Goal: Task Accomplishment & Management: Complete application form

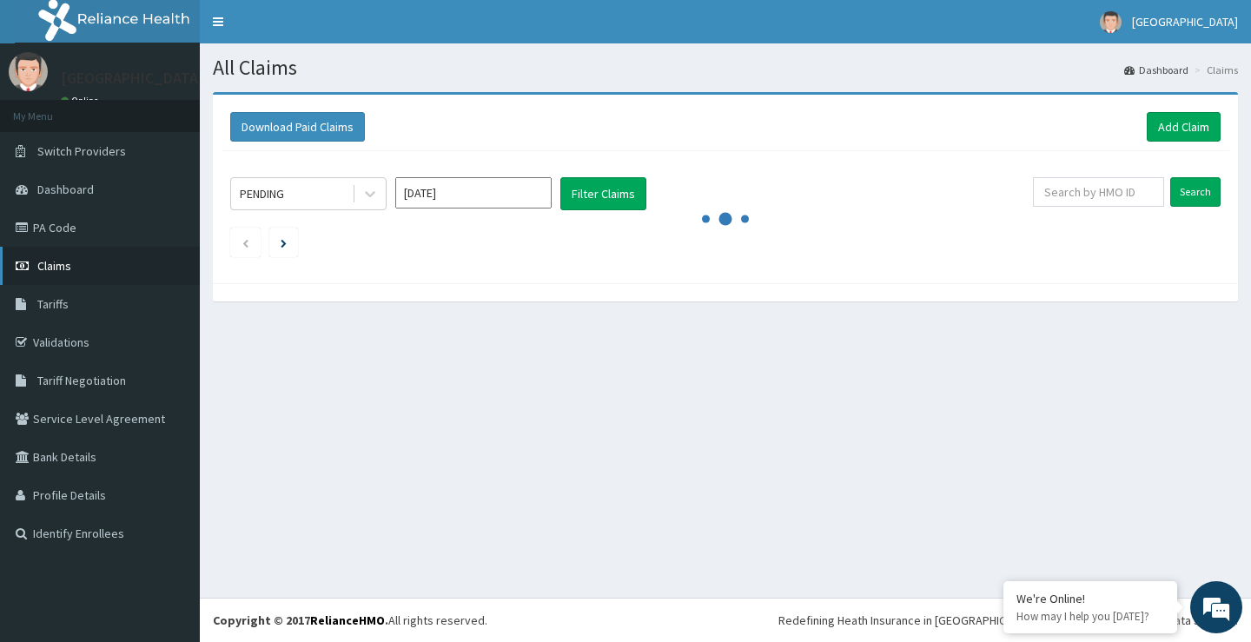
click at [43, 266] on span "Claims" at bounding box center [54, 266] width 34 height 16
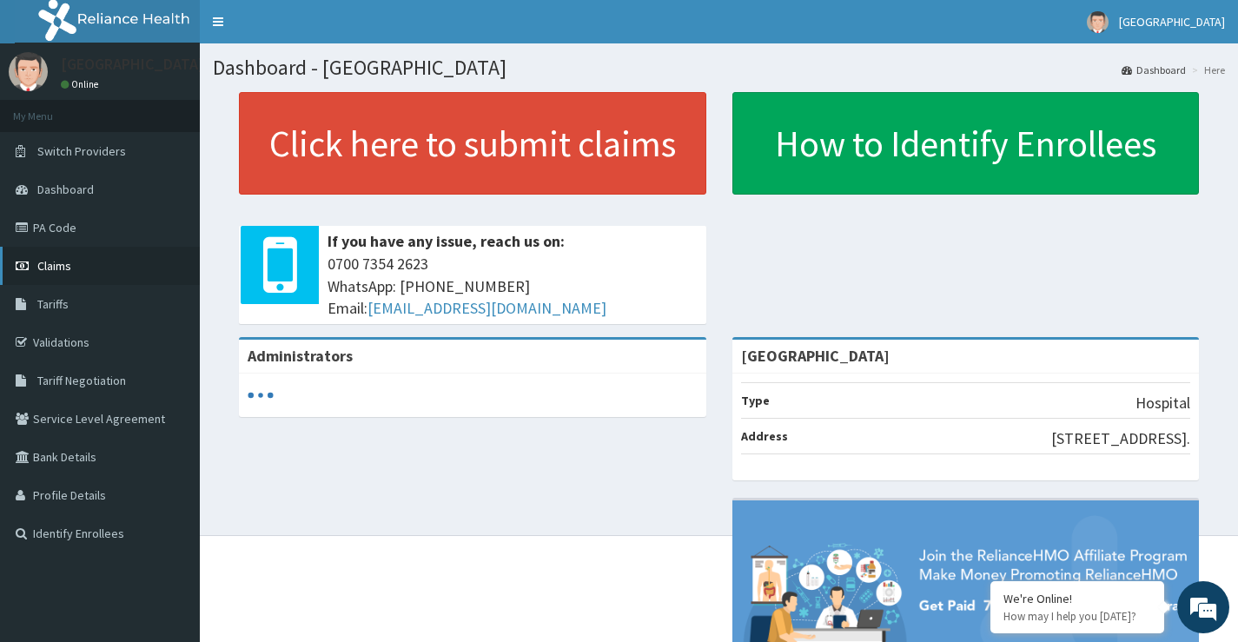
click at [55, 267] on span "Claims" at bounding box center [54, 266] width 34 height 16
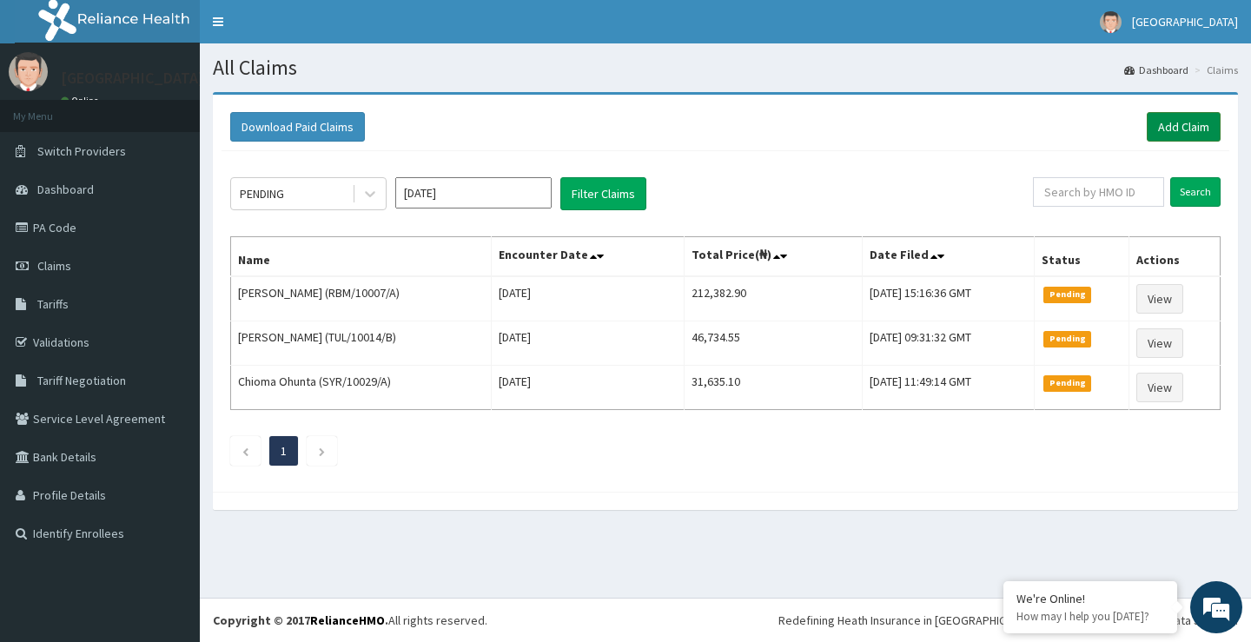
click at [1185, 130] on link "Add Claim" at bounding box center [1184, 127] width 74 height 30
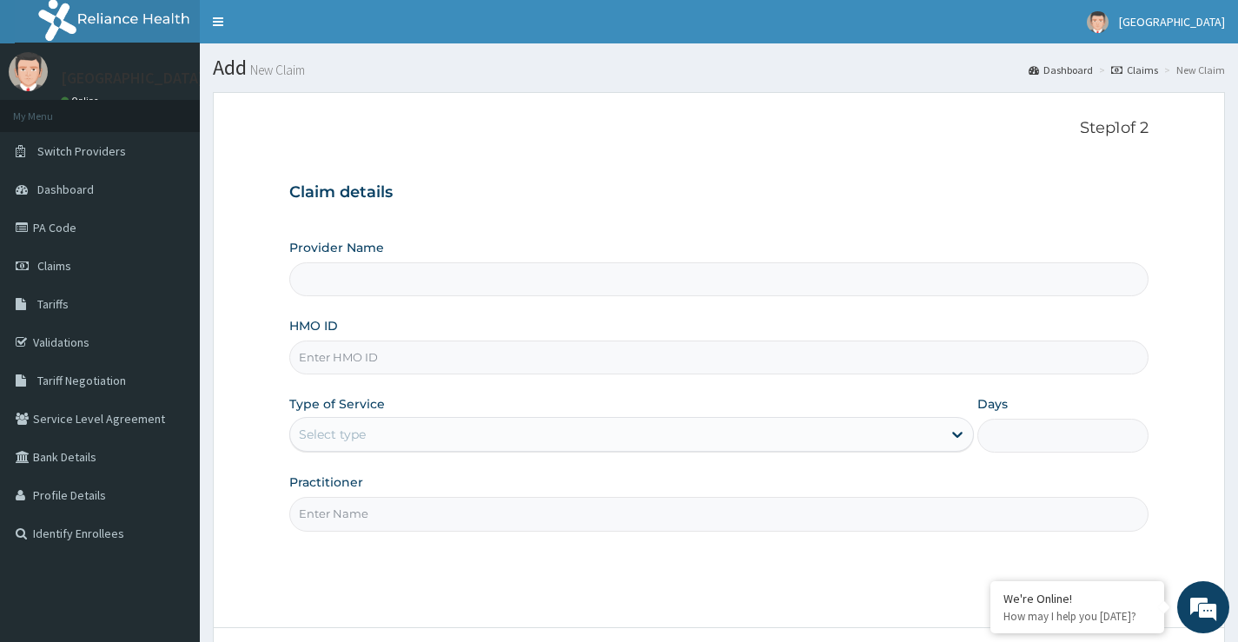
type input "Peachcare Medical Centre"
drag, startPoint x: 399, startPoint y: 361, endPoint x: 375, endPoint y: 350, distance: 26.5
click at [395, 360] on input "HMO ID" at bounding box center [719, 358] width 860 height 34
paste input "STT/10278/A"
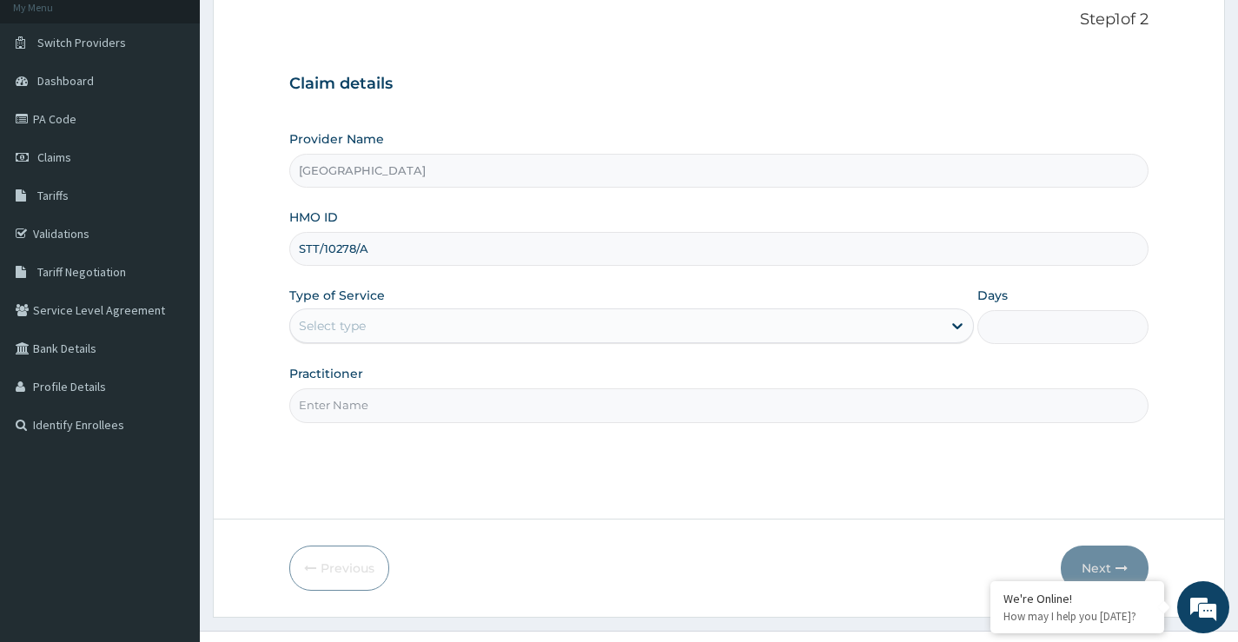
scroll to position [142, 0]
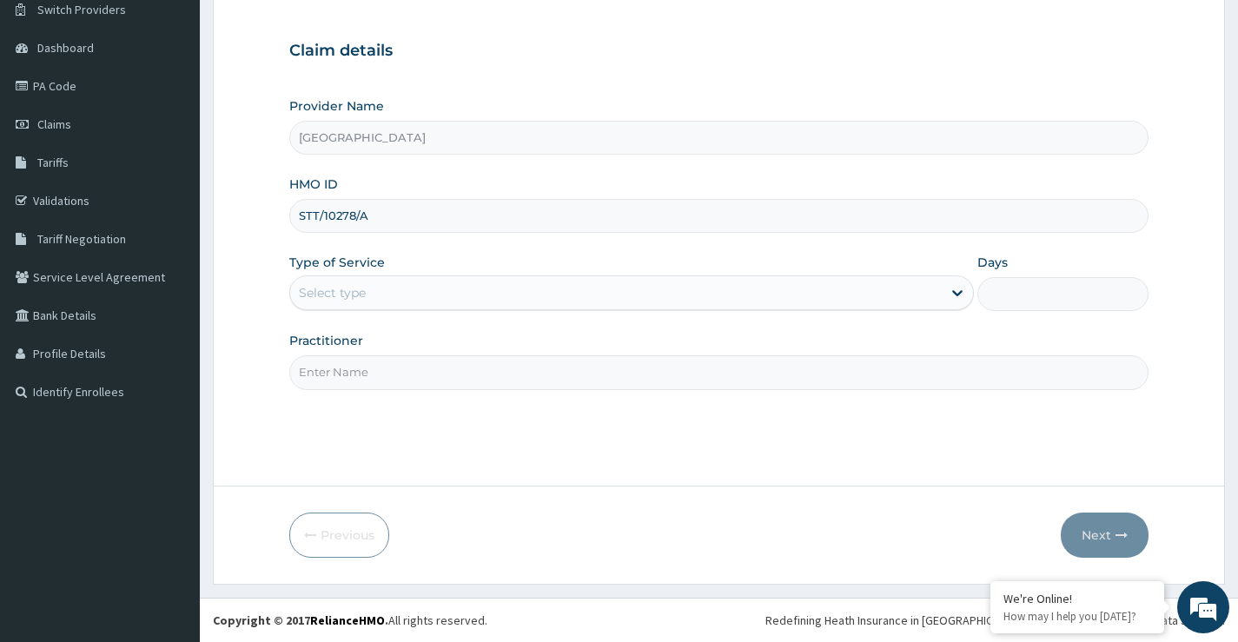
type input "STT/10278/A"
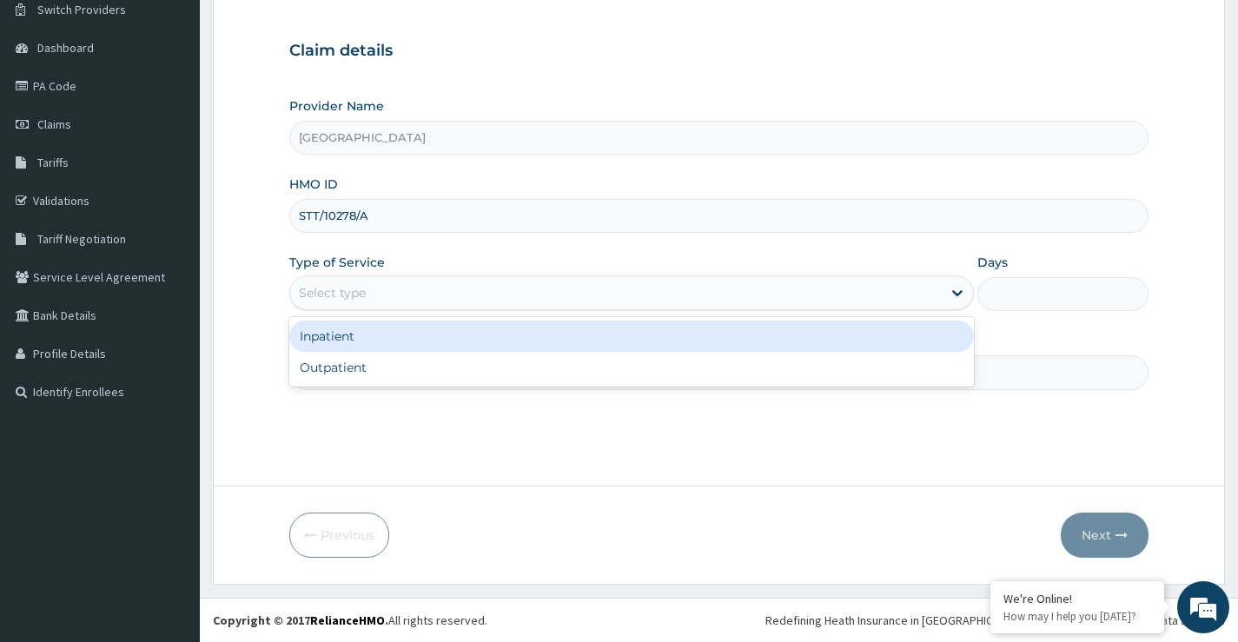
click at [359, 297] on div "Select type" at bounding box center [332, 292] width 67 height 17
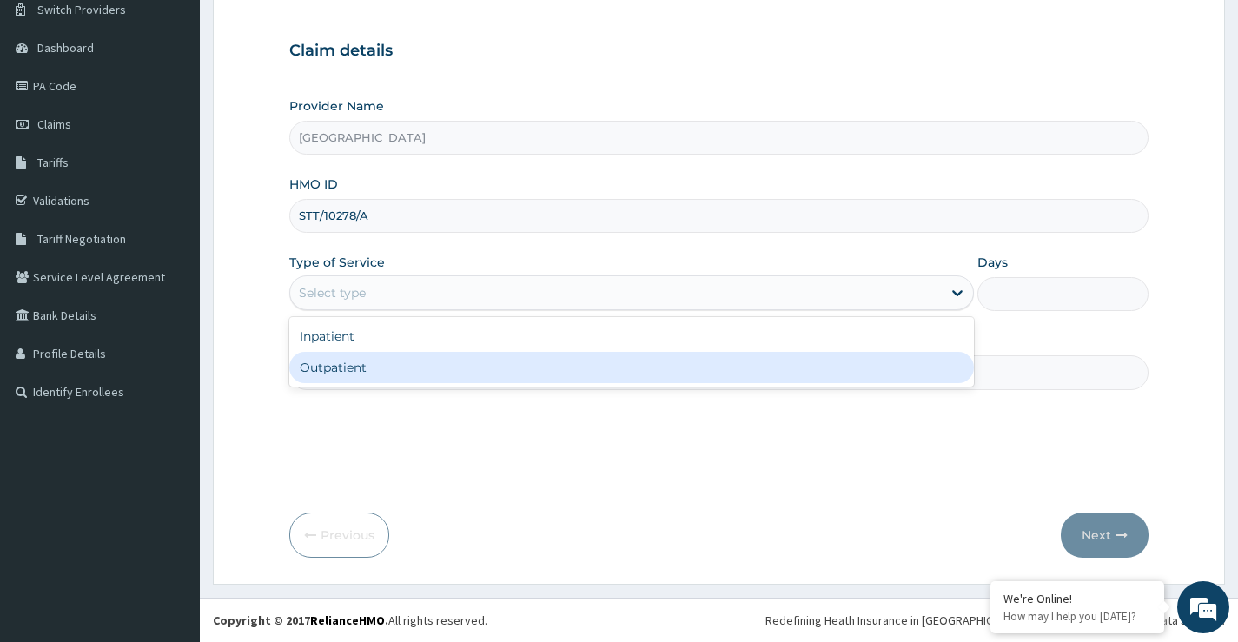
click at [375, 375] on div "Outpatient" at bounding box center [631, 367] width 685 height 31
type input "1"
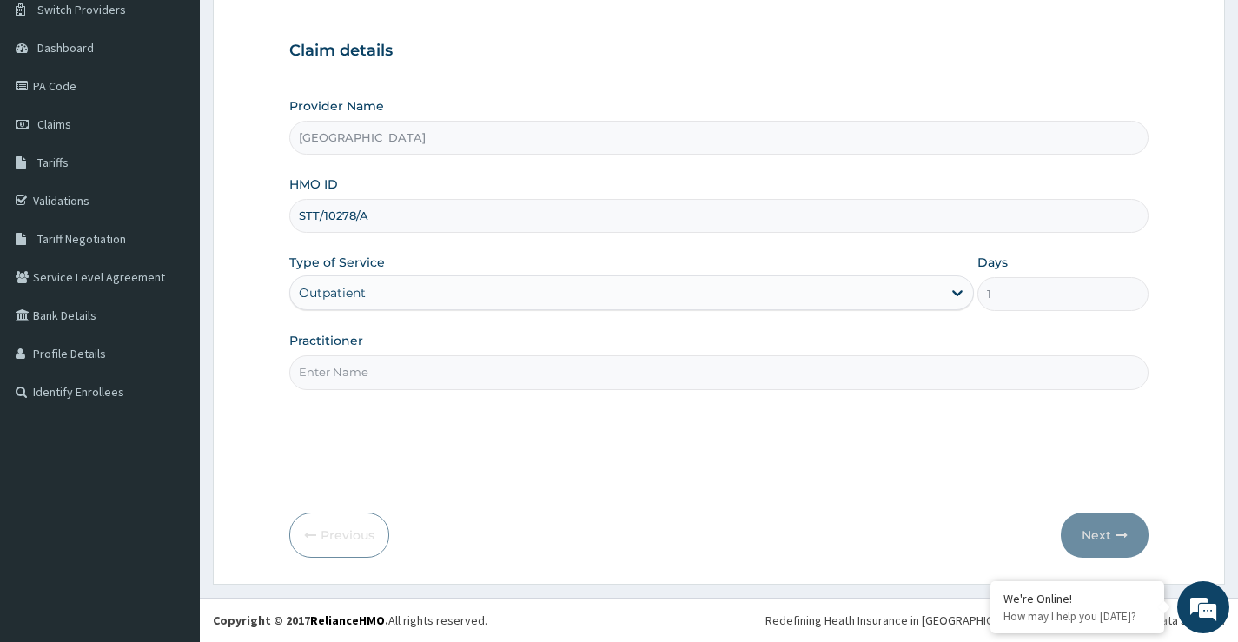
click at [374, 374] on input "Practitioner" at bounding box center [719, 372] width 860 height 34
click at [376, 382] on input "Practitioner" at bounding box center [719, 372] width 860 height 34
type input "DR OJEWOLA"
click at [1109, 540] on button "Next" at bounding box center [1105, 535] width 88 height 45
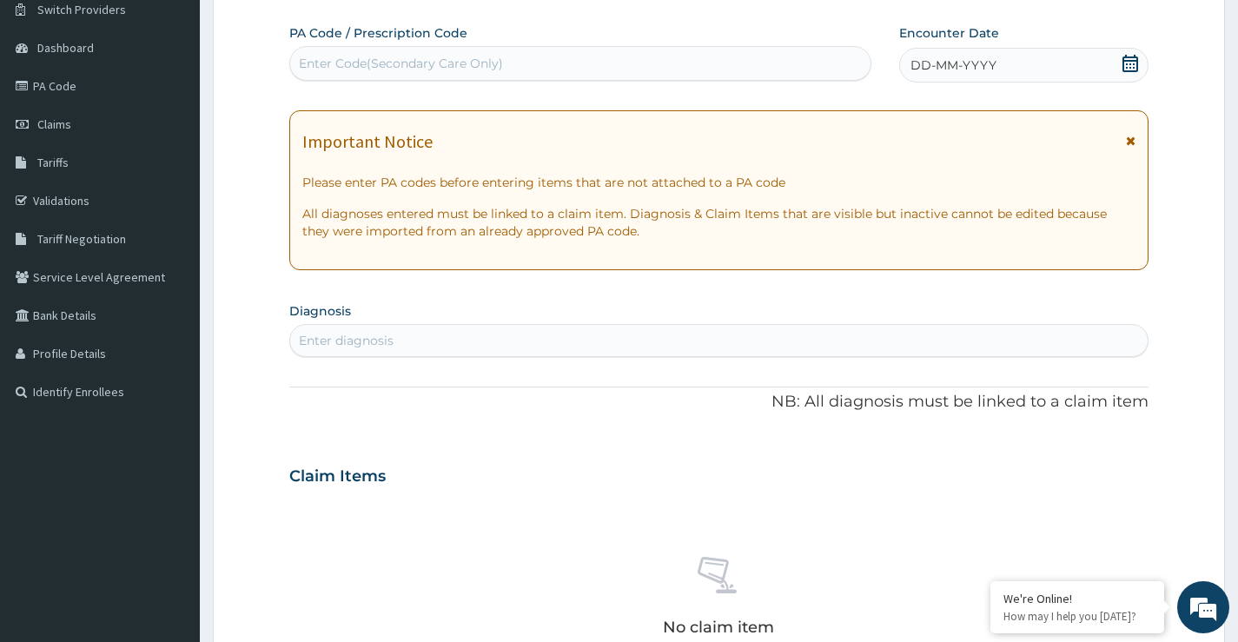
click at [1124, 63] on icon at bounding box center [1131, 63] width 16 height 17
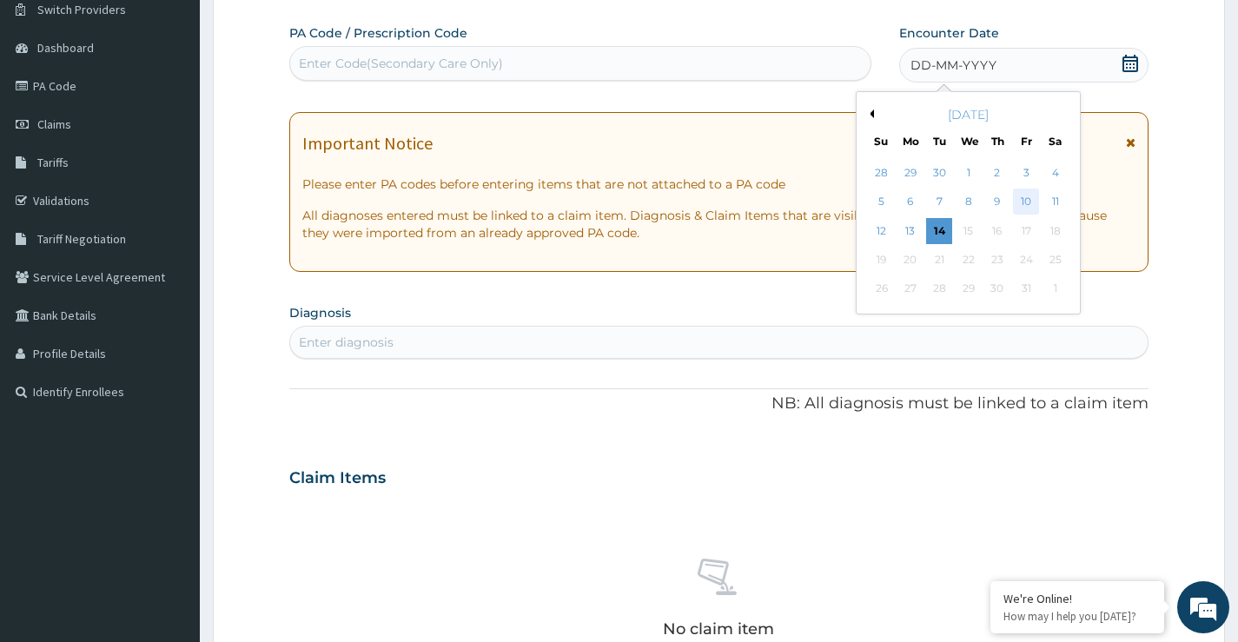
click at [1032, 202] on div "10" at bounding box center [1026, 202] width 26 height 26
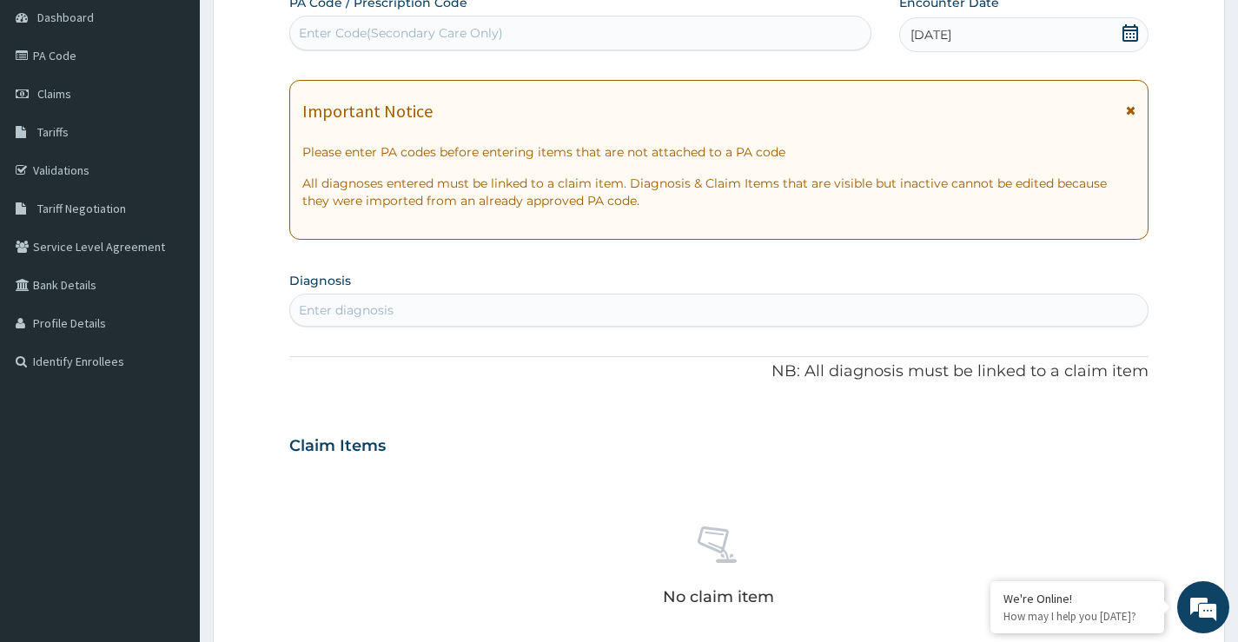
scroll to position [261, 0]
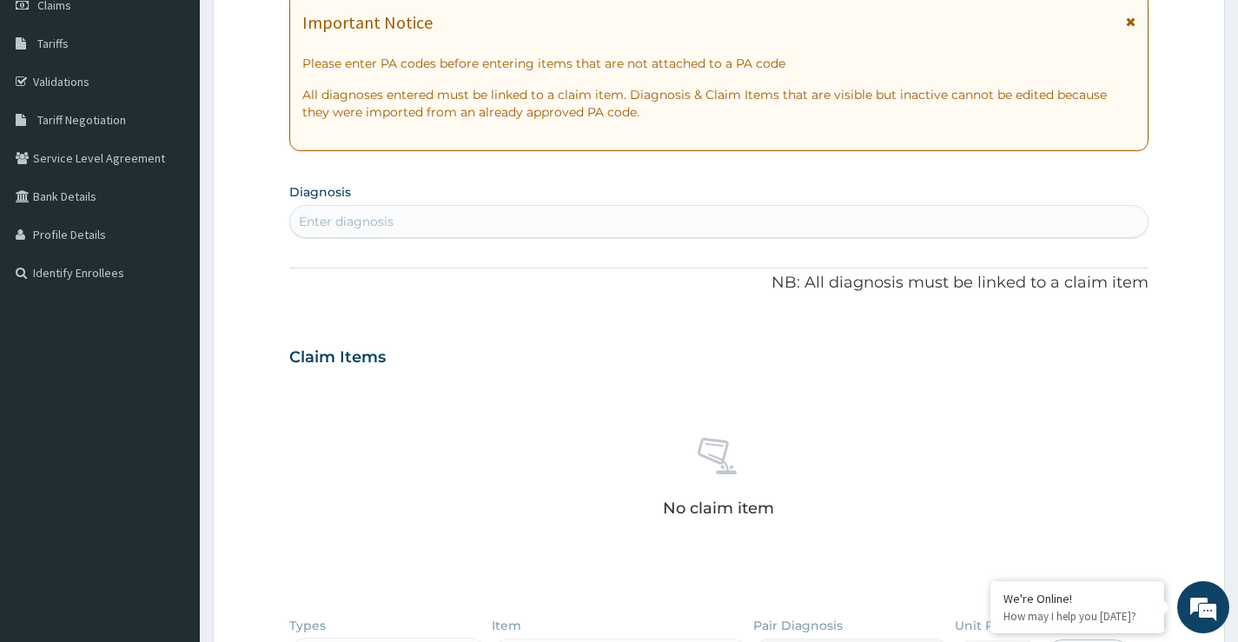
click at [402, 221] on div "Enter diagnosis" at bounding box center [719, 222] width 858 height 28
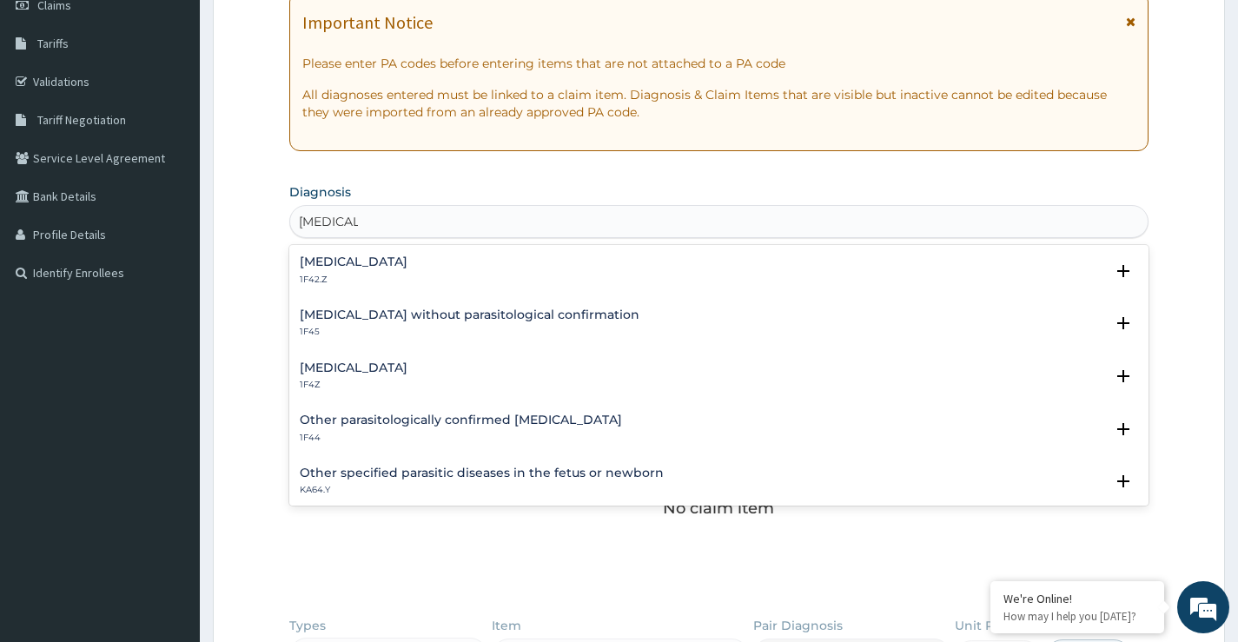
click at [399, 368] on h4 "Malaria, unspecified" at bounding box center [354, 368] width 108 height 13
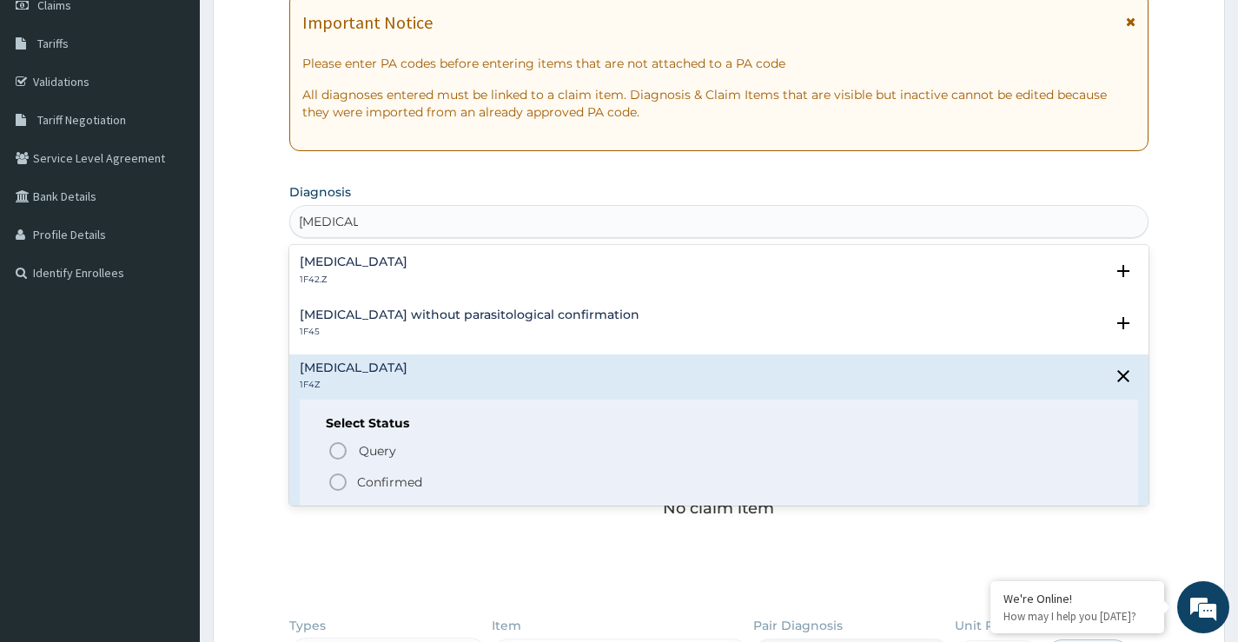
type input "MALARIA"
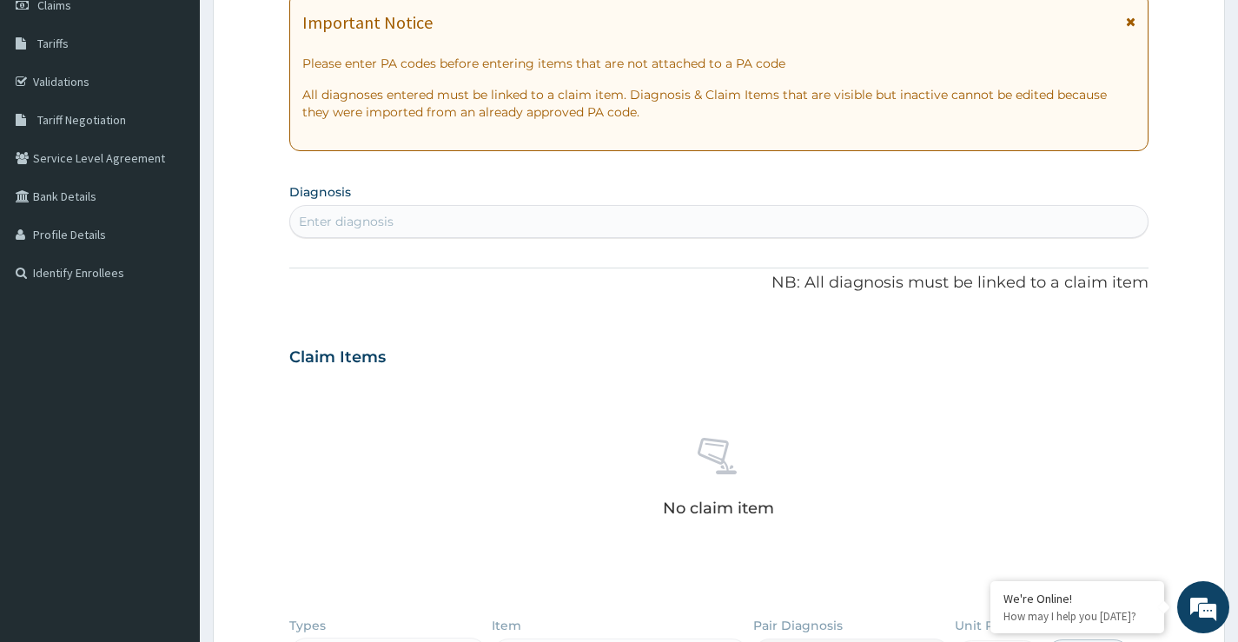
click at [618, 558] on div "No claim item" at bounding box center [719, 481] width 860 height 200
click at [408, 225] on div "Enter diagnosis" at bounding box center [719, 222] width 858 height 28
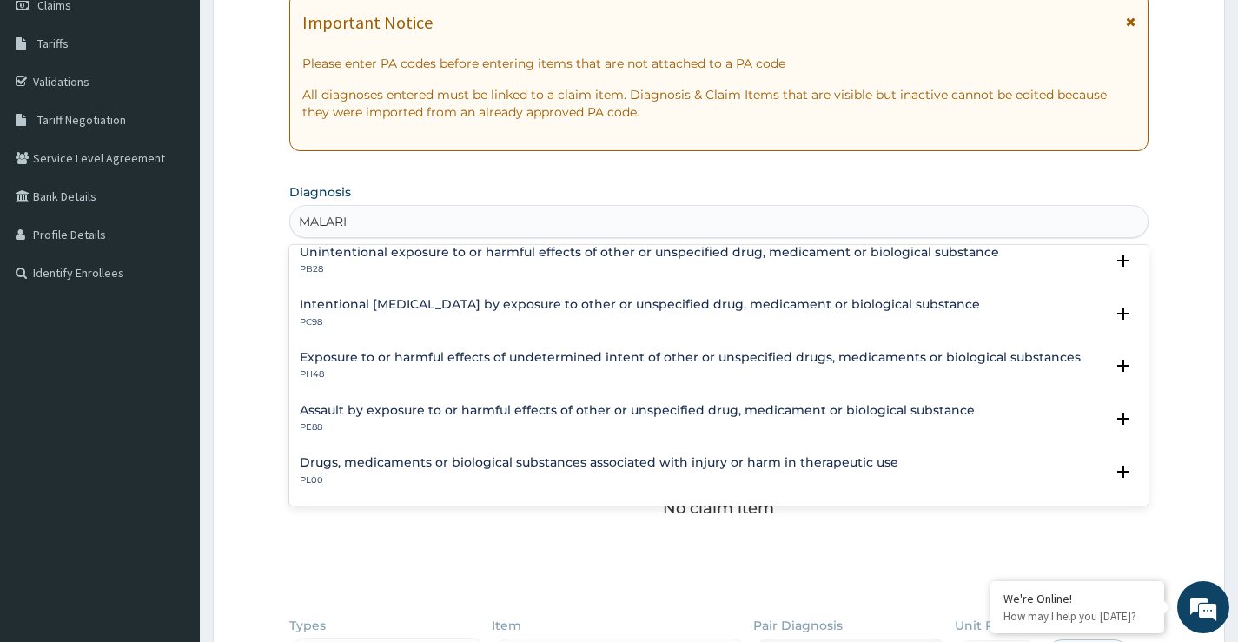
scroll to position [0, 0]
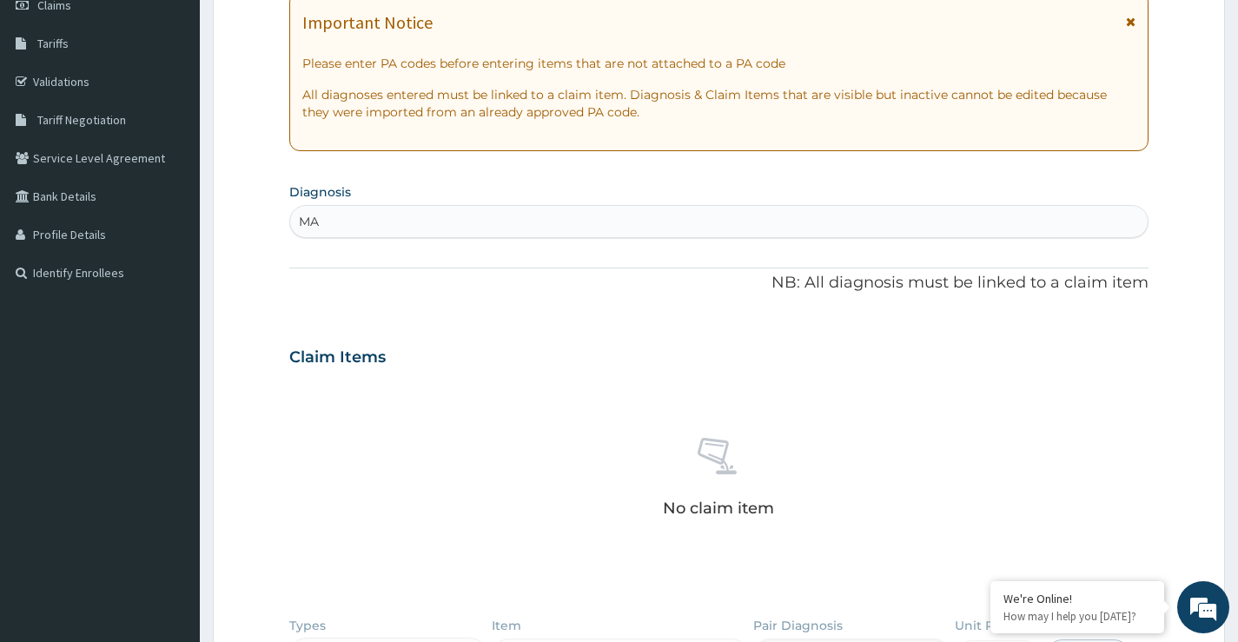
type input "M"
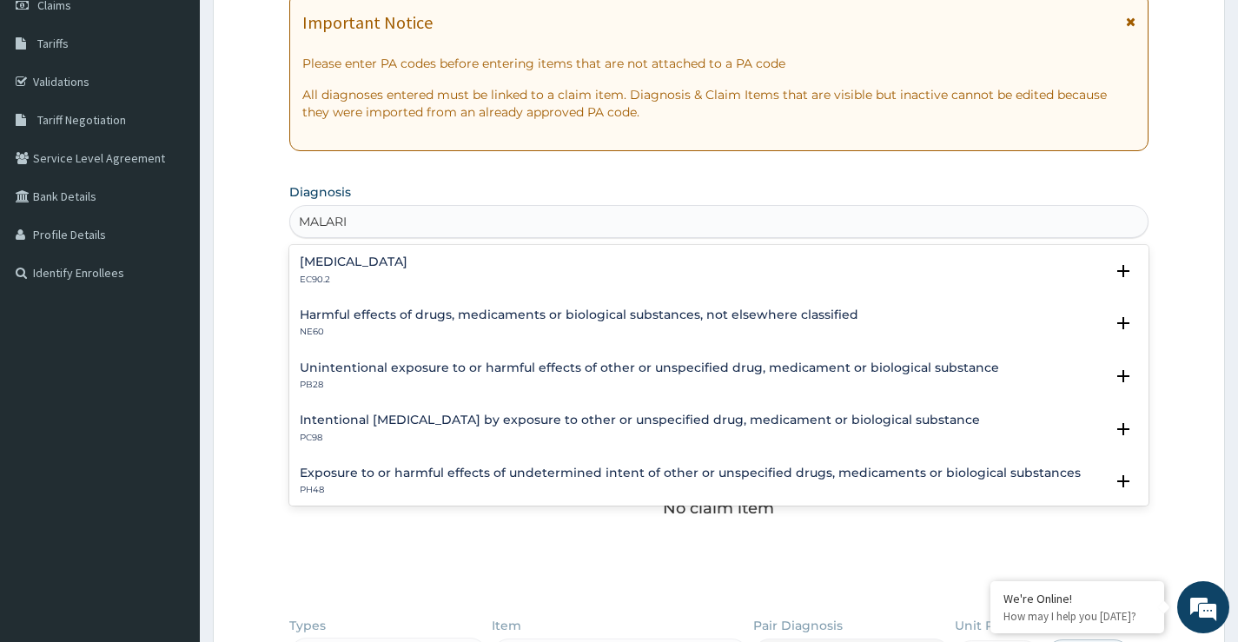
type input "MALARIA"
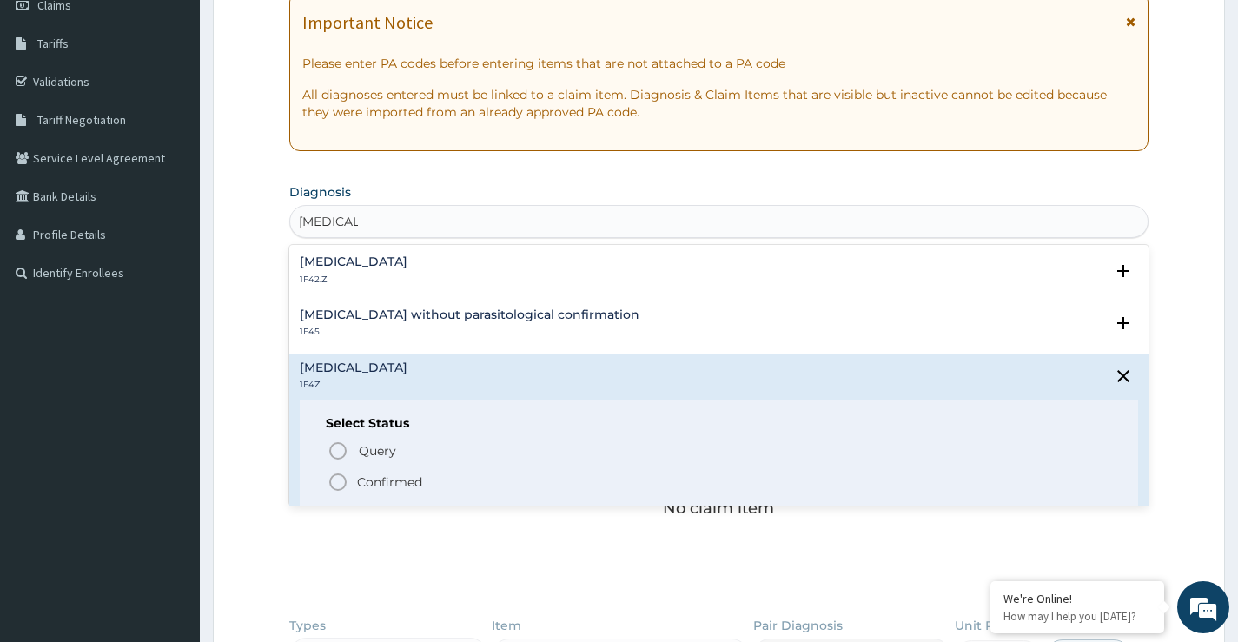
click at [387, 375] on h4 "Malaria, unspecified" at bounding box center [354, 368] width 108 height 13
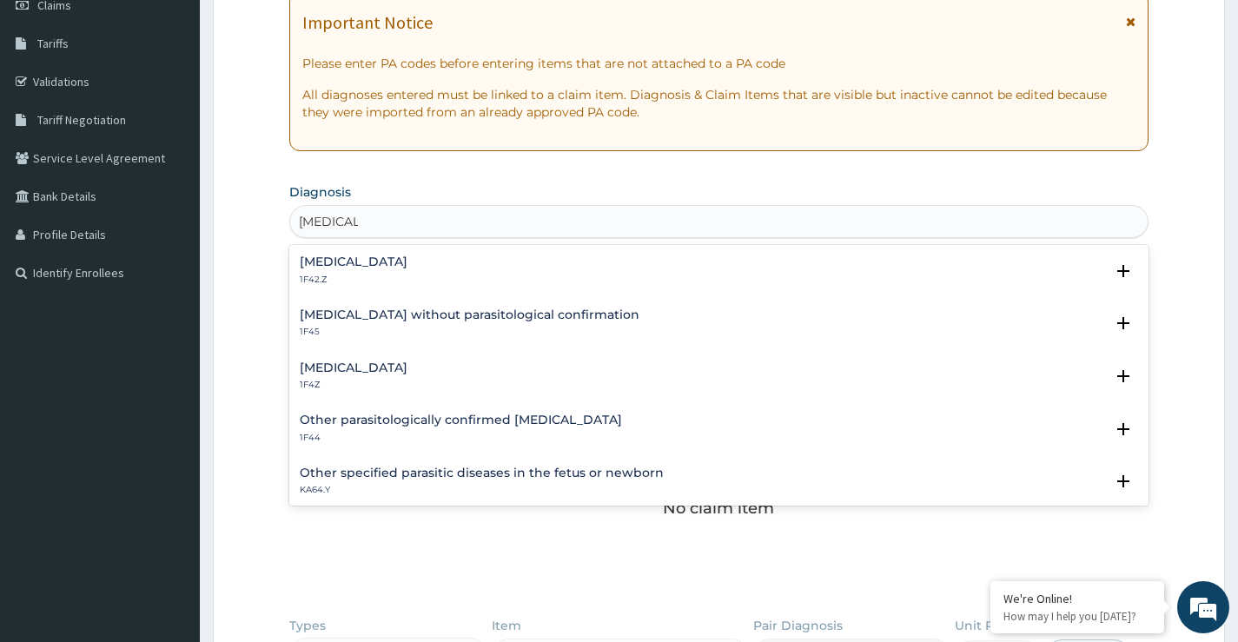
click at [395, 368] on h4 "Malaria, unspecified" at bounding box center [354, 368] width 108 height 13
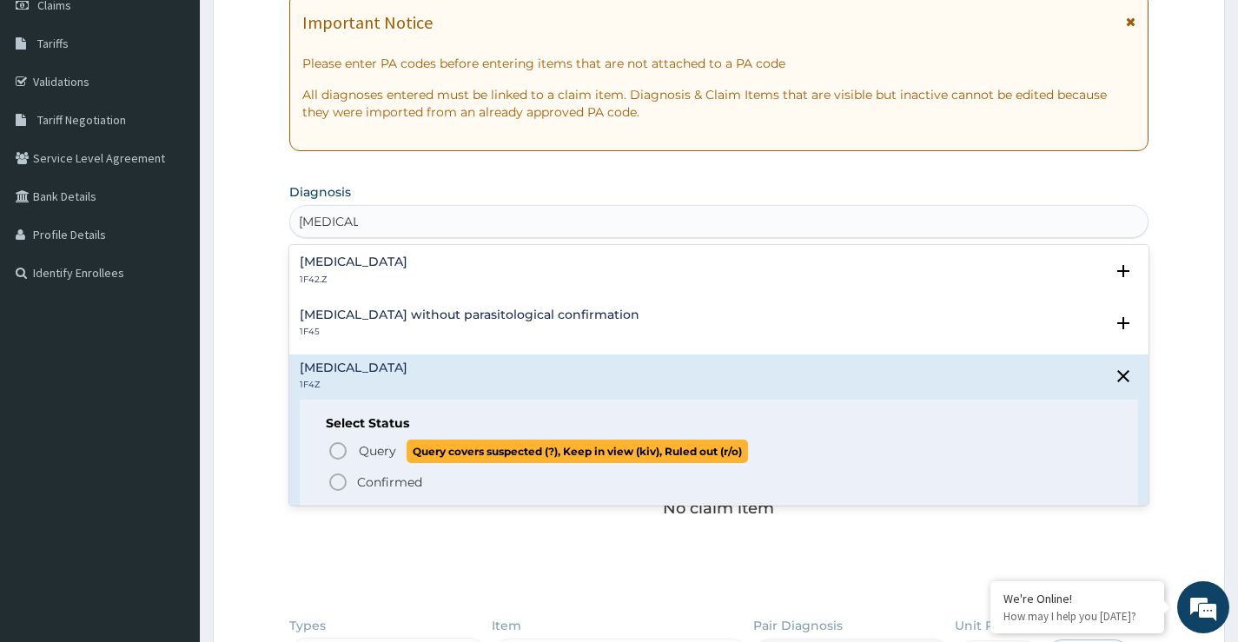
click at [342, 449] on icon "status option query" at bounding box center [338, 451] width 21 height 21
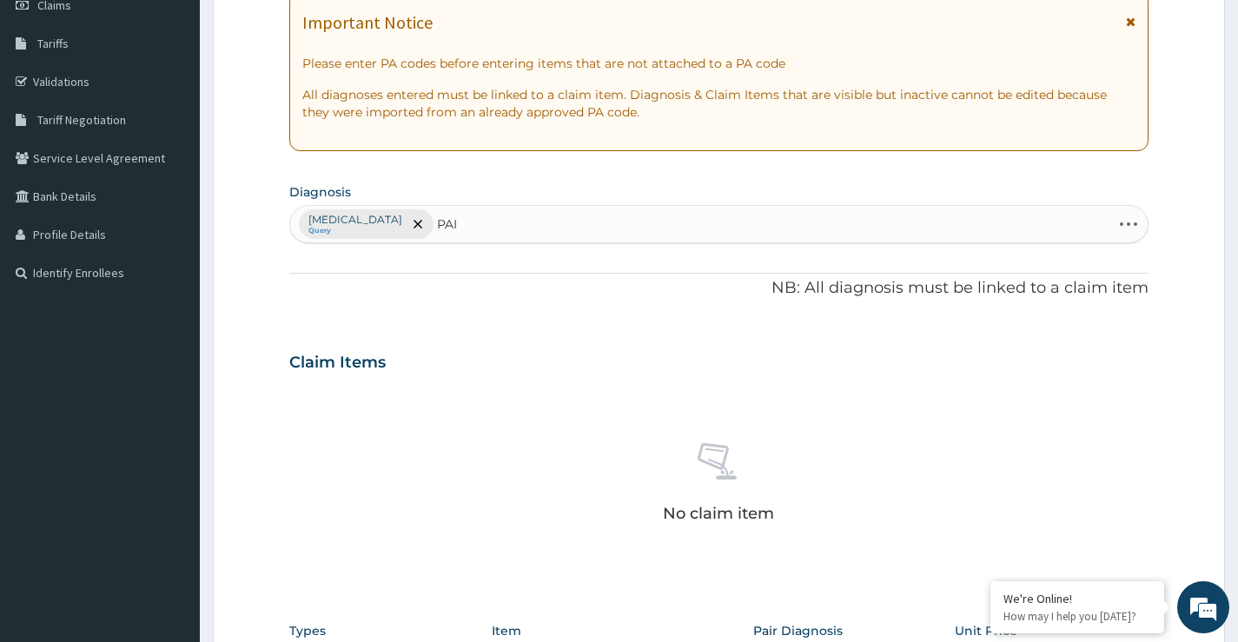
type input "PAIN"
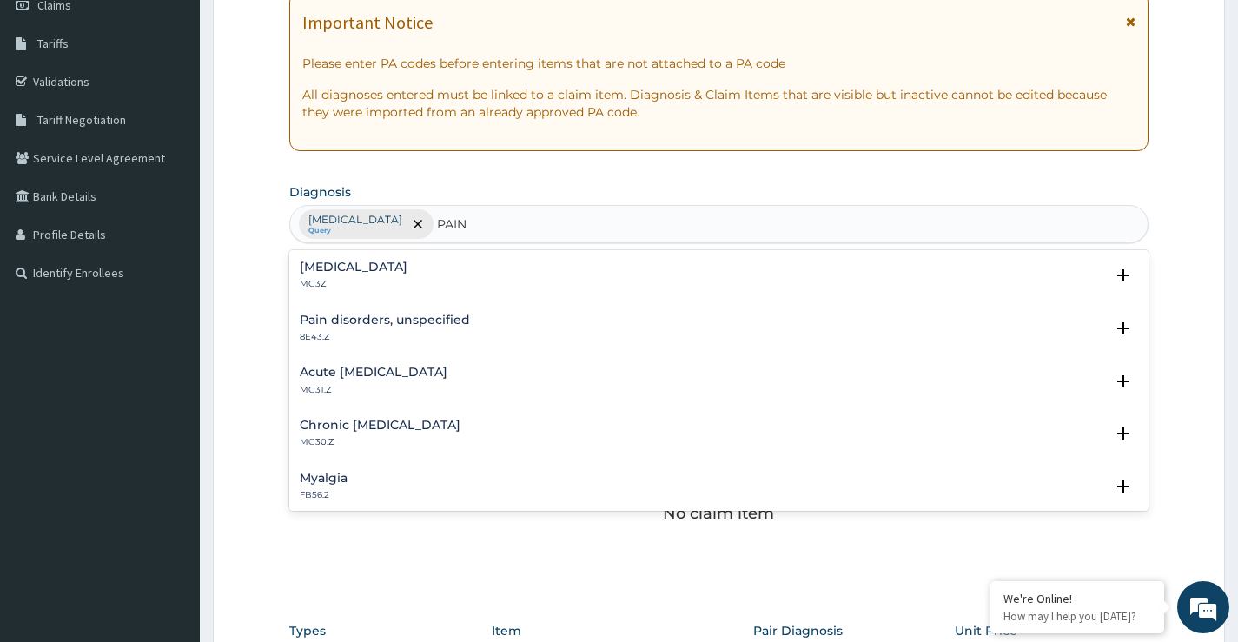
click at [391, 269] on h4 "Pain, unspecified" at bounding box center [354, 267] width 108 height 13
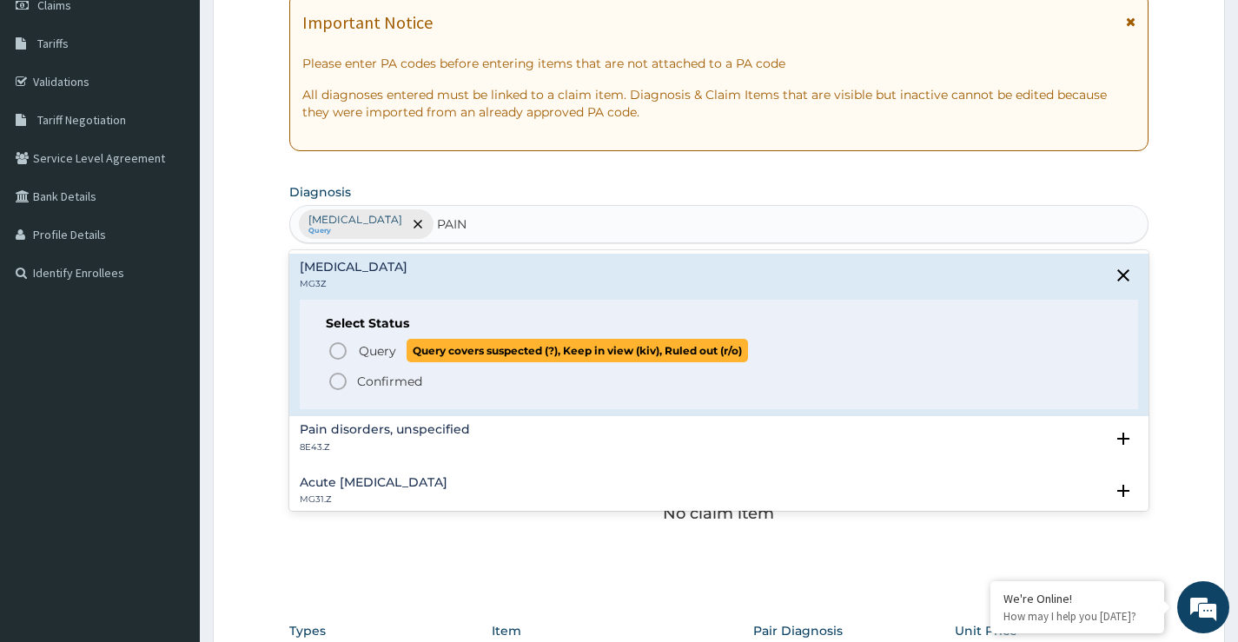
click at [338, 352] on icon "status option query" at bounding box center [338, 351] width 21 height 21
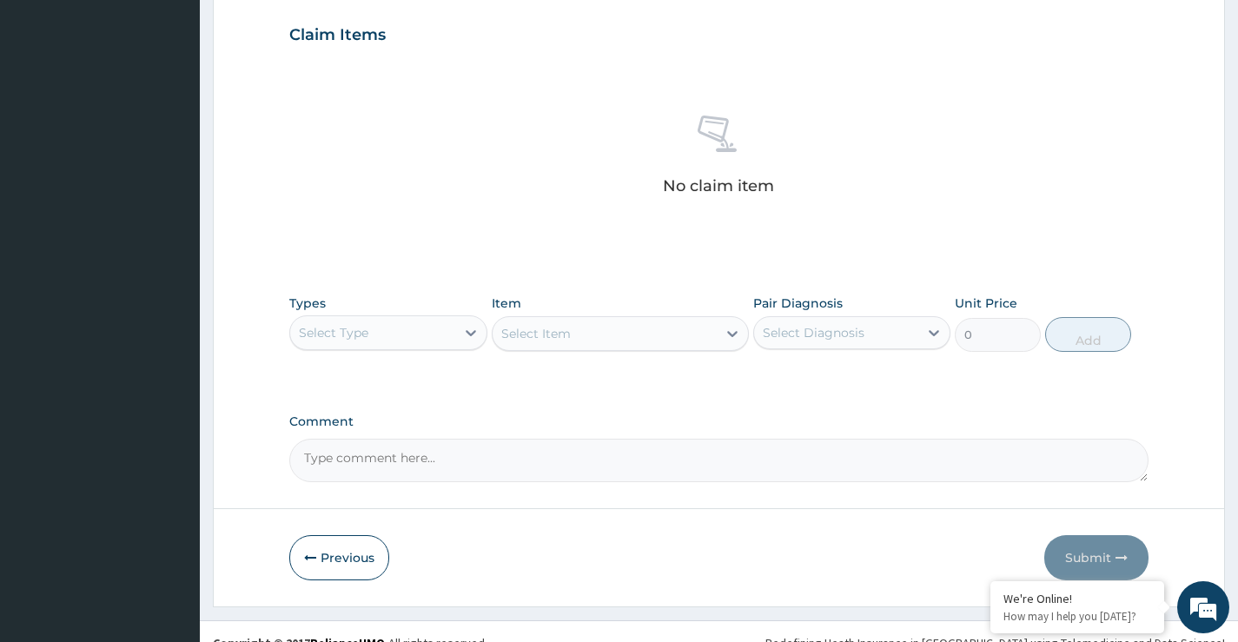
scroll to position [608, 0]
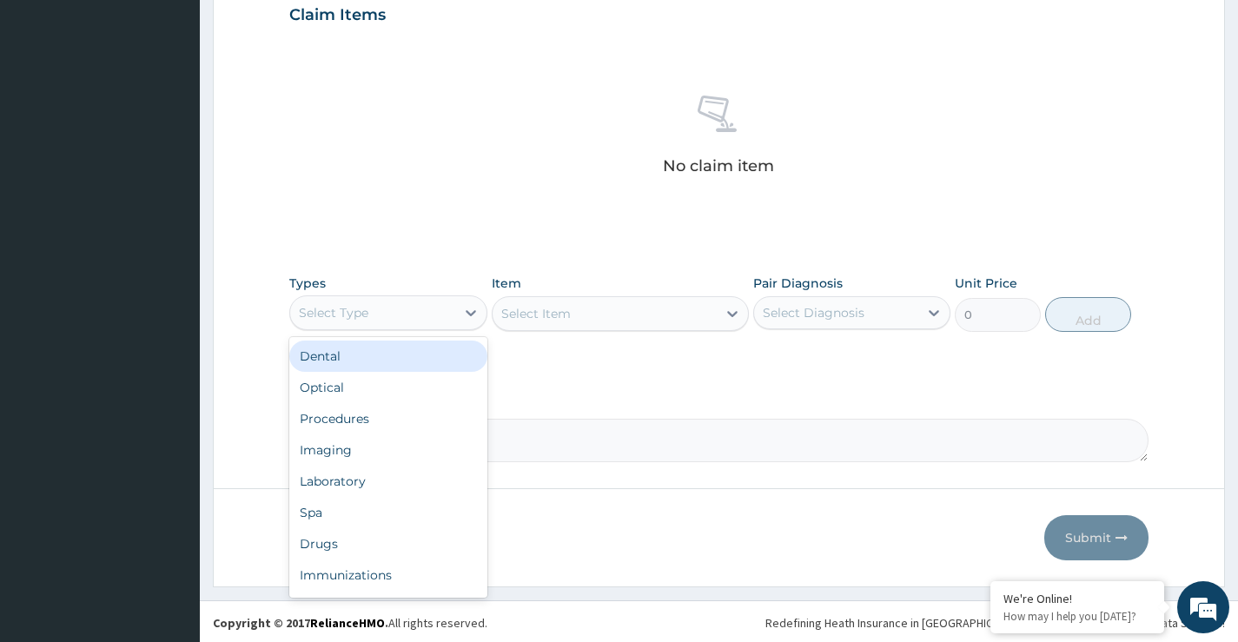
click at [357, 310] on div "Select Type" at bounding box center [334, 312] width 70 height 17
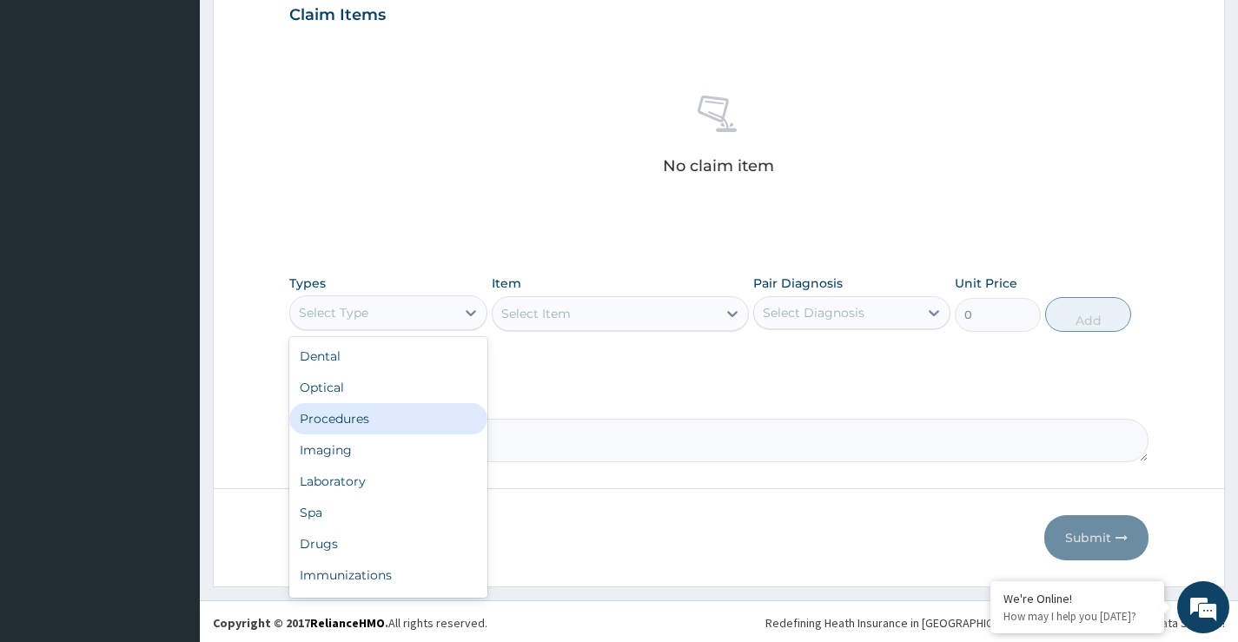
click at [363, 424] on div "Procedures" at bounding box center [387, 418] width 197 height 31
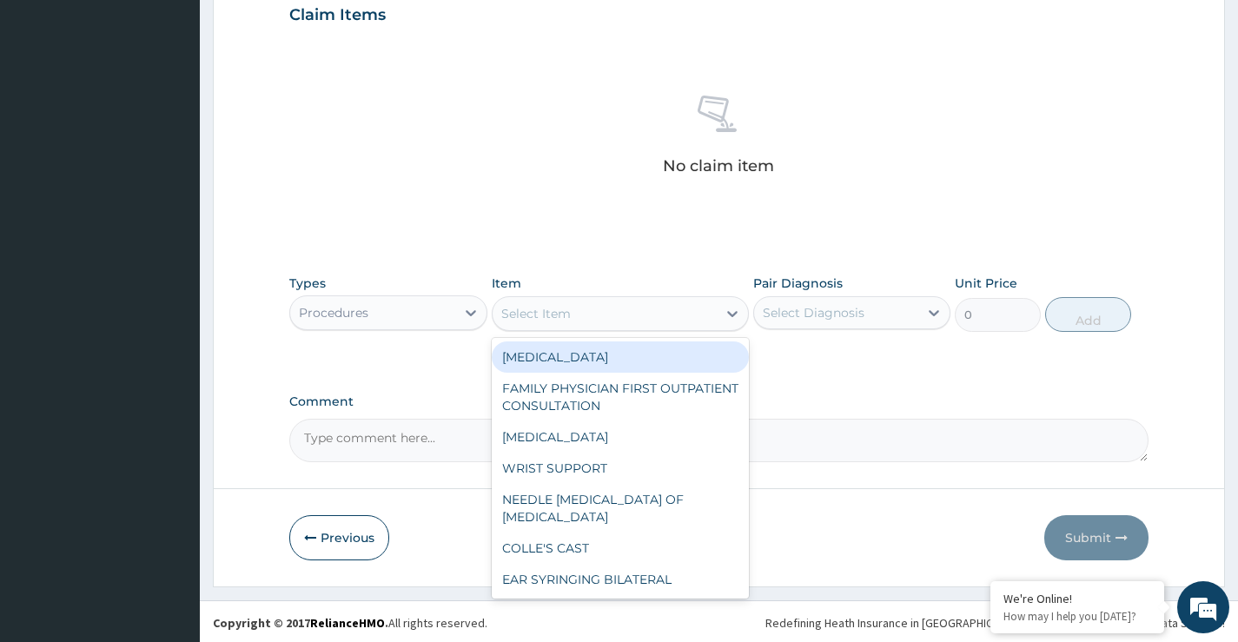
click at [518, 315] on div "Select Item" at bounding box center [536, 313] width 70 height 17
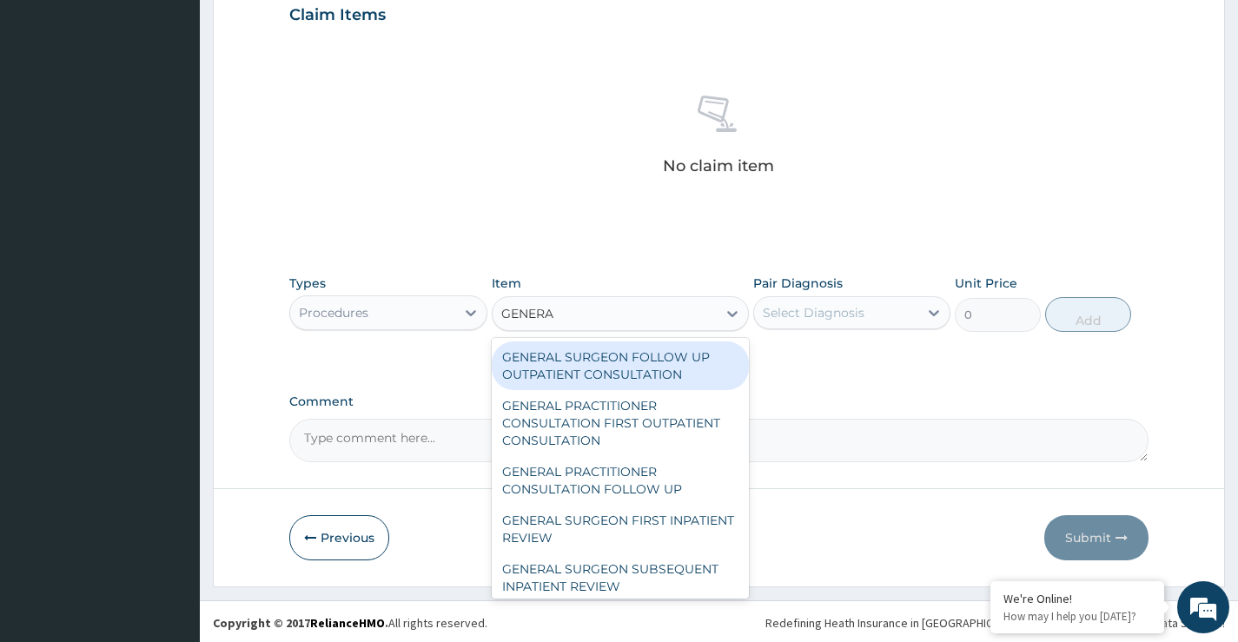
type input "GENERAL"
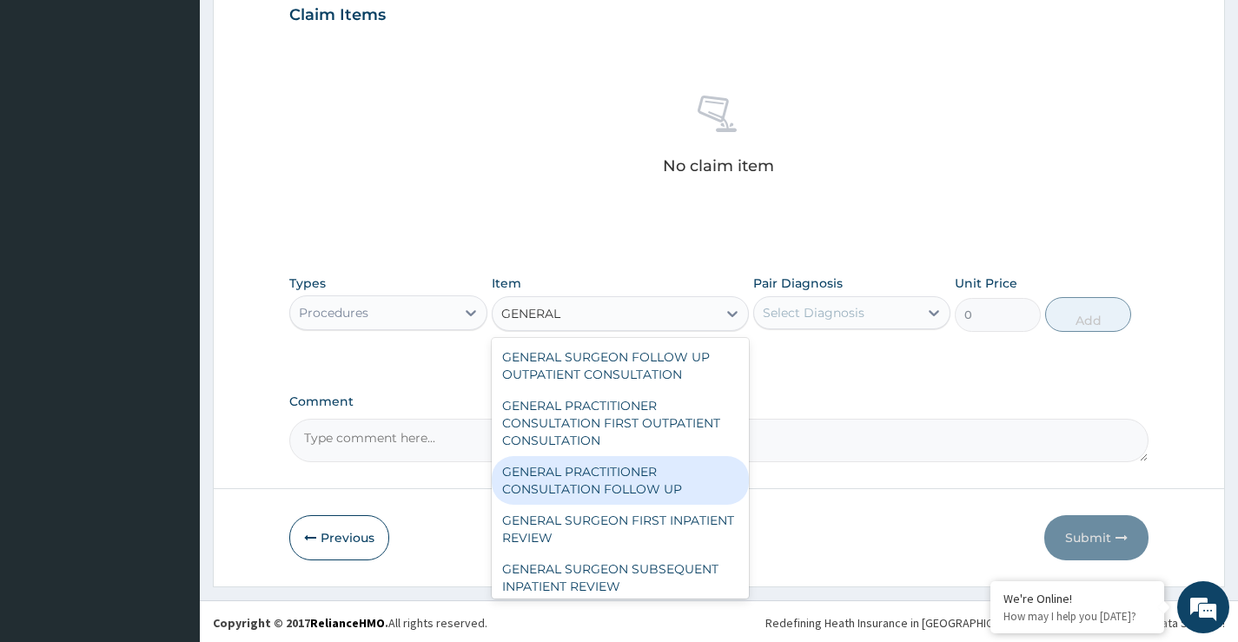
click at [576, 475] on div "GENERAL PRACTITIONER CONSULTATION FOLLOW UP" at bounding box center [621, 480] width 258 height 49
type input "2365"
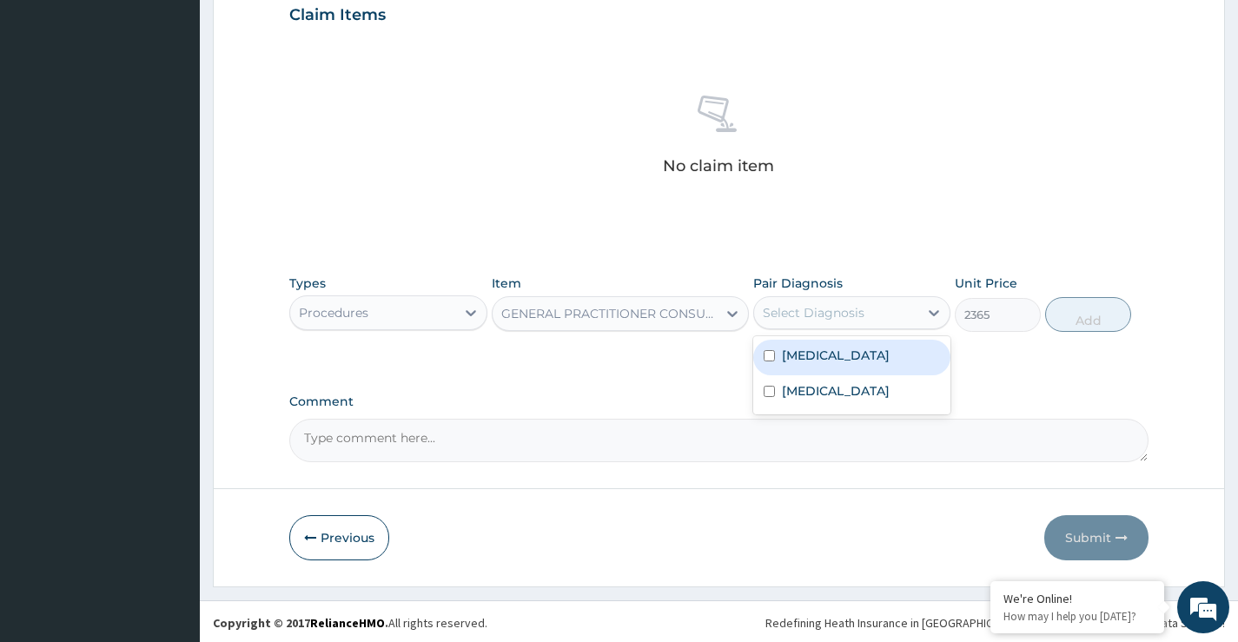
click at [804, 316] on div "Select Diagnosis" at bounding box center [814, 312] width 102 height 17
click at [768, 355] on input "checkbox" at bounding box center [769, 355] width 11 height 11
checkbox input "true"
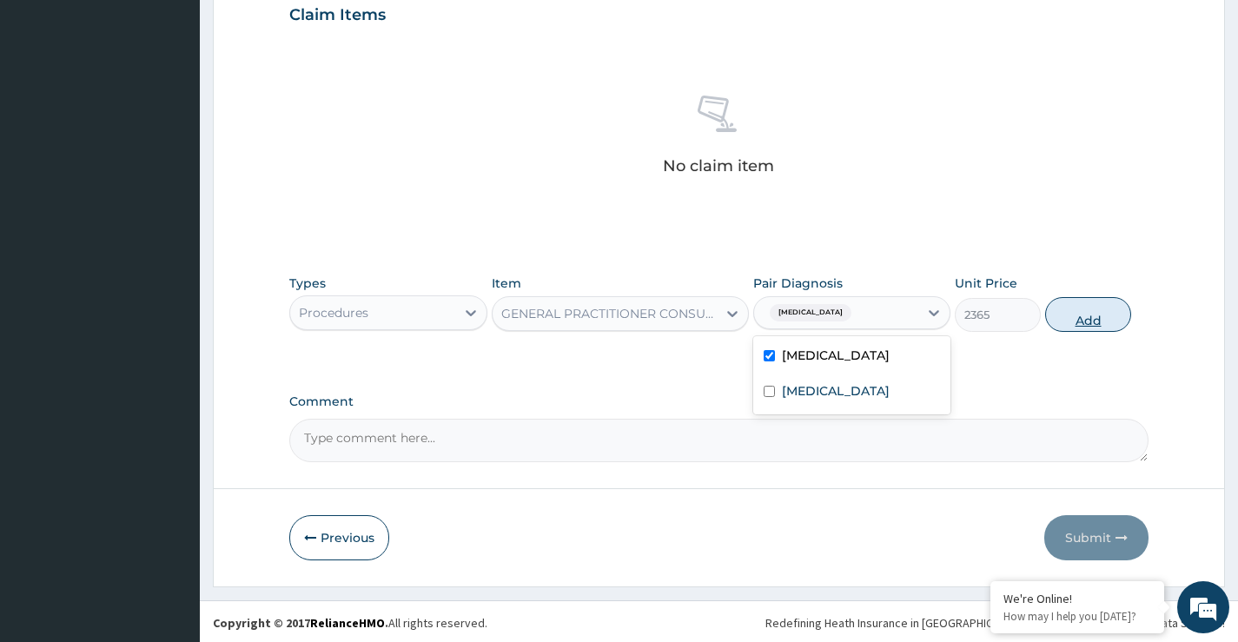
click at [1086, 314] on button "Add" at bounding box center [1089, 314] width 86 height 35
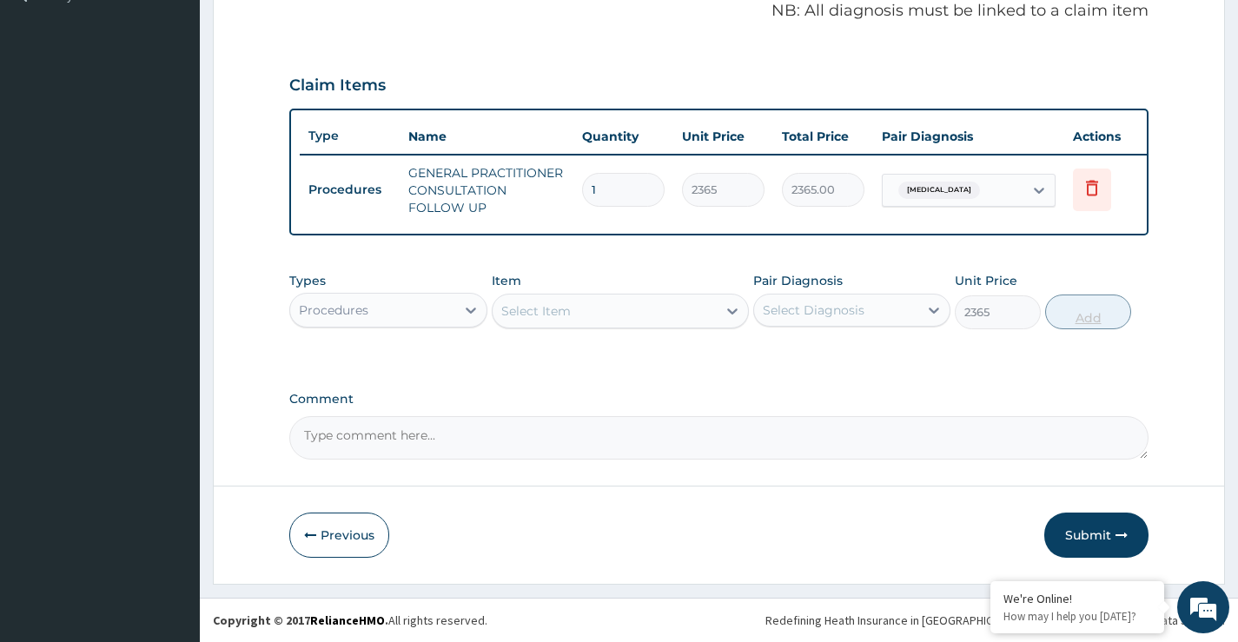
type input "0"
click at [386, 321] on div "Procedures" at bounding box center [372, 310] width 164 height 28
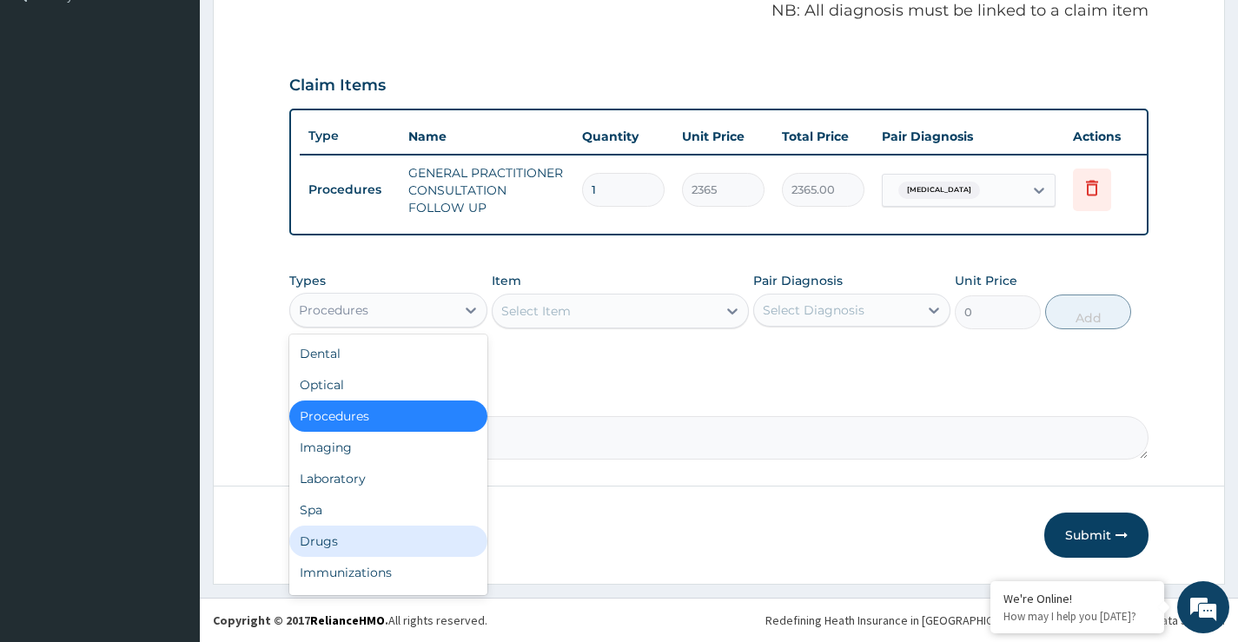
drag, startPoint x: 372, startPoint y: 542, endPoint x: 395, endPoint y: 516, distance: 35.1
click at [380, 534] on div "Drugs" at bounding box center [387, 541] width 197 height 31
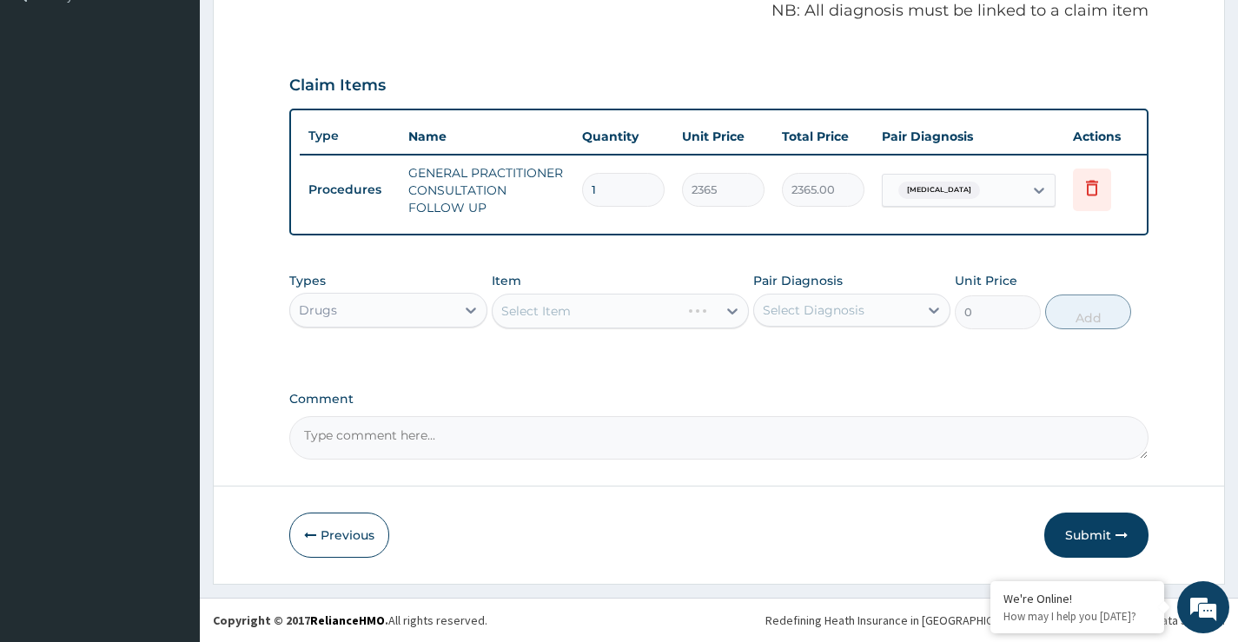
click at [561, 313] on div "Select Item" at bounding box center [621, 311] width 258 height 35
click at [561, 316] on div "Select Item" at bounding box center [621, 311] width 258 height 35
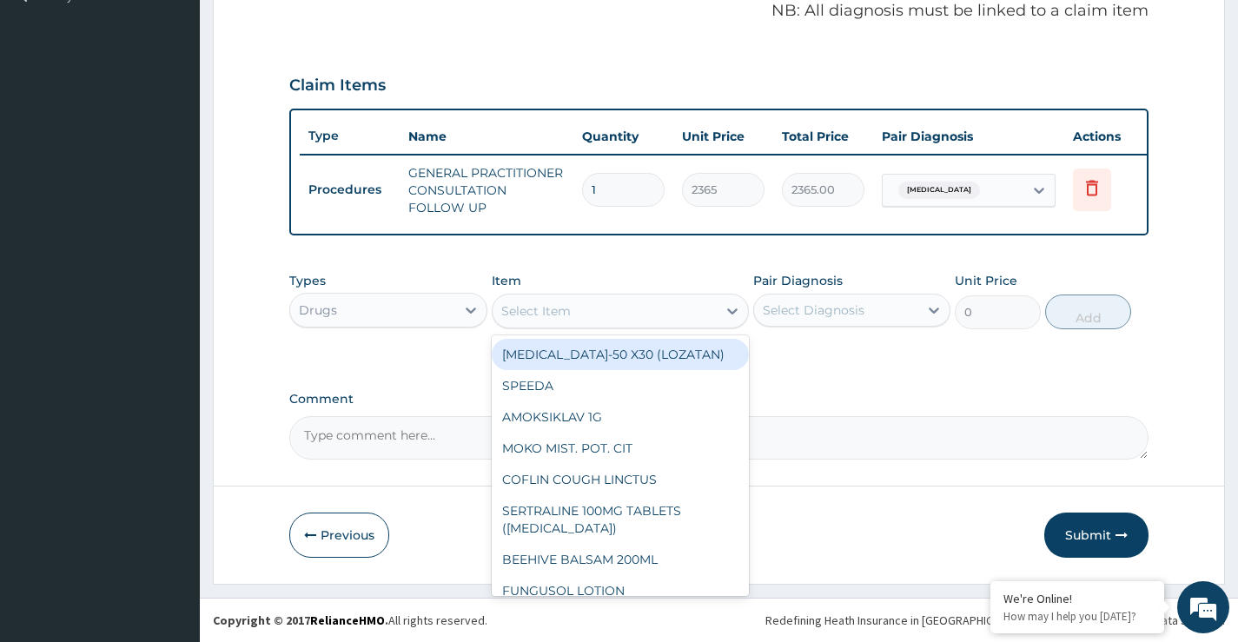
click at [565, 313] on div "Select Item" at bounding box center [536, 310] width 70 height 17
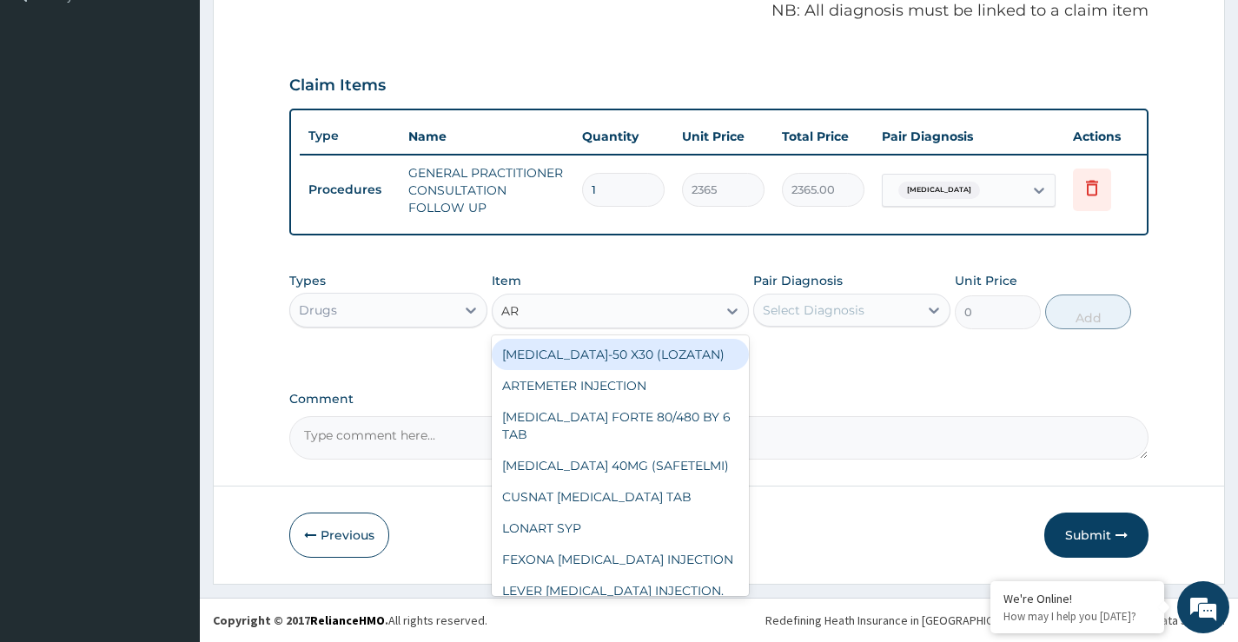
type input "ART"
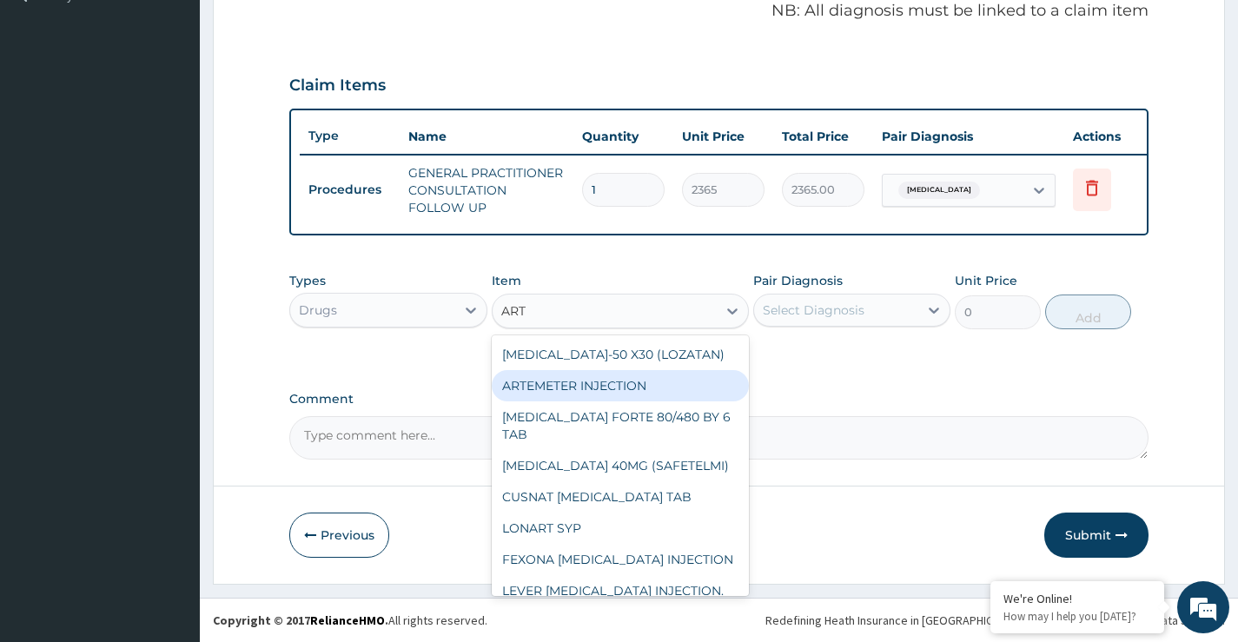
click at [566, 388] on div "ARTEMETER INJECTION" at bounding box center [621, 385] width 258 height 31
type input "946"
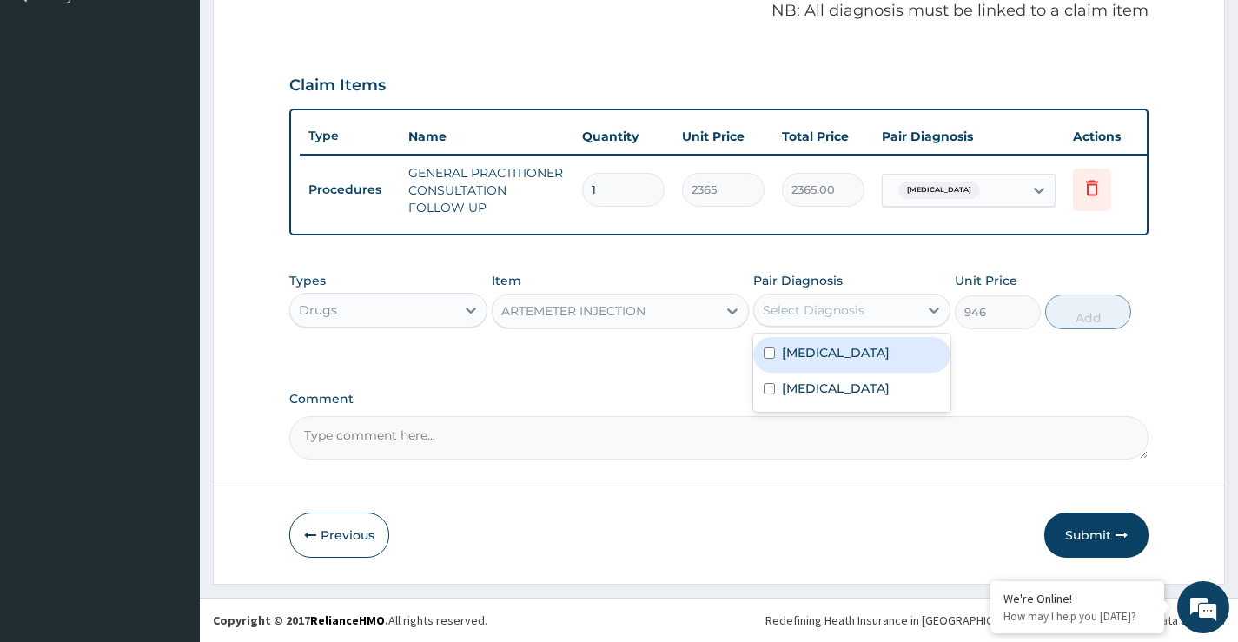
click at [820, 316] on div "Select Diagnosis" at bounding box center [814, 310] width 102 height 17
click at [766, 355] on input "checkbox" at bounding box center [769, 353] width 11 height 11
checkbox input "true"
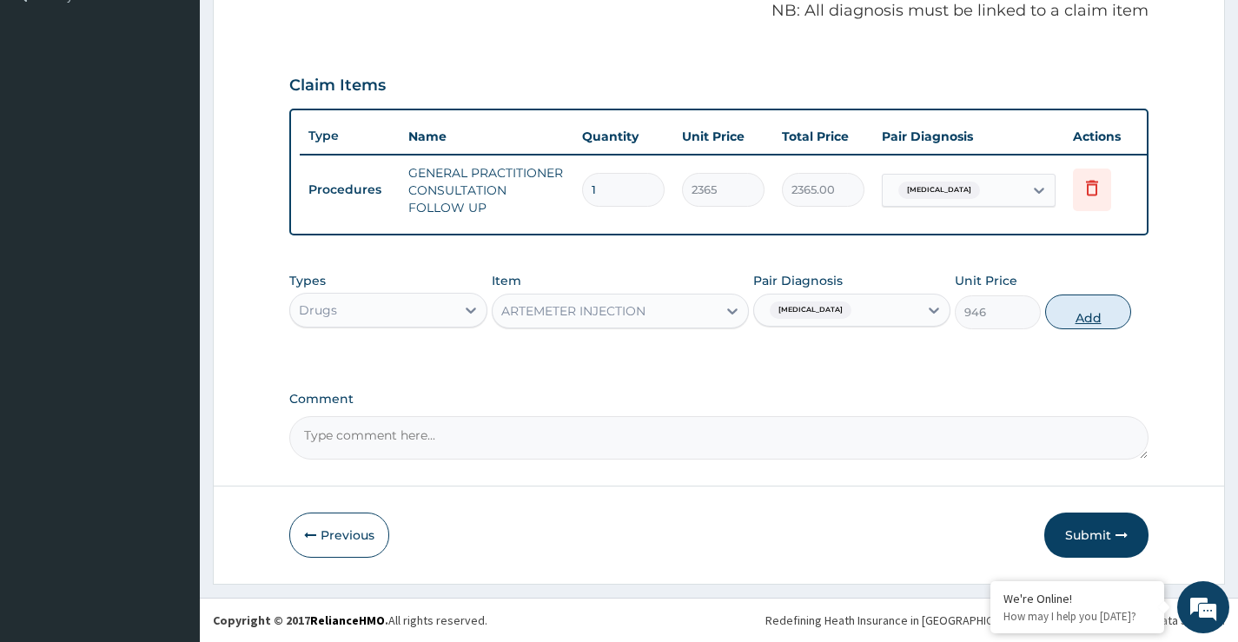
click at [1076, 323] on button "Add" at bounding box center [1089, 312] width 86 height 35
type input "0"
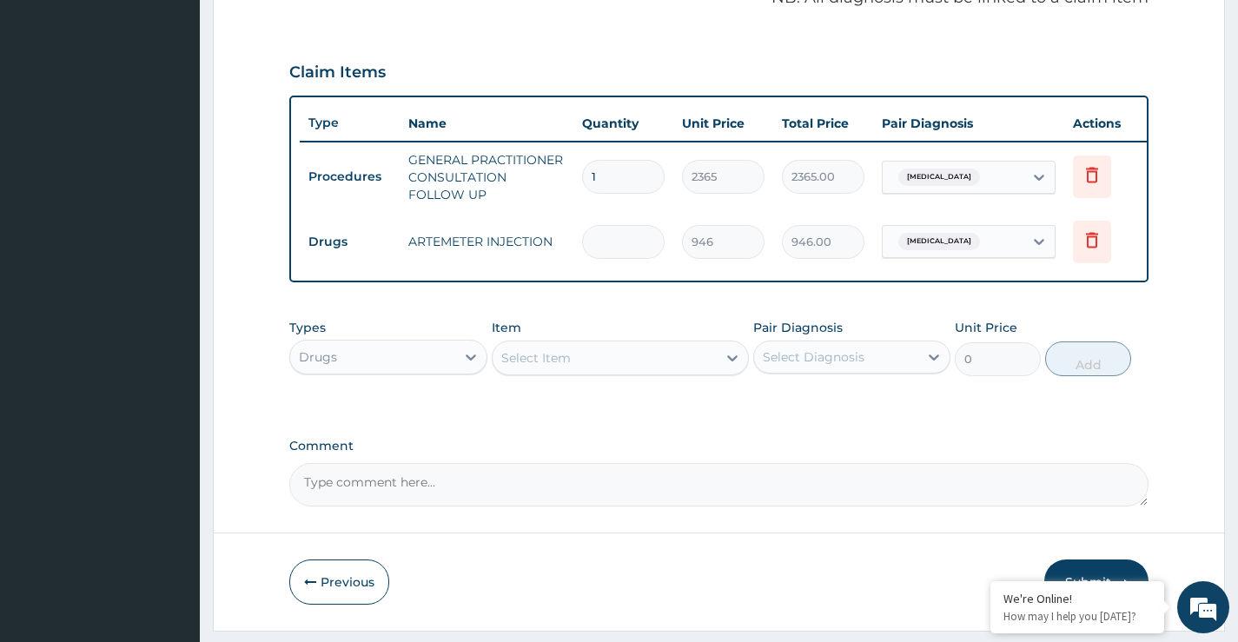
type input "0.00"
type input "2"
type input "1892.00"
type input "2"
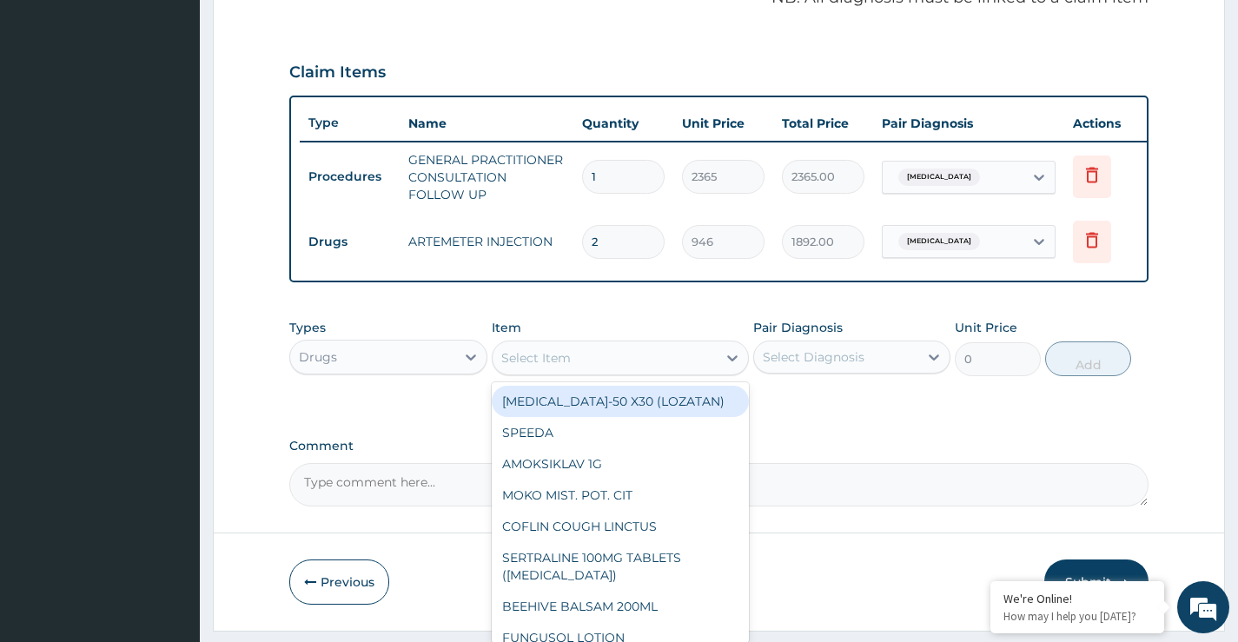
click at [540, 367] on div "Select Item" at bounding box center [536, 357] width 70 height 17
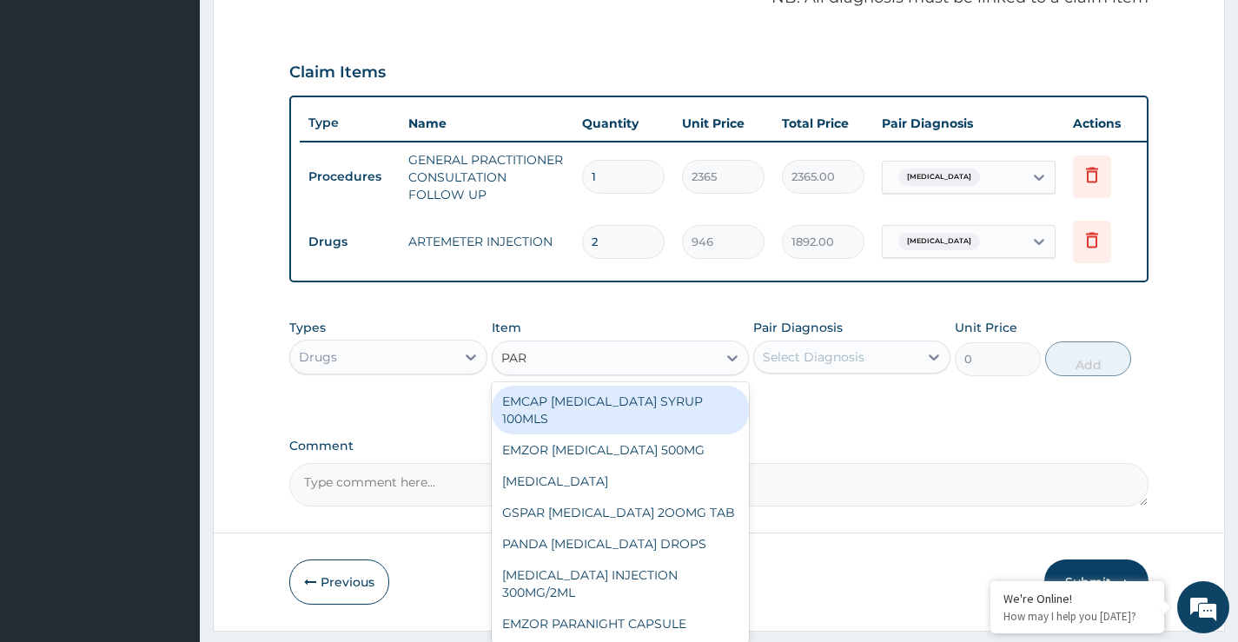
type input "PARA"
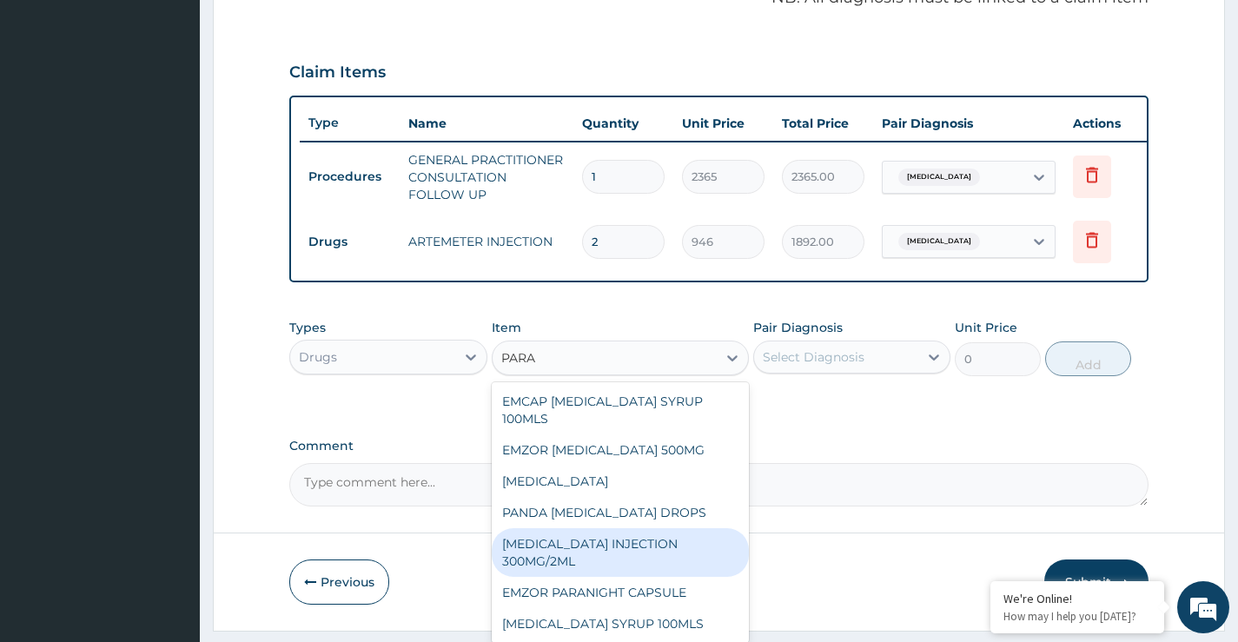
click at [614, 555] on div "PARACETAMOL INJECTION 300MG/2ML" at bounding box center [621, 552] width 258 height 49
type input "260.1499938964844"
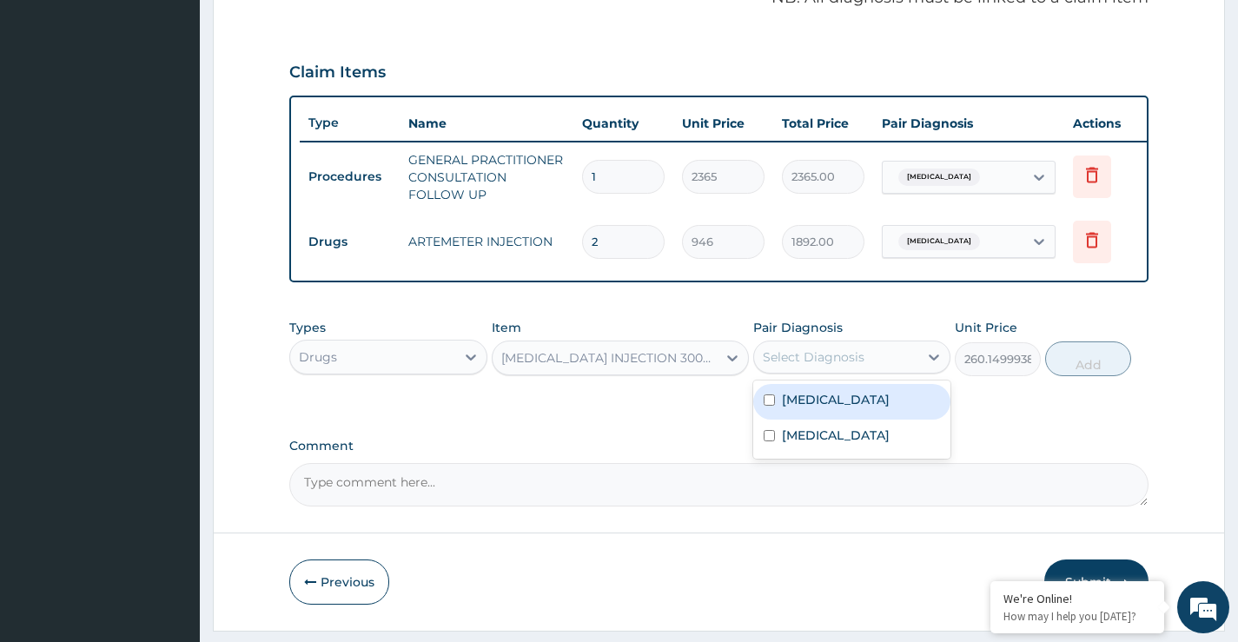
click at [800, 371] on div "Select Diagnosis" at bounding box center [836, 357] width 164 height 28
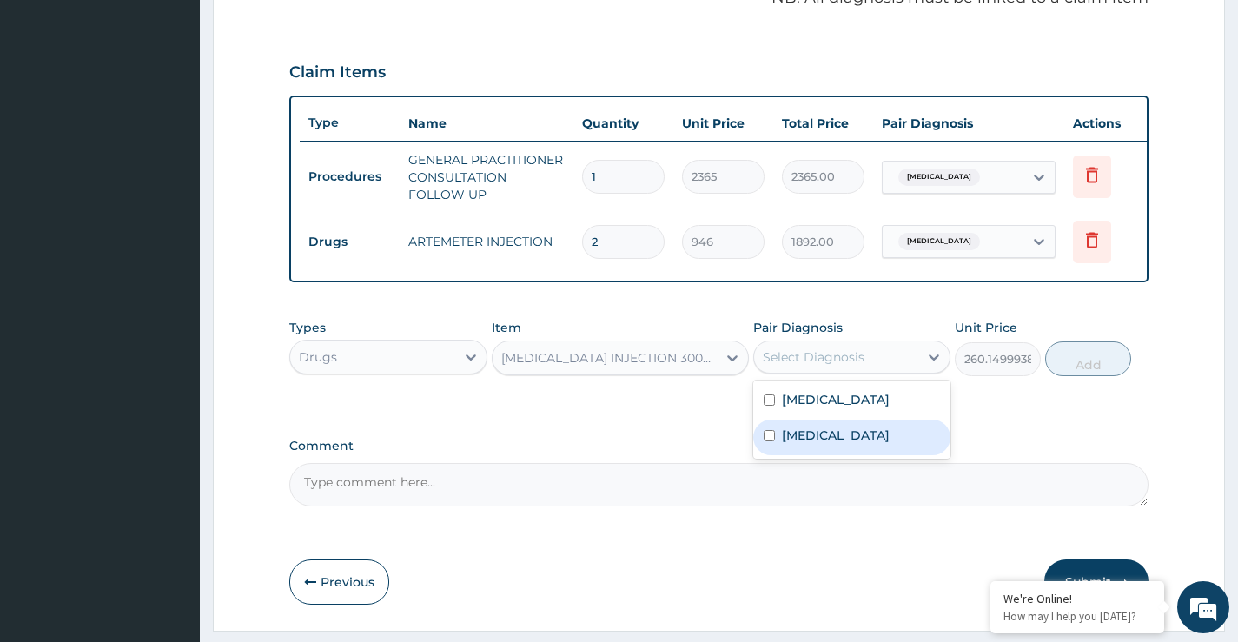
click at [767, 442] on input "checkbox" at bounding box center [769, 435] width 11 height 11
checkbox input "true"
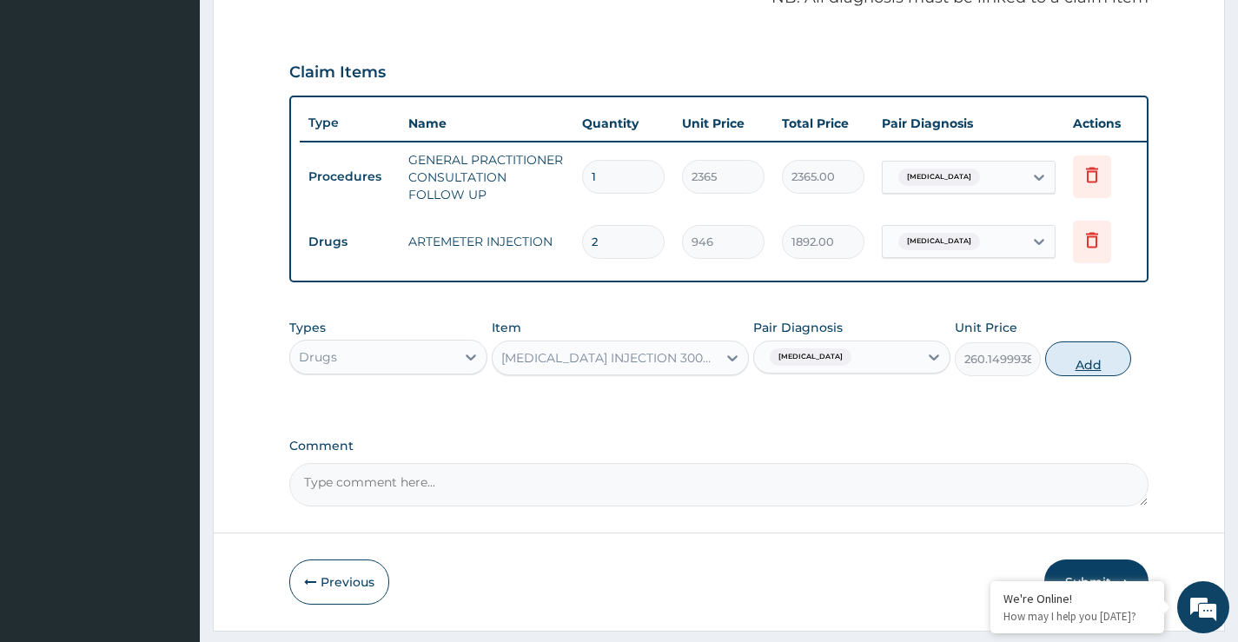
drag, startPoint x: 1099, startPoint y: 382, endPoint x: 1072, endPoint y: 383, distance: 26.1
click at [1098, 376] on button "Add" at bounding box center [1089, 359] width 86 height 35
type input "0"
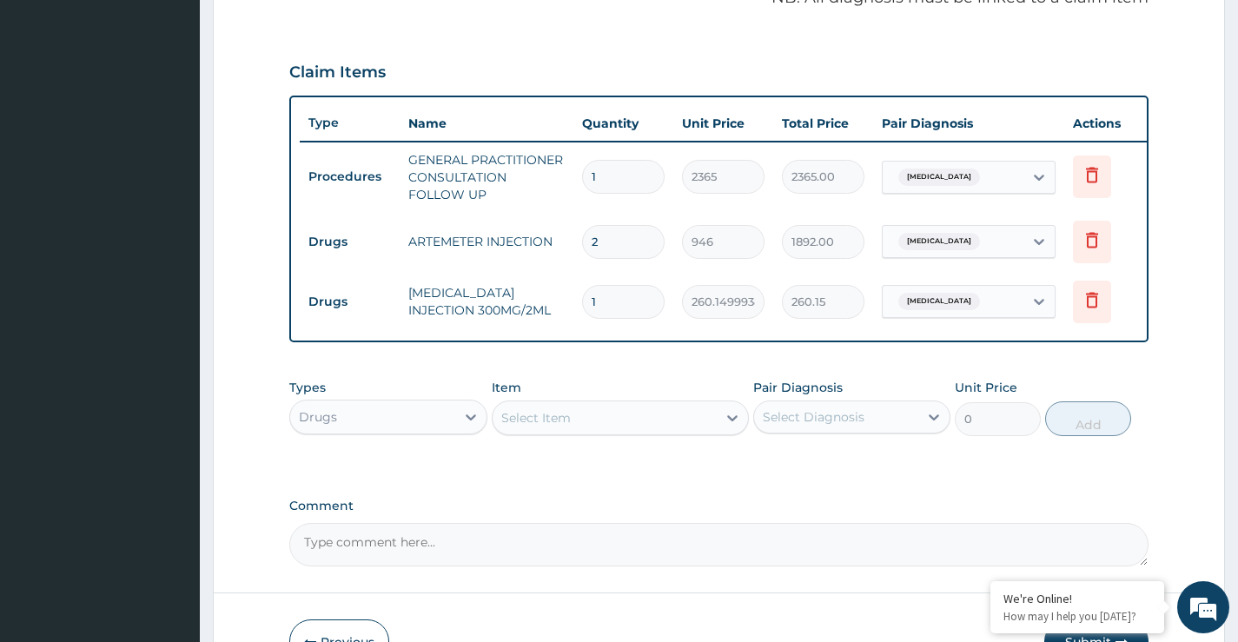
type input "0.00"
type input "2"
type input "520.30"
type input "2"
click at [607, 245] on input "2" at bounding box center [623, 242] width 83 height 34
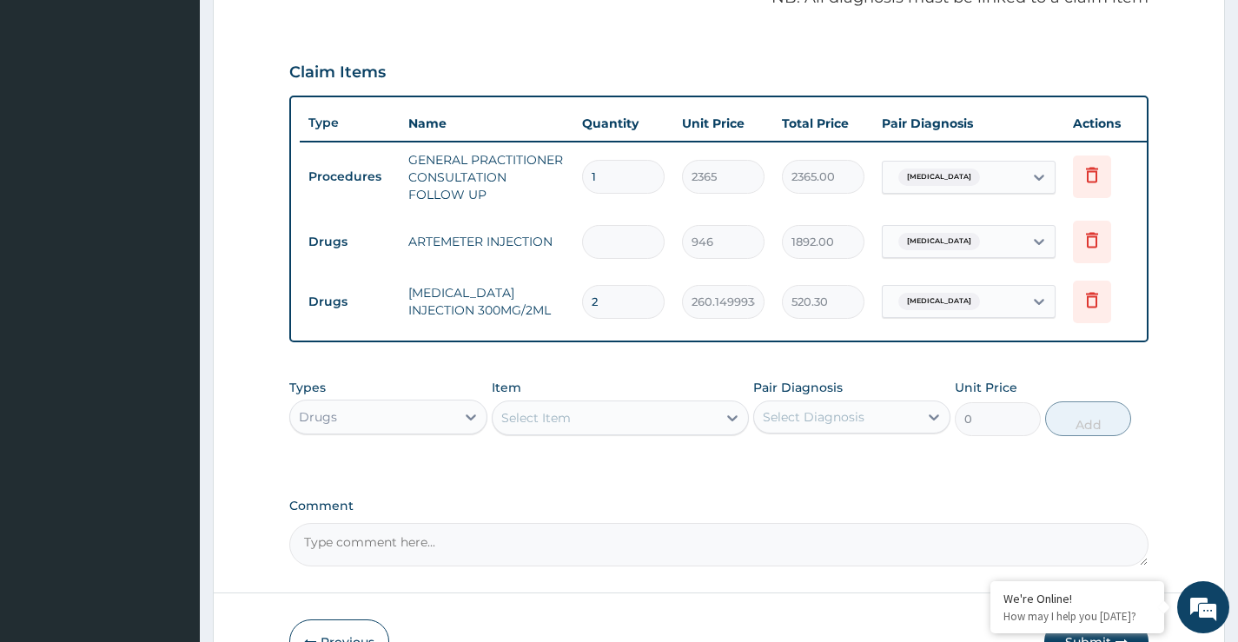
type input "0.00"
type input "3"
type input "2838.00"
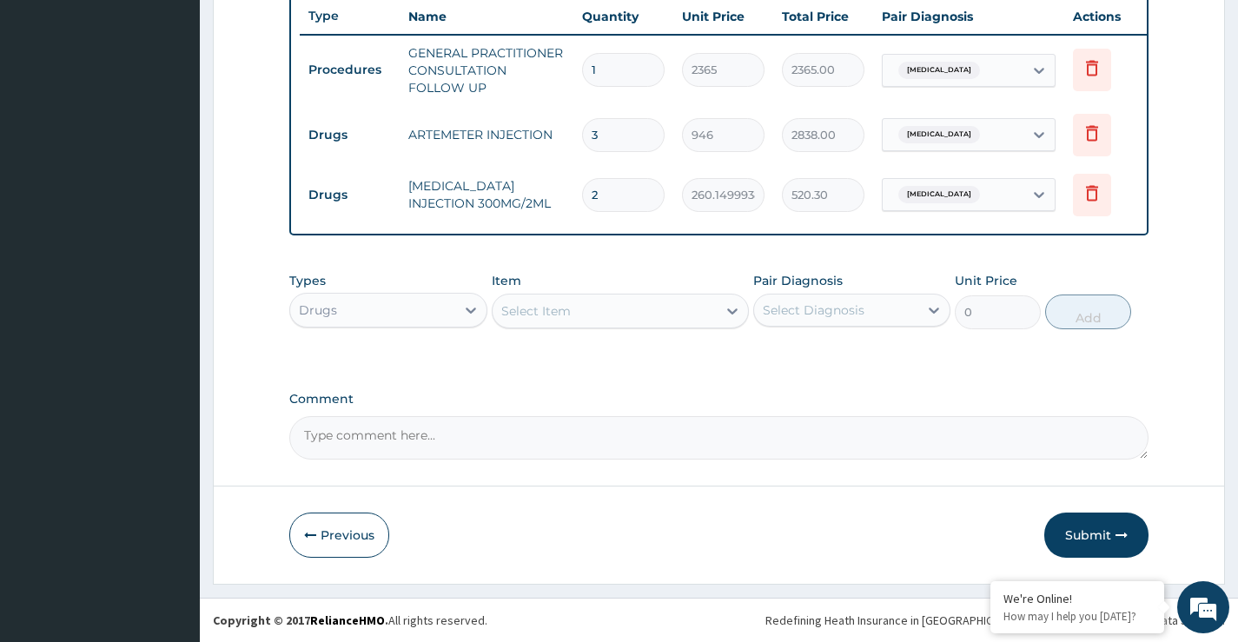
scroll to position [671, 0]
type input "3"
click at [1109, 537] on button "Submit" at bounding box center [1097, 535] width 104 height 45
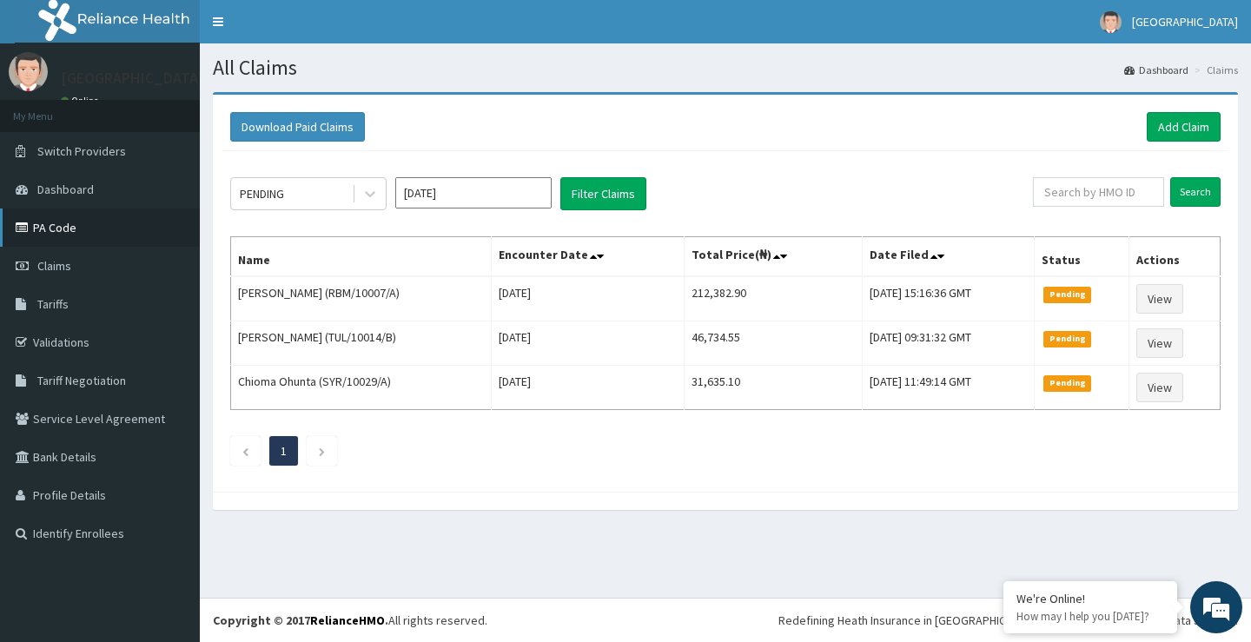
click at [56, 229] on link "PA Code" at bounding box center [100, 228] width 200 height 38
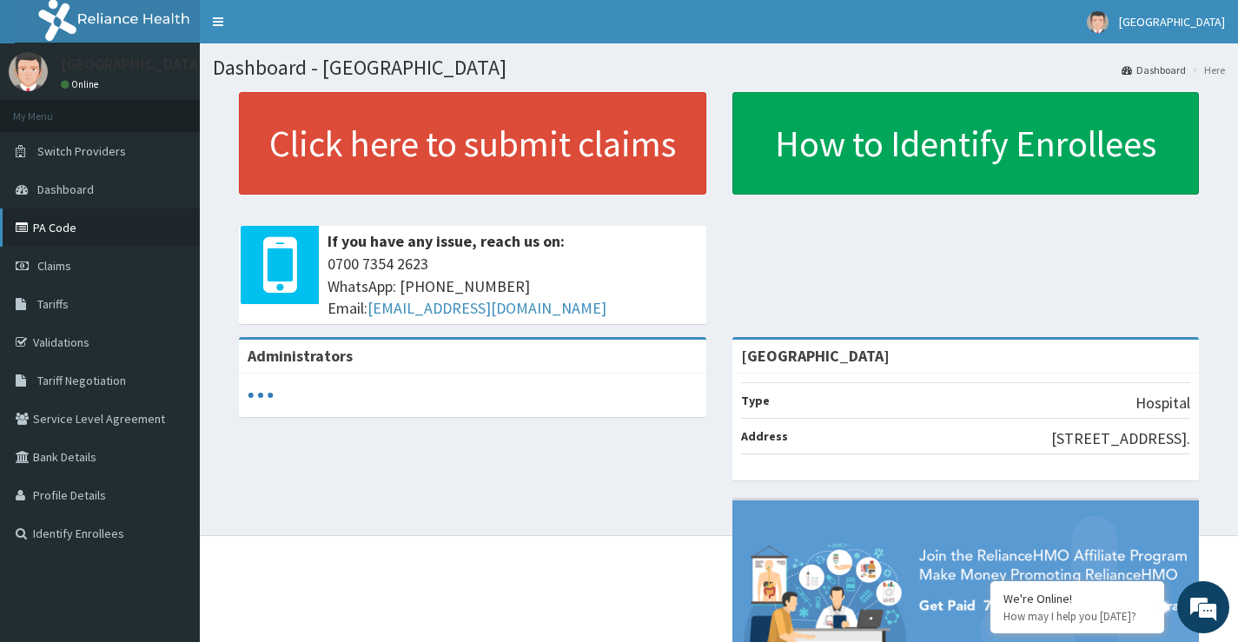
click at [58, 231] on link "PA Code" at bounding box center [100, 228] width 200 height 38
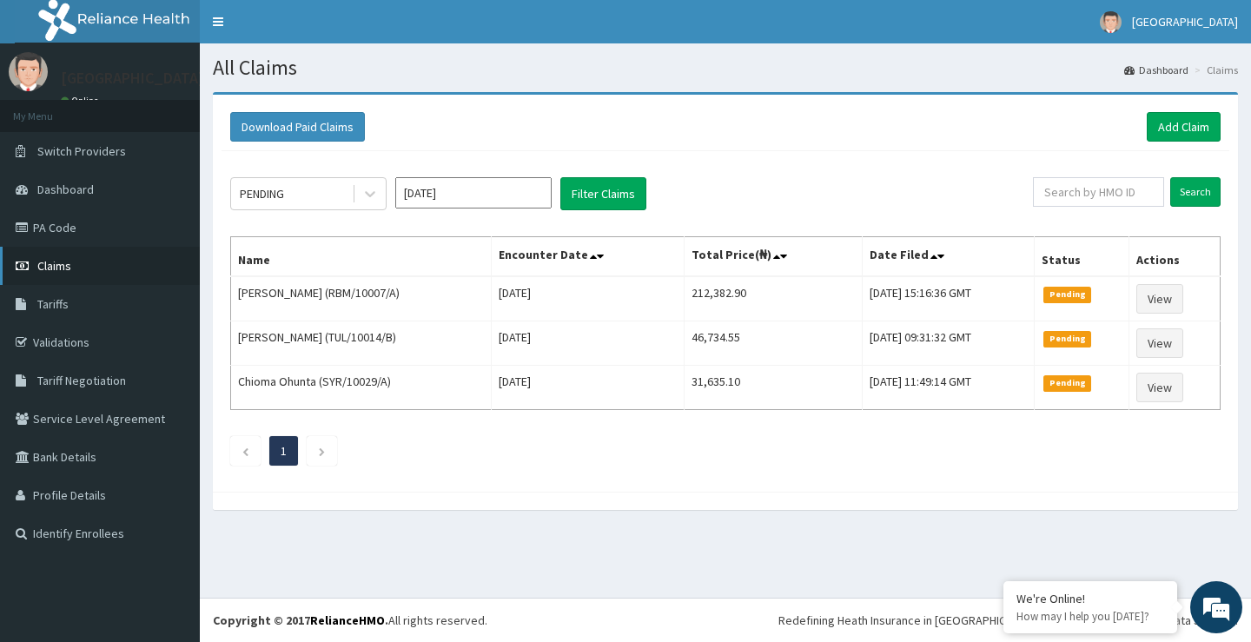
click at [72, 269] on link "Claims" at bounding box center [100, 266] width 200 height 38
paste input "JBN/10187/C"
type input "JBN/10187/C"
click at [1188, 188] on input "Search" at bounding box center [1196, 192] width 50 height 30
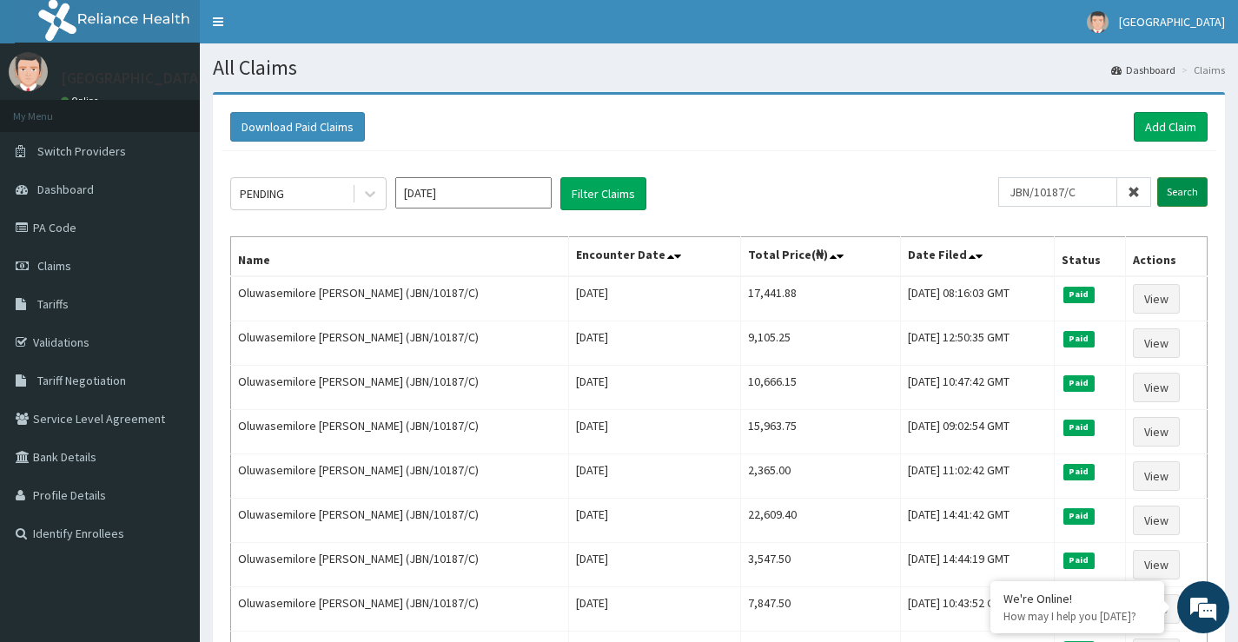
click at [1177, 196] on input "Search" at bounding box center [1183, 192] width 50 height 30
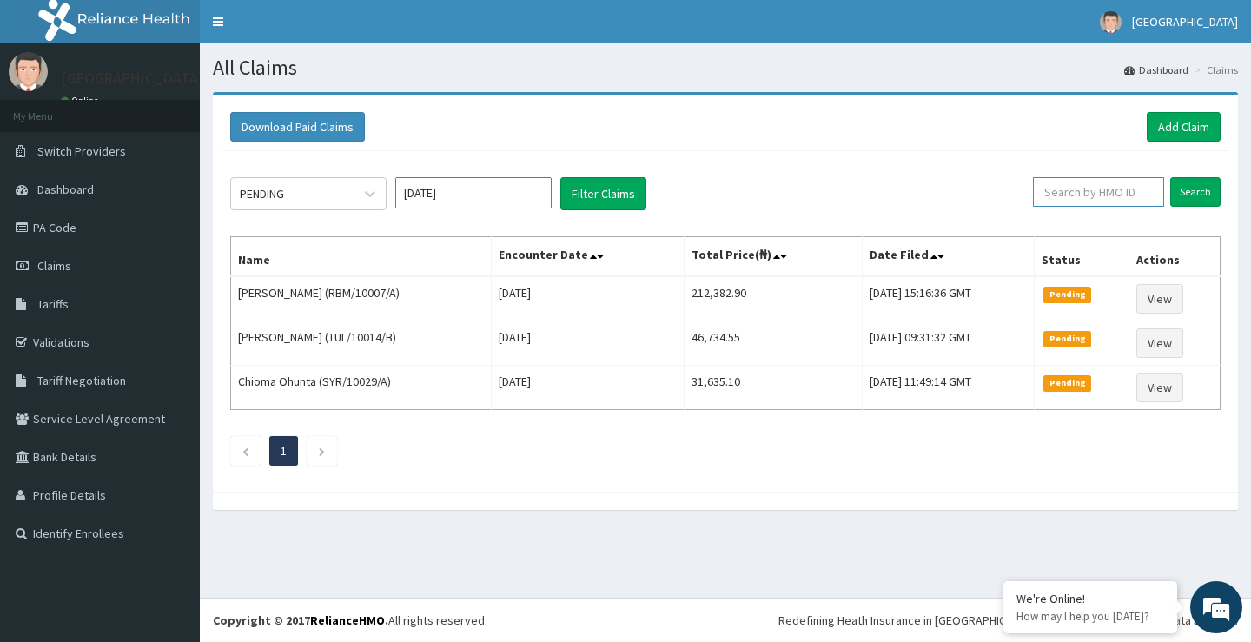
paste input "JBN/10187/C"
type input "JBN/10187/C"
click at [1201, 194] on input "Search" at bounding box center [1196, 192] width 50 height 30
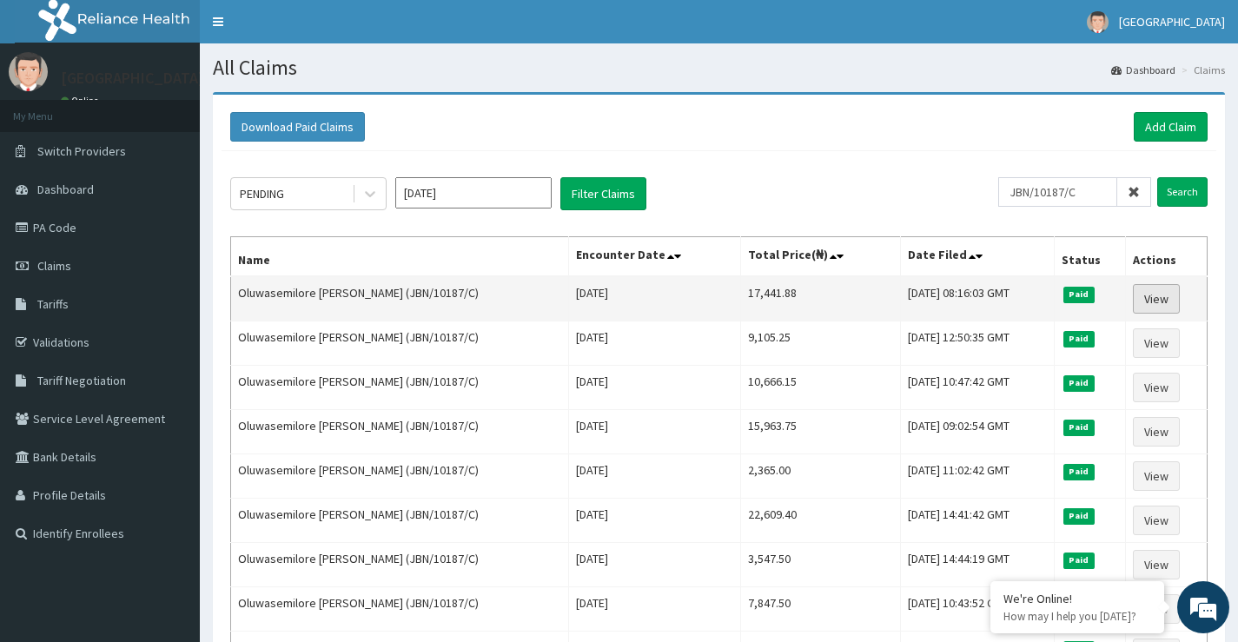
click at [1147, 295] on link "View" at bounding box center [1156, 299] width 47 height 30
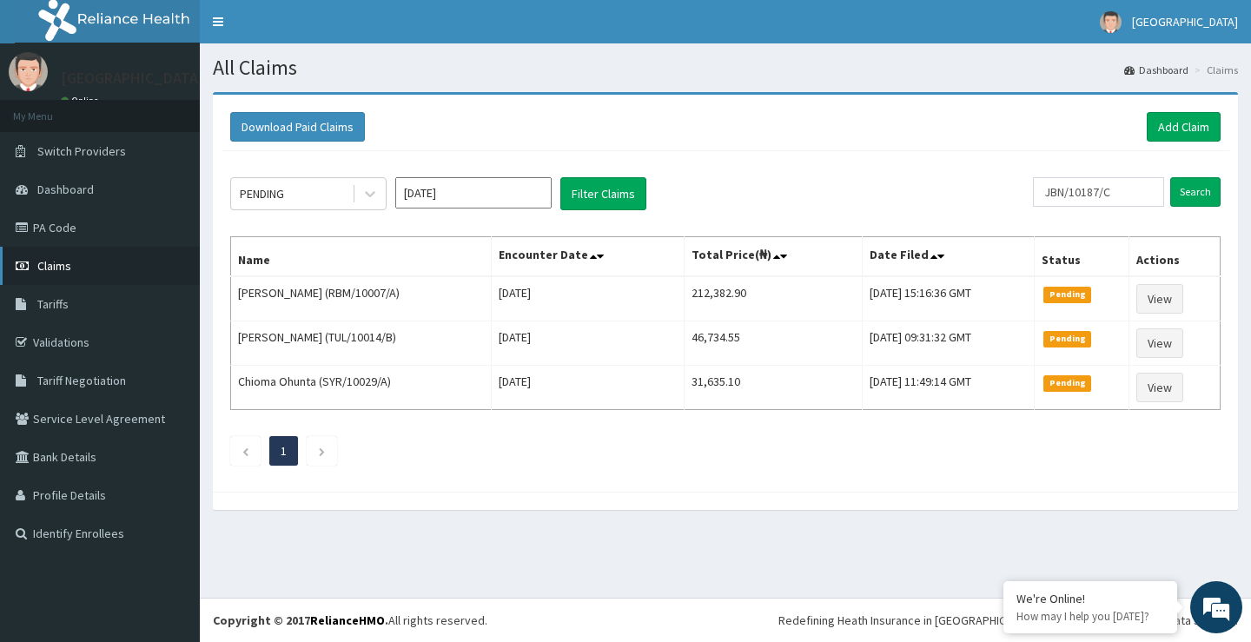
click at [47, 266] on span "Claims" at bounding box center [54, 266] width 34 height 16
click at [1188, 192] on input "Search" at bounding box center [1196, 192] width 50 height 30
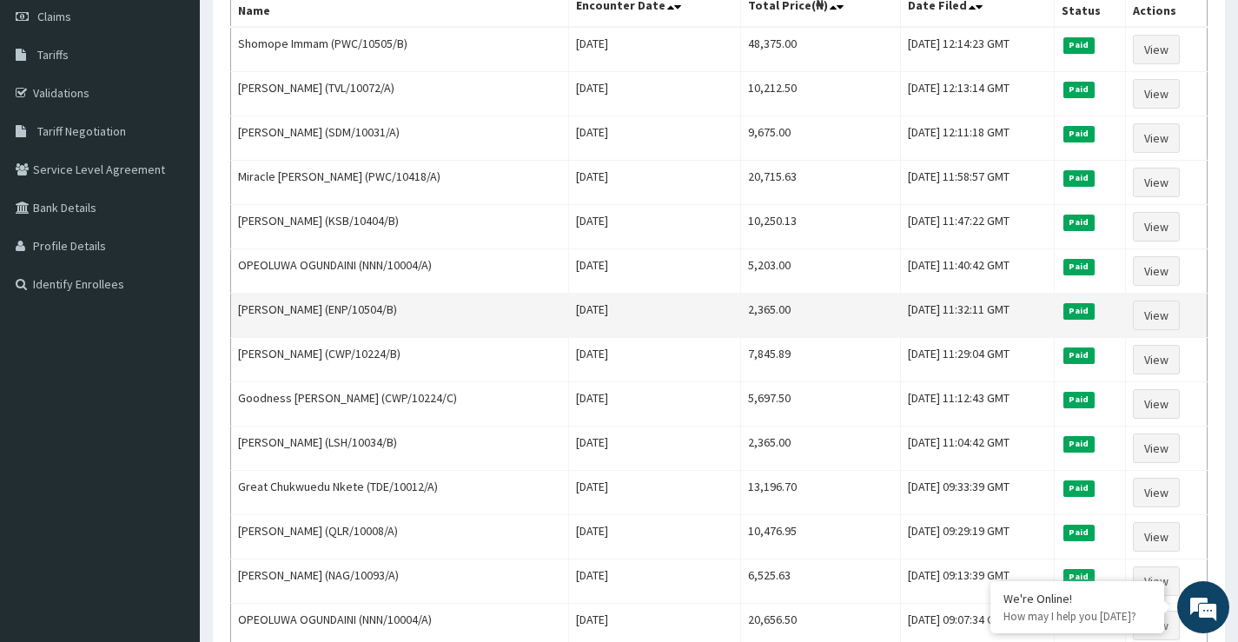
scroll to position [174, 0]
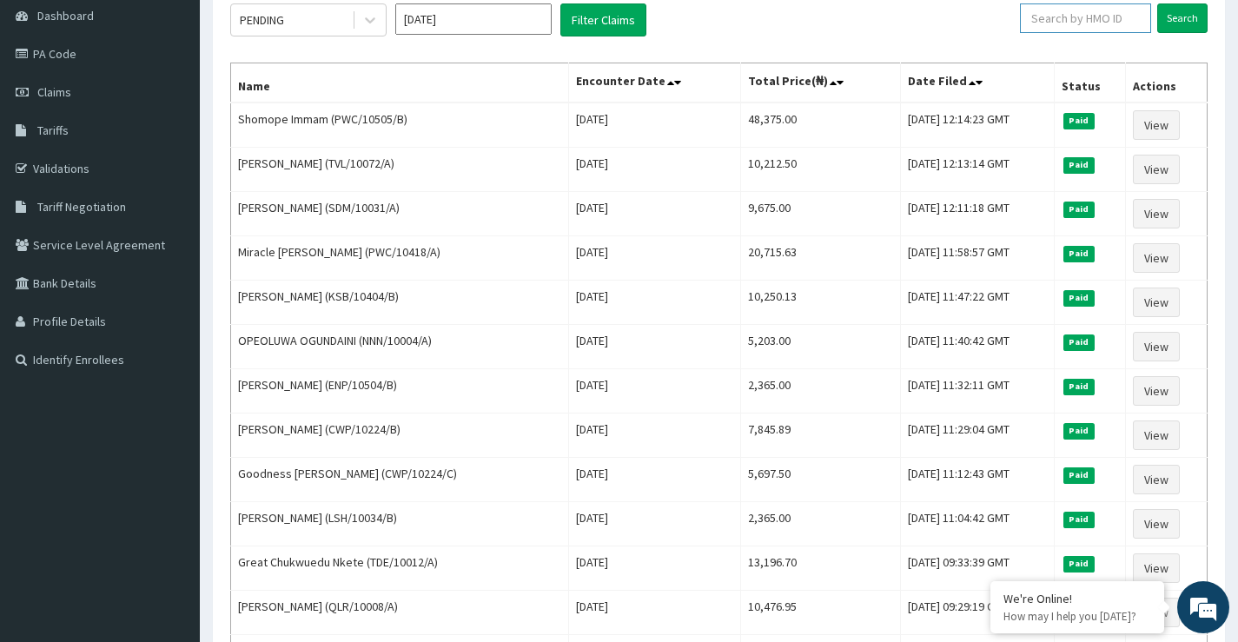
paste input "JBN/10187/C"
type input "JBN/10187/C"
click at [1174, 16] on input "Search" at bounding box center [1183, 18] width 50 height 30
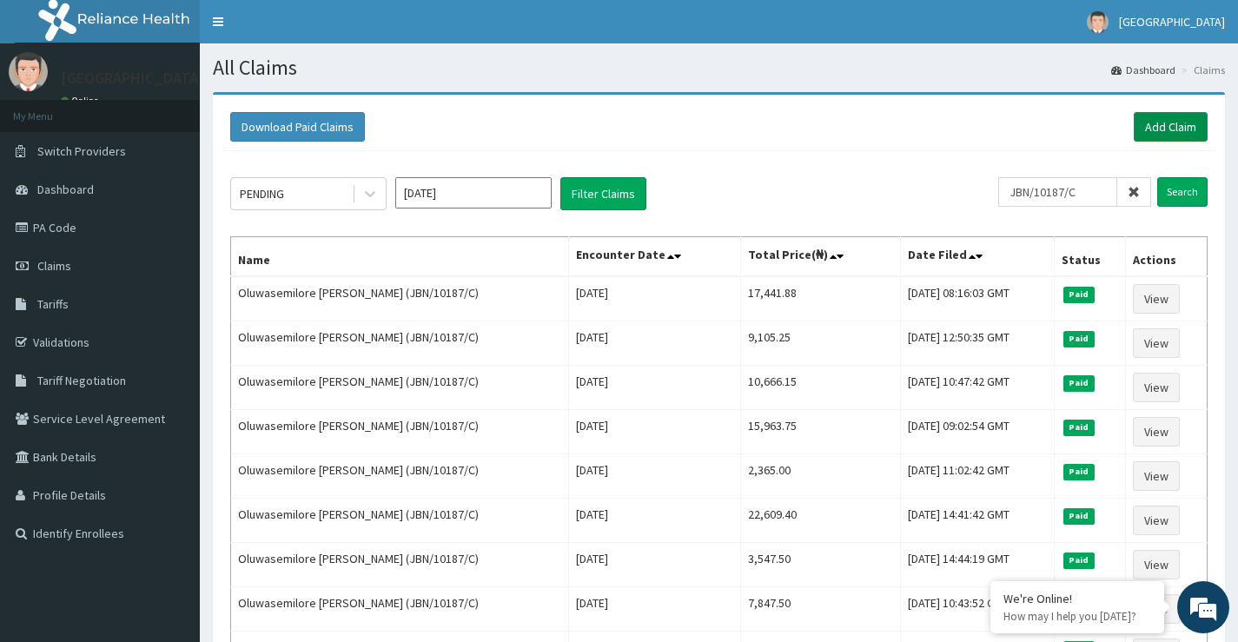
click at [1162, 128] on link "Add Claim" at bounding box center [1171, 127] width 74 height 30
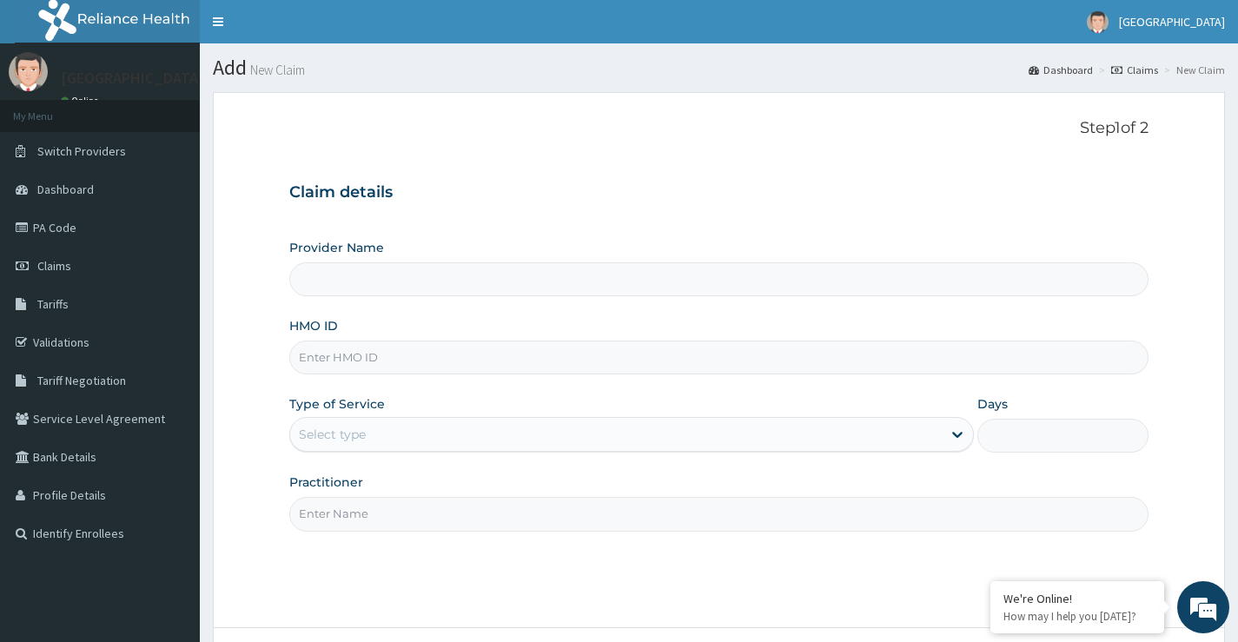
type input "[GEOGRAPHIC_DATA]"
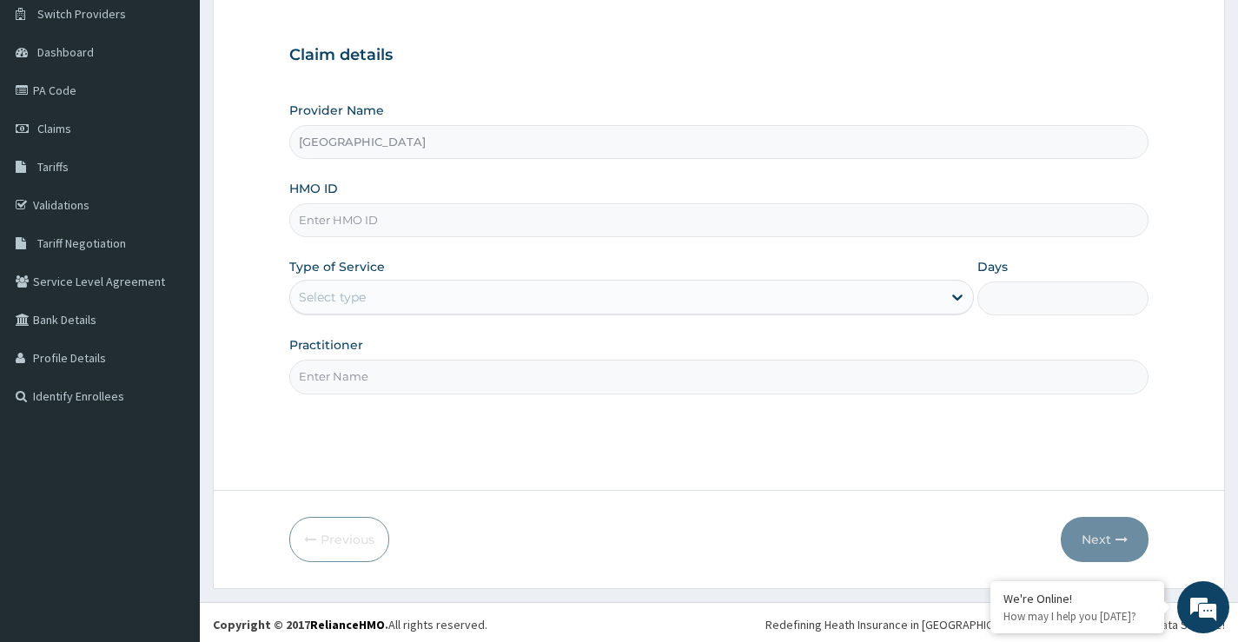
scroll to position [142, 0]
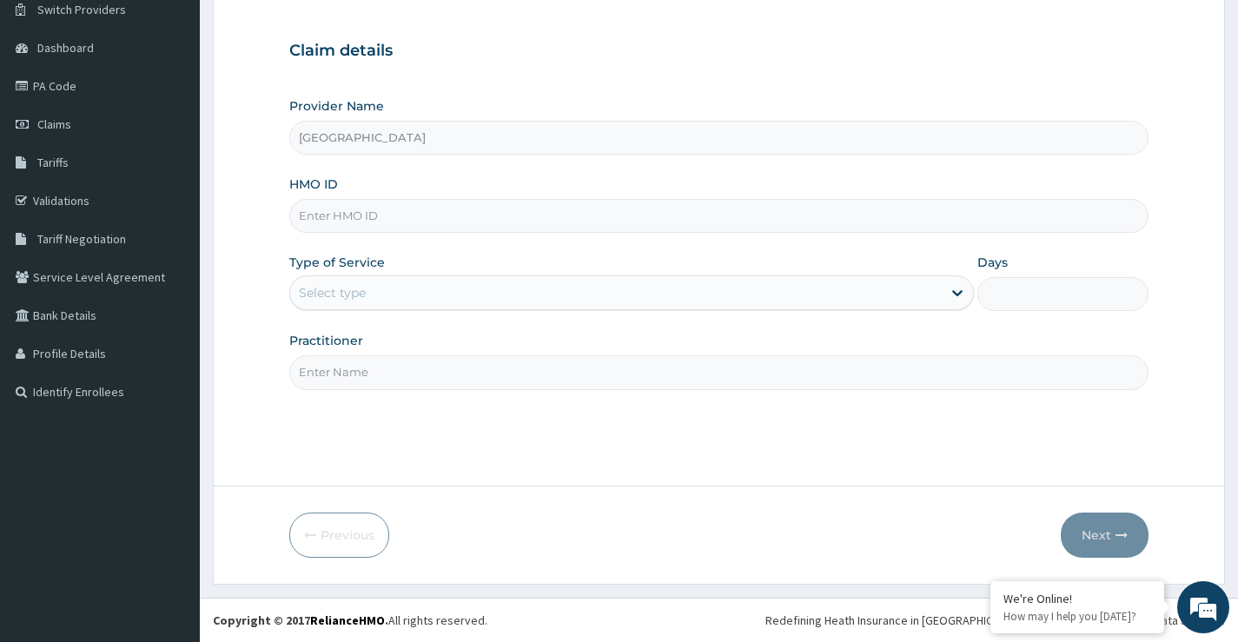
click at [383, 215] on input "HMO ID" at bounding box center [719, 216] width 860 height 34
paste input "JBN/10187/C"
type input "JBN/10187/C"
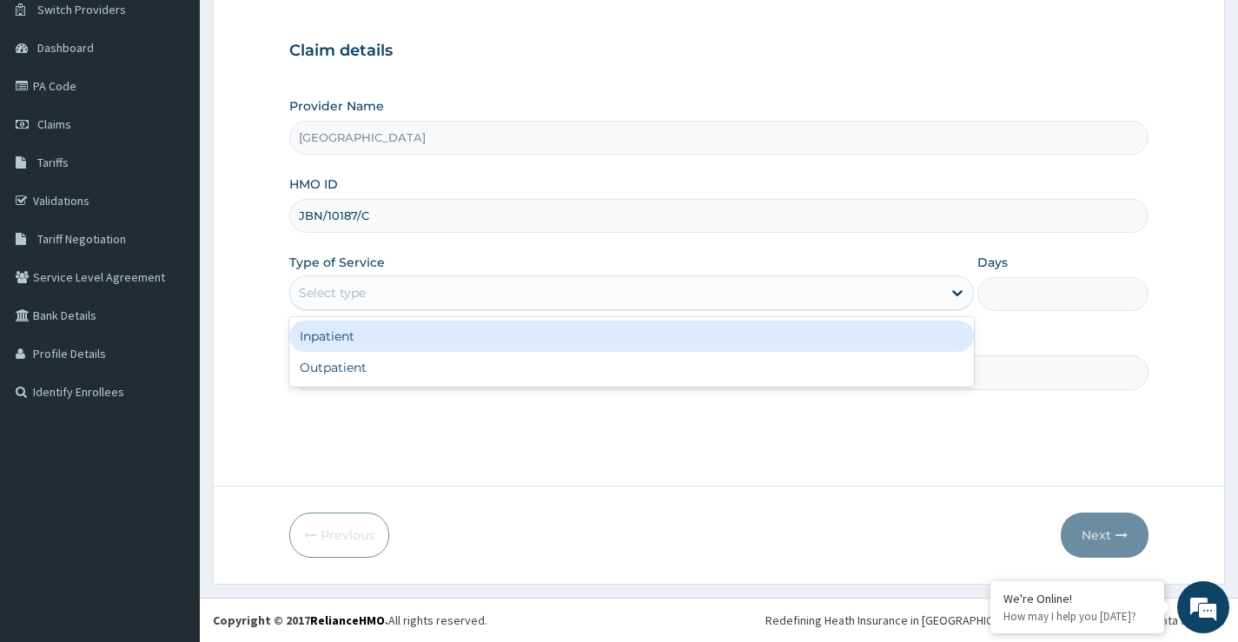
click at [392, 293] on div "Select type" at bounding box center [616, 293] width 652 height 28
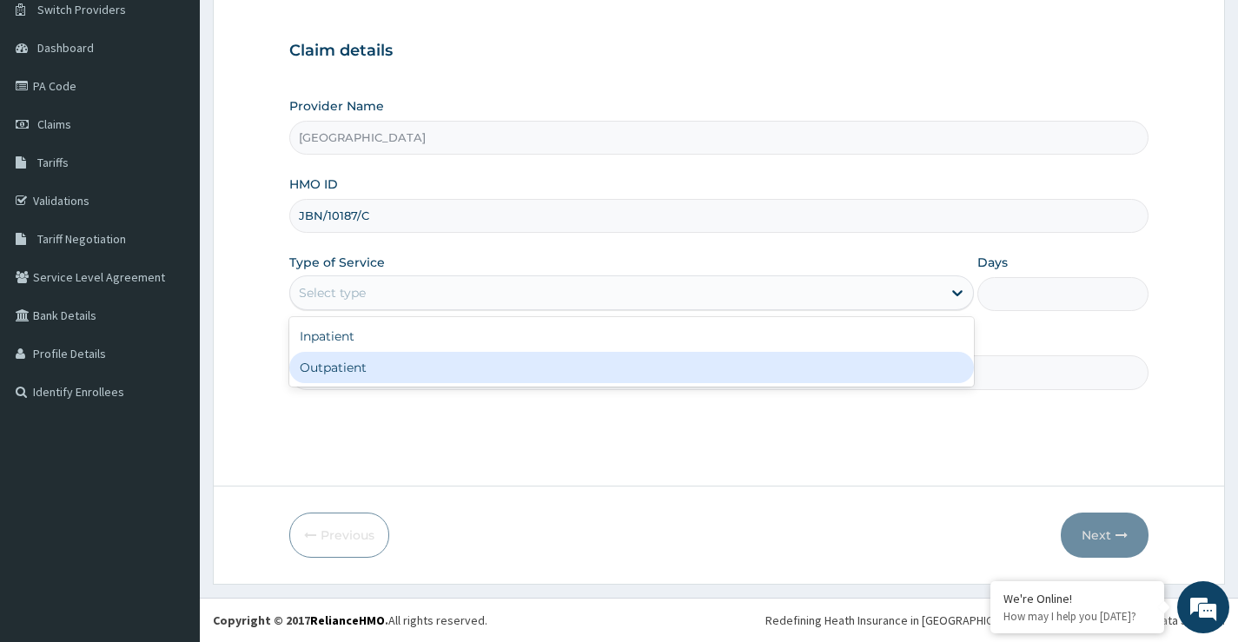
click at [366, 368] on div "Outpatient" at bounding box center [631, 367] width 685 height 31
type input "1"
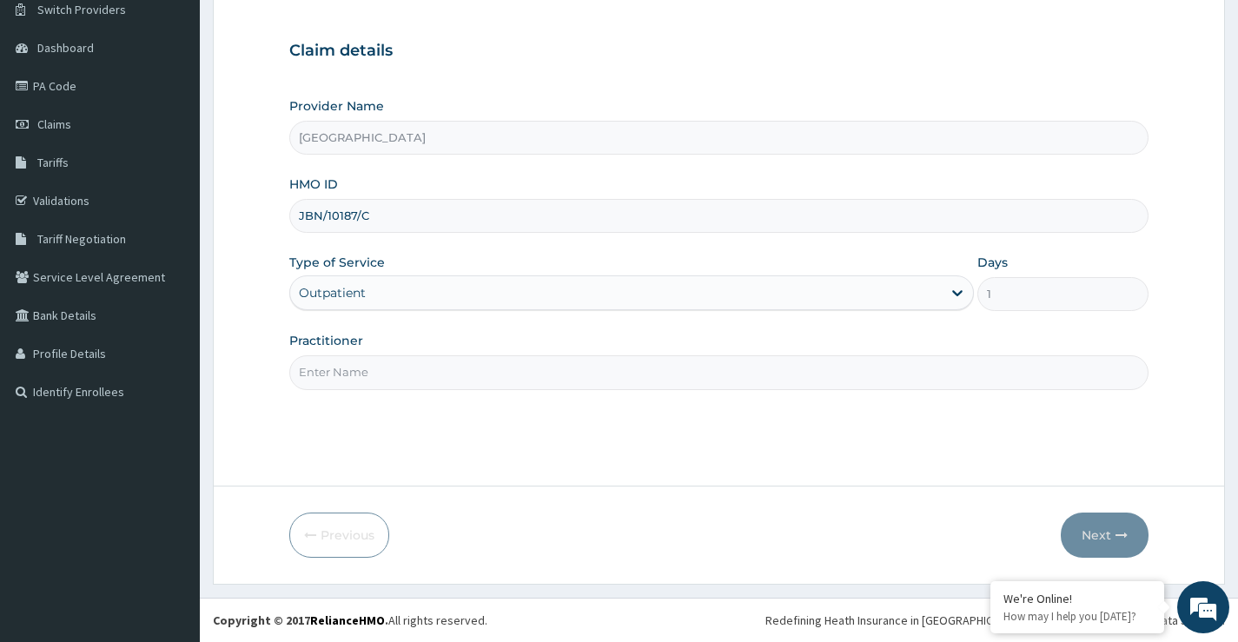
click at [365, 365] on input "Practitioner" at bounding box center [719, 372] width 860 height 34
click at [322, 363] on input "Practitioner" at bounding box center [719, 372] width 860 height 34
type input "DR DAMOLA"
click at [1105, 541] on button "Next" at bounding box center [1105, 535] width 88 height 45
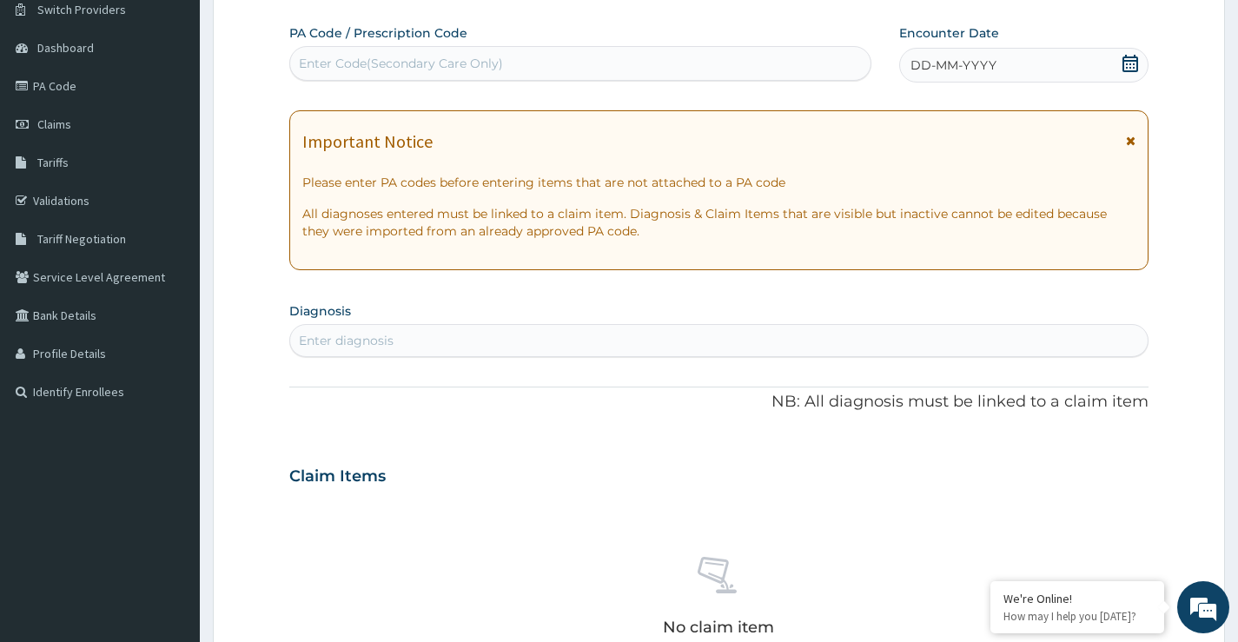
click at [1131, 61] on icon at bounding box center [1131, 63] width 16 height 17
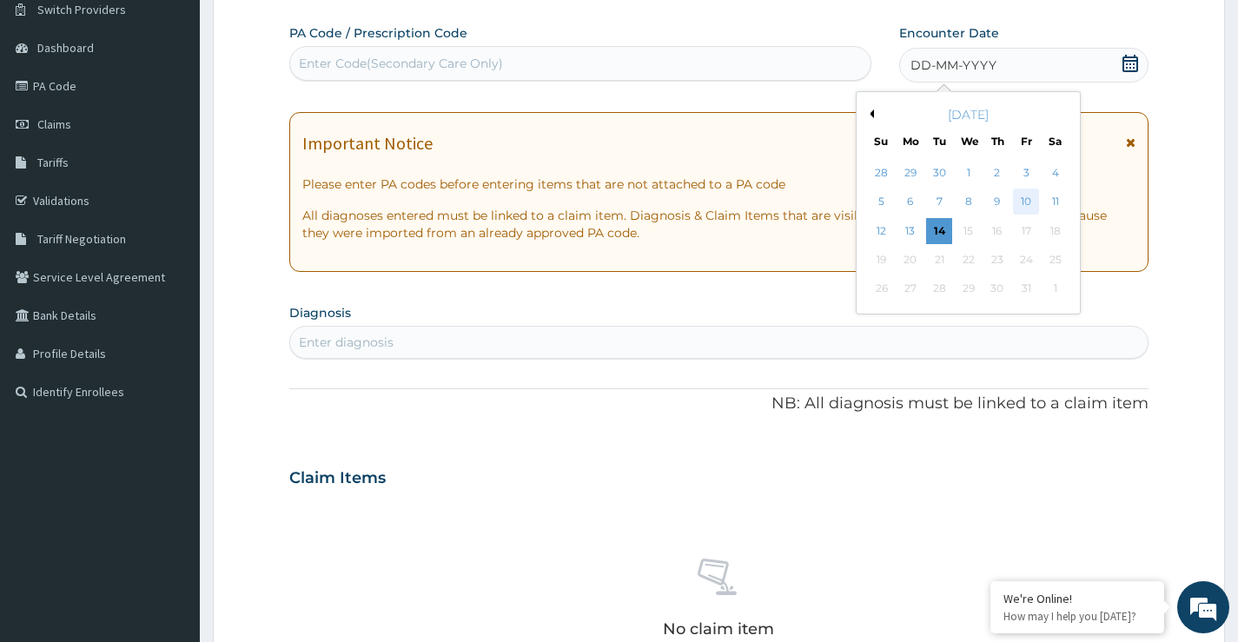
click at [1029, 202] on div "10" at bounding box center [1026, 202] width 26 height 26
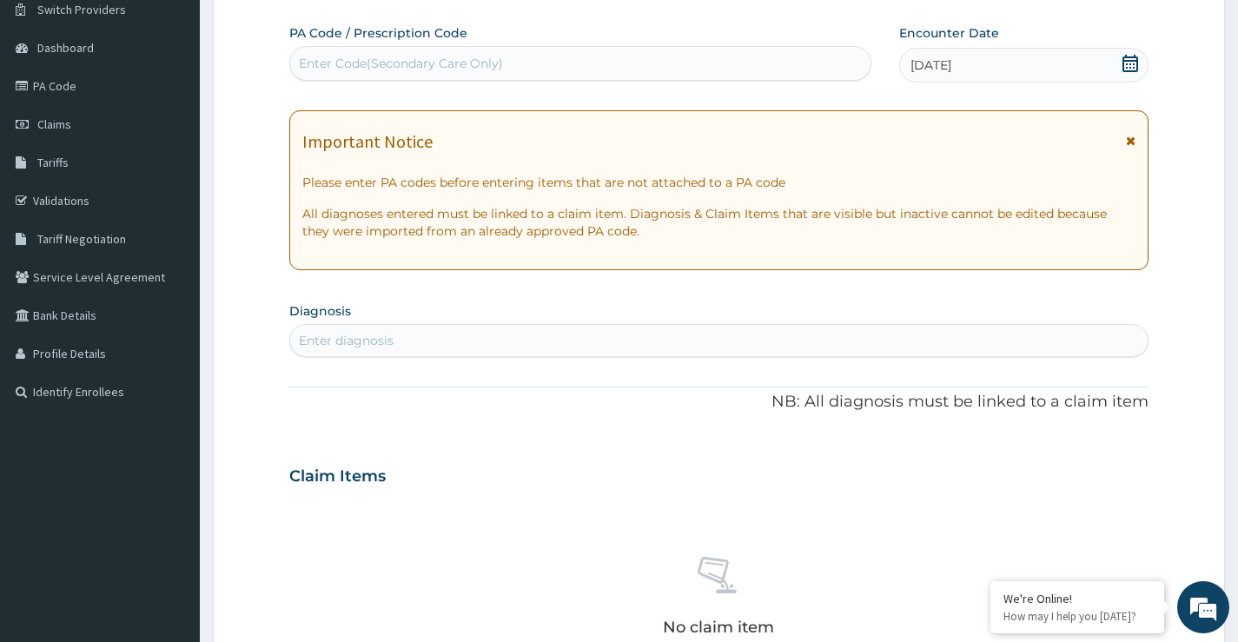
click at [479, 56] on div "Enter Code(Secondary Care Only)" at bounding box center [401, 63] width 204 height 17
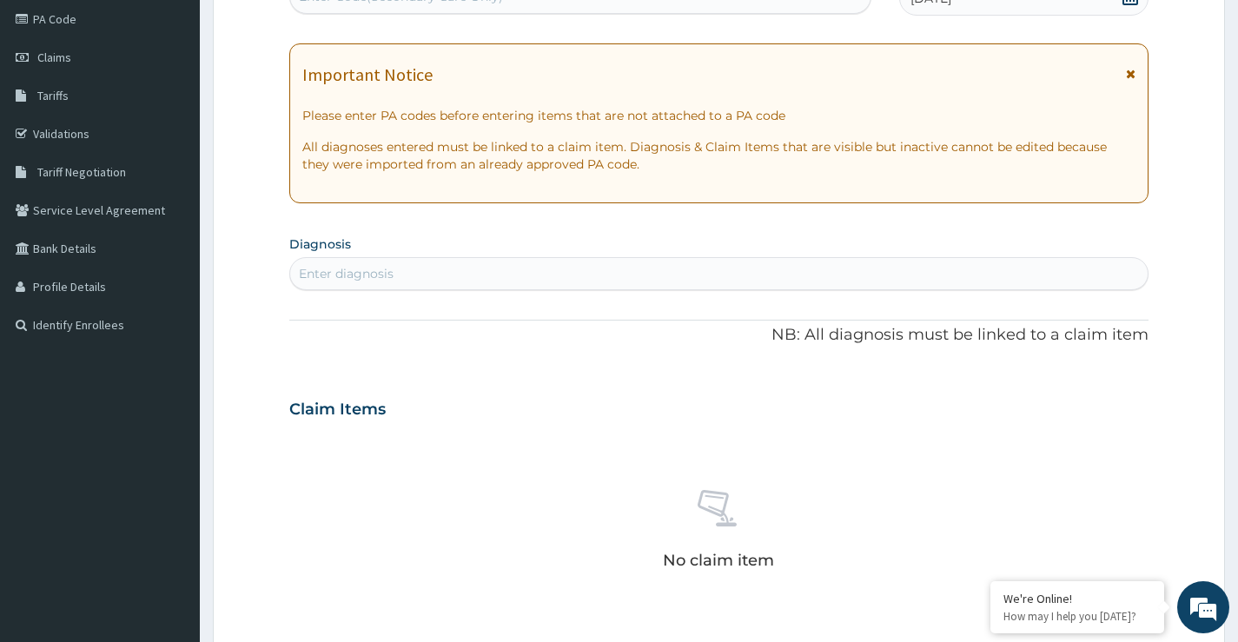
scroll to position [315, 0]
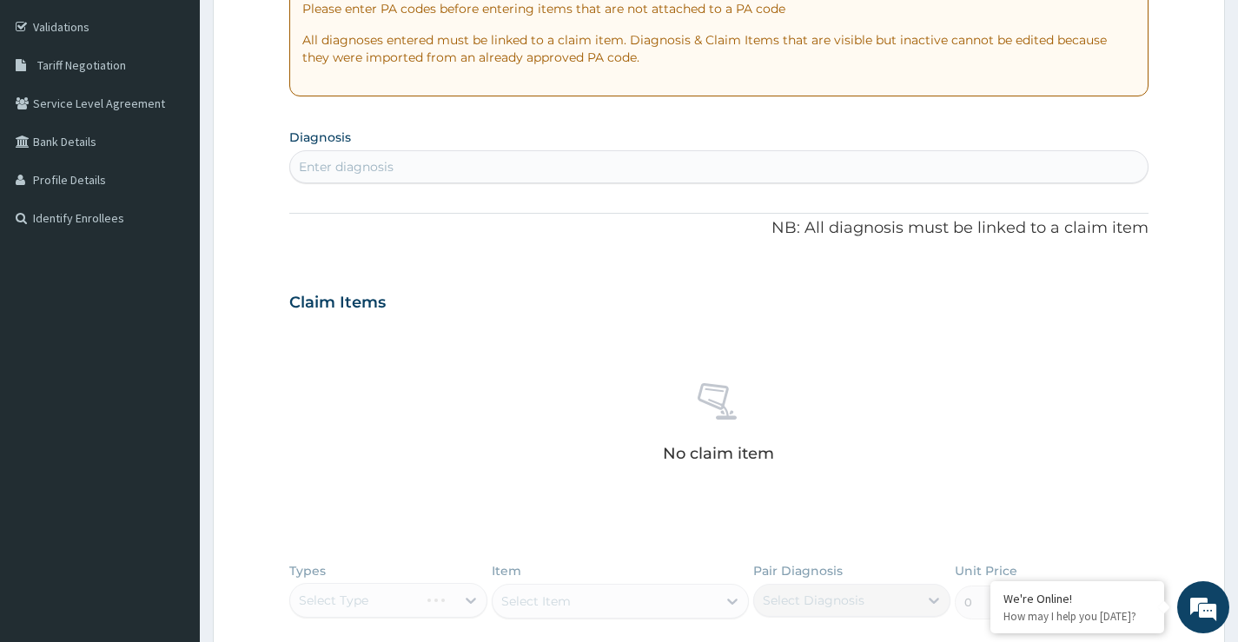
click at [454, 170] on div "Enter diagnosis" at bounding box center [719, 167] width 858 height 28
type input "MALARIA"
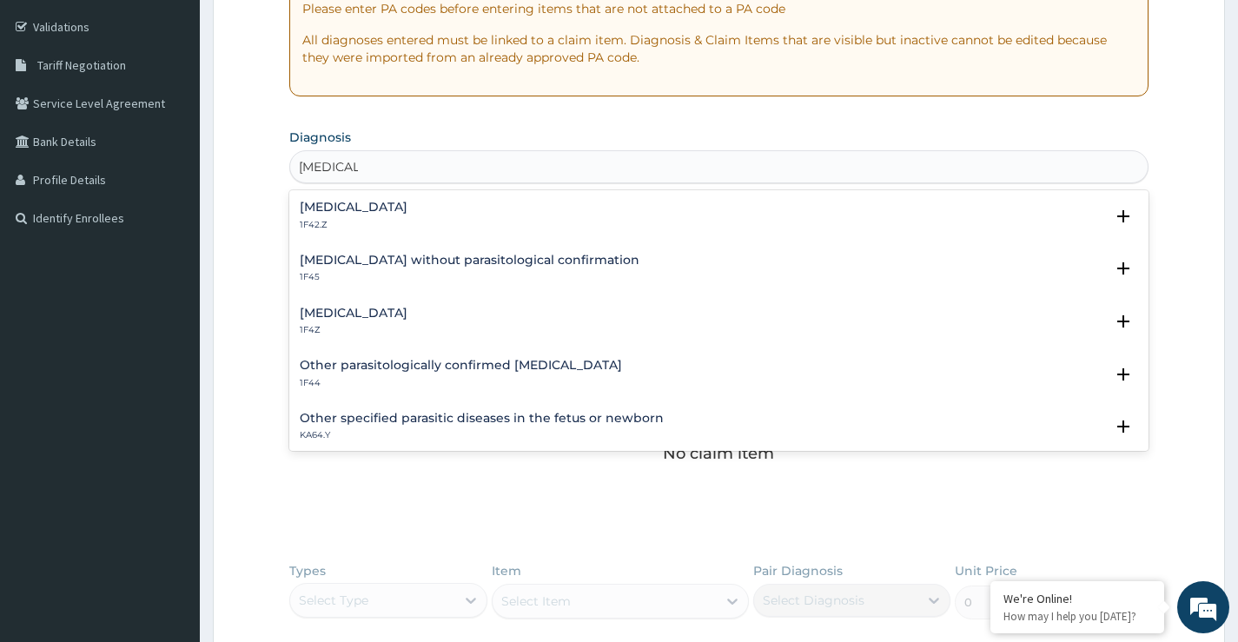
click at [375, 314] on h4 "Malaria, unspecified" at bounding box center [354, 313] width 108 height 13
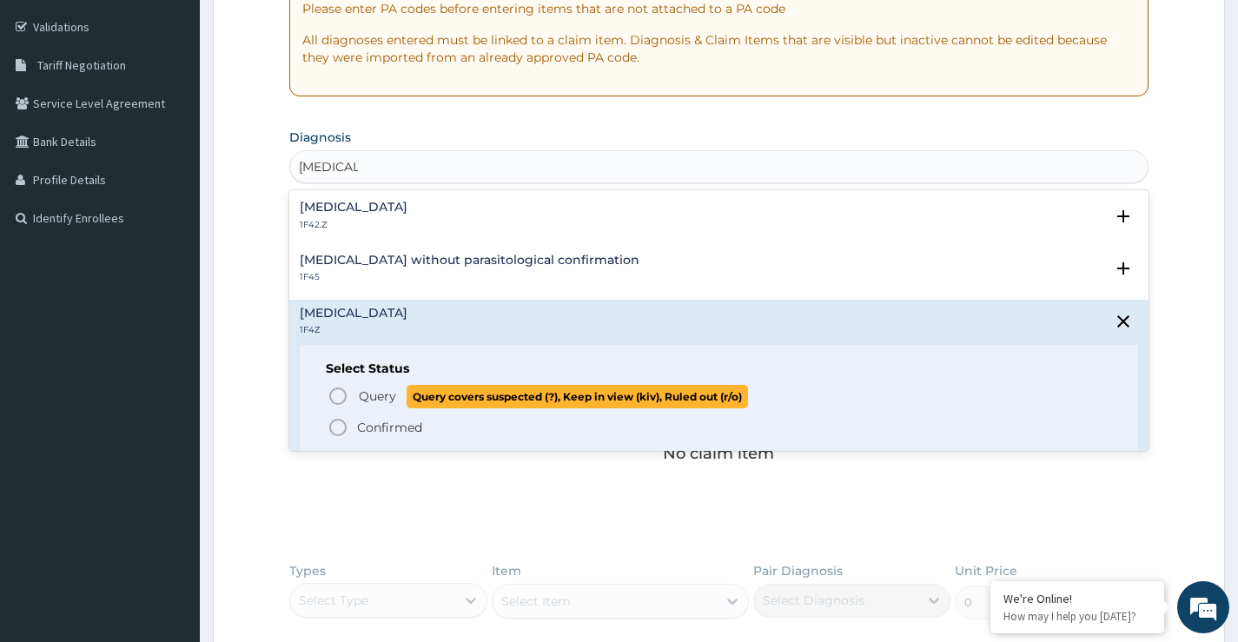
click at [341, 398] on icon "status option query" at bounding box center [338, 396] width 21 height 21
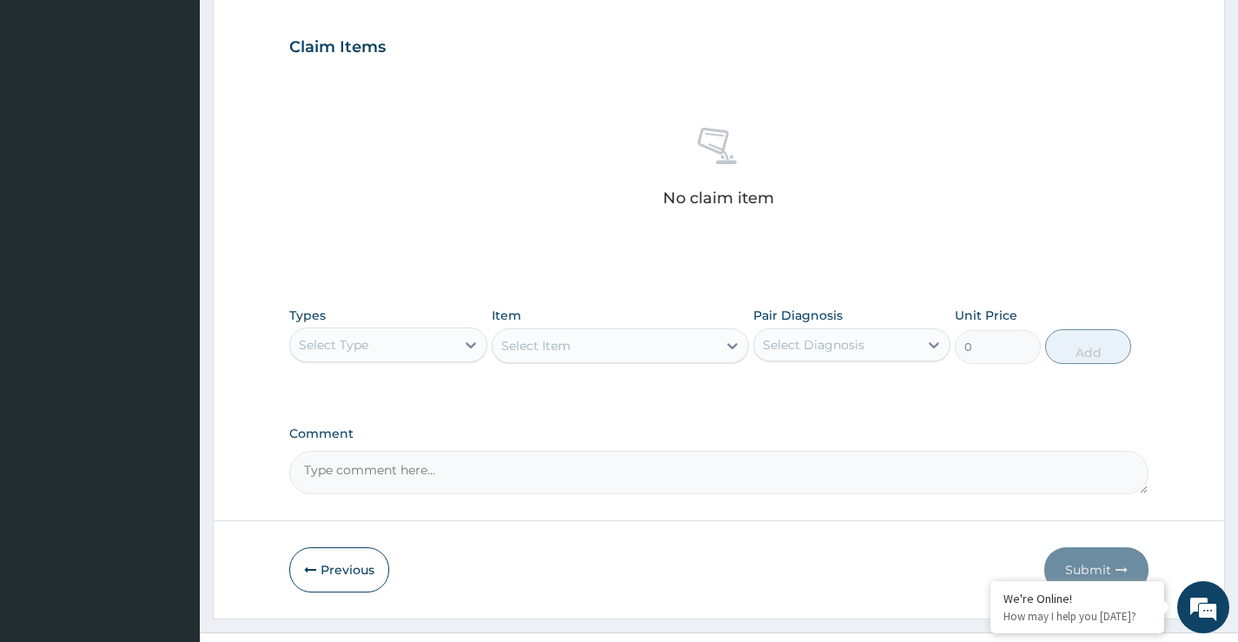
scroll to position [611, 0]
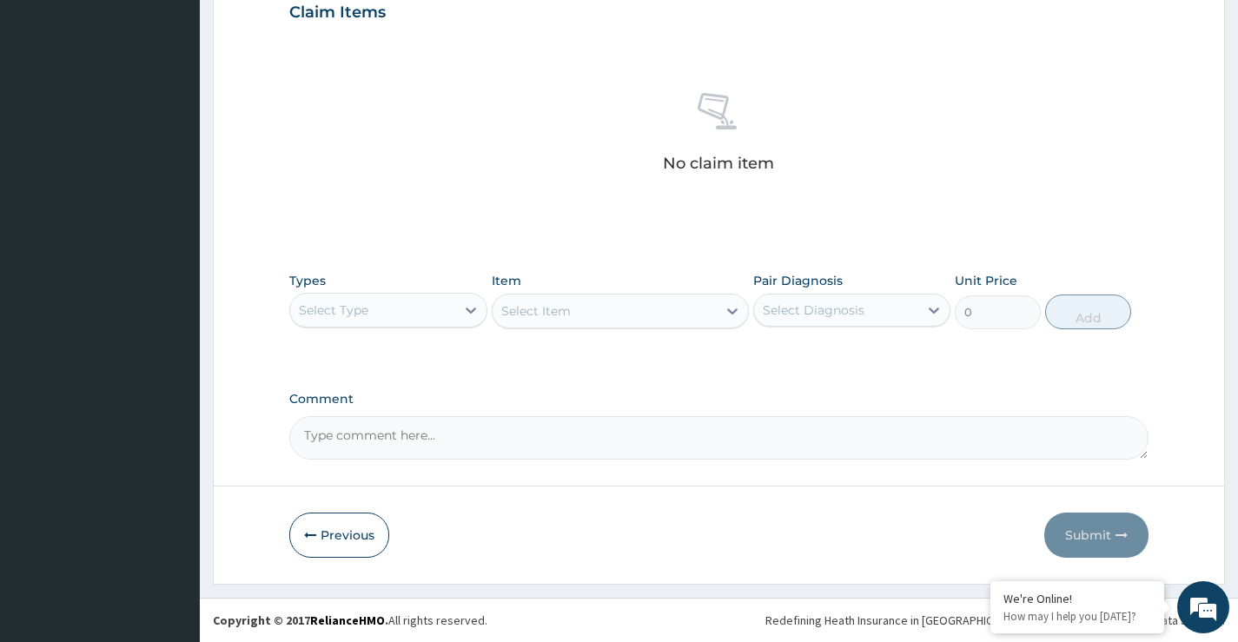
click at [413, 319] on div "Select Type" at bounding box center [372, 310] width 164 height 28
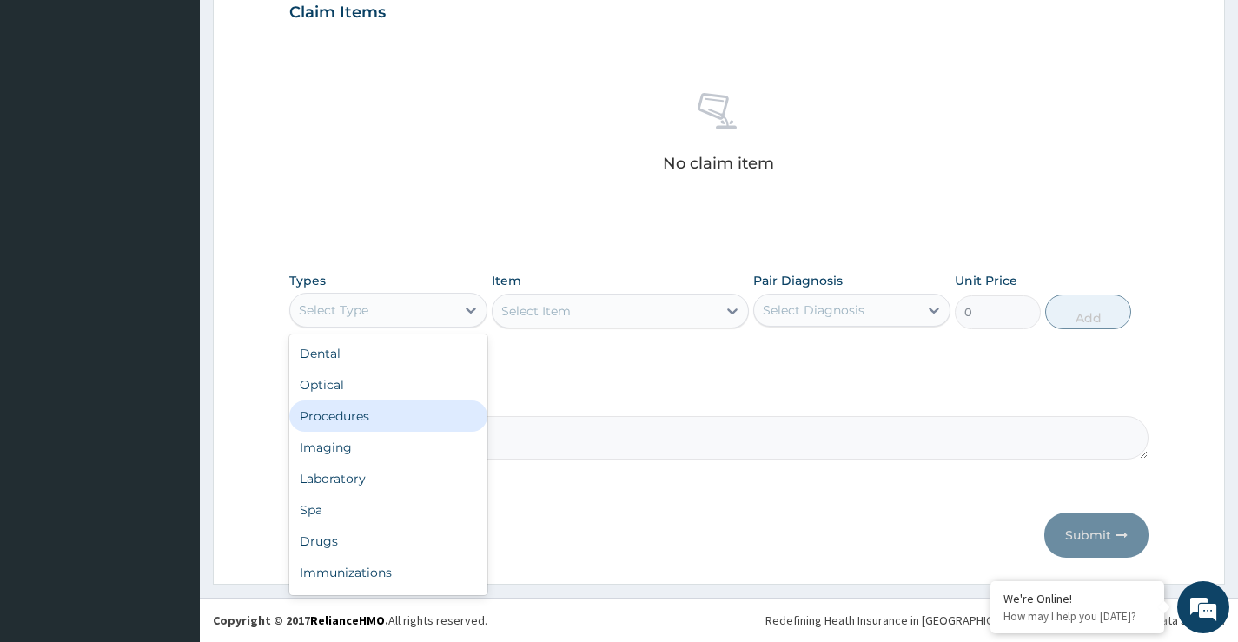
click at [395, 408] on div "Procedures" at bounding box center [387, 416] width 197 height 31
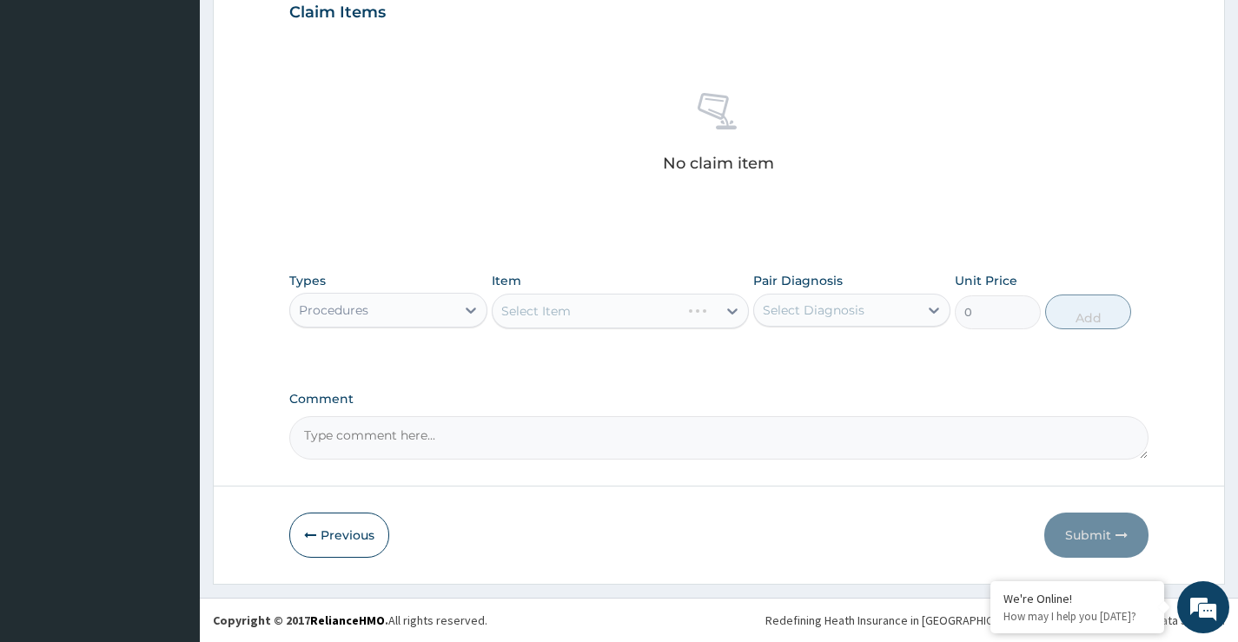
click at [549, 316] on div "Select Item" at bounding box center [621, 311] width 258 height 35
click at [603, 319] on div "Select Item" at bounding box center [621, 311] width 258 height 35
click at [603, 320] on div "Select Item" at bounding box center [621, 311] width 258 height 35
click at [586, 310] on div "Select Item" at bounding box center [621, 311] width 258 height 35
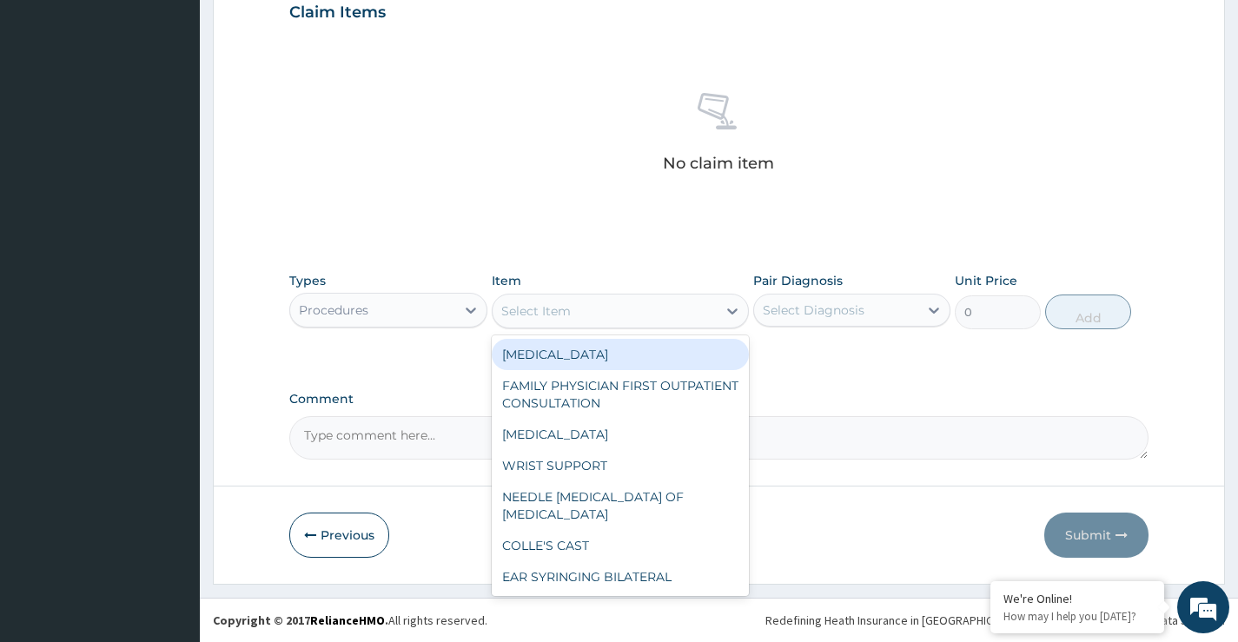
click at [591, 315] on div "Select Item" at bounding box center [605, 311] width 225 height 28
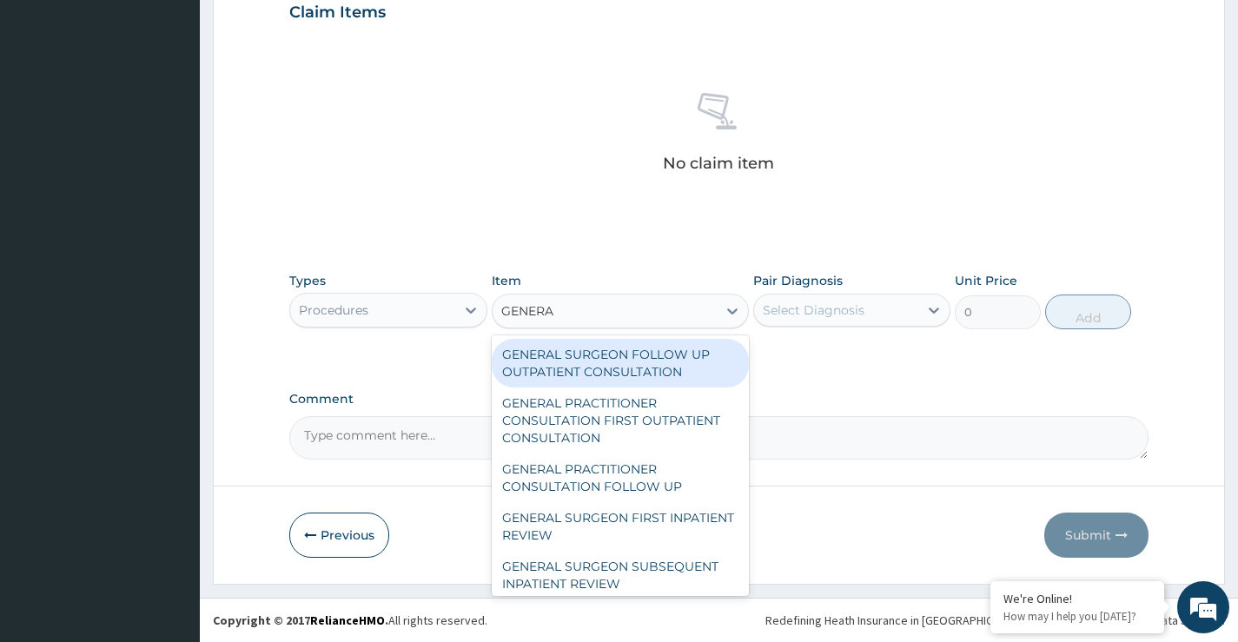
type input "GENERAL"
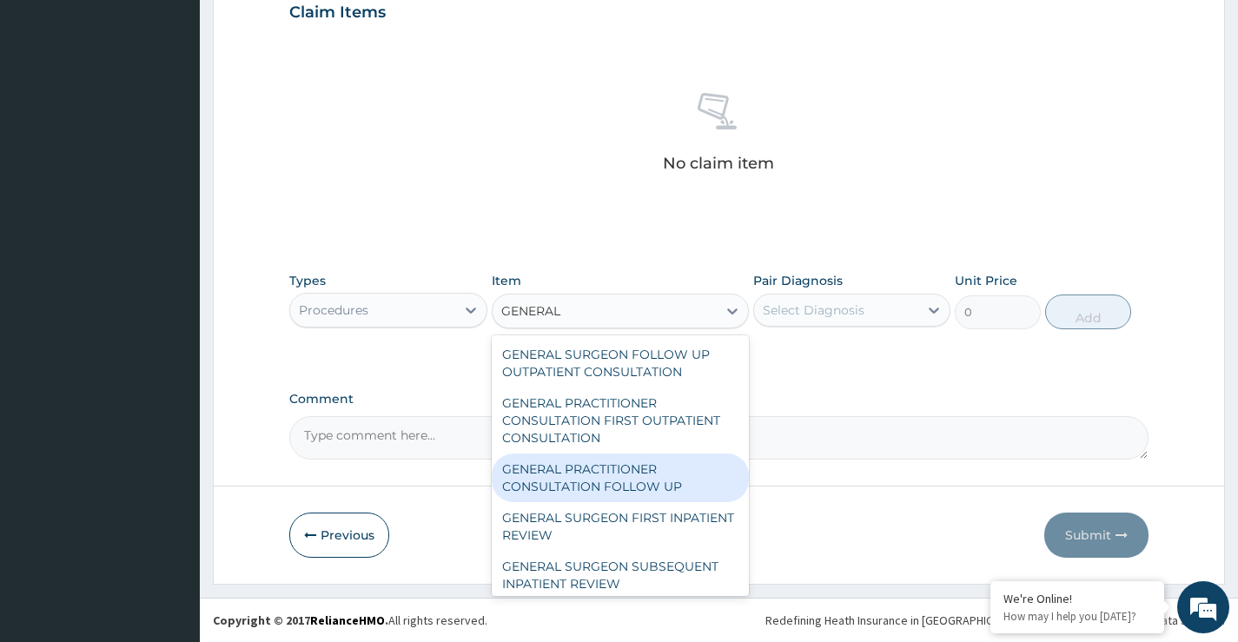
click at [616, 476] on div "GENERAL PRACTITIONER CONSULTATION FOLLOW UP" at bounding box center [621, 478] width 258 height 49
type input "2365"
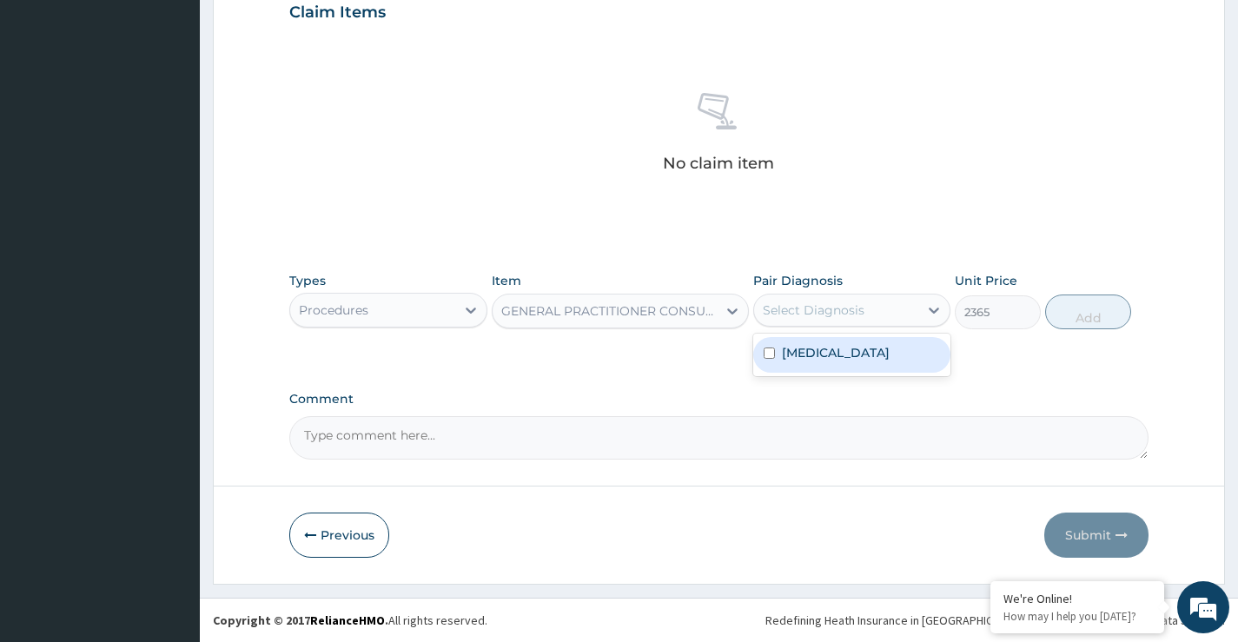
click at [824, 315] on div "Select Diagnosis" at bounding box center [814, 310] width 102 height 17
click at [829, 358] on label "Malaria, unspecified" at bounding box center [836, 352] width 108 height 17
checkbox input "true"
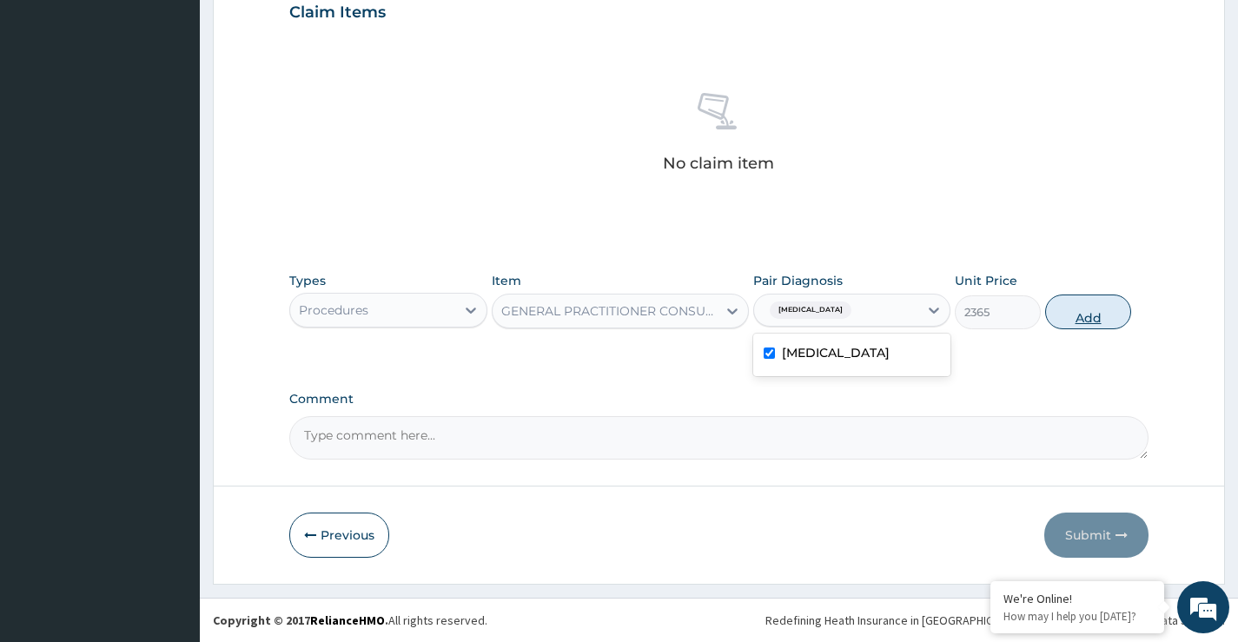
click at [1088, 322] on button "Add" at bounding box center [1089, 312] width 86 height 35
type input "0"
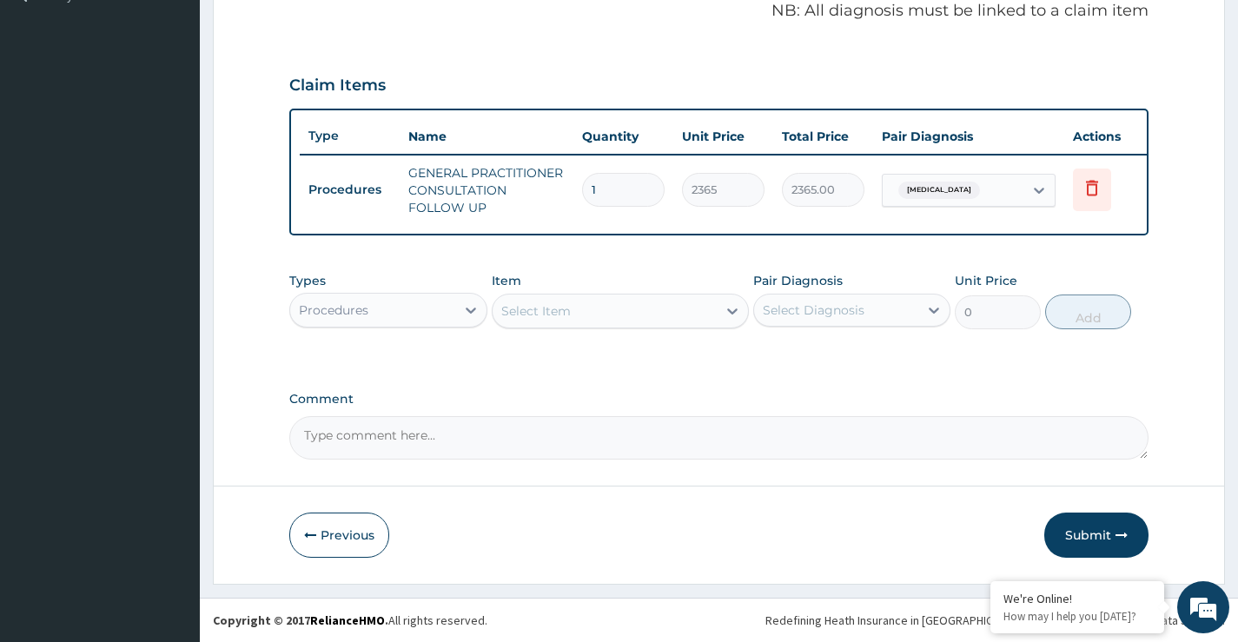
scroll to position [551, 0]
click at [381, 311] on div "Procedures" at bounding box center [372, 310] width 164 height 28
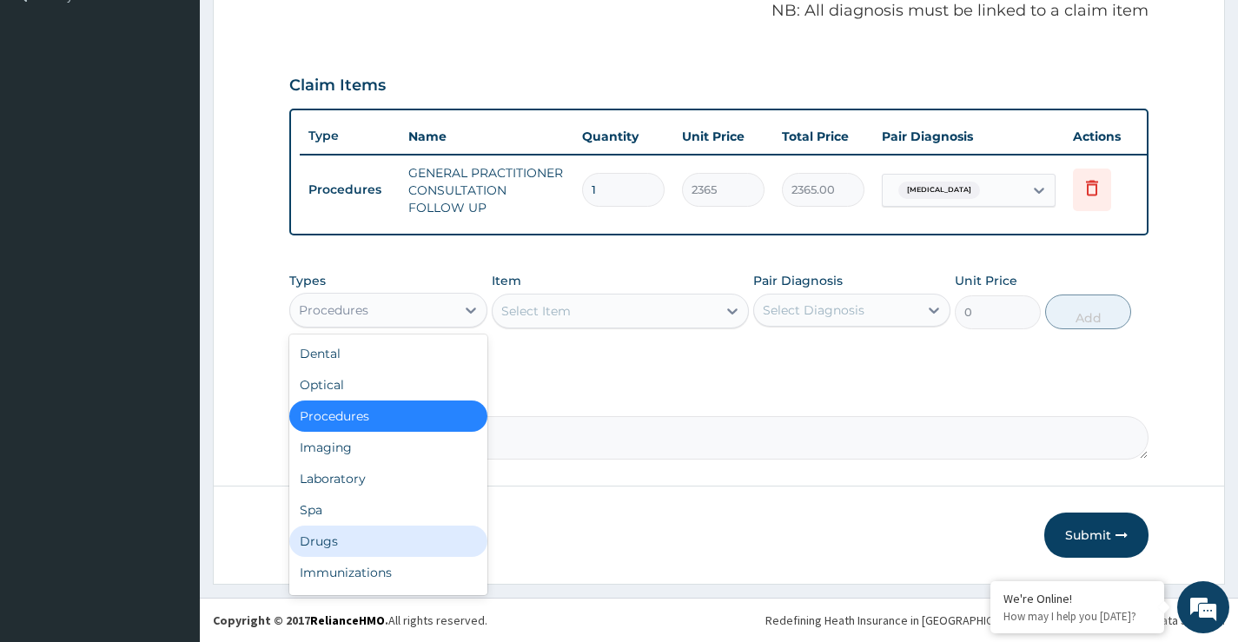
drag, startPoint x: 343, startPoint y: 544, endPoint x: 456, endPoint y: 441, distance: 153.2
click at [344, 544] on div "Drugs" at bounding box center [387, 541] width 197 height 31
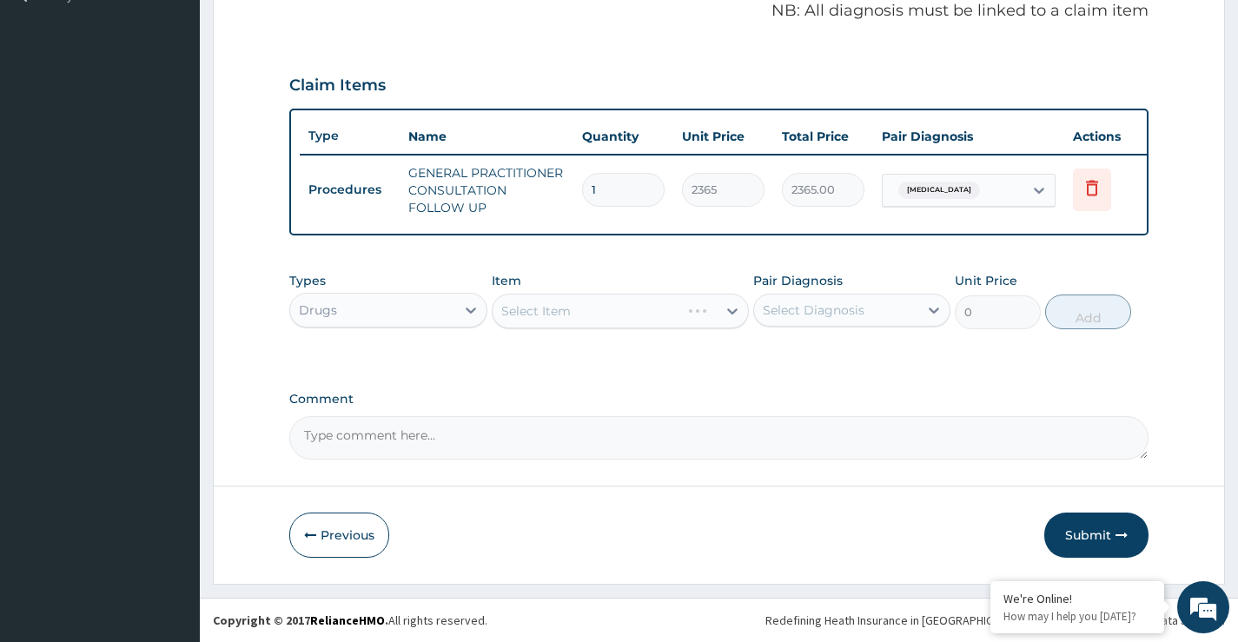
click at [555, 314] on div "Select Item" at bounding box center [621, 311] width 258 height 35
click at [552, 316] on div "Select Item" at bounding box center [621, 311] width 258 height 35
click at [553, 310] on div "Select Item" at bounding box center [621, 311] width 258 height 35
click at [581, 316] on div "Select Item" at bounding box center [621, 311] width 258 height 35
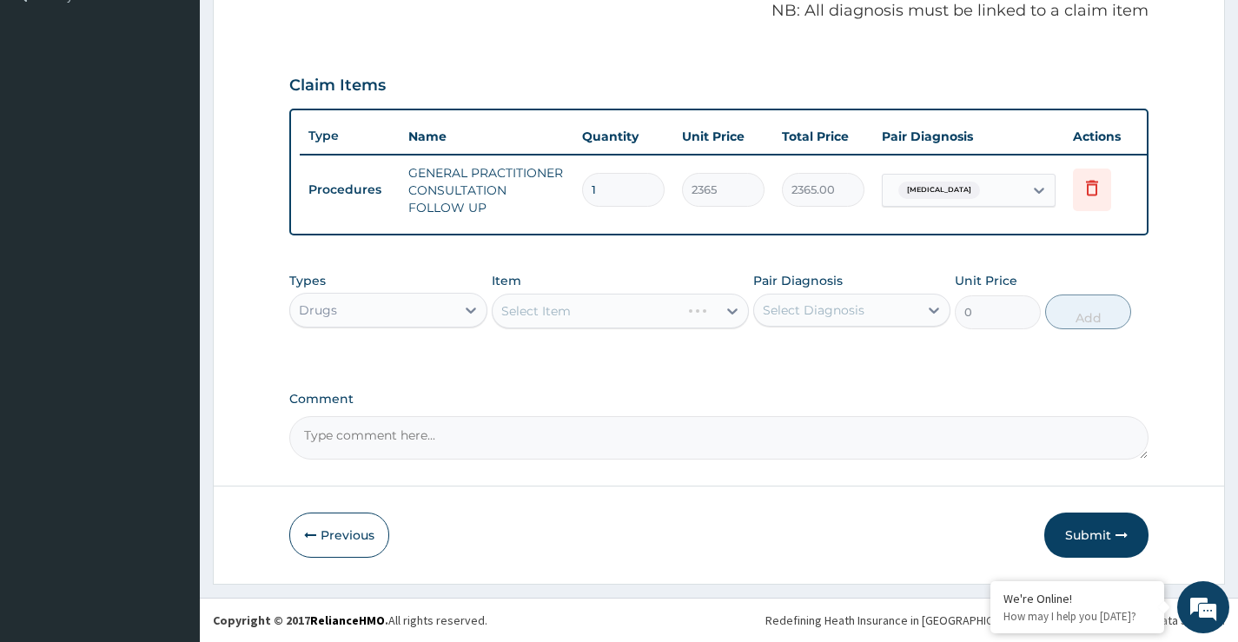
click at [550, 320] on div "Select Item" at bounding box center [621, 311] width 258 height 35
click at [581, 315] on div "Select Item" at bounding box center [621, 311] width 258 height 35
click at [591, 315] on div "Select Item" at bounding box center [621, 311] width 258 height 35
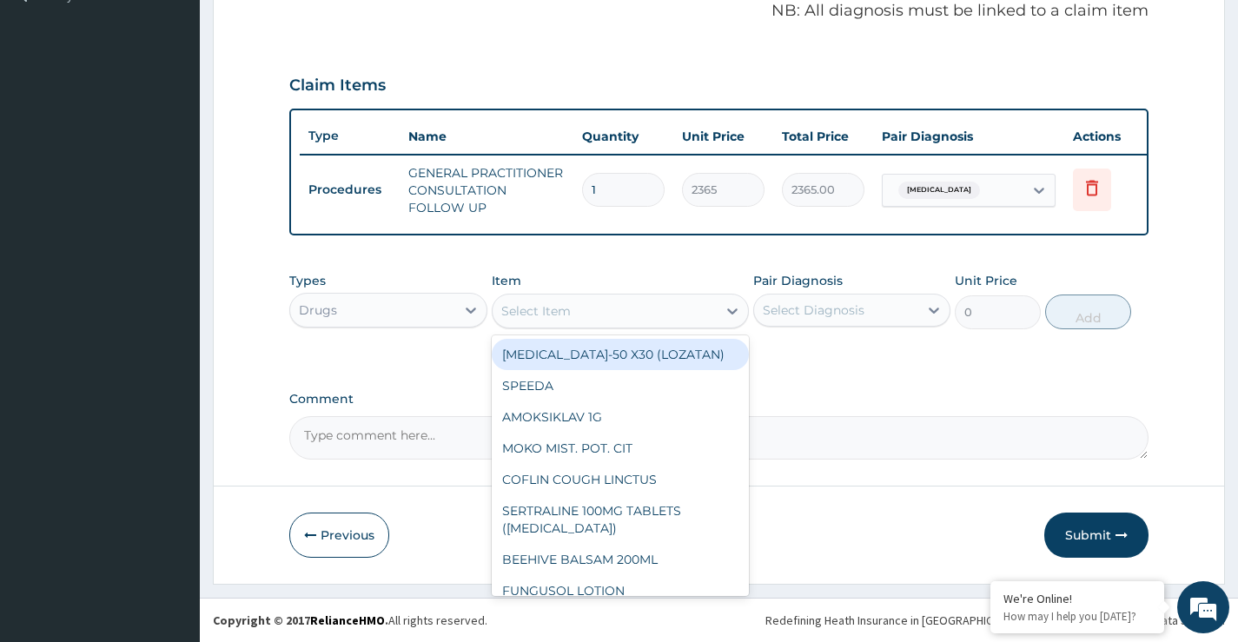
click at [588, 322] on div "Select Item" at bounding box center [605, 311] width 225 height 28
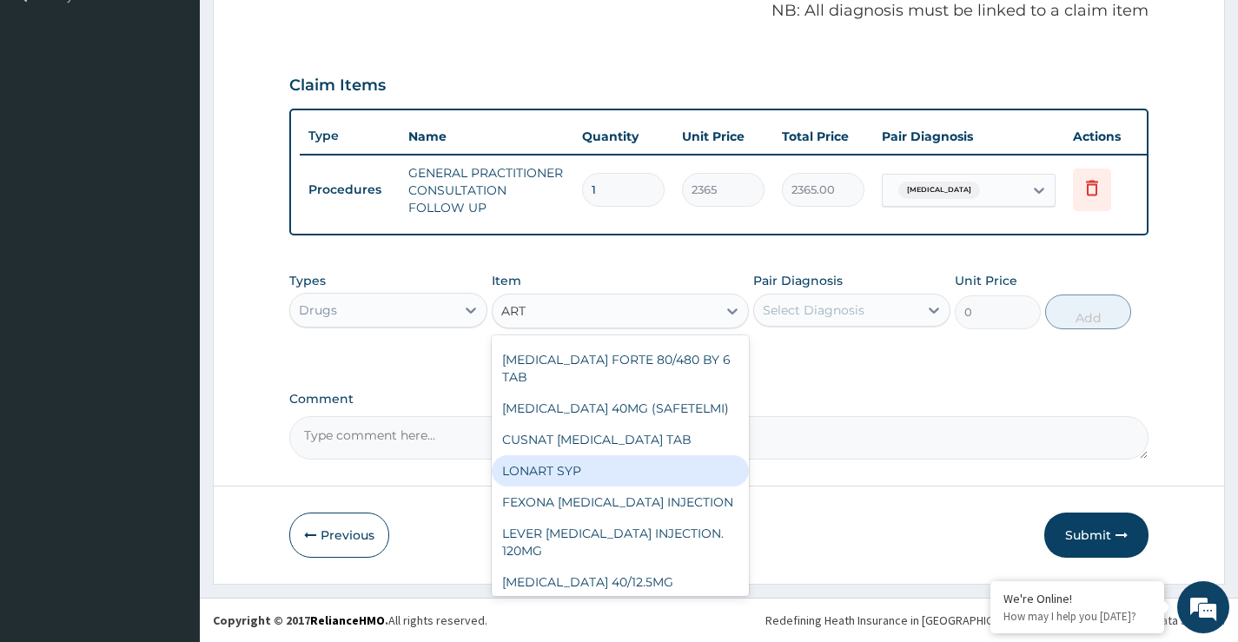
scroll to position [87, 0]
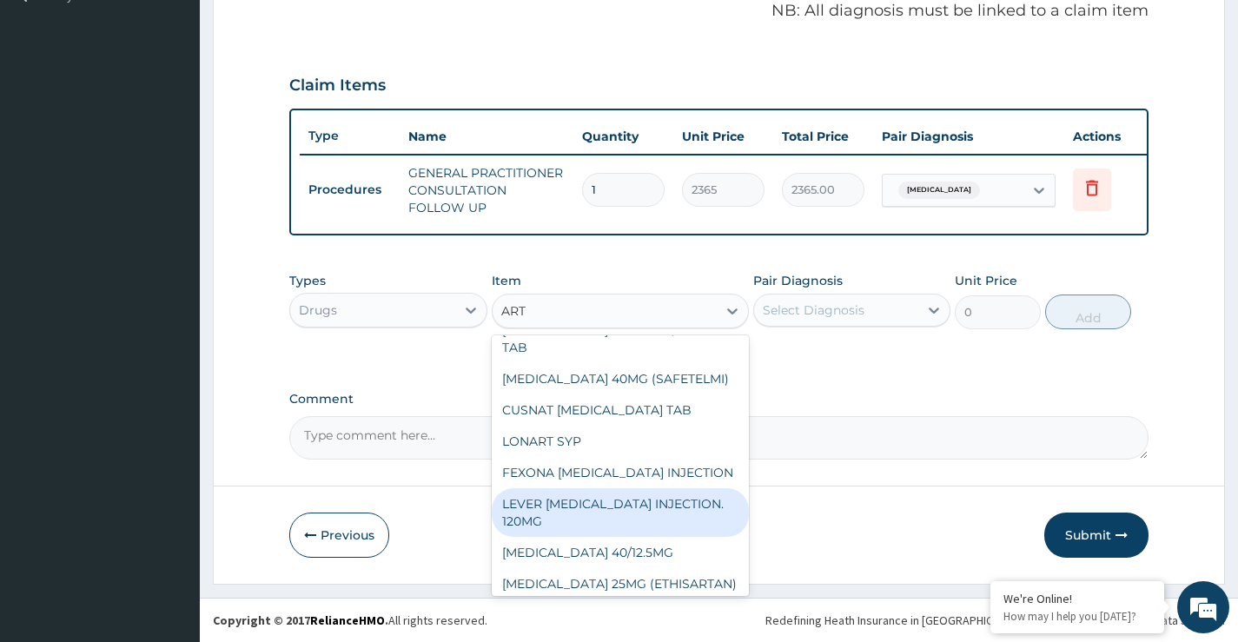
type input "ARTE"
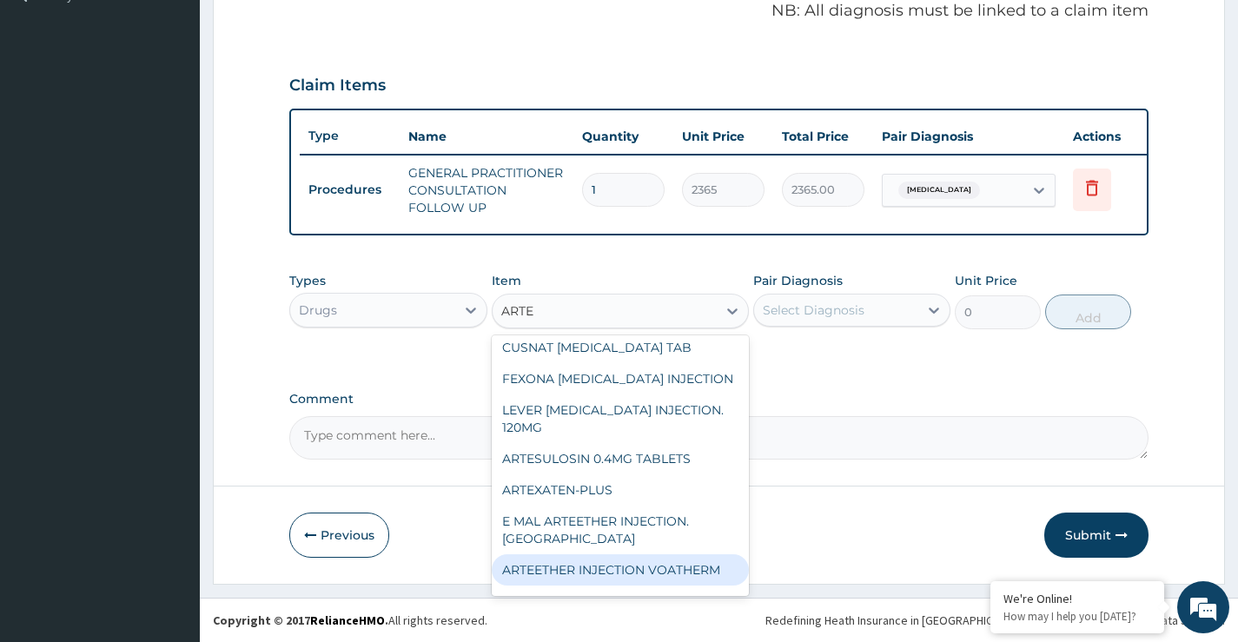
scroll to position [0, 0]
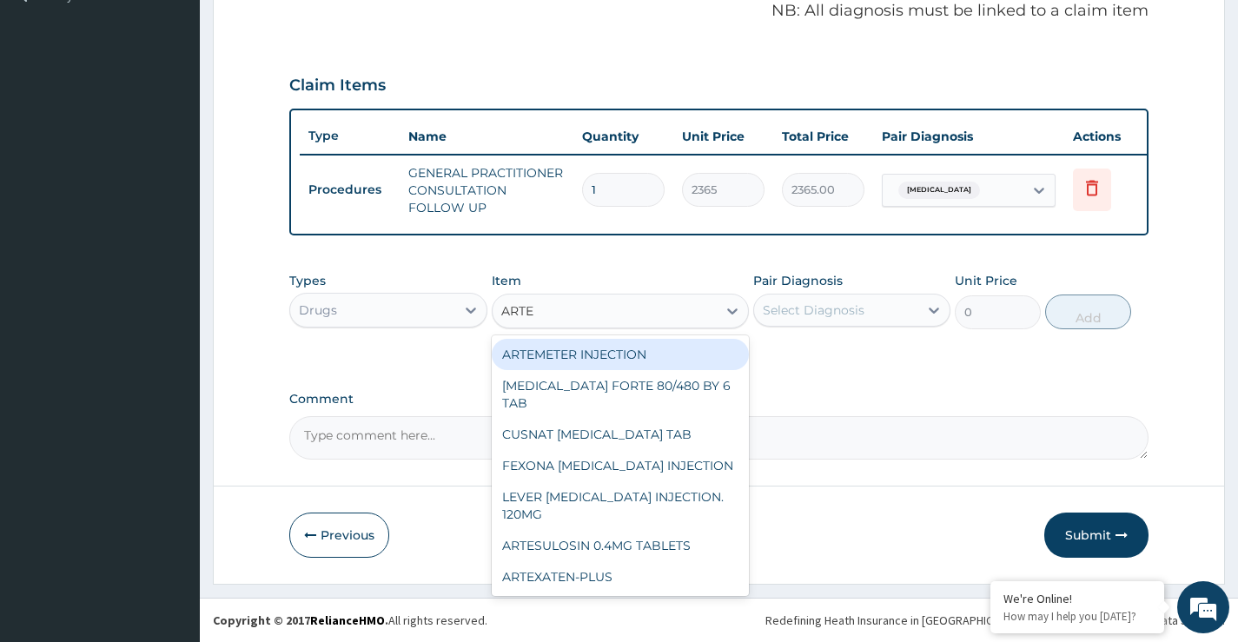
click at [570, 364] on div "ARTEMETER INJECTION" at bounding box center [621, 354] width 258 height 31
type input "946"
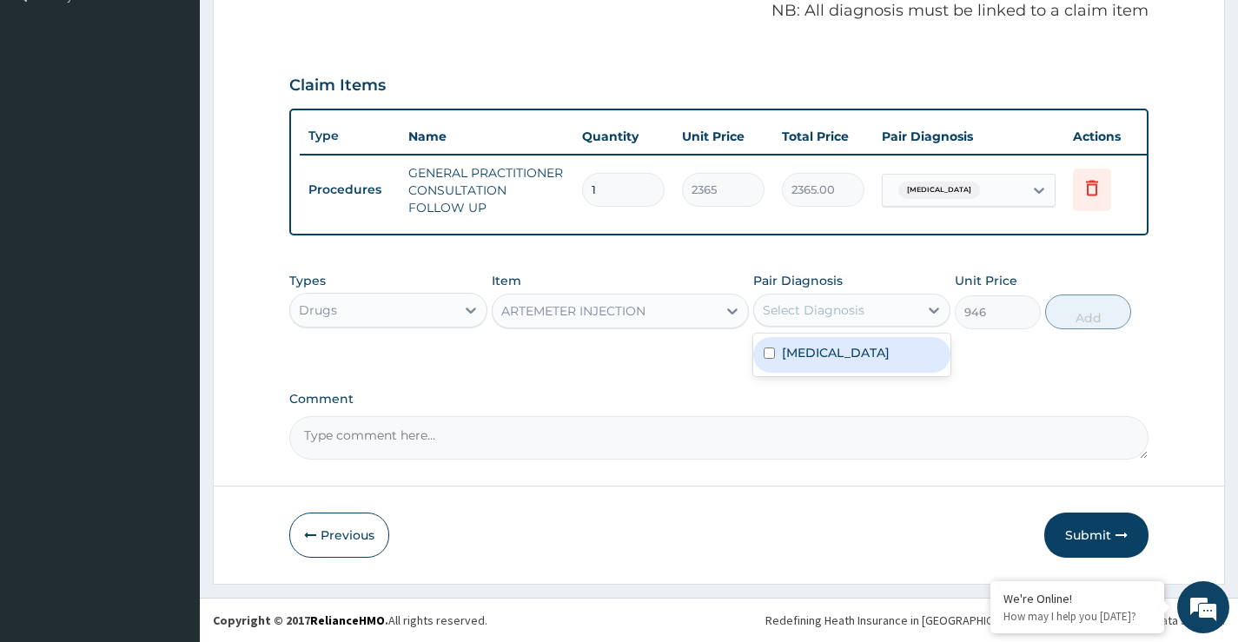
click at [812, 318] on div "Select Diagnosis" at bounding box center [814, 310] width 102 height 17
click at [765, 354] on input "checkbox" at bounding box center [769, 353] width 11 height 11
checkbox input "true"
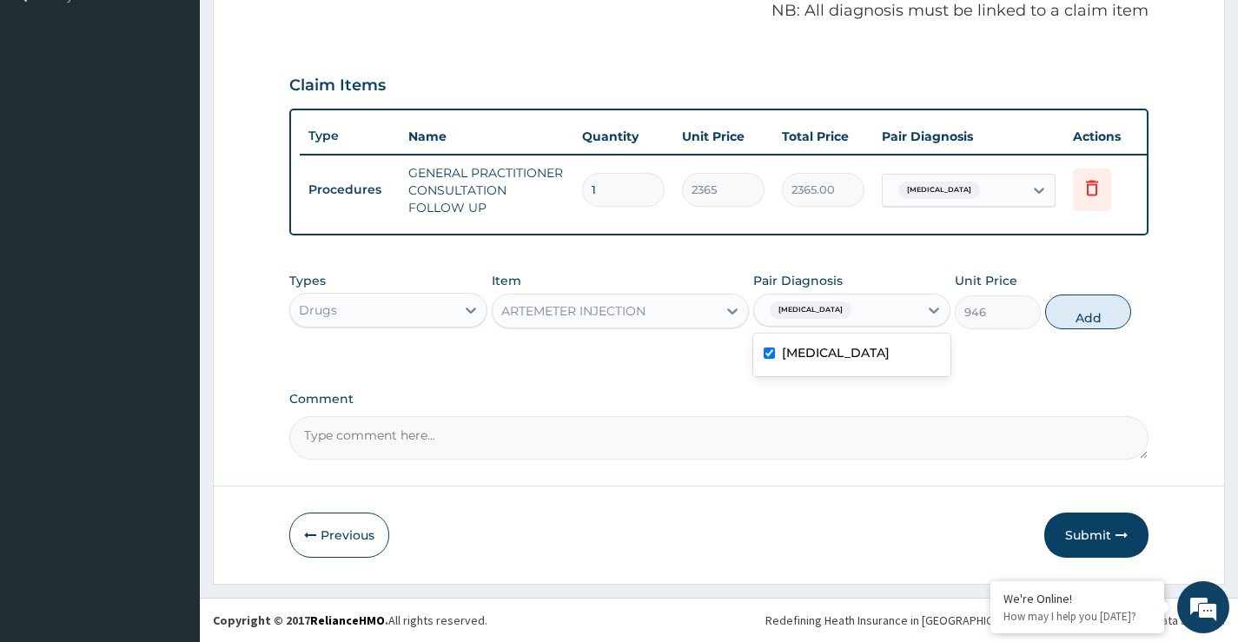
click at [1092, 309] on button "Add" at bounding box center [1089, 312] width 86 height 35
type input "0"
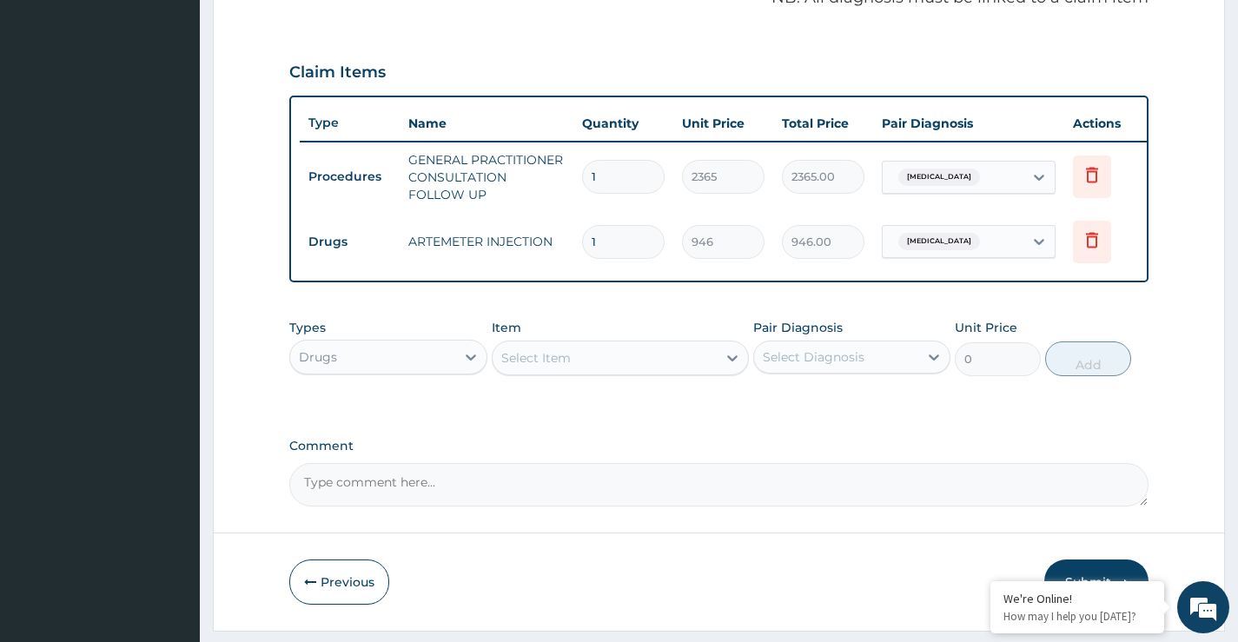
type input "0.00"
type input "3"
type input "2838.00"
type input "3"
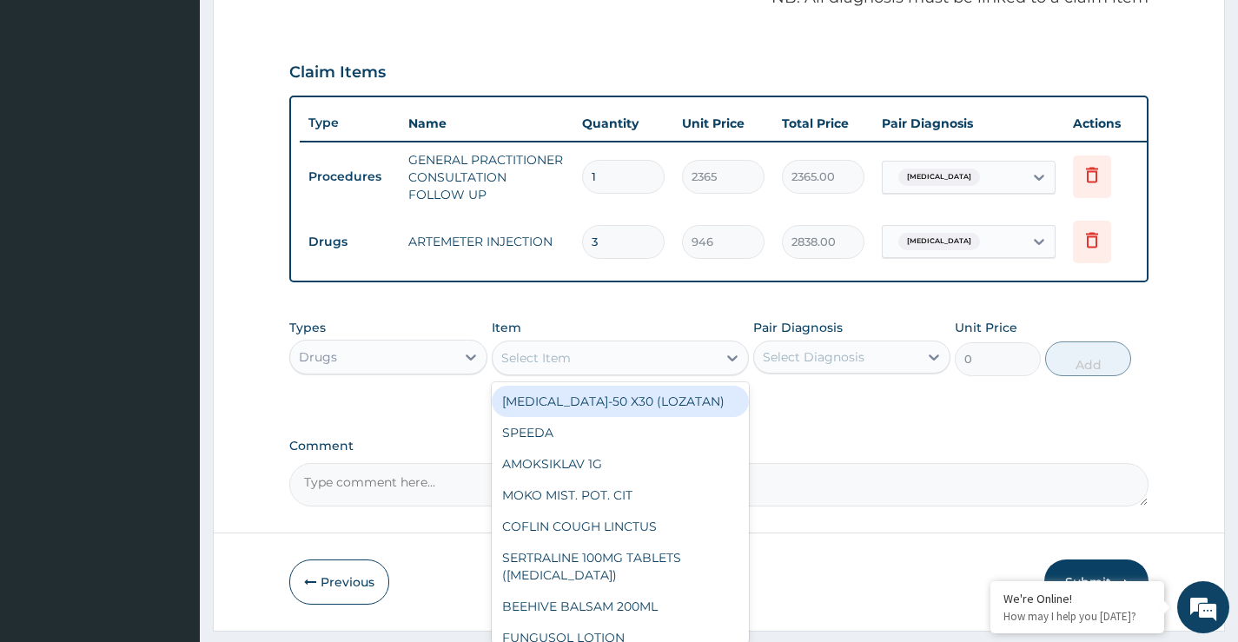
click at [540, 367] on div "Select Item" at bounding box center [536, 357] width 70 height 17
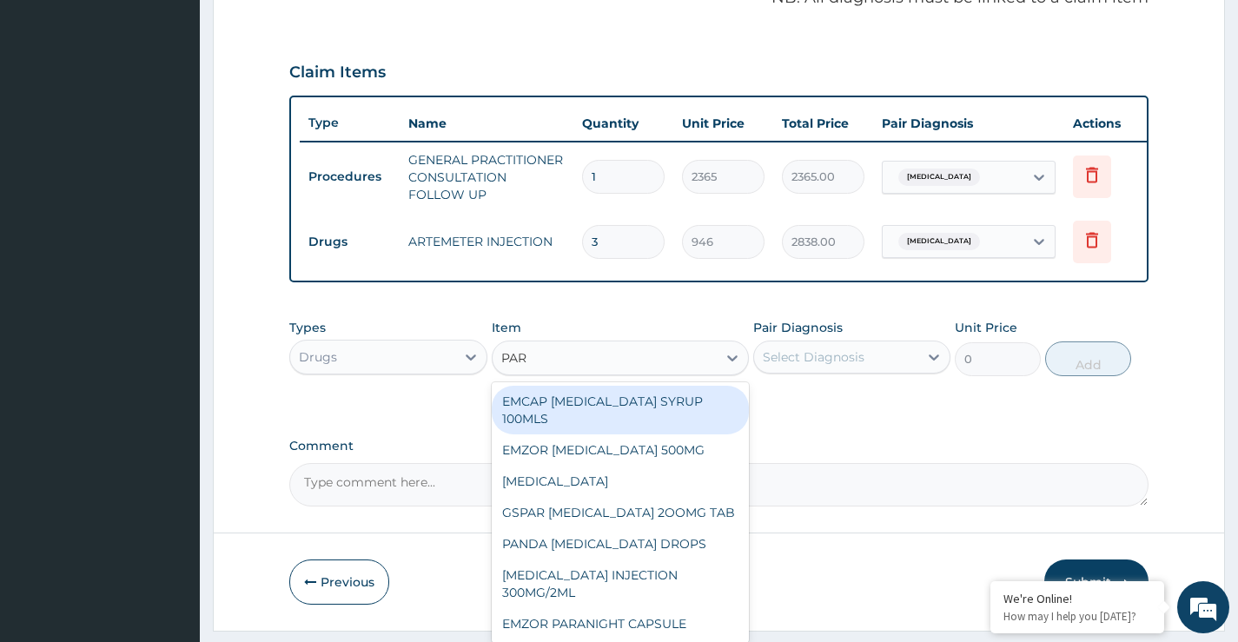
type input "PARA"
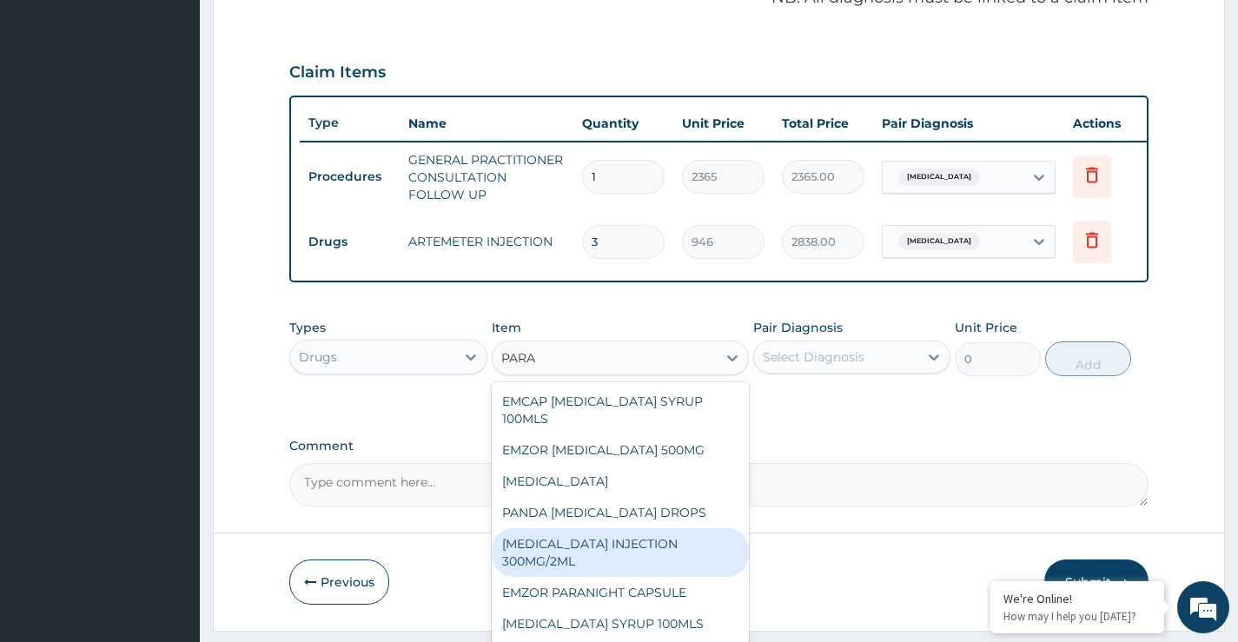
click at [559, 568] on div "PARACETAMOL INJECTION 300MG/2ML" at bounding box center [621, 552] width 258 height 49
type input "260.1499938964844"
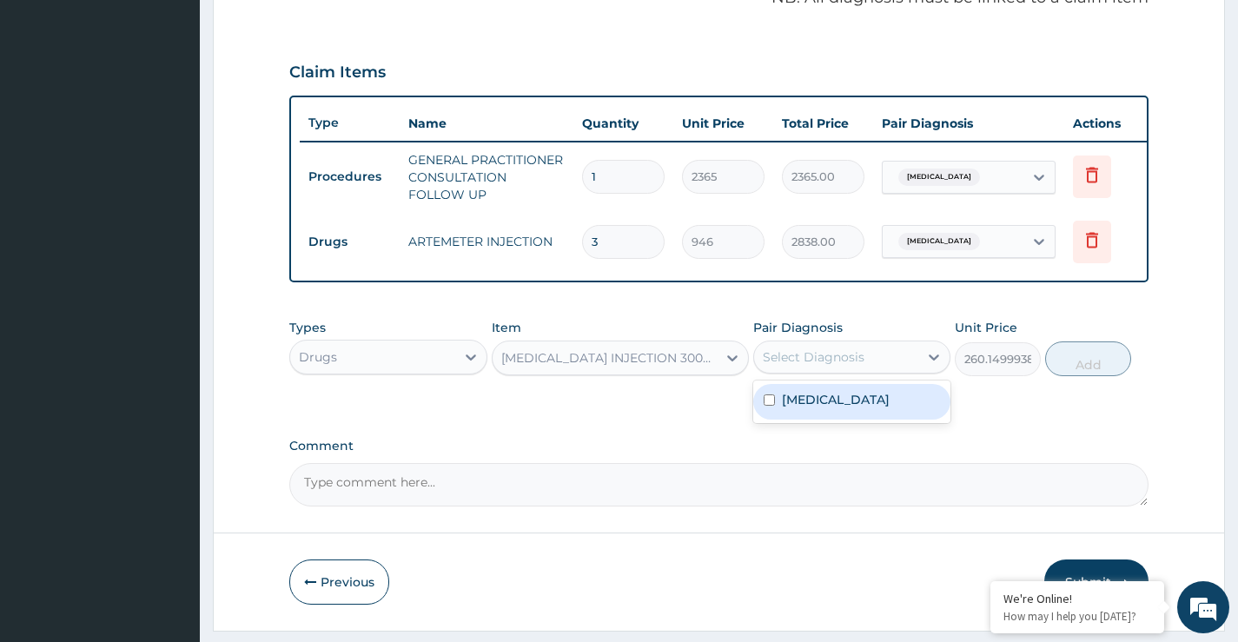
click at [788, 366] on div "Select Diagnosis" at bounding box center [814, 357] width 102 height 17
click at [767, 406] on input "checkbox" at bounding box center [769, 400] width 11 height 11
checkbox input "true"
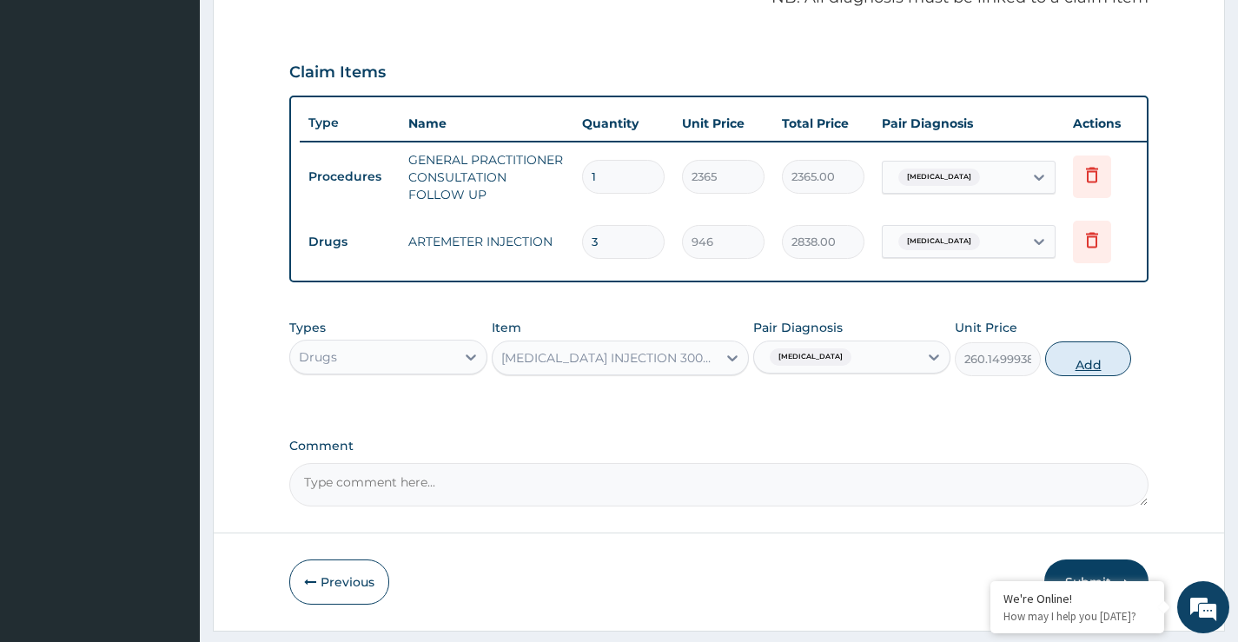
click at [1083, 376] on button "Add" at bounding box center [1089, 359] width 86 height 35
type input "0"
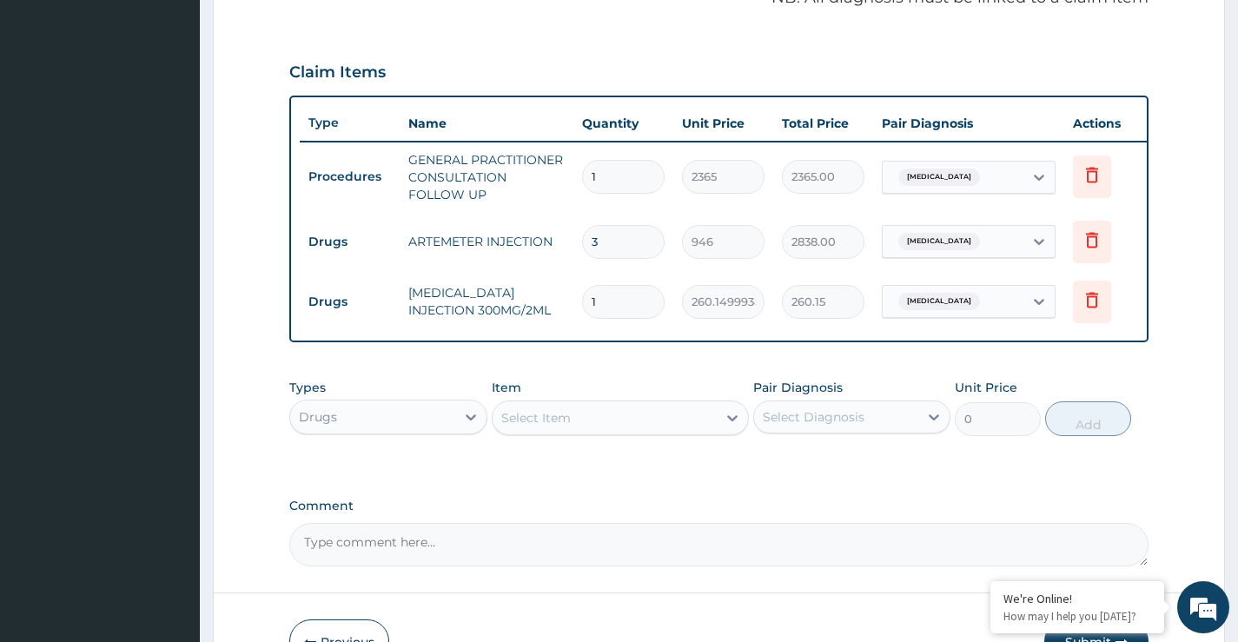
type input "0.00"
type input "2"
type input "520.30"
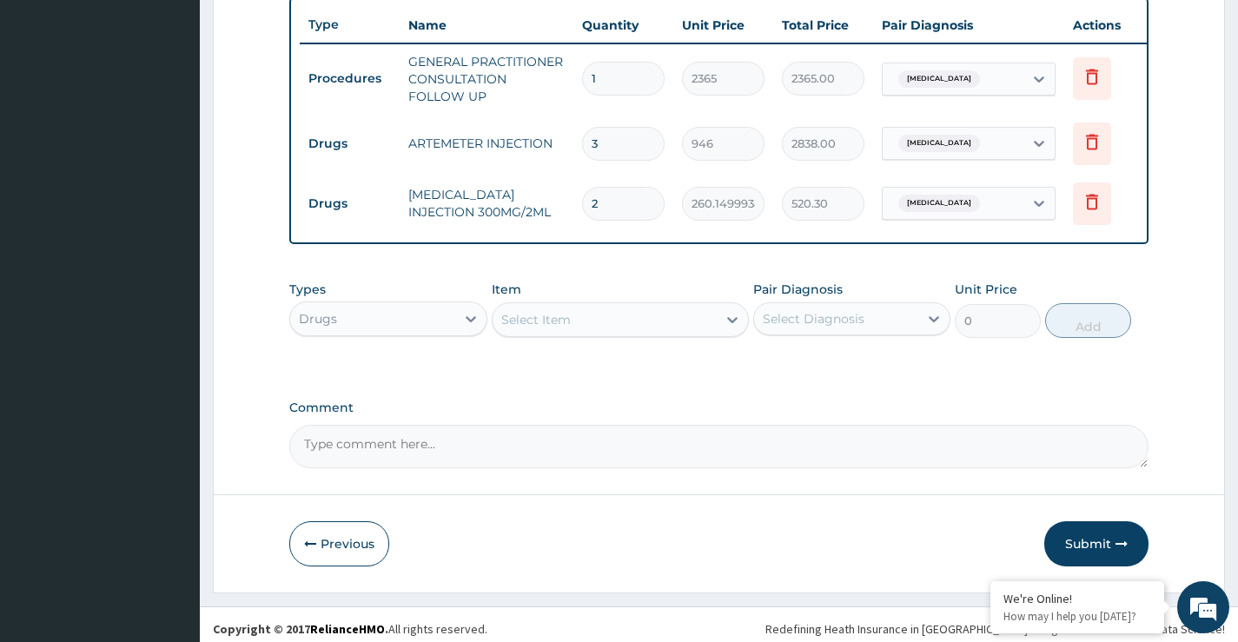
scroll to position [671, 0]
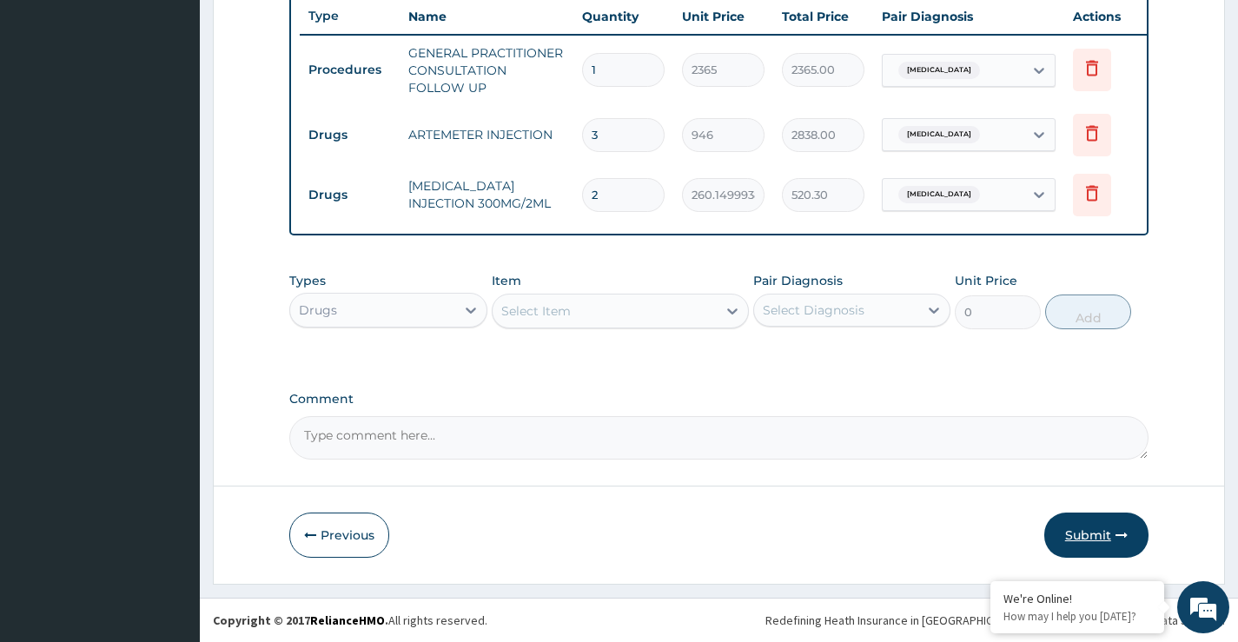
type input "2"
click at [1095, 533] on button "Submit" at bounding box center [1097, 535] width 104 height 45
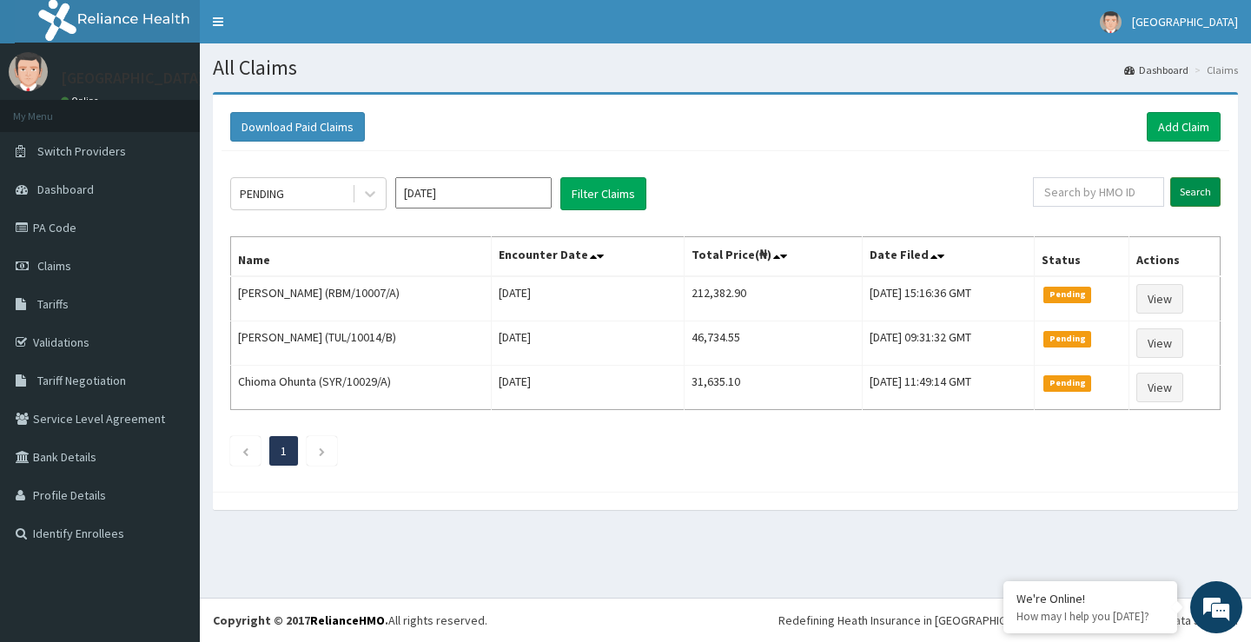
click at [1187, 192] on input "Search" at bounding box center [1196, 192] width 50 height 30
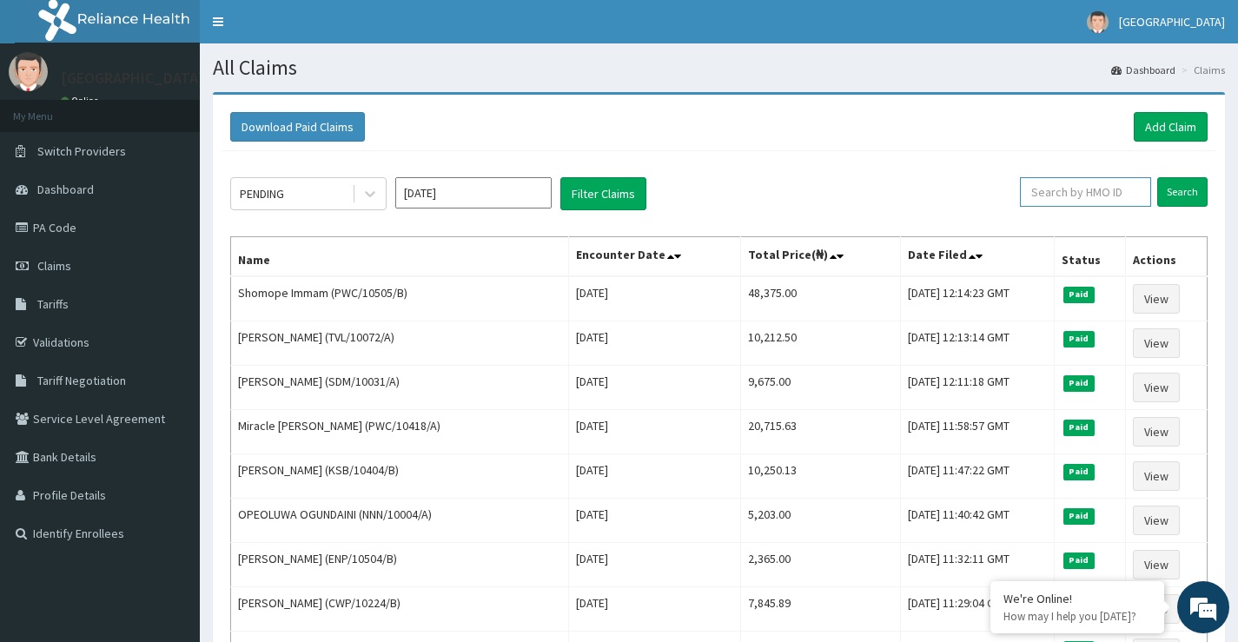
paste input "JBN/10187/C"
type input "JBN/10187/C"
click at [1187, 197] on input "Search" at bounding box center [1183, 192] width 50 height 30
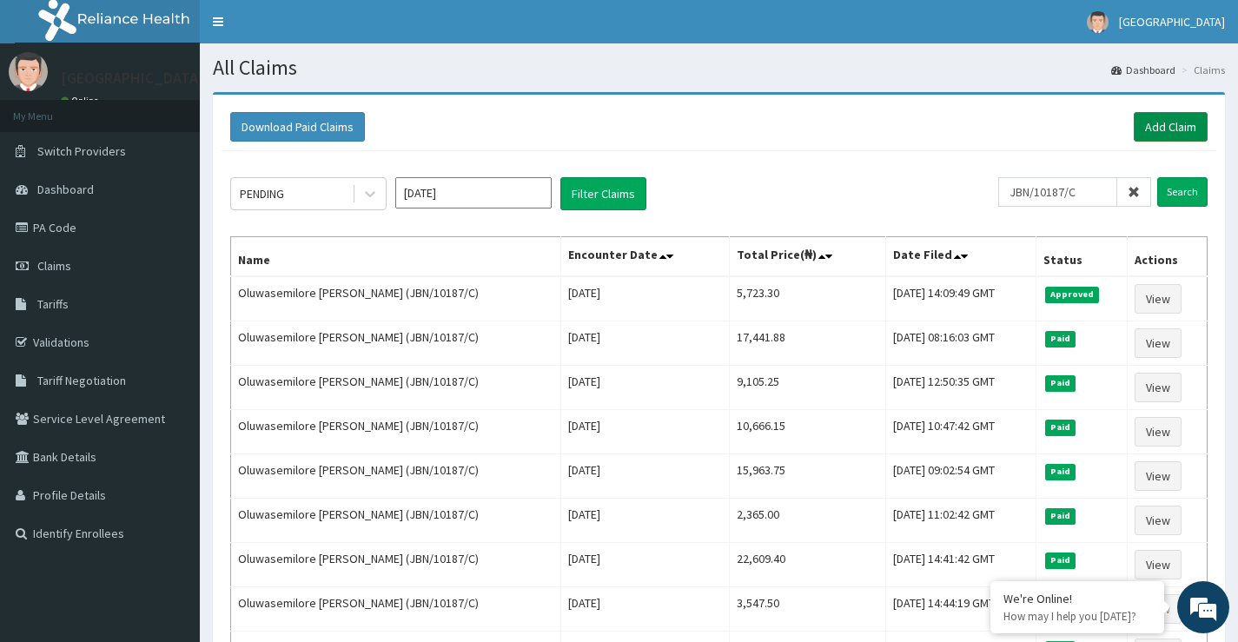
click at [1163, 129] on link "Add Claim" at bounding box center [1171, 127] width 74 height 30
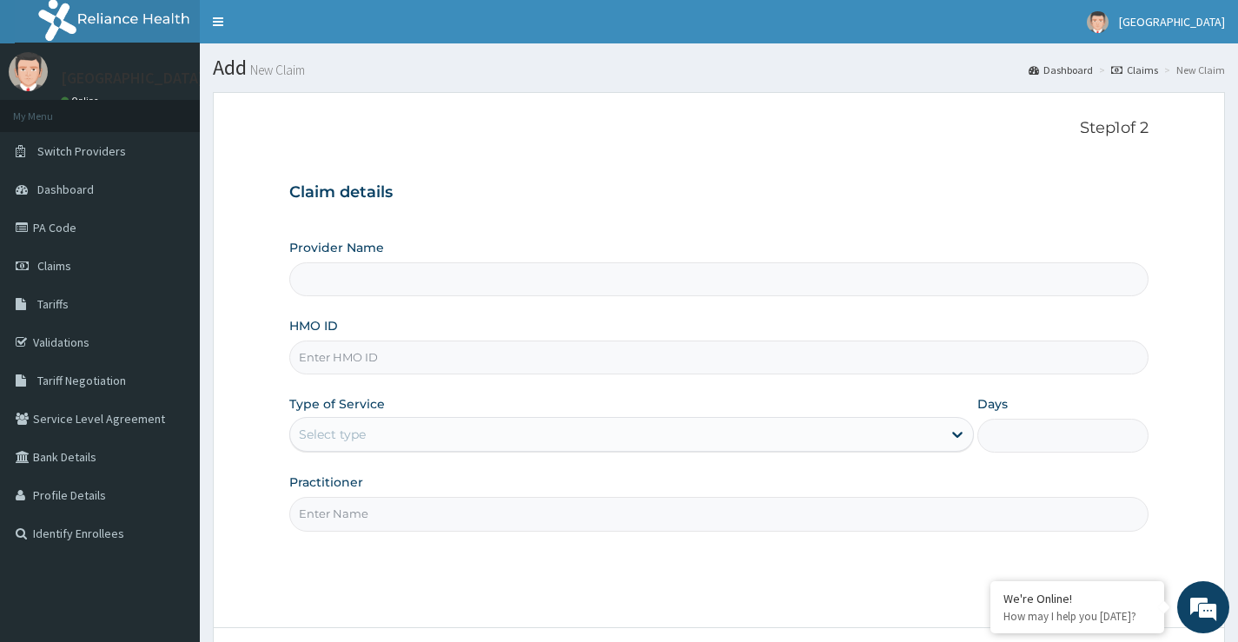
type input "[GEOGRAPHIC_DATA]"
paste input "PRI/10065/A"
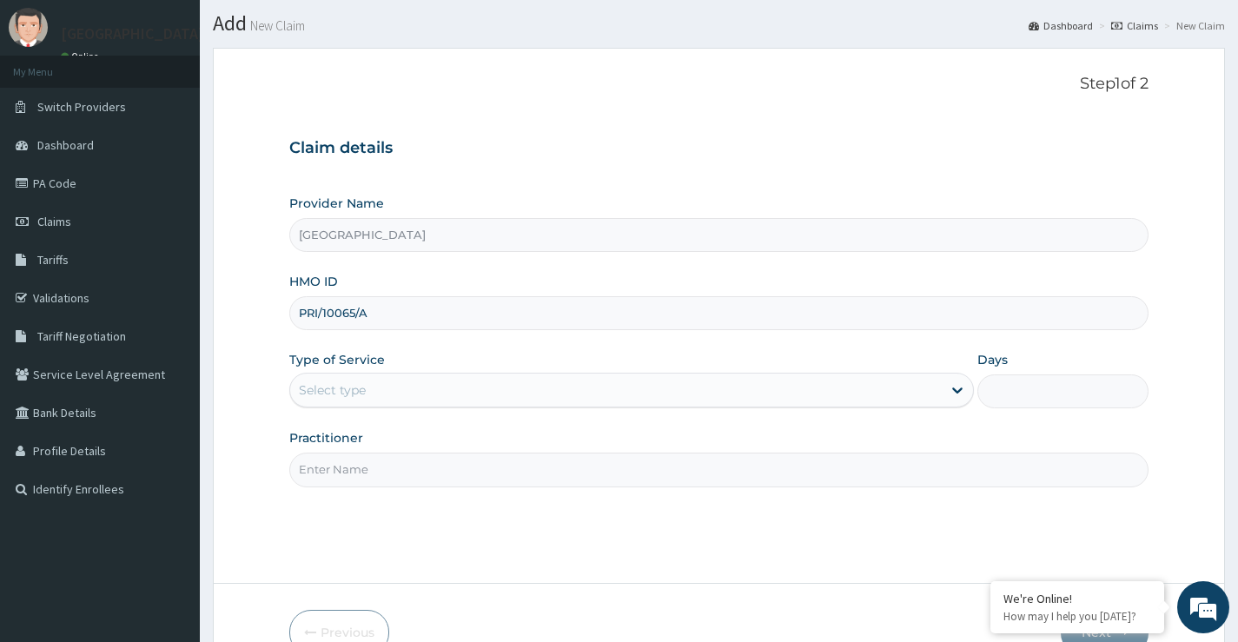
scroll to position [87, 0]
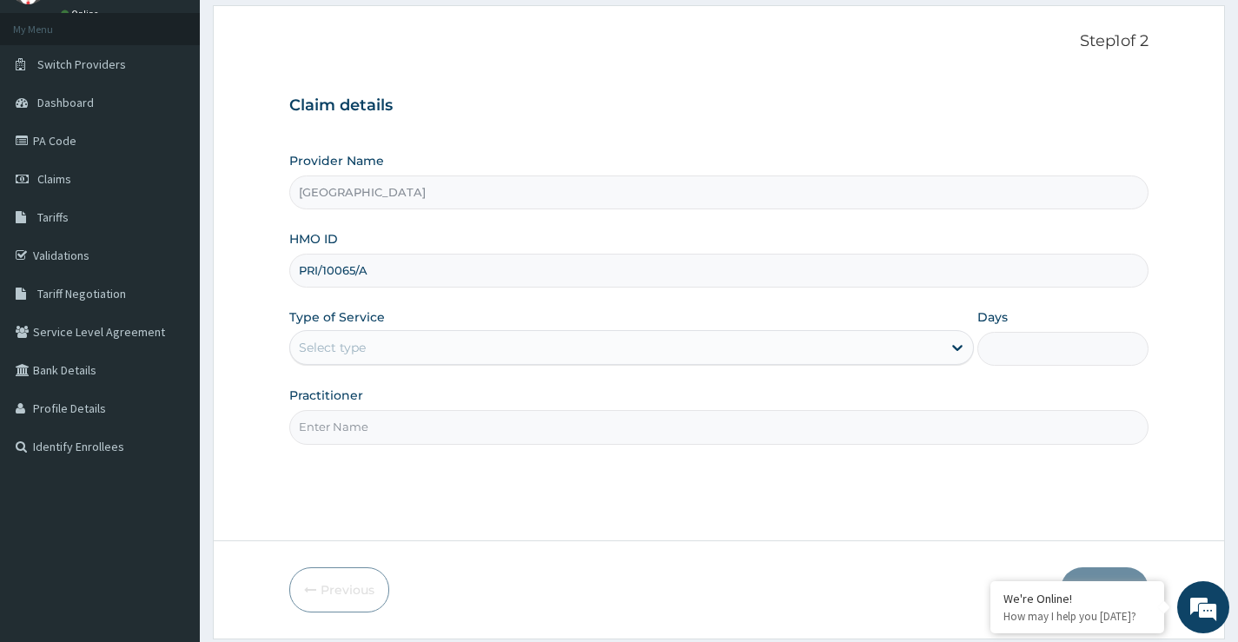
type input "PRI/10065/A"
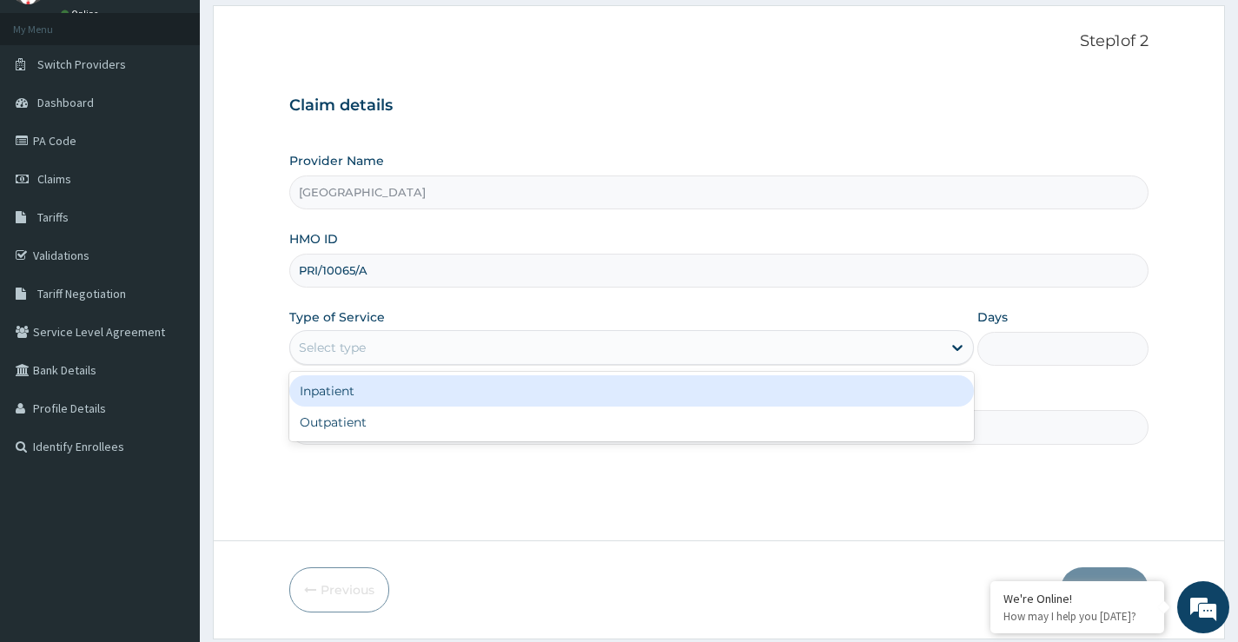
click at [385, 347] on div "Select type" at bounding box center [616, 348] width 652 height 28
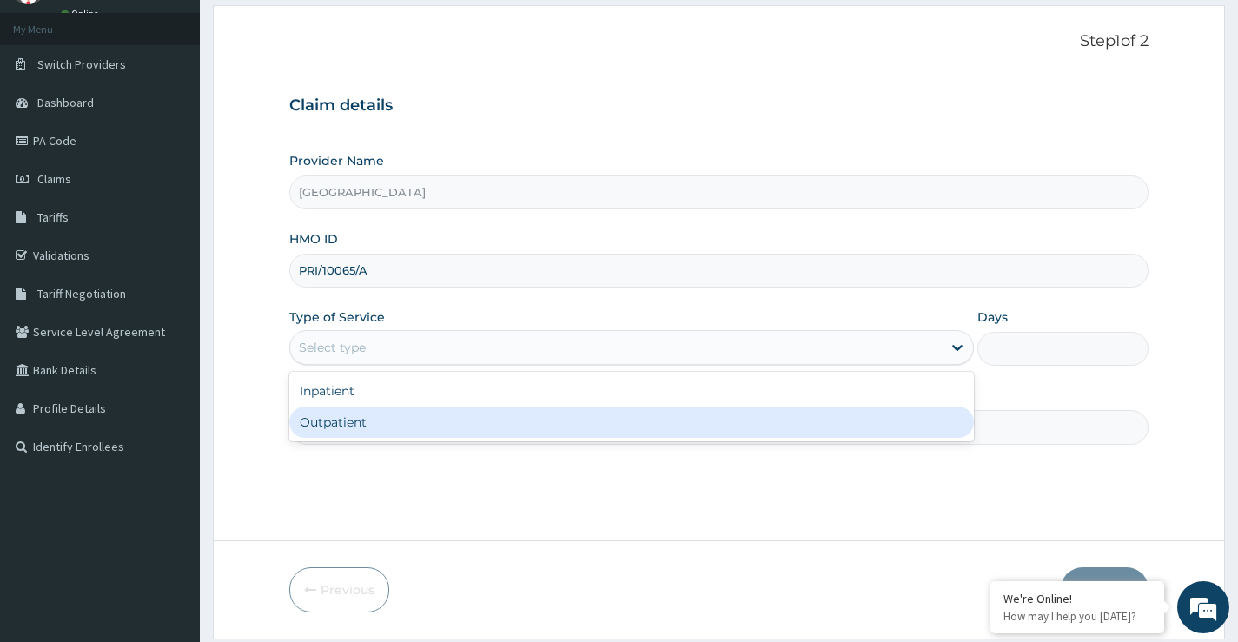
click at [377, 428] on div "Outpatient" at bounding box center [631, 422] width 685 height 31
type input "1"
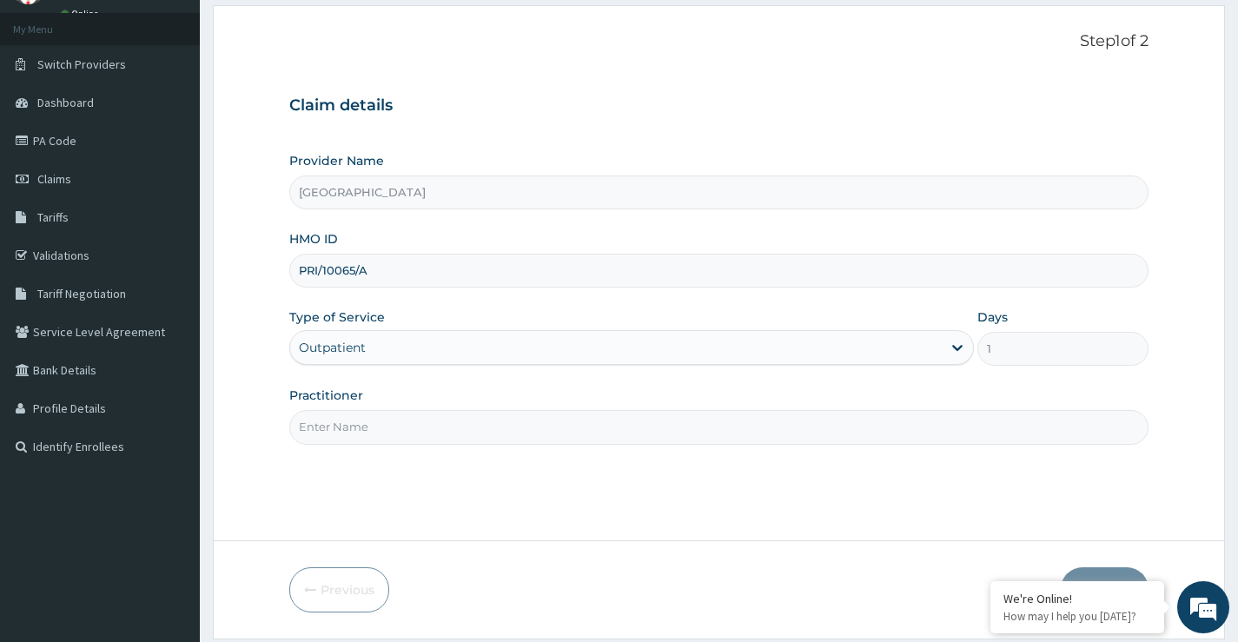
click at [384, 426] on input "Practitioner" at bounding box center [719, 427] width 860 height 34
click at [478, 432] on input "Practitioner" at bounding box center [719, 427] width 860 height 34
type input "DR UZEZI AKPOTU"
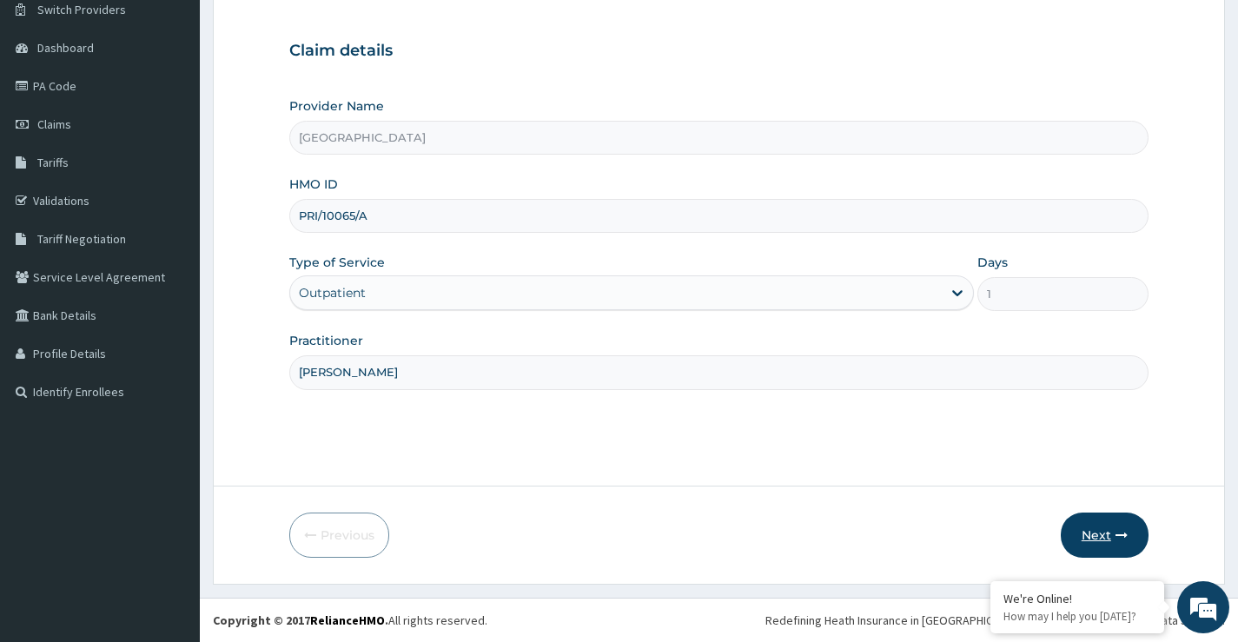
click at [1105, 540] on button "Next" at bounding box center [1105, 535] width 88 height 45
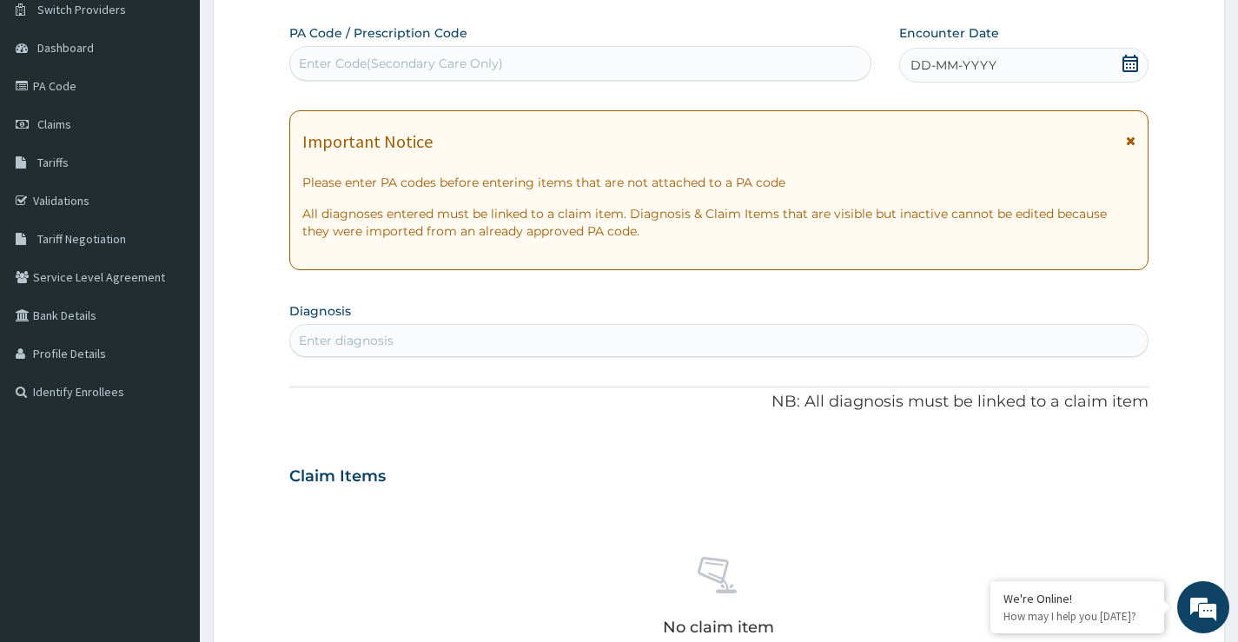
click at [1126, 63] on icon at bounding box center [1130, 63] width 17 height 17
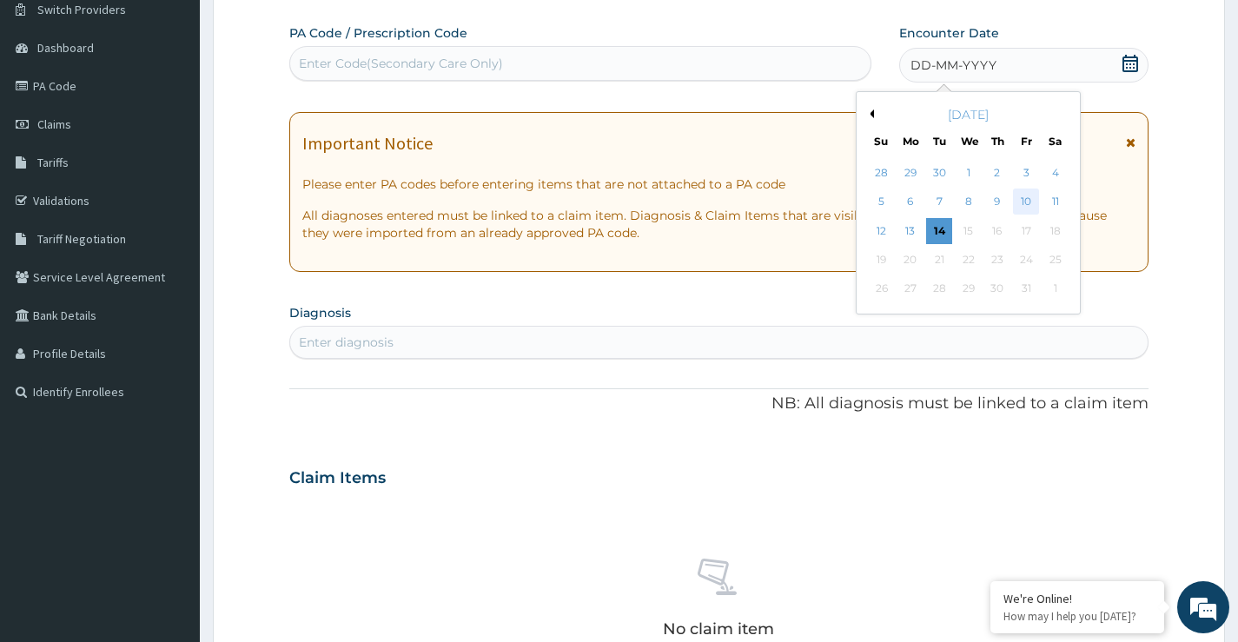
click at [1021, 199] on div "10" at bounding box center [1026, 202] width 26 height 26
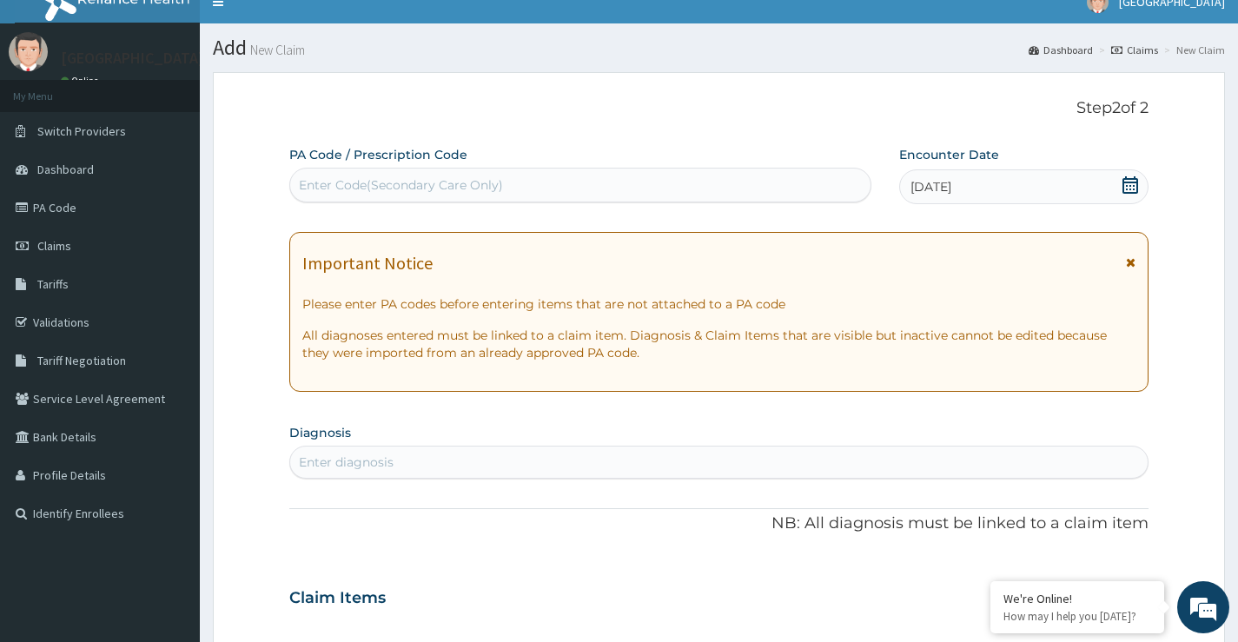
scroll to position [0, 0]
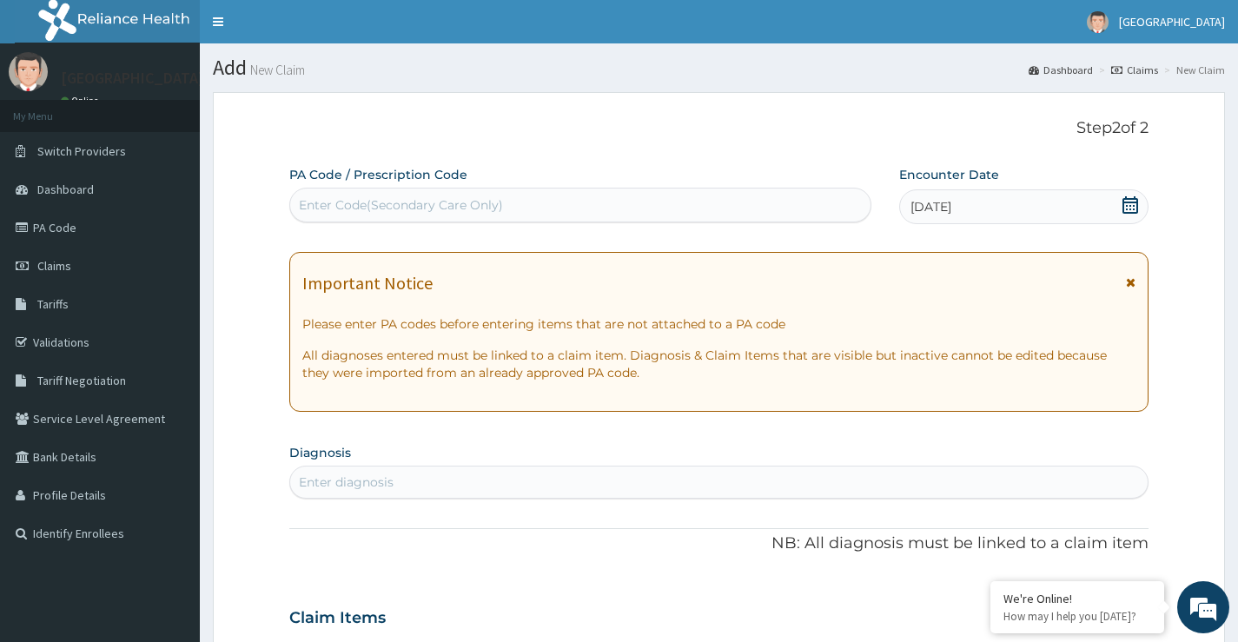
click at [410, 206] on div "Enter Code(Secondary Care Only)" at bounding box center [401, 204] width 204 height 17
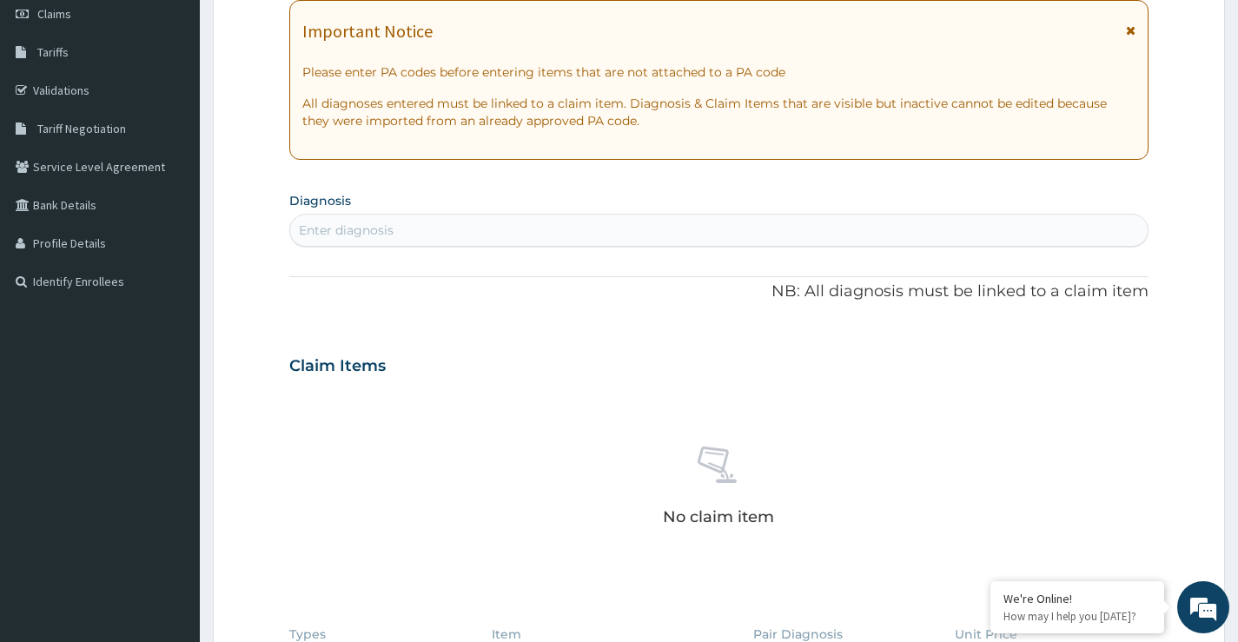
scroll to position [261, 0]
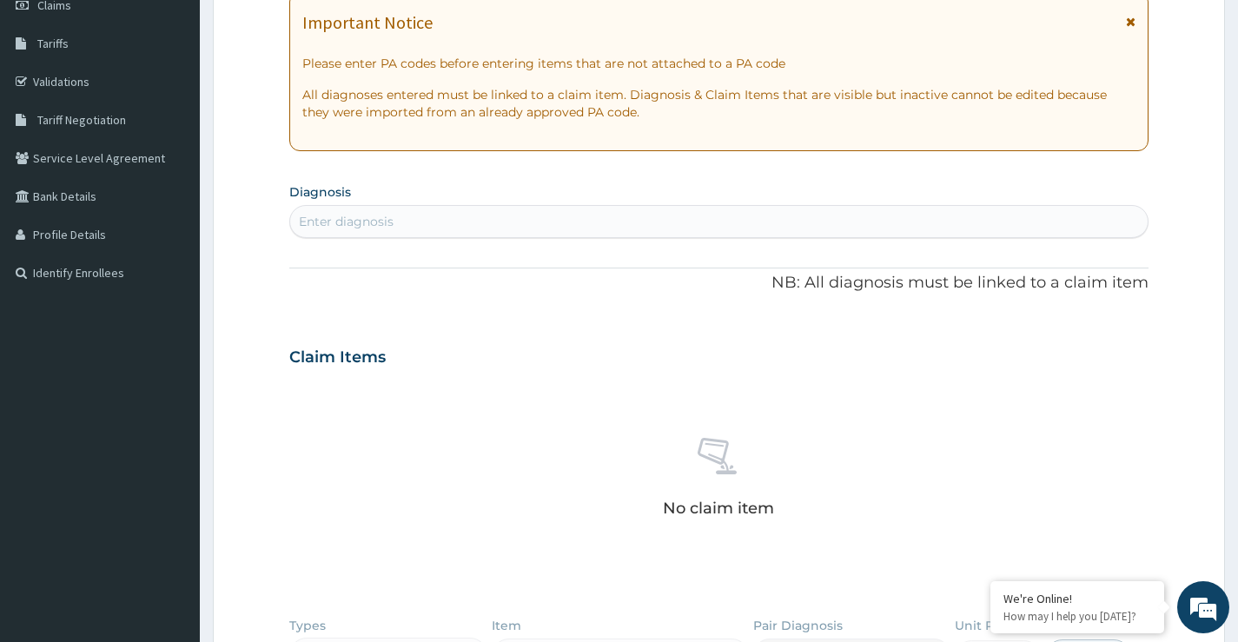
click at [402, 221] on div "Enter diagnosis" at bounding box center [719, 222] width 858 height 28
type input "VA"
click at [421, 221] on div "Enter diagnosis" at bounding box center [719, 222] width 858 height 28
type input "V"
type input "VAGINA CANDID"
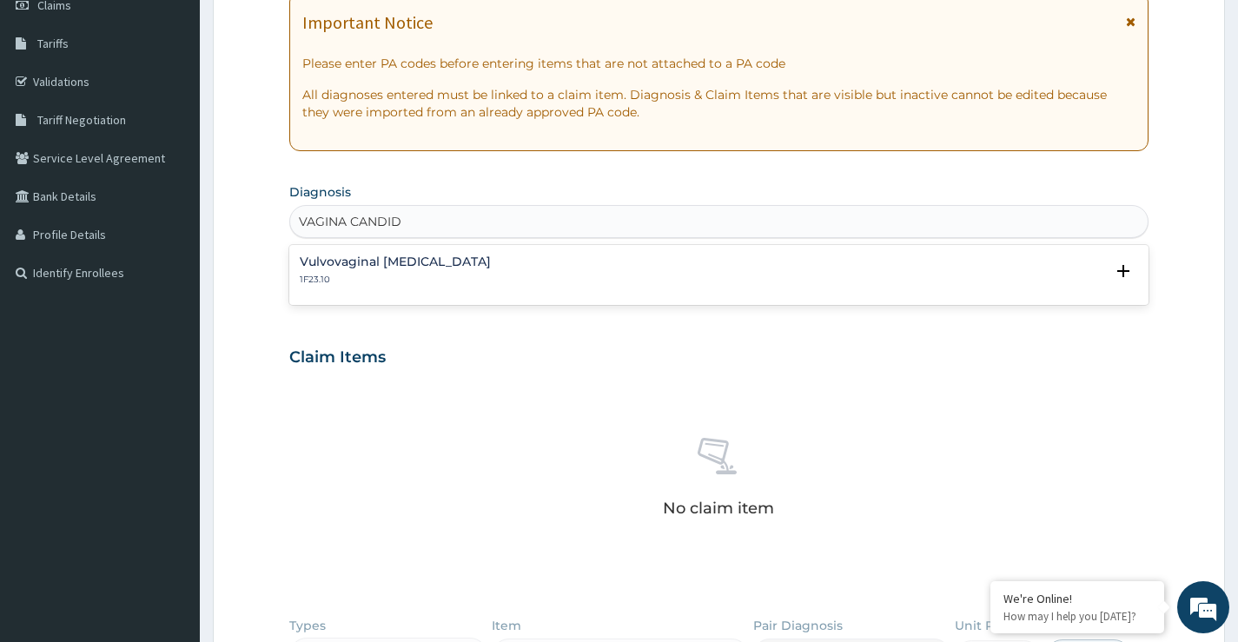
click at [417, 264] on h4 "Vulvovaginal candidosis" at bounding box center [395, 262] width 191 height 13
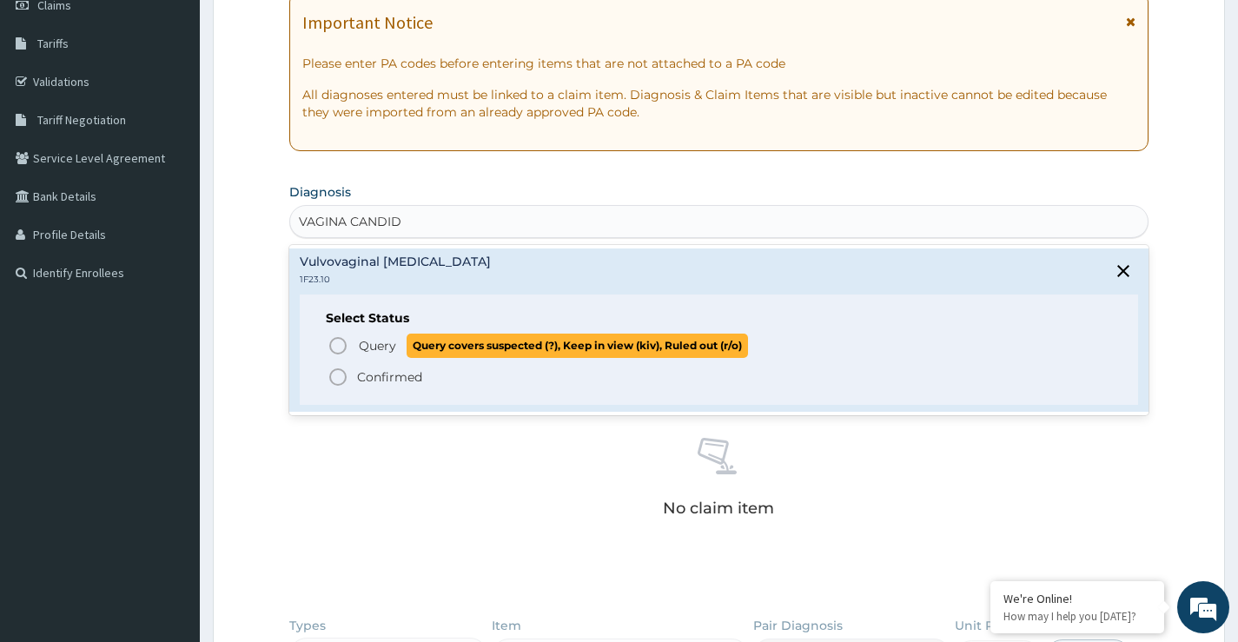
click at [334, 348] on icon "status option query" at bounding box center [338, 345] width 21 height 21
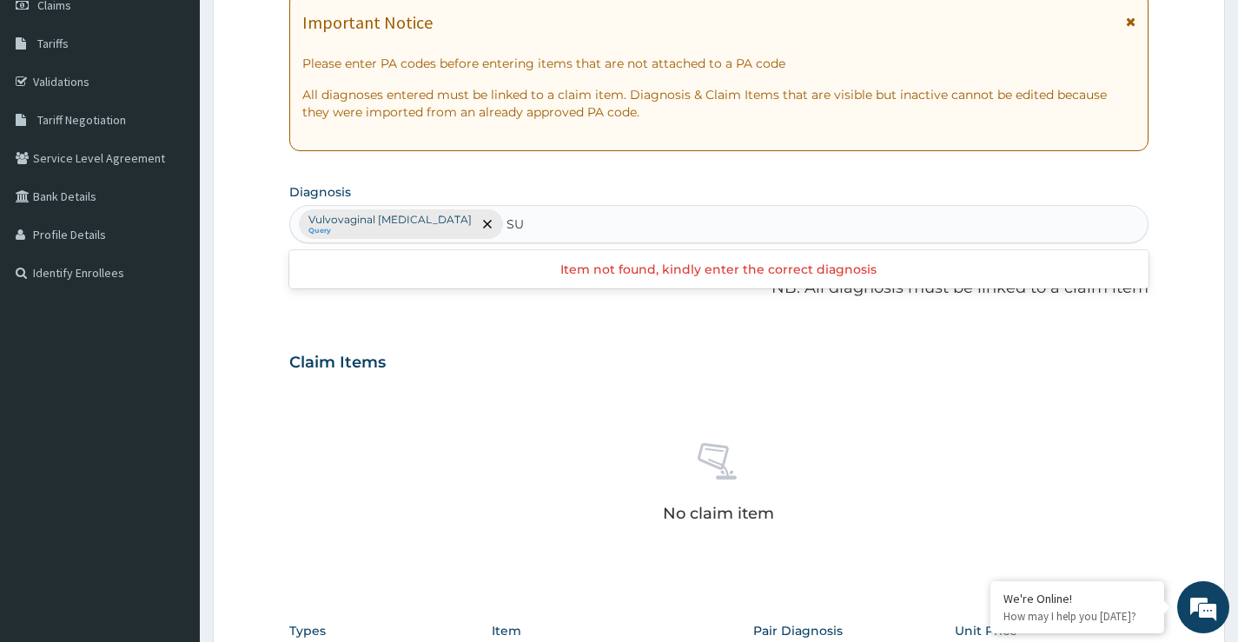
type input "S"
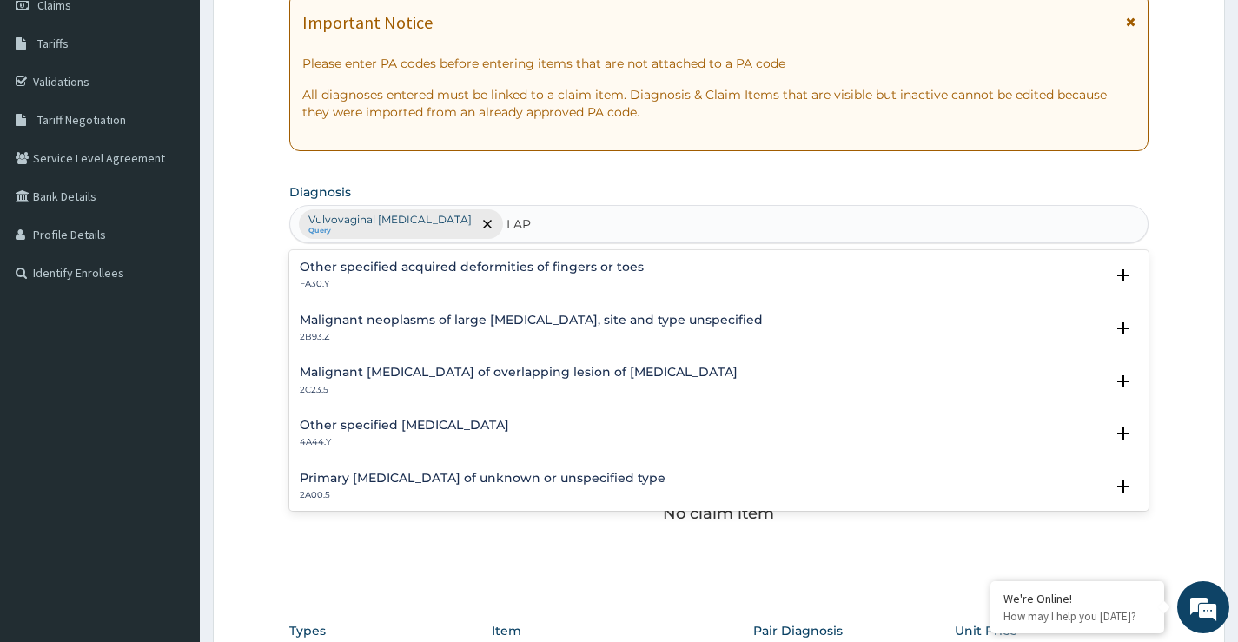
type input "LAP"
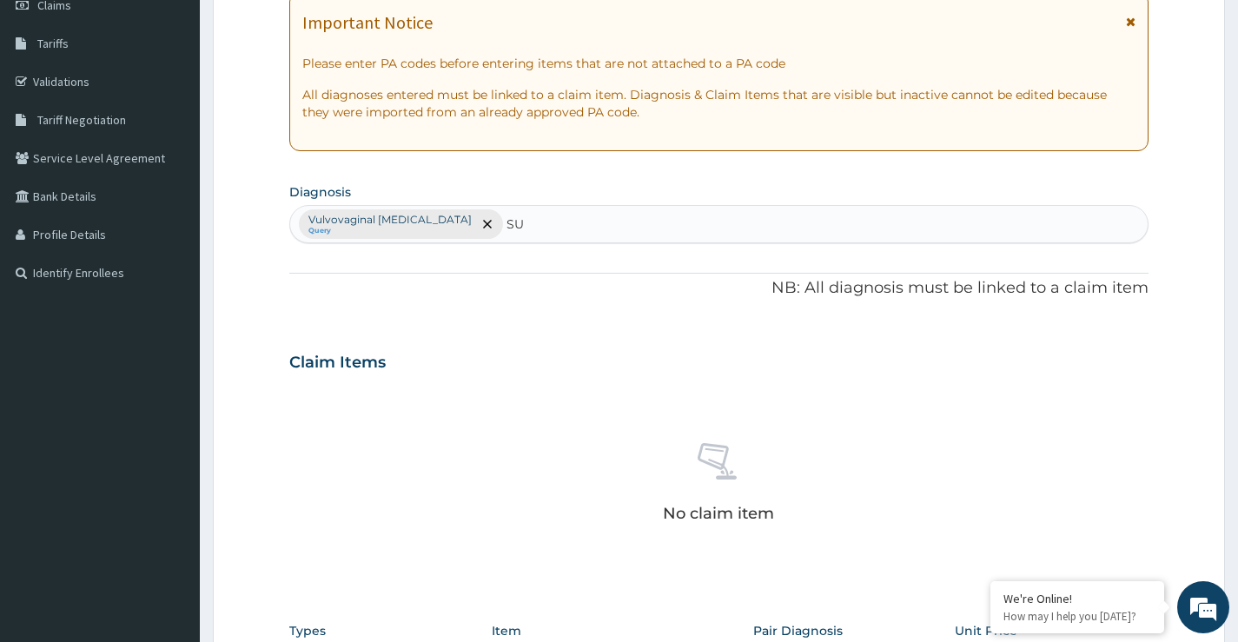
type input "S"
type input "LYMPHADENITIS"
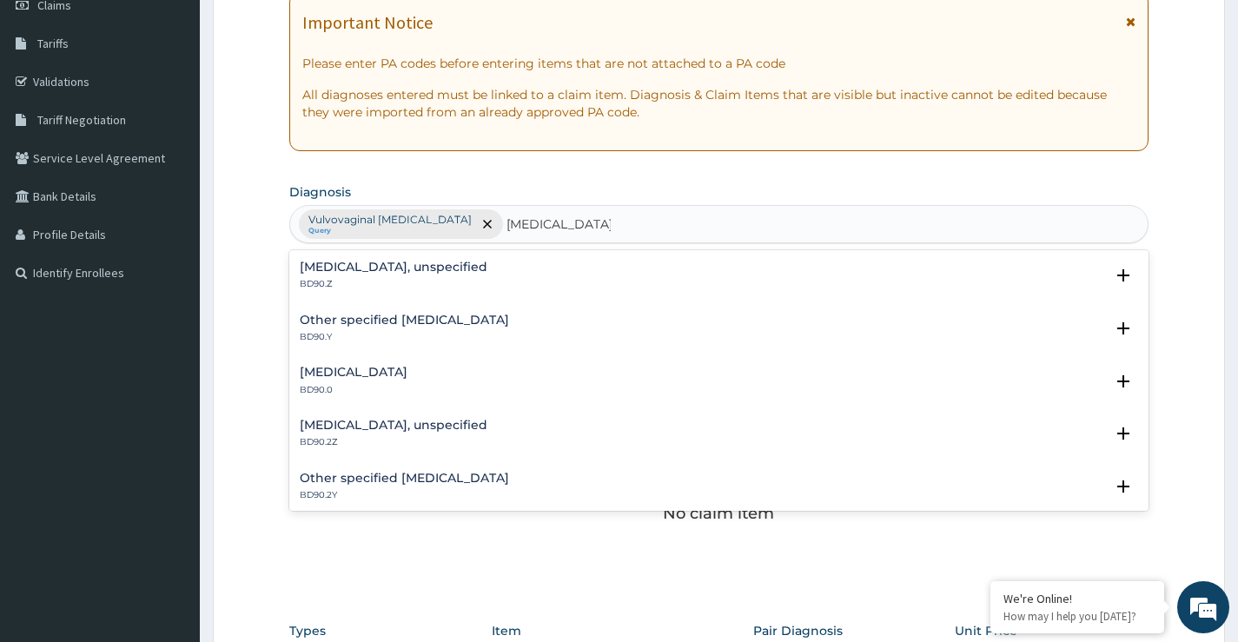
click at [418, 271] on h4 "Lymphadenitis, unspecified" at bounding box center [394, 267] width 188 height 13
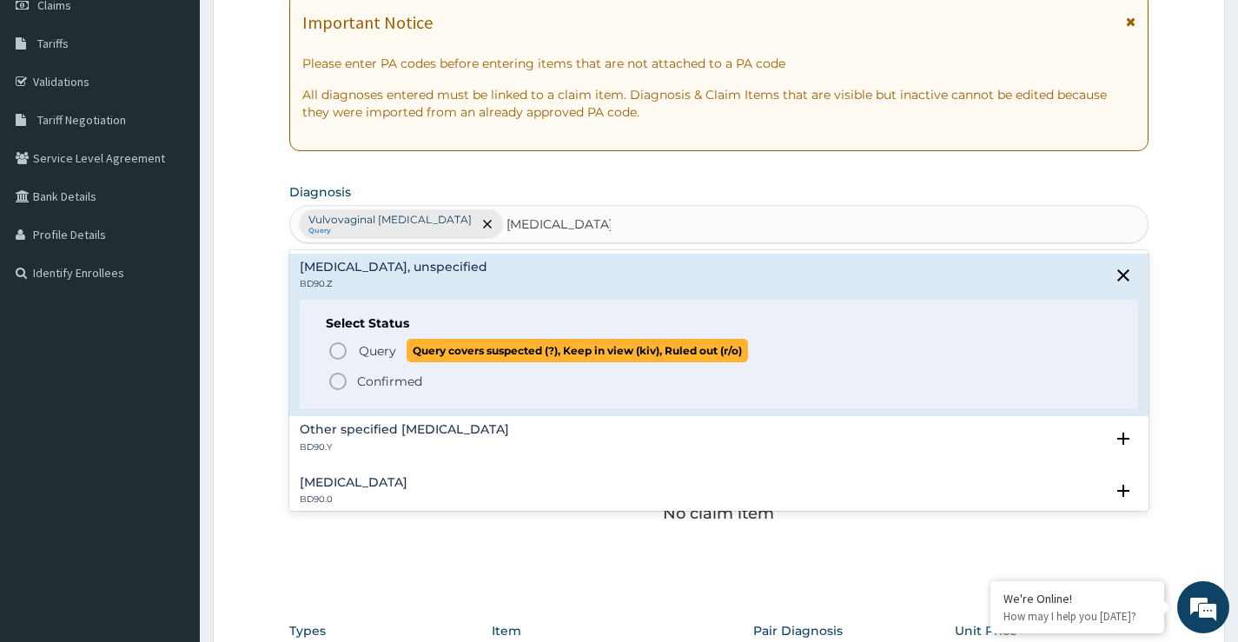
click at [335, 354] on icon "status option query" at bounding box center [338, 351] width 21 height 21
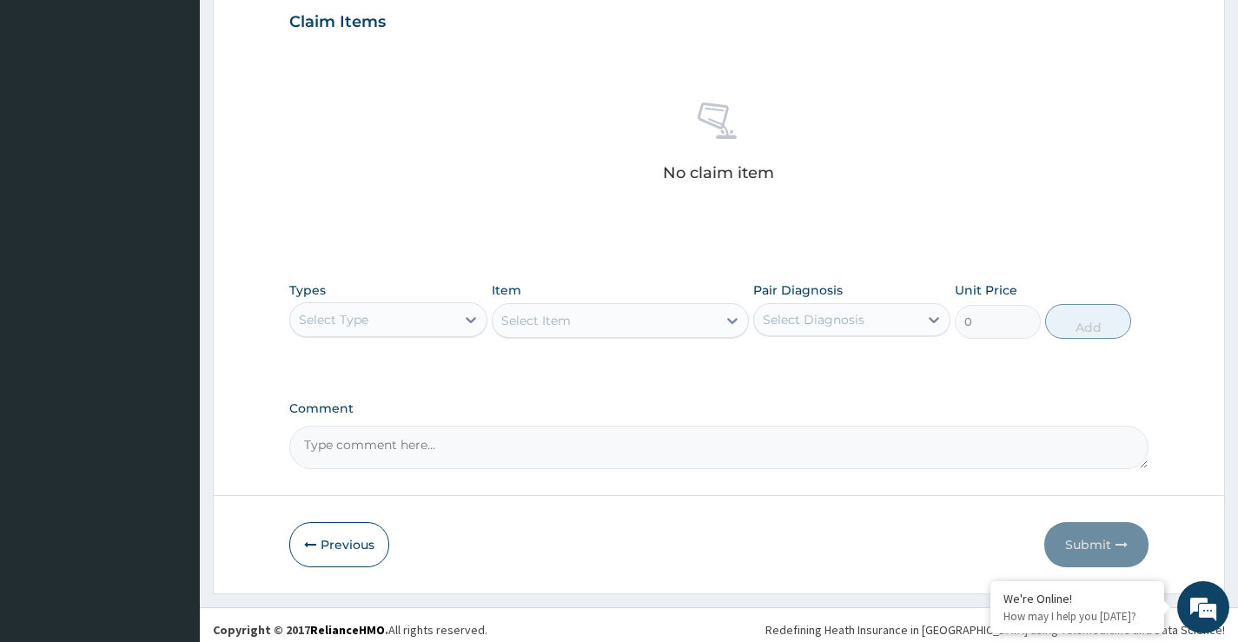
scroll to position [608, 0]
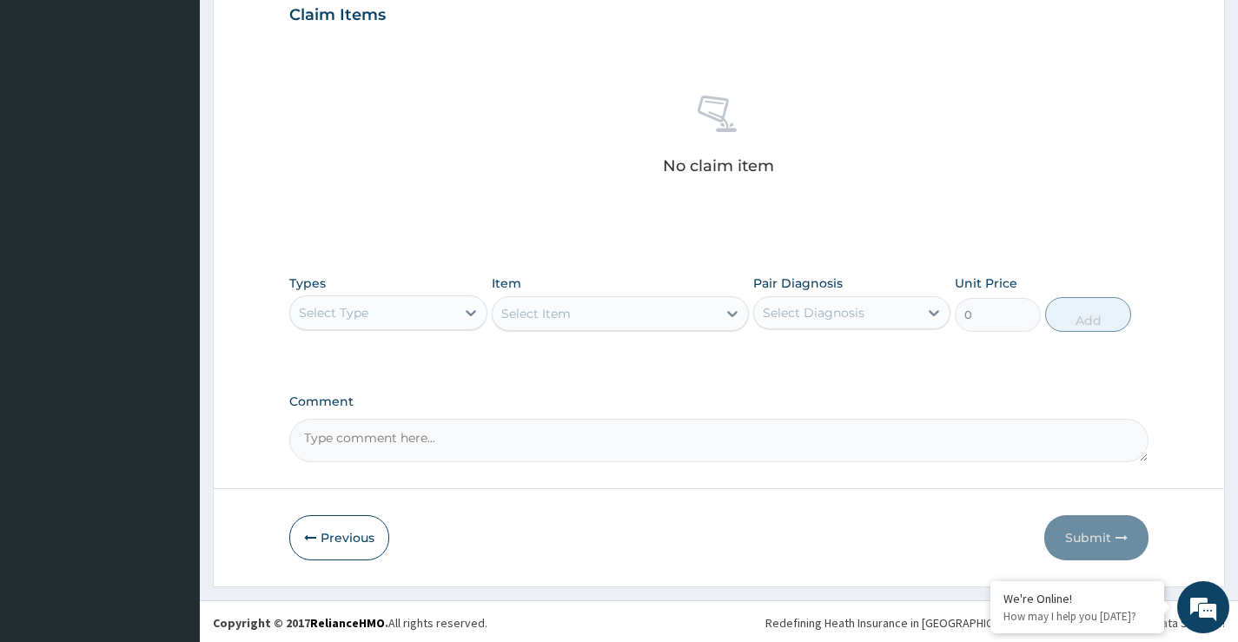
drag, startPoint x: 382, startPoint y: 314, endPoint x: 387, endPoint y: 322, distance: 8.9
click at [387, 322] on div "Select Type" at bounding box center [372, 313] width 164 height 28
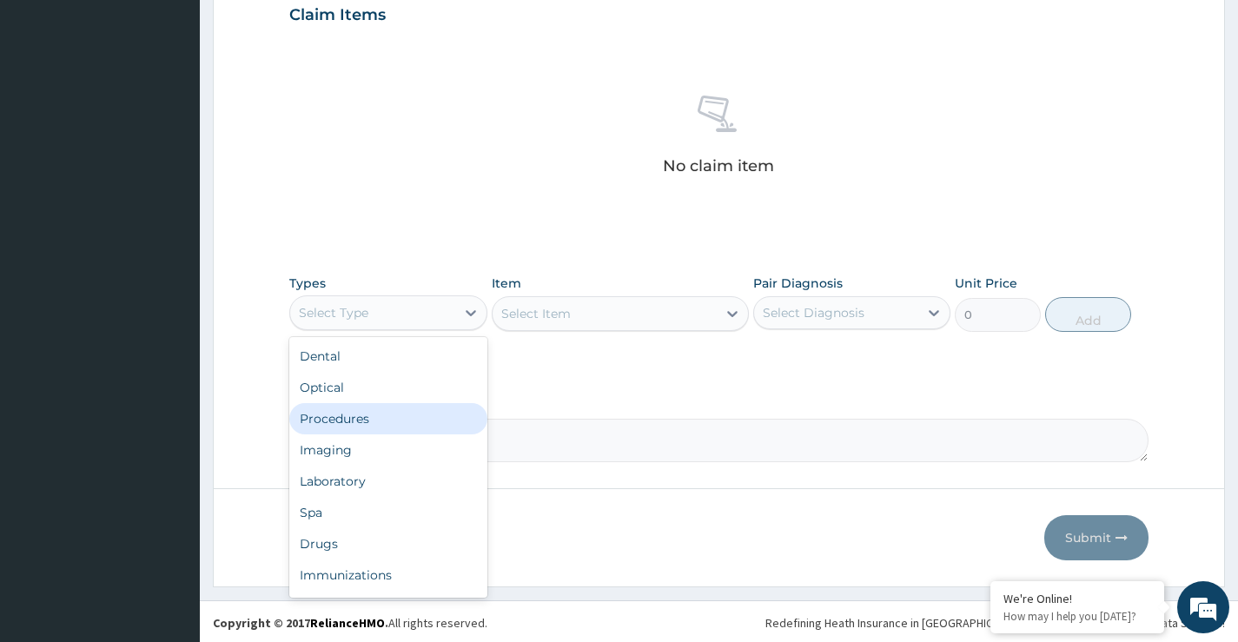
click at [380, 420] on div "Procedures" at bounding box center [387, 418] width 197 height 31
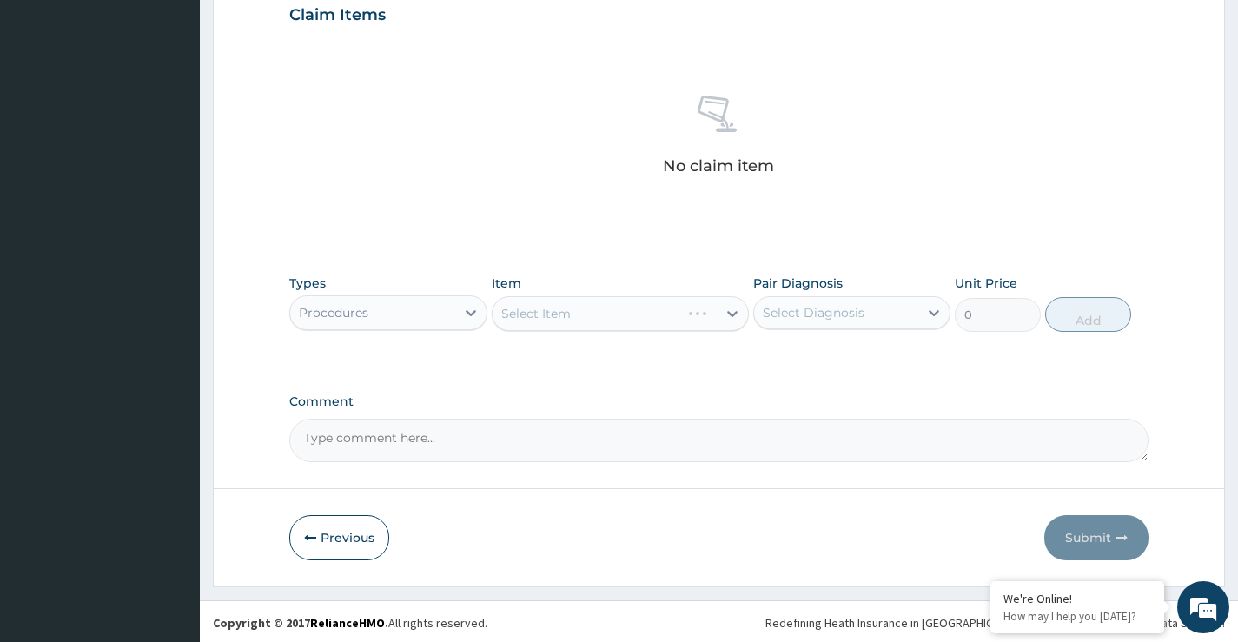
click at [574, 313] on div "Select Item" at bounding box center [621, 313] width 258 height 35
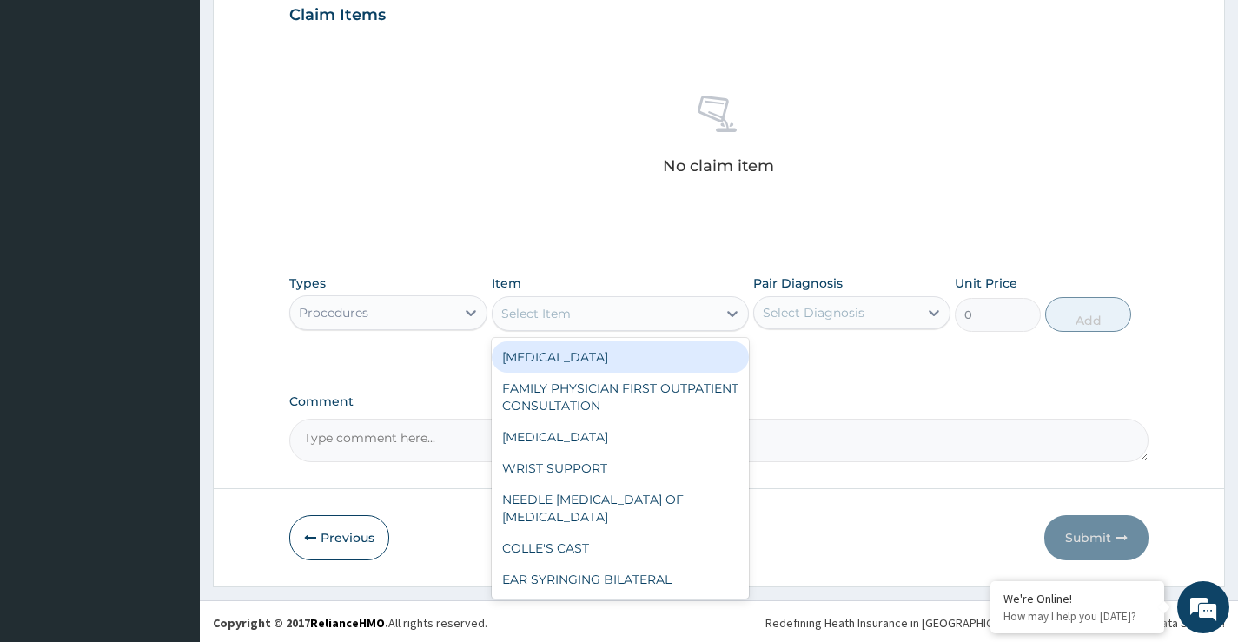
click at [586, 326] on div "Select Item" at bounding box center [605, 314] width 225 height 28
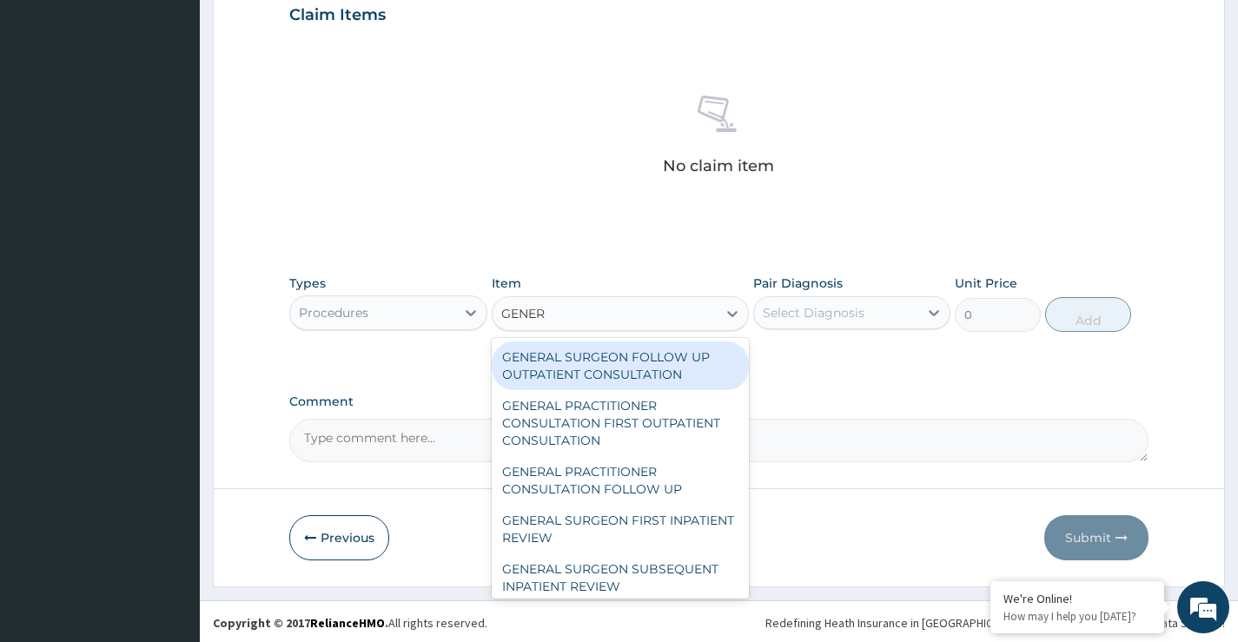
type input "GENERA"
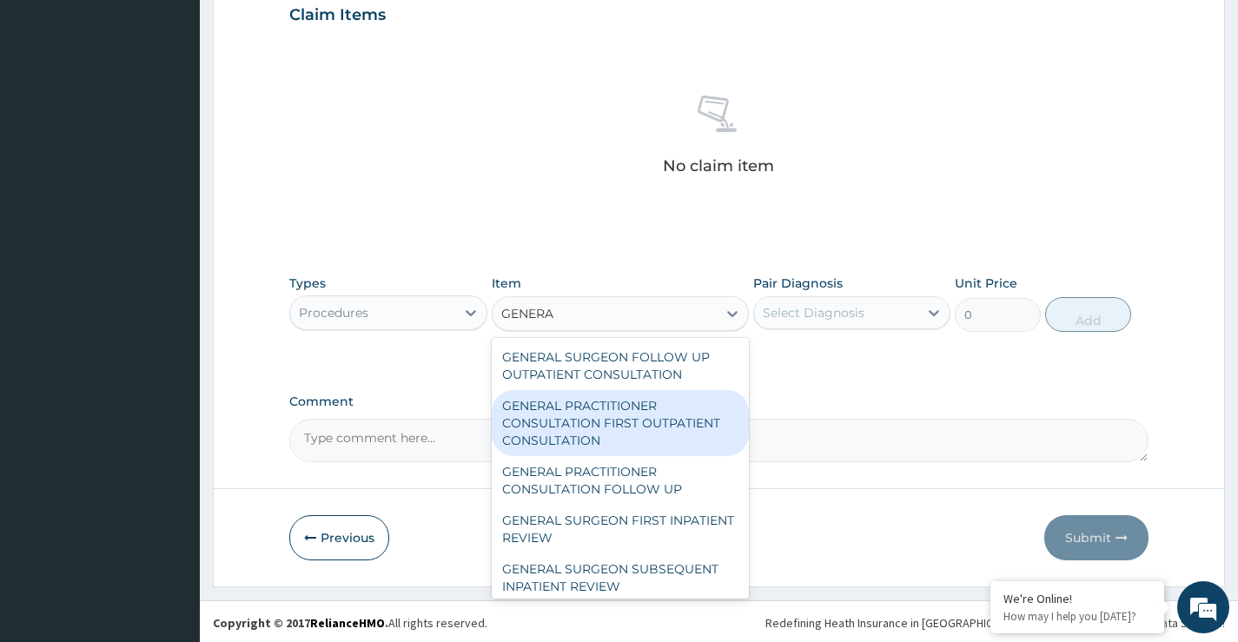
click at [566, 421] on div "GENERAL PRACTITIONER CONSULTATION FIRST OUTPATIENT CONSULTATION" at bounding box center [621, 423] width 258 height 66
type input "3547.5"
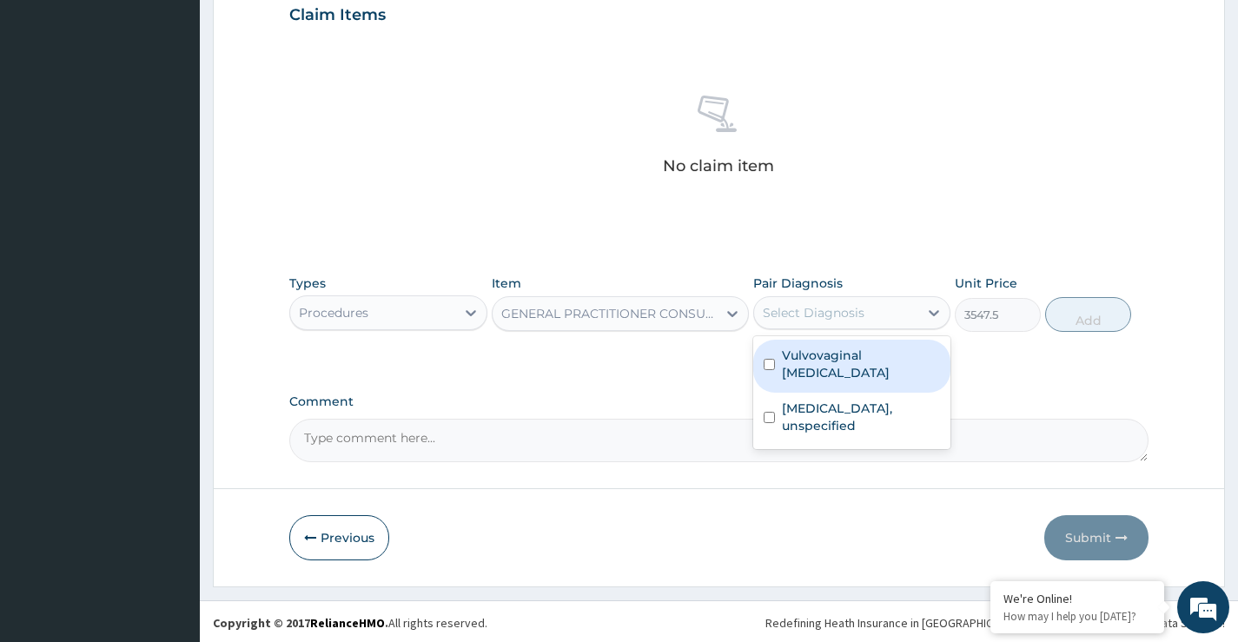
click at [827, 318] on div "Select Diagnosis" at bounding box center [814, 312] width 102 height 17
click at [774, 359] on input "checkbox" at bounding box center [769, 364] width 11 height 11
checkbox input "true"
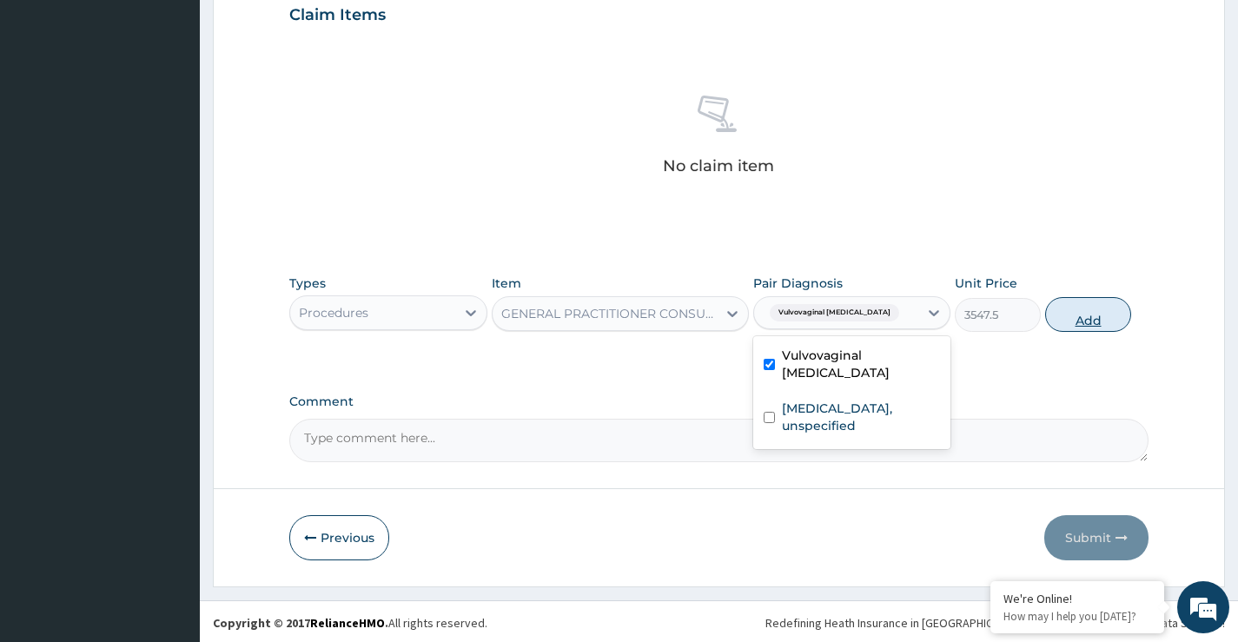
click at [1076, 320] on button "Add" at bounding box center [1089, 314] width 86 height 35
type input "0"
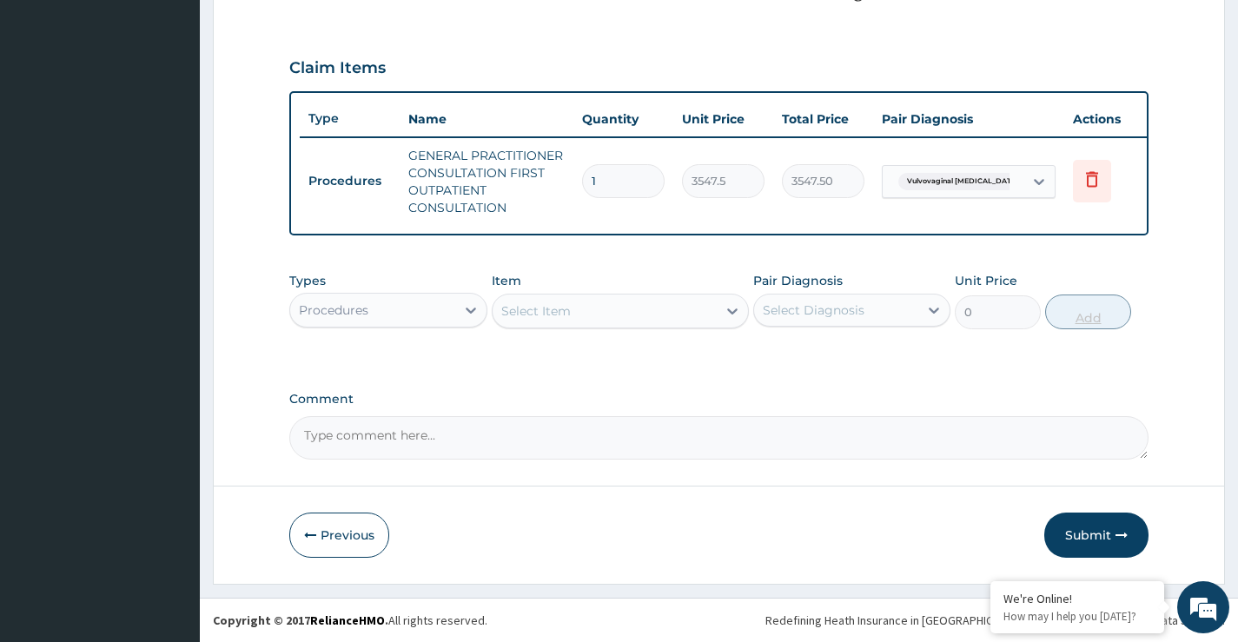
scroll to position [568, 0]
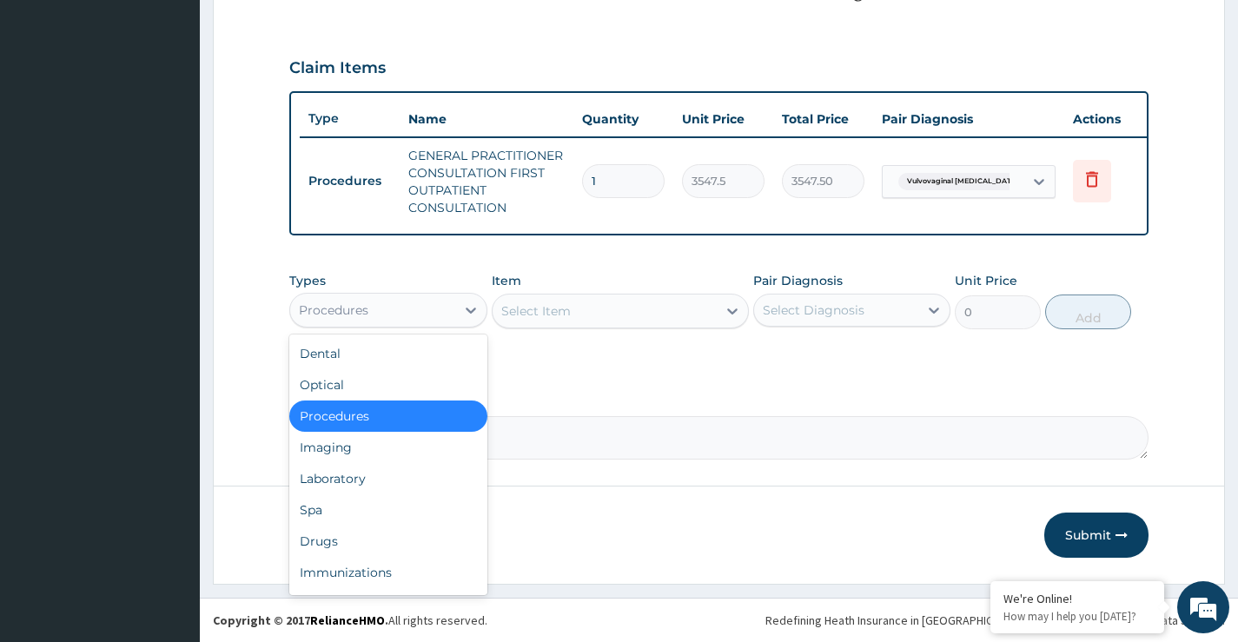
click at [422, 312] on div "Procedures" at bounding box center [372, 310] width 164 height 28
click at [556, 311] on div "Select Item" at bounding box center [536, 310] width 70 height 17
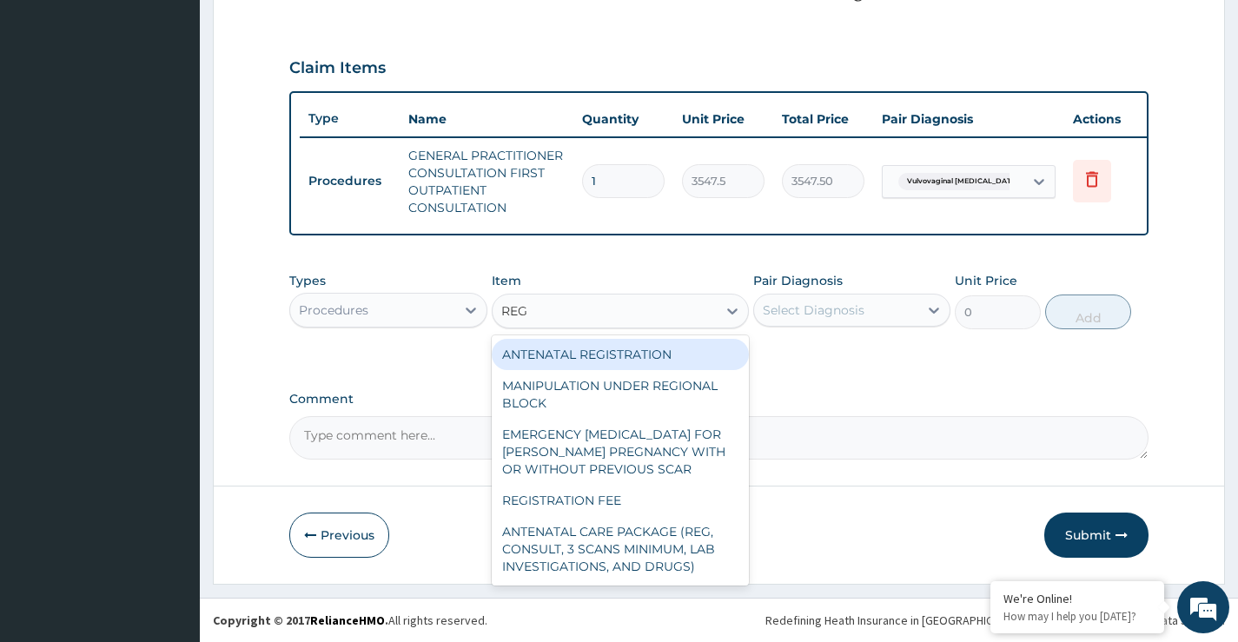
type input "REGI"
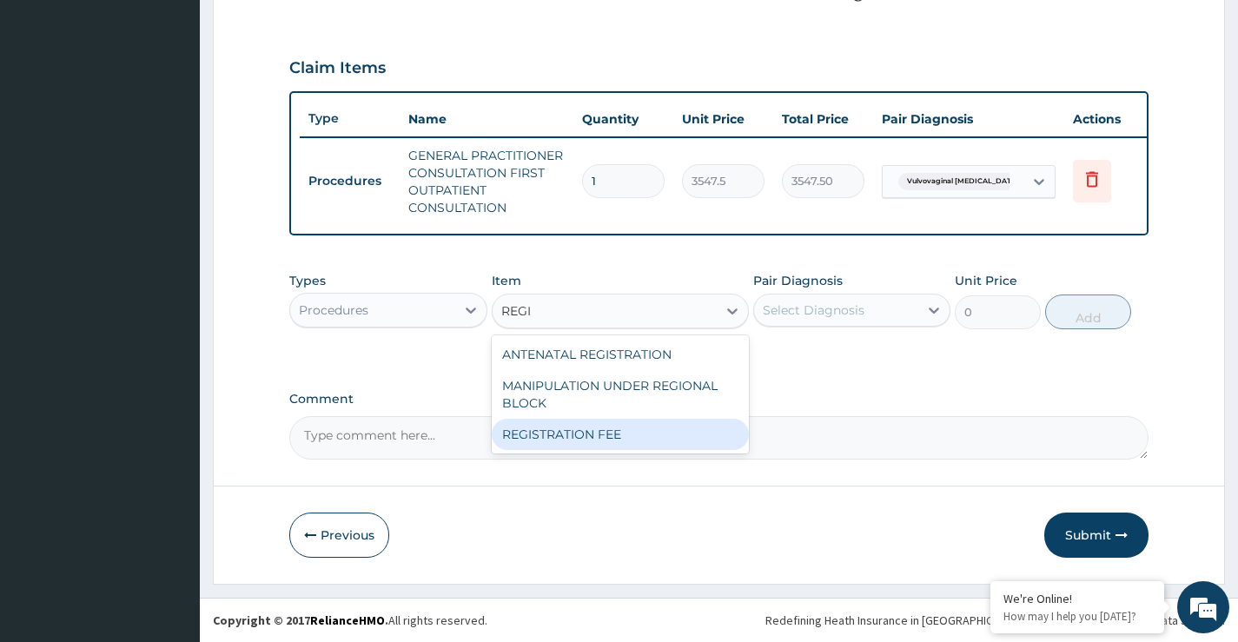
click at [561, 432] on div "REGISTRATION FEE" at bounding box center [621, 434] width 258 height 31
type input "2150"
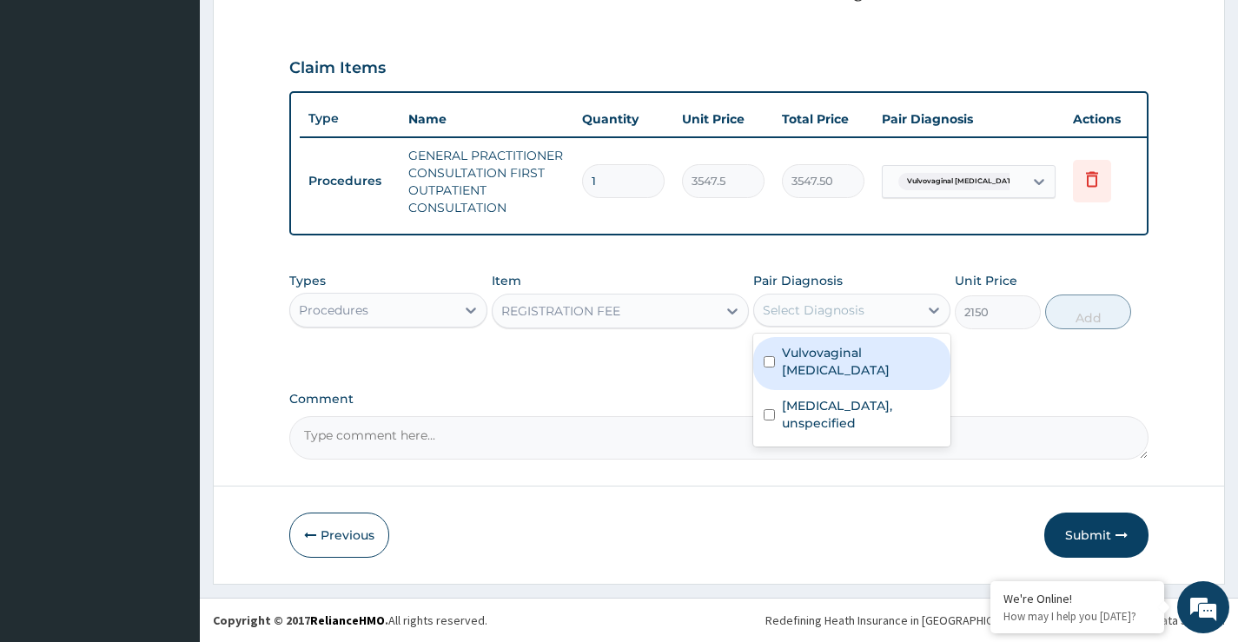
click at [830, 316] on div "Select Diagnosis" at bounding box center [814, 310] width 102 height 17
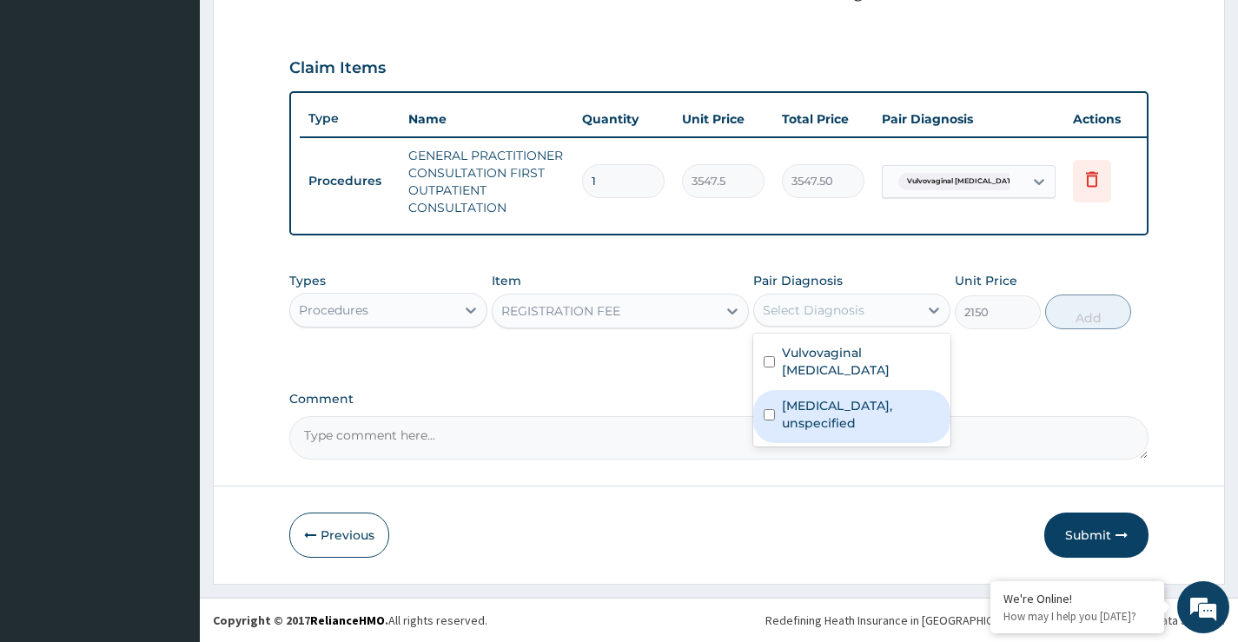
click at [767, 409] on input "checkbox" at bounding box center [769, 414] width 11 height 11
checkbox input "true"
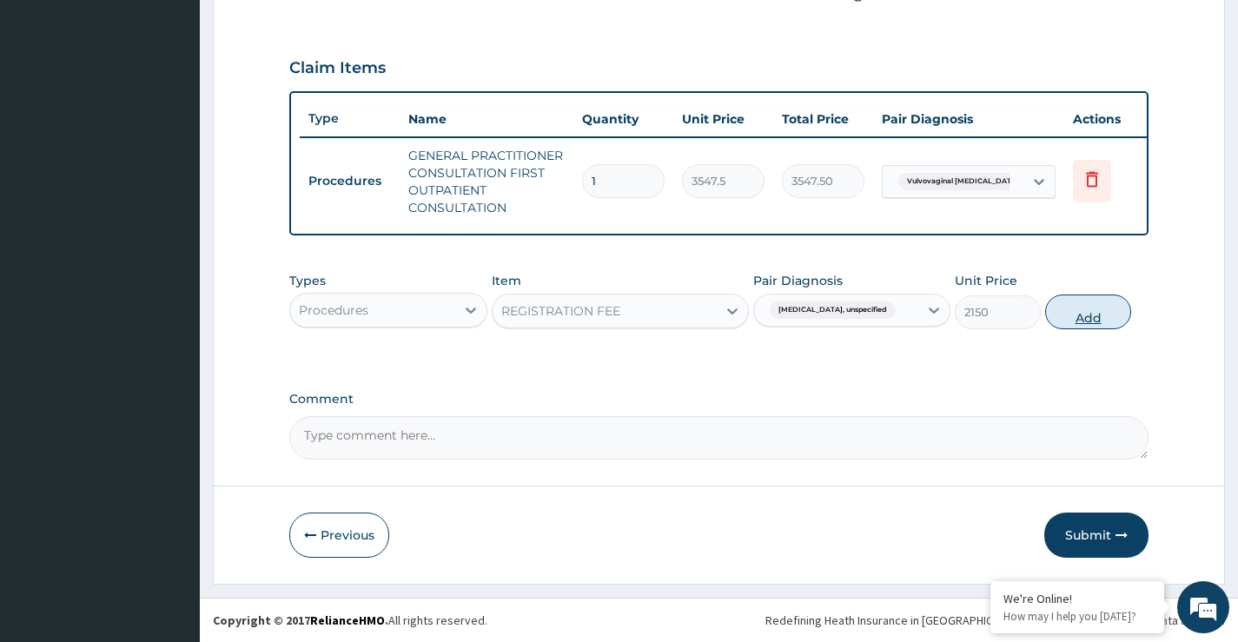
click at [1082, 323] on button "Add" at bounding box center [1089, 312] width 86 height 35
type input "0"
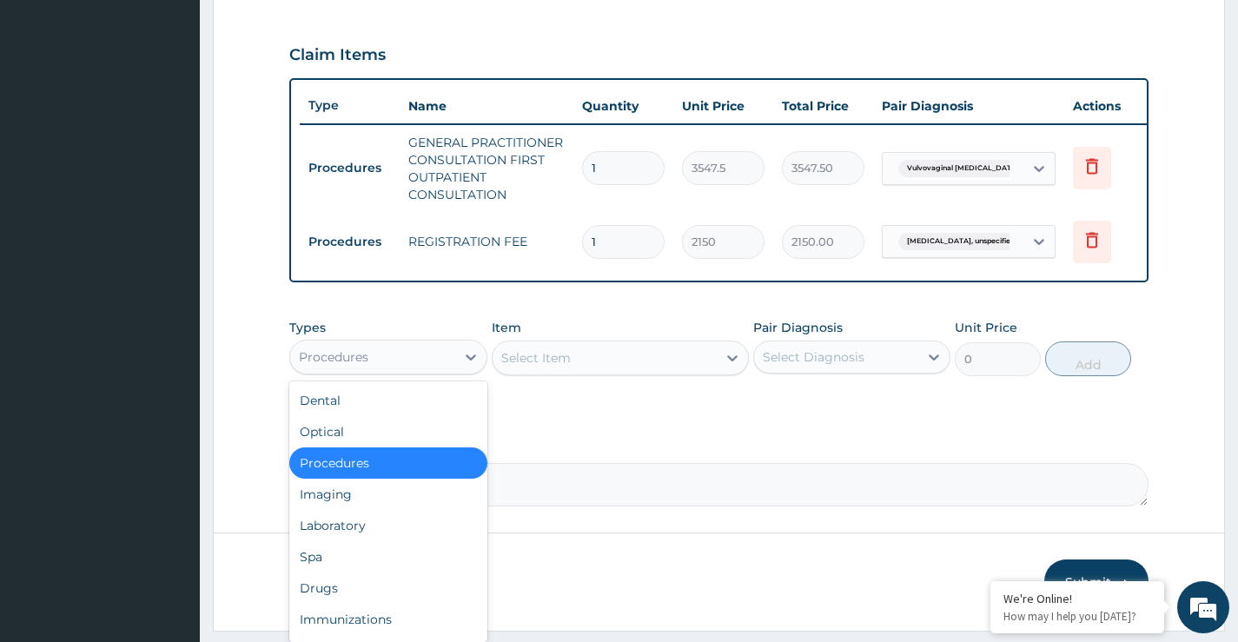
click at [404, 371] on div "Procedures" at bounding box center [372, 357] width 164 height 28
click at [331, 603] on div "Drugs" at bounding box center [387, 588] width 197 height 31
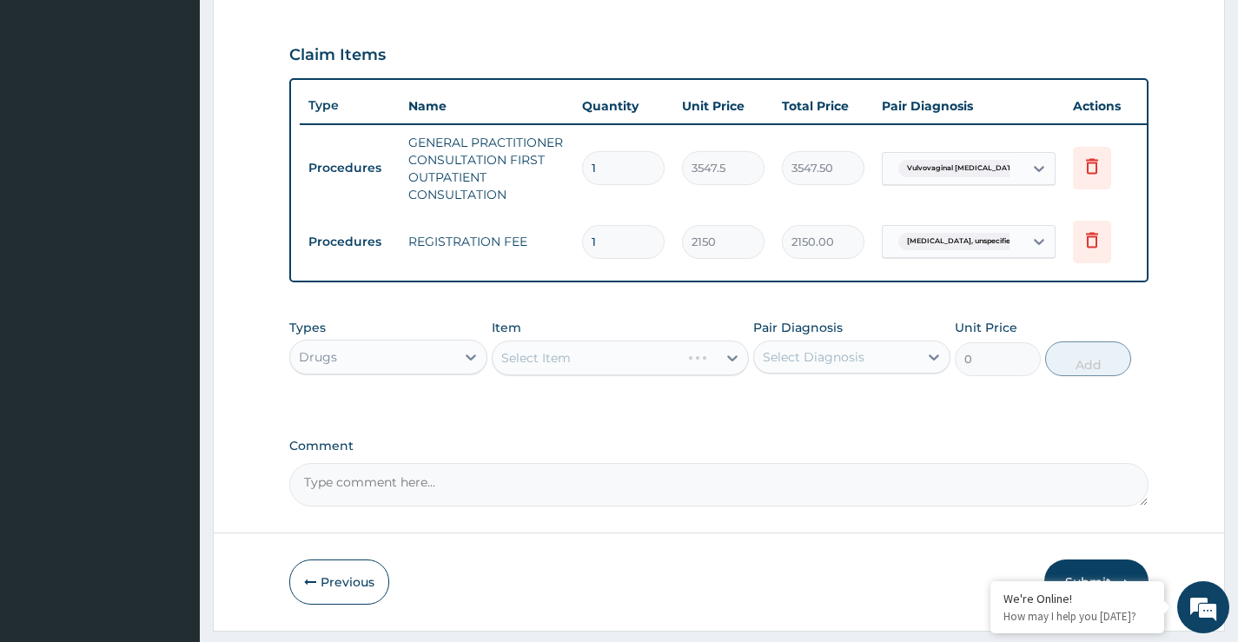
click at [529, 375] on div "Select Item" at bounding box center [621, 358] width 258 height 35
click at [564, 372] on div "Select Item" at bounding box center [605, 358] width 225 height 28
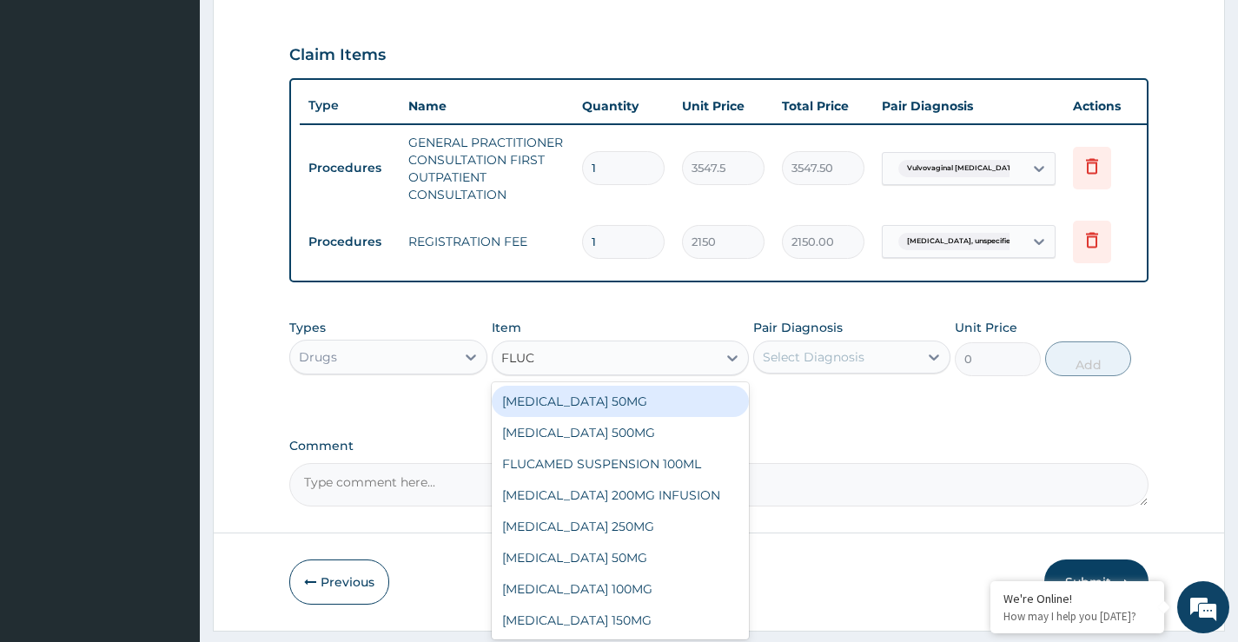
type input "FLUC"
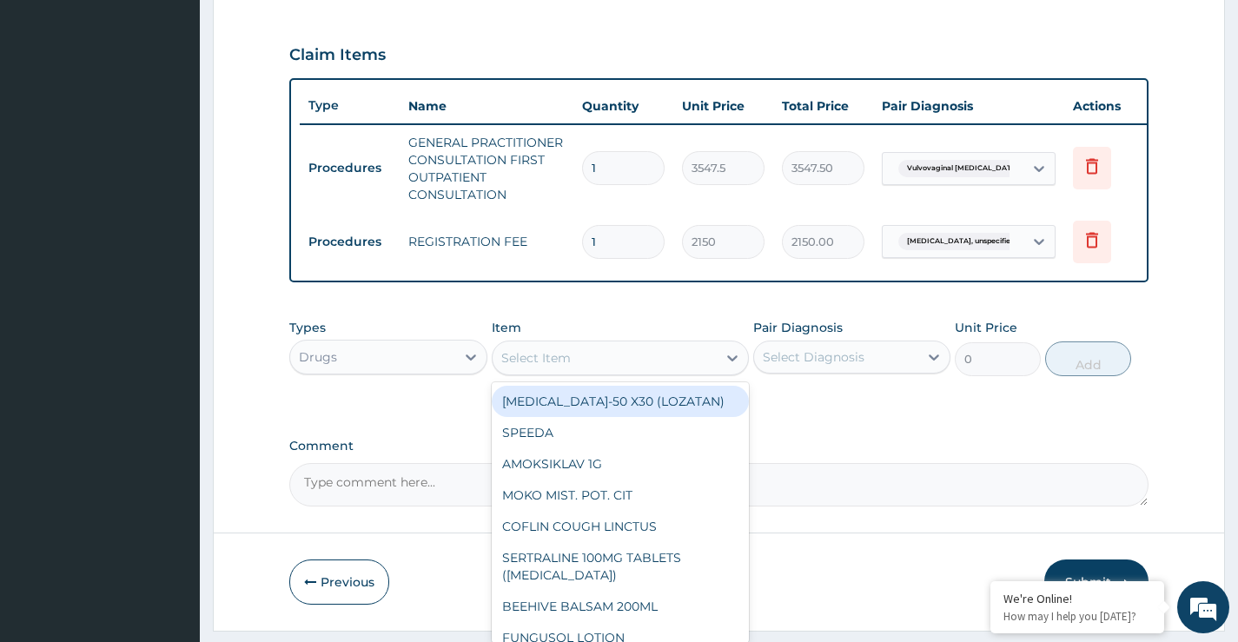
click at [539, 367] on div "Select Item" at bounding box center [536, 357] width 70 height 17
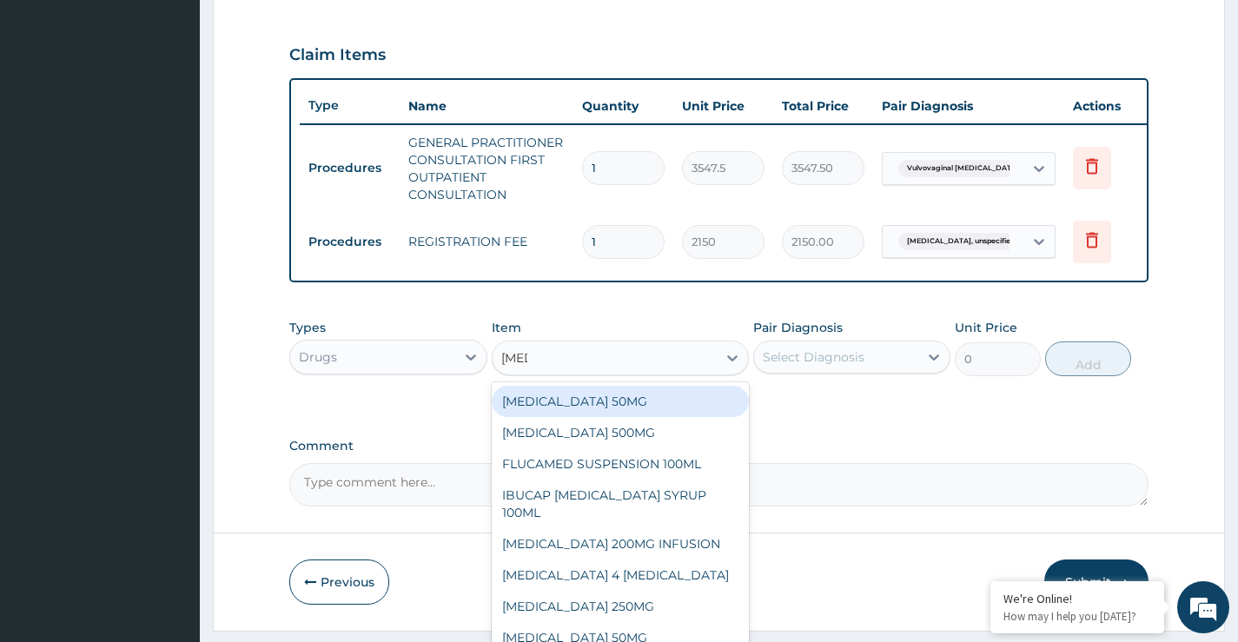
type input "FLUC"
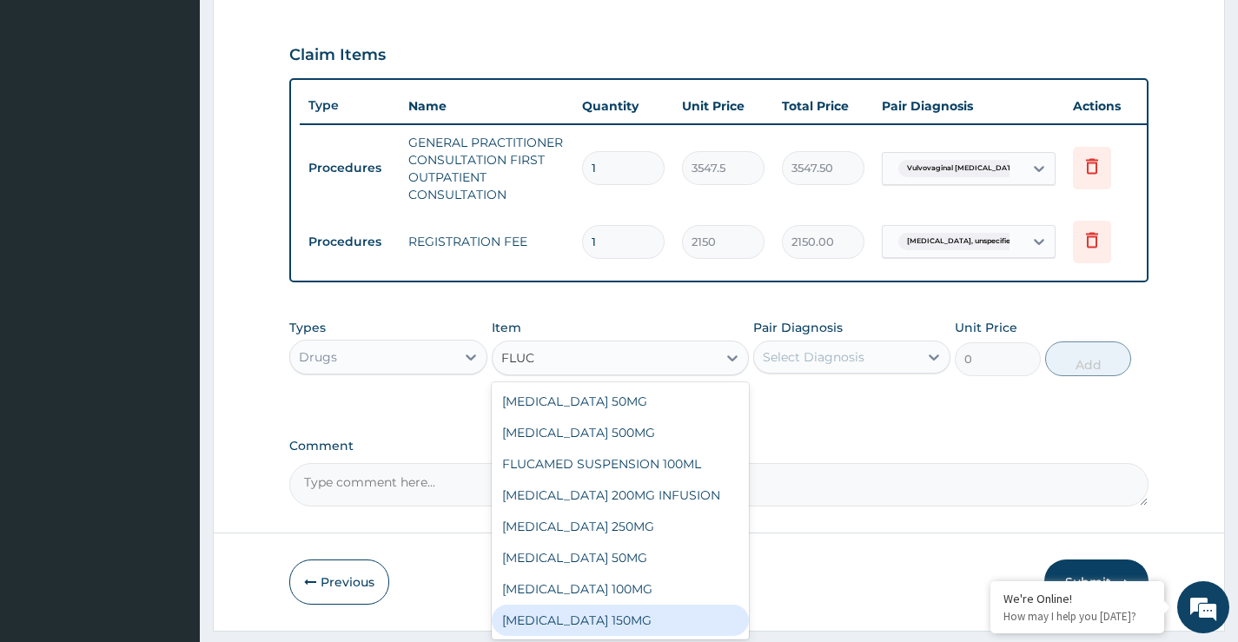
click at [555, 631] on div "FLUCONAZOLE 150MG" at bounding box center [621, 620] width 258 height 31
type input "1537.25"
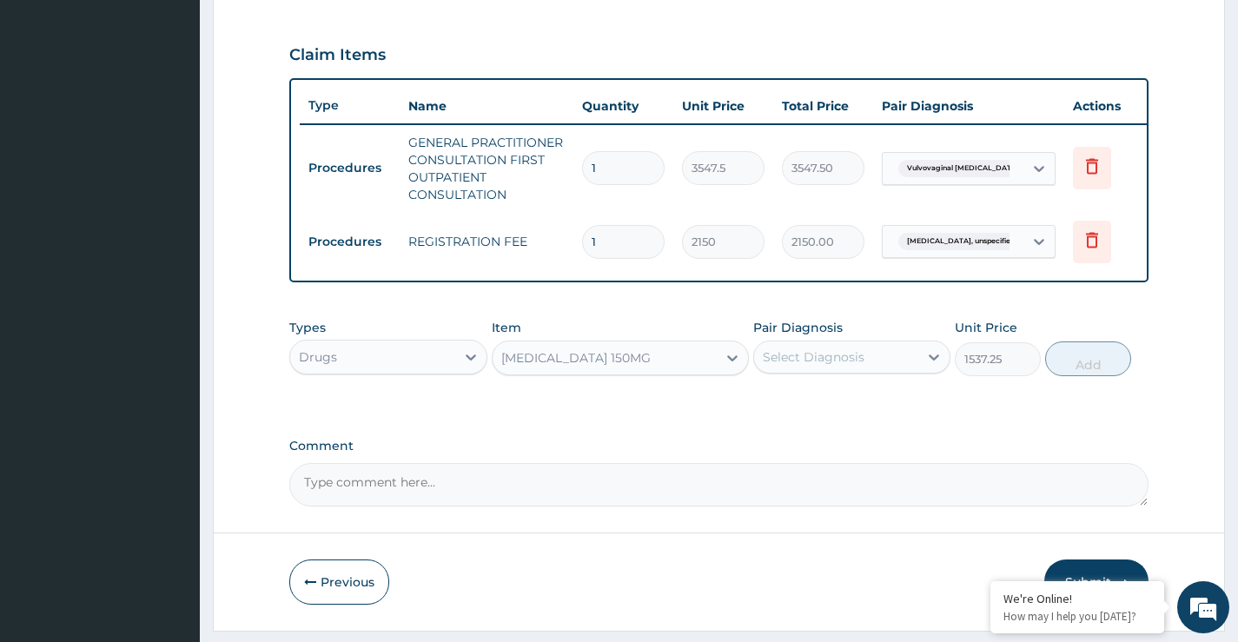
click at [825, 371] on div "Select Diagnosis" at bounding box center [836, 357] width 164 height 28
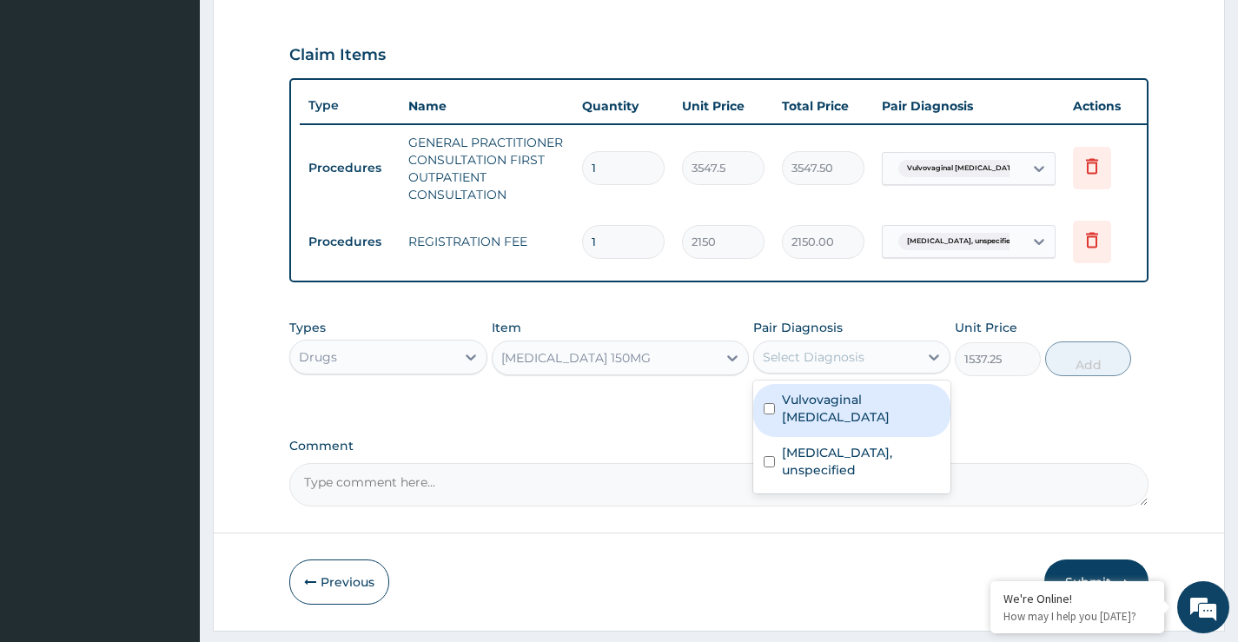
click at [766, 415] on input "checkbox" at bounding box center [769, 408] width 11 height 11
checkbox input "true"
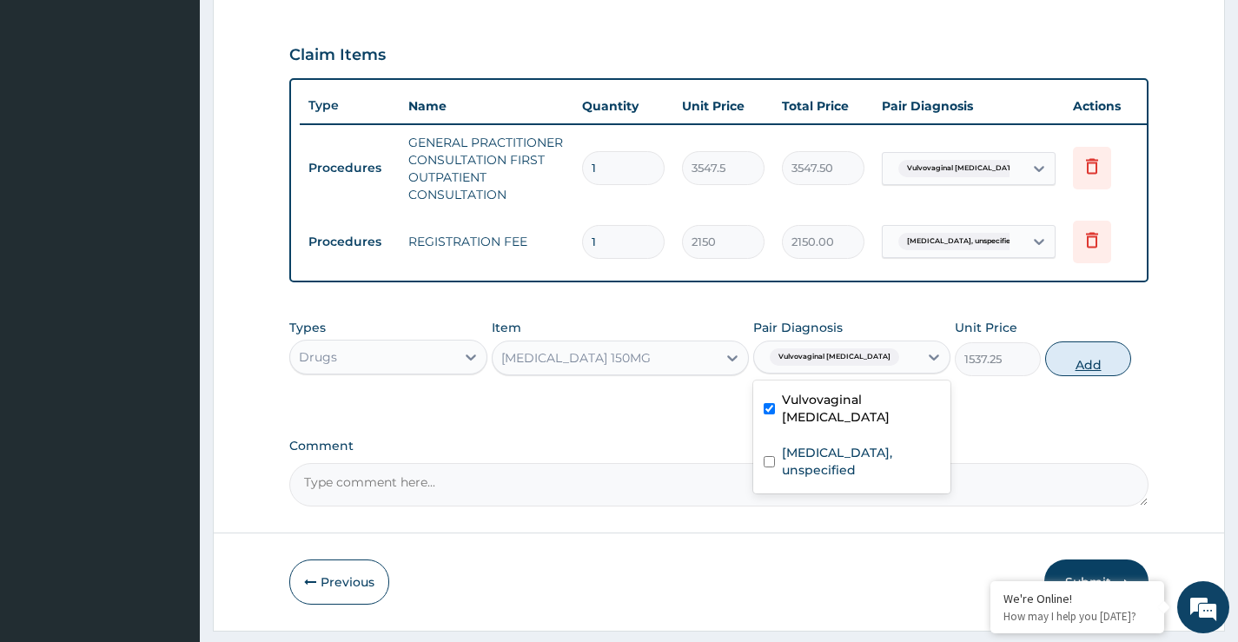
click at [1107, 376] on button "Add" at bounding box center [1089, 359] width 86 height 35
type input "0"
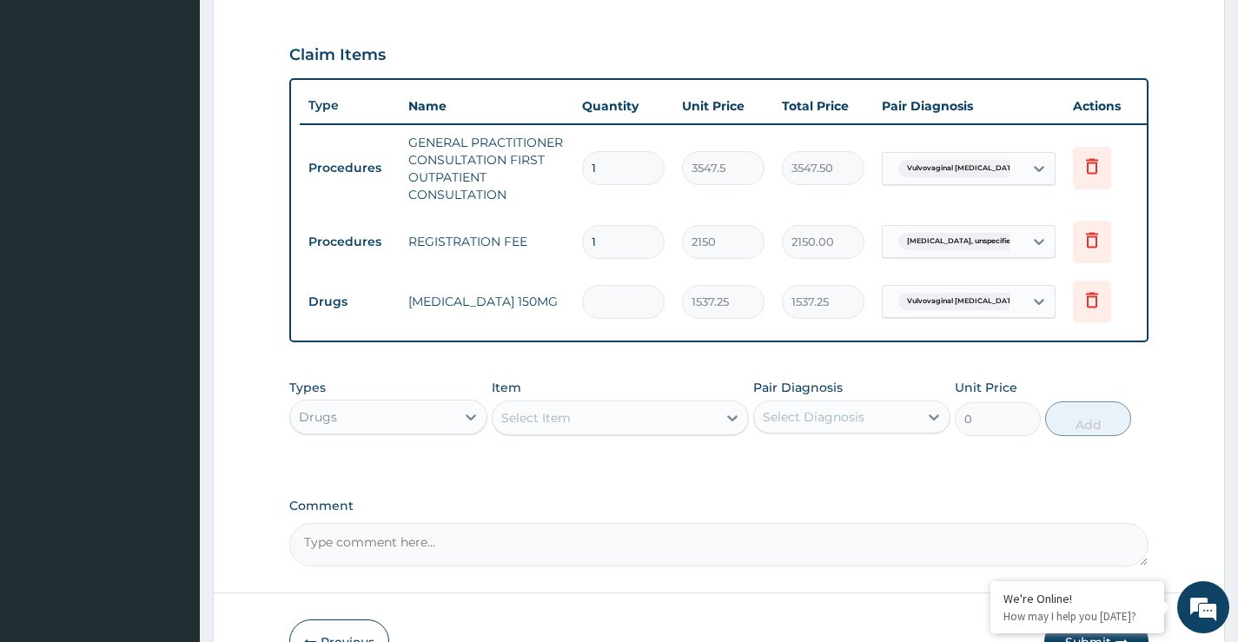
type input "0.00"
type input "3"
type input "4611.75"
type input "3"
click at [541, 427] on div "Select Item" at bounding box center [536, 417] width 70 height 17
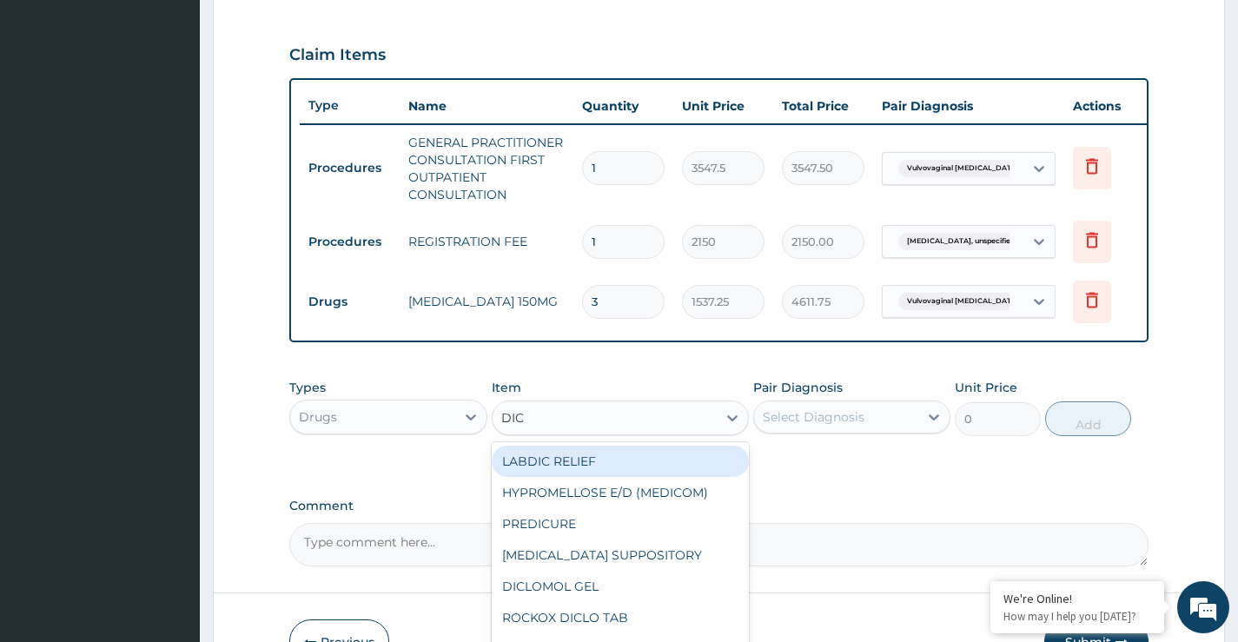
type input "DICL"
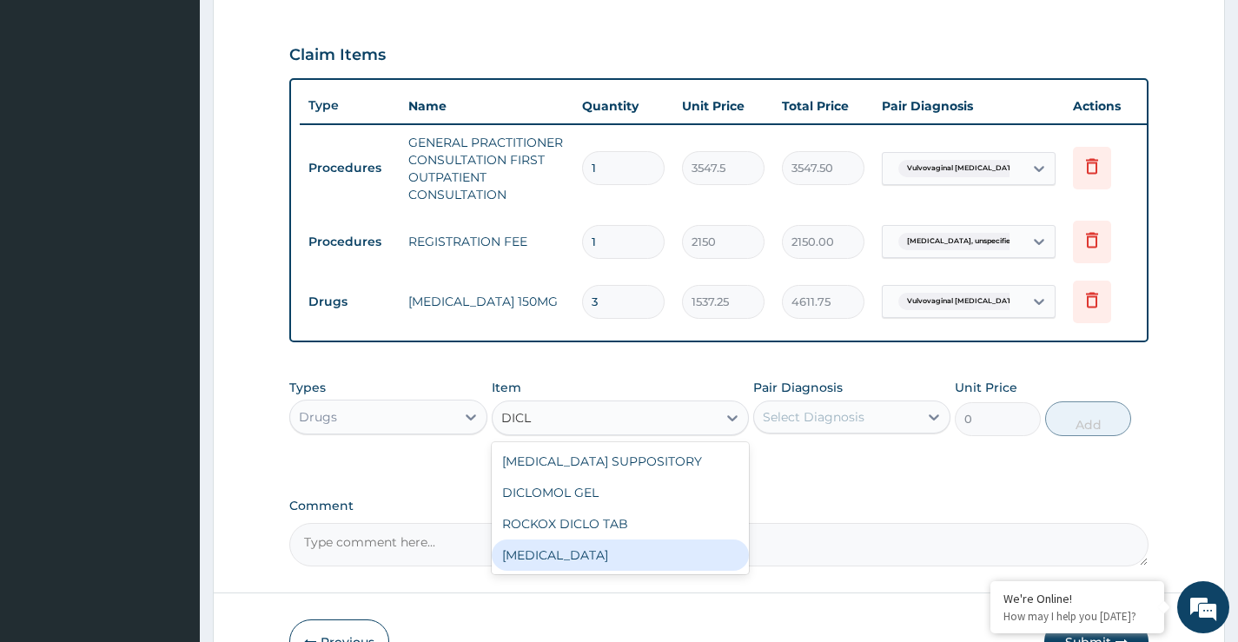
click at [546, 570] on div "DICLOFENAC" at bounding box center [621, 555] width 258 height 31
type input "591.25"
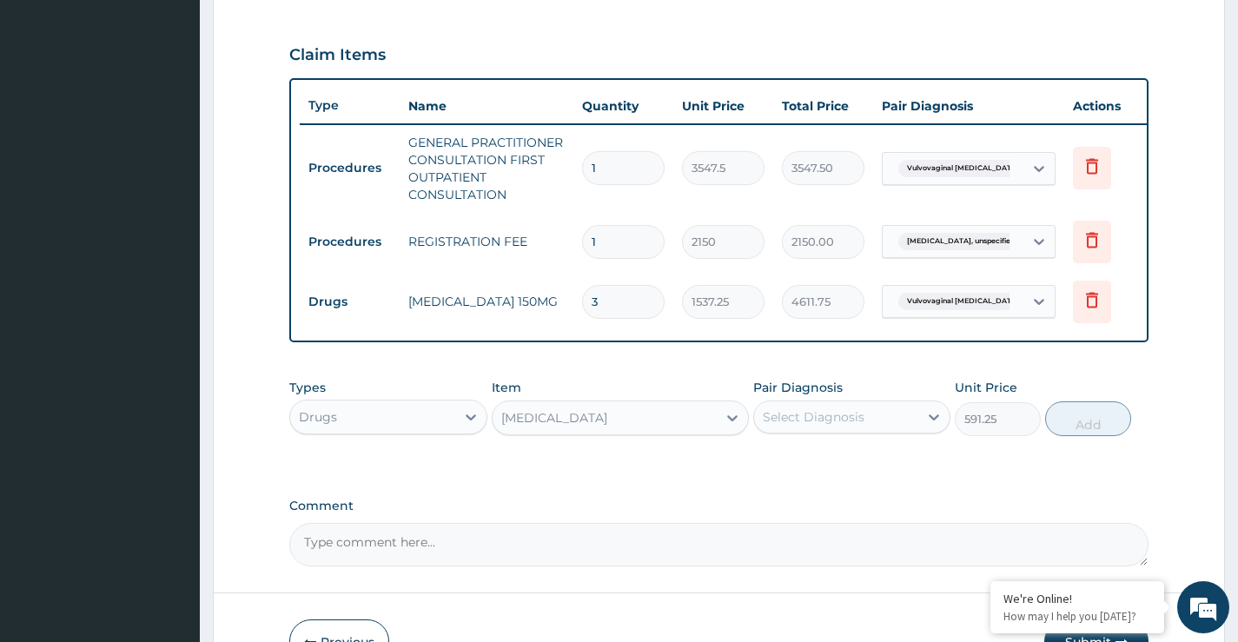
click at [830, 426] on div "Select Diagnosis" at bounding box center [814, 416] width 102 height 17
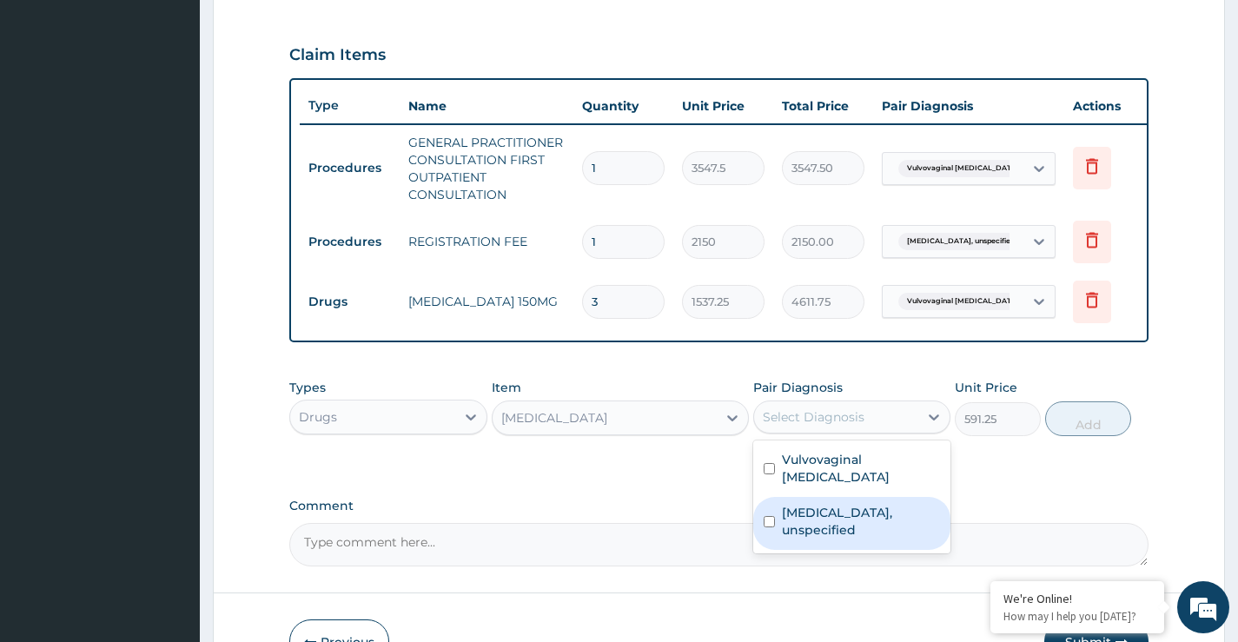
click at [769, 519] on input "checkbox" at bounding box center [769, 521] width 11 height 11
checkbox input "true"
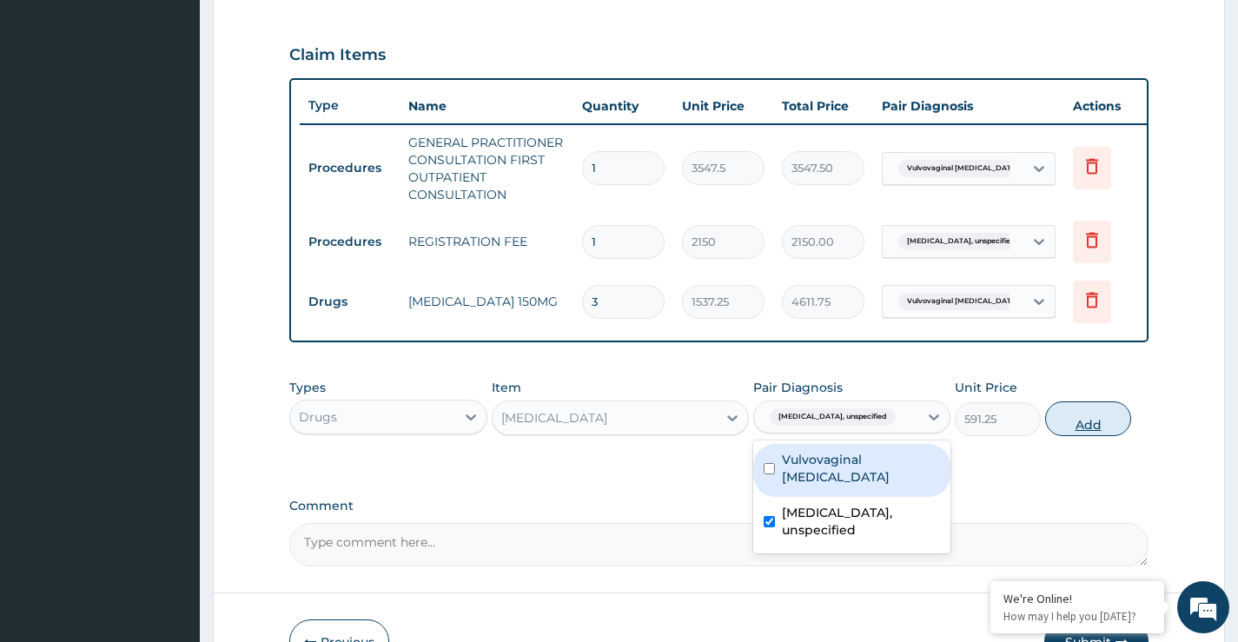
click at [1097, 436] on button "Add" at bounding box center [1089, 419] width 86 height 35
type input "0"
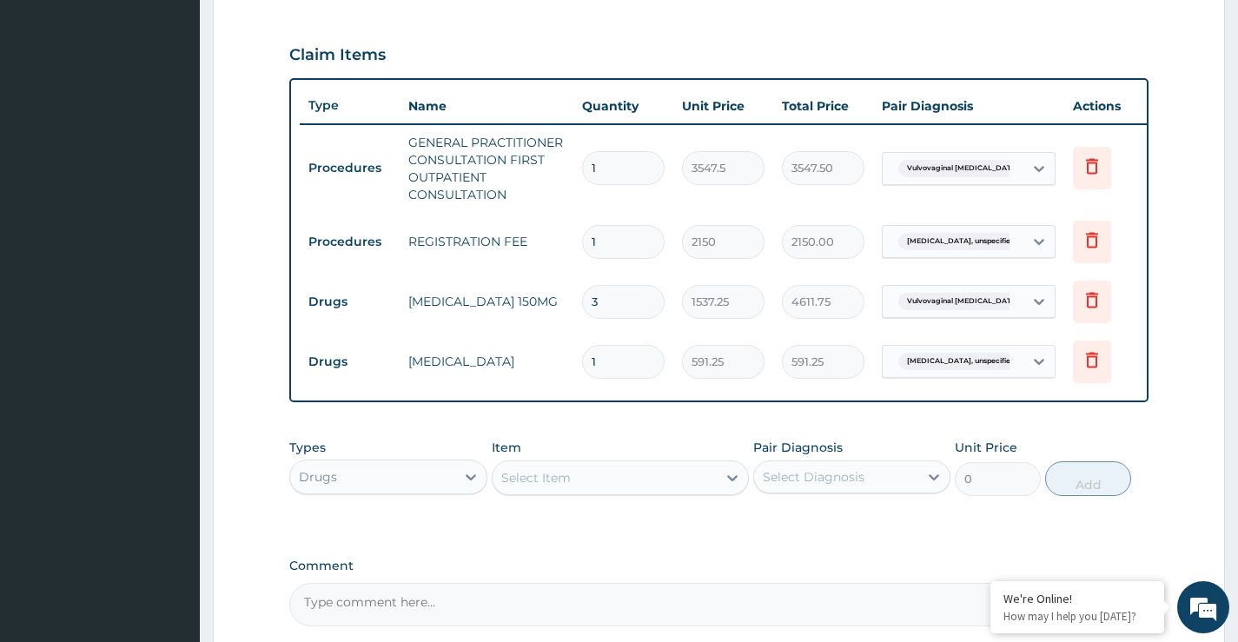
type input "10"
type input "5912.50"
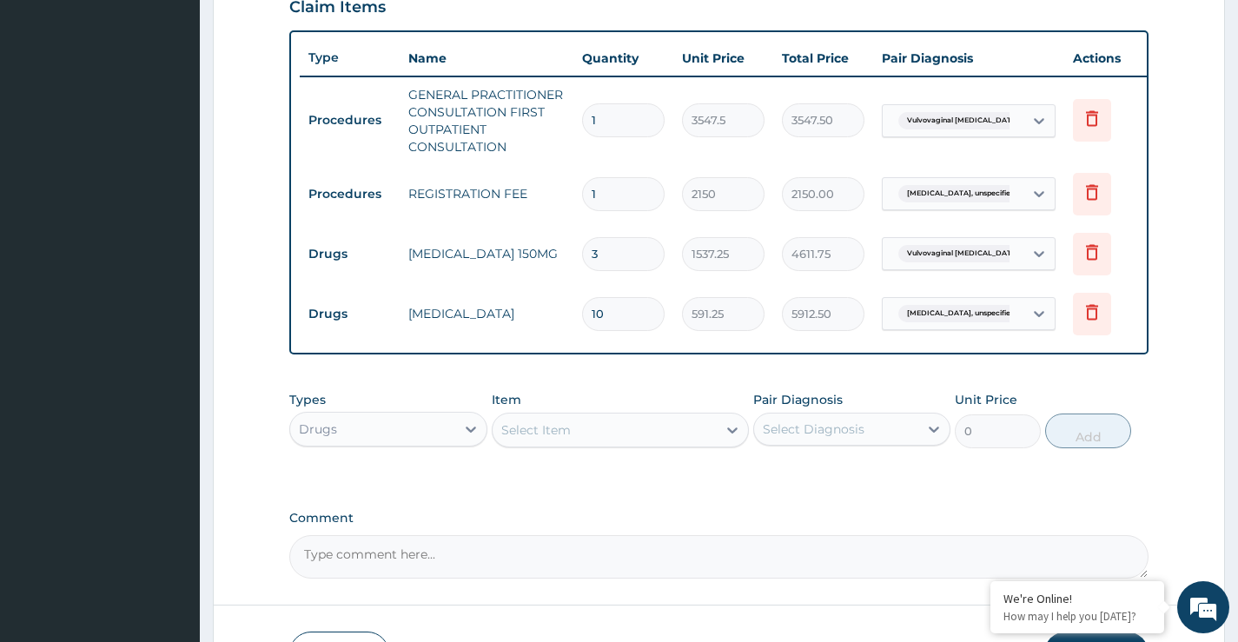
scroll to position [655, 0]
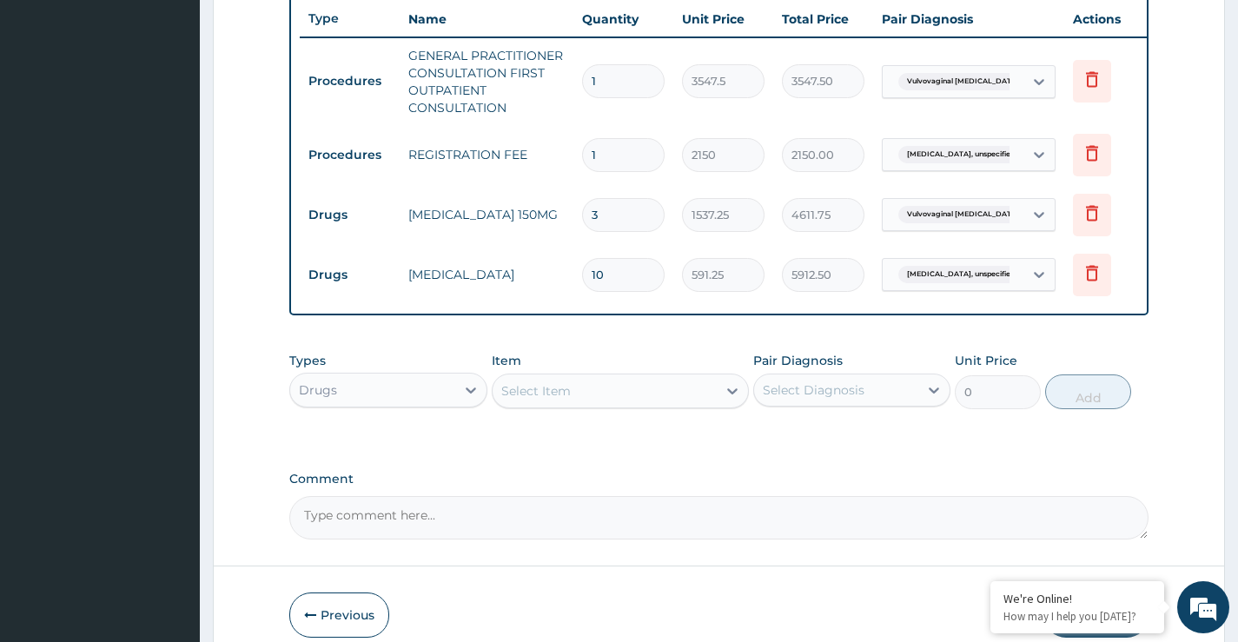
type input "10"
click at [549, 397] on div "Select Item" at bounding box center [536, 390] width 70 height 17
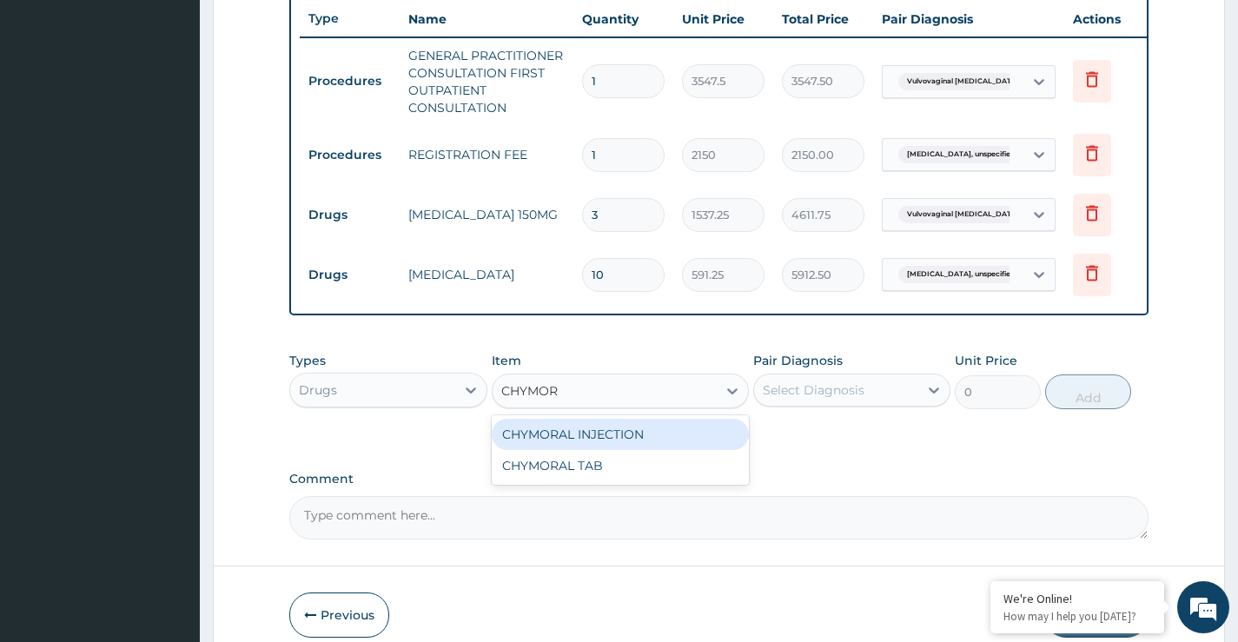
type input "CHYMORA"
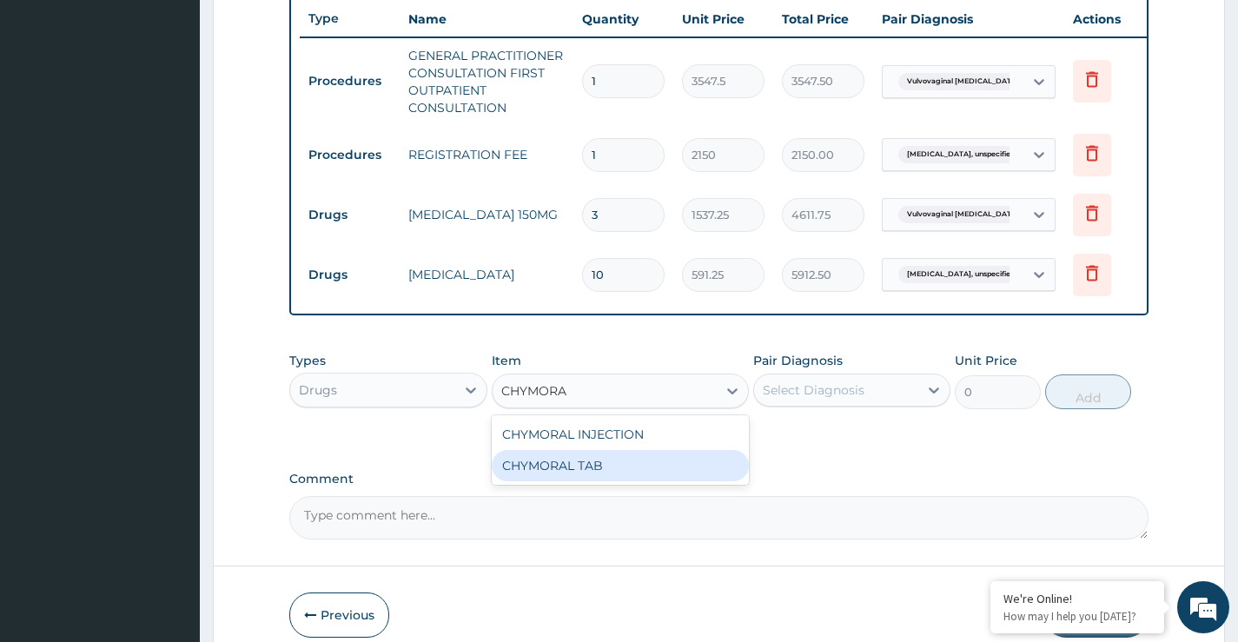
click at [571, 480] on div "CHYMORAL TAB" at bounding box center [621, 465] width 258 height 31
type input "65.0374984741211"
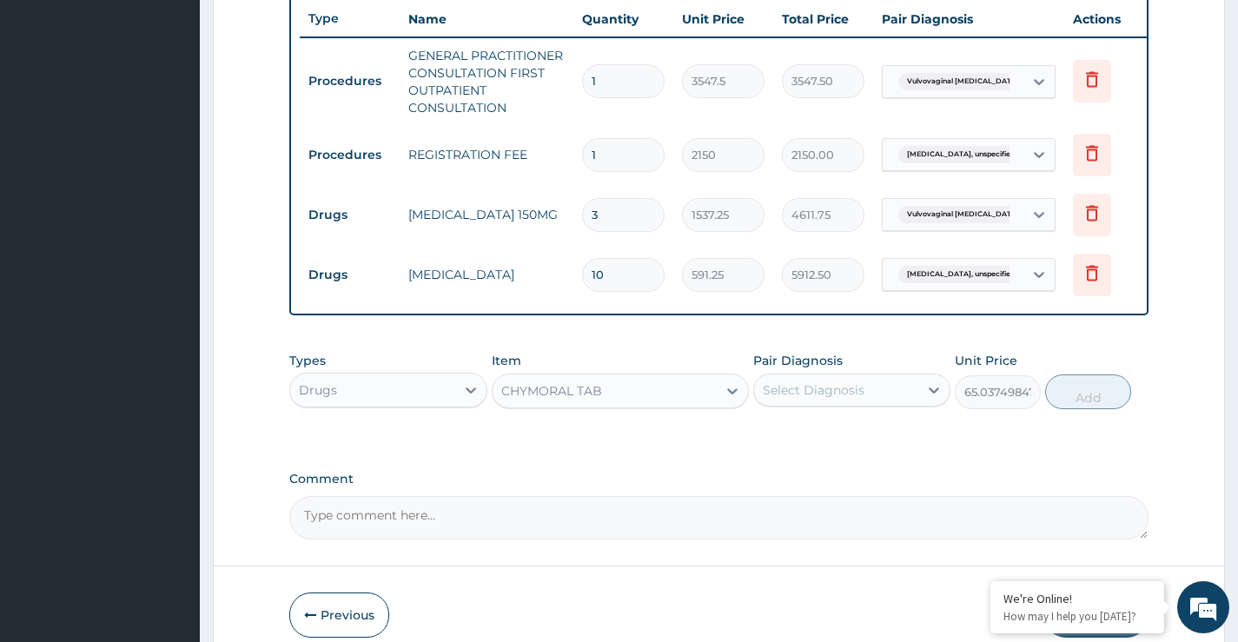
click at [801, 399] on div "Select Diagnosis" at bounding box center [814, 390] width 102 height 17
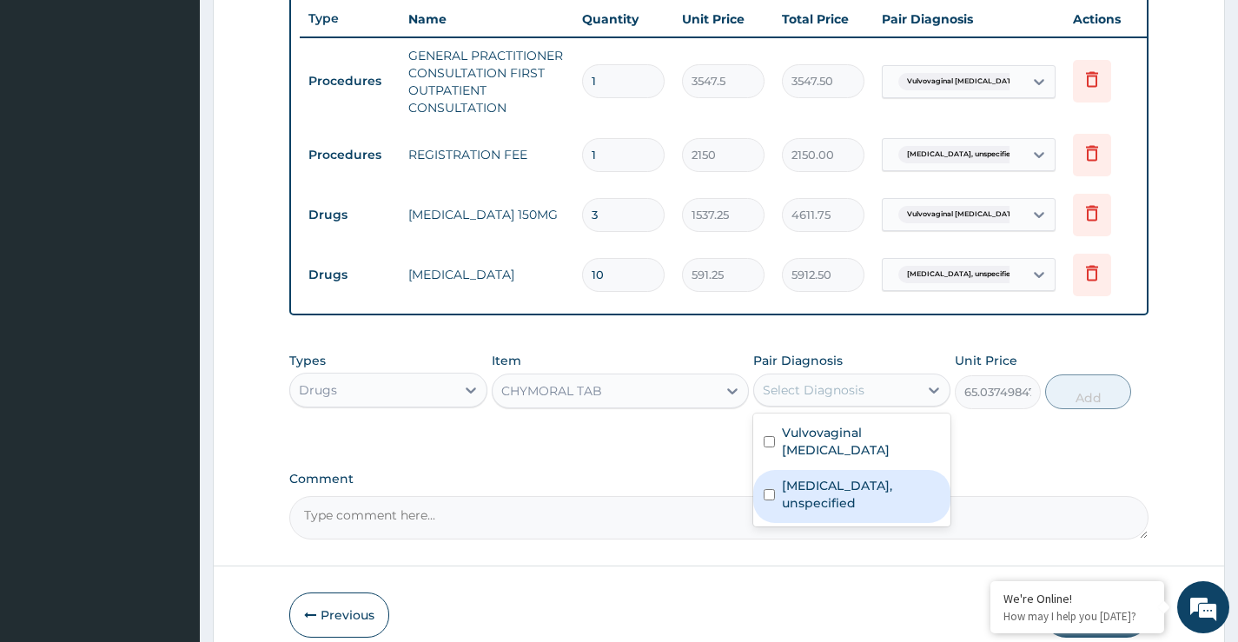
click at [767, 489] on input "checkbox" at bounding box center [769, 494] width 11 height 11
checkbox input "true"
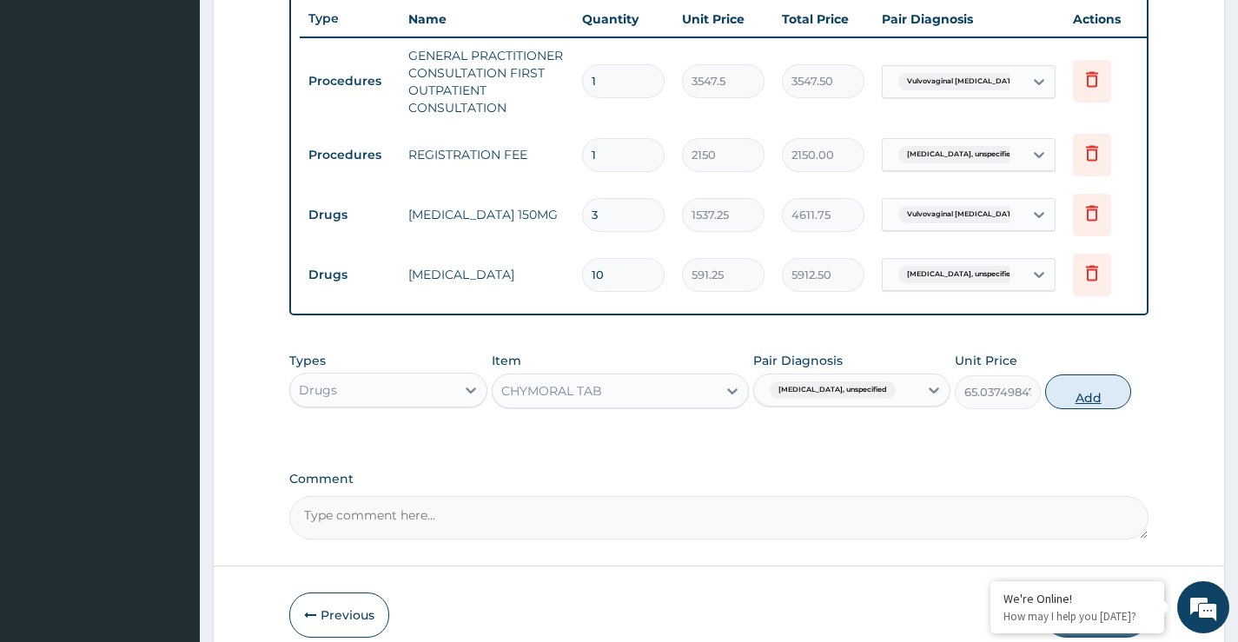
click at [1087, 409] on button "Add" at bounding box center [1089, 392] width 86 height 35
type input "0"
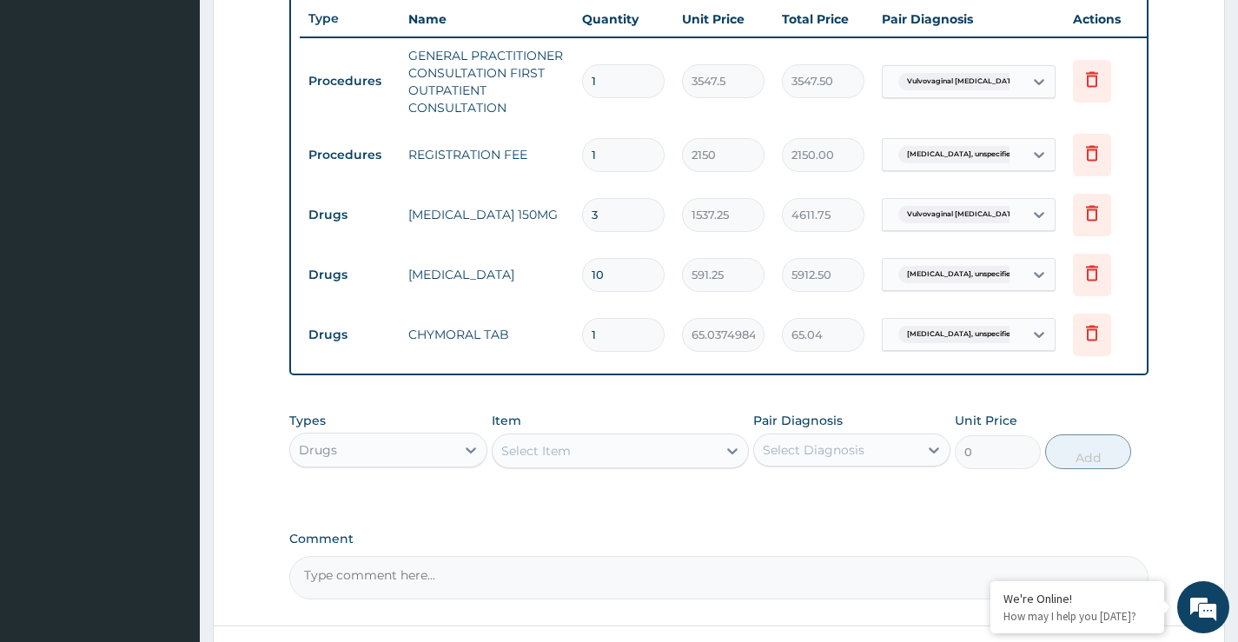
type input "0.00"
type input "2"
type input "130.07"
type input "20"
type input "1300.75"
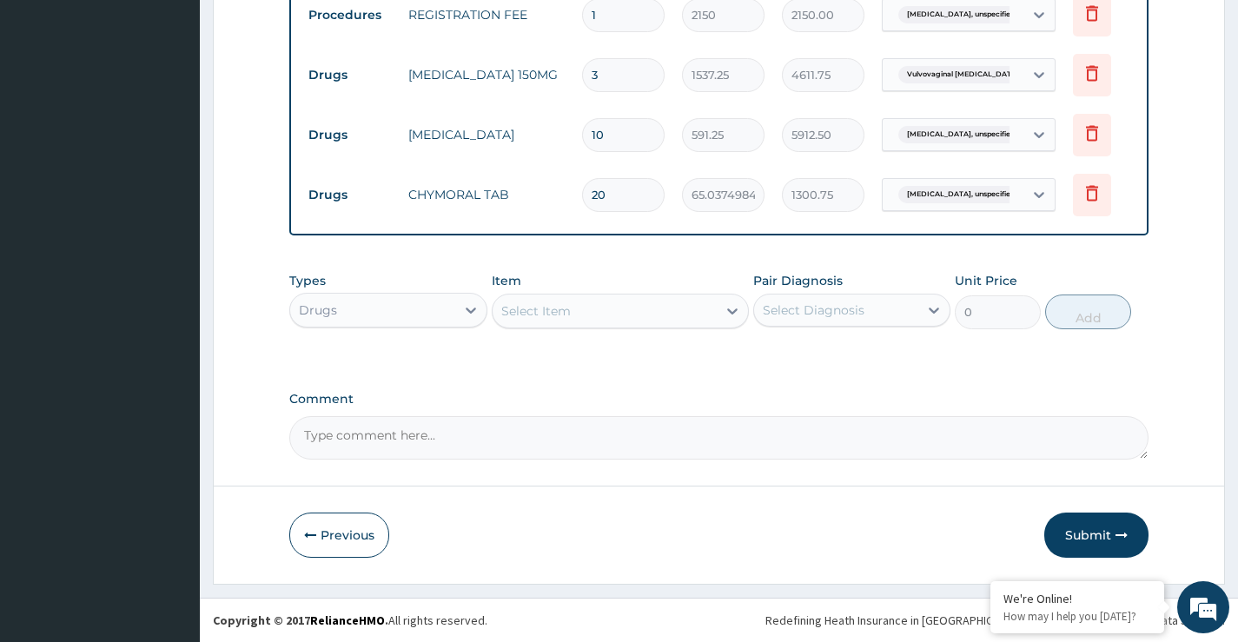
scroll to position [808, 0]
type input "20"
click at [1109, 538] on button "Submit" at bounding box center [1097, 535] width 104 height 45
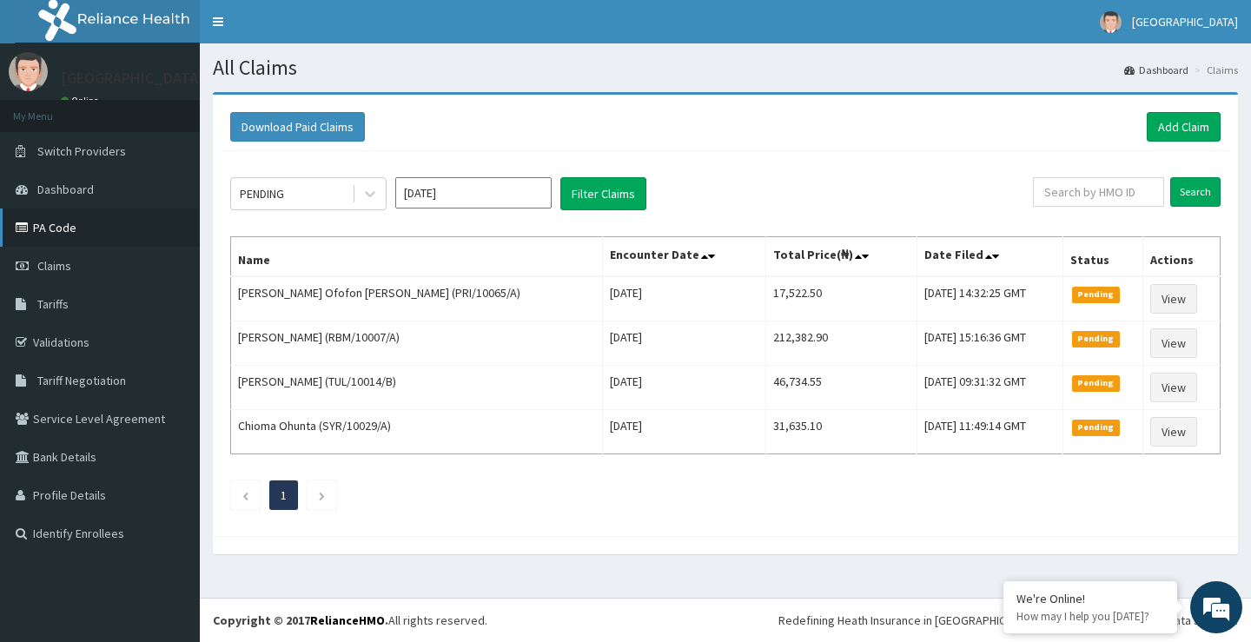
click at [55, 230] on link "PA Code" at bounding box center [100, 228] width 200 height 38
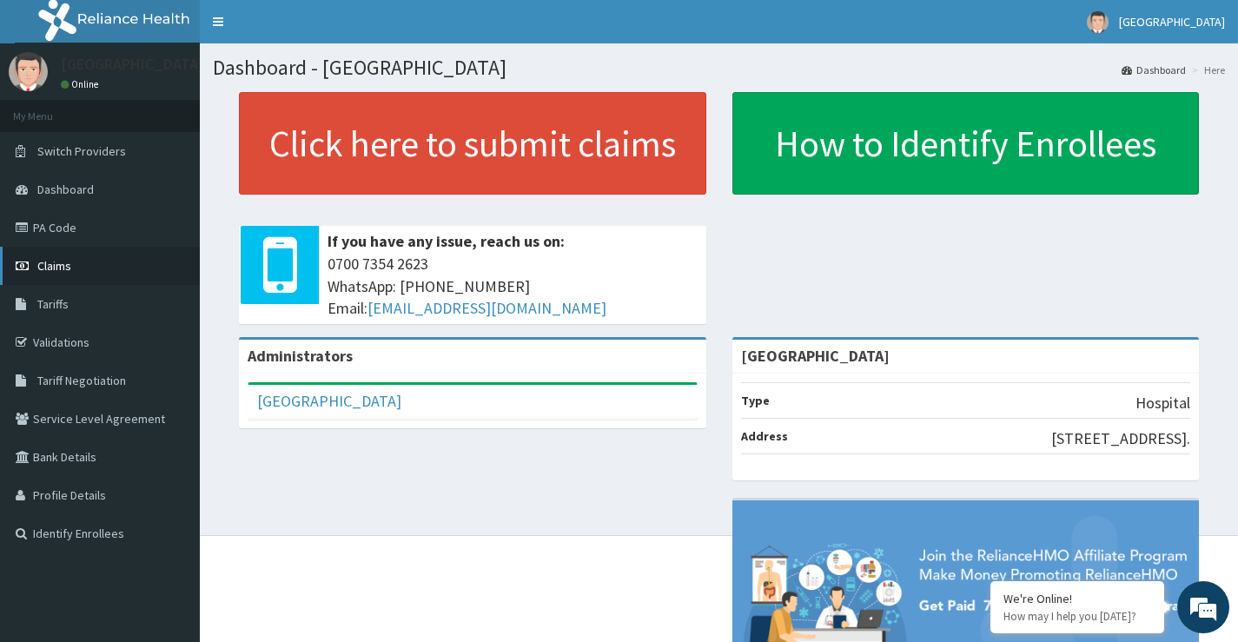
click at [54, 268] on span "Claims" at bounding box center [54, 266] width 34 height 16
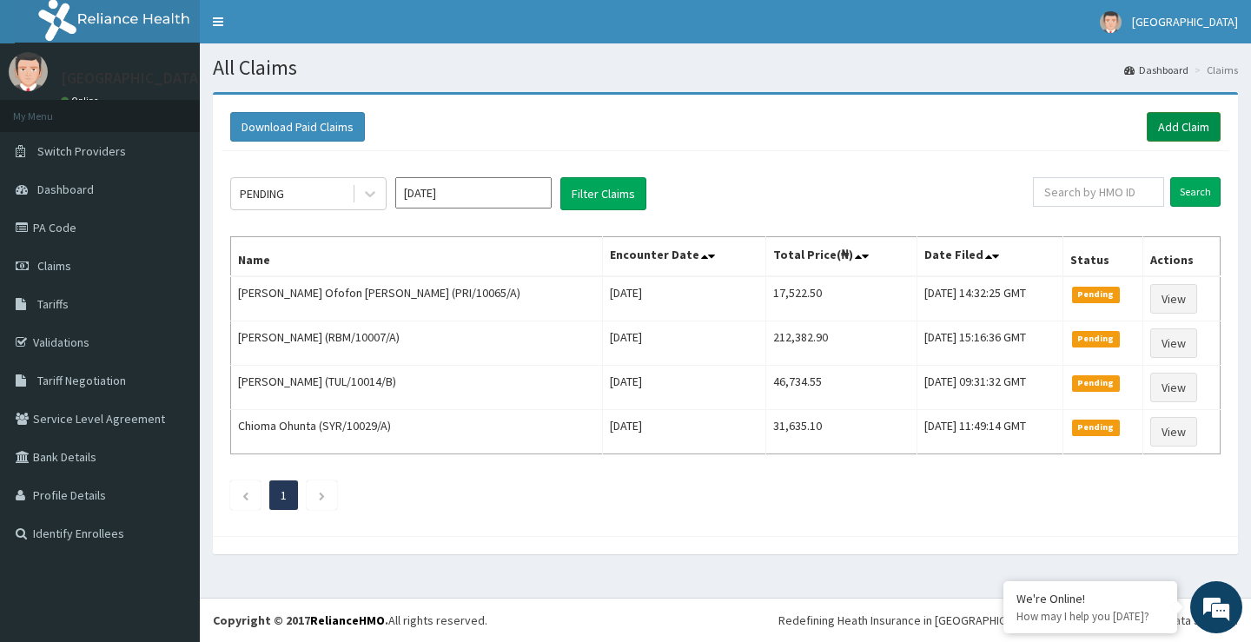
click at [1160, 130] on link "Add Claim" at bounding box center [1184, 127] width 74 height 30
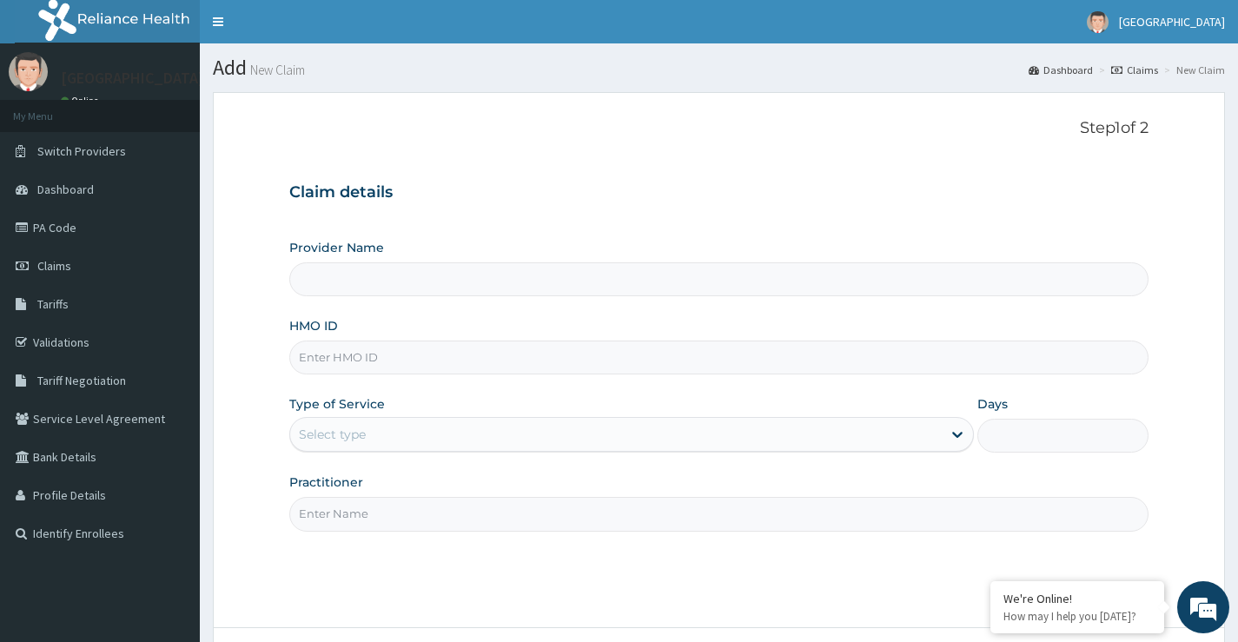
type input "[GEOGRAPHIC_DATA]"
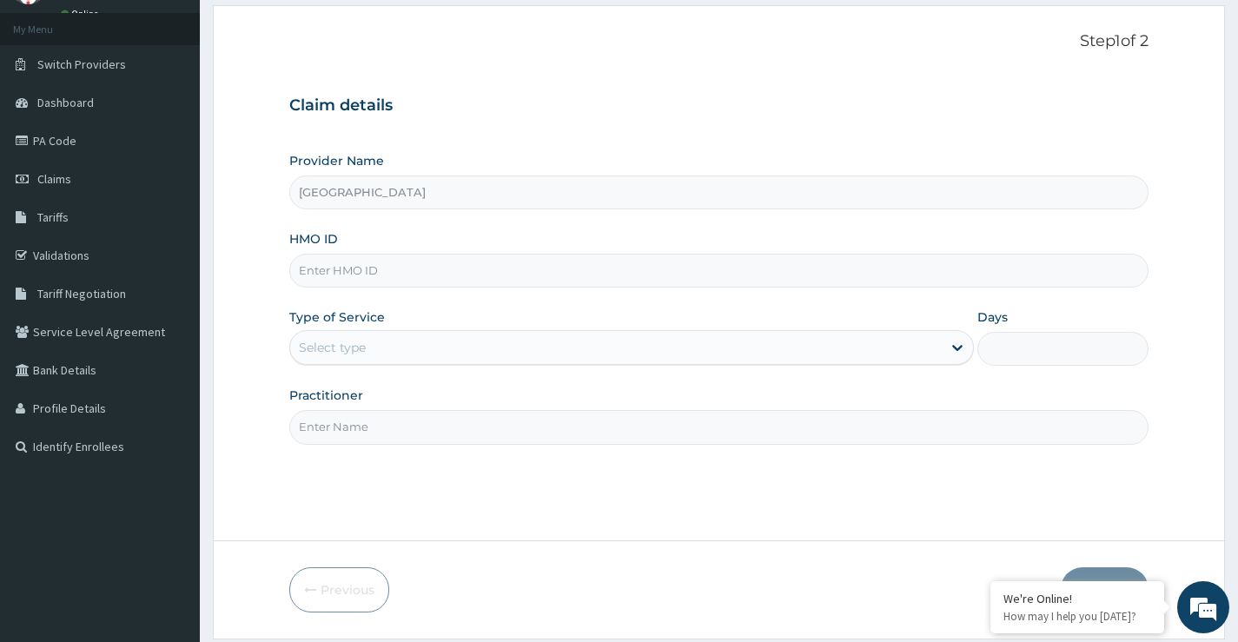
paste input "IEI/10045/A"
type input "IEI/10045/A"
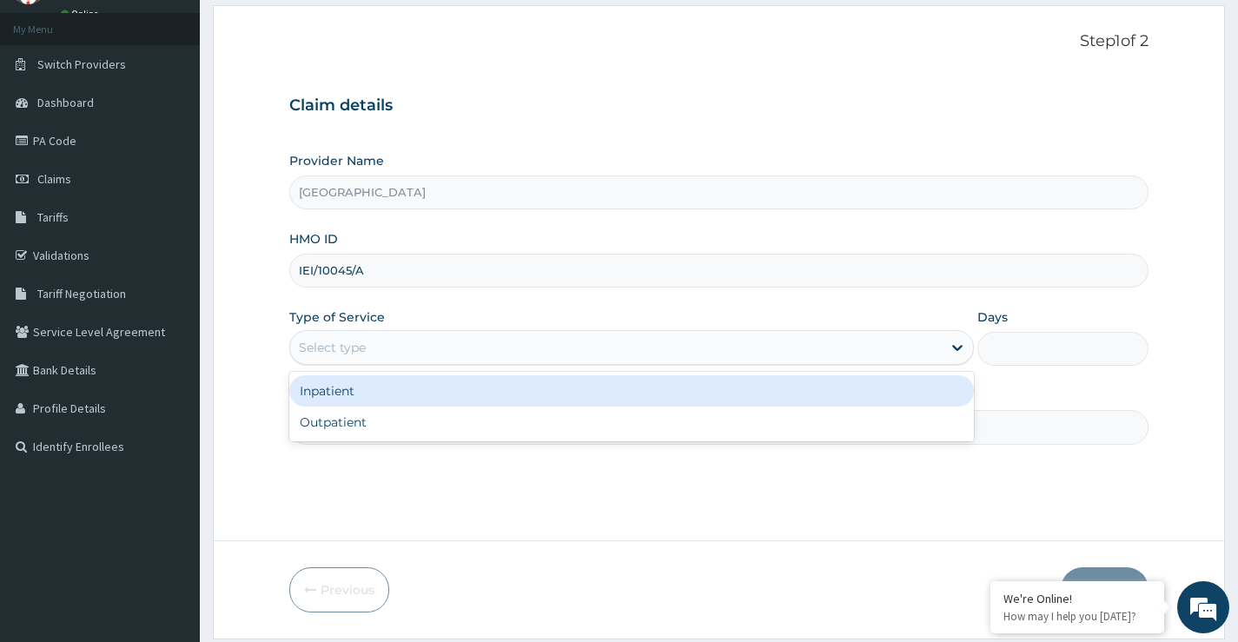
click at [347, 352] on div "Select type" at bounding box center [332, 347] width 67 height 17
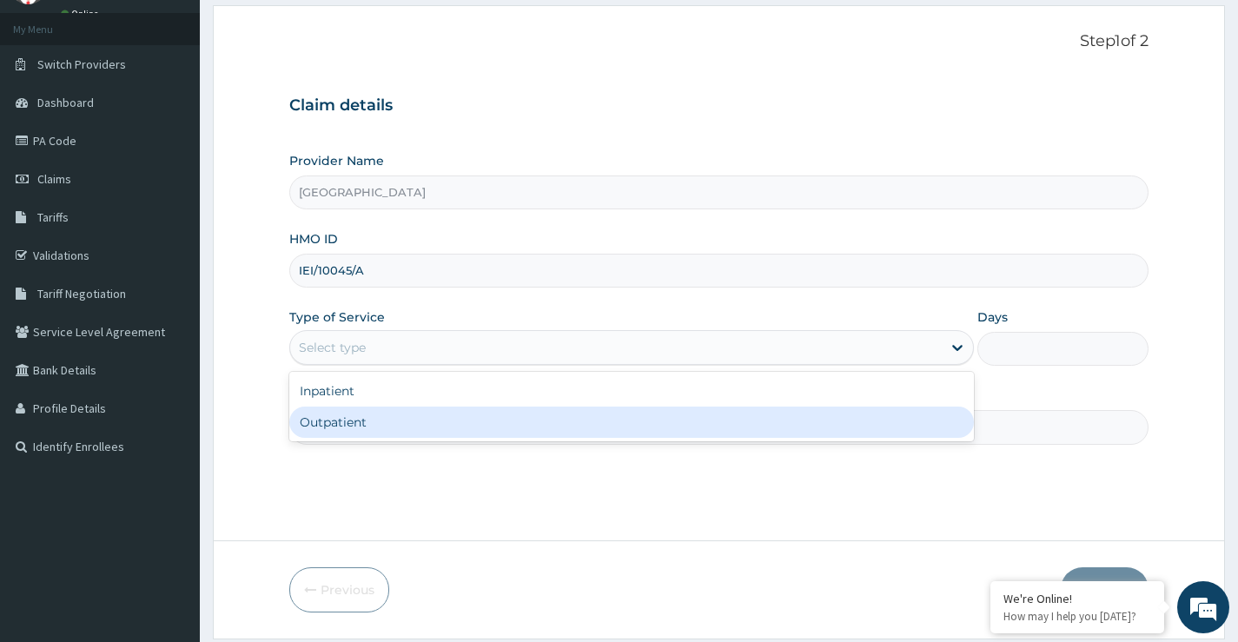
click at [361, 427] on div "Outpatient" at bounding box center [631, 422] width 685 height 31
type input "1"
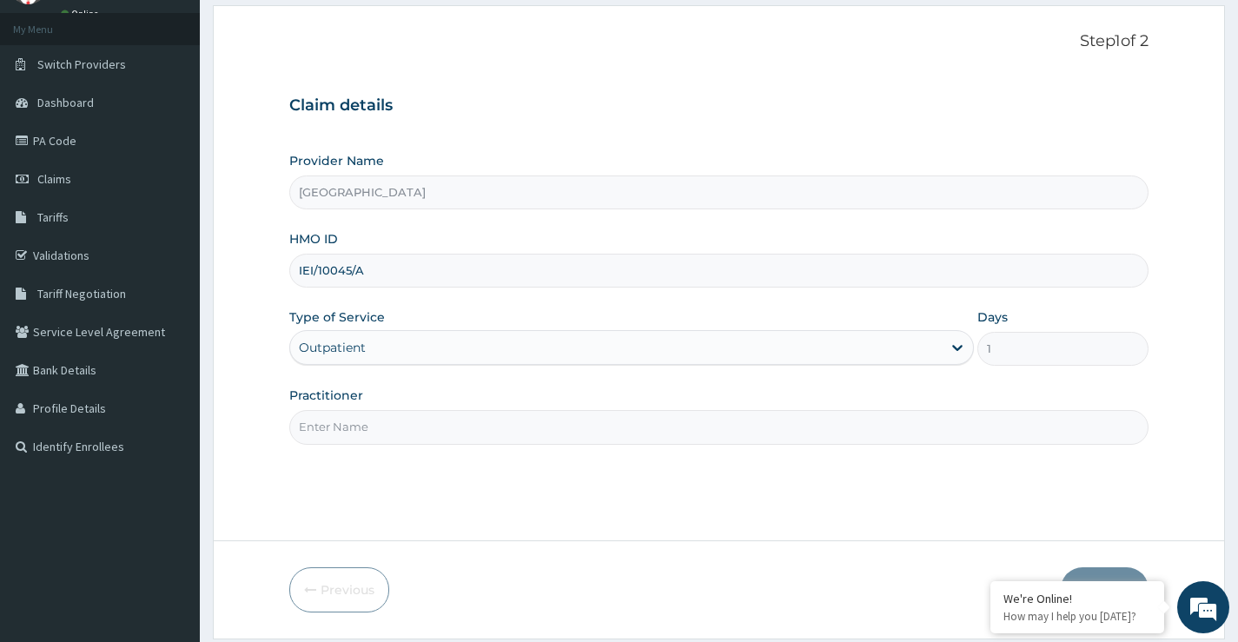
click at [363, 436] on input "Practitioner" at bounding box center [719, 427] width 860 height 34
click at [329, 429] on input "Practitioner" at bounding box center [719, 427] width 860 height 34
type input "[PERSON_NAME]"
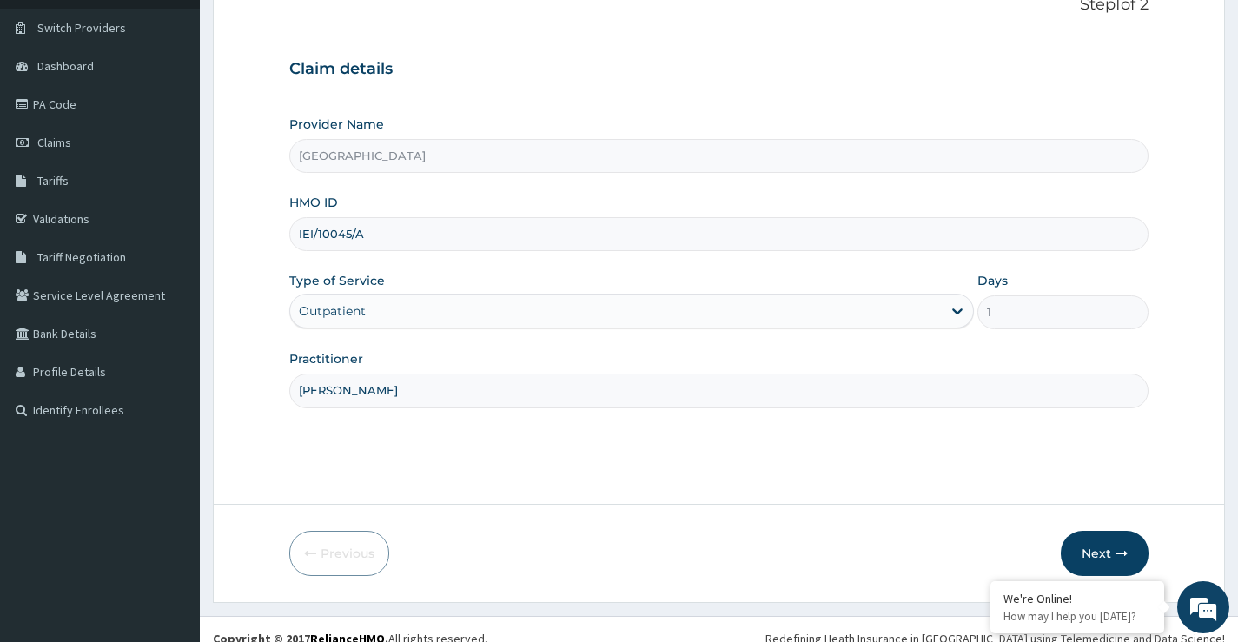
scroll to position [142, 0]
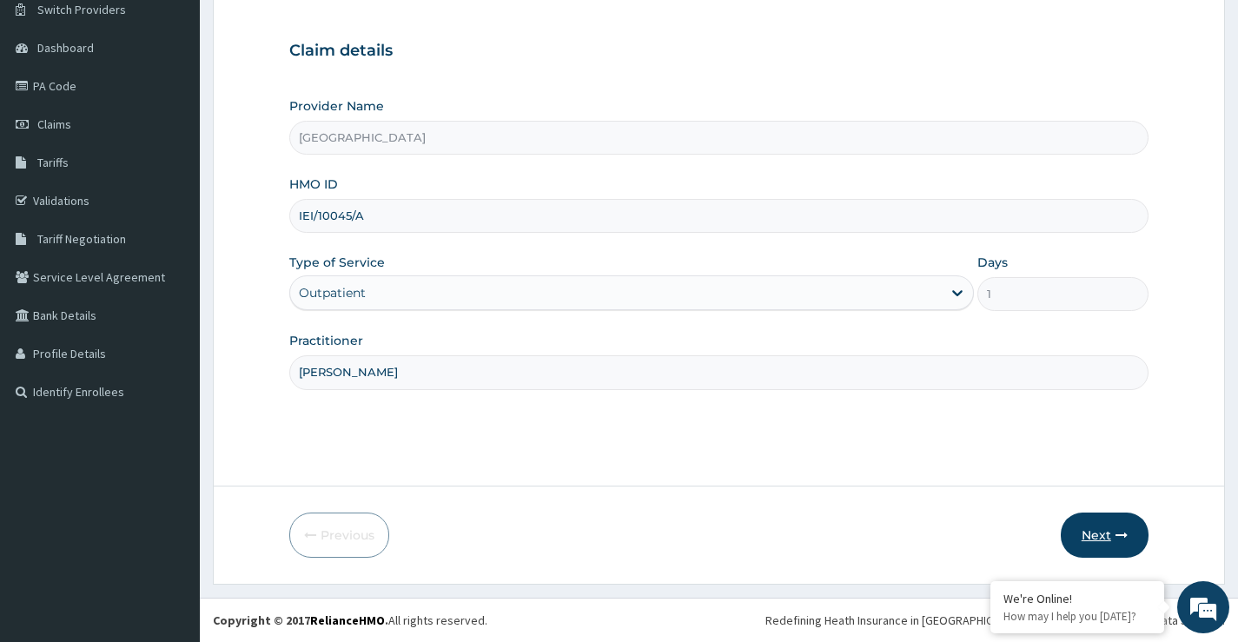
click at [1077, 538] on button "Next" at bounding box center [1105, 535] width 88 height 45
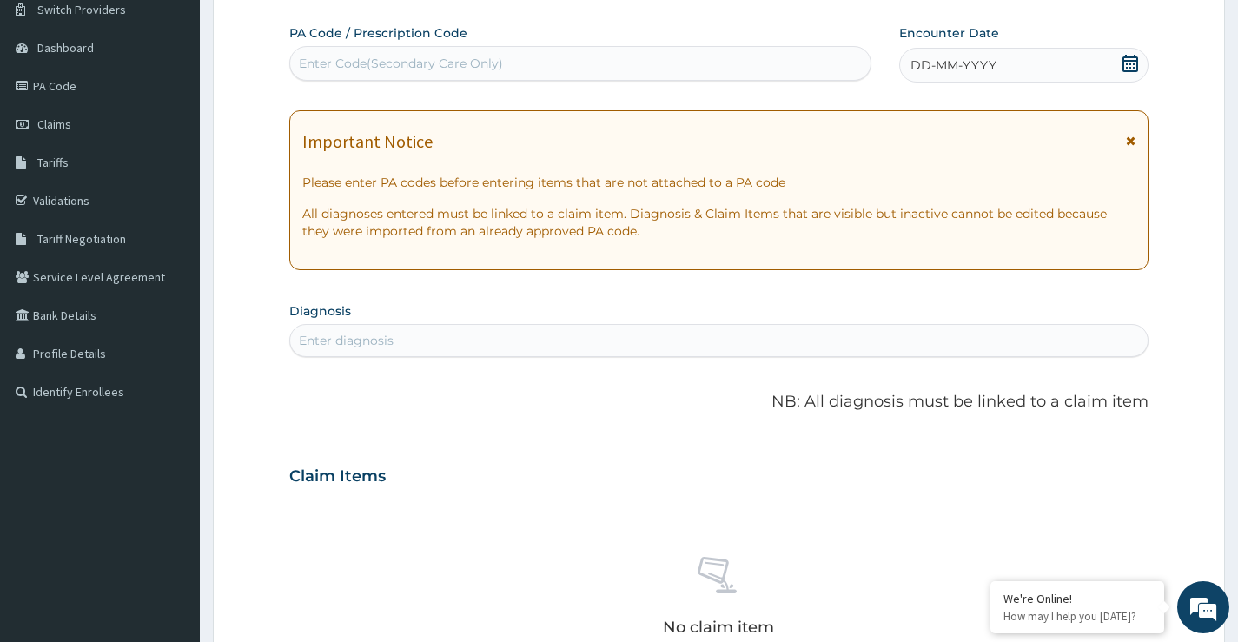
click at [1133, 65] on icon at bounding box center [1130, 63] width 17 height 17
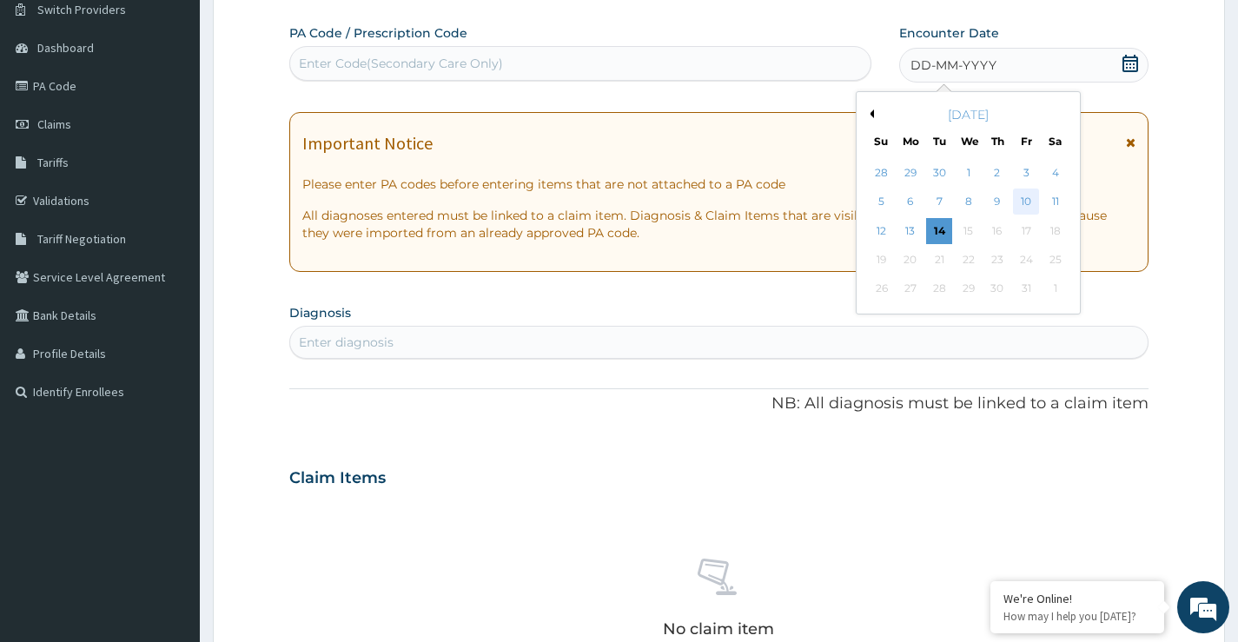
click at [1021, 205] on div "10" at bounding box center [1026, 202] width 26 height 26
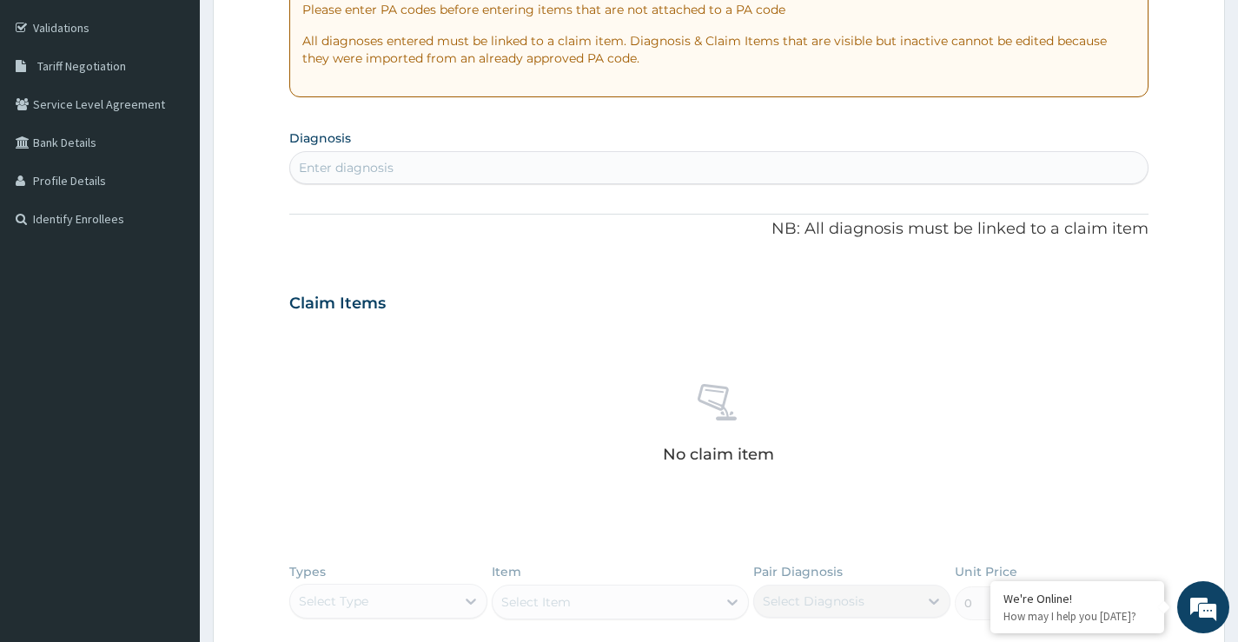
scroll to position [315, 0]
click at [384, 162] on div "Enter diagnosis" at bounding box center [346, 166] width 95 height 17
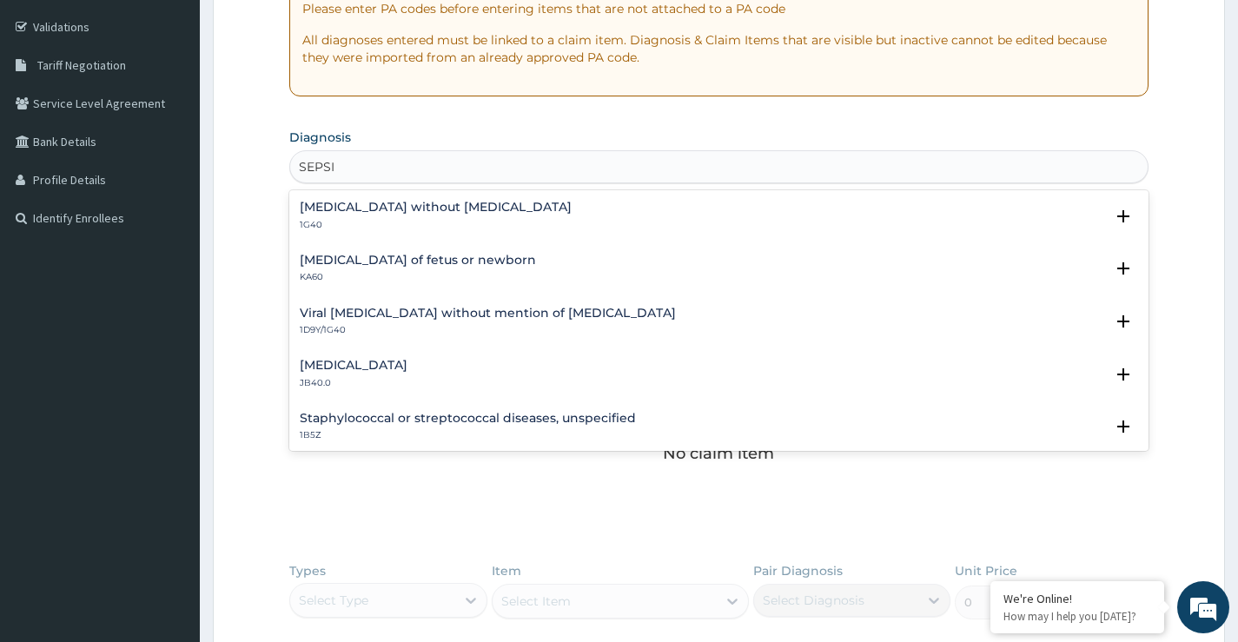
type input "SEPSIS"
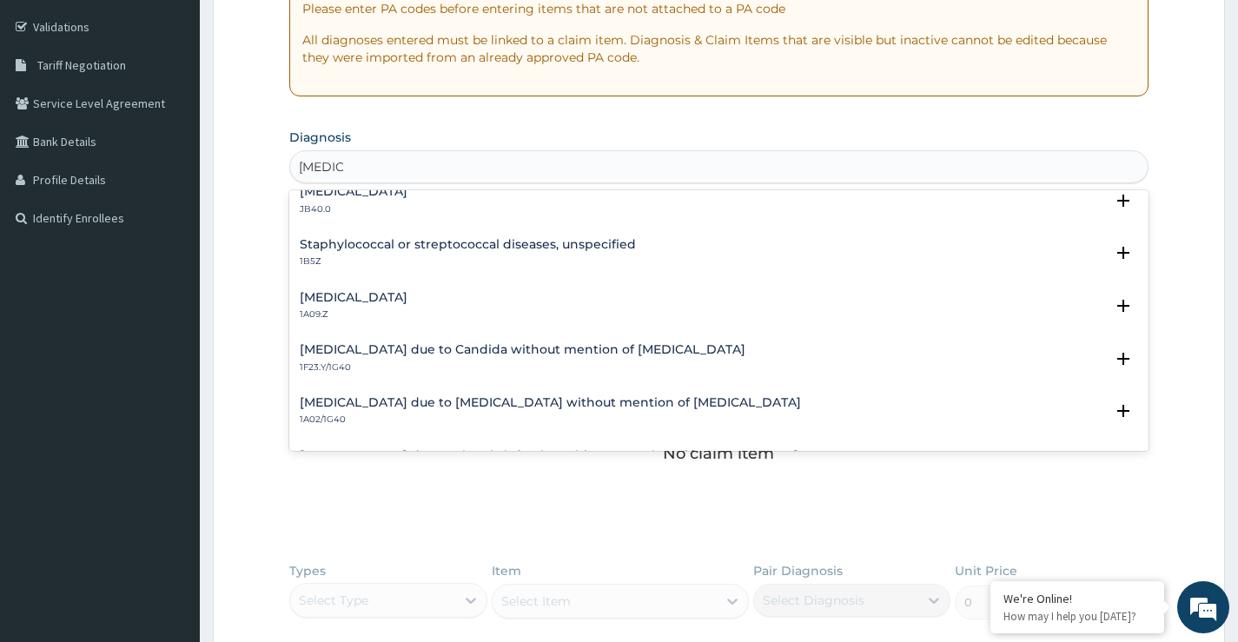
click at [408, 302] on h4 "Salmonella infection, unspecified" at bounding box center [354, 297] width 108 height 13
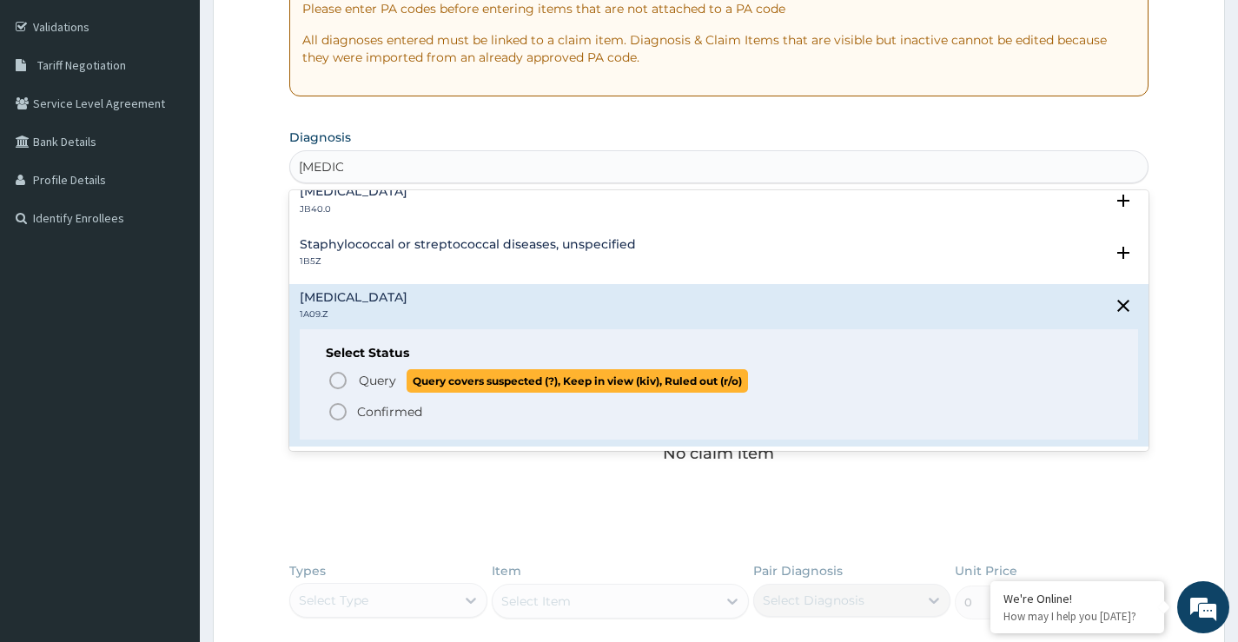
click at [337, 377] on icon "status option query" at bounding box center [338, 380] width 21 height 21
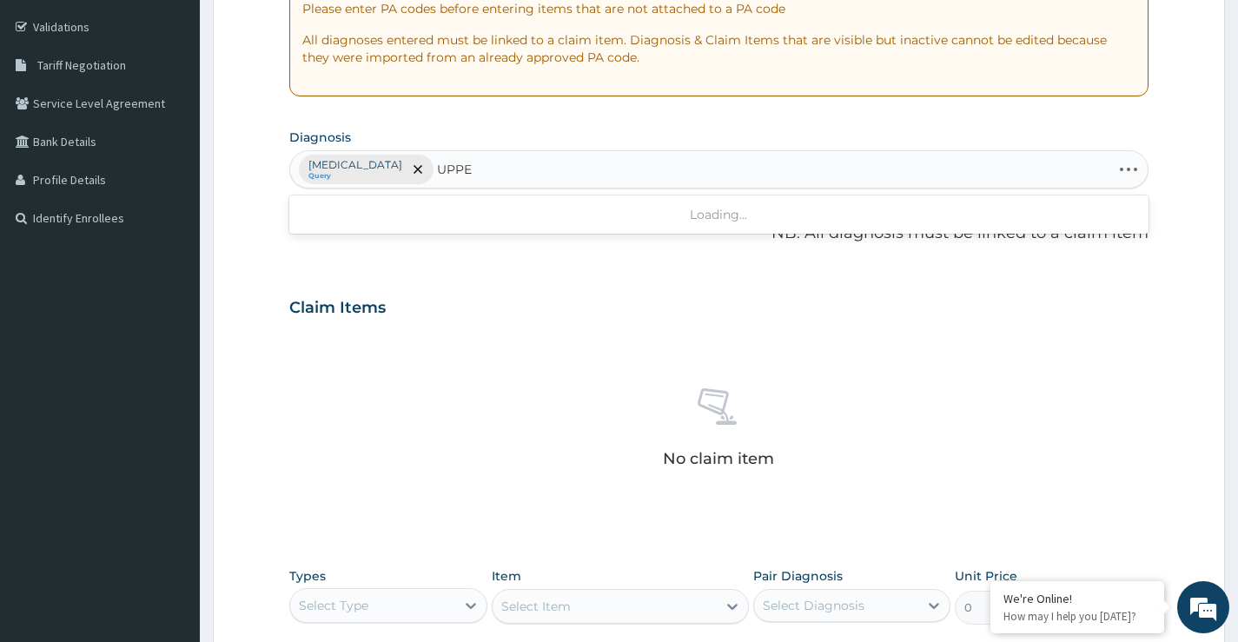
type input "UPPER"
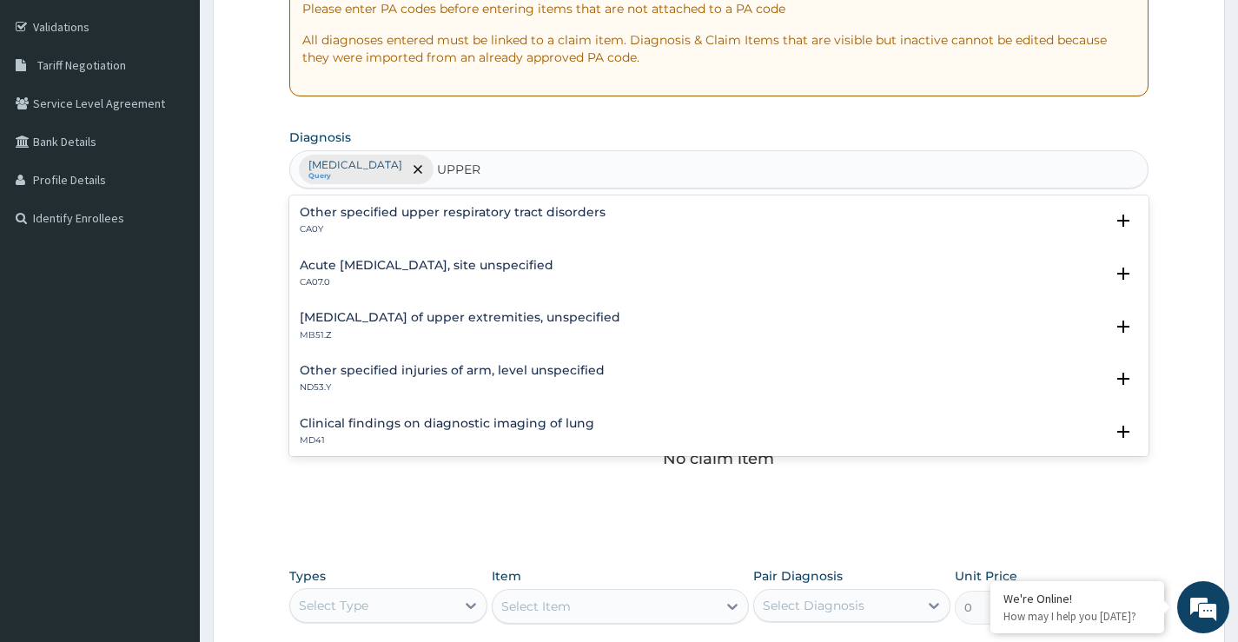
click at [481, 265] on h4 "Acute upper respiratory infection, site unspecified" at bounding box center [427, 265] width 254 height 13
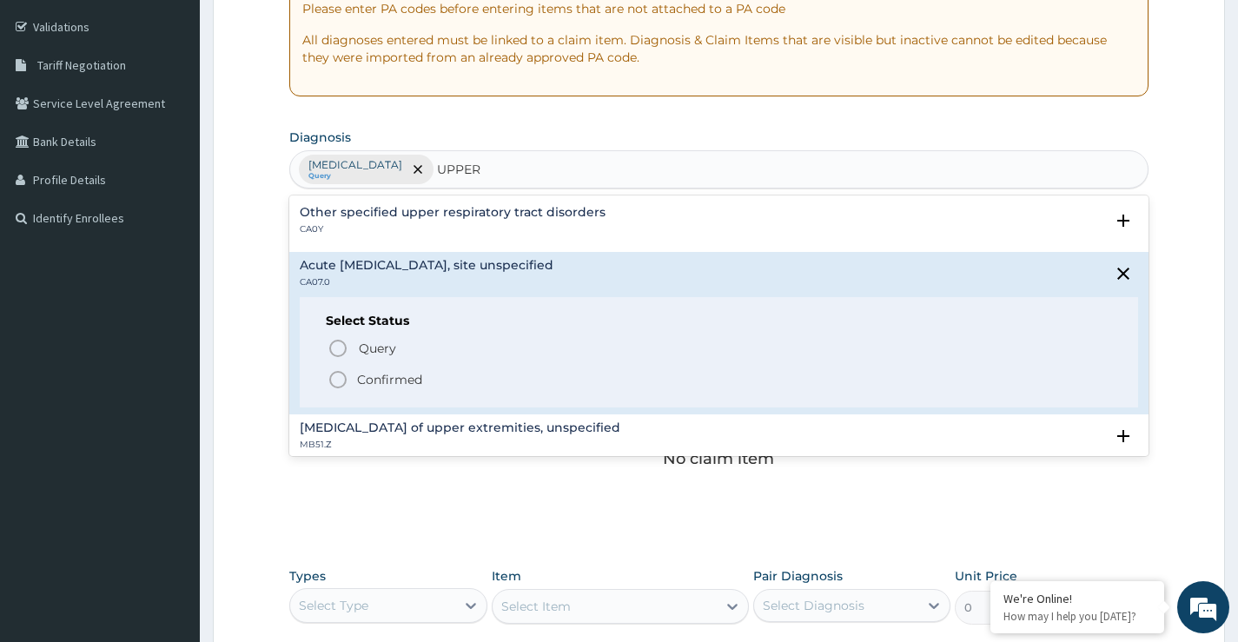
click at [336, 379] on icon "status option filled" at bounding box center [338, 379] width 21 height 21
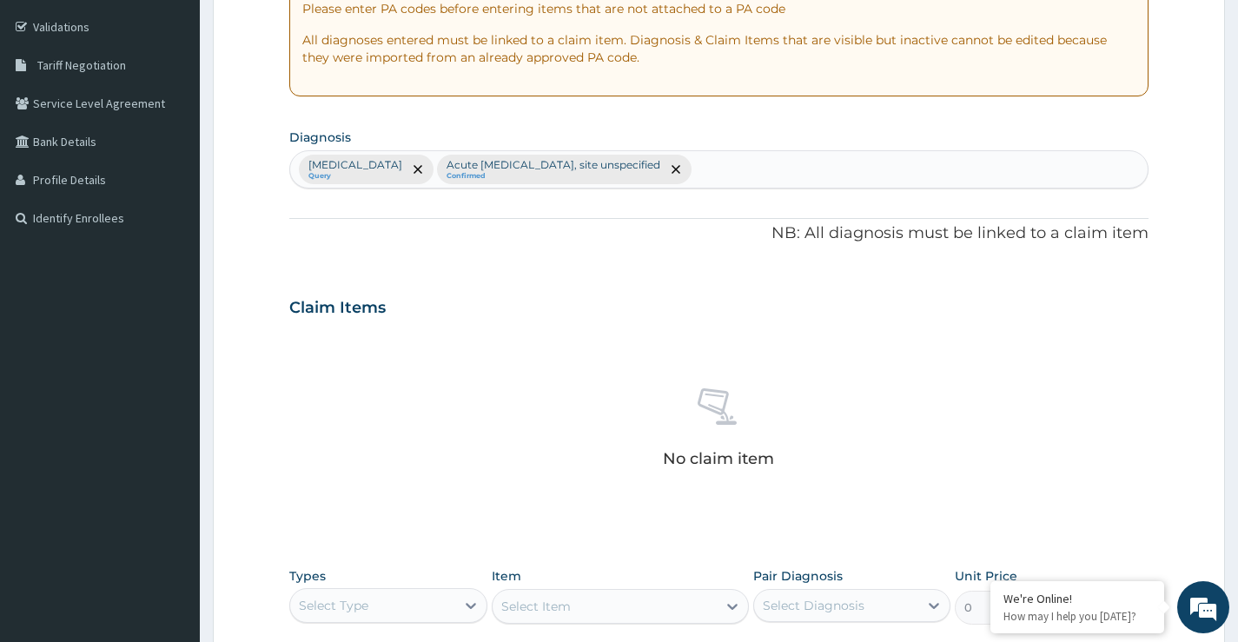
click at [861, 179] on div "Salmonella infection, unspecified Query Acute upper respiratory infection, site…" at bounding box center [719, 169] width 858 height 37
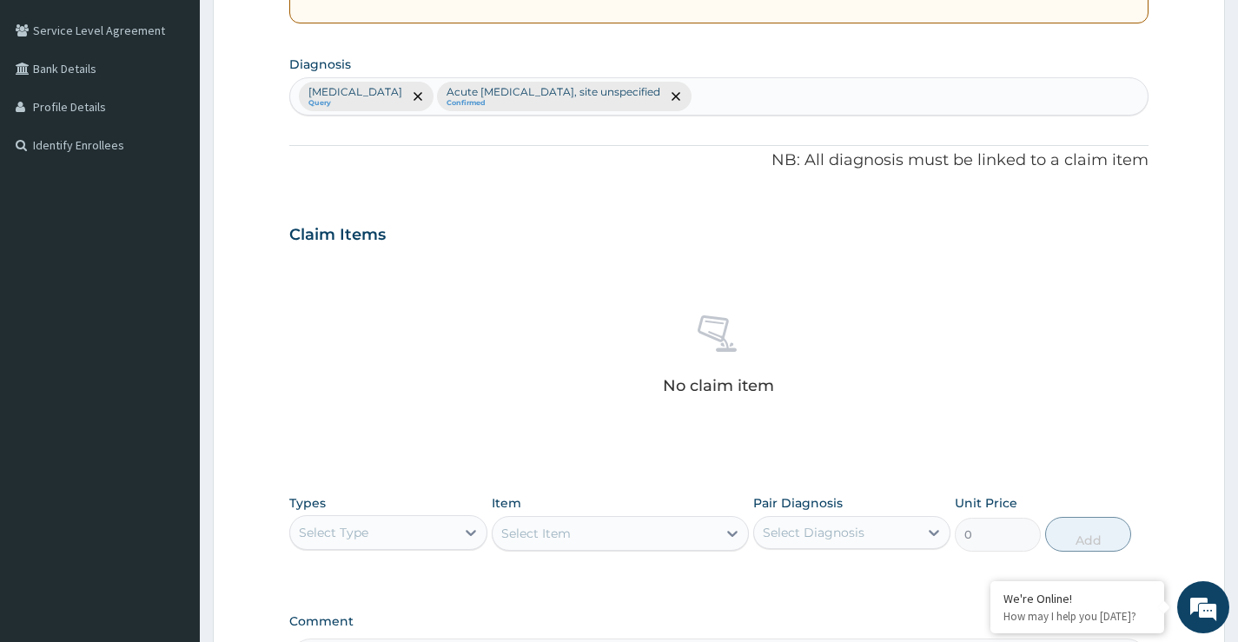
scroll to position [576, 0]
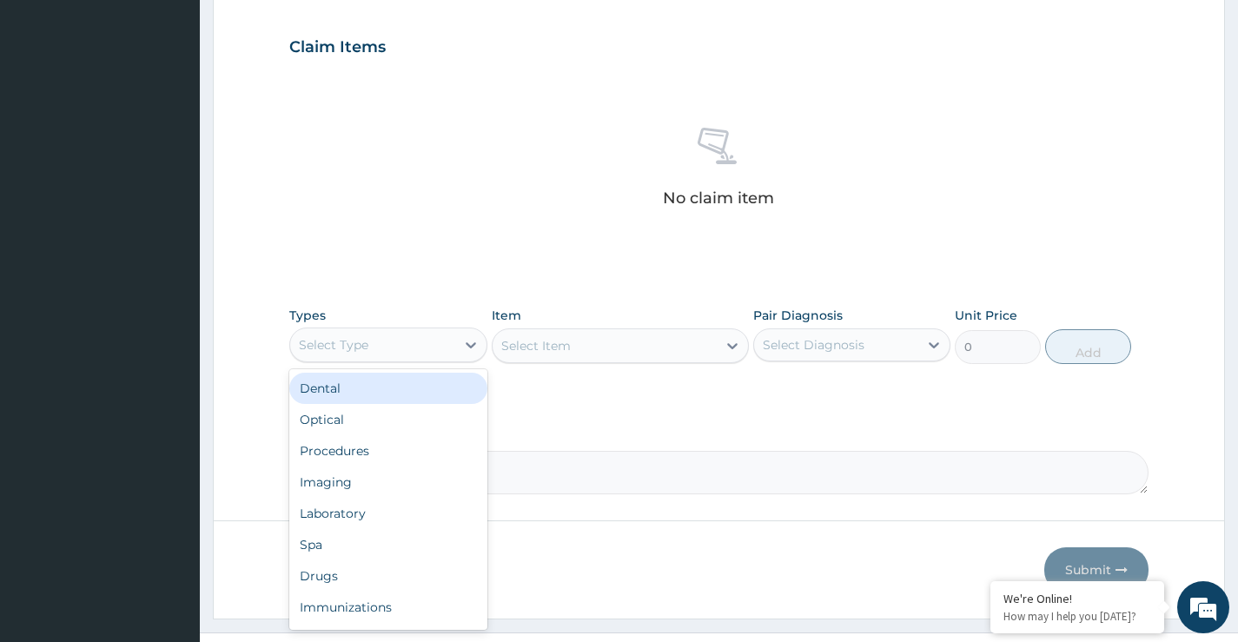
click at [351, 348] on div "Select Type" at bounding box center [334, 344] width 70 height 17
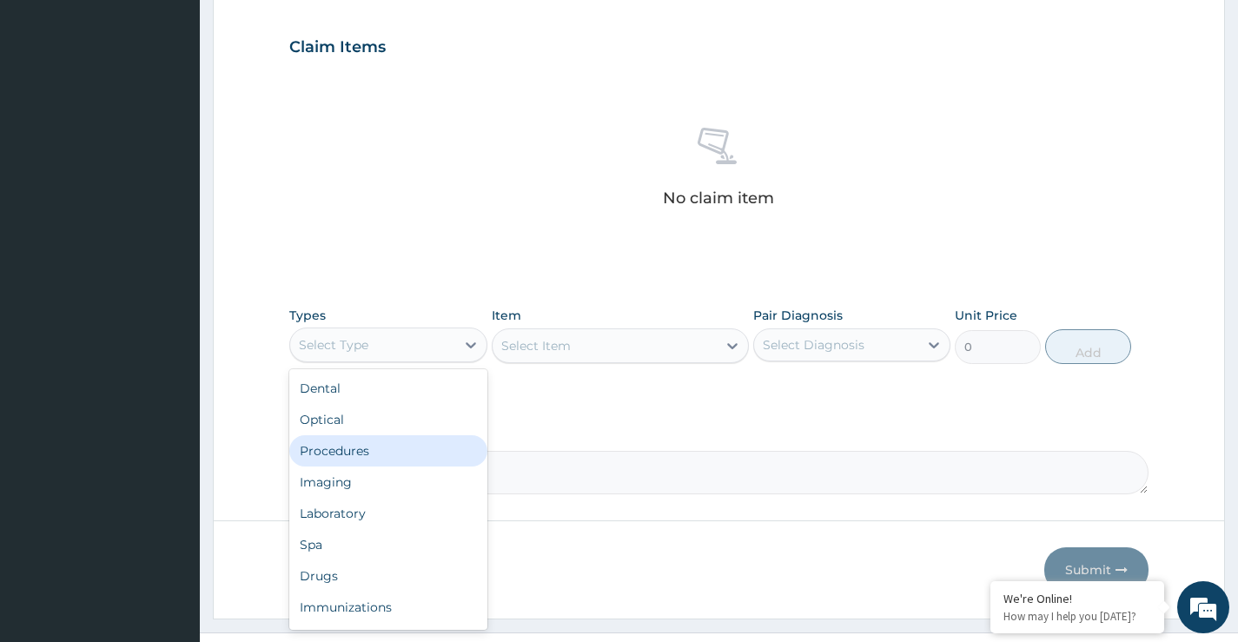
click at [355, 451] on div "Procedures" at bounding box center [387, 450] width 197 height 31
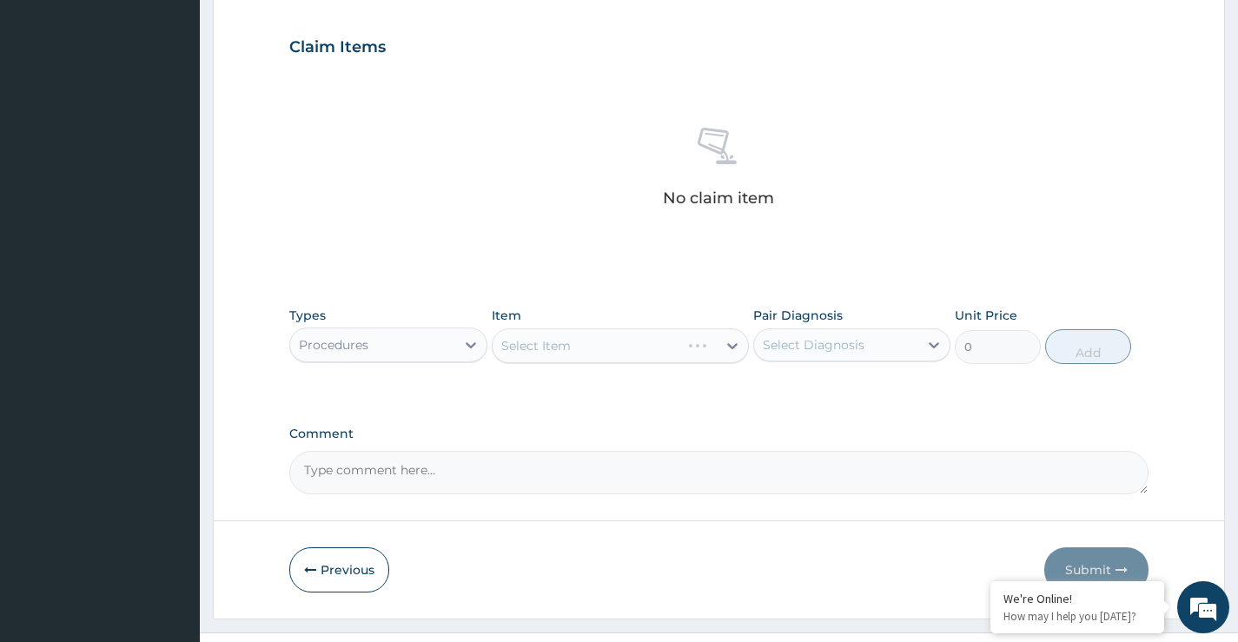
click at [556, 349] on div "Select Item" at bounding box center [621, 346] width 258 height 35
click at [603, 355] on div "Select Item" at bounding box center [621, 346] width 258 height 35
click at [573, 351] on div "Select Item" at bounding box center [621, 346] width 258 height 35
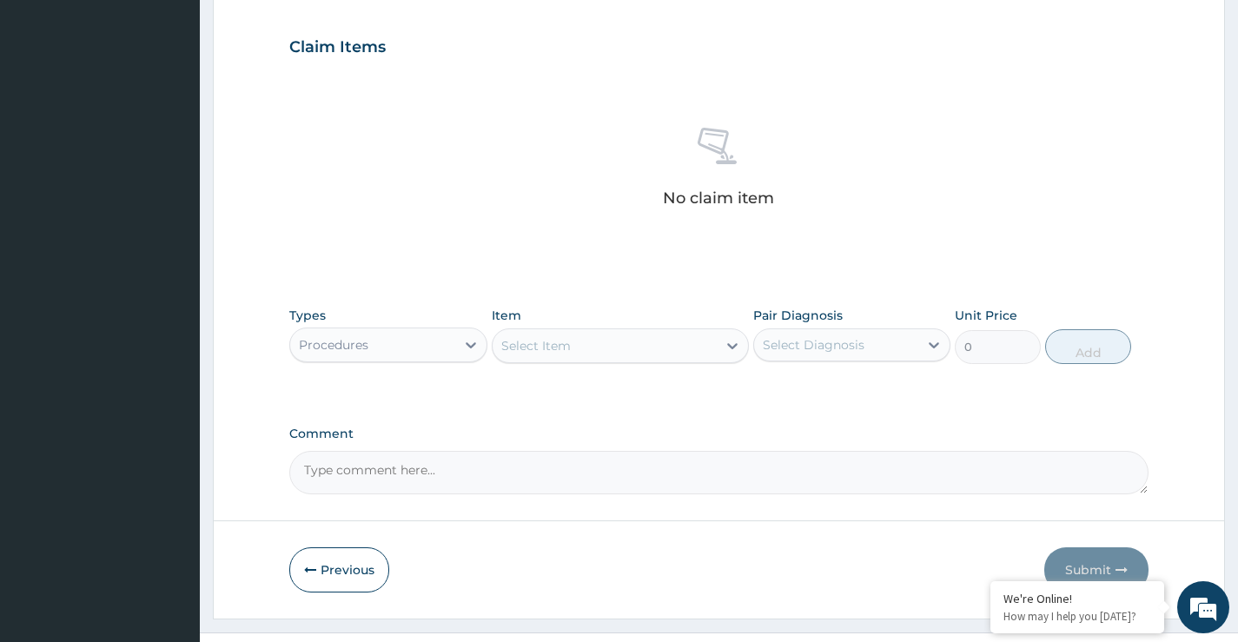
click at [586, 344] on div "Select Item" at bounding box center [605, 346] width 225 height 28
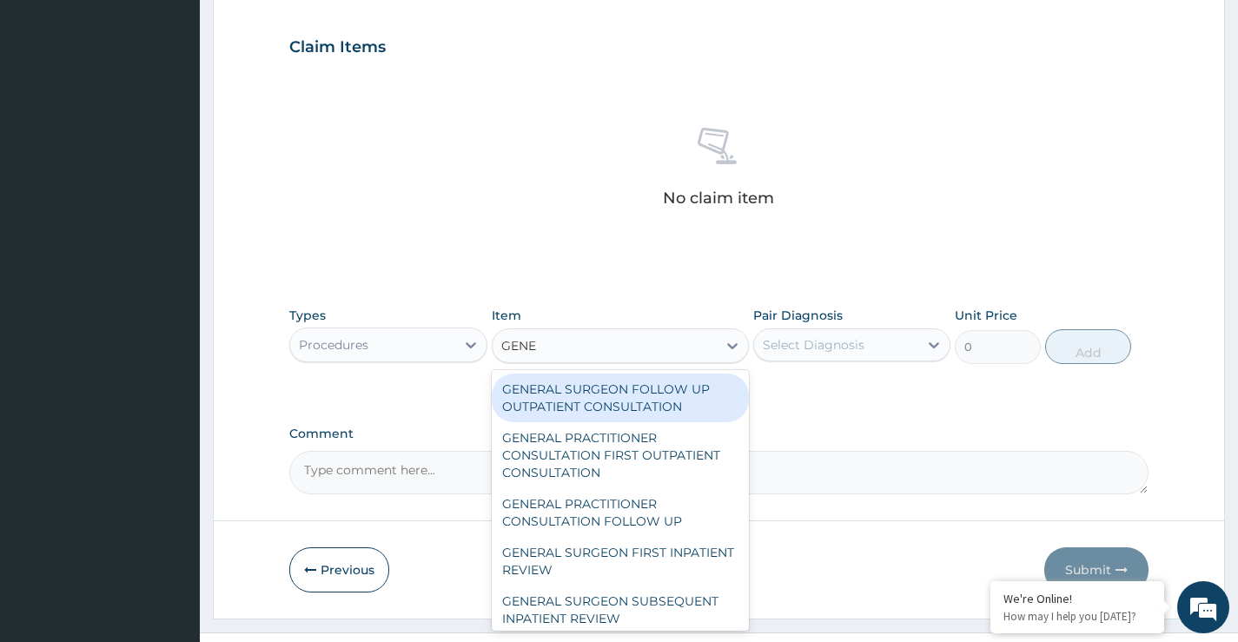
type input "GENER"
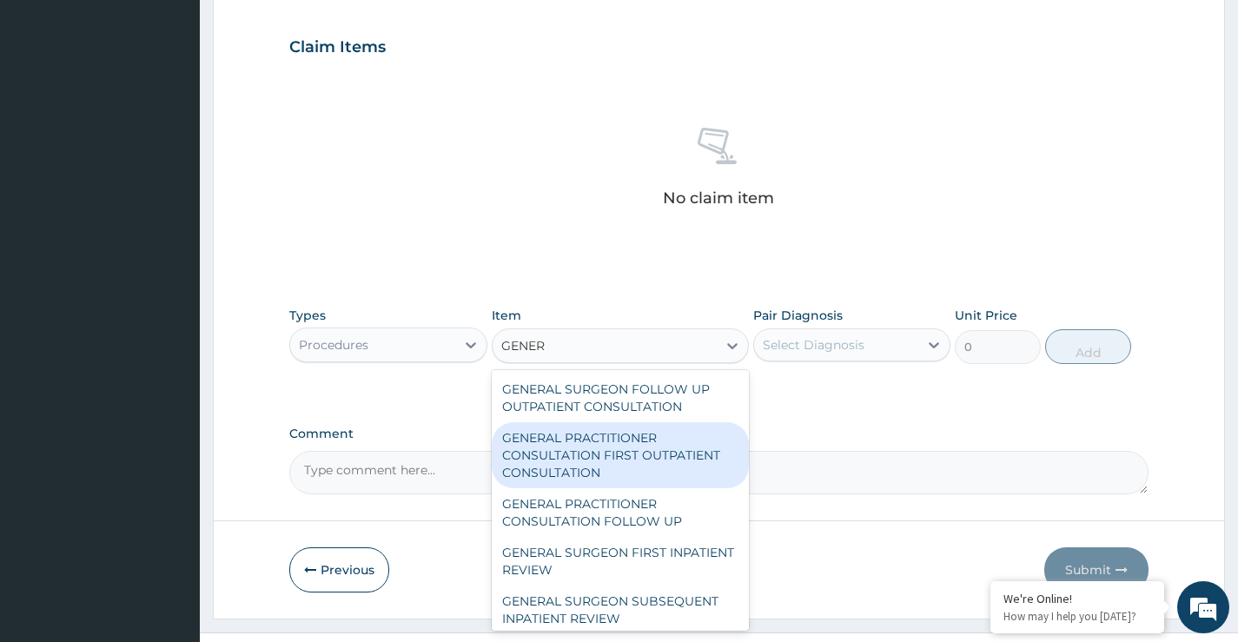
click at [600, 457] on div "GENERAL PRACTITIONER CONSULTATION FIRST OUTPATIENT CONSULTATION" at bounding box center [621, 455] width 258 height 66
type input "3547.5"
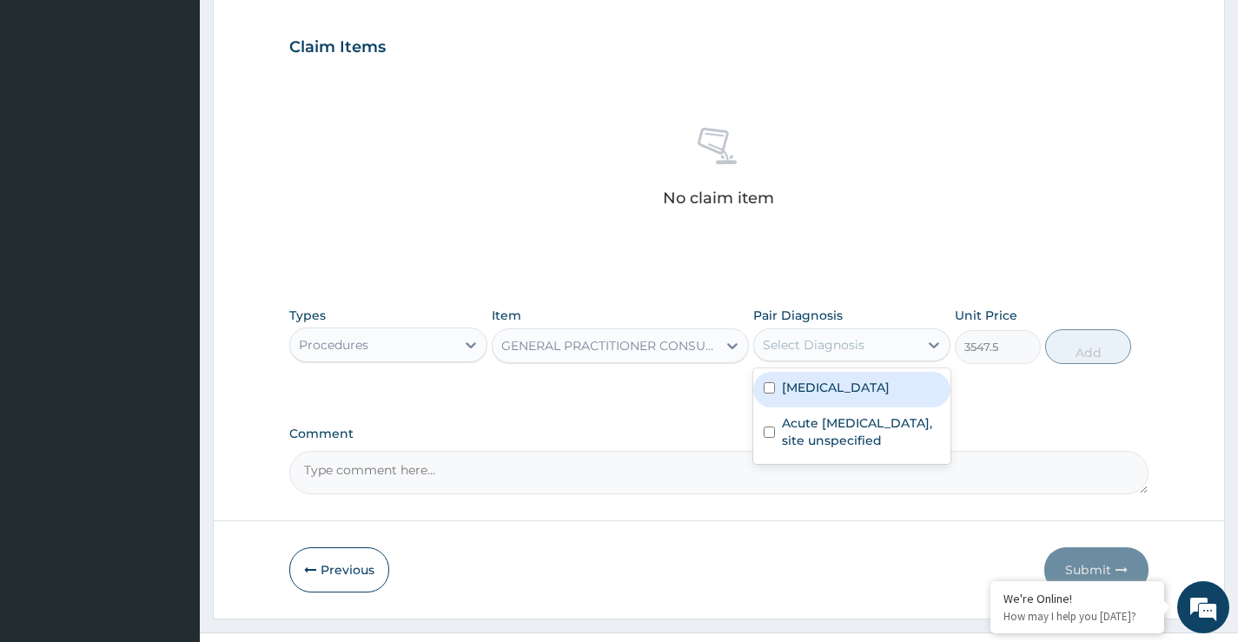
click at [795, 353] on div "Select Diagnosis" at bounding box center [814, 344] width 102 height 17
click at [764, 388] on div "Salmonella infection, unspecified" at bounding box center [852, 390] width 197 height 36
checkbox input "true"
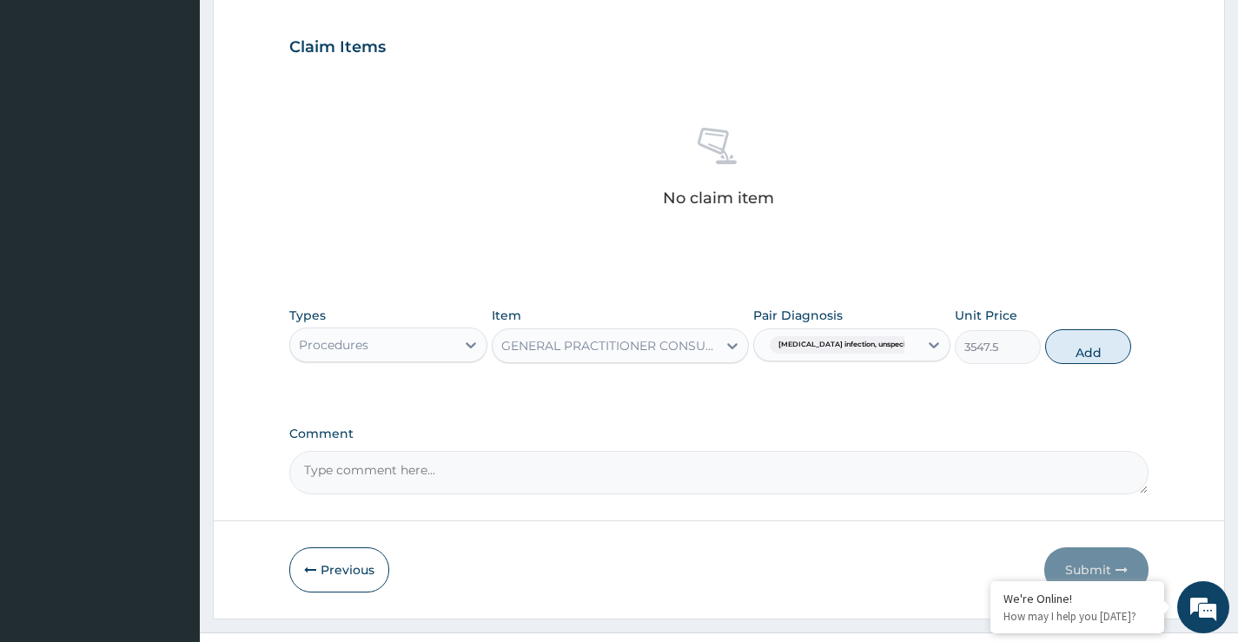
drag, startPoint x: 1103, startPoint y: 346, endPoint x: 1009, endPoint y: 400, distance: 108.2
click at [1103, 355] on button "Add" at bounding box center [1089, 346] width 86 height 35
type input "0"
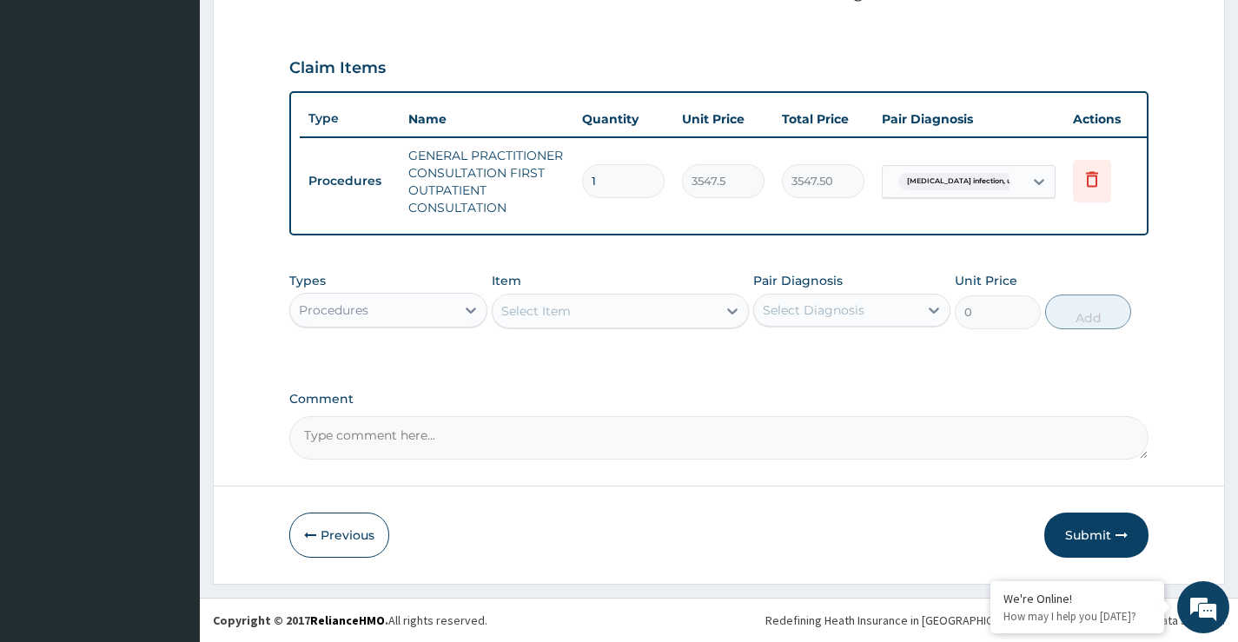
click at [420, 308] on div "Procedures" at bounding box center [372, 310] width 164 height 28
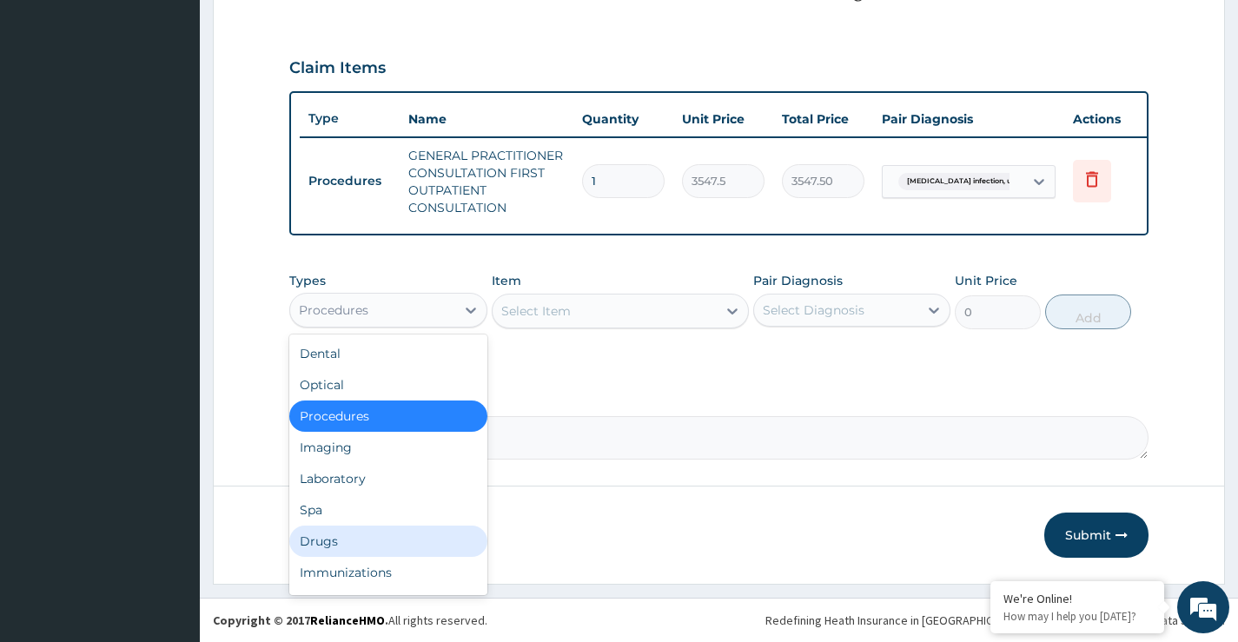
click at [331, 540] on div "Drugs" at bounding box center [387, 541] width 197 height 31
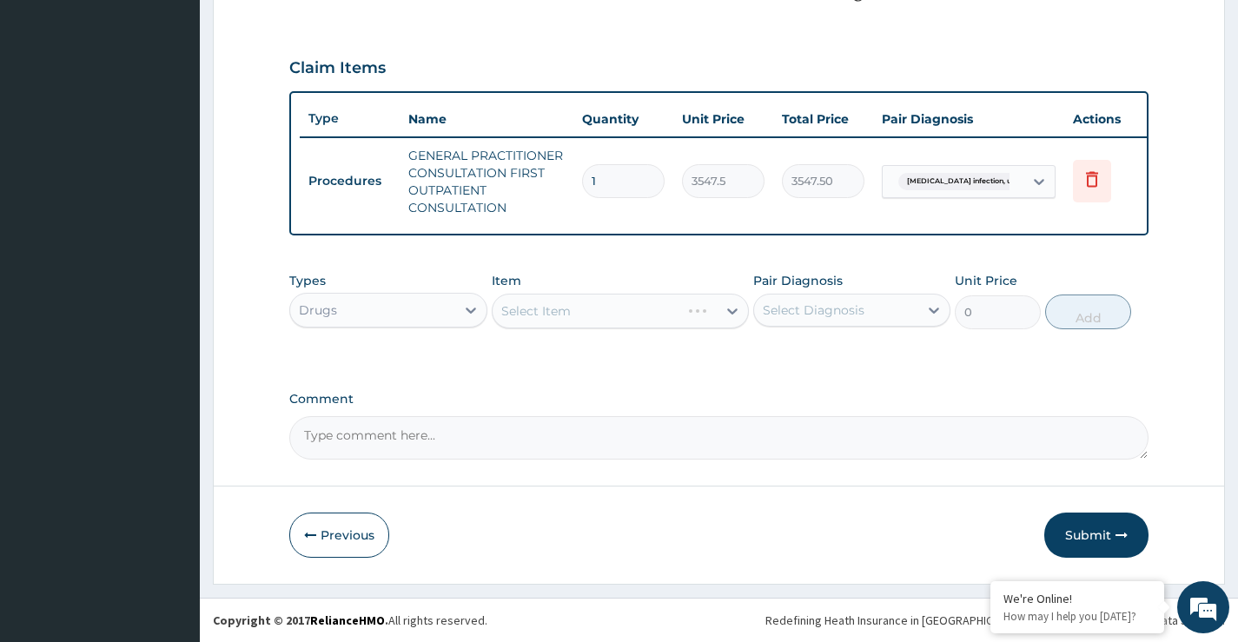
click at [547, 310] on div "Select Item" at bounding box center [621, 311] width 258 height 35
click at [595, 314] on div "Select Item" at bounding box center [605, 311] width 225 height 28
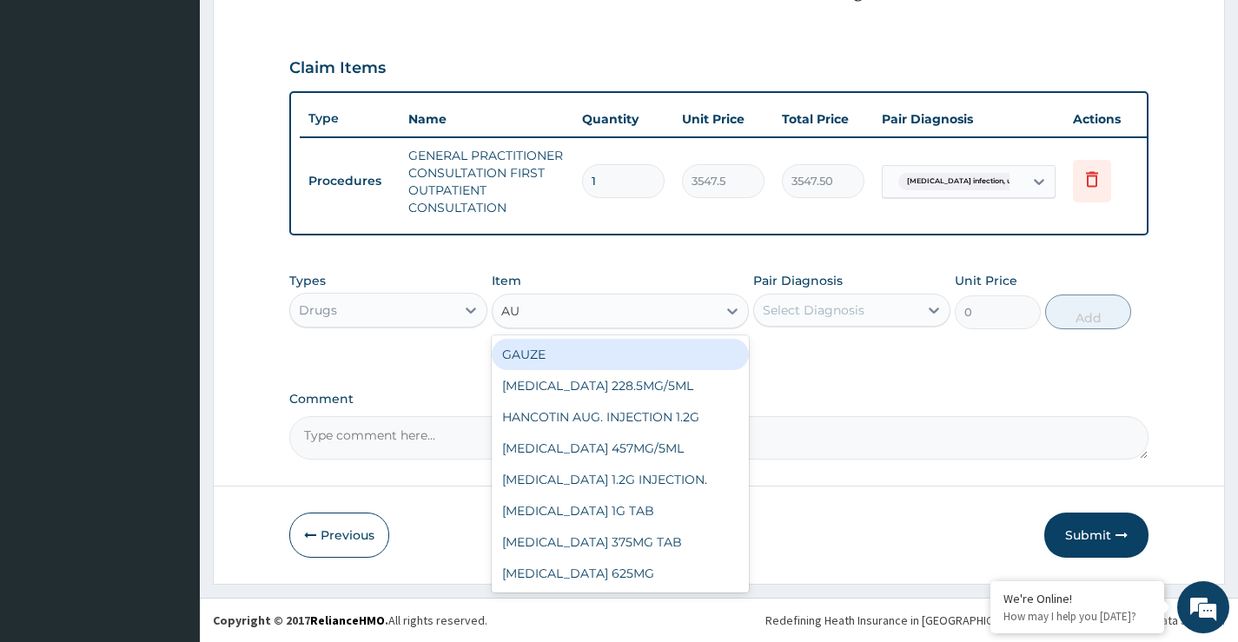
type input "AUG"
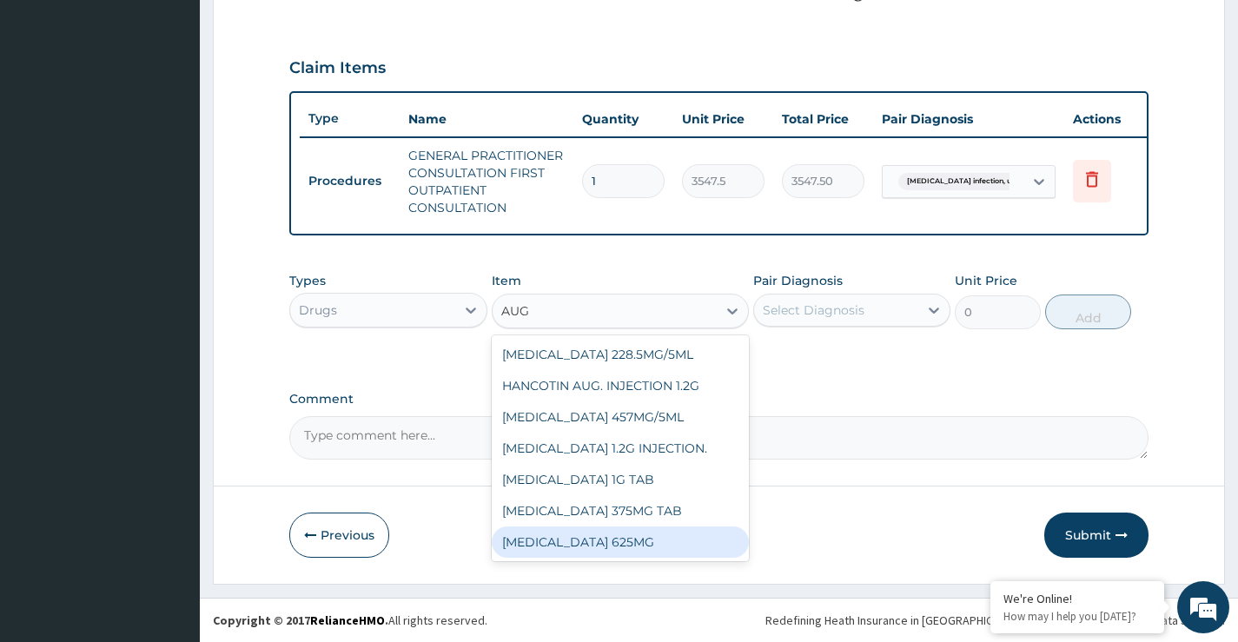
click at [577, 543] on div "AUGMENTIN 625MG" at bounding box center [621, 542] width 258 height 31
type input "886.875"
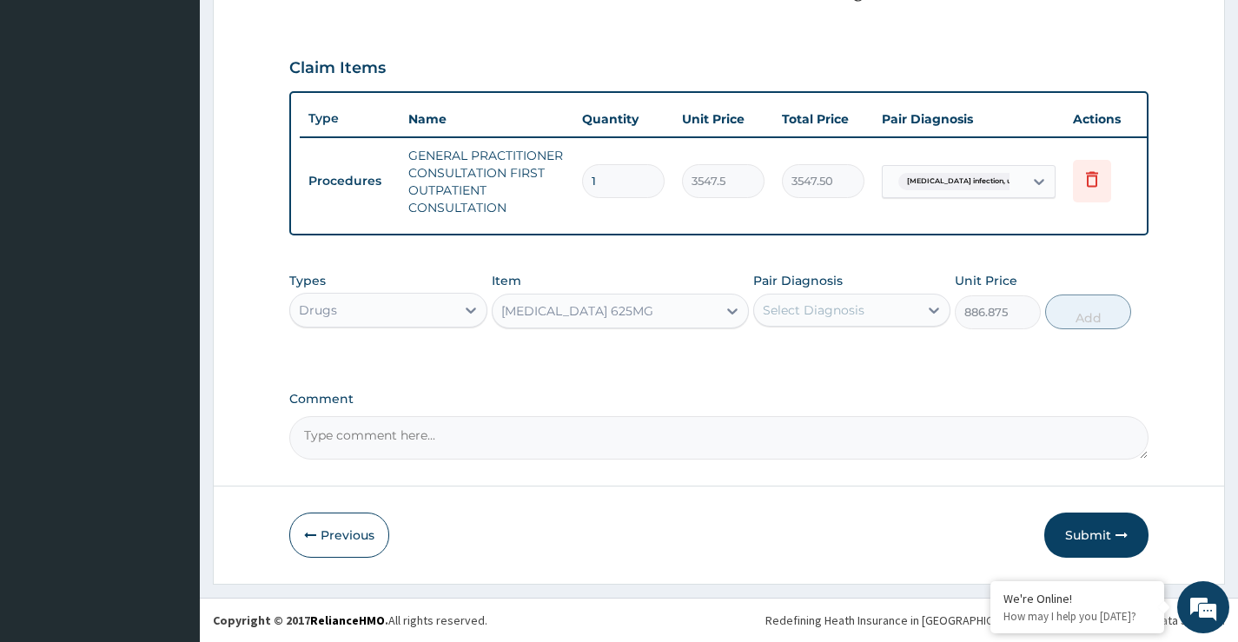
click at [797, 314] on div "Select Diagnosis" at bounding box center [814, 310] width 102 height 17
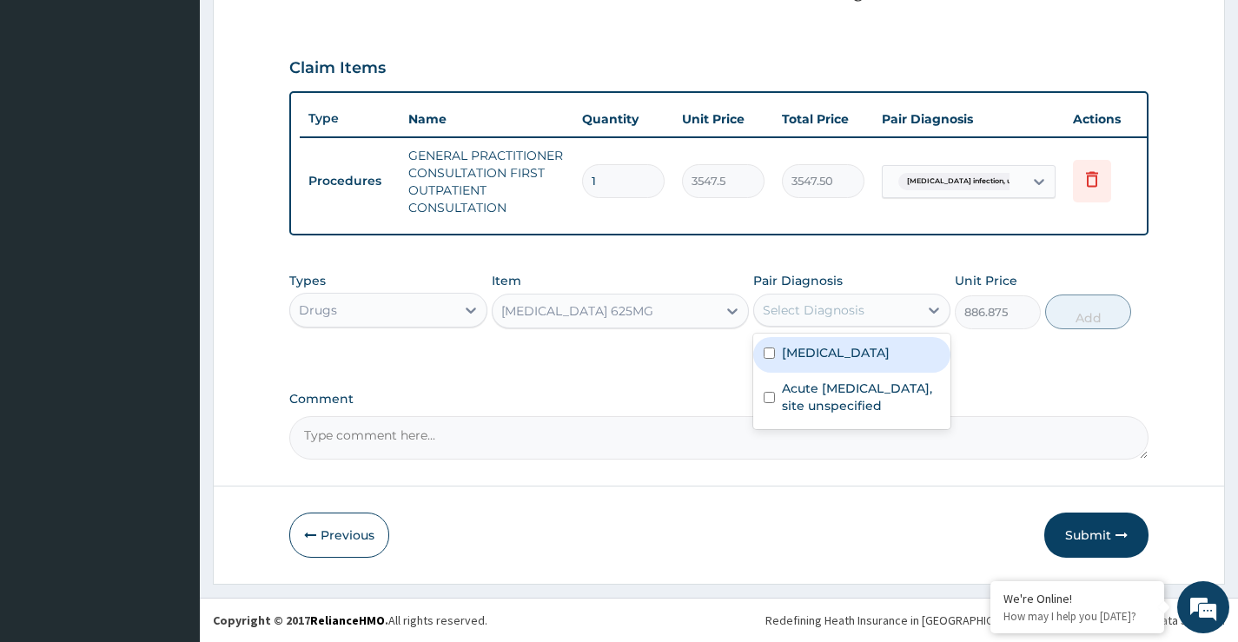
click at [771, 359] on input "checkbox" at bounding box center [769, 353] width 11 height 11
checkbox input "true"
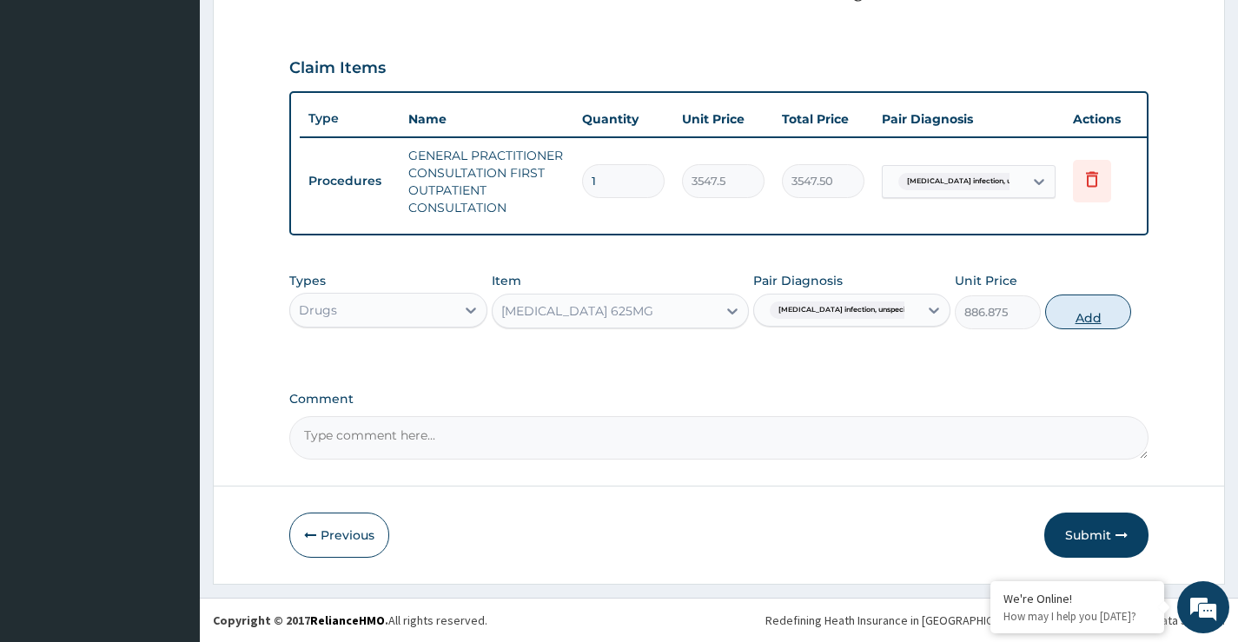
click at [1083, 320] on button "Add" at bounding box center [1089, 312] width 86 height 35
type input "0"
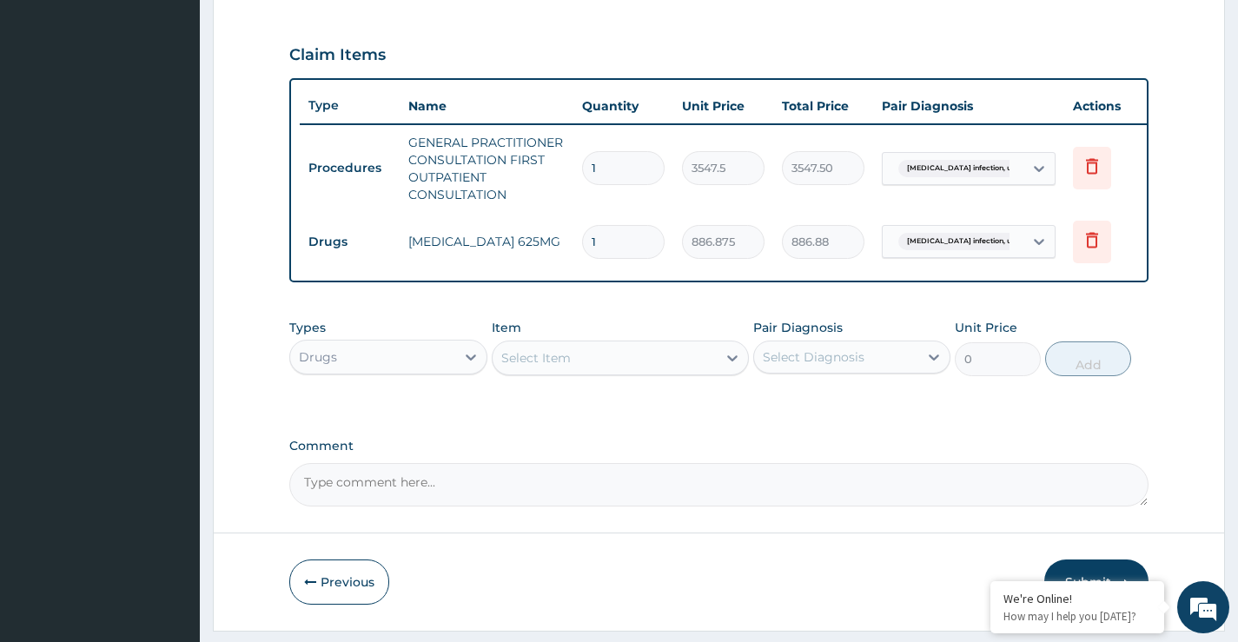
type input "14"
type input "12416.25"
type input "14"
click at [566, 367] on div "Select Item" at bounding box center [536, 357] width 70 height 17
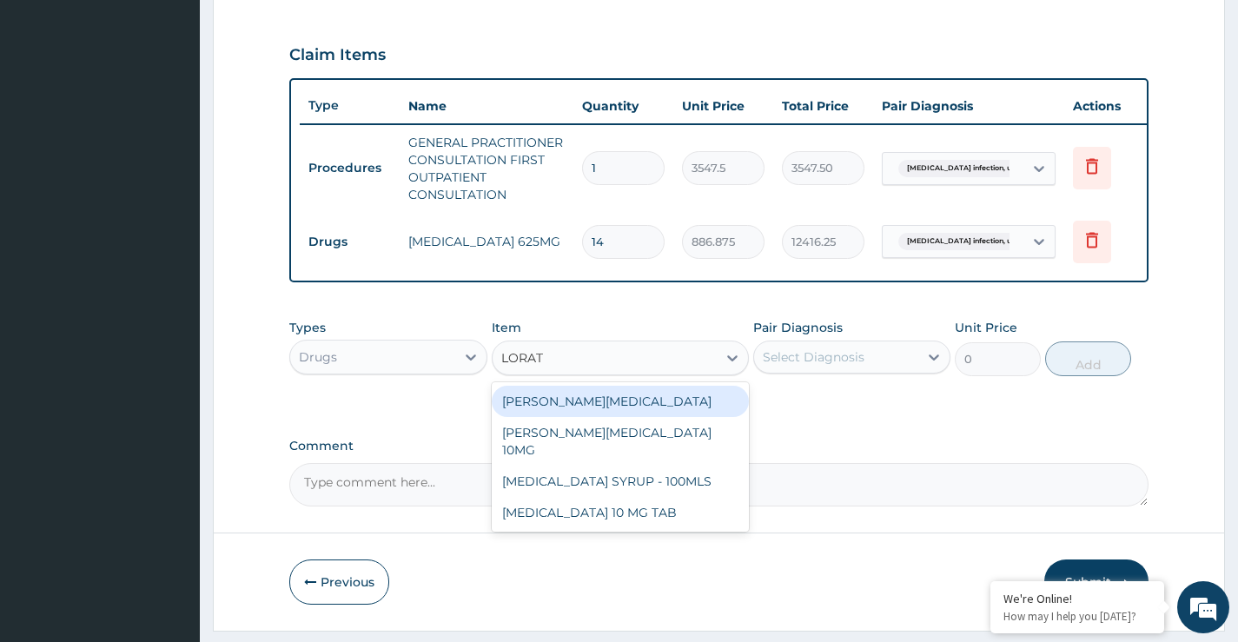
type input "LORATA"
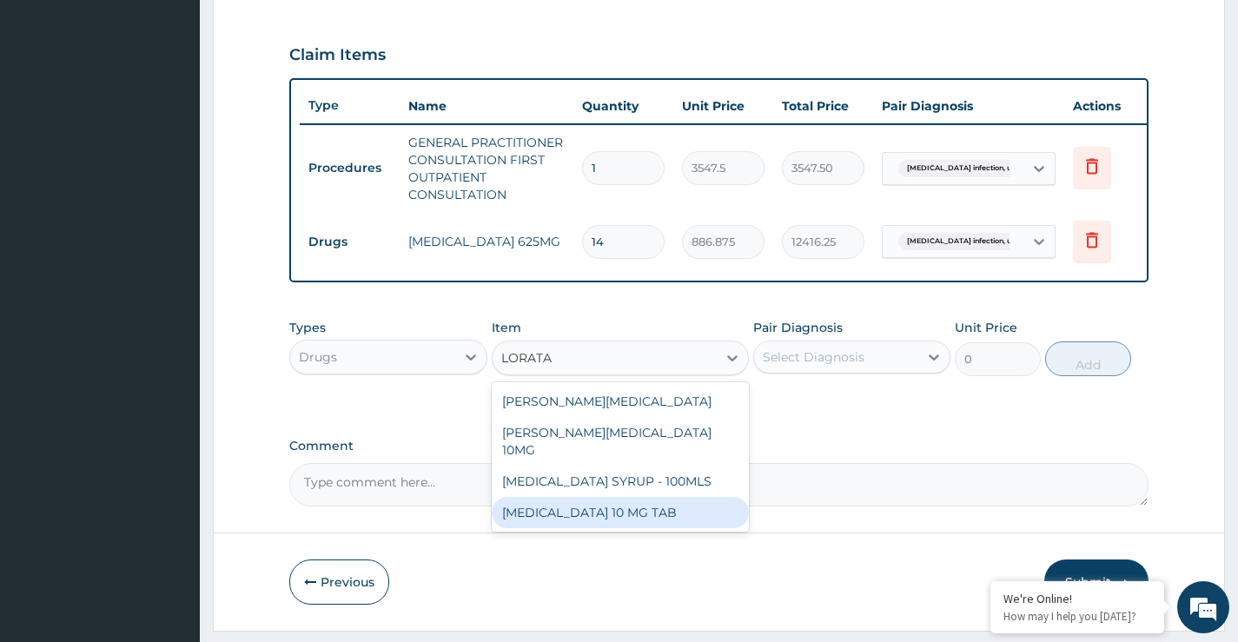
click at [536, 503] on div "LORATADINE 10 MG TAB" at bounding box center [621, 512] width 258 height 31
type input "59.125"
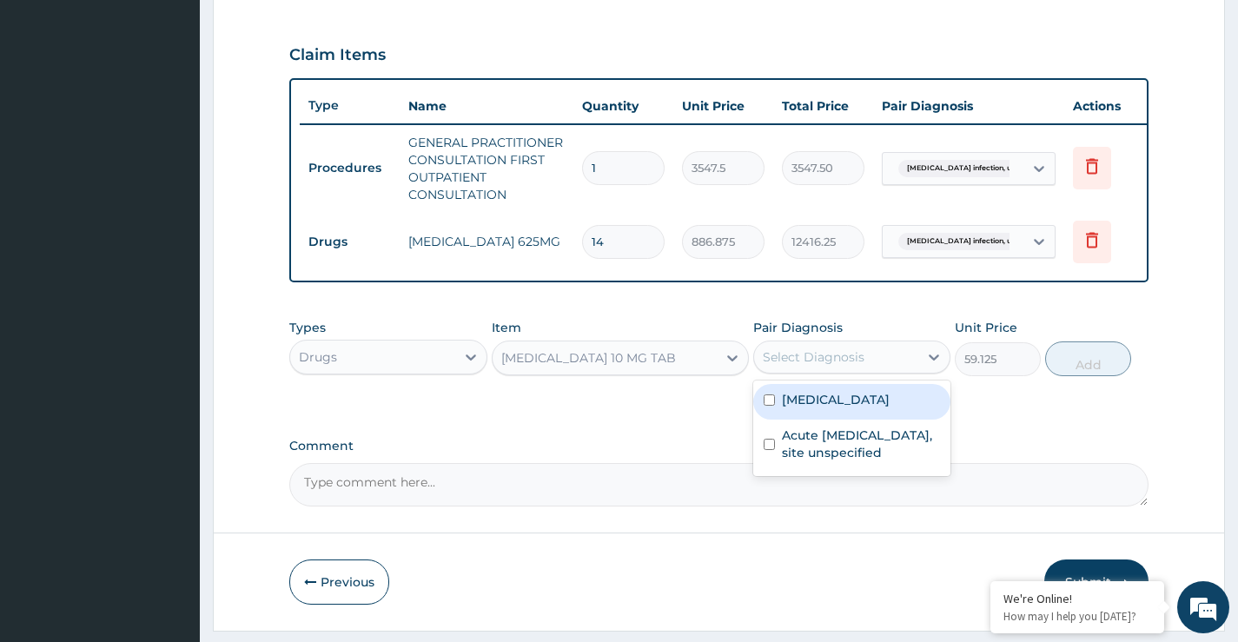
click at [827, 366] on div "Select Diagnosis" at bounding box center [814, 357] width 102 height 17
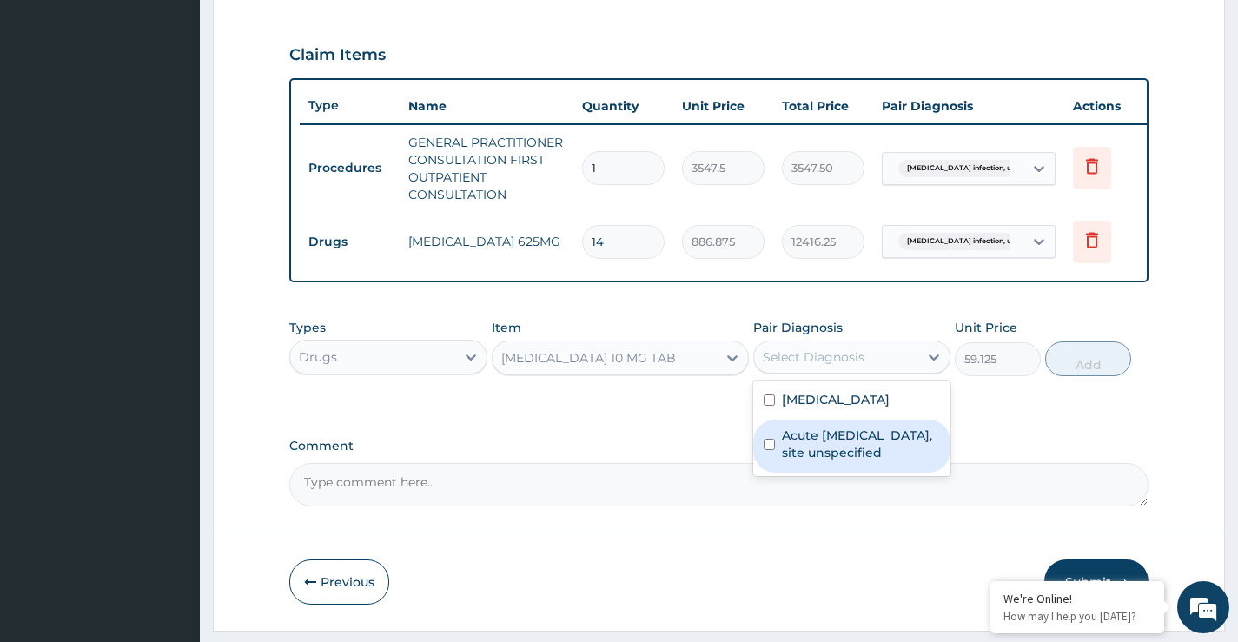
click at [768, 450] on input "checkbox" at bounding box center [769, 444] width 11 height 11
checkbox input "true"
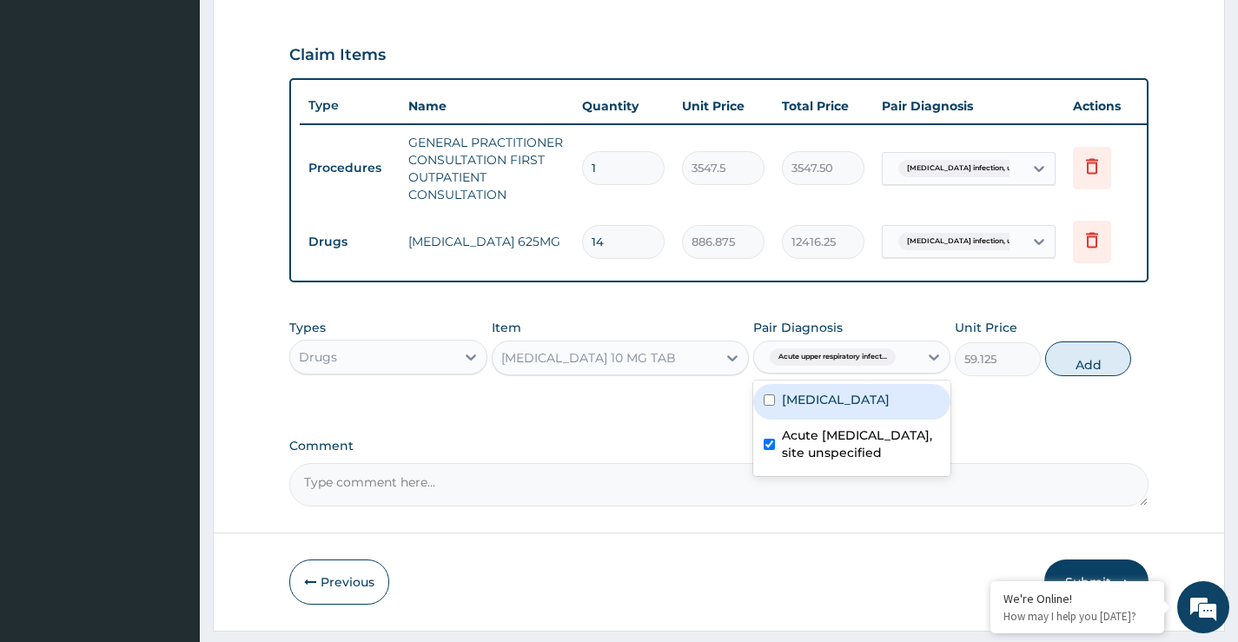
click at [1081, 371] on button "Add" at bounding box center [1089, 359] width 86 height 35
type input "0"
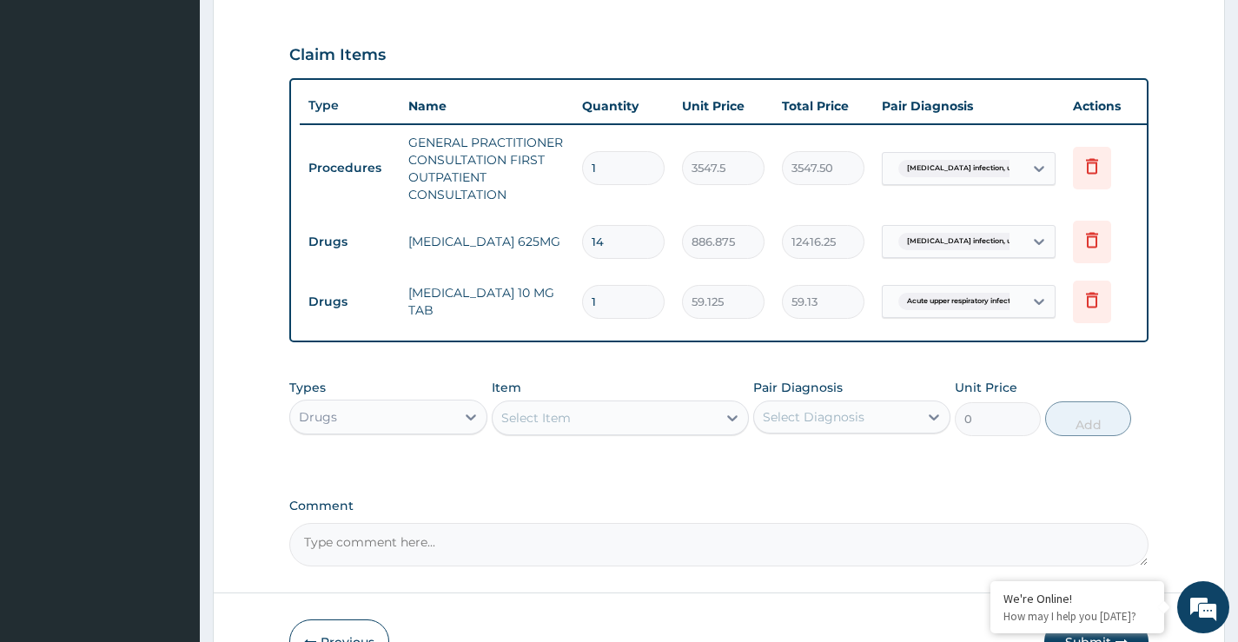
type input "10"
type input "591.25"
type input "10"
click at [520, 427] on div "Select Item" at bounding box center [536, 417] width 70 height 17
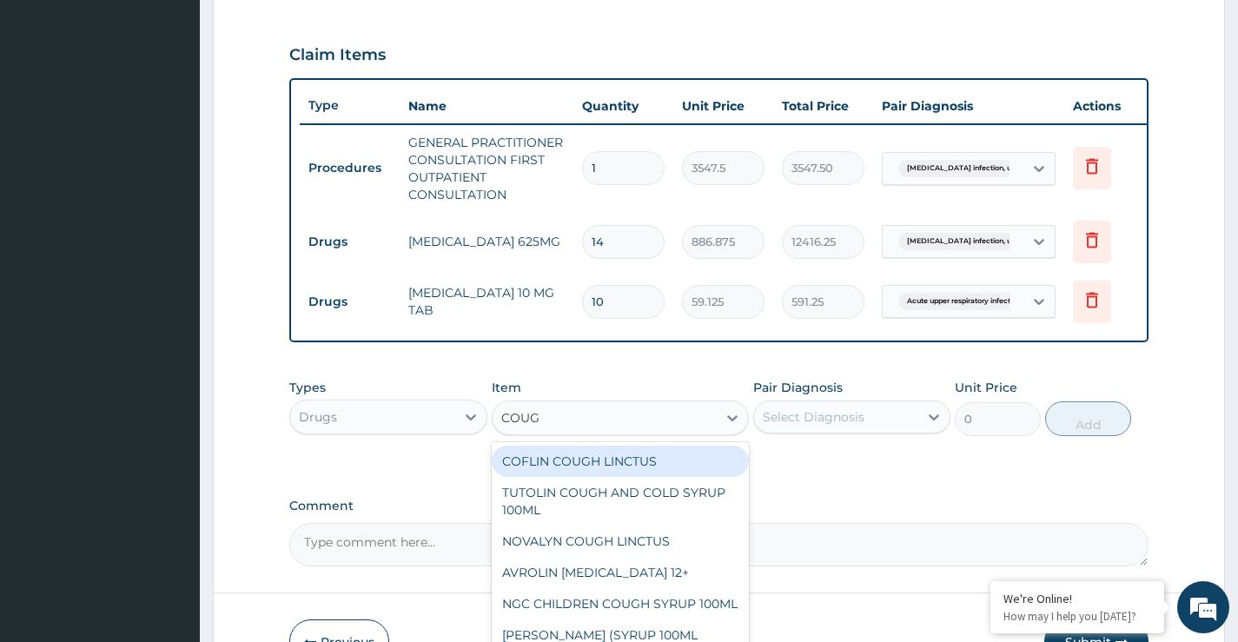
type input "COUGH"
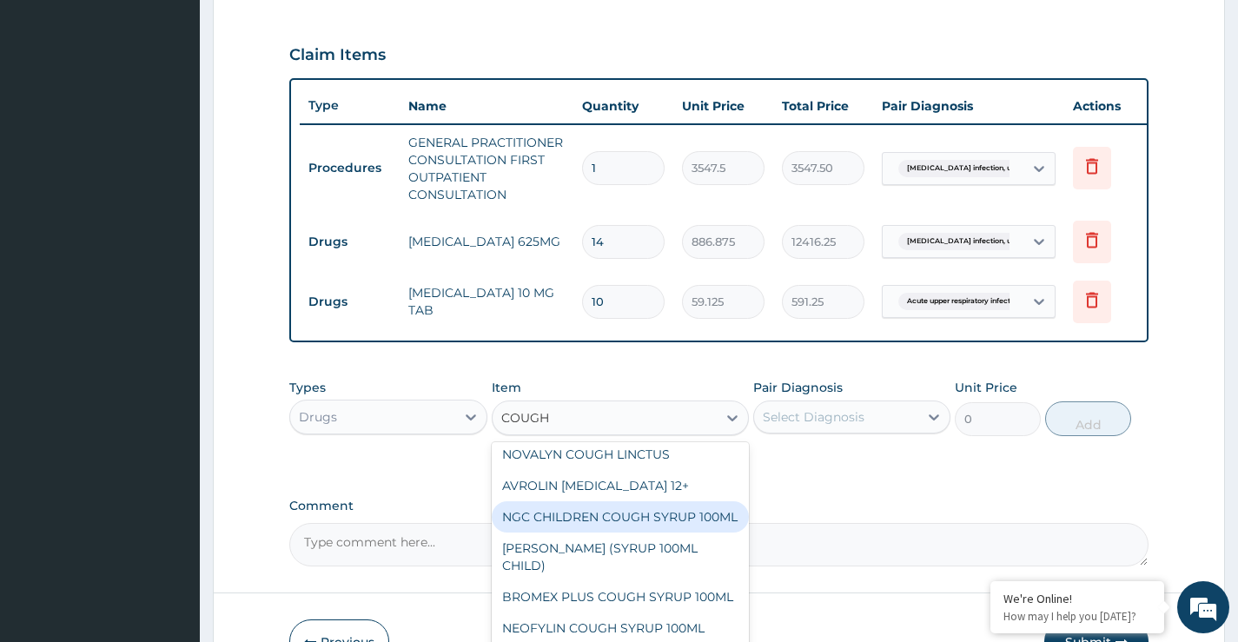
scroll to position [222, 0]
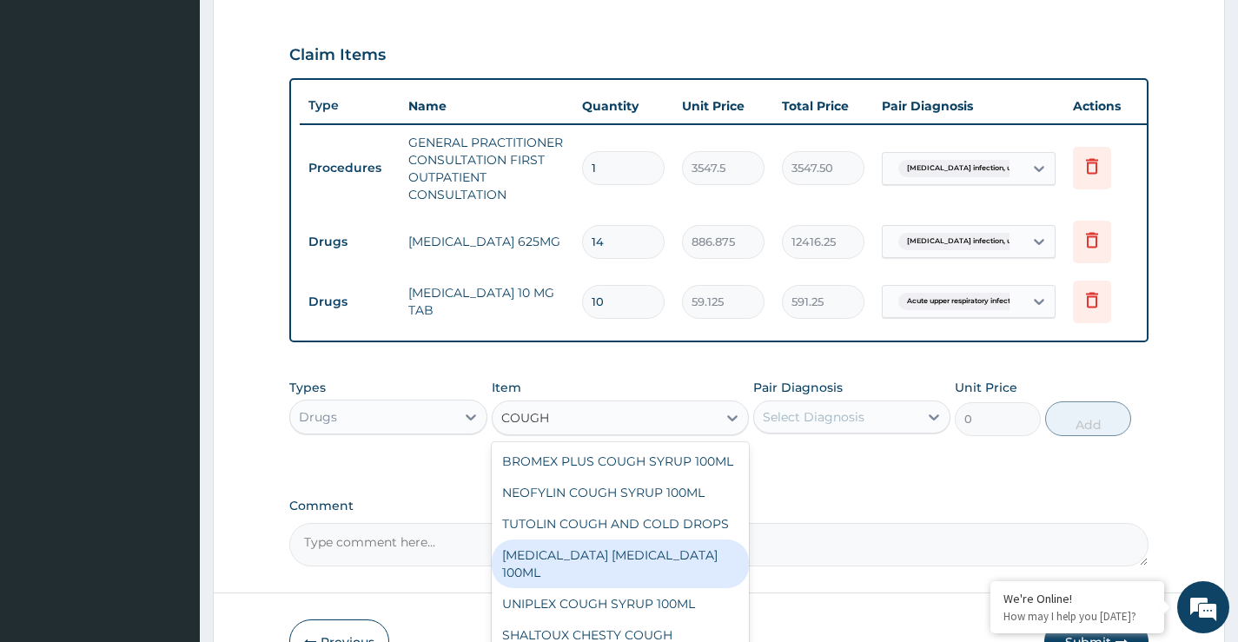
click at [583, 588] on div "BENYLIN DRY COUGH 100ML" at bounding box center [621, 564] width 258 height 49
type input "1773.75"
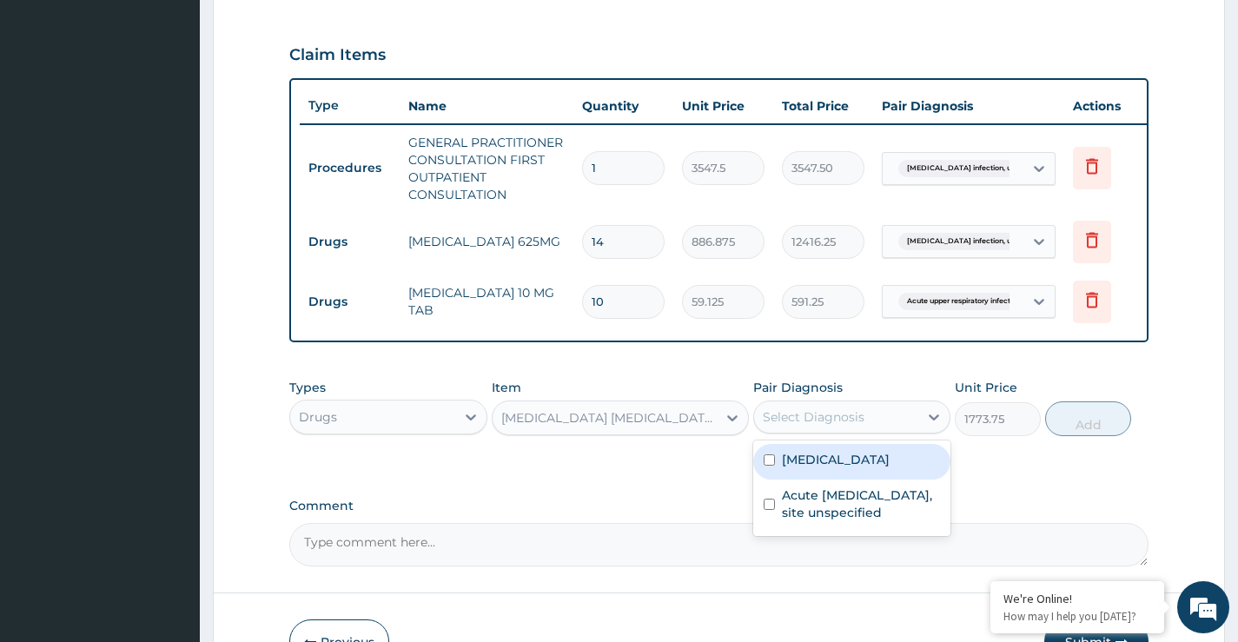
click at [879, 429] on div "Select Diagnosis" at bounding box center [836, 417] width 164 height 28
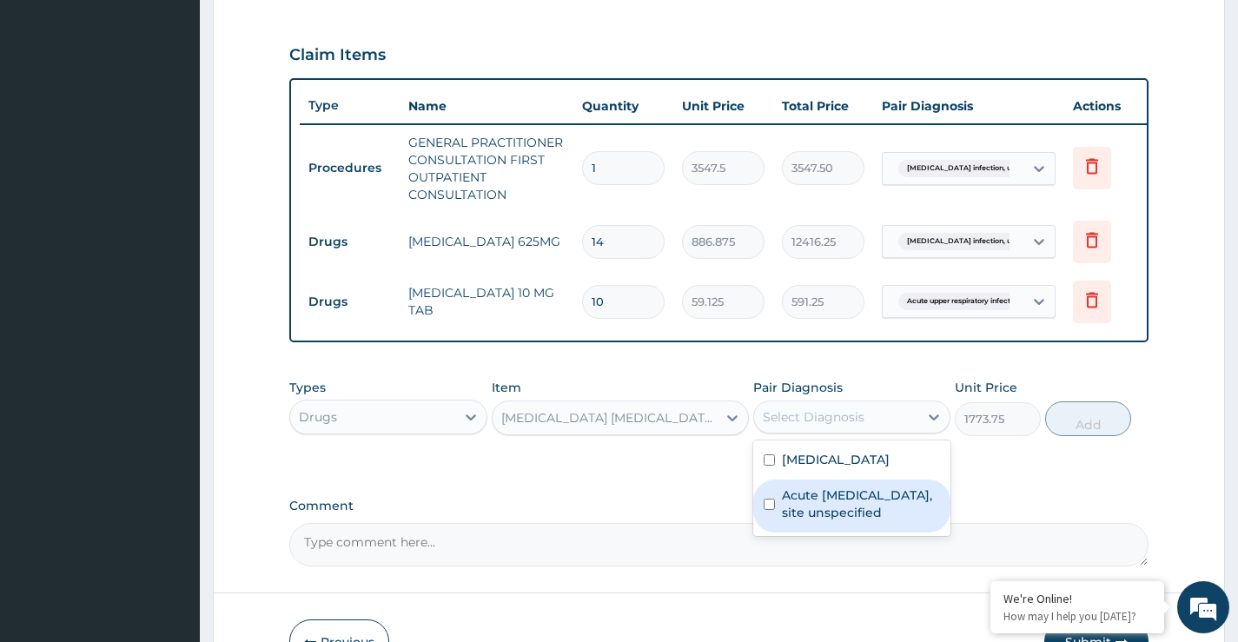
click at [768, 510] on input "checkbox" at bounding box center [769, 504] width 11 height 11
checkbox input "true"
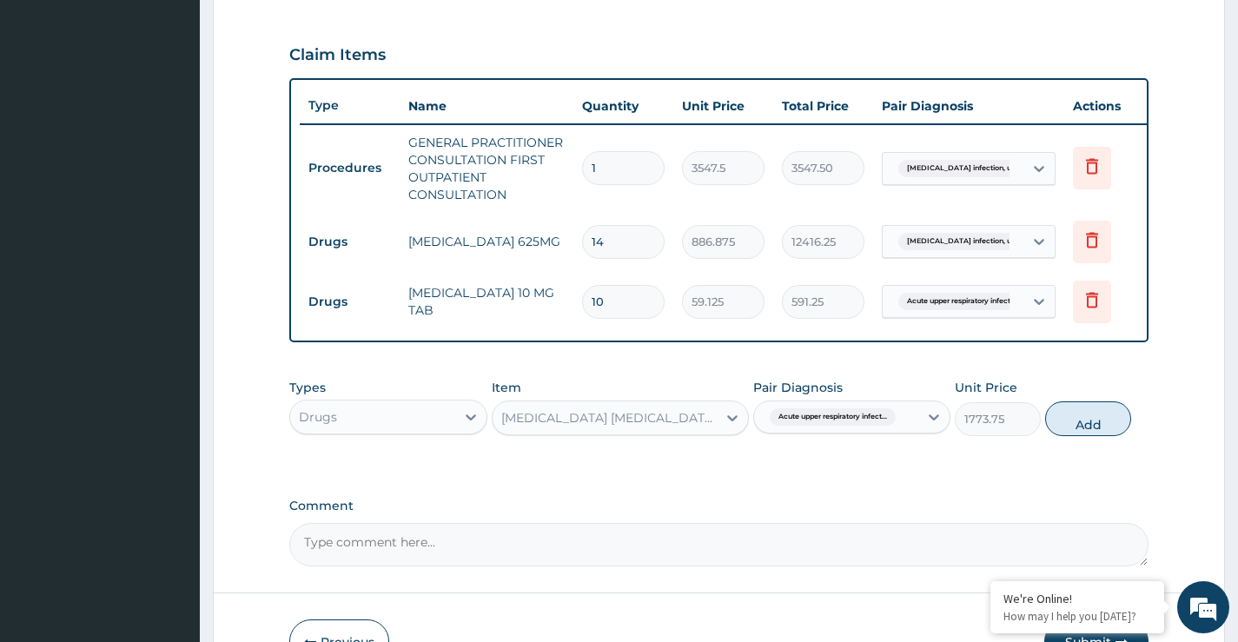
click at [1088, 435] on button "Add" at bounding box center [1089, 419] width 86 height 35
type input "0"
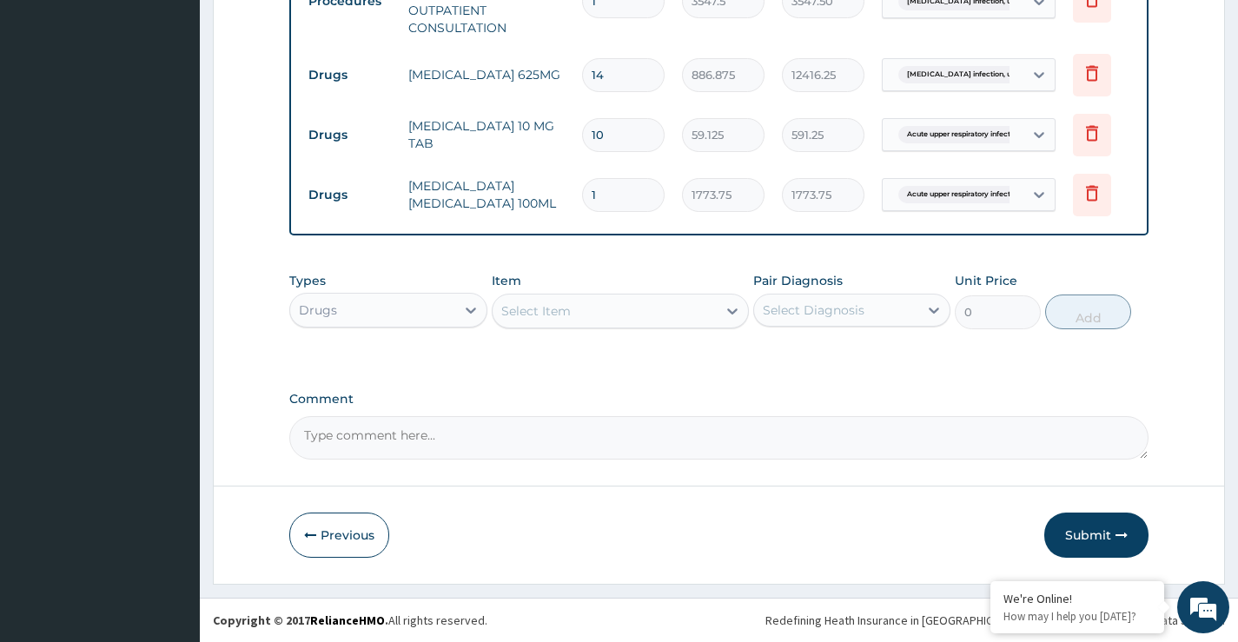
scroll to position [748, 0]
click at [1075, 536] on button "Submit" at bounding box center [1097, 535] width 104 height 45
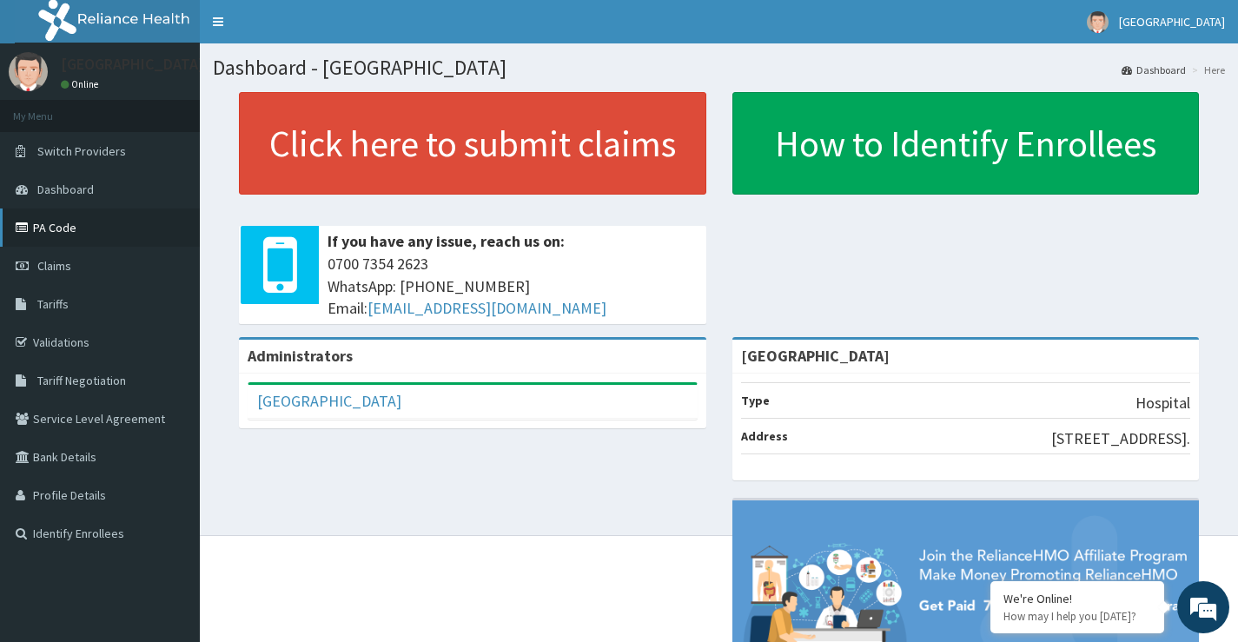
click at [50, 230] on link "PA Code" at bounding box center [100, 228] width 200 height 38
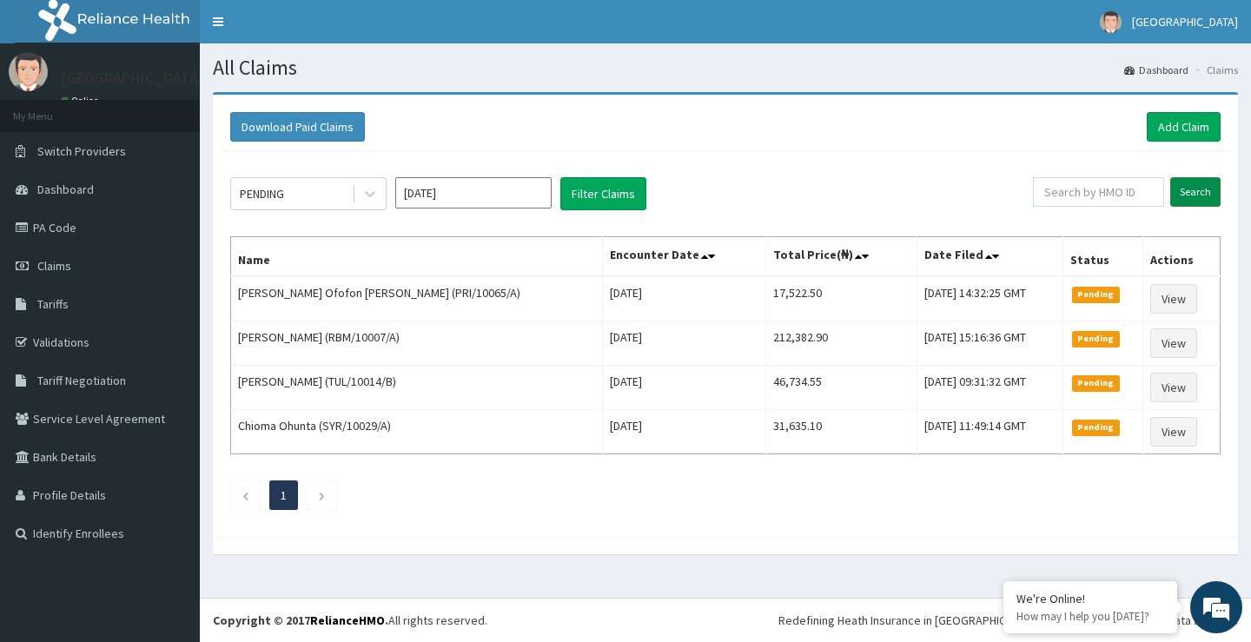
click at [1189, 189] on input "Search" at bounding box center [1196, 192] width 50 height 30
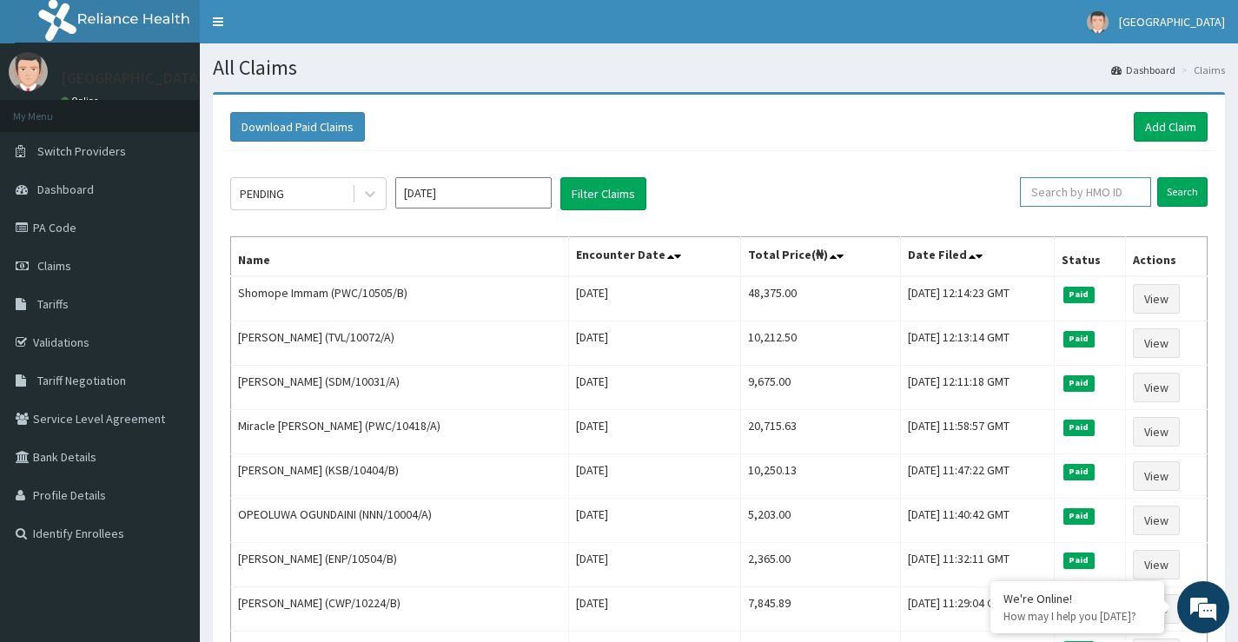
paste input "IEI/10045/A"
type input "IEI/10045/A"
click at [1189, 190] on input "Search" at bounding box center [1183, 192] width 50 height 30
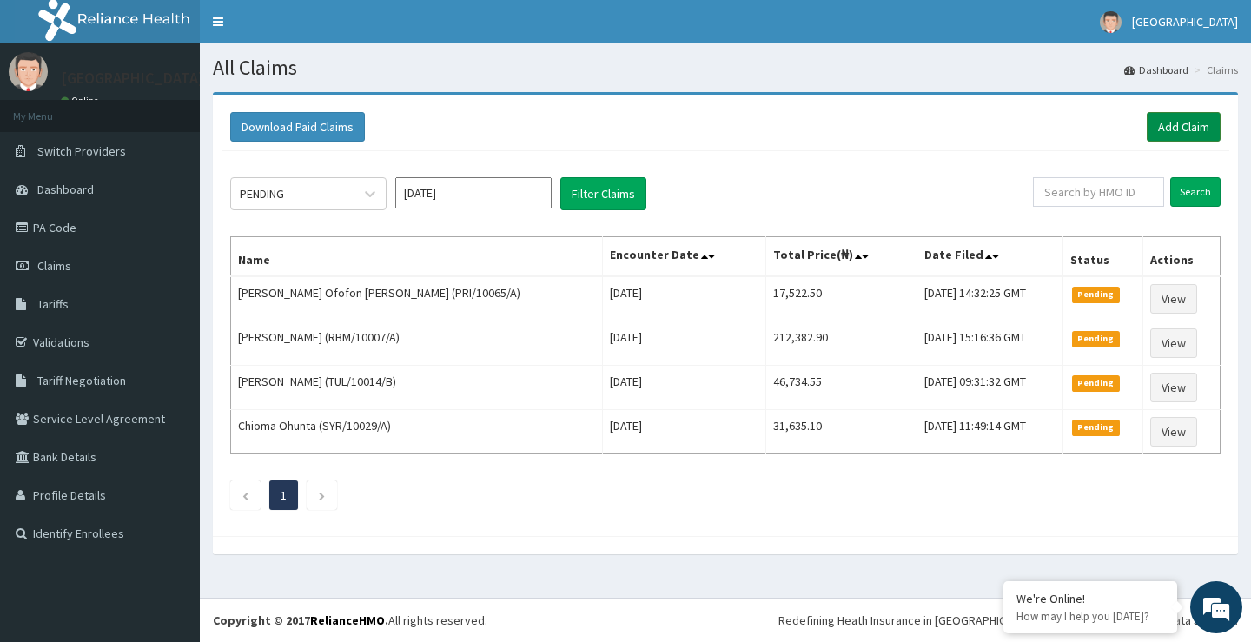
click at [1180, 124] on link "Add Claim" at bounding box center [1184, 127] width 74 height 30
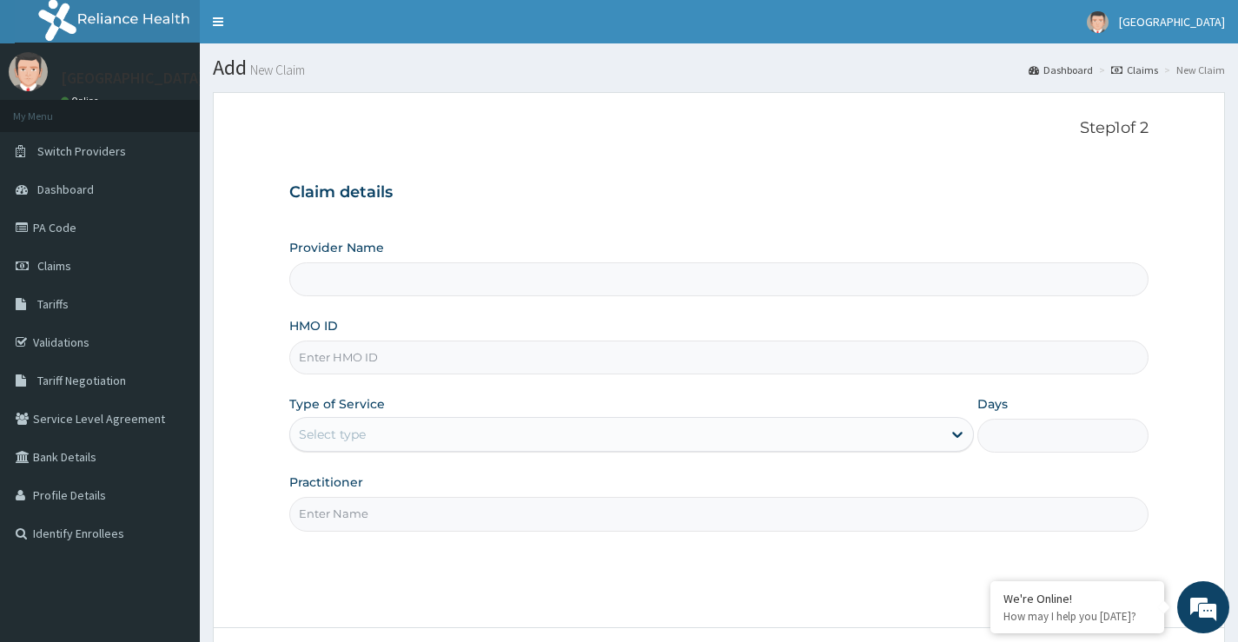
type input "[GEOGRAPHIC_DATA]"
click at [419, 360] on input "HMO ID" at bounding box center [719, 358] width 860 height 34
paste input "NCL/10033/A"
type input "NCL/10033/A"
click at [395, 441] on div "Select type" at bounding box center [616, 435] width 652 height 28
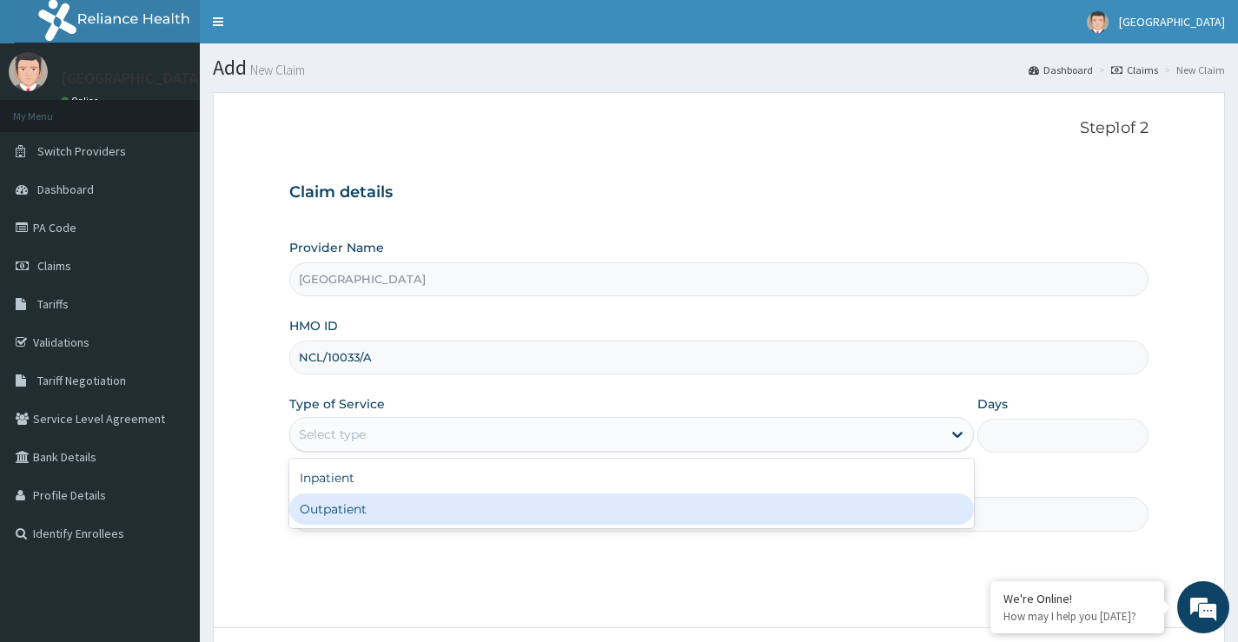
click at [388, 515] on div "Outpatient" at bounding box center [631, 509] width 685 height 31
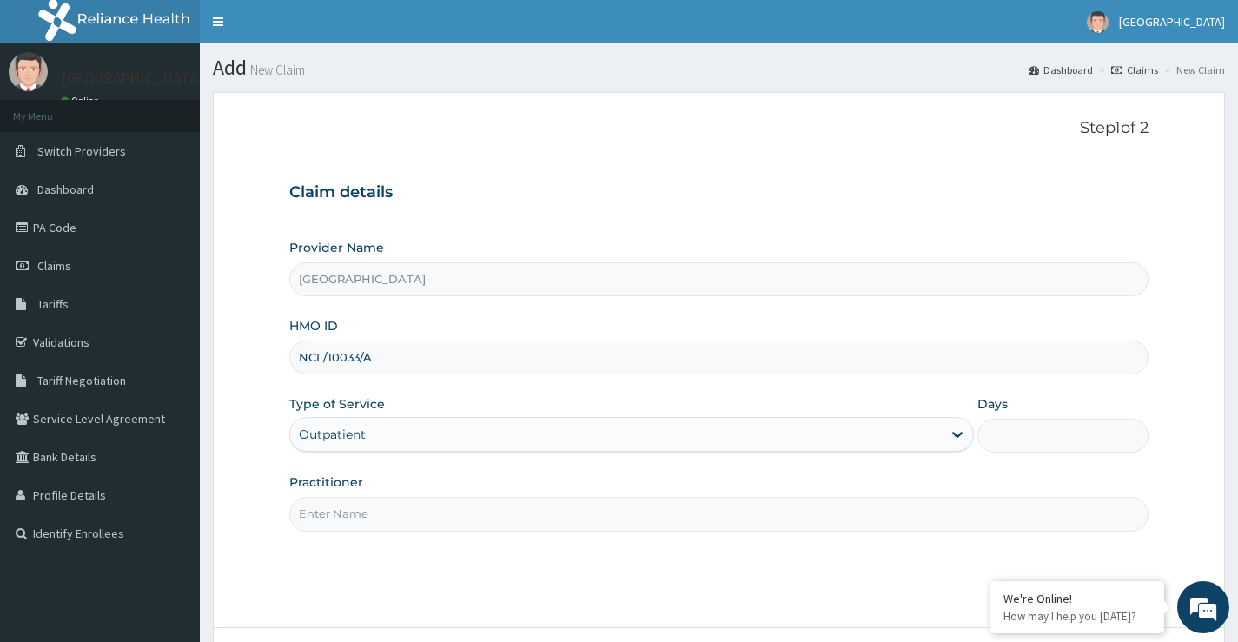
type input "1"
click at [392, 520] on input "Practitioner" at bounding box center [719, 514] width 860 height 34
click at [366, 526] on input "Practitioner" at bounding box center [719, 514] width 860 height 34
type input "[PERSON_NAME]"
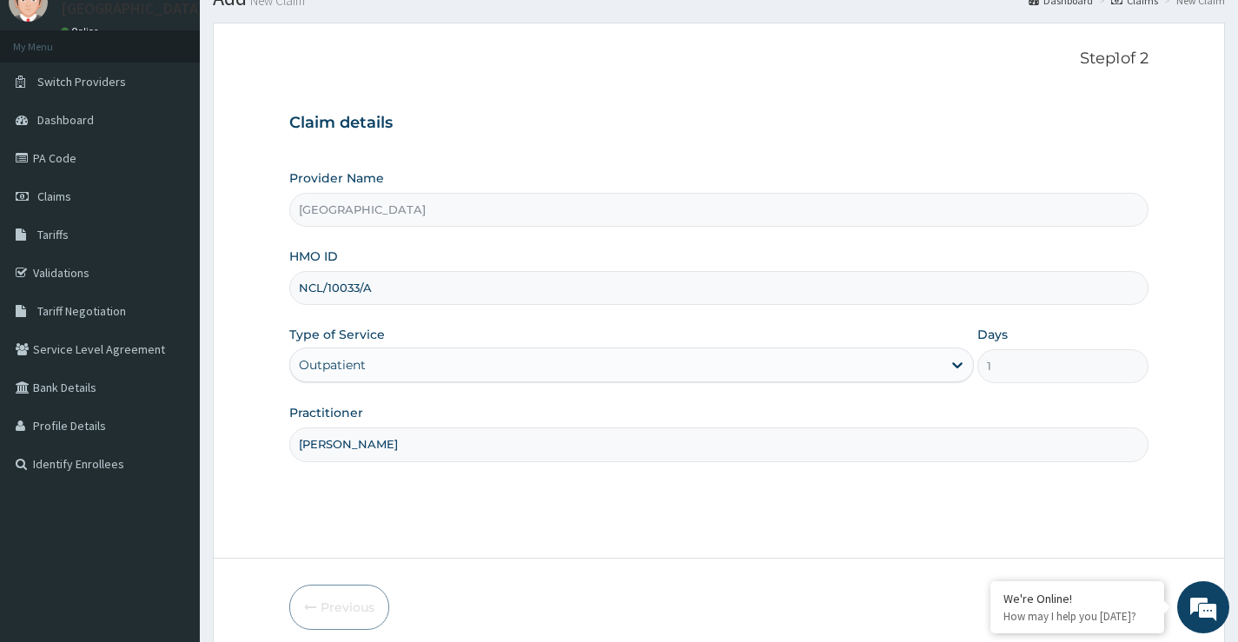
scroll to position [142, 0]
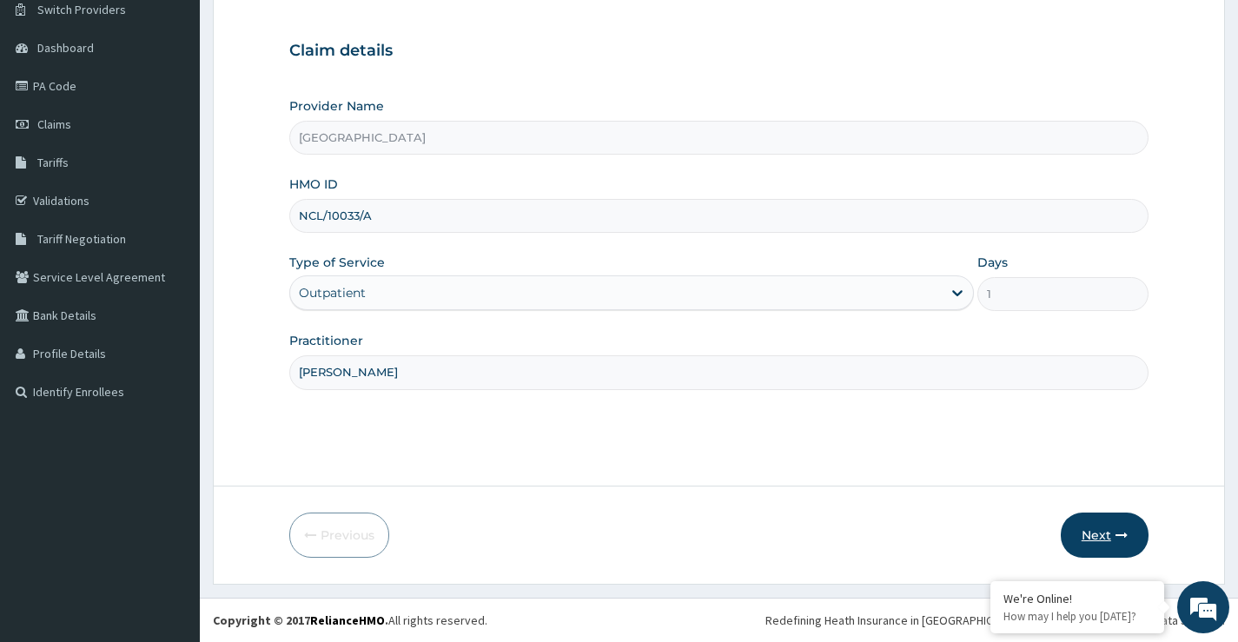
click at [1105, 540] on button "Next" at bounding box center [1105, 535] width 88 height 45
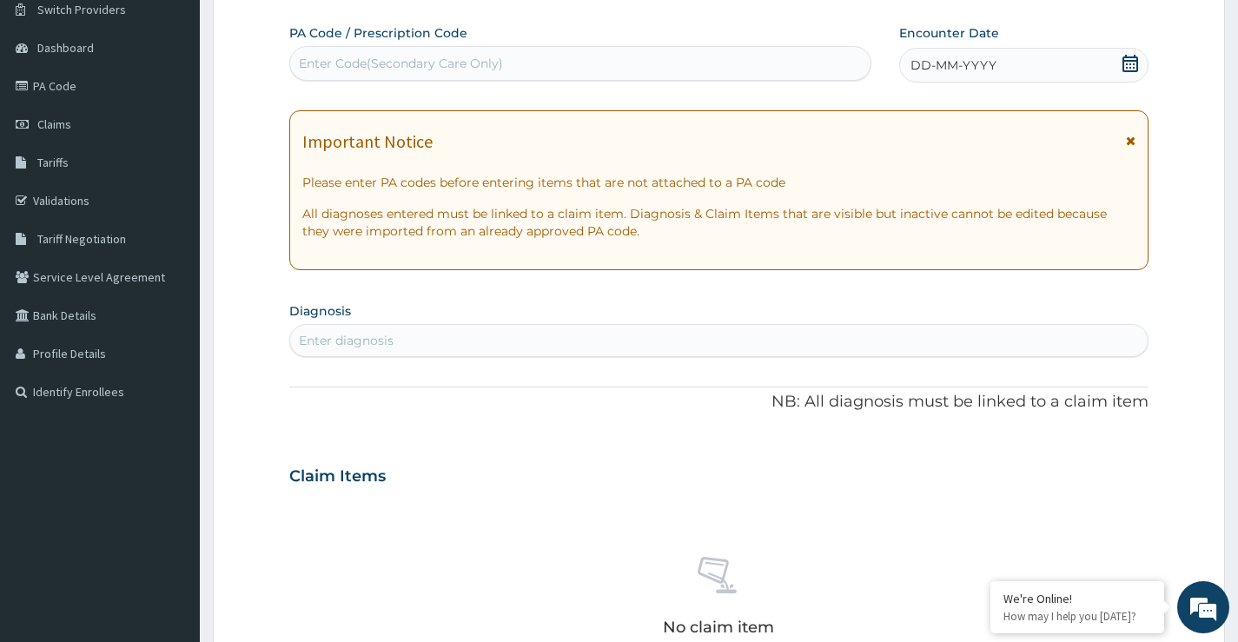
click at [1134, 65] on icon at bounding box center [1130, 63] width 17 height 17
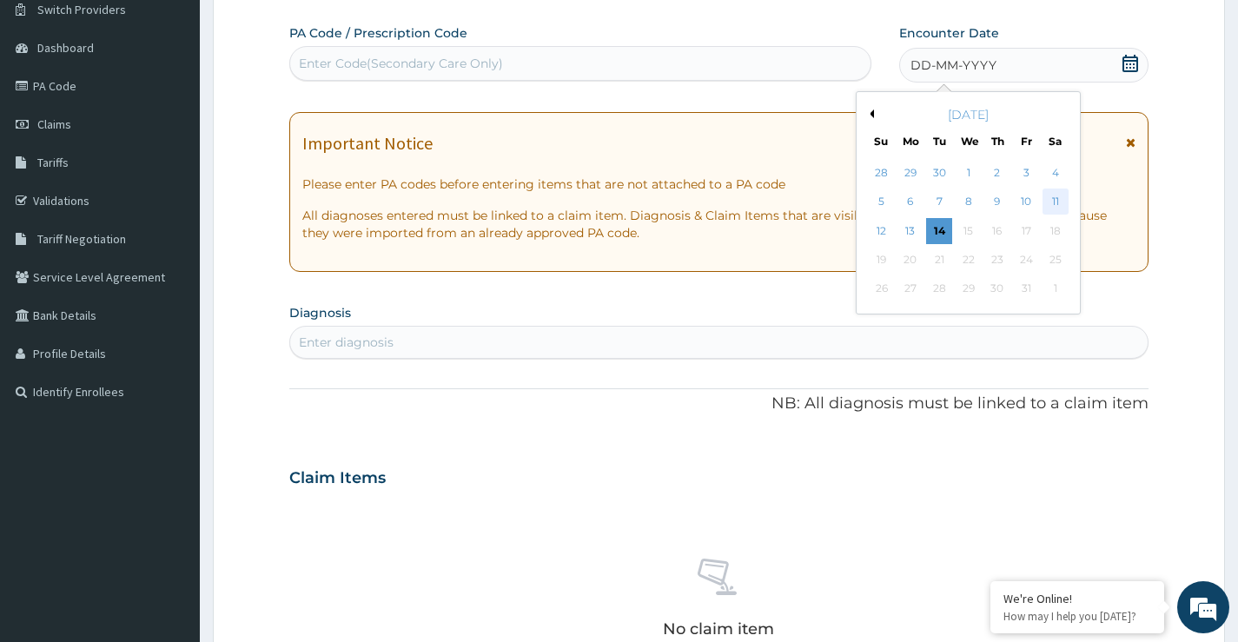
click at [1052, 200] on div "11" at bounding box center [1055, 202] width 26 height 26
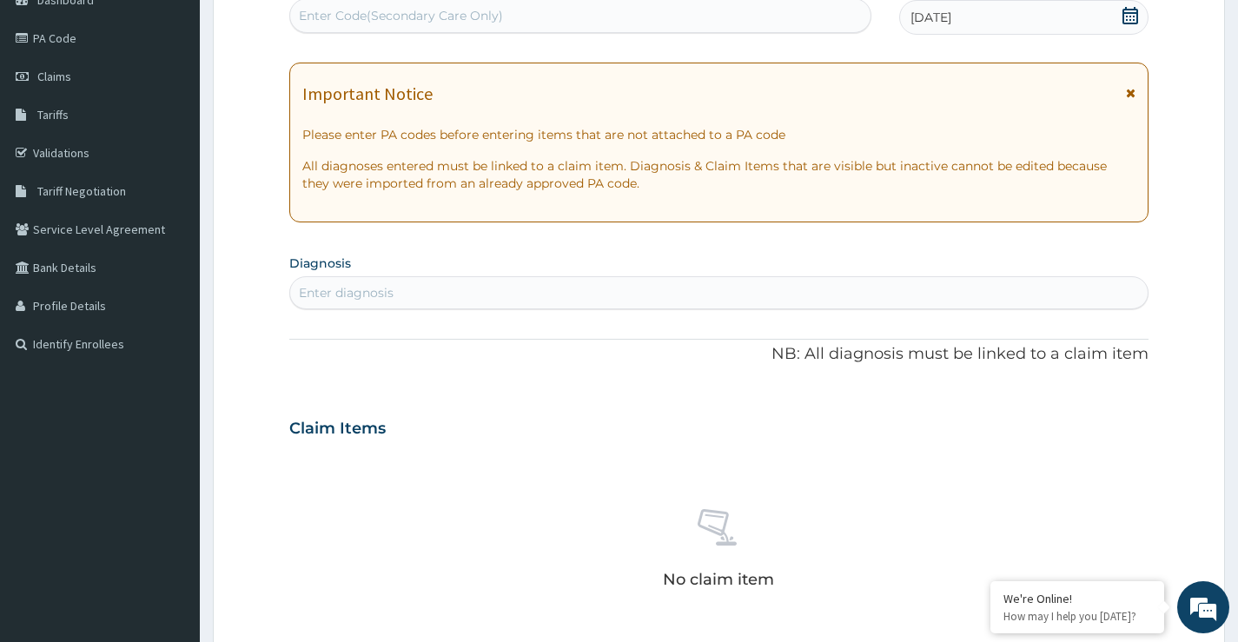
scroll to position [315, 0]
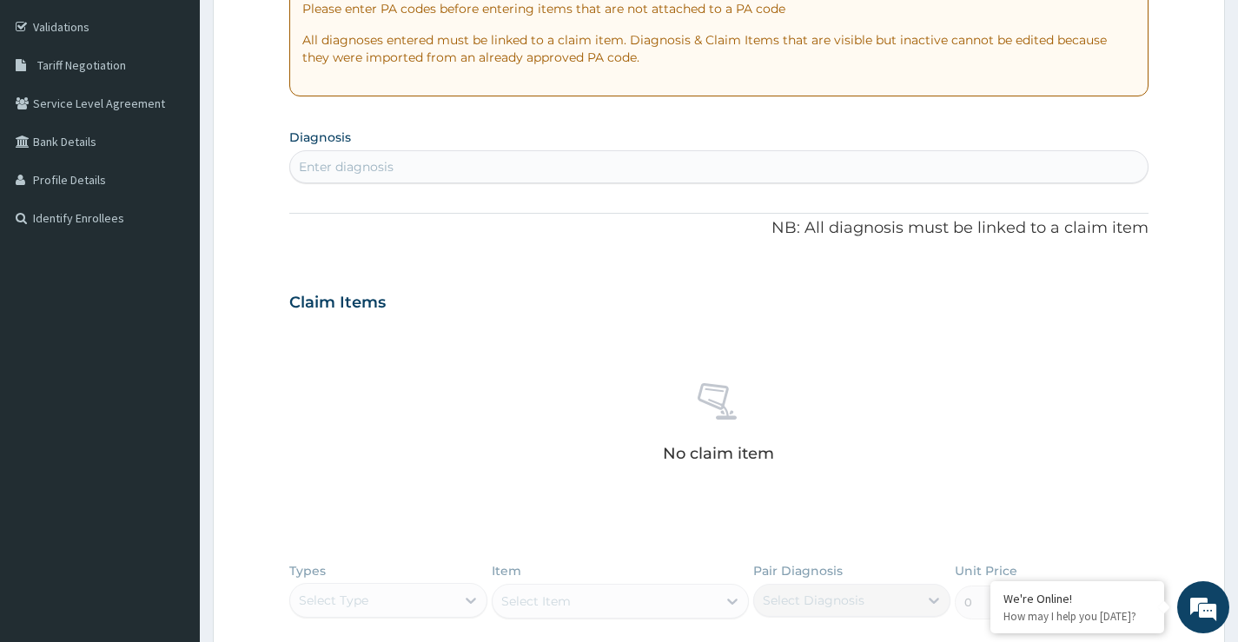
drag, startPoint x: 382, startPoint y: 163, endPoint x: 387, endPoint y: 175, distance: 12.1
click at [383, 167] on div "Enter diagnosis" at bounding box center [346, 166] width 95 height 17
click at [468, 166] on div "Enter diagnosis" at bounding box center [719, 167] width 858 height 28
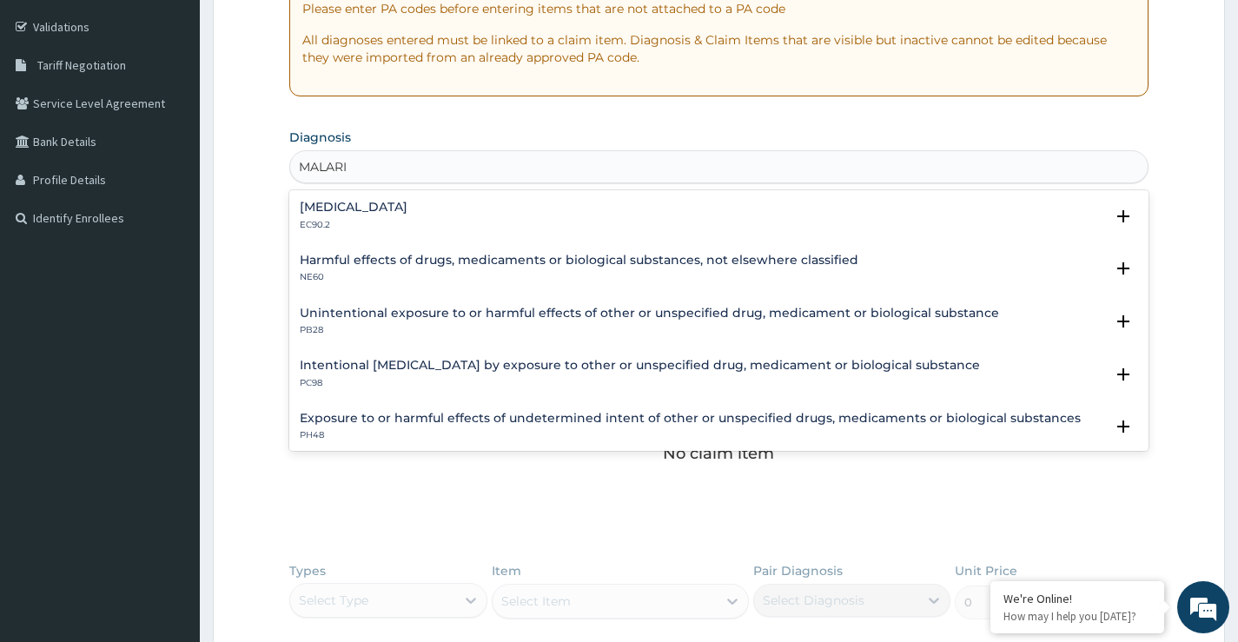
type input "[MEDICAL_DATA]"
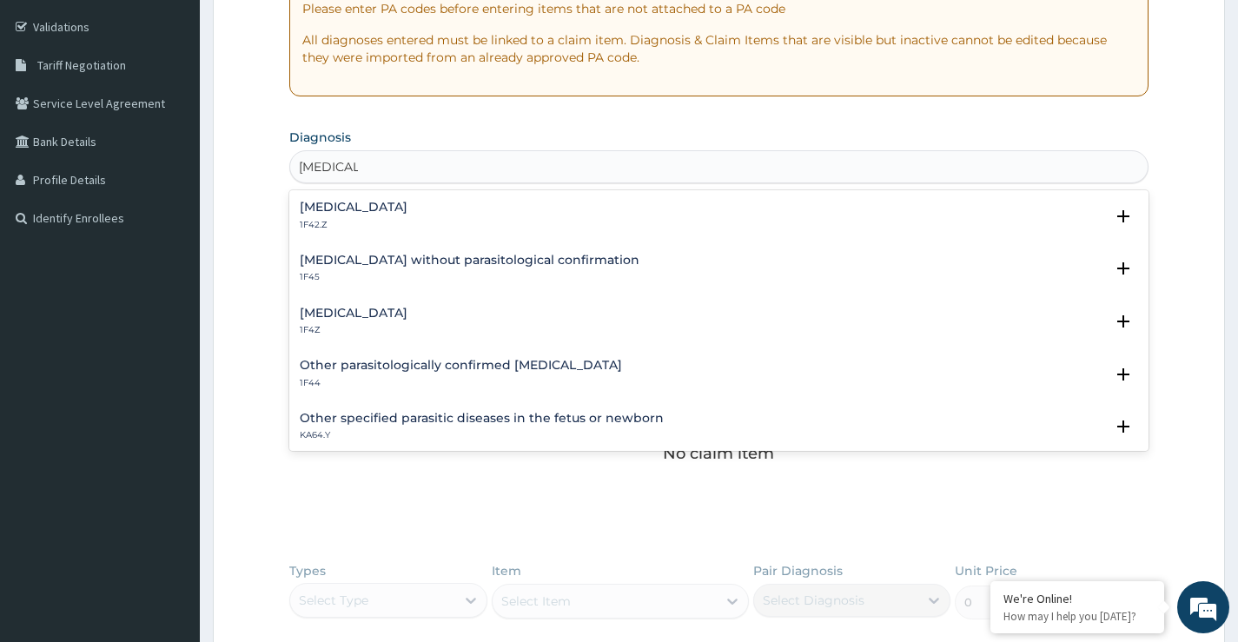
click at [381, 313] on h4 "[MEDICAL_DATA]" at bounding box center [354, 313] width 108 height 13
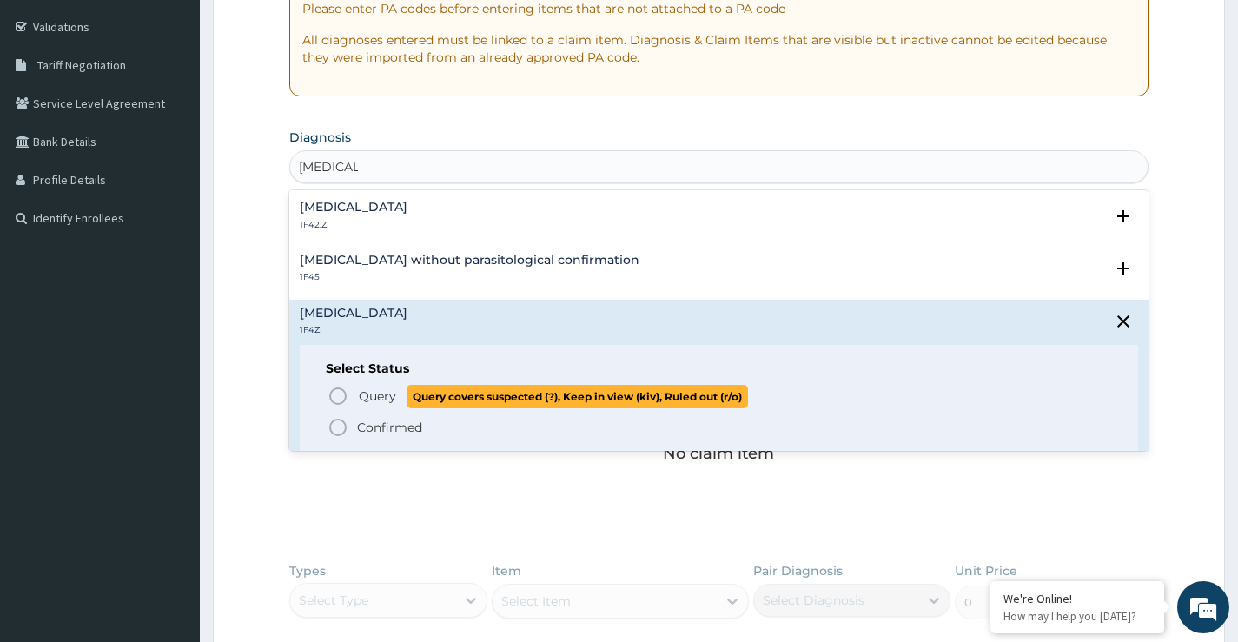
click at [339, 397] on icon "status option query" at bounding box center [338, 396] width 21 height 21
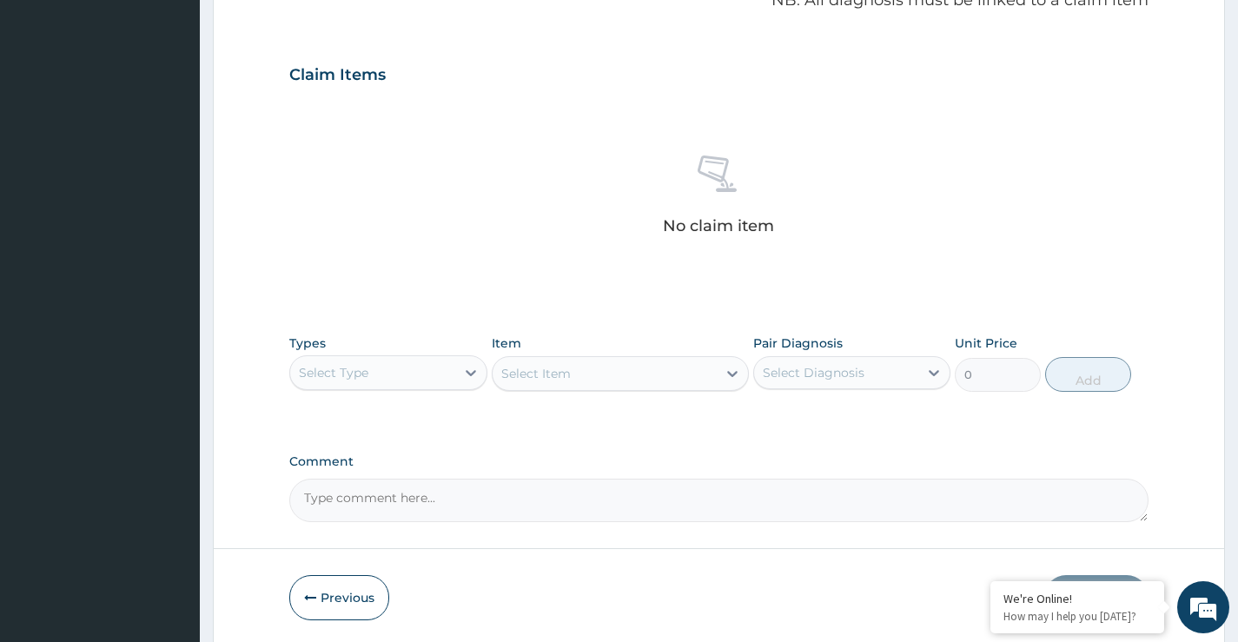
scroll to position [576, 0]
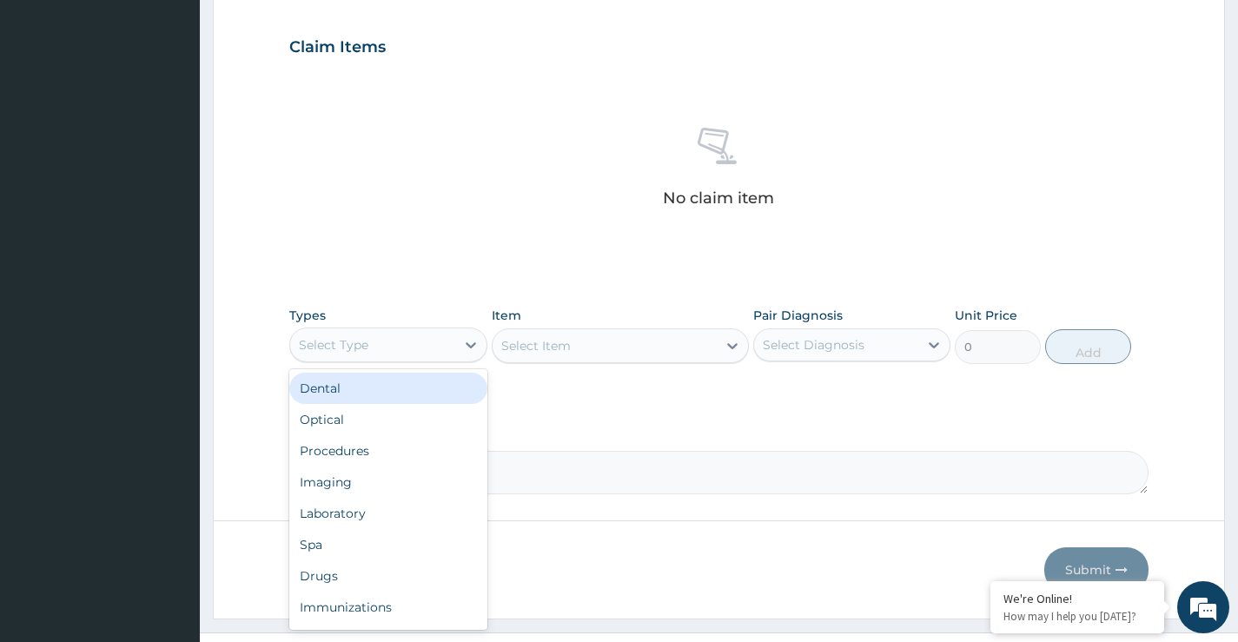
click at [367, 352] on div "Select Type" at bounding box center [334, 344] width 70 height 17
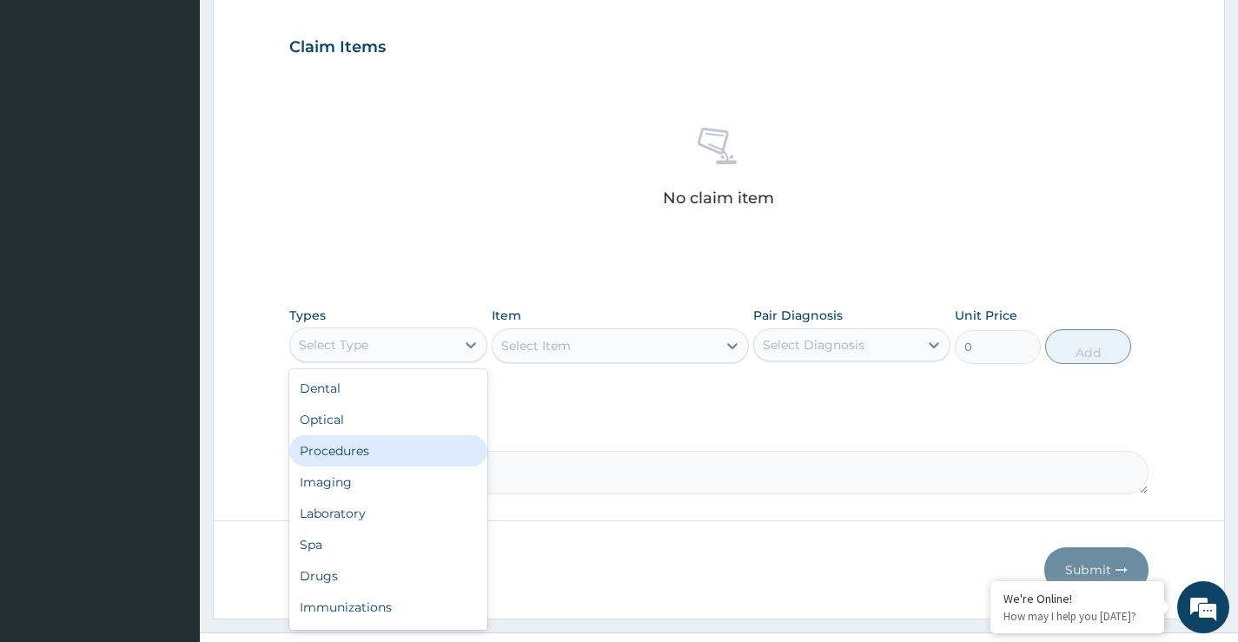
click at [354, 452] on div "Procedures" at bounding box center [387, 450] width 197 height 31
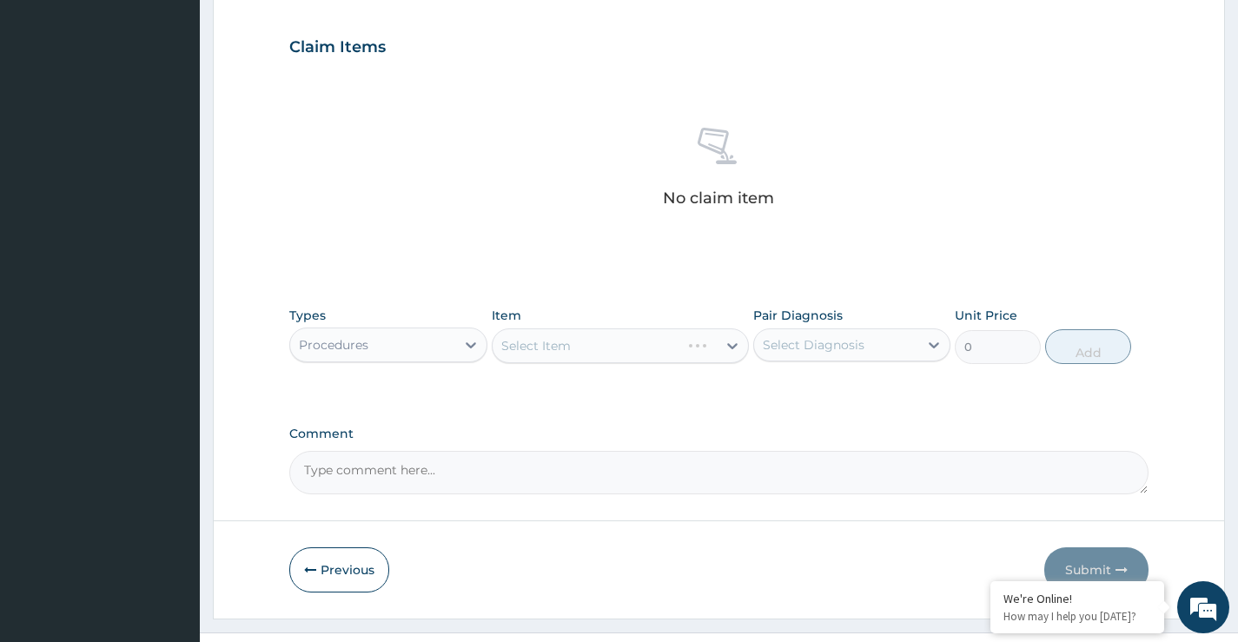
click at [568, 355] on div "Select Item" at bounding box center [621, 346] width 258 height 35
click at [561, 352] on div "Select Item" at bounding box center [621, 346] width 258 height 35
click at [565, 349] on div "Select Item" at bounding box center [621, 346] width 258 height 35
click at [581, 350] on div "Select Item" at bounding box center [605, 346] width 225 height 28
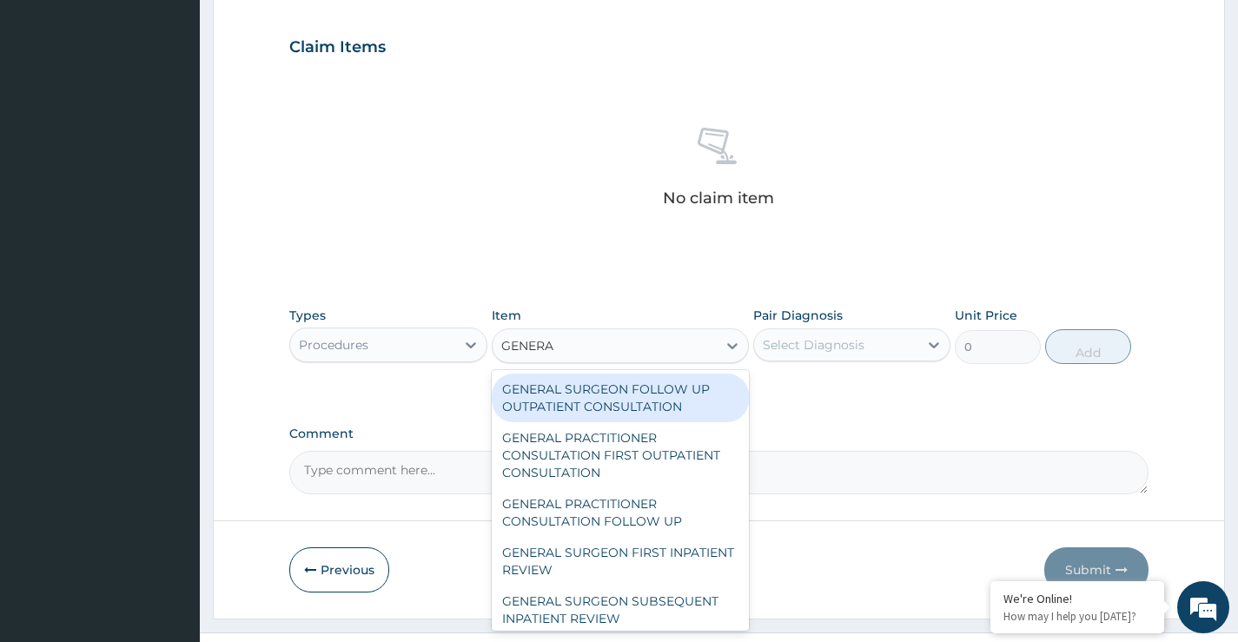
type input "GENERAL"
click at [577, 397] on div "GENERAL SURGEON FOLLOW UP OUTPATIENT CONSULTATION" at bounding box center [621, 398] width 258 height 49
type input "10750"
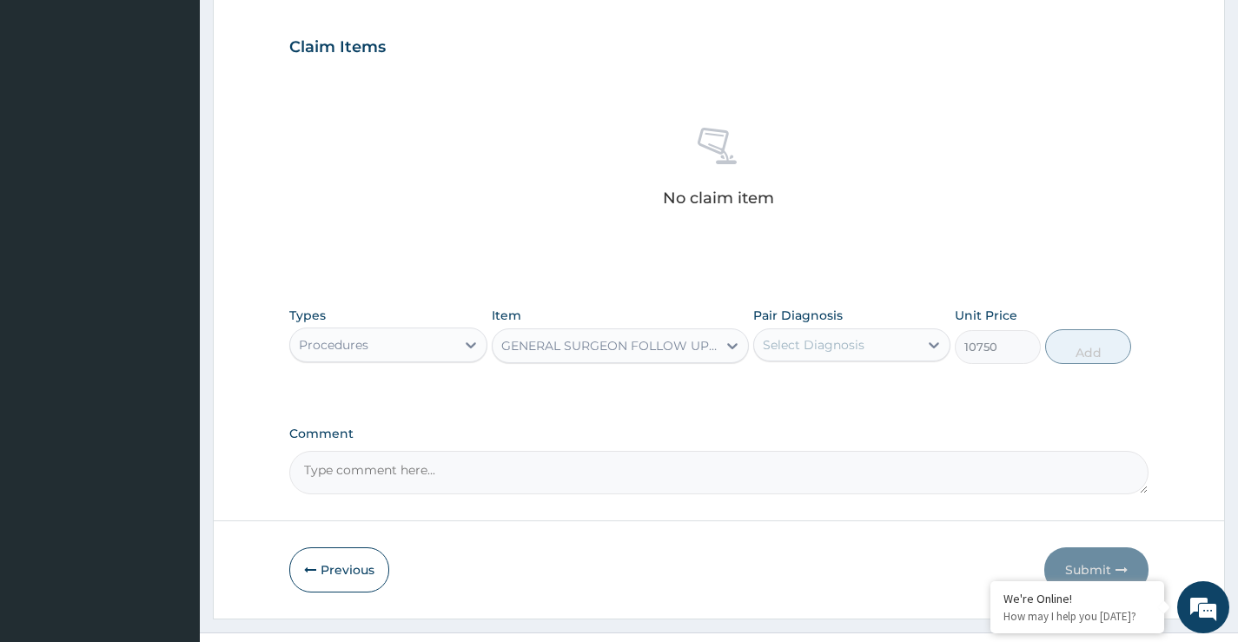
click at [813, 350] on div "Select Diagnosis" at bounding box center [814, 344] width 102 height 17
click at [808, 386] on label "[MEDICAL_DATA]" at bounding box center [836, 387] width 108 height 17
checkbox input "true"
click at [1094, 355] on button "Add" at bounding box center [1089, 346] width 86 height 35
type input "0"
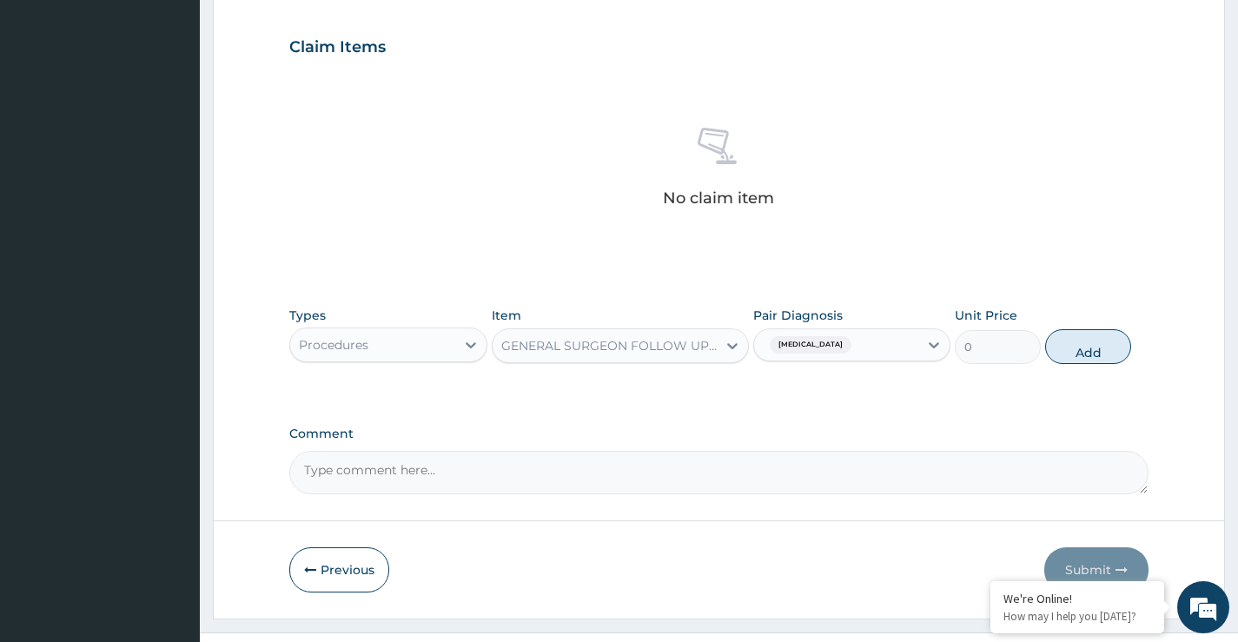
scroll to position [568, 0]
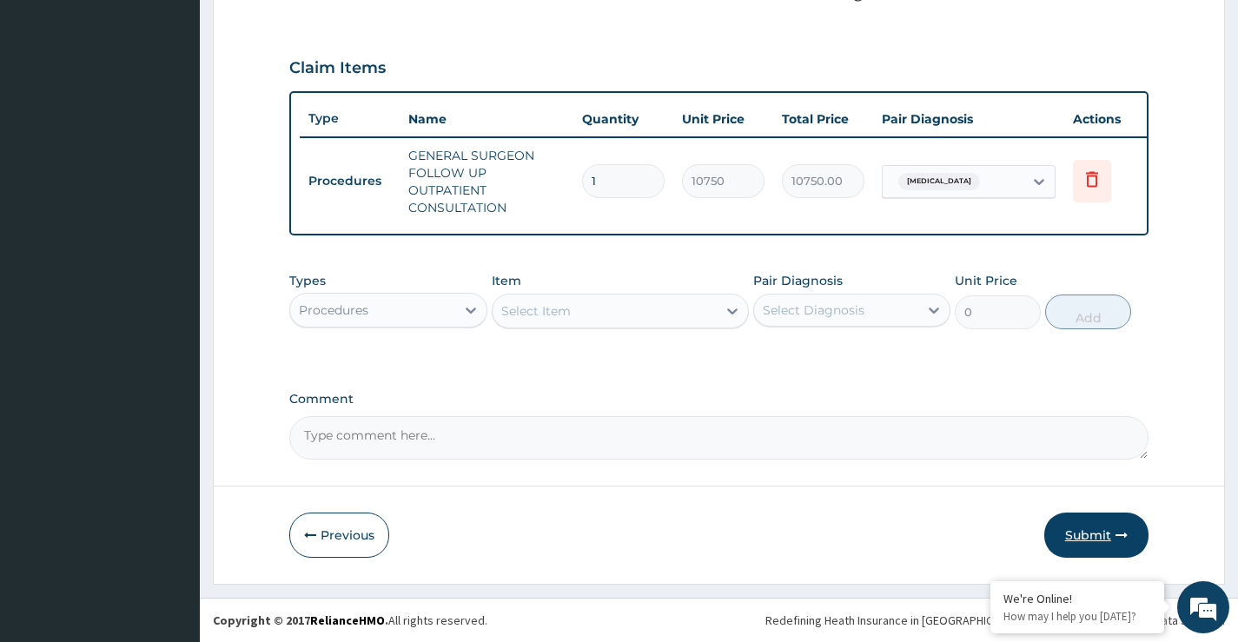
click at [1080, 540] on button "Submit" at bounding box center [1097, 535] width 104 height 45
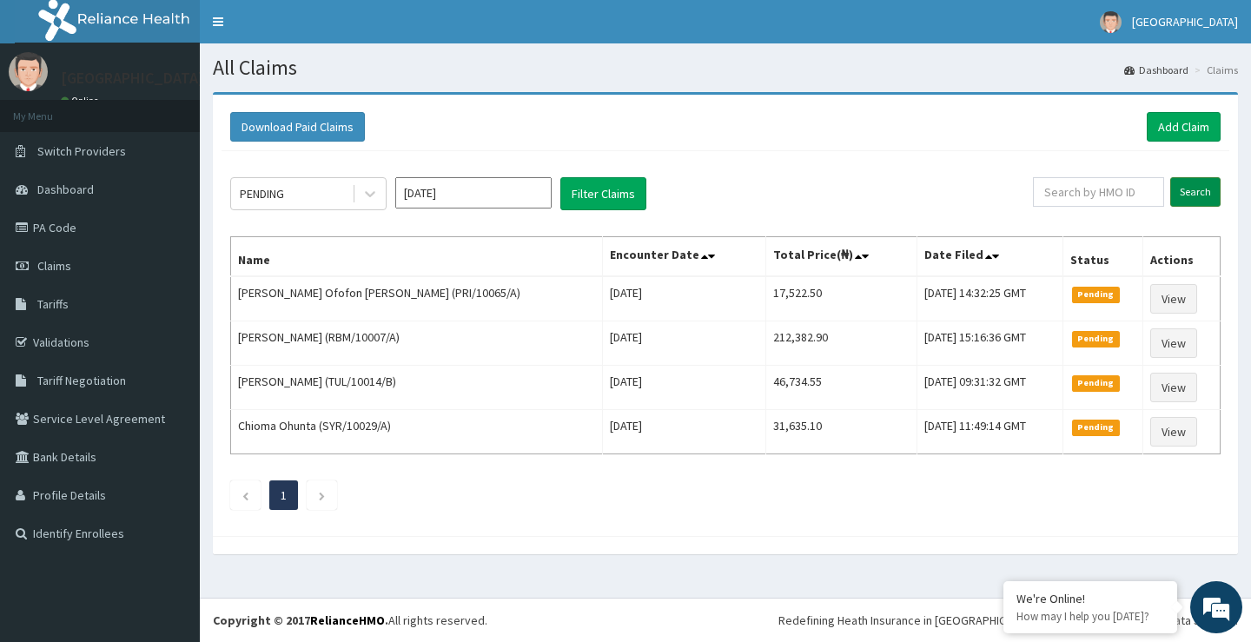
click at [1198, 191] on input "Search" at bounding box center [1196, 192] width 50 height 30
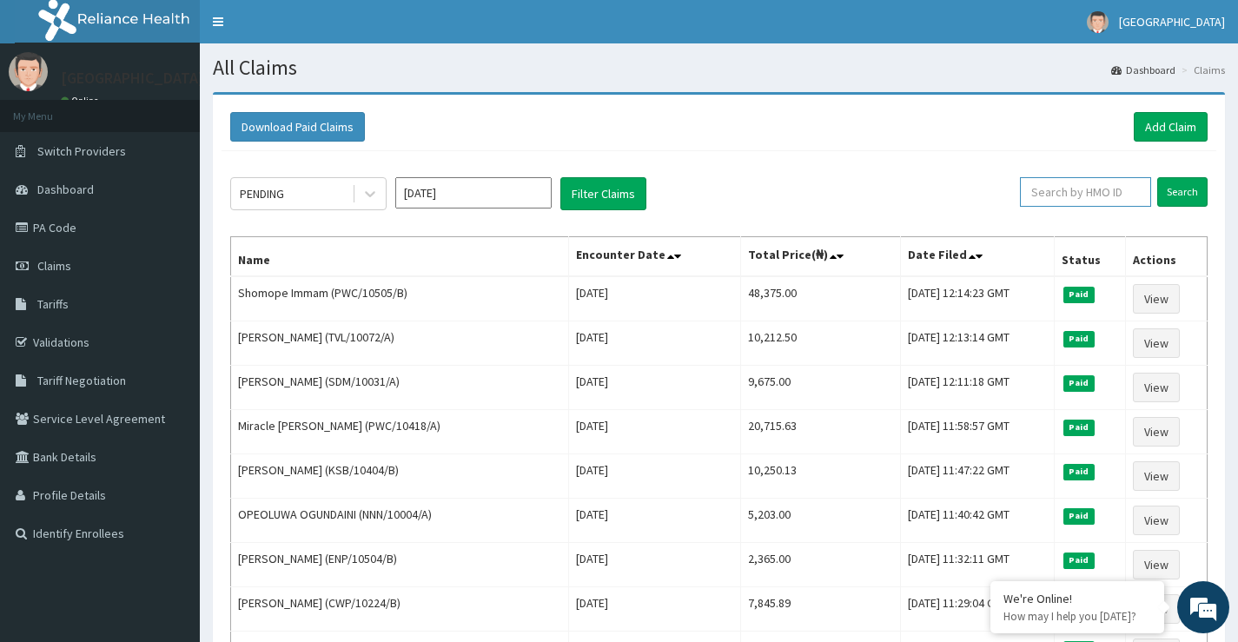
paste input "[PERSON_NAME]"
type input "E"
paste input "NCL/10033/A"
type input "NCL/10033/A"
click at [1178, 195] on input "Search" at bounding box center [1183, 192] width 50 height 30
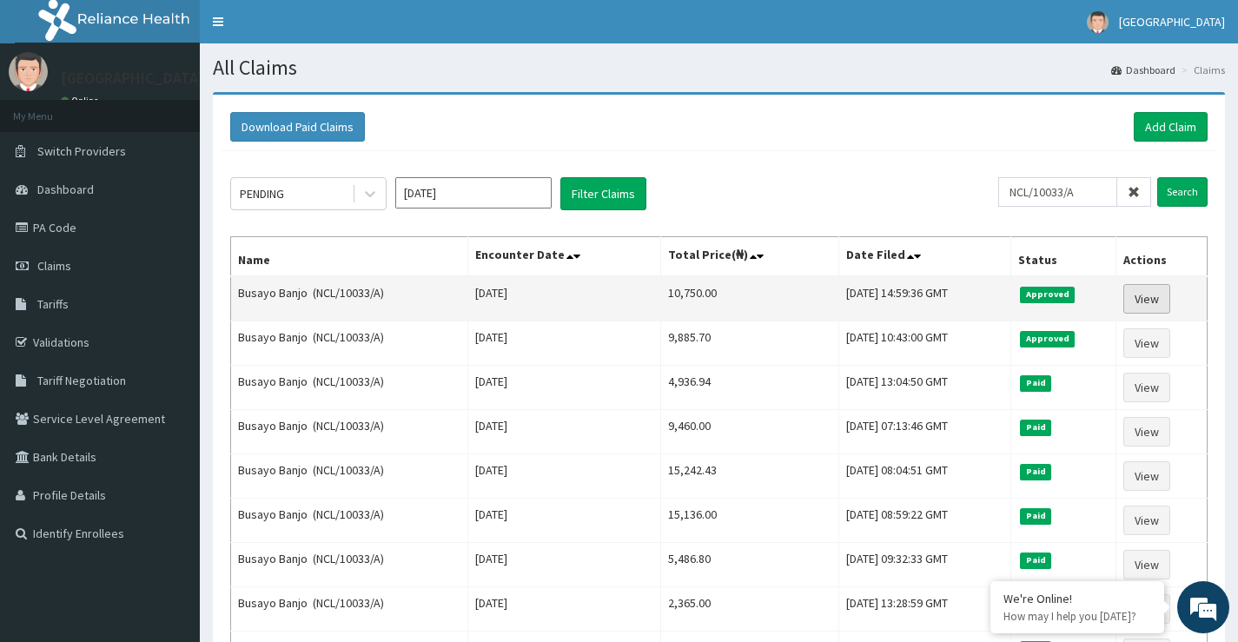
click at [1147, 298] on link "View" at bounding box center [1147, 299] width 47 height 30
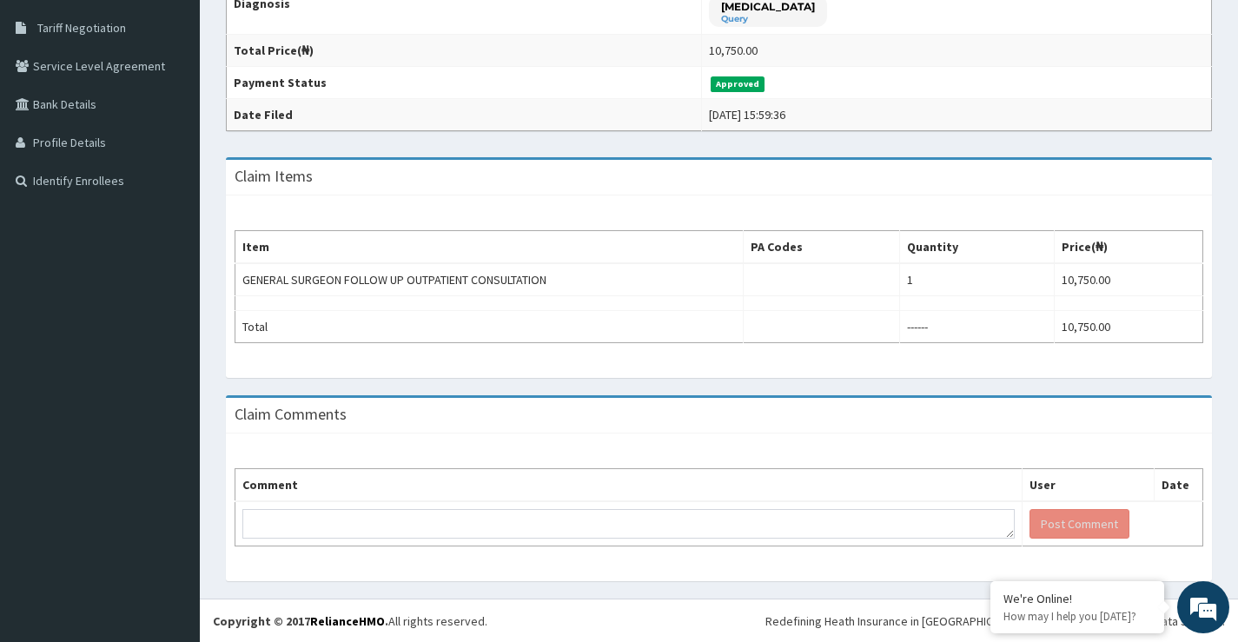
scroll to position [354, 0]
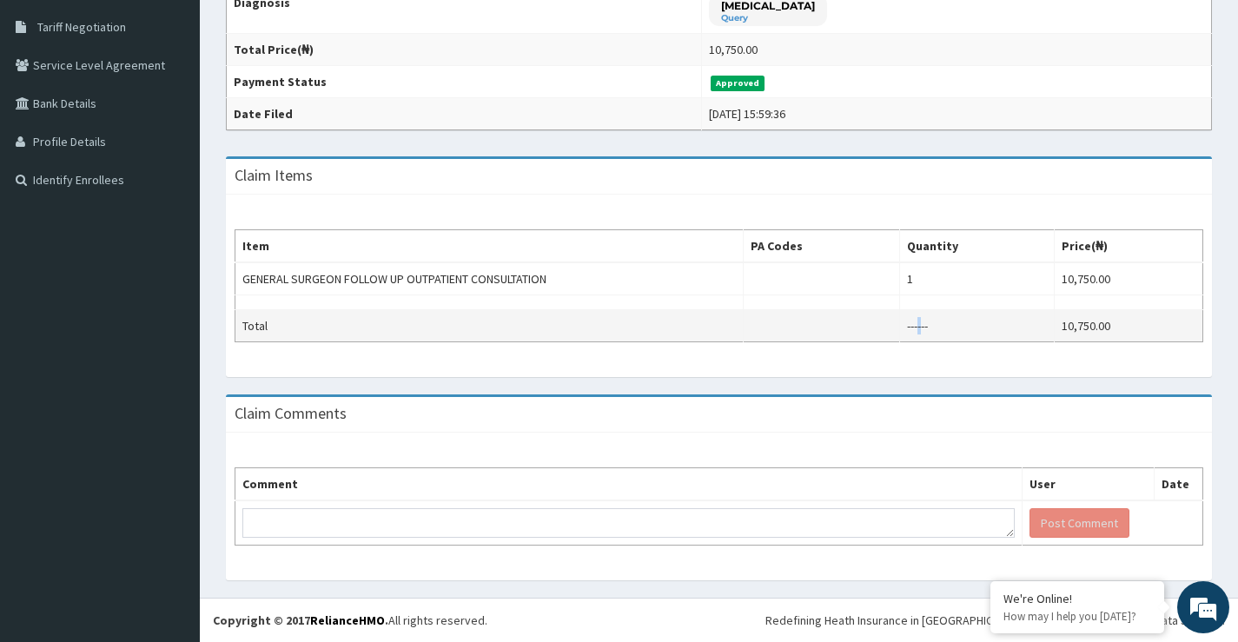
click at [924, 325] on td "------" at bounding box center [977, 326] width 155 height 32
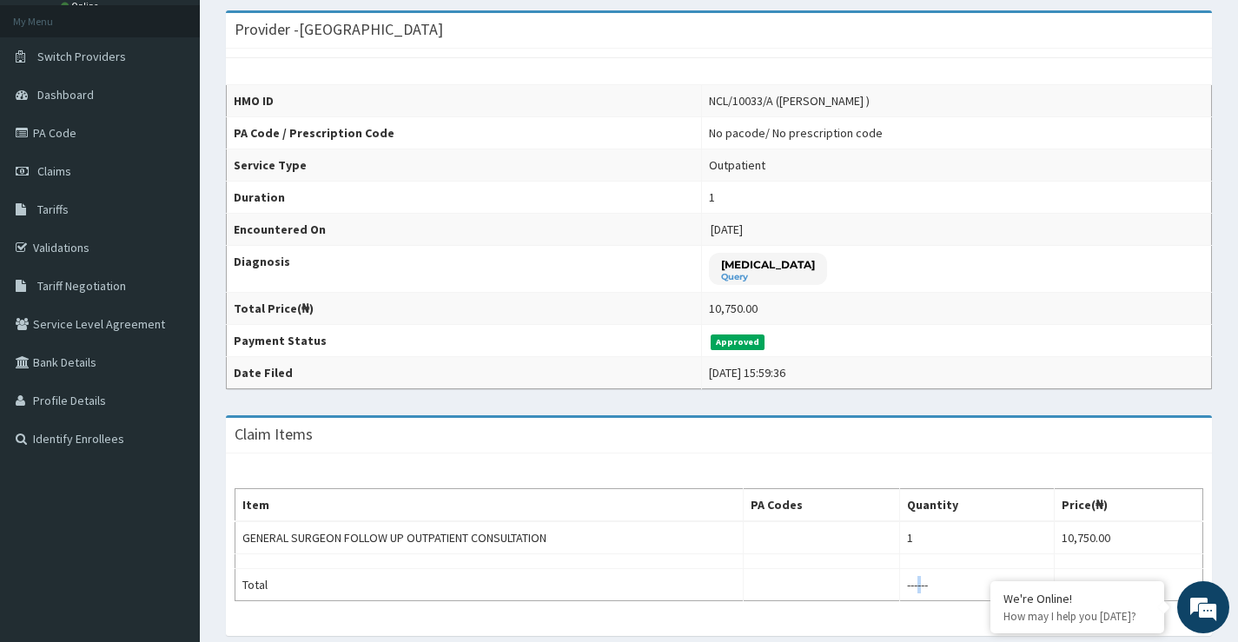
scroll to position [261, 0]
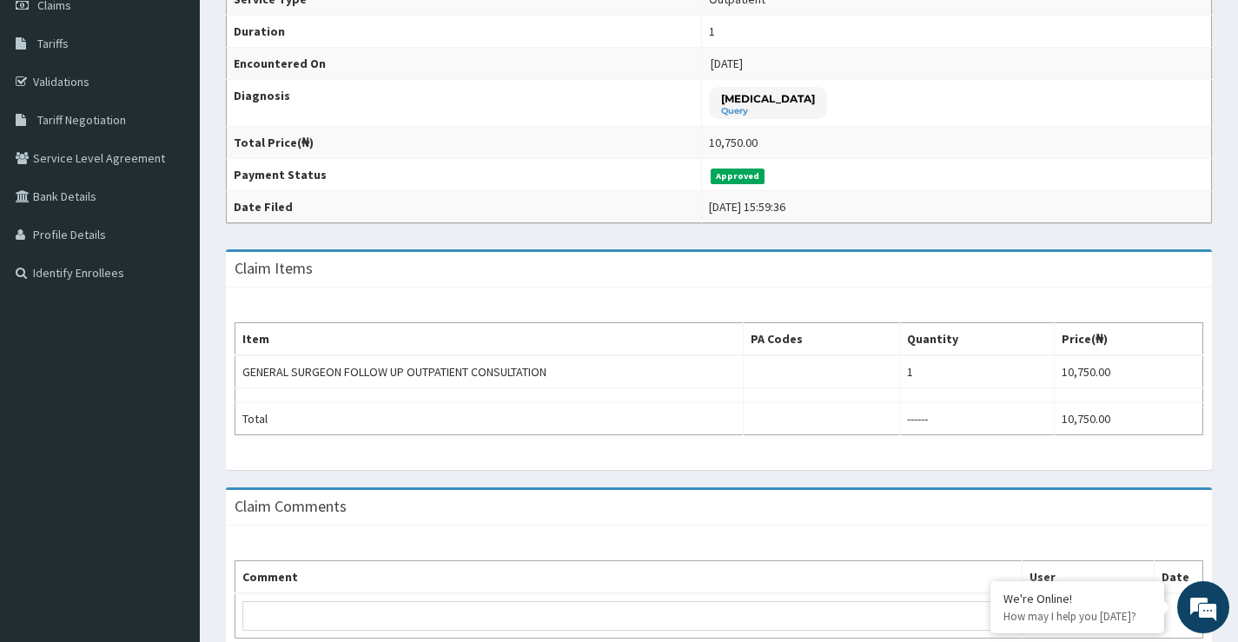
click at [841, 466] on div "Item PA Codes Quantity Price(₦) GENERAL SURGEON FOLLOW UP OUTPATIENT CONSULTATI…" at bounding box center [719, 379] width 986 height 183
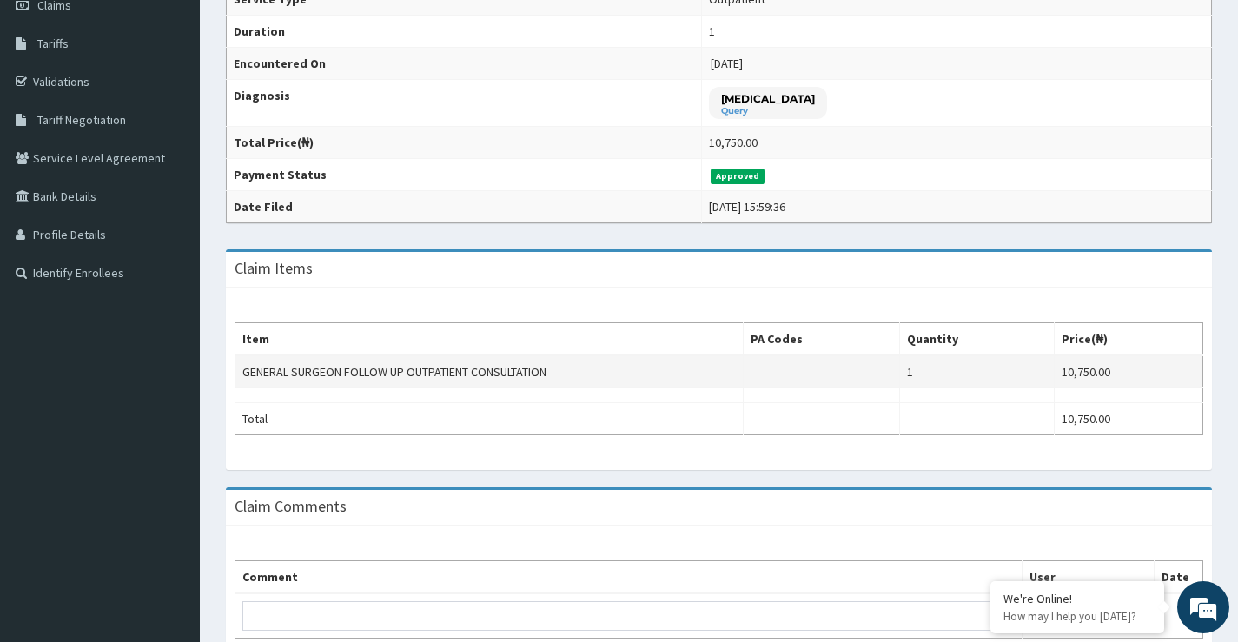
click at [485, 377] on td "GENERAL SURGEON FOLLOW UP OUTPATIENT CONSULTATION" at bounding box center [490, 371] width 508 height 33
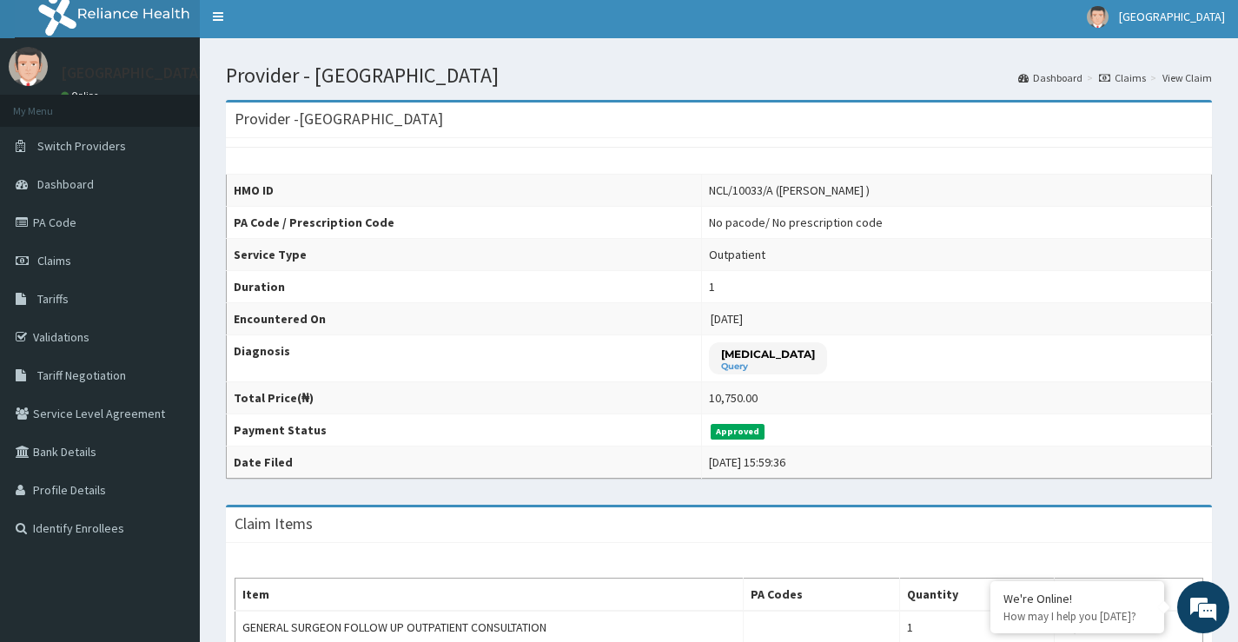
scroll to position [0, 0]
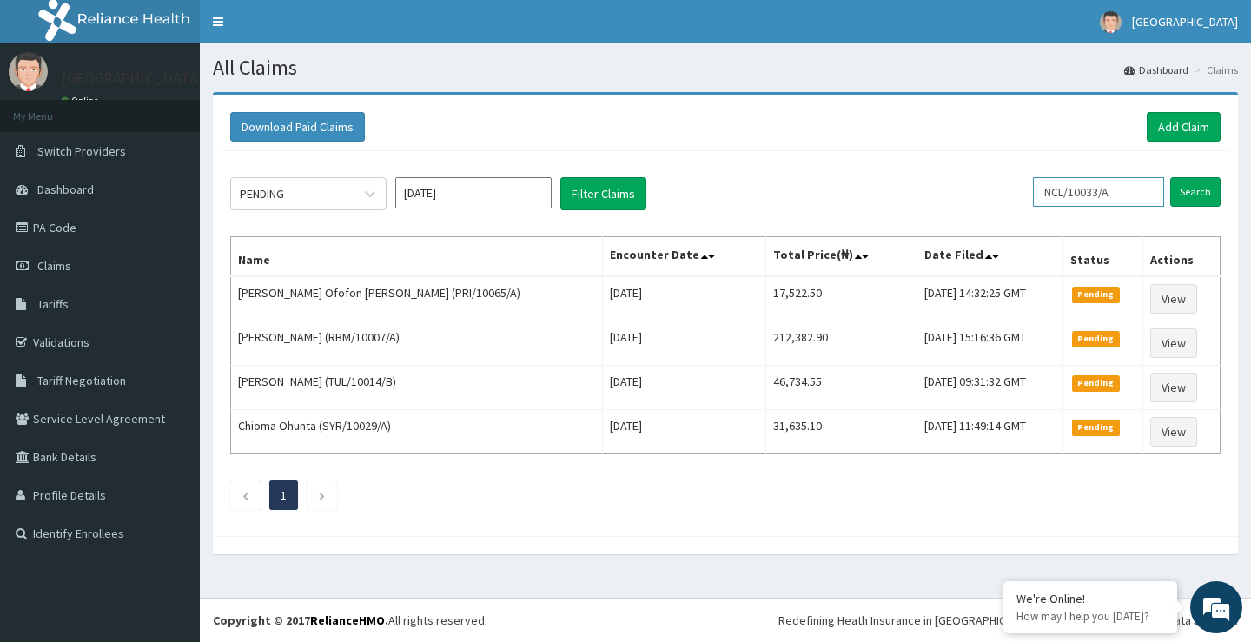
drag, startPoint x: 1130, startPoint y: 197, endPoint x: 1052, endPoint y: 192, distance: 78.4
click at [1041, 195] on div "PENDING [DATE] Filter Claims NCL/10033/A Search" at bounding box center [725, 193] width 991 height 33
click at [1185, 129] on link "Add Claim" at bounding box center [1184, 127] width 74 height 30
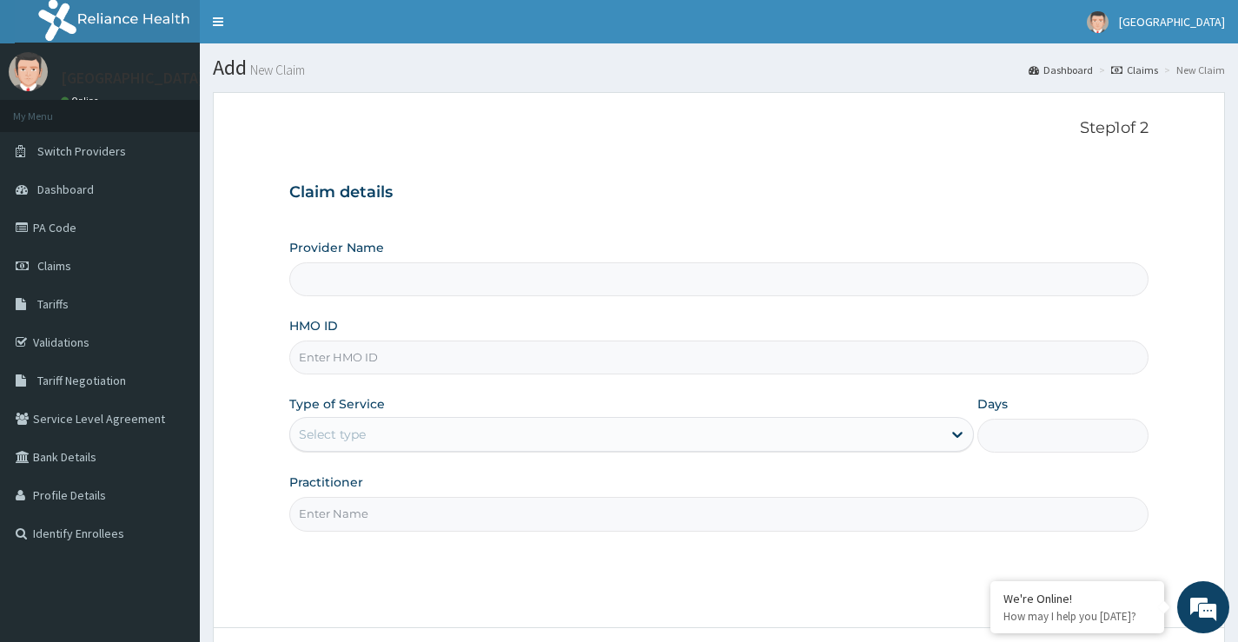
type input "[GEOGRAPHIC_DATA]"
paste input "NCL/10033/A"
type input "NCL/10033/A"
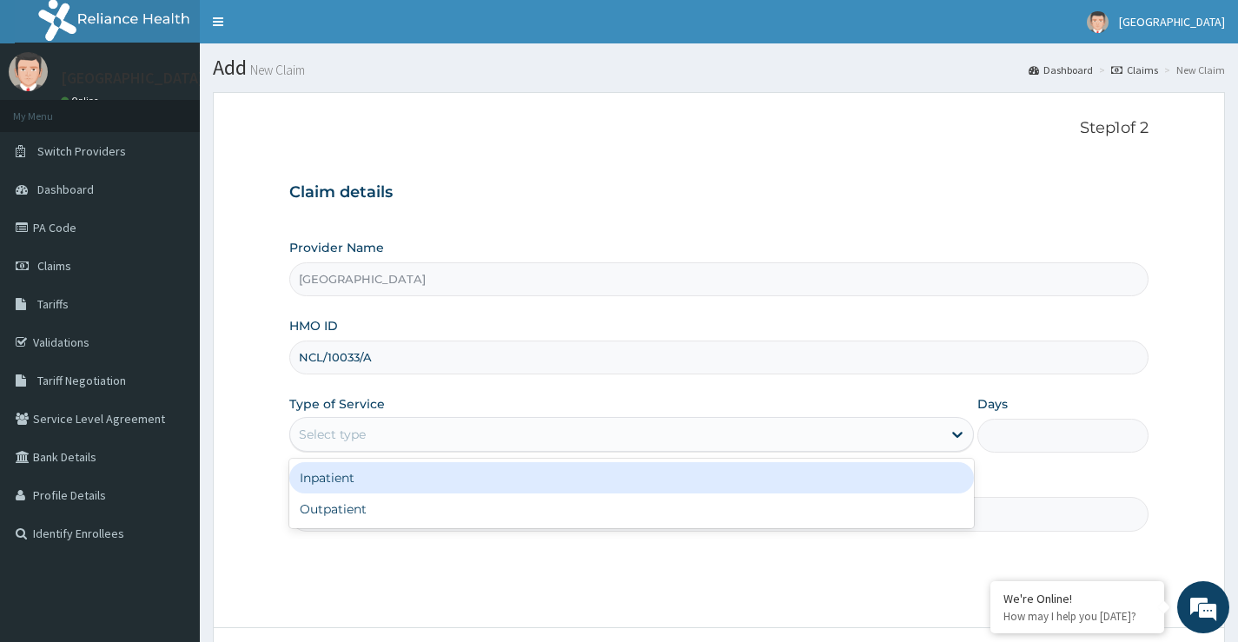
click at [395, 429] on div "Select type" at bounding box center [616, 435] width 652 height 28
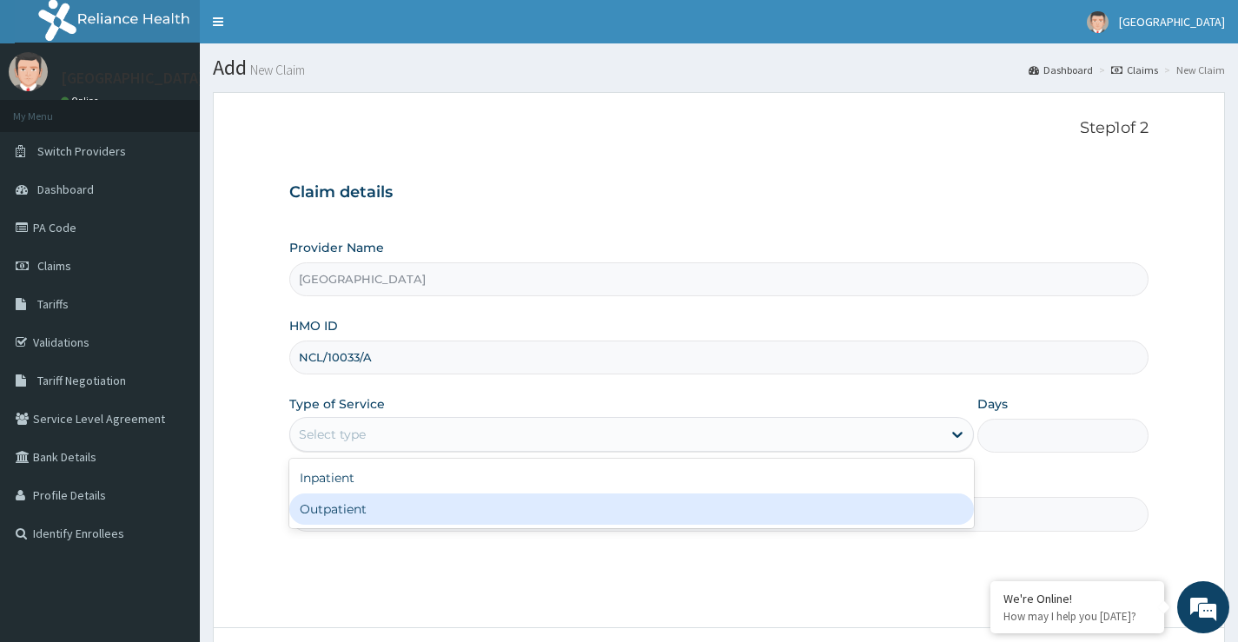
click at [385, 520] on div "Outpatient" at bounding box center [631, 509] width 685 height 31
type input "1"
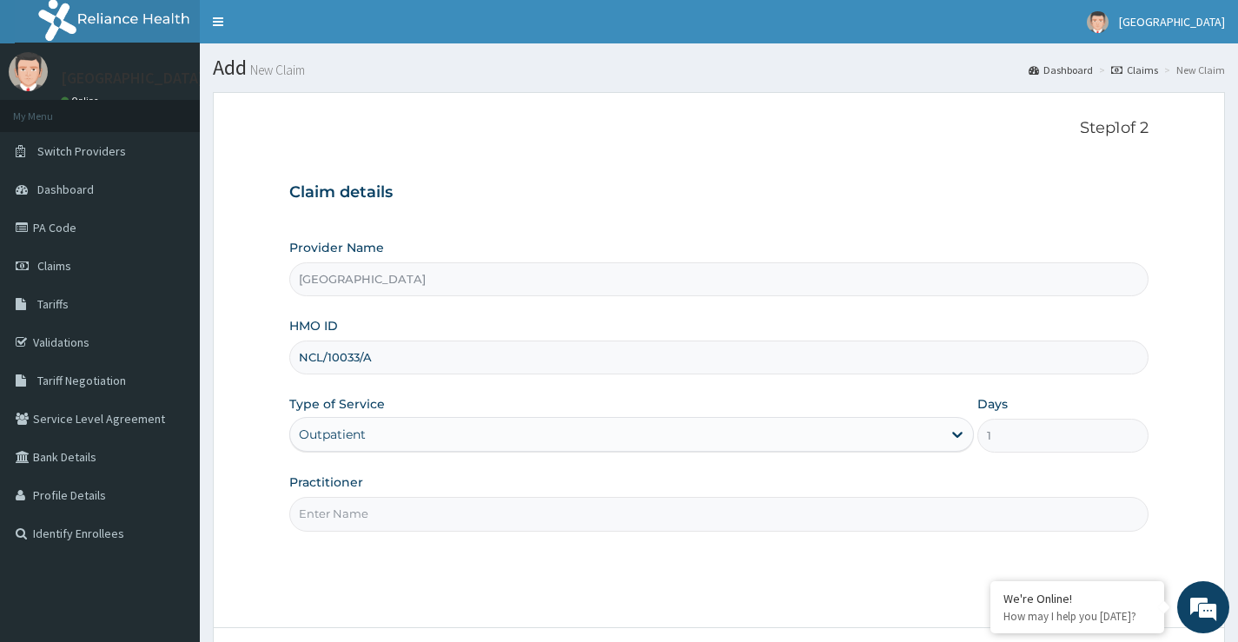
click at [385, 513] on input "Practitioner" at bounding box center [719, 514] width 860 height 34
type input "[PERSON_NAME]"
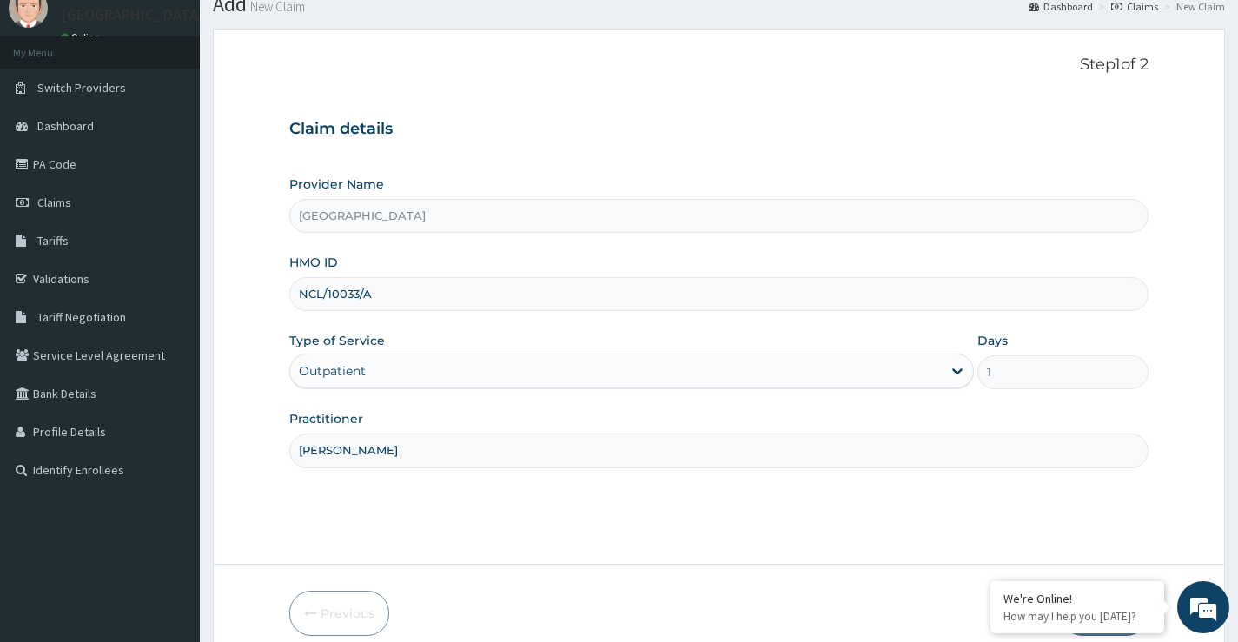
scroll to position [142, 0]
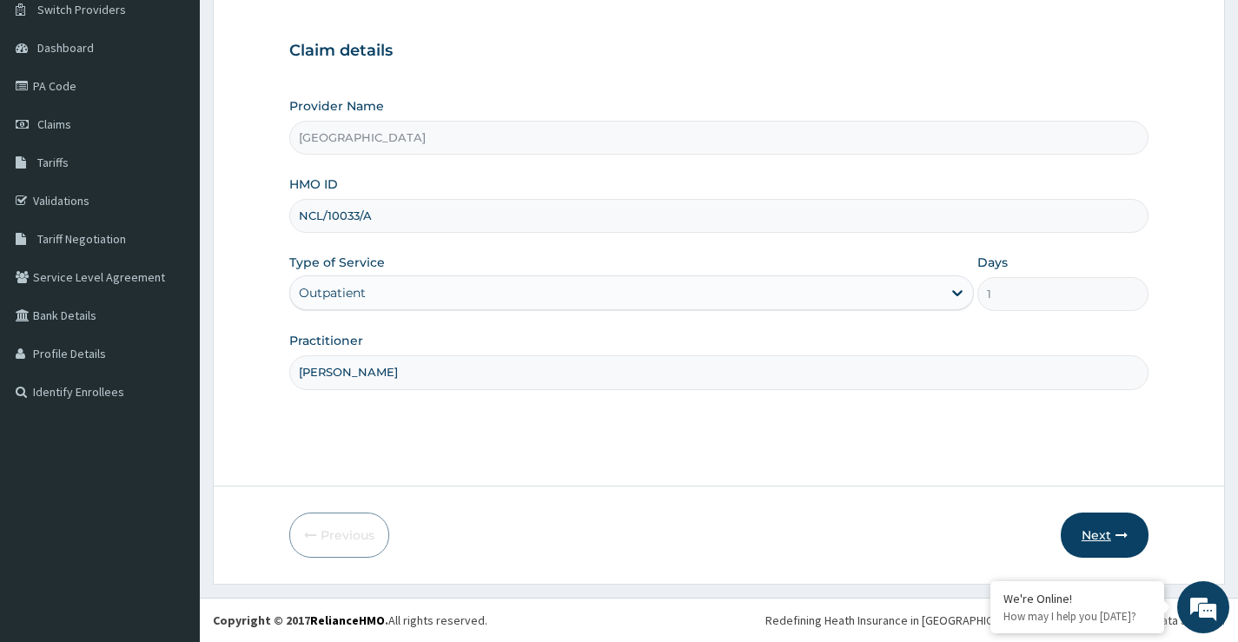
click at [1125, 533] on icon "button" at bounding box center [1122, 535] width 12 height 12
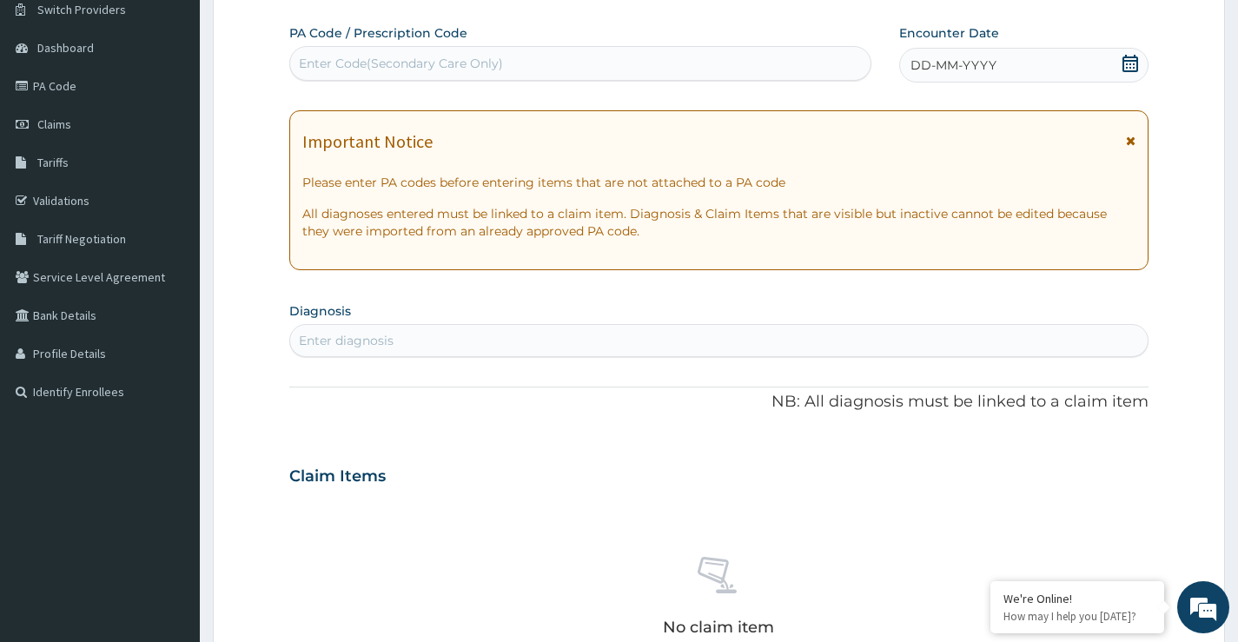
click at [494, 64] on div "Enter Code(Secondary Care Only)" at bounding box center [401, 63] width 204 height 17
click at [1131, 61] on icon at bounding box center [1131, 63] width 16 height 17
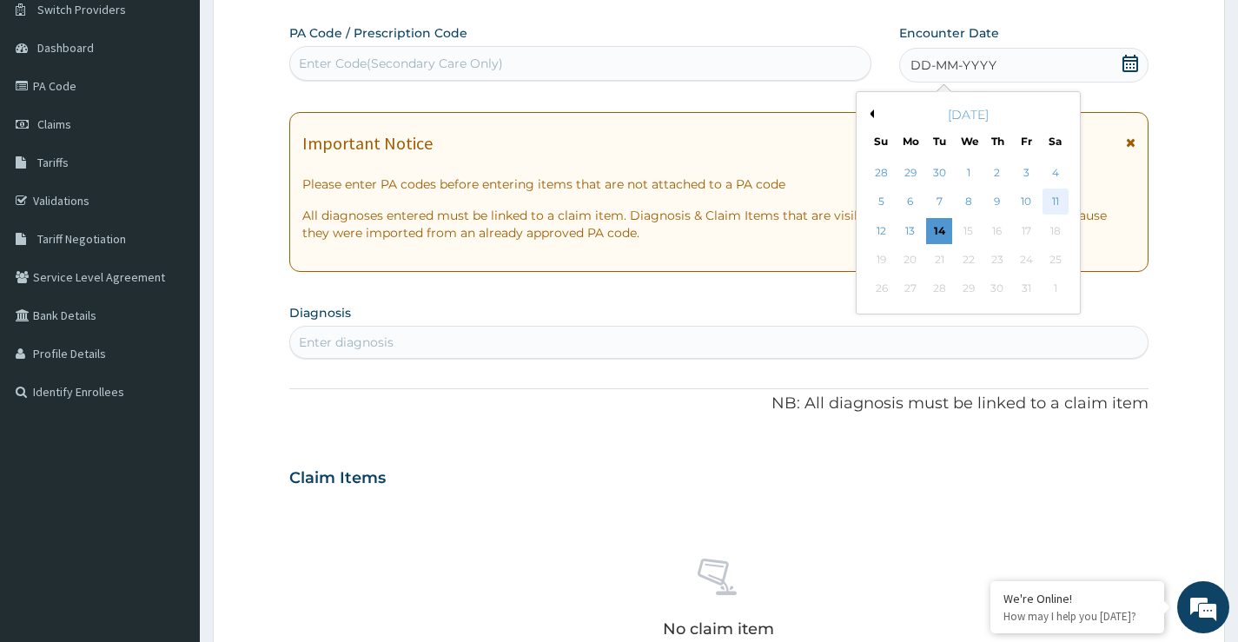
click at [1053, 199] on div "11" at bounding box center [1055, 202] width 26 height 26
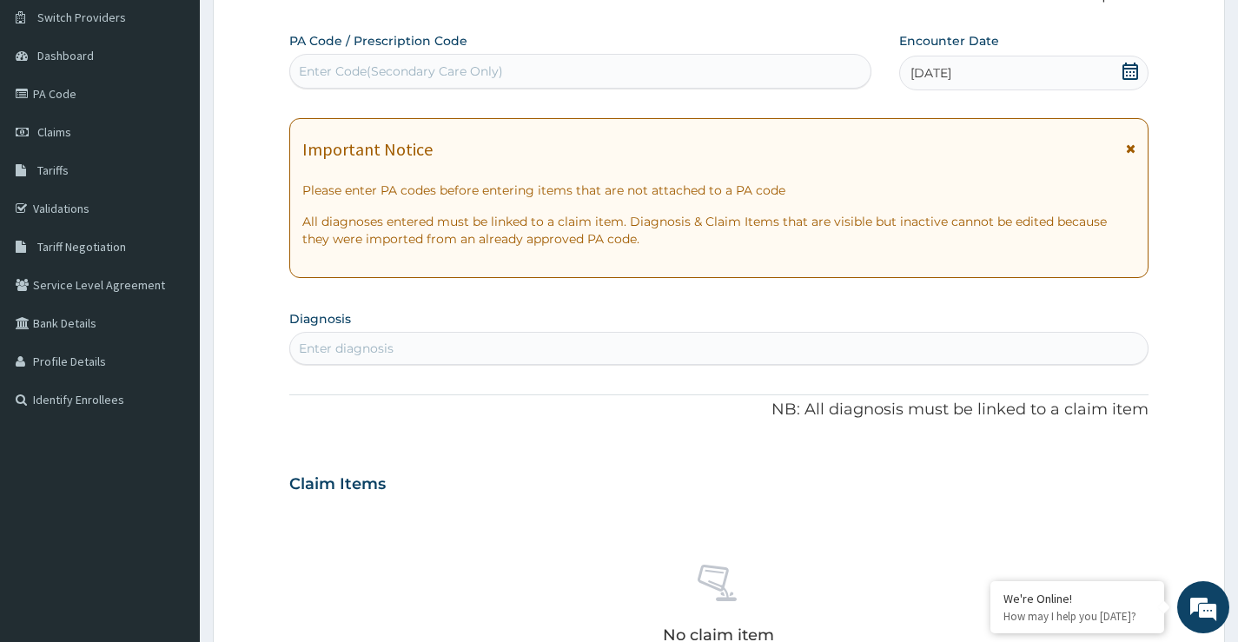
scroll to position [174, 0]
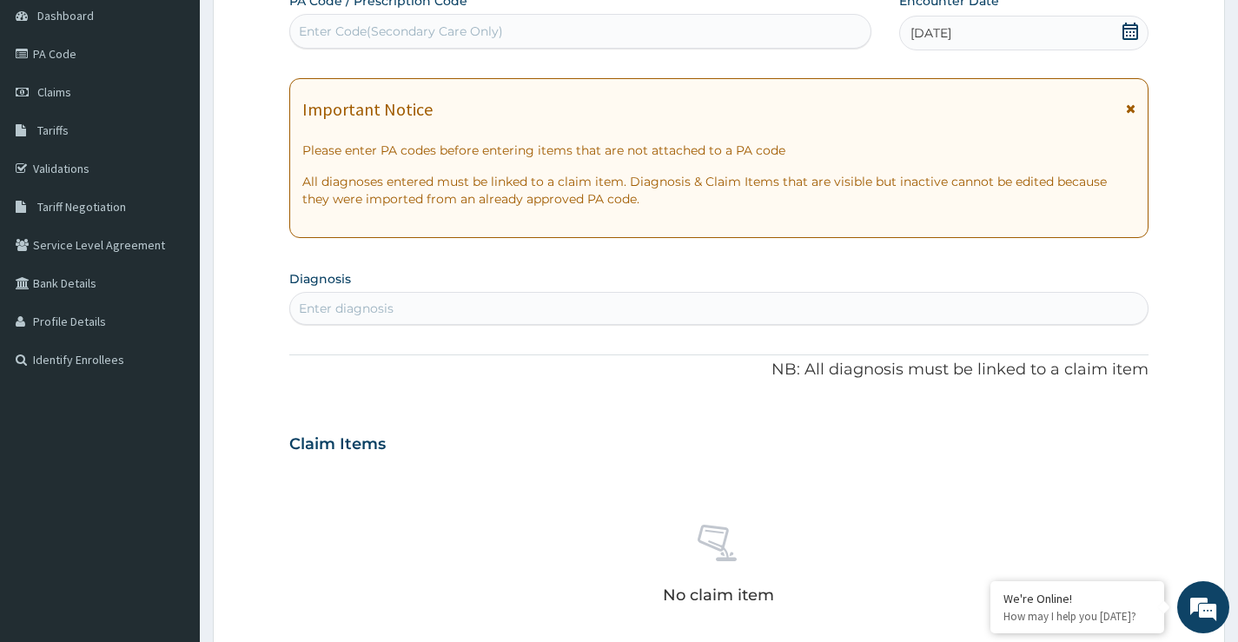
click at [339, 307] on div "Enter diagnosis" at bounding box center [346, 308] width 95 height 17
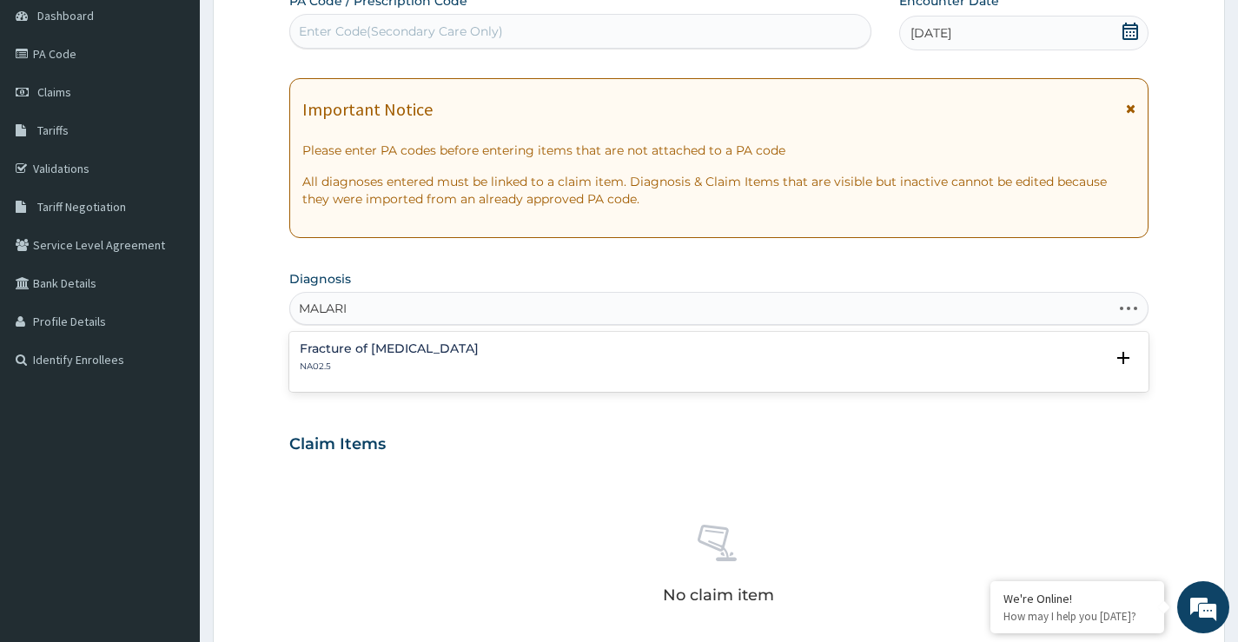
type input "[MEDICAL_DATA]"
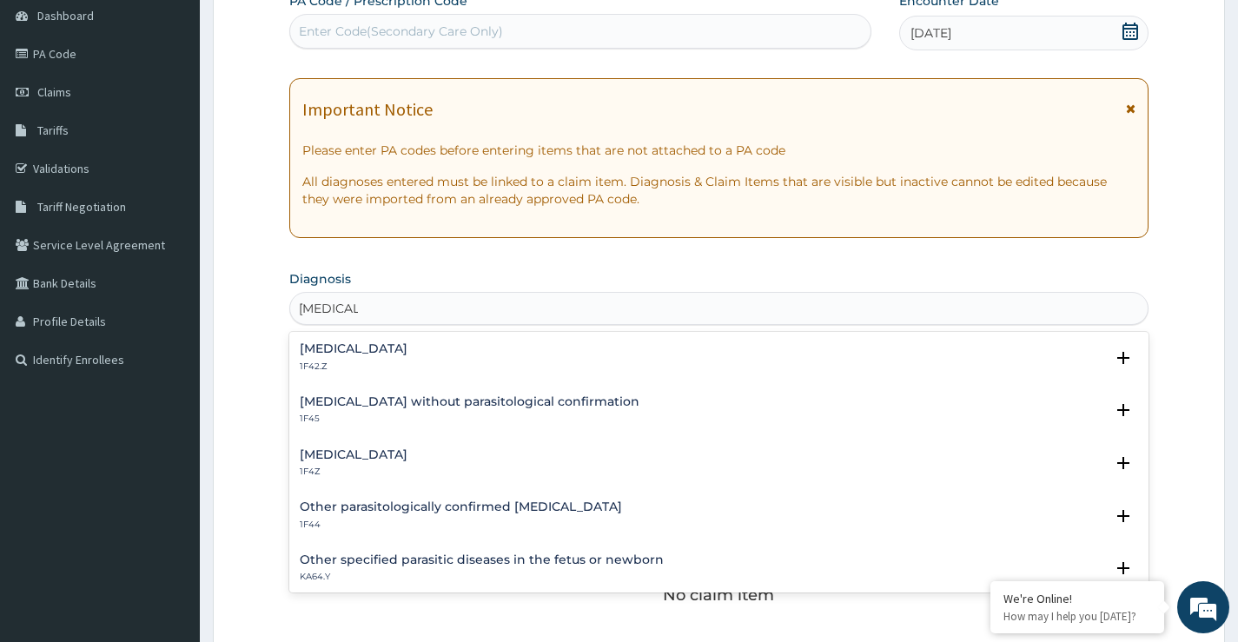
click at [402, 451] on h4 "[MEDICAL_DATA]" at bounding box center [354, 454] width 108 height 13
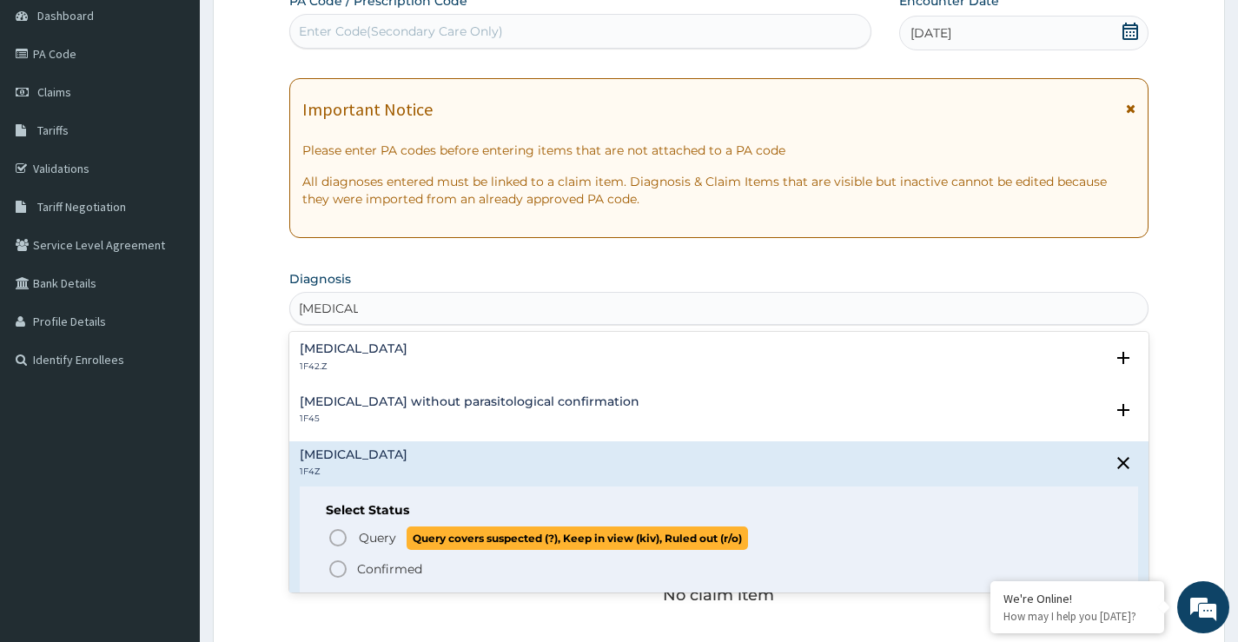
click at [335, 537] on icon "status option query" at bounding box center [338, 538] width 21 height 21
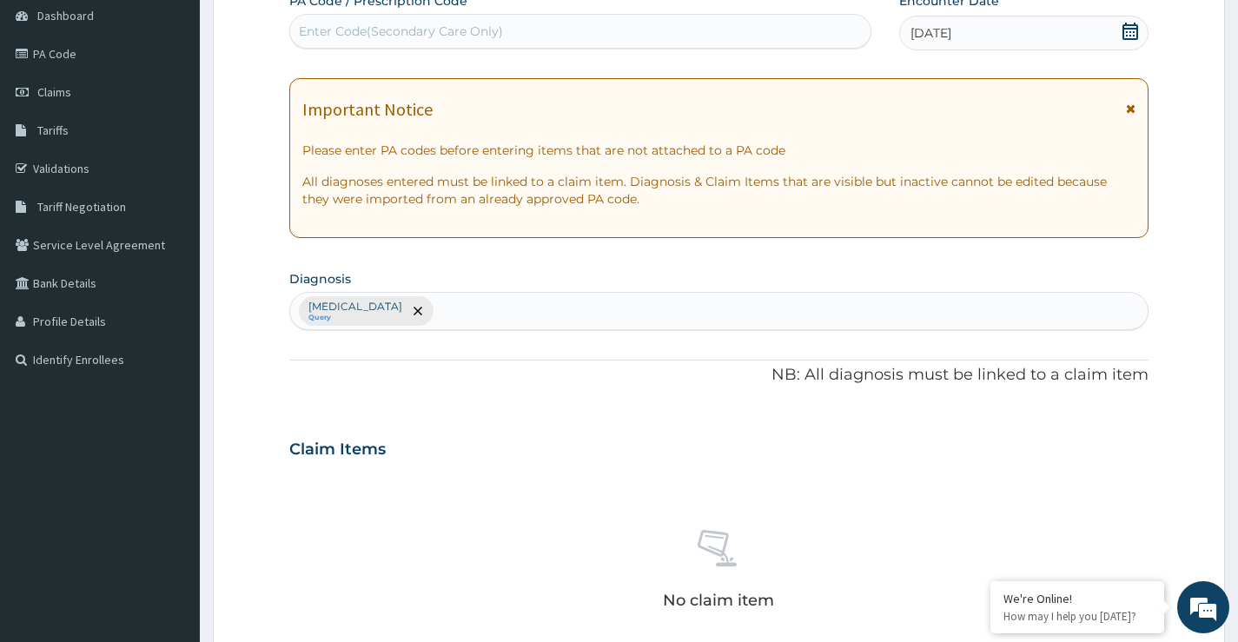
click at [551, 305] on div "[MEDICAL_DATA] Query" at bounding box center [719, 311] width 858 height 37
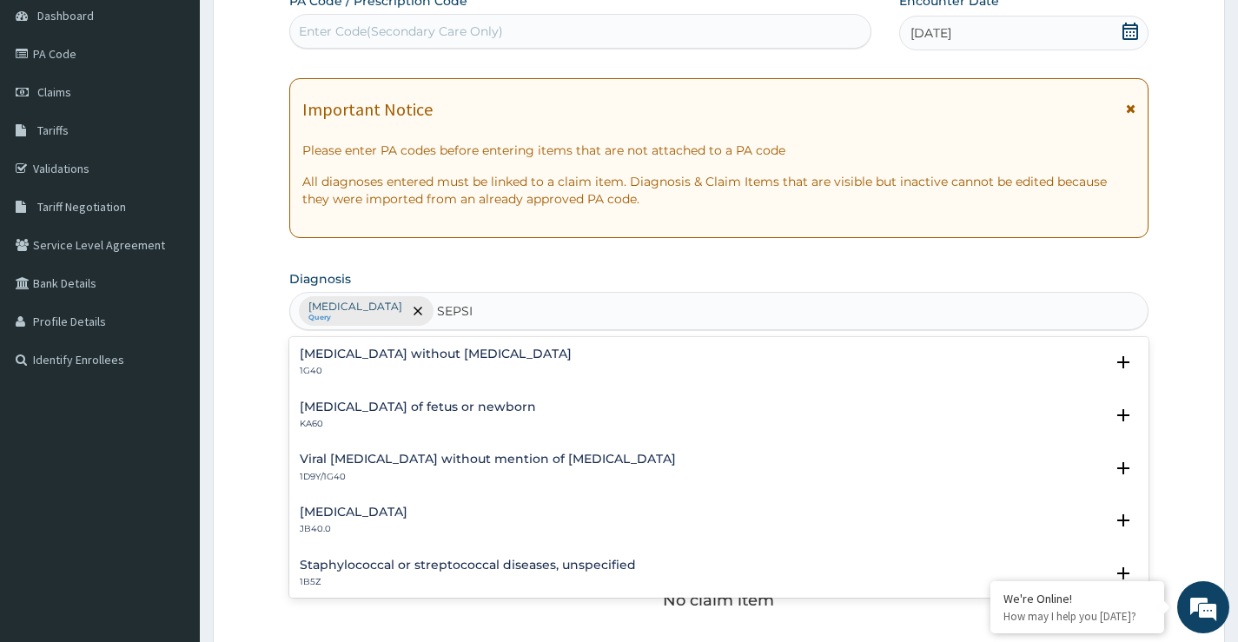
type input "[MEDICAL_DATA]"
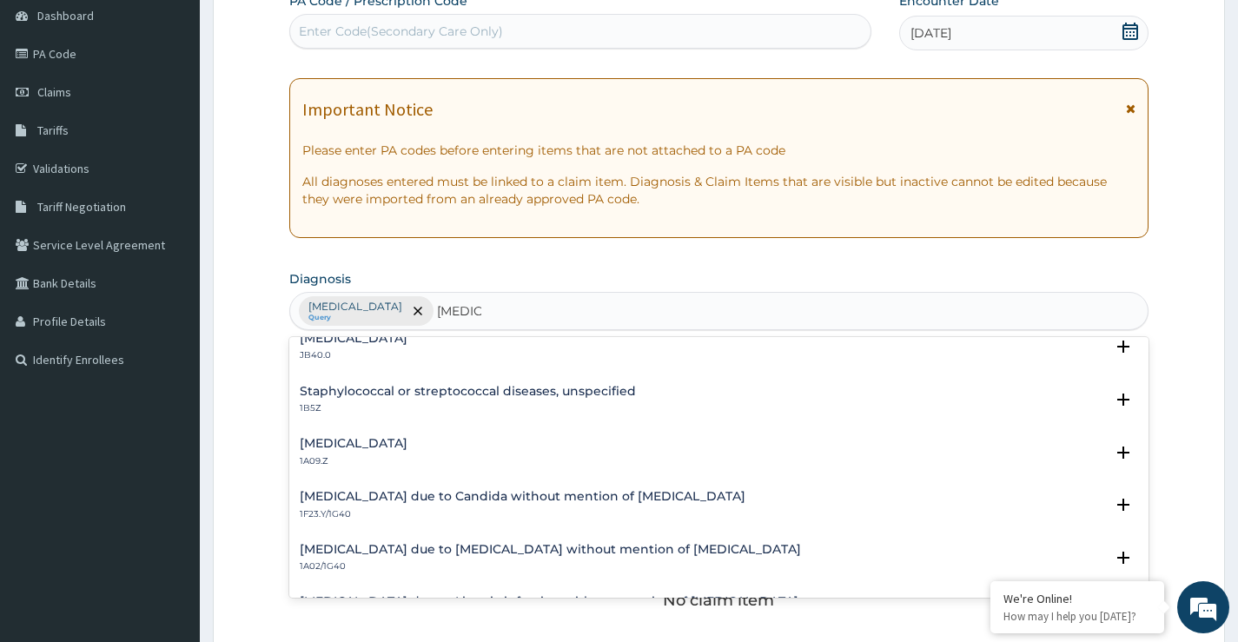
click at [408, 443] on h4 "[MEDICAL_DATA]" at bounding box center [354, 443] width 108 height 13
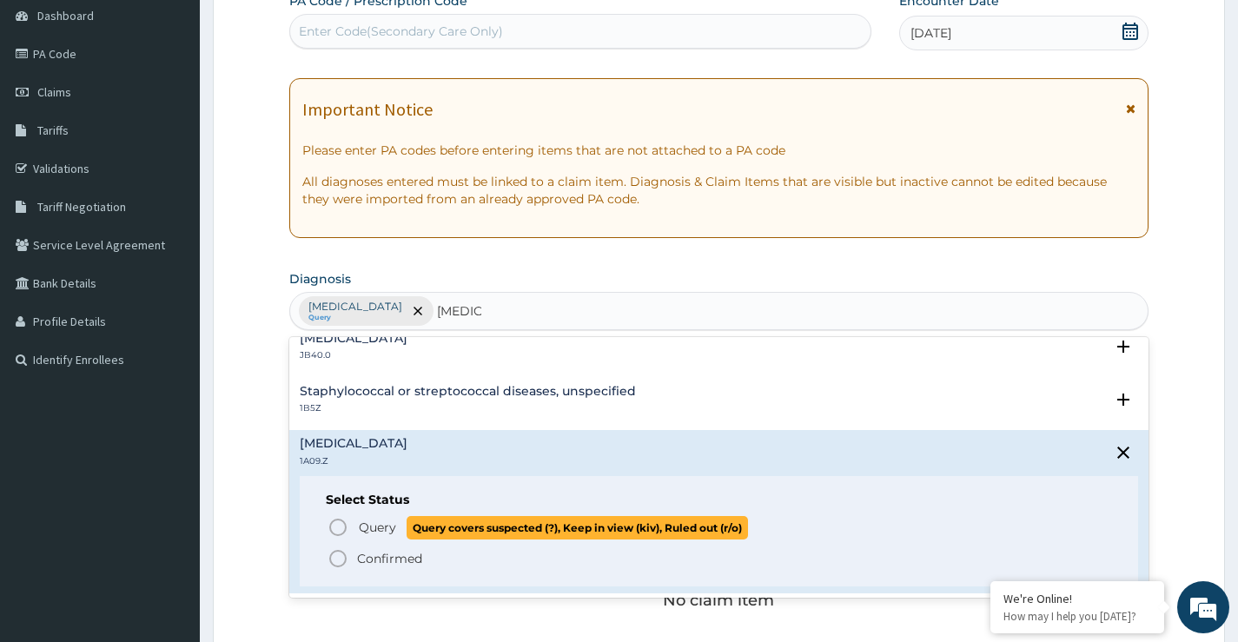
click at [330, 529] on circle "status option query" at bounding box center [338, 528] width 16 height 16
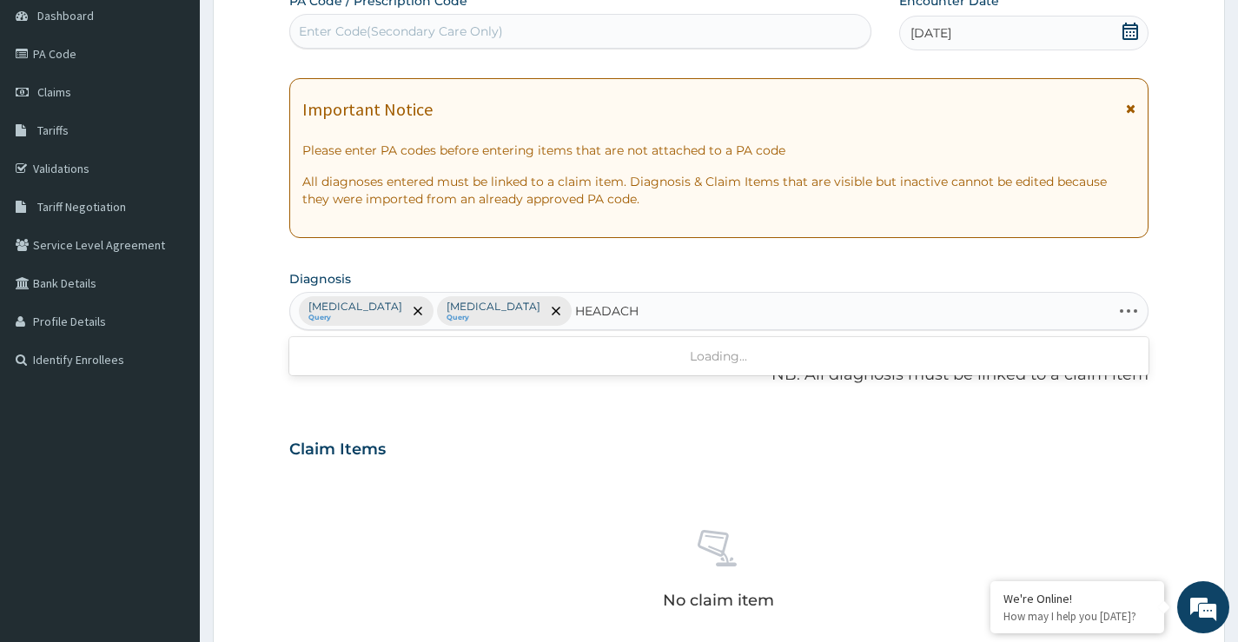
type input "HEADACHE"
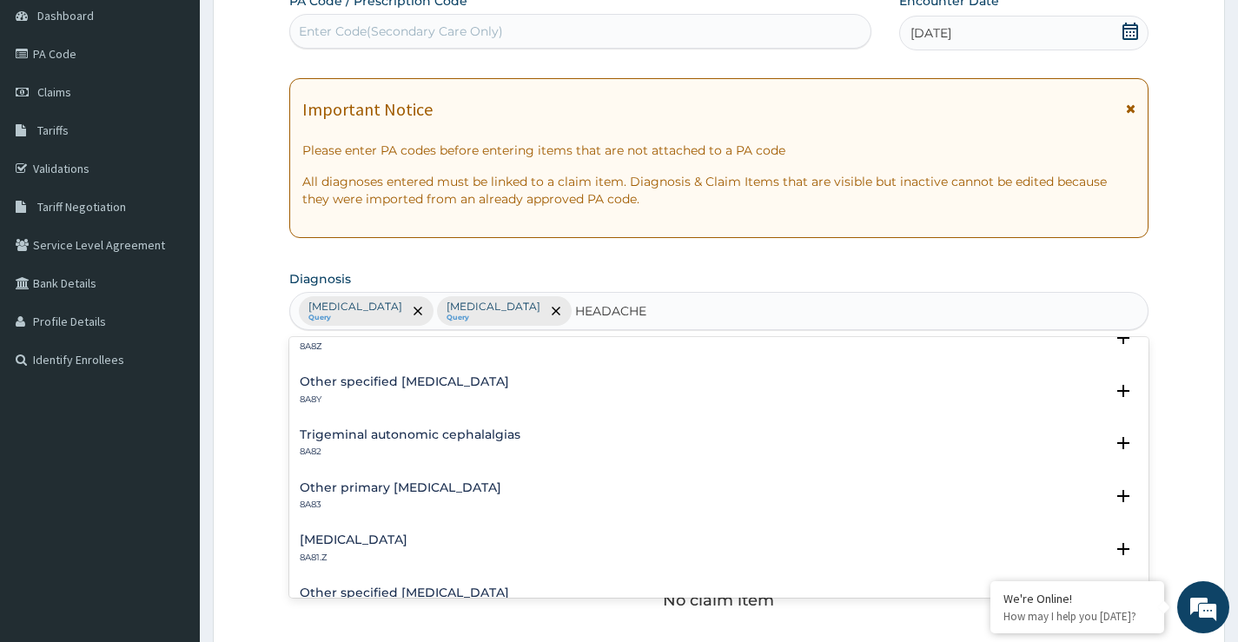
scroll to position [0, 0]
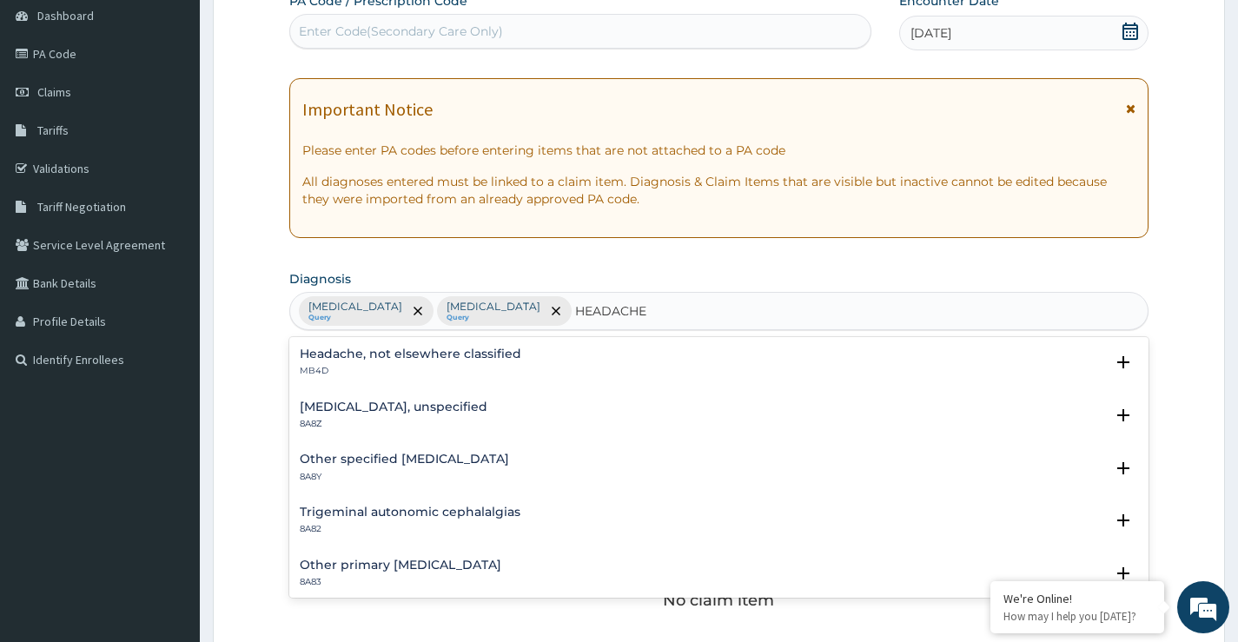
click at [435, 355] on h4 "Headache, not elsewhere classified" at bounding box center [411, 354] width 222 height 13
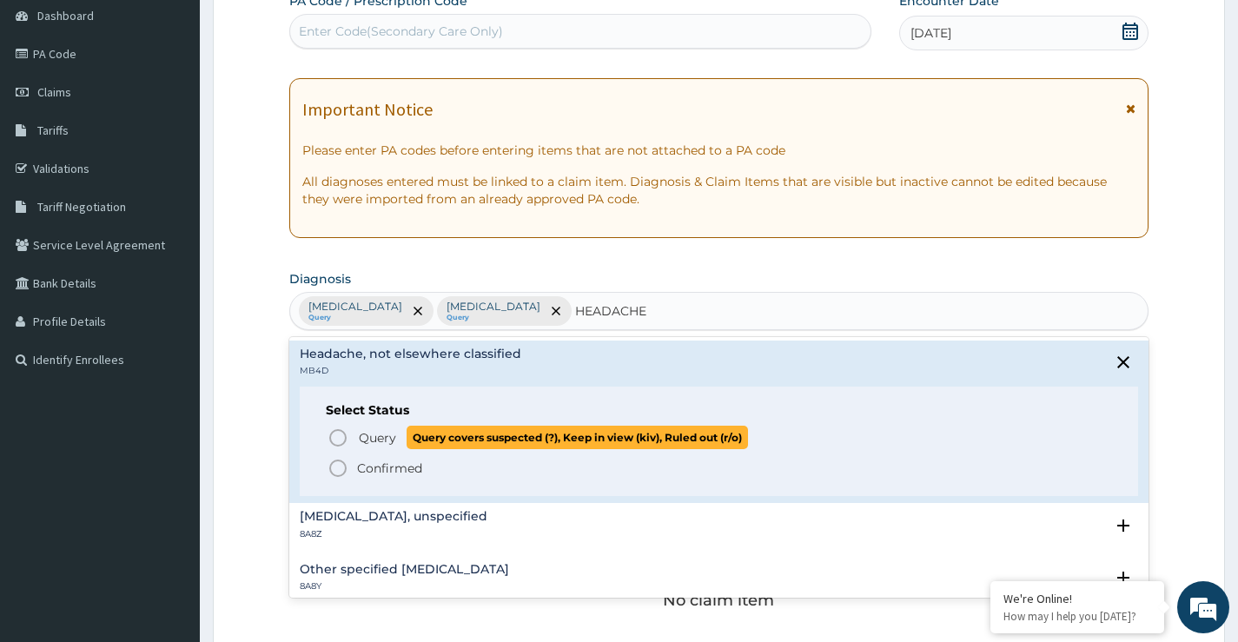
click at [336, 436] on icon "status option query" at bounding box center [338, 438] width 21 height 21
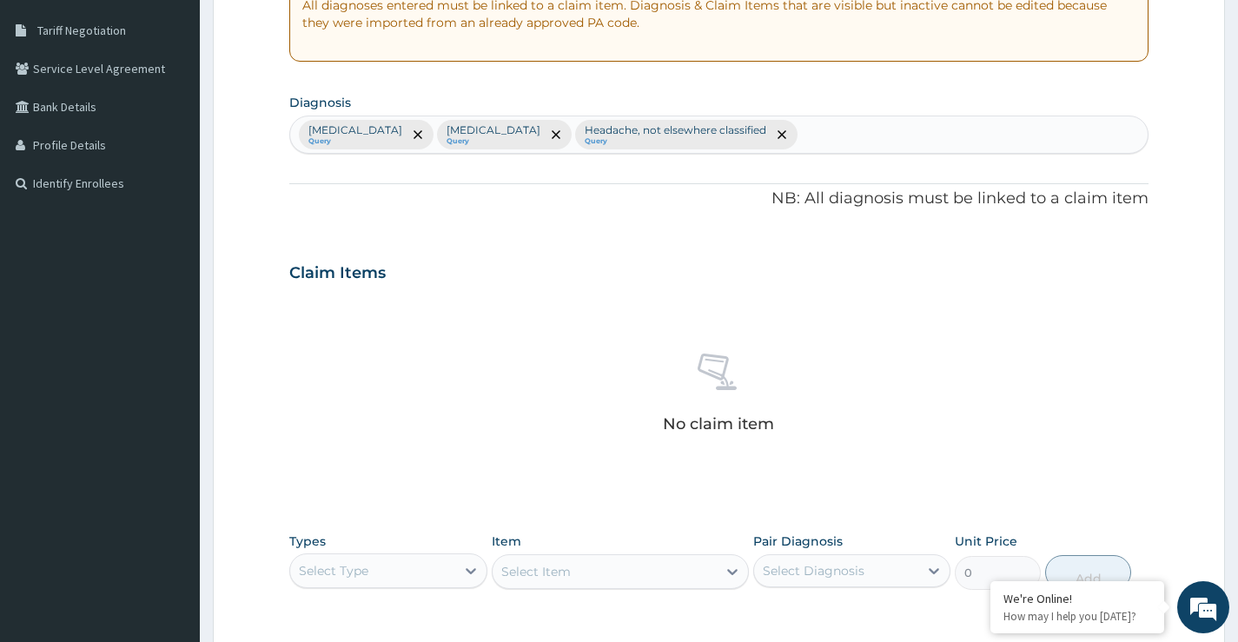
scroll to position [435, 0]
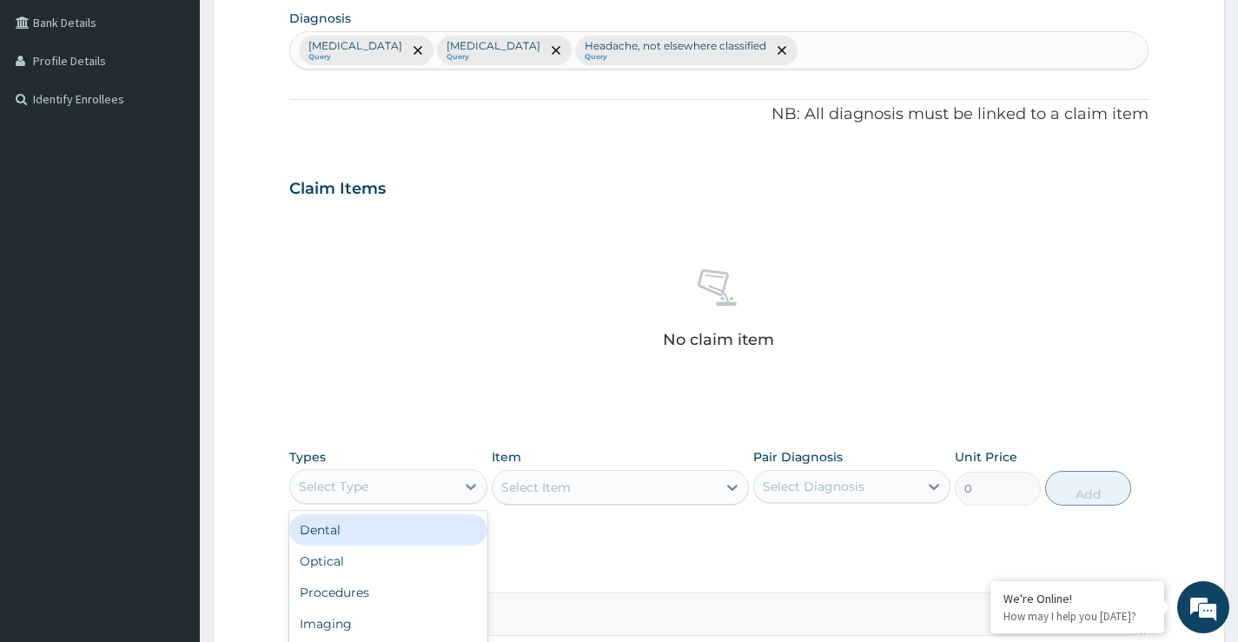
click at [389, 498] on div "Select Type" at bounding box center [372, 487] width 164 height 28
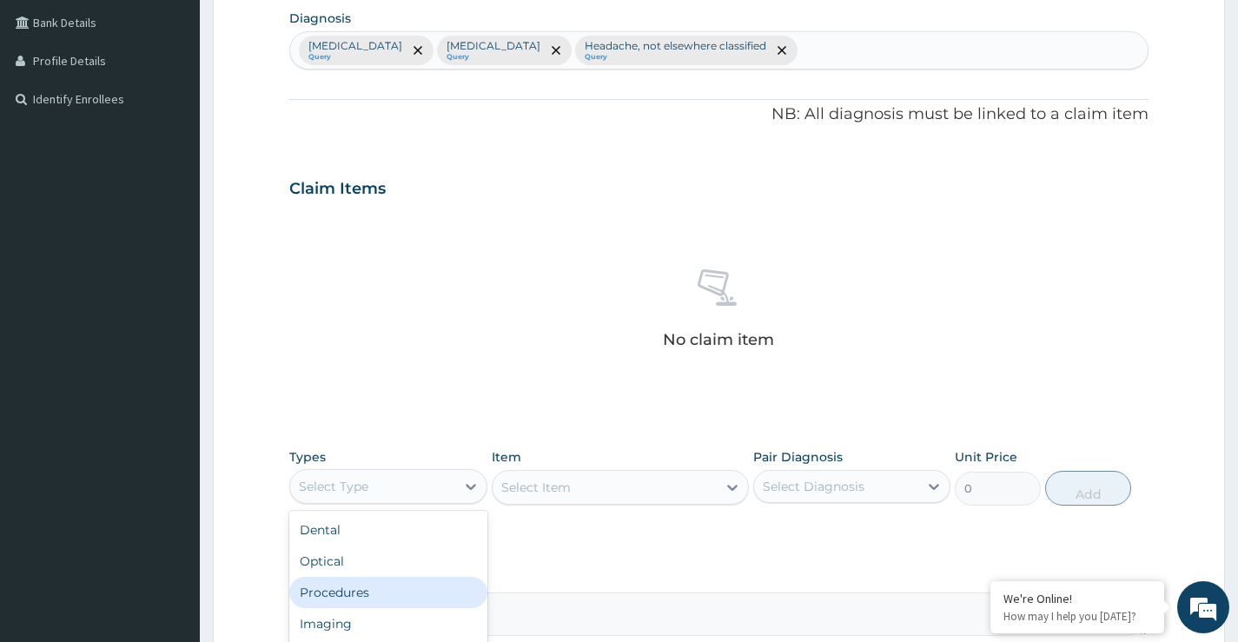
click at [366, 591] on div "Procedures" at bounding box center [387, 592] width 197 height 31
click at [608, 490] on div "Select Item" at bounding box center [621, 487] width 258 height 35
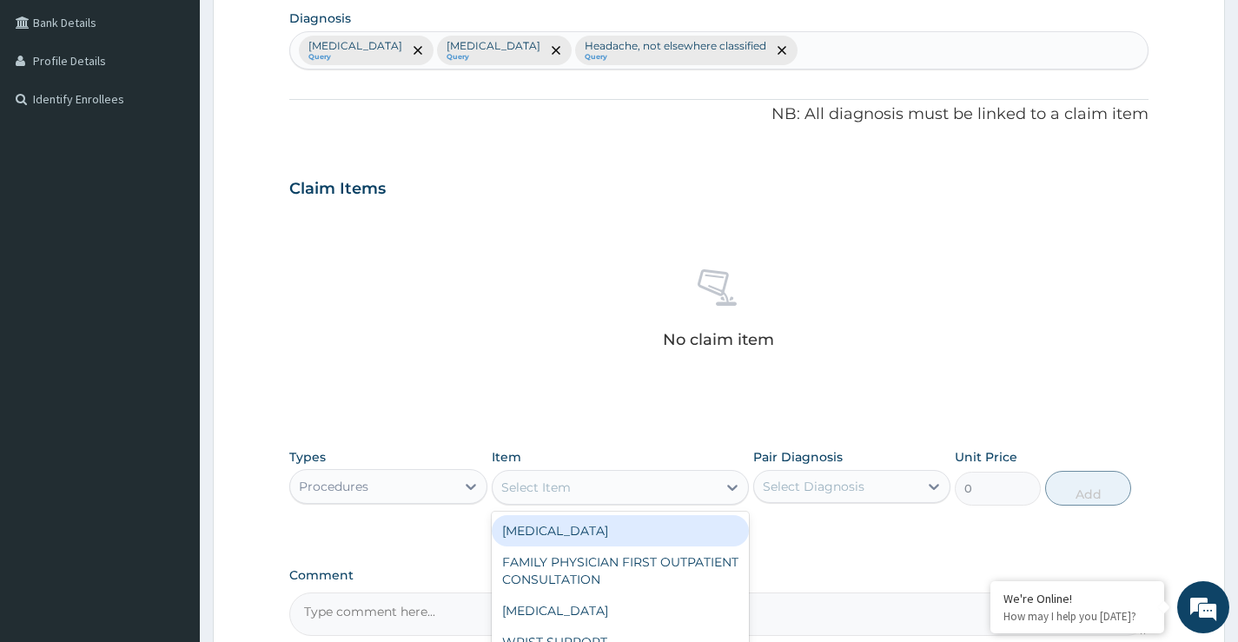
click at [611, 494] on div "Select Item" at bounding box center [605, 488] width 225 height 28
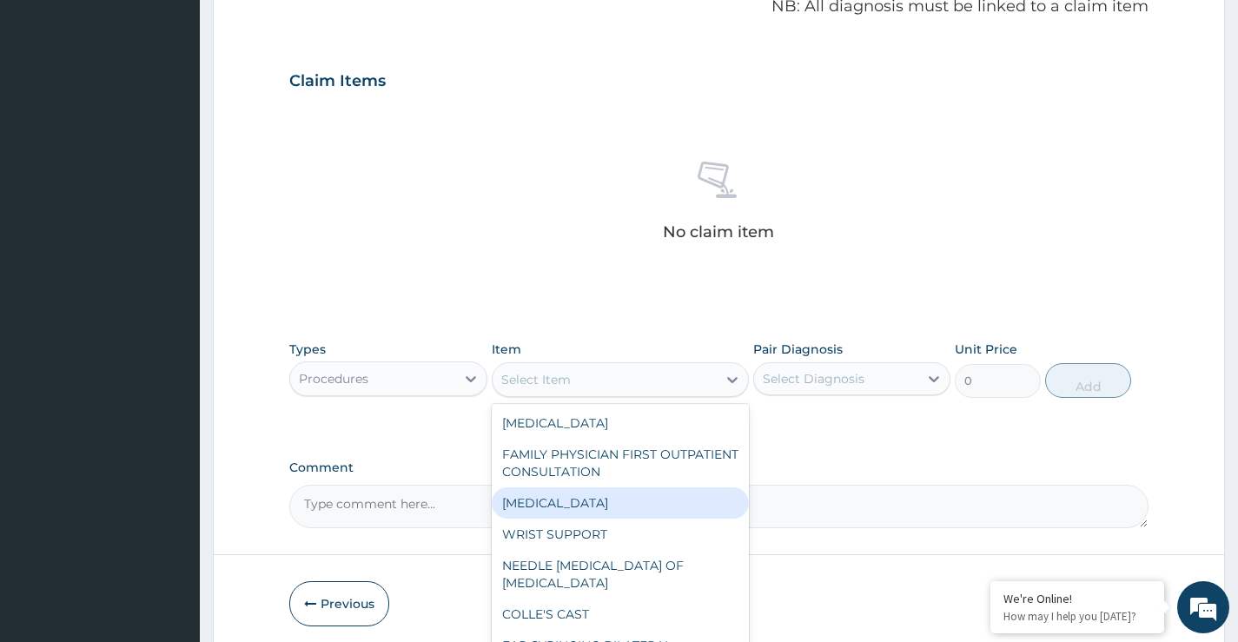
scroll to position [608, 0]
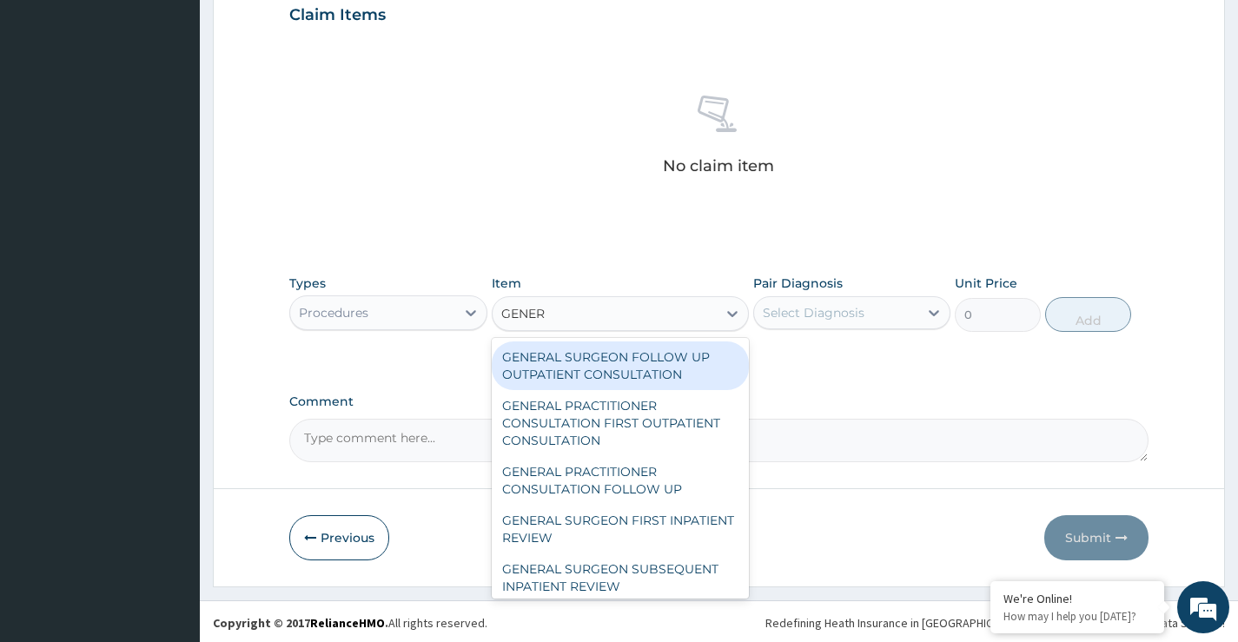
type input "GENERA"
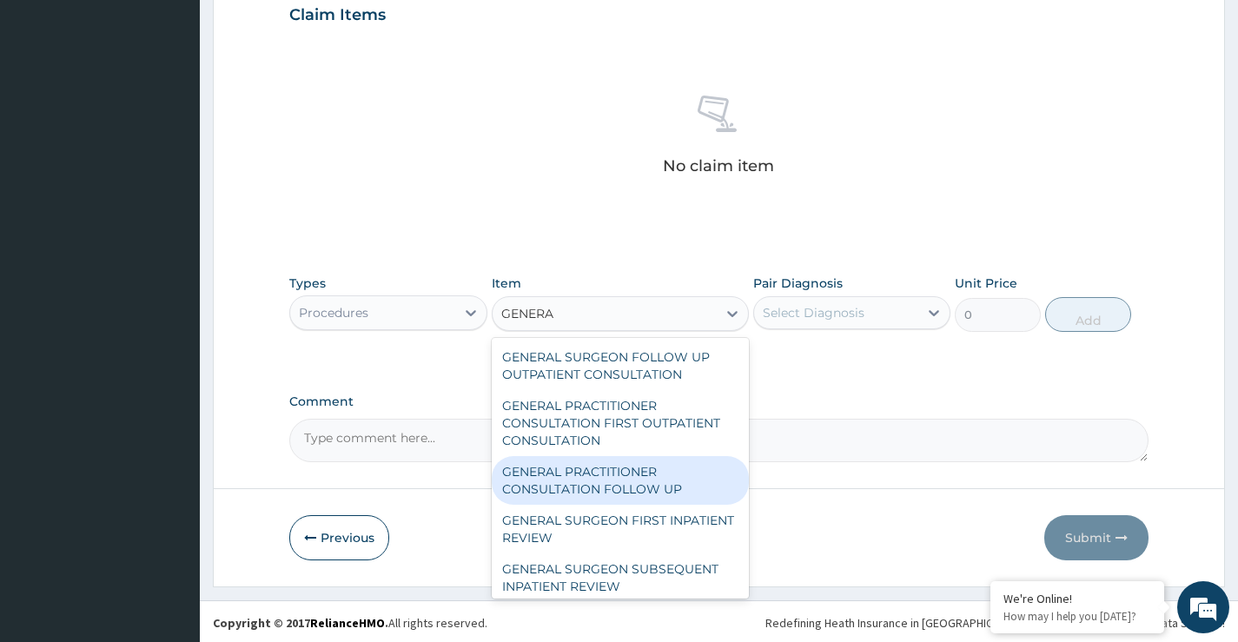
click at [546, 491] on div "GENERAL PRACTITIONER CONSULTATION FOLLOW UP" at bounding box center [621, 480] width 258 height 49
type input "2365"
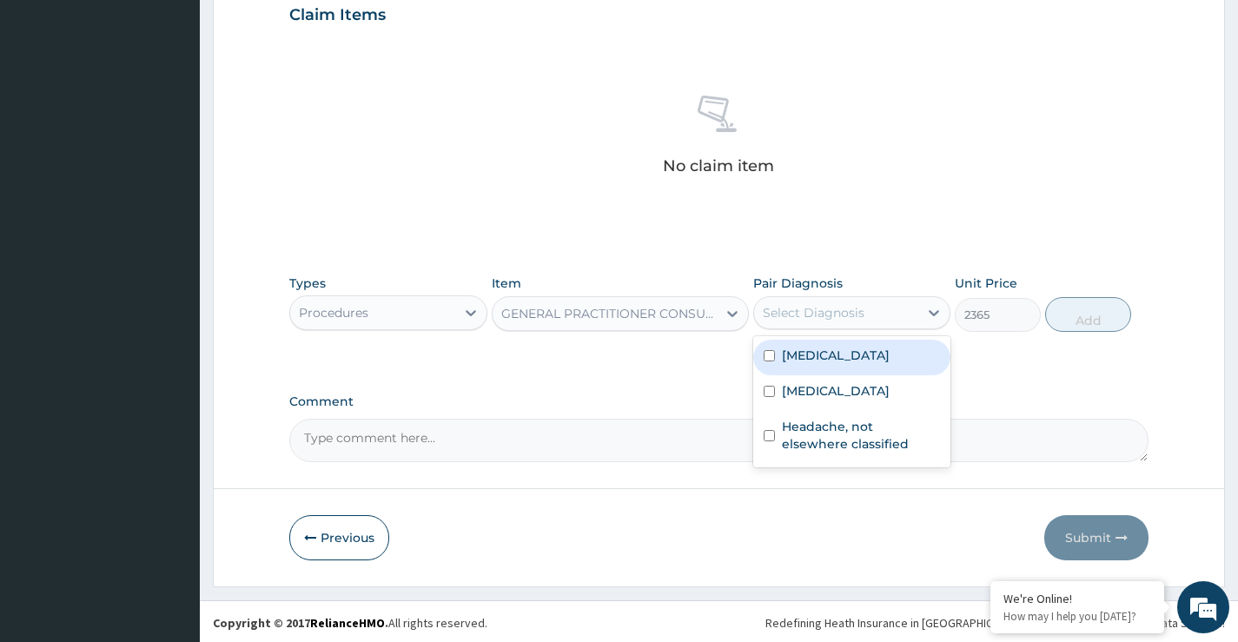
click at [785, 311] on div "Select Diagnosis" at bounding box center [814, 312] width 102 height 17
click at [767, 355] on input "checkbox" at bounding box center [769, 355] width 11 height 11
checkbox input "true"
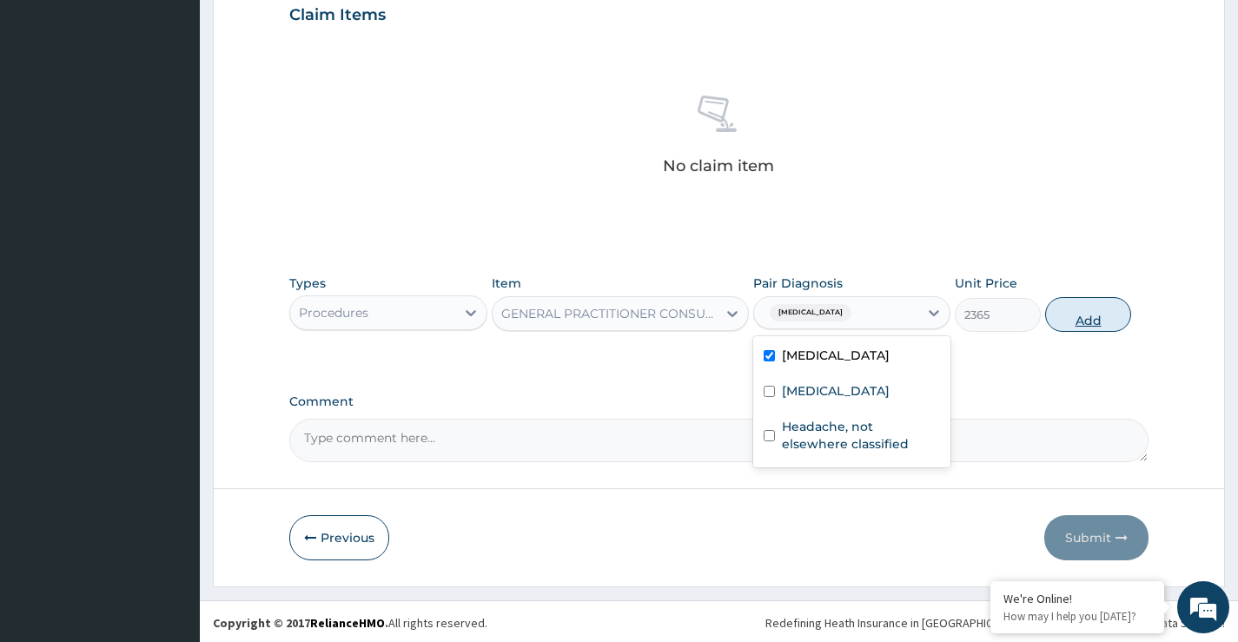
click at [1068, 309] on button "Add" at bounding box center [1089, 314] width 86 height 35
type input "0"
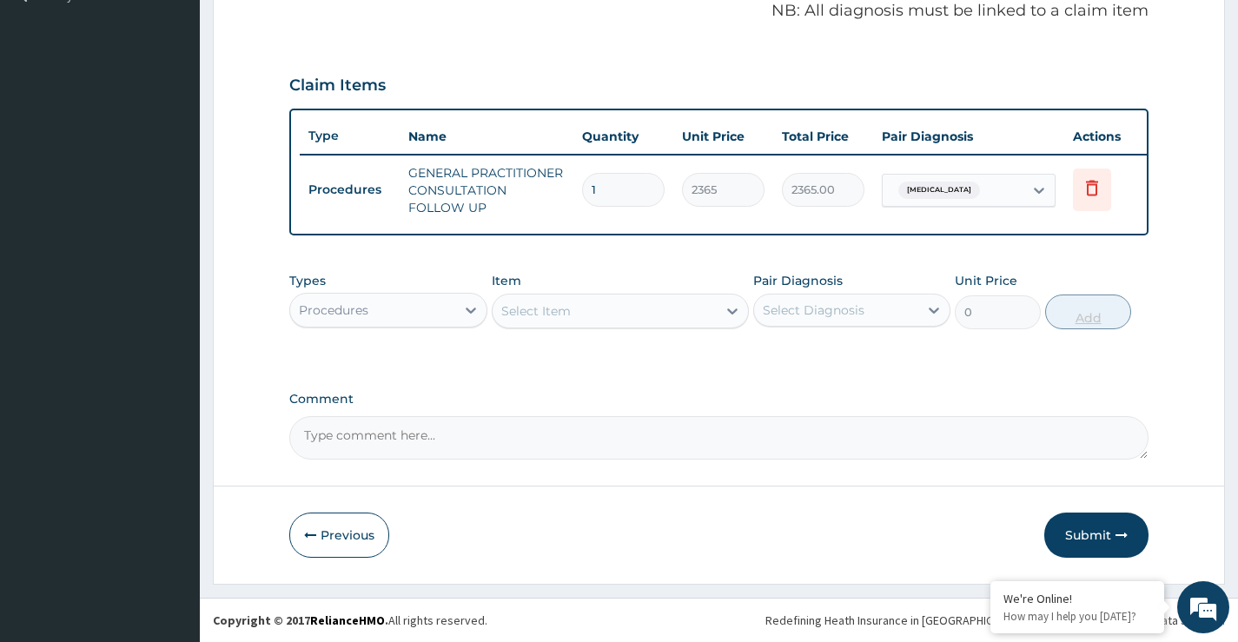
scroll to position [551, 0]
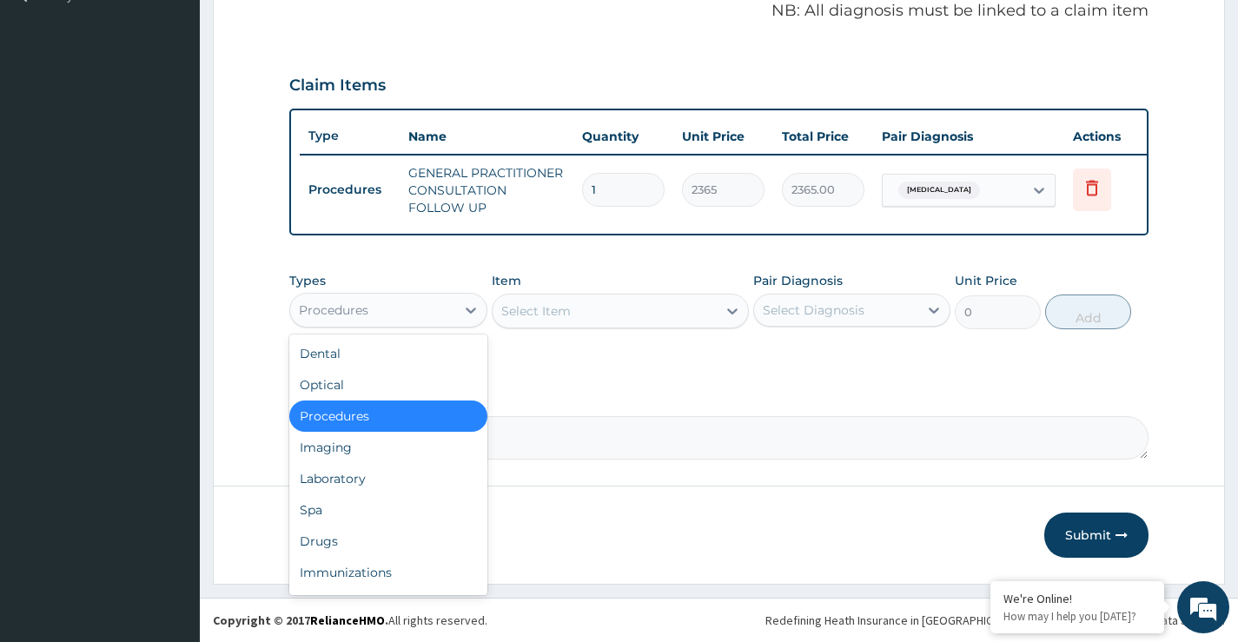
click at [391, 317] on div "Procedures" at bounding box center [372, 310] width 164 height 28
click at [351, 480] on div "Laboratory" at bounding box center [387, 478] width 197 height 31
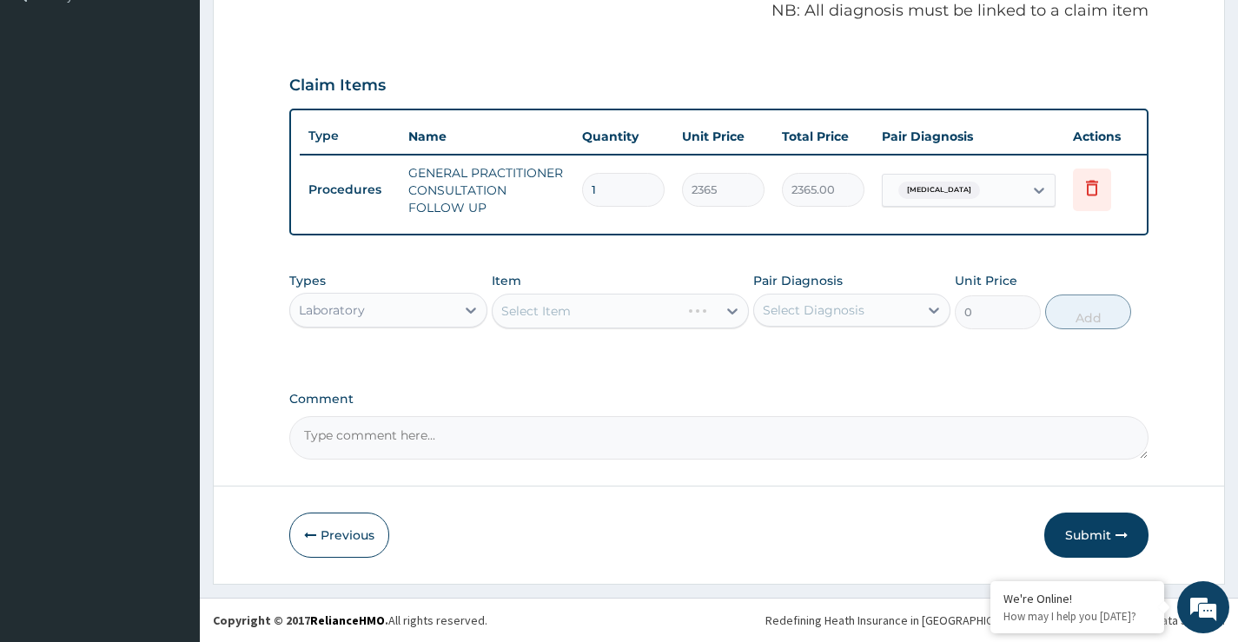
click at [595, 303] on div "Select Item" at bounding box center [621, 311] width 258 height 35
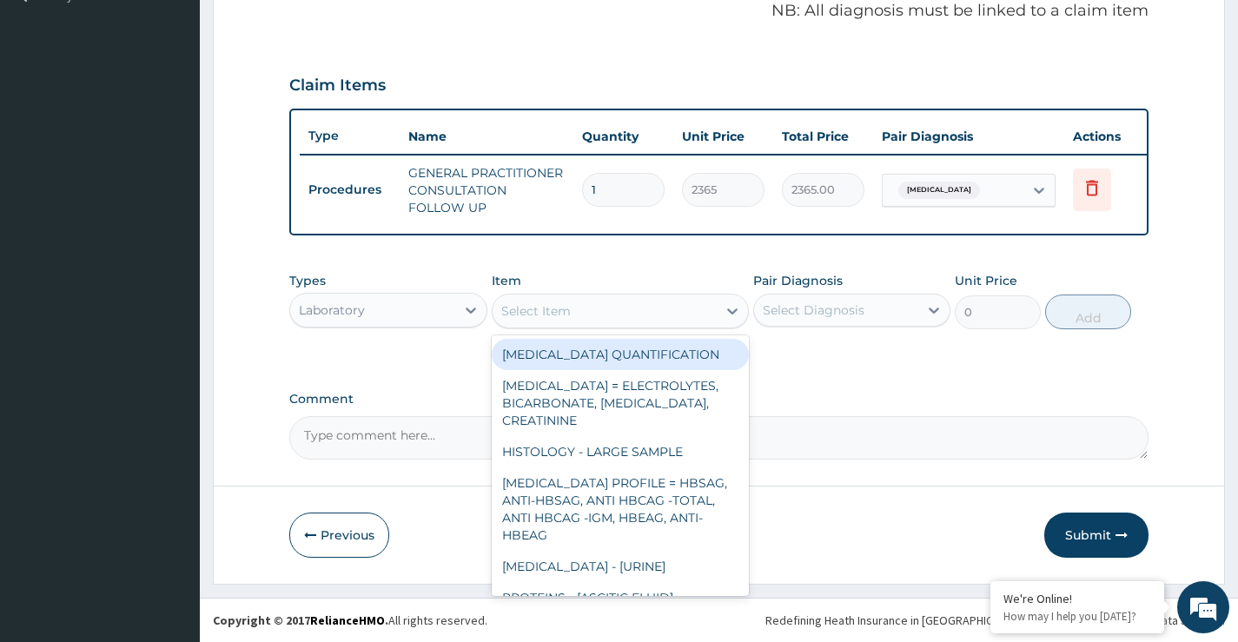
click at [589, 308] on div "Select Item" at bounding box center [605, 311] width 225 height 28
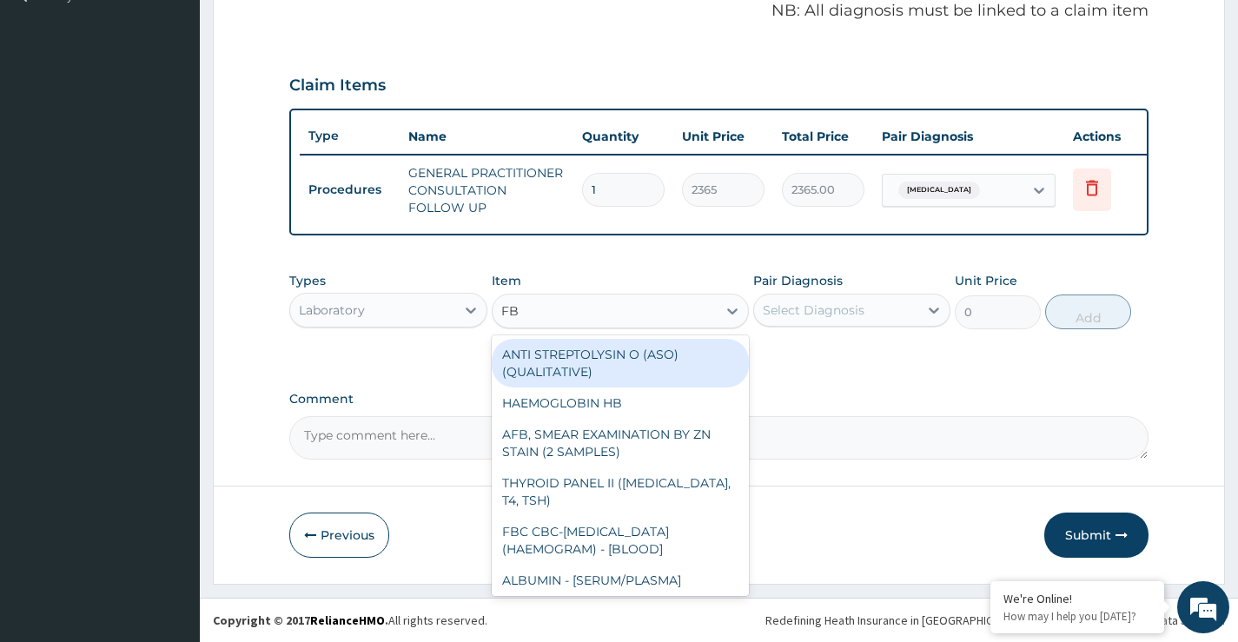
type input "FBC"
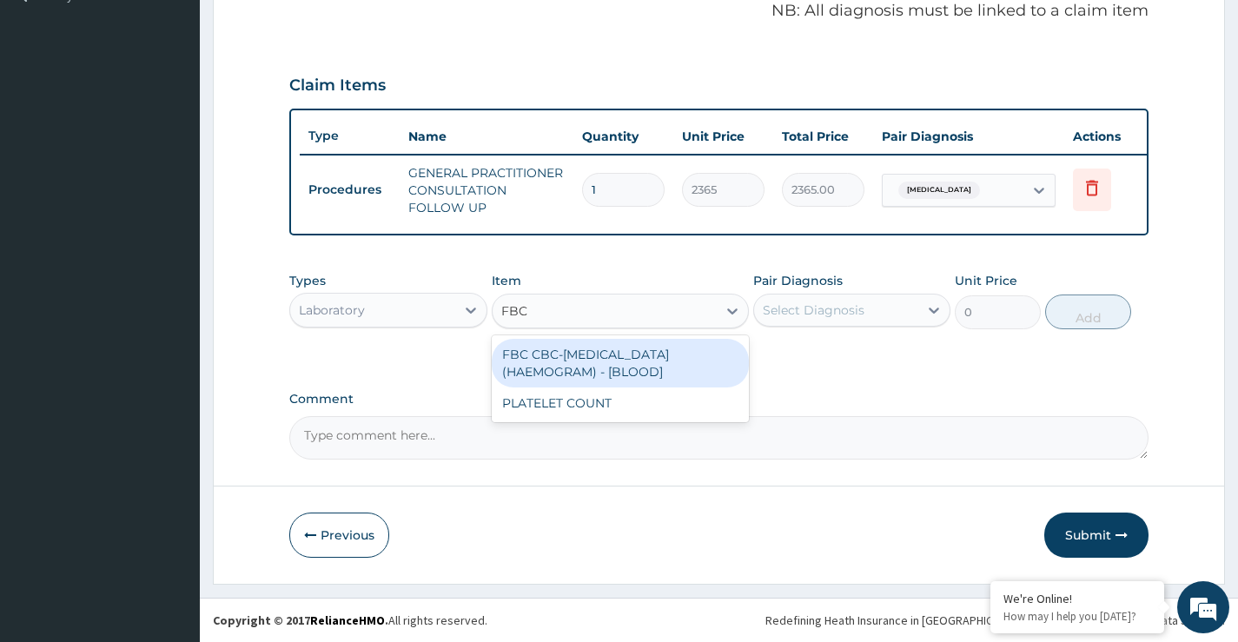
click at [565, 364] on div "FBC CBC-[MEDICAL_DATA] (HAEMOGRAM) - [BLOOD]" at bounding box center [621, 363] width 258 height 49
type input "4300"
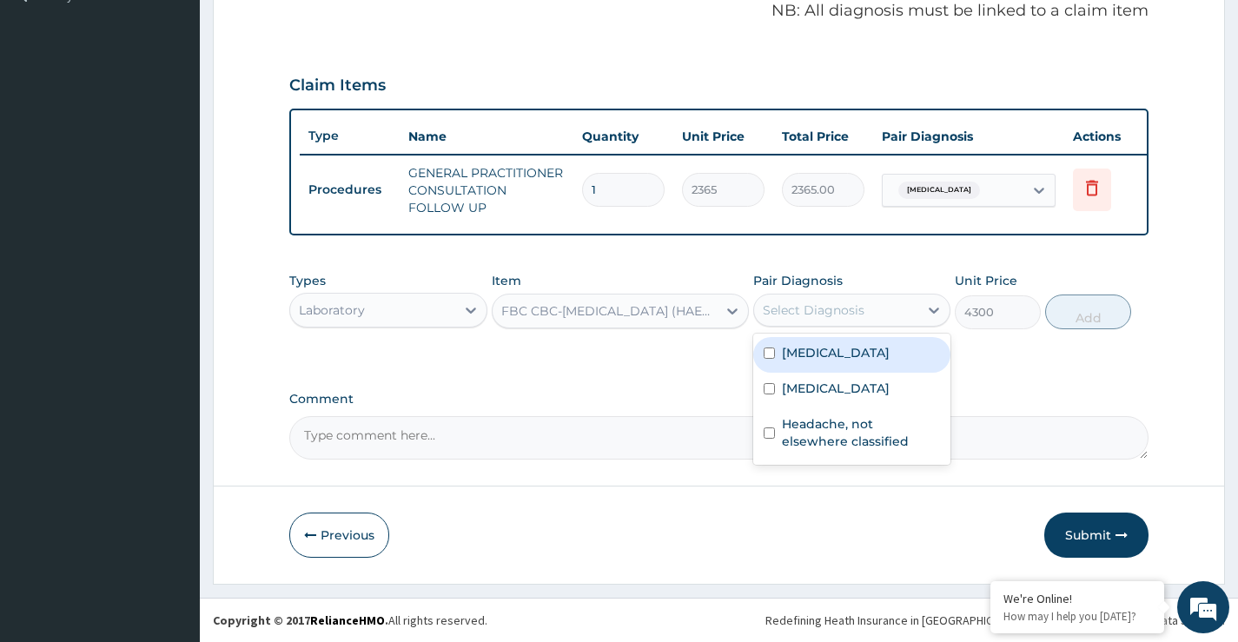
click at [864, 310] on div "Select Diagnosis" at bounding box center [836, 310] width 164 height 28
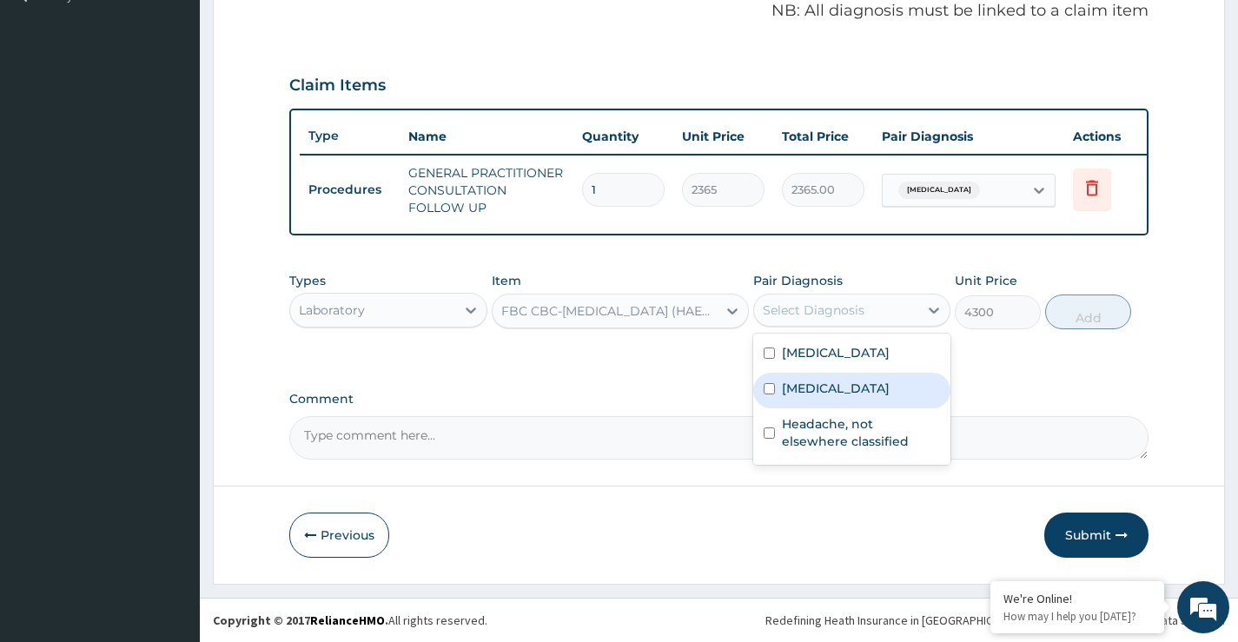
click at [769, 395] on input "checkbox" at bounding box center [769, 388] width 11 height 11
checkbox input "true"
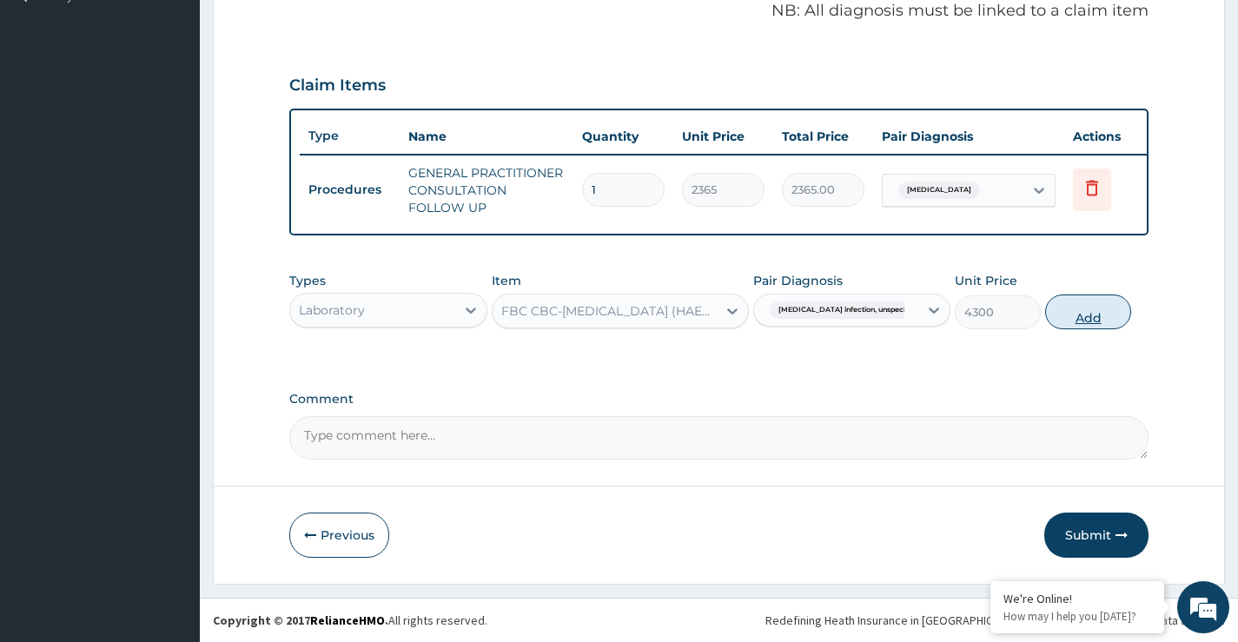
click at [1097, 317] on button "Add" at bounding box center [1089, 312] width 86 height 35
type input "0"
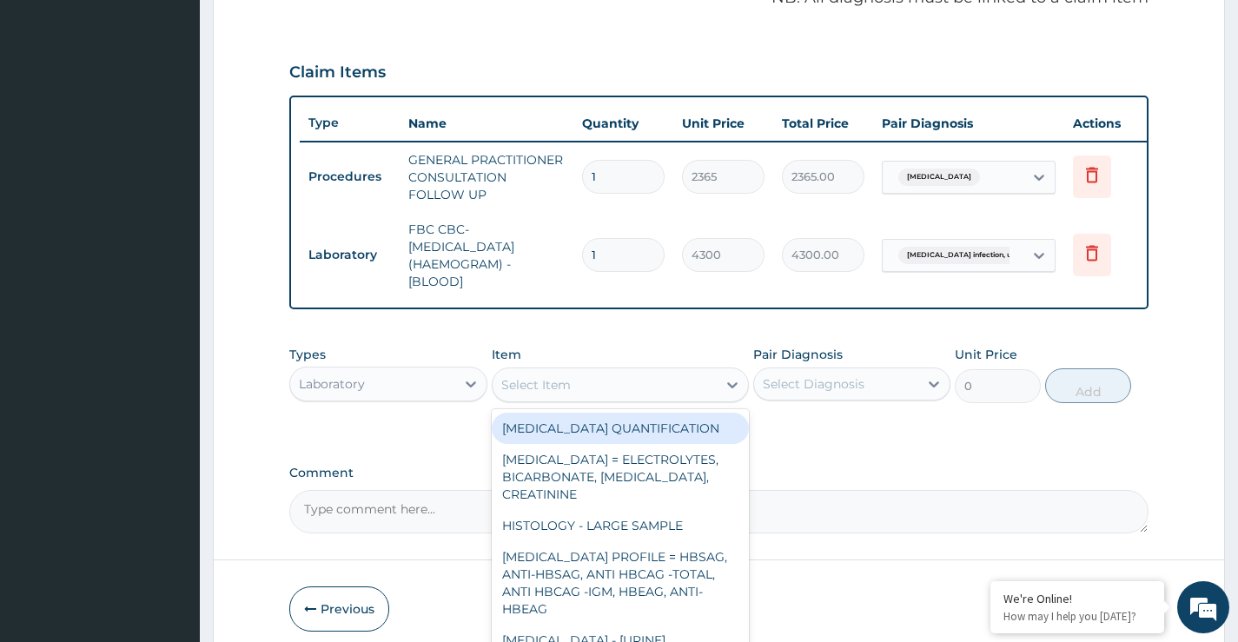
click at [527, 394] on div "Select Item" at bounding box center [536, 384] width 70 height 17
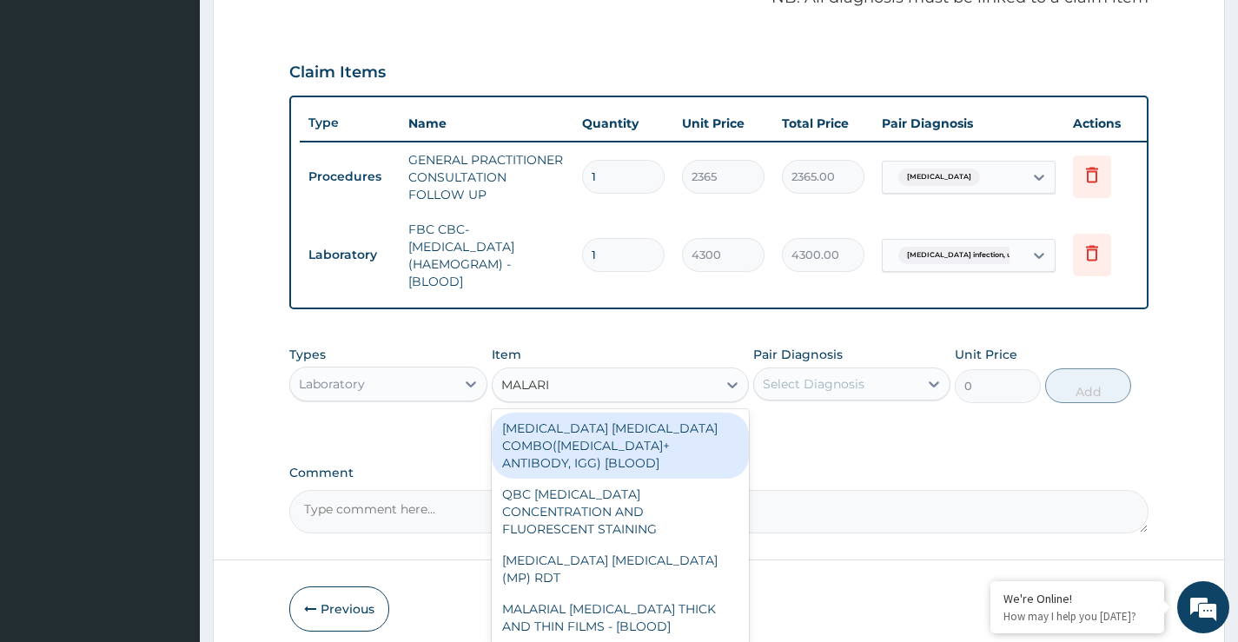
type input "MALARIA"
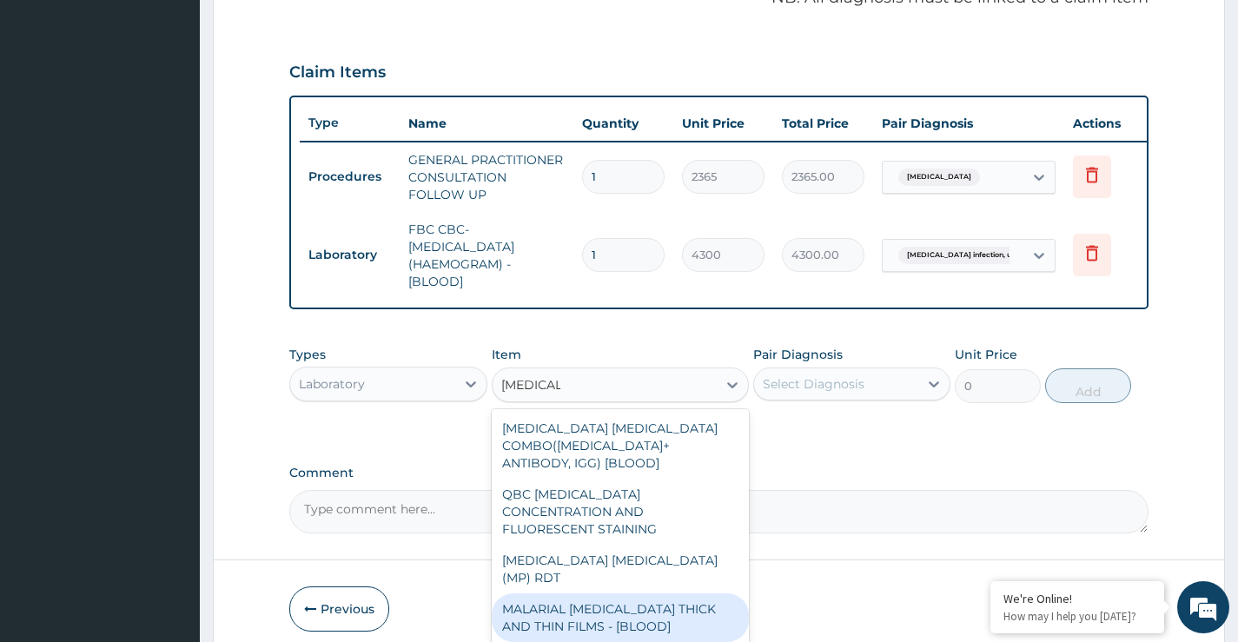
click at [571, 594] on div "MALARIAL PARASITE THICK AND THIN FILMS - [BLOOD]" at bounding box center [621, 618] width 258 height 49
type input "1612.5"
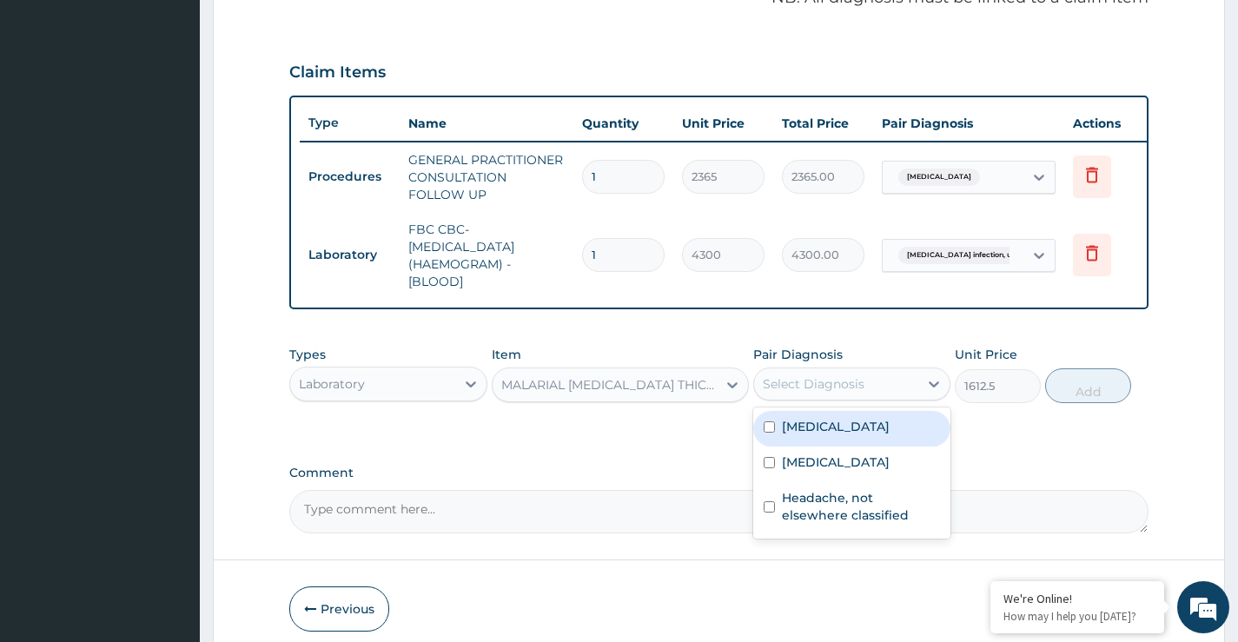
click at [809, 393] on div "Select Diagnosis" at bounding box center [814, 383] width 102 height 17
click at [768, 433] on input "checkbox" at bounding box center [769, 427] width 11 height 11
checkbox input "true"
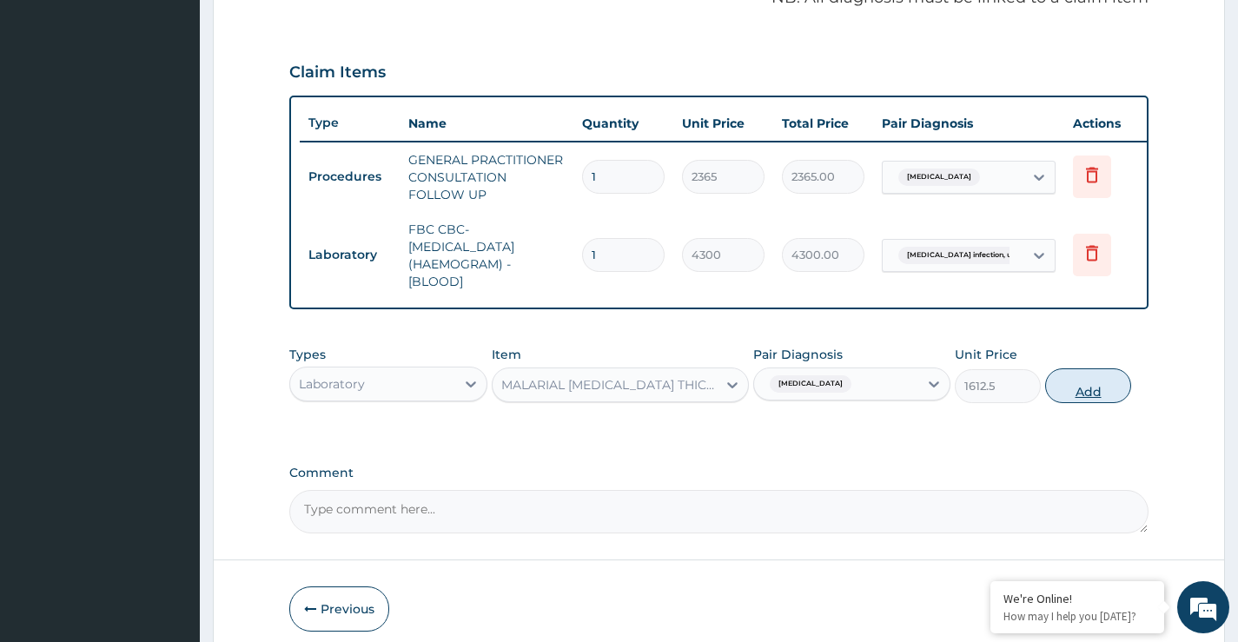
click at [1086, 403] on button "Add" at bounding box center [1089, 385] width 86 height 35
type input "0"
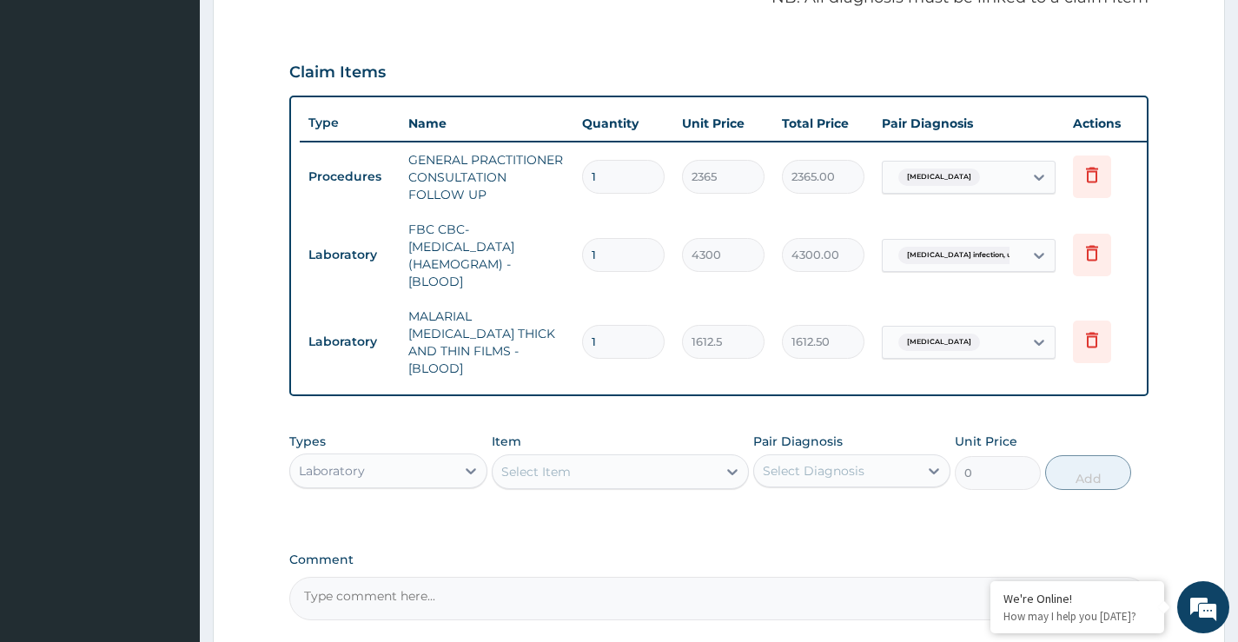
click at [445, 476] on div "Laboratory" at bounding box center [372, 471] width 164 height 28
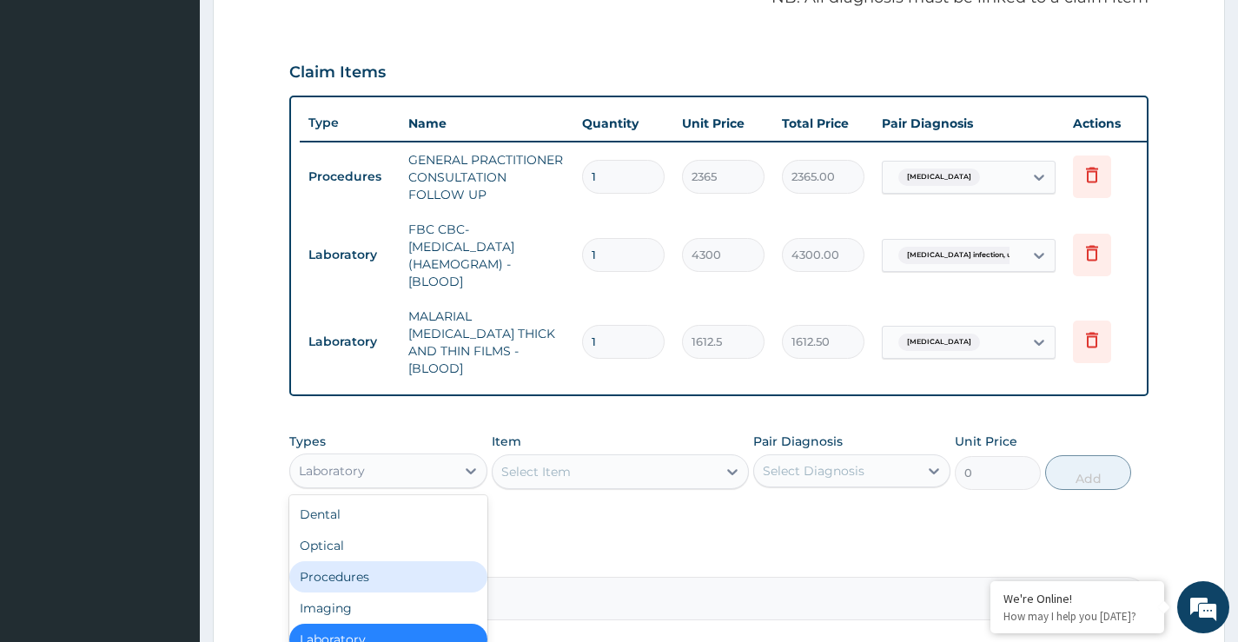
scroll to position [59, 0]
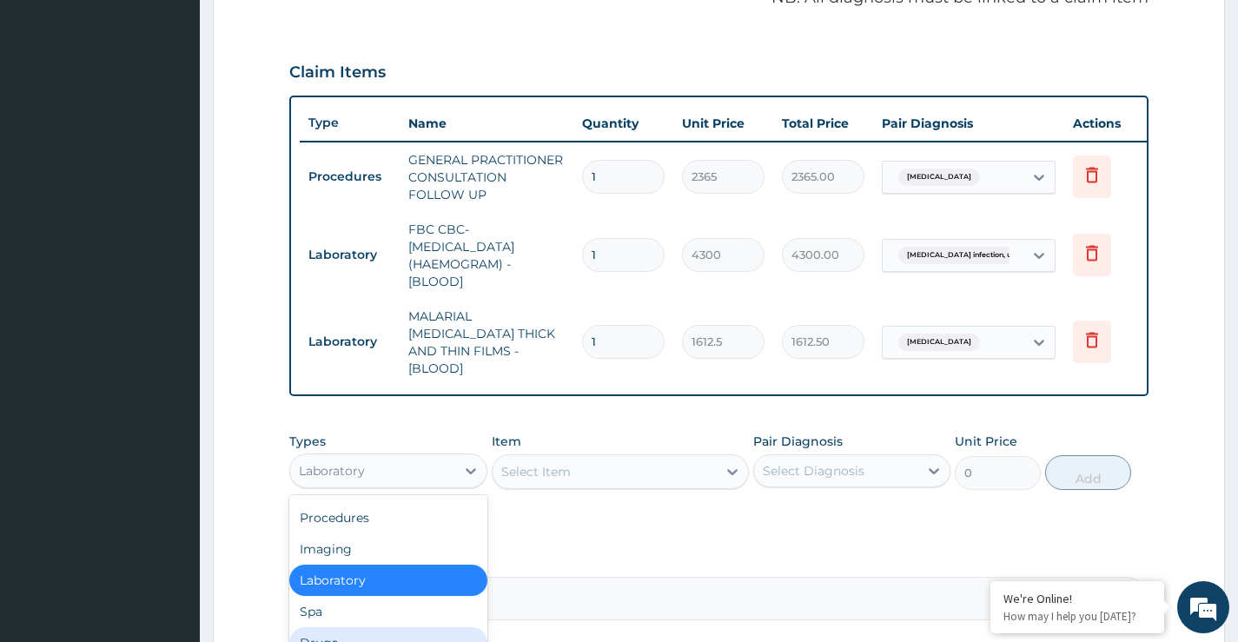
click at [347, 634] on div "Drugs" at bounding box center [387, 642] width 197 height 31
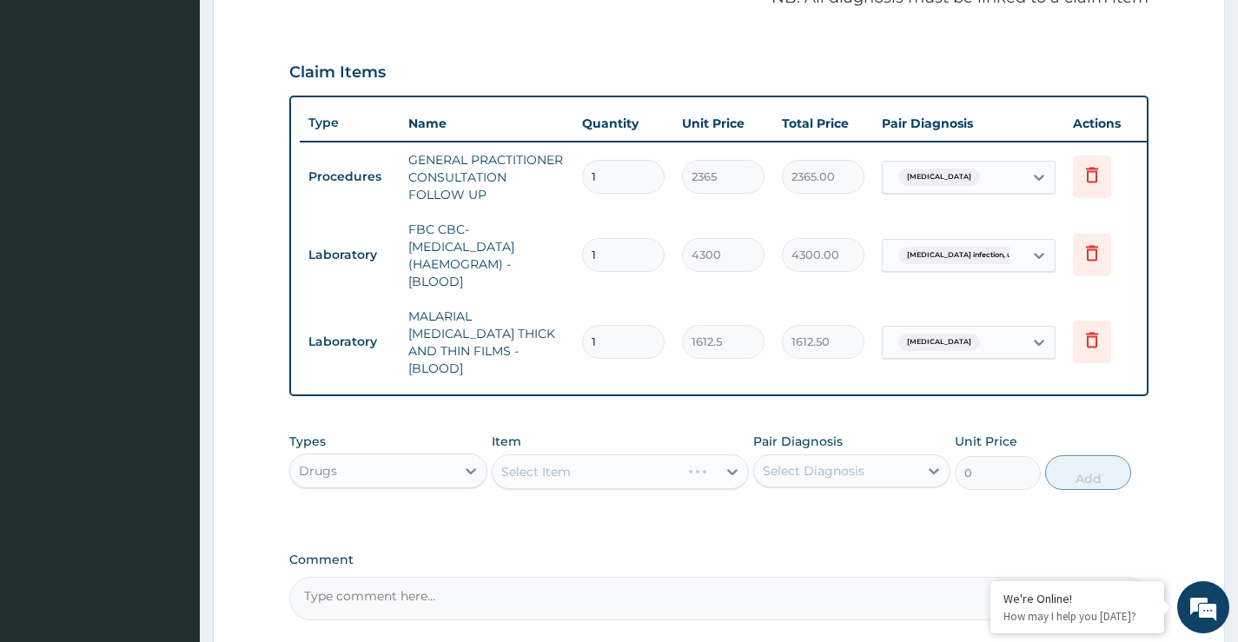
click at [589, 474] on div "Select Item" at bounding box center [621, 472] width 258 height 35
click at [595, 477] on div "Select Item" at bounding box center [621, 472] width 258 height 35
click at [589, 473] on div "Select Item" at bounding box center [621, 472] width 258 height 35
click at [593, 475] on div "Select Item" at bounding box center [621, 472] width 258 height 35
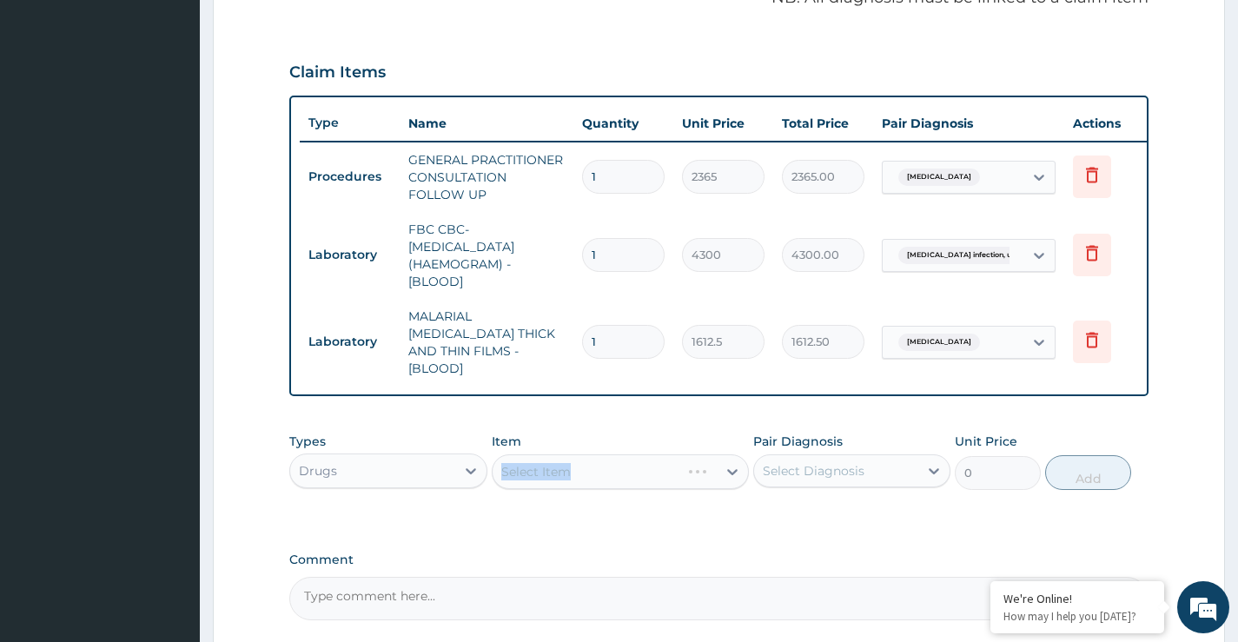
click at [593, 475] on div "Select Item" at bounding box center [621, 472] width 258 height 35
click at [604, 469] on div "Select Item" at bounding box center [621, 472] width 258 height 35
click at [634, 473] on div "Select Item" at bounding box center [621, 472] width 258 height 35
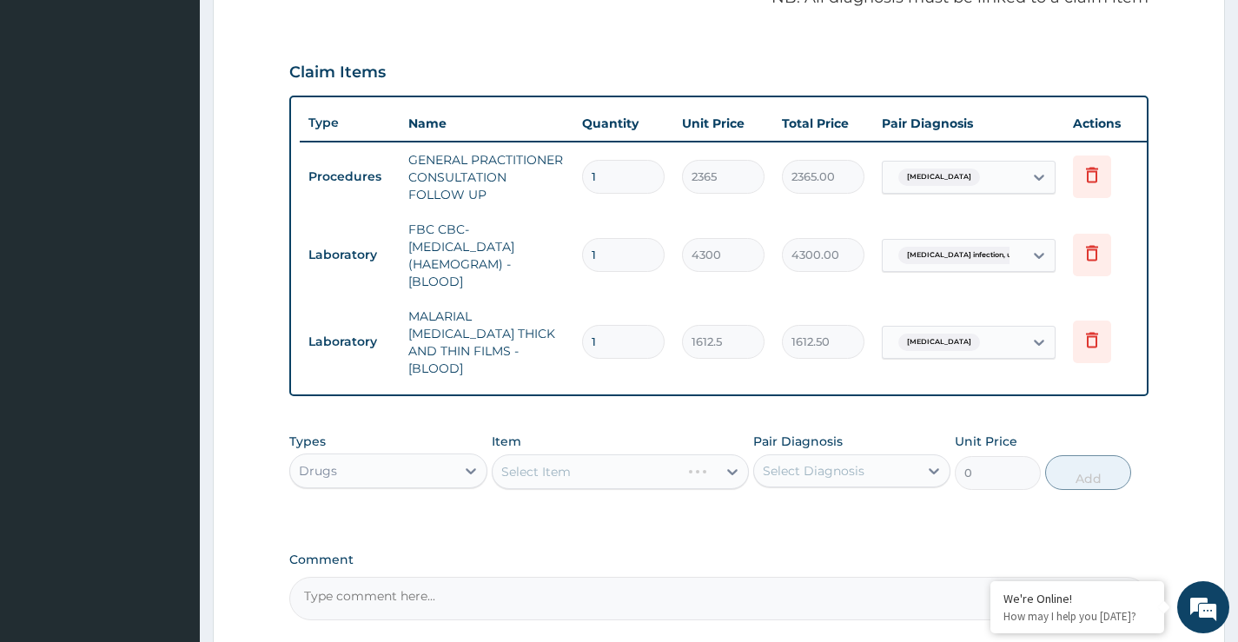
click at [634, 473] on div "Select Item" at bounding box center [621, 472] width 258 height 35
click at [647, 472] on div "Select Item" at bounding box center [621, 472] width 258 height 35
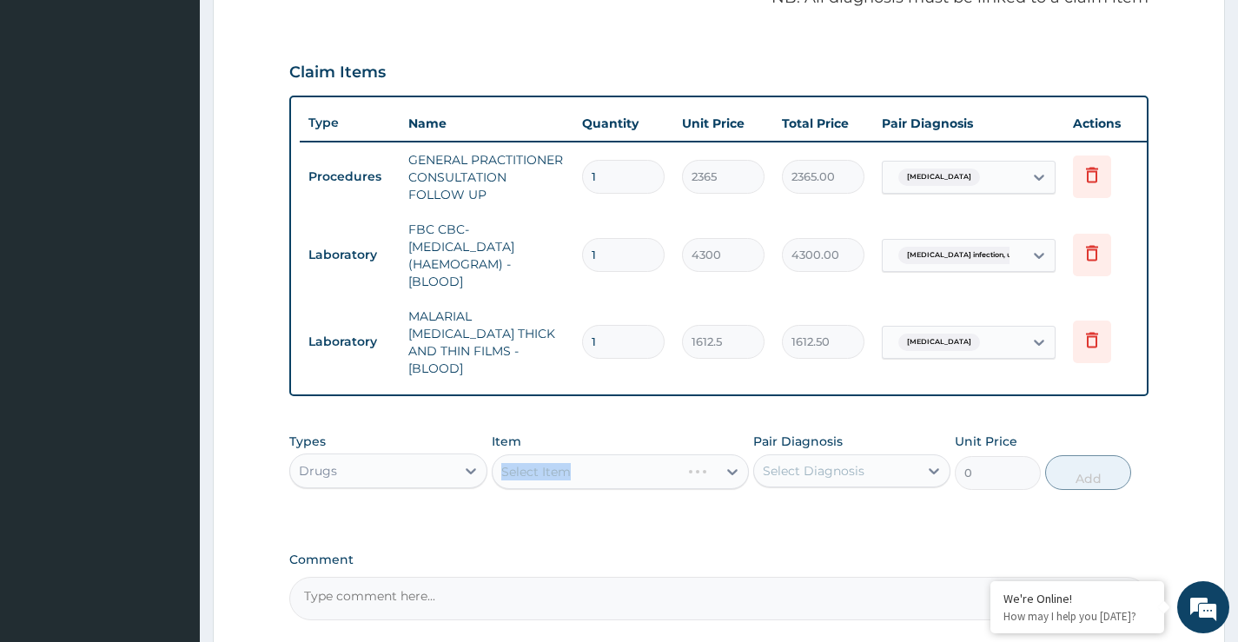
click at [624, 508] on div "Types Drugs Item Select Item Pair Diagnosis Select Diagnosis Unit Price 0 Add" at bounding box center [719, 474] width 860 height 101
click at [615, 474] on div "Select Item" at bounding box center [621, 472] width 258 height 35
click at [591, 471] on div "Select Item" at bounding box center [621, 472] width 258 height 35
click at [591, 473] on div "Select Item" at bounding box center [621, 472] width 258 height 35
click at [635, 474] on div "Select Item" at bounding box center [621, 472] width 258 height 35
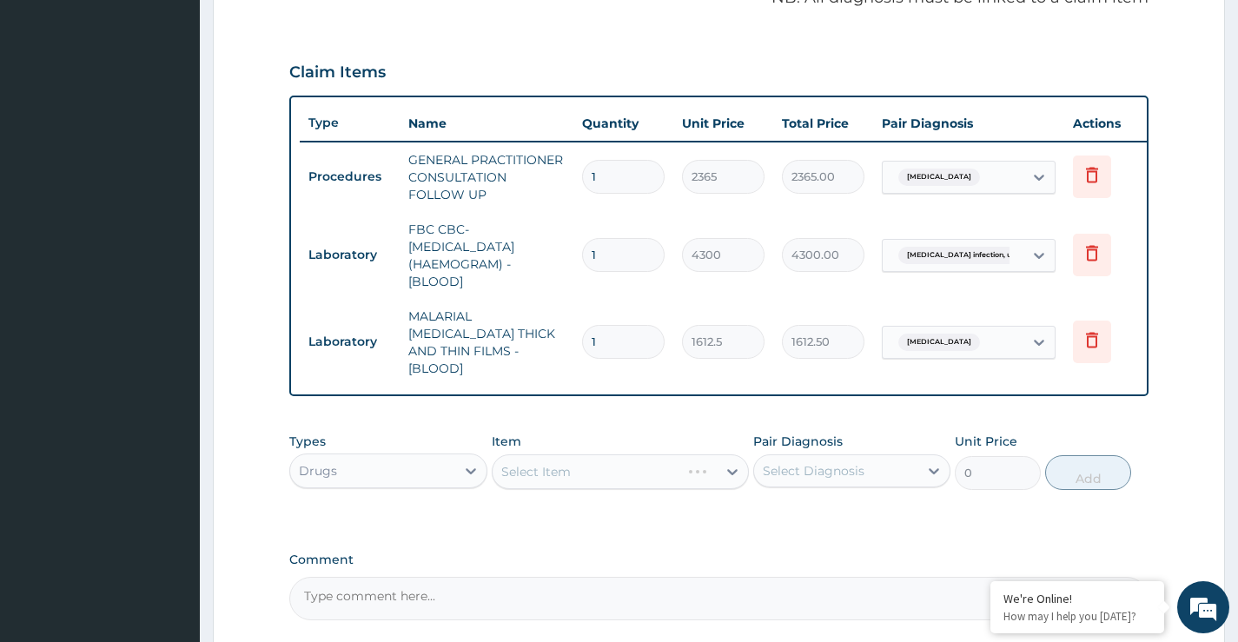
click at [635, 474] on div "Select Item" at bounding box center [621, 472] width 258 height 35
click at [627, 468] on div "Select Item" at bounding box center [621, 472] width 258 height 35
click at [662, 475] on div "Select Item" at bounding box center [621, 472] width 258 height 35
click at [608, 474] on div "Select Item" at bounding box center [621, 472] width 258 height 35
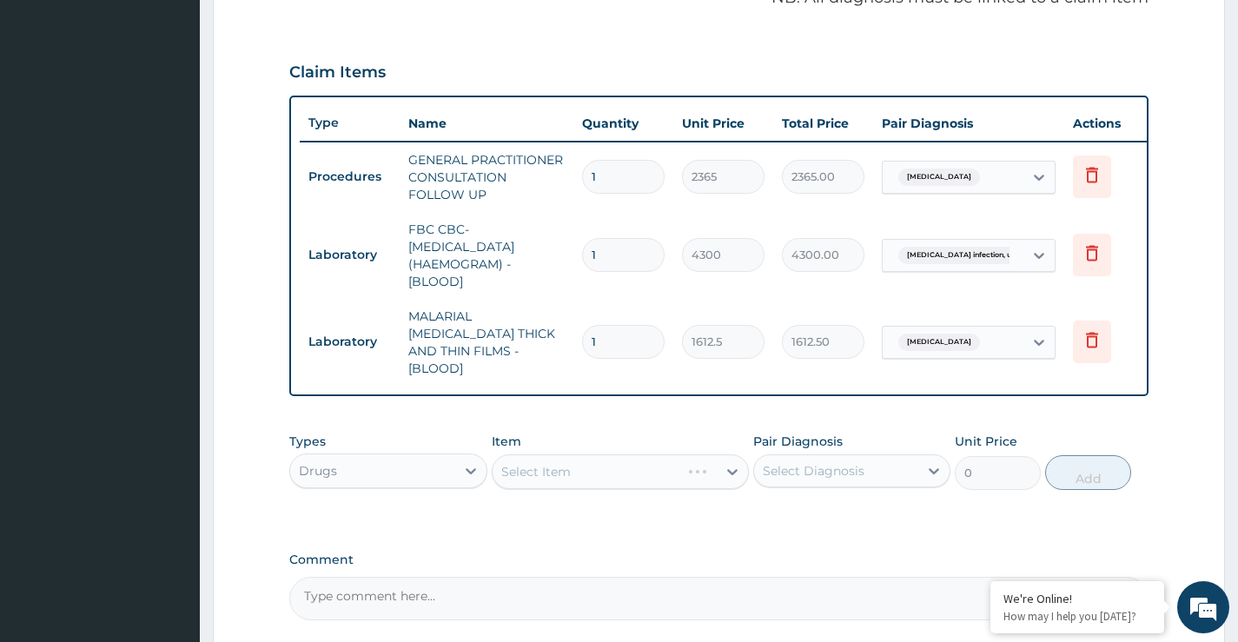
click at [731, 467] on div "Select Item" at bounding box center [621, 472] width 258 height 35
click at [704, 470] on div "Select Item" at bounding box center [621, 472] width 258 height 35
click at [676, 470] on div "Select Item" at bounding box center [621, 472] width 258 height 35
click at [674, 472] on div "Select Item" at bounding box center [621, 472] width 258 height 35
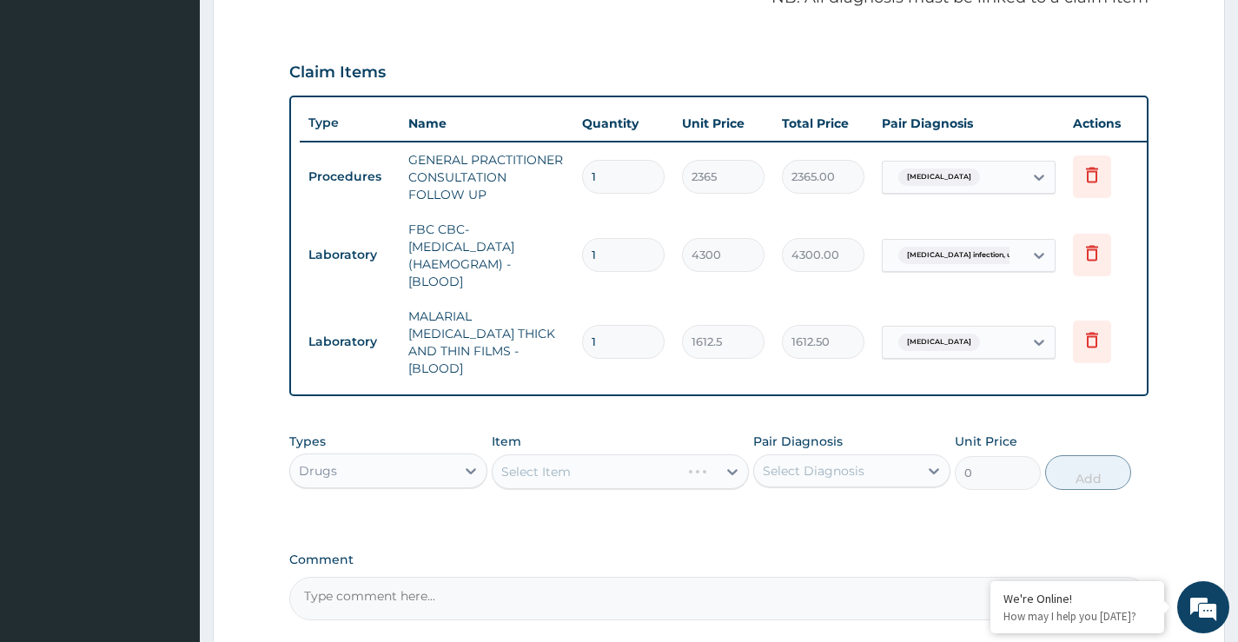
click at [616, 482] on div "Select Item" at bounding box center [621, 472] width 258 height 35
click at [586, 465] on div "Select Item" at bounding box center [621, 472] width 258 height 35
click at [586, 470] on div "Select Item" at bounding box center [621, 472] width 258 height 35
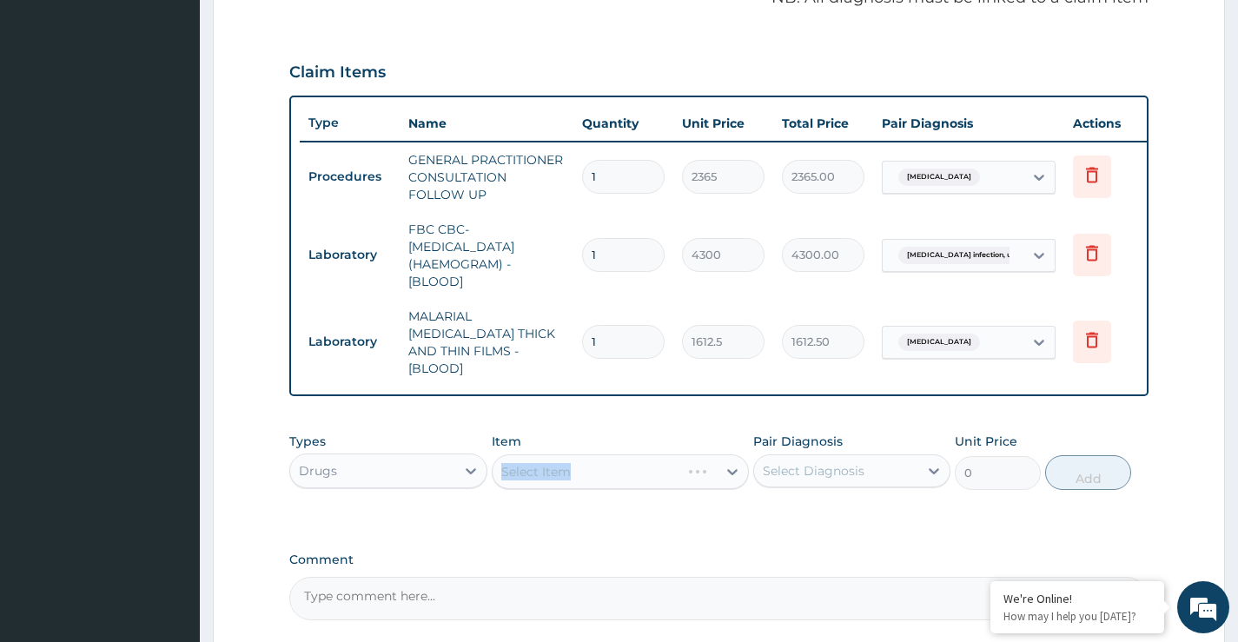
click at [586, 470] on div "Select Item" at bounding box center [621, 472] width 258 height 35
click at [601, 474] on div "Select Item" at bounding box center [621, 472] width 258 height 35
click at [601, 476] on div "Select Item" at bounding box center [621, 472] width 258 height 35
click at [612, 532] on div "PA Code / Prescription Code Enter Code(Secondary Care Only) Encounter Date 11-1…" at bounding box center [719, 118] width 860 height 1006
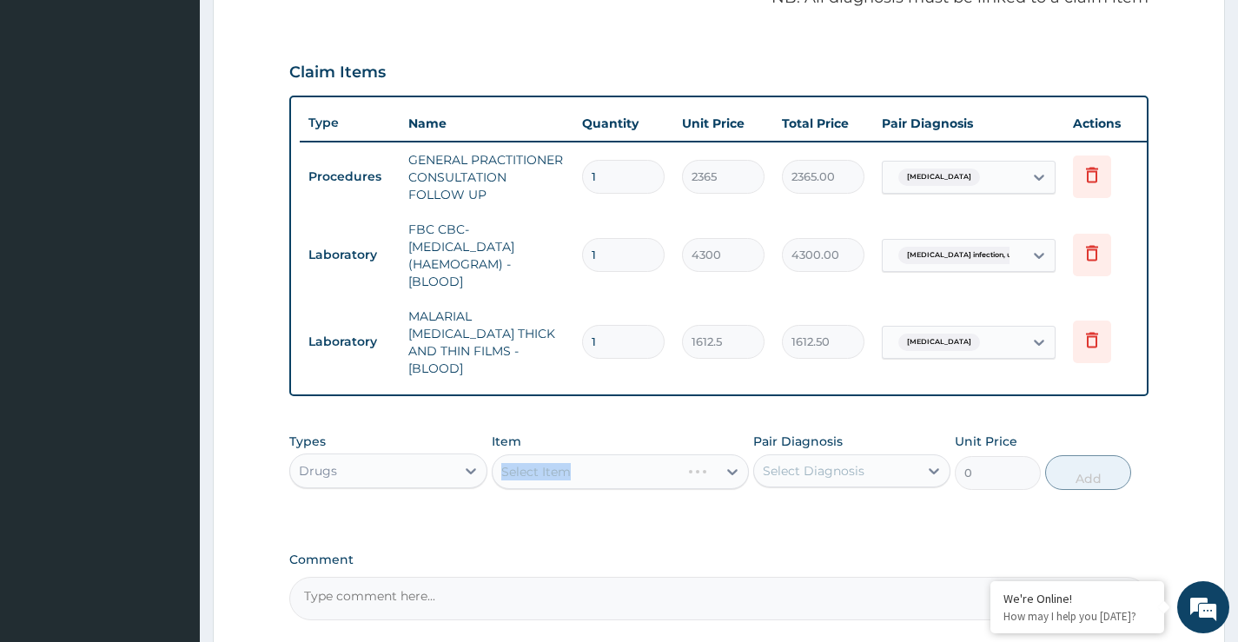
click at [607, 525] on div "PA Code / Prescription Code Enter Code(Secondary Care Only) Encounter Date 11-1…" at bounding box center [719, 118] width 860 height 1006
click at [607, 523] on div "PA Code / Prescription Code Enter Code(Secondary Care Only) Encounter Date 11-1…" at bounding box center [719, 118] width 860 height 1006
click at [658, 479] on div "Select Item" at bounding box center [621, 472] width 258 height 35
click at [631, 480] on div "Select Item" at bounding box center [621, 472] width 258 height 35
click at [622, 479] on div "Select Item" at bounding box center [621, 472] width 258 height 35
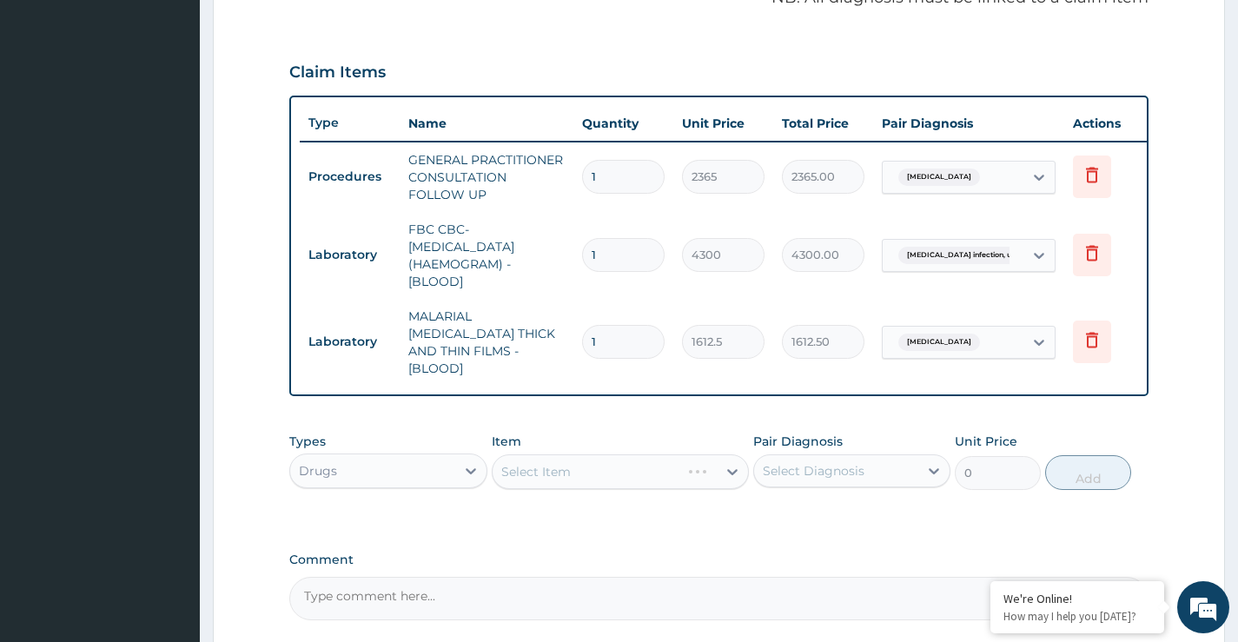
click at [622, 479] on div "Select Item" at bounding box center [621, 472] width 258 height 35
click at [617, 477] on div "Select Item" at bounding box center [621, 472] width 258 height 35
click at [616, 477] on div "Select Item" at bounding box center [621, 472] width 258 height 35
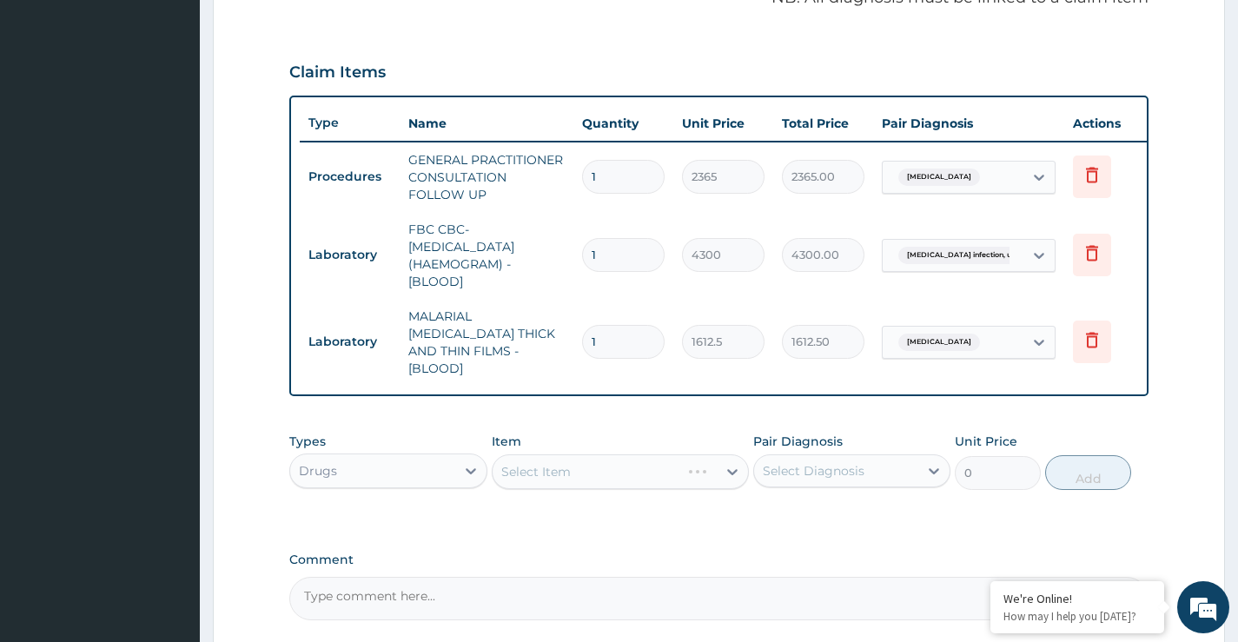
click at [621, 464] on div "Select Item" at bounding box center [621, 472] width 258 height 35
click at [732, 463] on div "Select Item" at bounding box center [621, 472] width 258 height 35
click at [607, 477] on div "Select Item" at bounding box center [621, 472] width 258 height 35
click at [574, 479] on div "Select Item" at bounding box center [621, 472] width 258 height 35
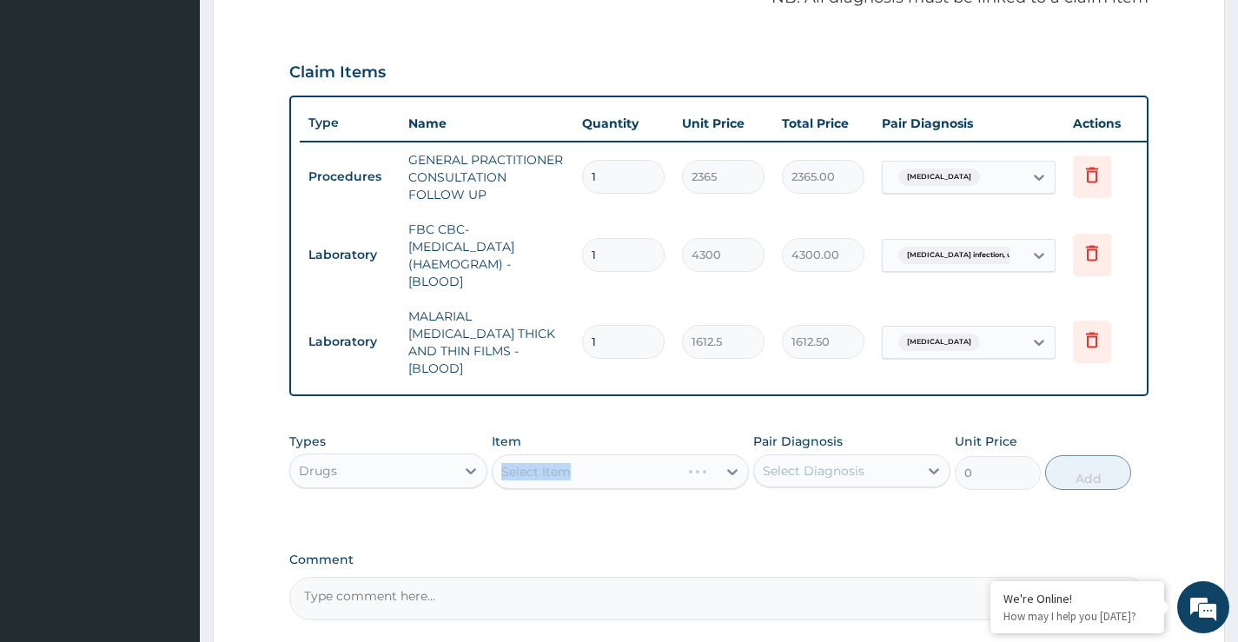
click at [574, 479] on div "Select Item" at bounding box center [621, 472] width 258 height 35
click at [603, 481] on div "Select Item" at bounding box center [621, 472] width 258 height 35
click at [629, 479] on div "Select Item" at bounding box center [621, 472] width 258 height 35
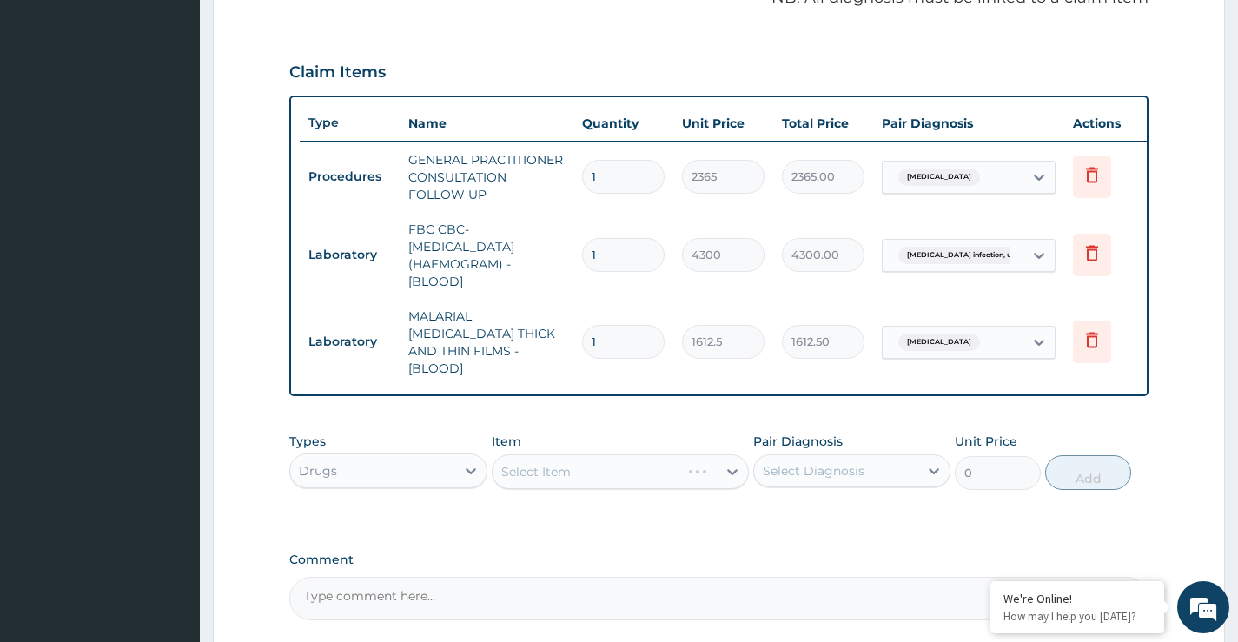
click at [629, 479] on div "Select Item" at bounding box center [621, 472] width 258 height 35
click at [568, 475] on div "Select Item" at bounding box center [621, 472] width 258 height 35
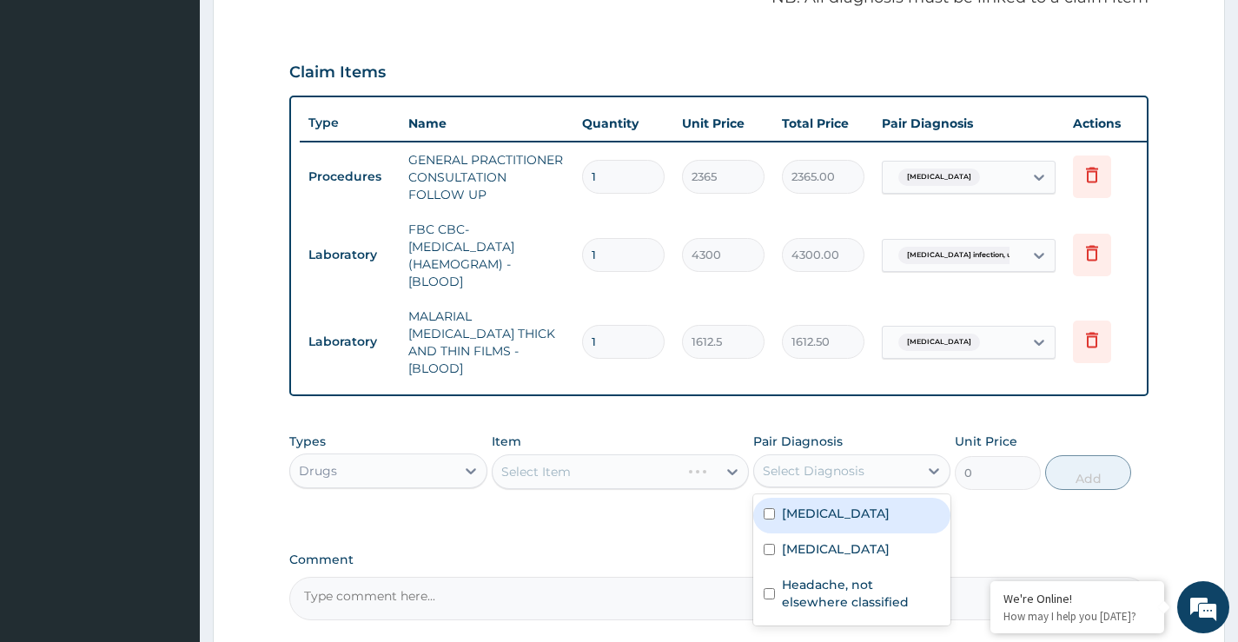
click at [838, 478] on div "Select Diagnosis" at bounding box center [836, 471] width 164 height 28
click at [624, 479] on div "Select Item" at bounding box center [621, 472] width 258 height 35
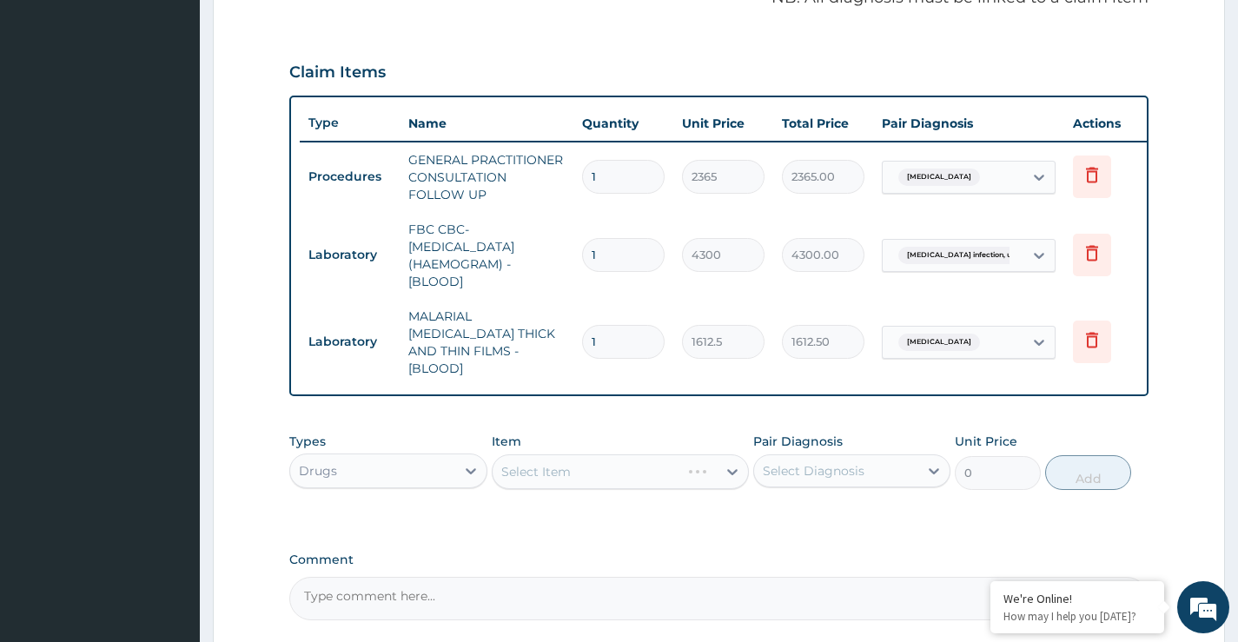
click at [621, 475] on div "Select Item" at bounding box center [621, 472] width 258 height 35
drag, startPoint x: 606, startPoint y: 468, endPoint x: 606, endPoint y: 485, distance: 16.5
click at [606, 475] on div "Select Item" at bounding box center [621, 472] width 258 height 35
click at [566, 471] on div "Select Item" at bounding box center [621, 472] width 258 height 35
click at [565, 472] on div "Select Item" at bounding box center [621, 472] width 258 height 35
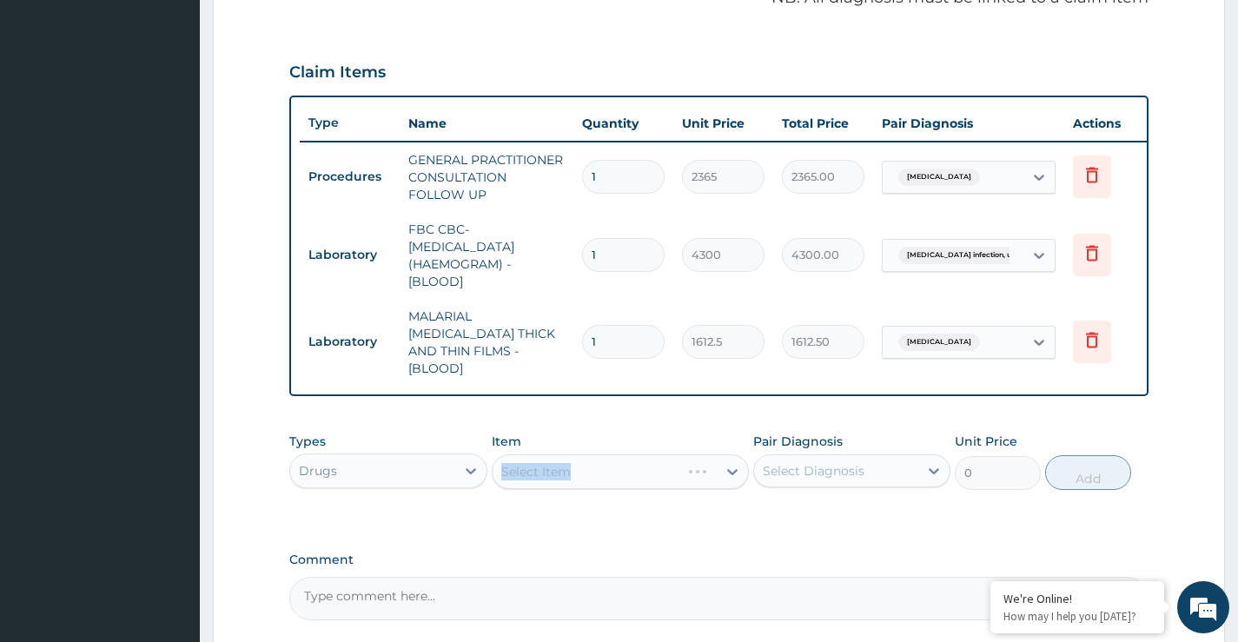
click at [565, 472] on div "Select Item" at bounding box center [621, 472] width 258 height 35
drag, startPoint x: 565, startPoint y: 472, endPoint x: 590, endPoint y: 483, distance: 27.6
click at [565, 473] on div "Select Item" at bounding box center [621, 472] width 258 height 35
click at [621, 486] on div "Types Drugs Item Select Item Pair Diagnosis Select Diagnosis Unit Price 0 Add" at bounding box center [719, 461] width 860 height 75
click at [630, 476] on div "Select Item" at bounding box center [621, 472] width 258 height 35
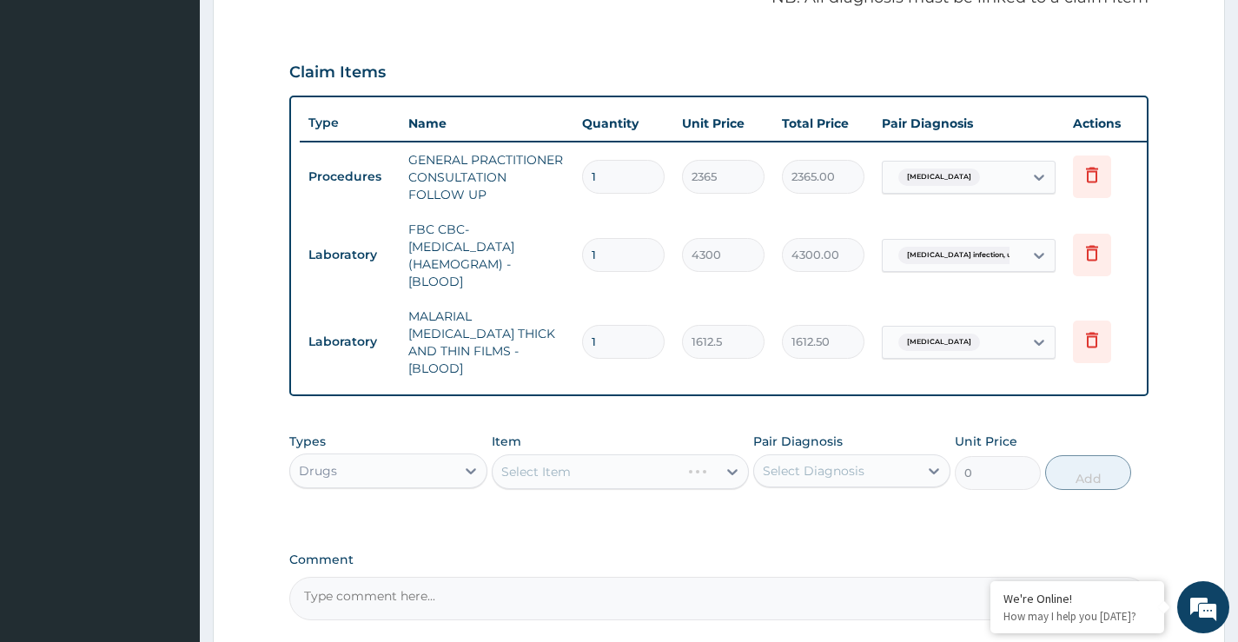
click at [730, 468] on div "Select Item" at bounding box center [621, 472] width 258 height 35
click at [688, 469] on div "Select Item" at bounding box center [621, 472] width 258 height 35
drag, startPoint x: 669, startPoint y: 471, endPoint x: 647, endPoint y: 471, distance: 21.7
click at [653, 471] on div "Select Item" at bounding box center [621, 472] width 258 height 35
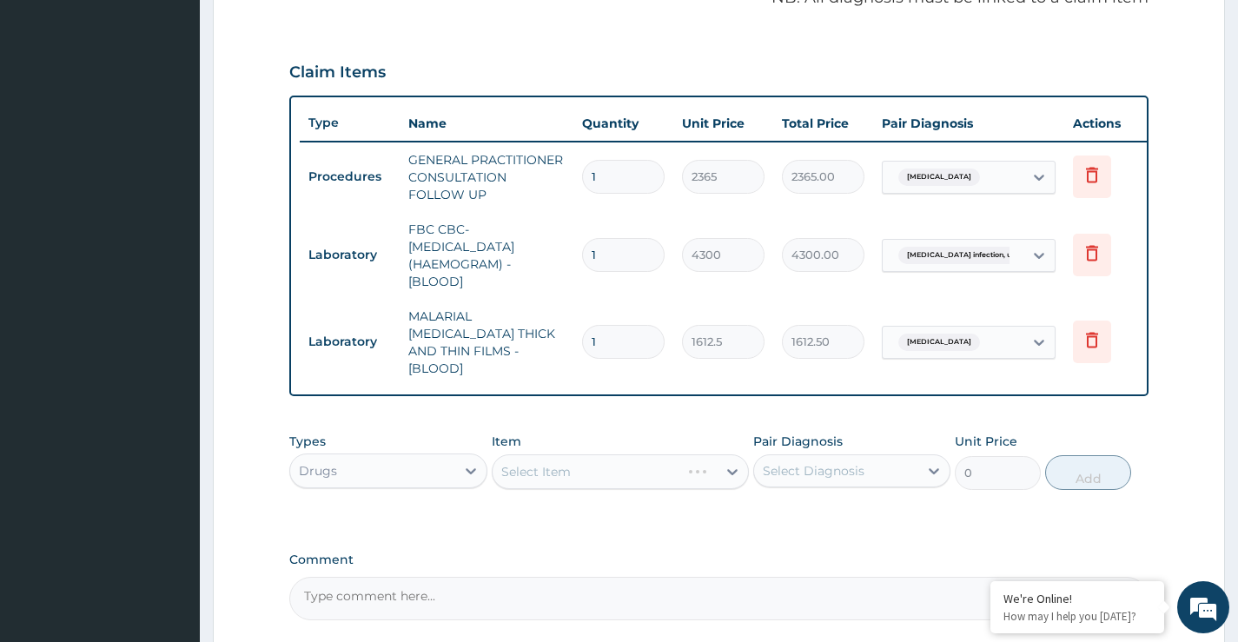
click at [614, 467] on div "Select Item" at bounding box center [621, 472] width 258 height 35
click at [614, 468] on div "Select Item" at bounding box center [621, 472] width 258 height 35
click at [614, 469] on div "Select Item" at bounding box center [621, 472] width 258 height 35
click at [548, 477] on div "Select Item" at bounding box center [621, 472] width 258 height 35
click at [547, 476] on div "Select Item" at bounding box center [621, 472] width 258 height 35
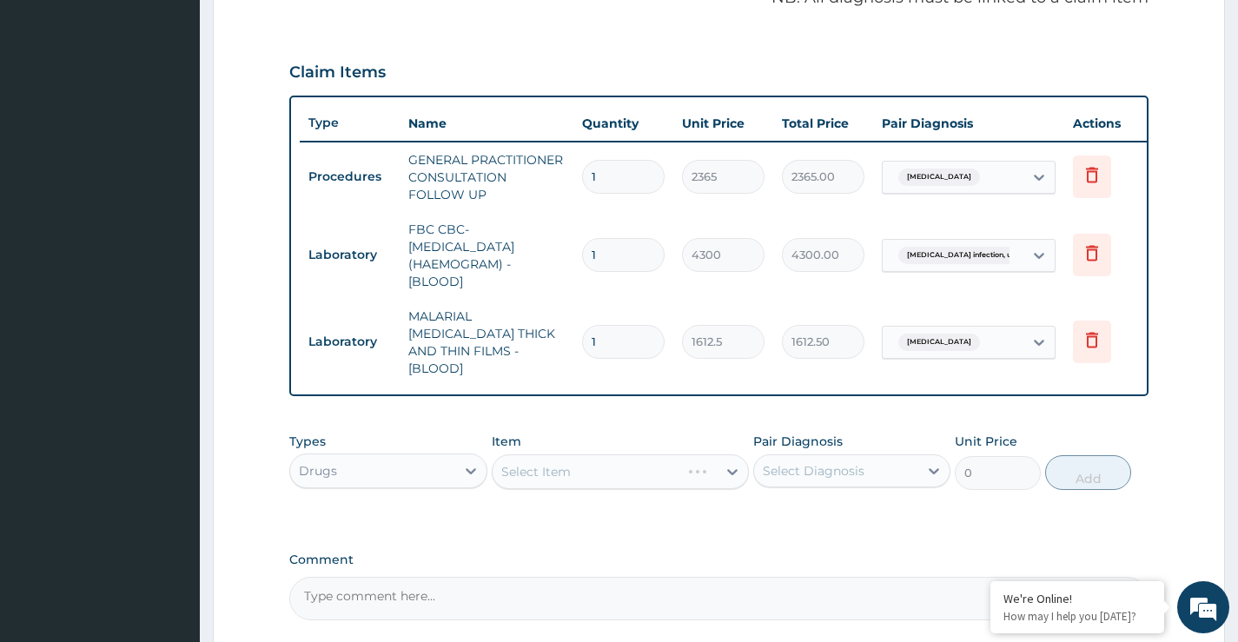
click at [600, 479] on div "Select Item" at bounding box center [621, 472] width 258 height 35
click at [731, 469] on div "Select Item" at bounding box center [621, 472] width 258 height 35
click at [625, 476] on div "Select Item" at bounding box center [621, 472] width 258 height 35
click at [655, 473] on div "Select Item" at bounding box center [621, 472] width 258 height 35
click at [605, 477] on div "Select Item" at bounding box center [621, 472] width 258 height 35
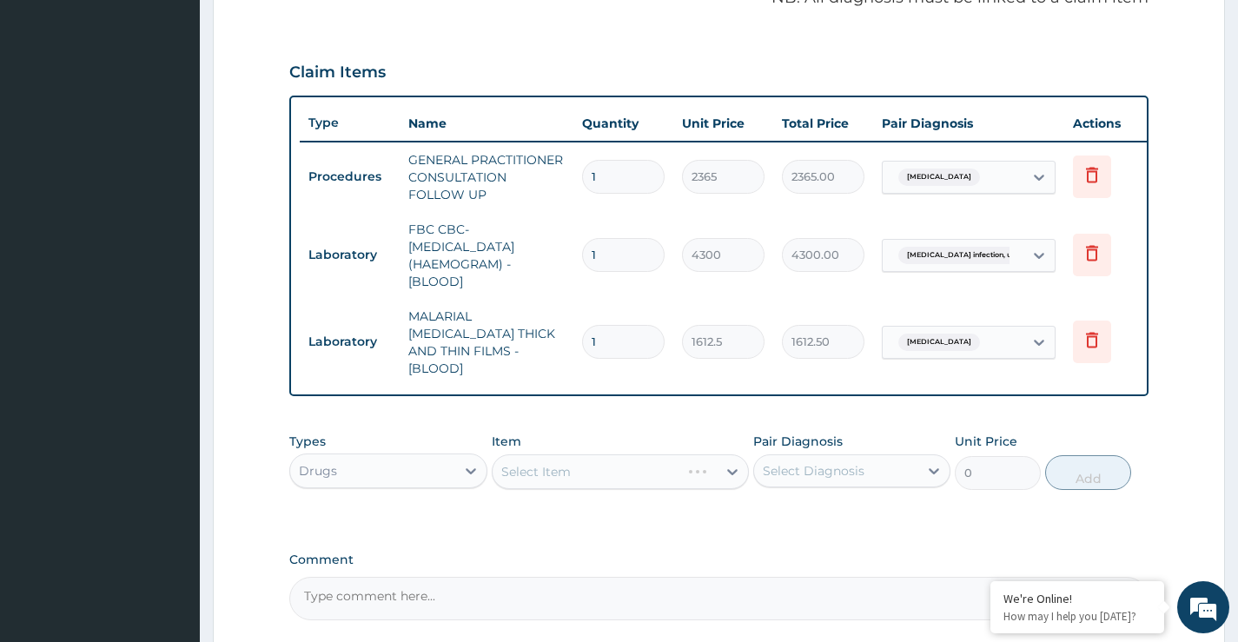
click at [605, 477] on div "Select Item" at bounding box center [621, 472] width 258 height 35
click at [615, 482] on div "Select Item" at bounding box center [621, 472] width 258 height 35
click at [614, 480] on div "Select Item" at bounding box center [621, 472] width 258 height 35
click at [595, 475] on div "Select Item" at bounding box center [621, 472] width 258 height 35
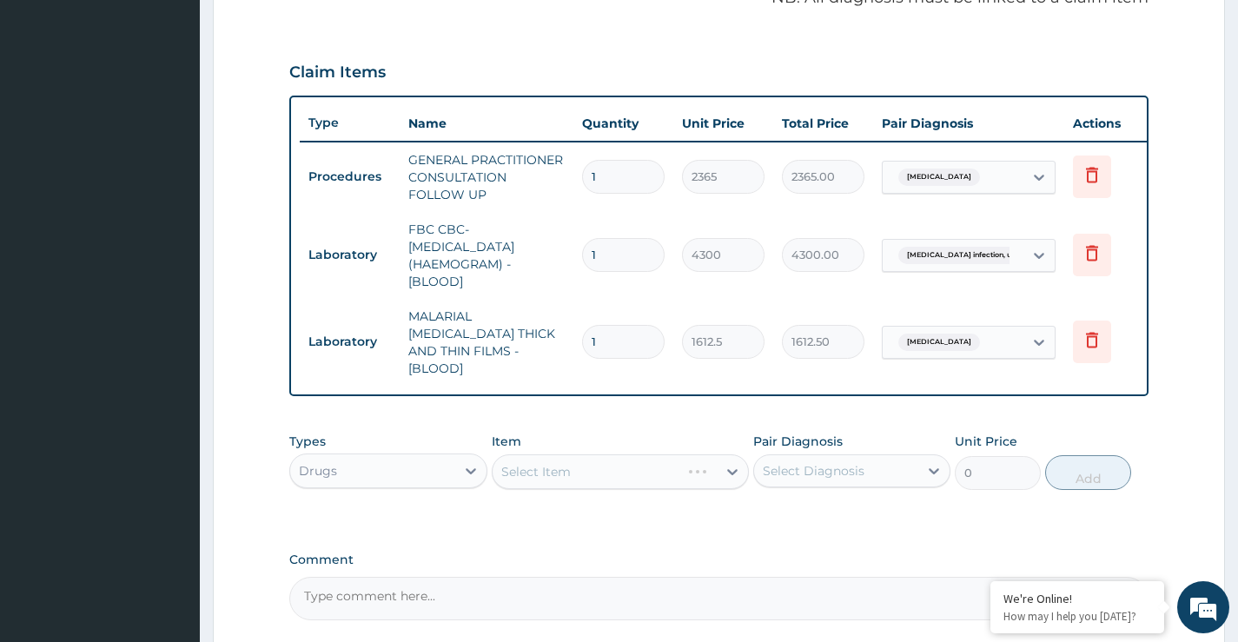
click at [595, 475] on div "Select Item" at bounding box center [621, 472] width 258 height 35
click at [595, 477] on div "Select Item" at bounding box center [621, 472] width 258 height 35
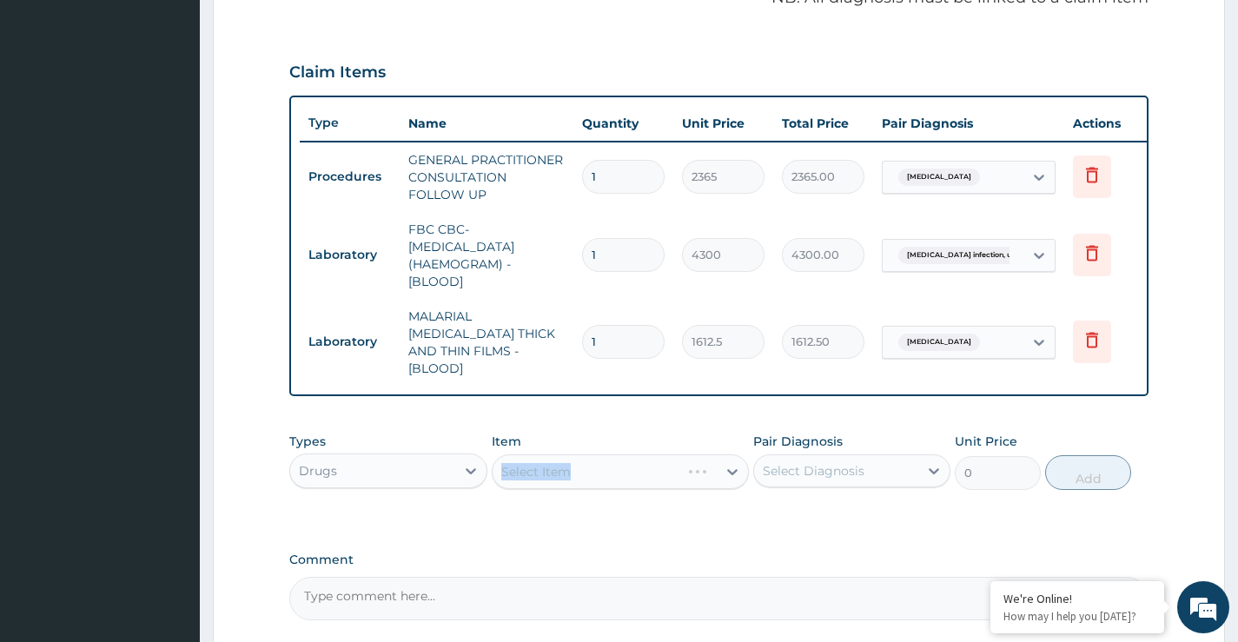
click at [577, 509] on div "Types Drugs Item Select Item Pair Diagnosis Select Diagnosis Unit Price 0 Add" at bounding box center [719, 474] width 860 height 101
click at [576, 468] on div "Select Item" at bounding box center [621, 472] width 258 height 35
click at [353, 472] on div "Drugs" at bounding box center [372, 471] width 164 height 28
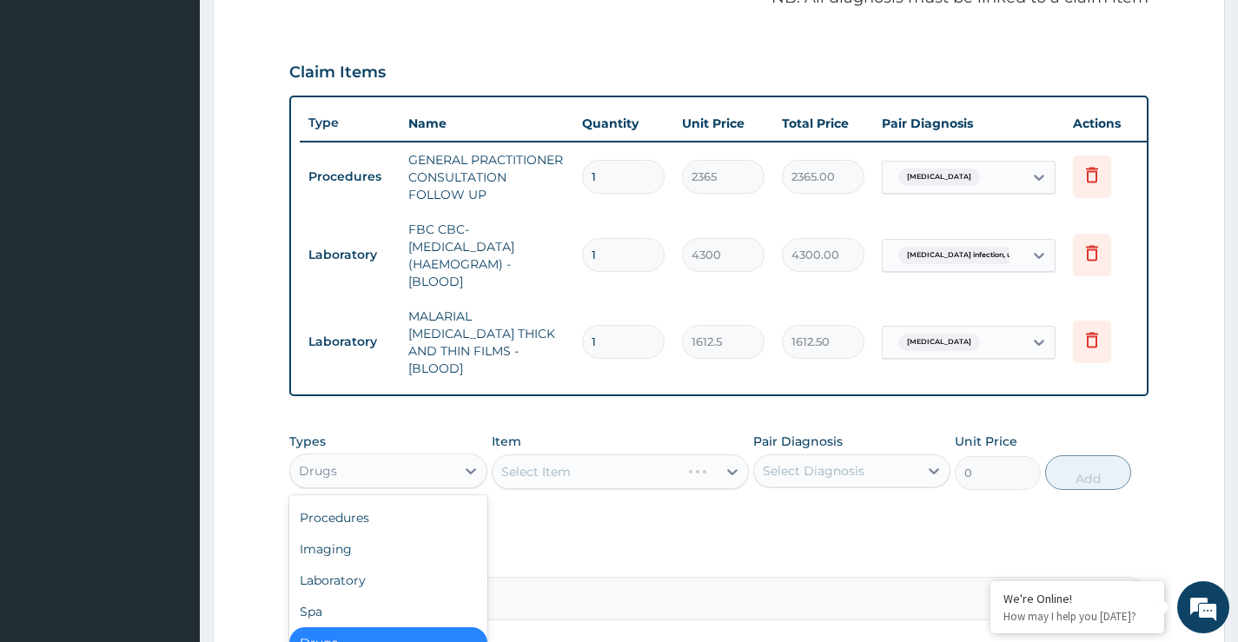
click at [354, 636] on div "Drugs" at bounding box center [387, 642] width 197 height 31
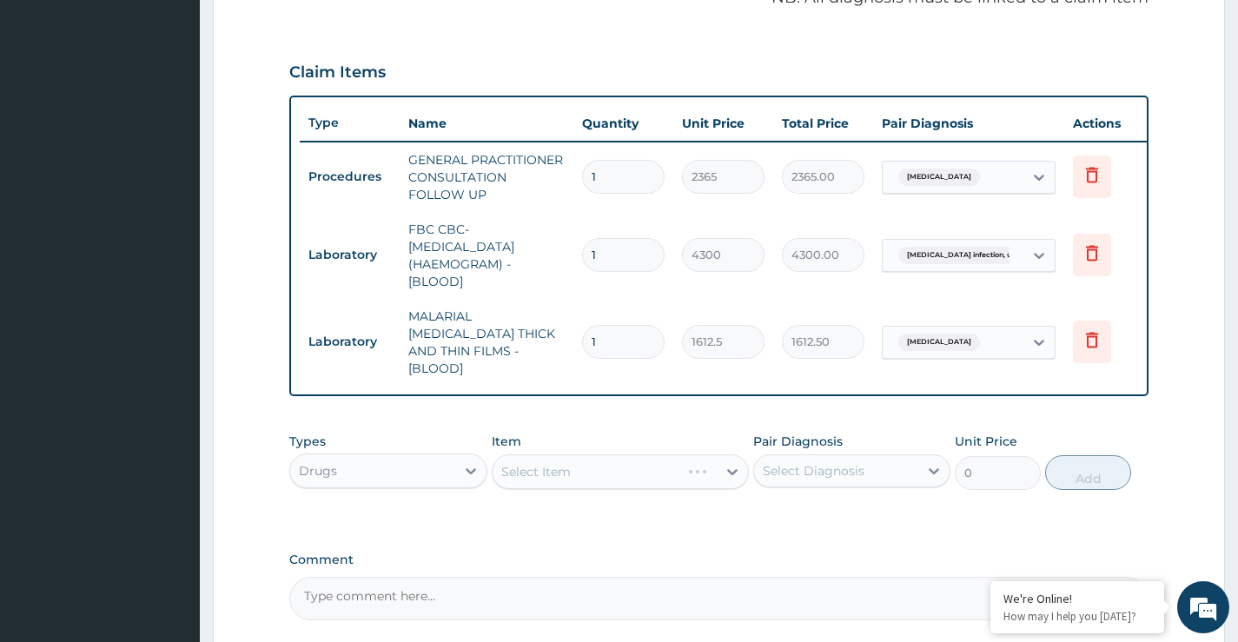
drag, startPoint x: 588, startPoint y: 470, endPoint x: 595, endPoint y: 486, distance: 17.1
click at [592, 481] on div "Select Item" at bounding box center [621, 472] width 258 height 35
click at [639, 467] on div "Select Item" at bounding box center [621, 472] width 258 height 35
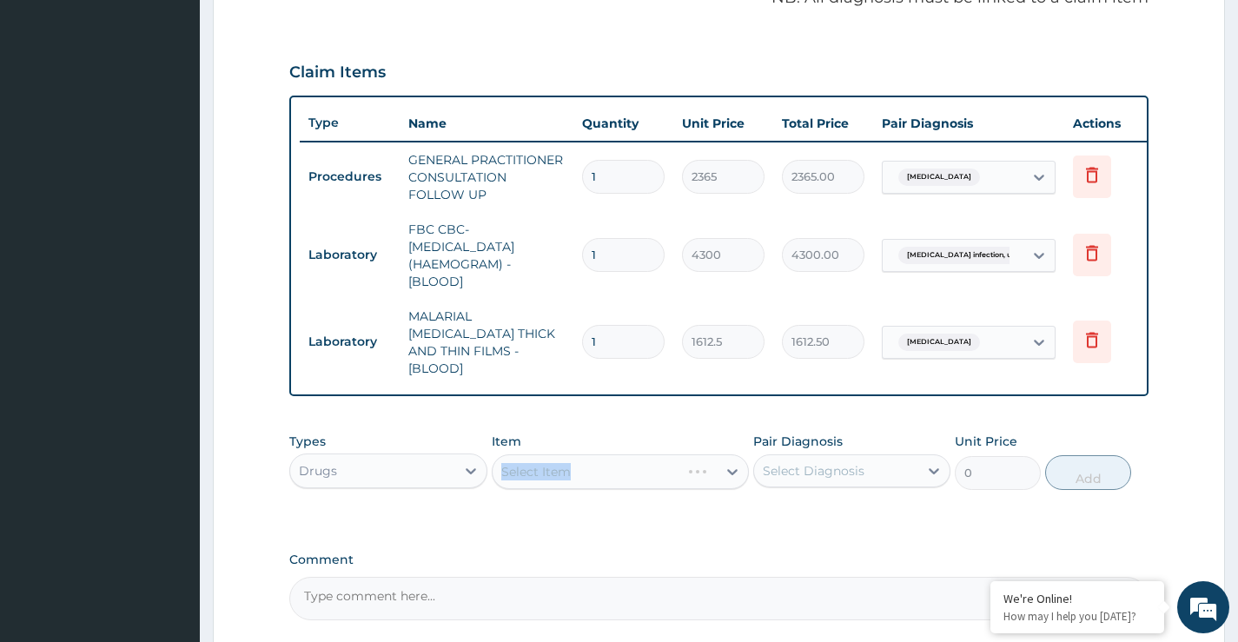
click at [639, 467] on div "Select Item" at bounding box center [621, 472] width 258 height 35
click at [637, 468] on div "Select Item" at bounding box center [621, 472] width 258 height 35
click at [623, 475] on div "Select Item" at bounding box center [621, 472] width 258 height 35
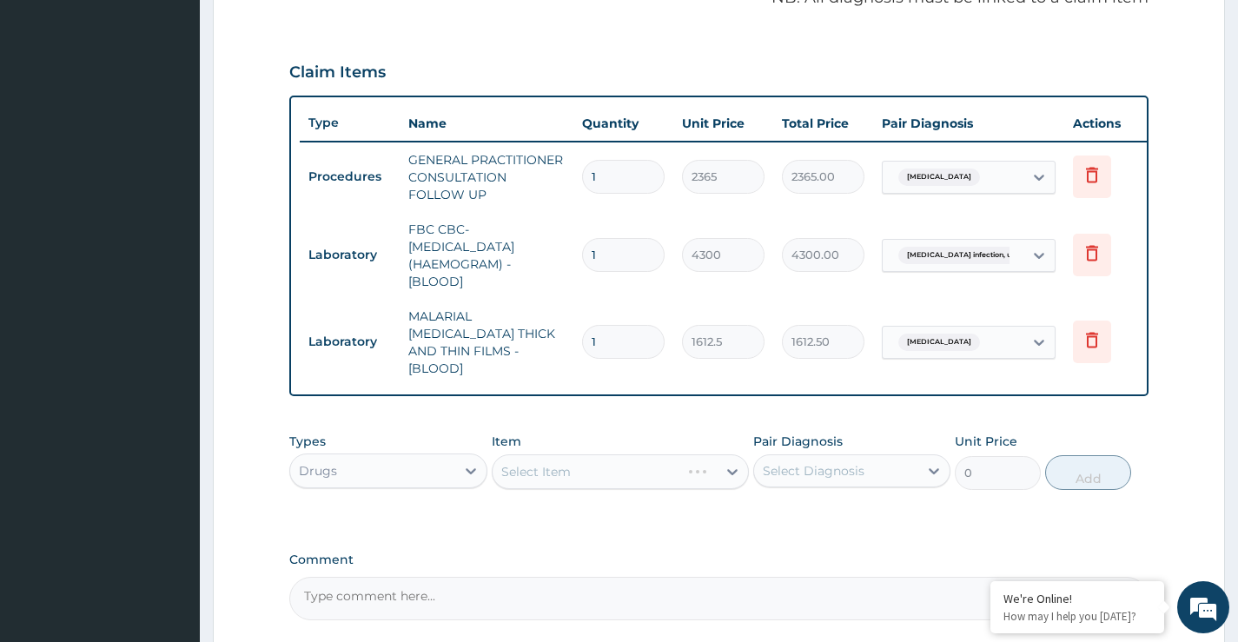
click at [621, 475] on div "Select Item" at bounding box center [621, 472] width 258 height 35
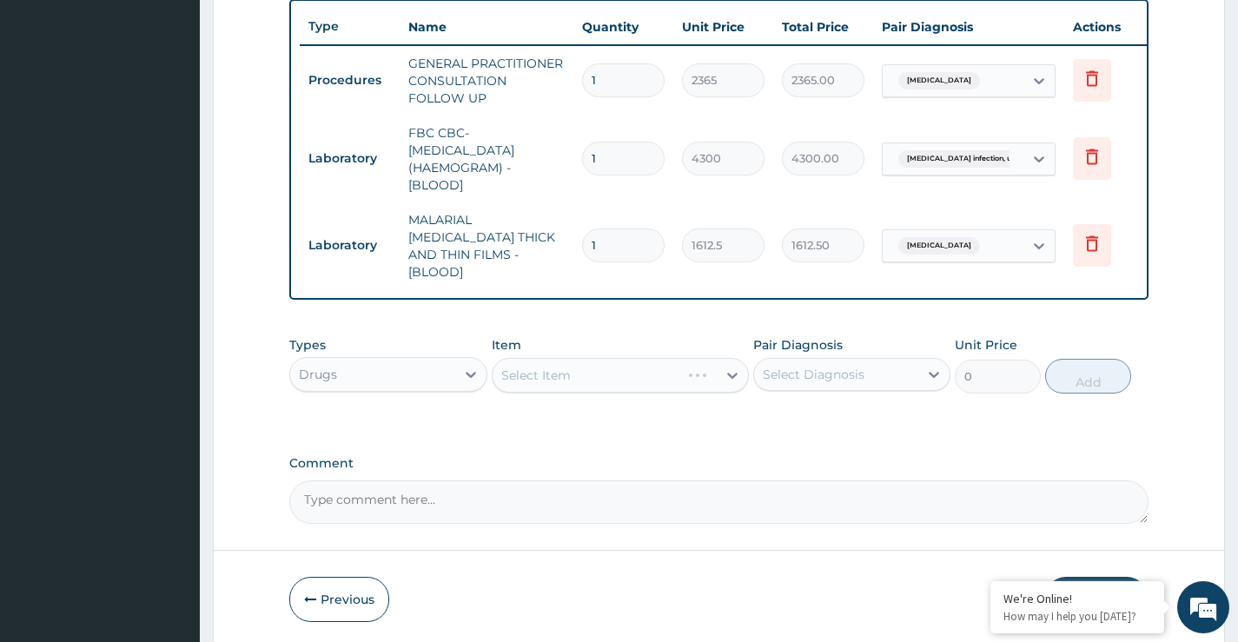
scroll to position [707, 0]
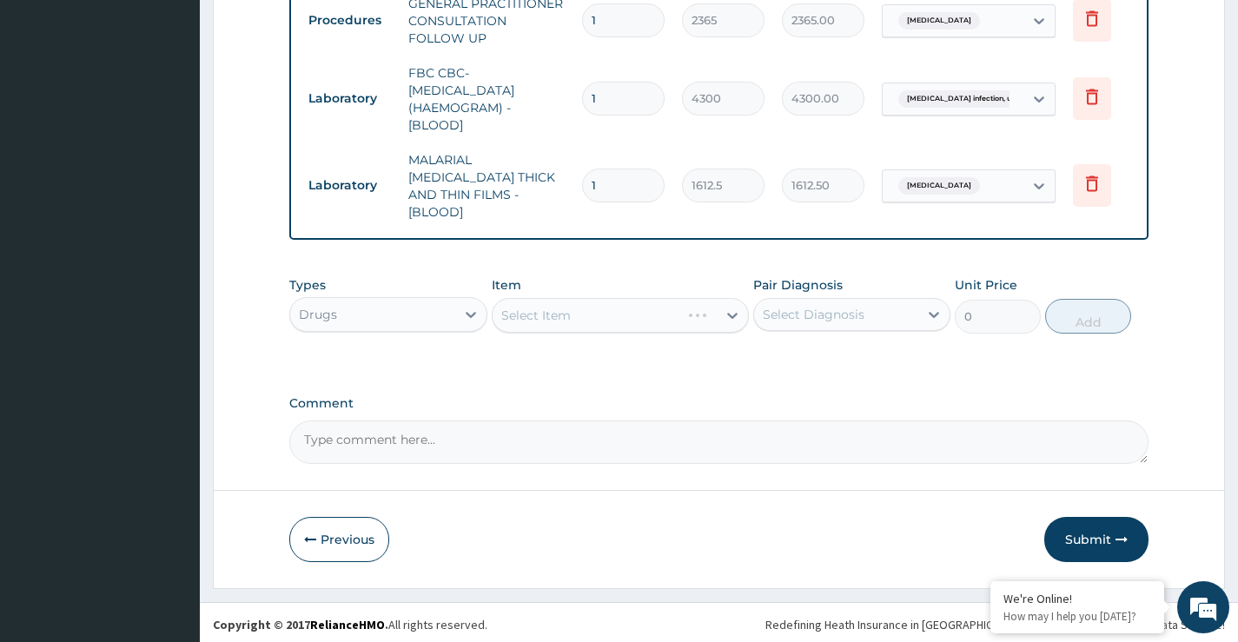
click at [635, 319] on div "Select Item" at bounding box center [621, 315] width 258 height 35
click at [636, 319] on div "Select Item" at bounding box center [621, 315] width 258 height 35
click at [638, 313] on div "Select Item" at bounding box center [621, 315] width 258 height 35
click at [637, 313] on div "Select Item" at bounding box center [621, 315] width 258 height 35
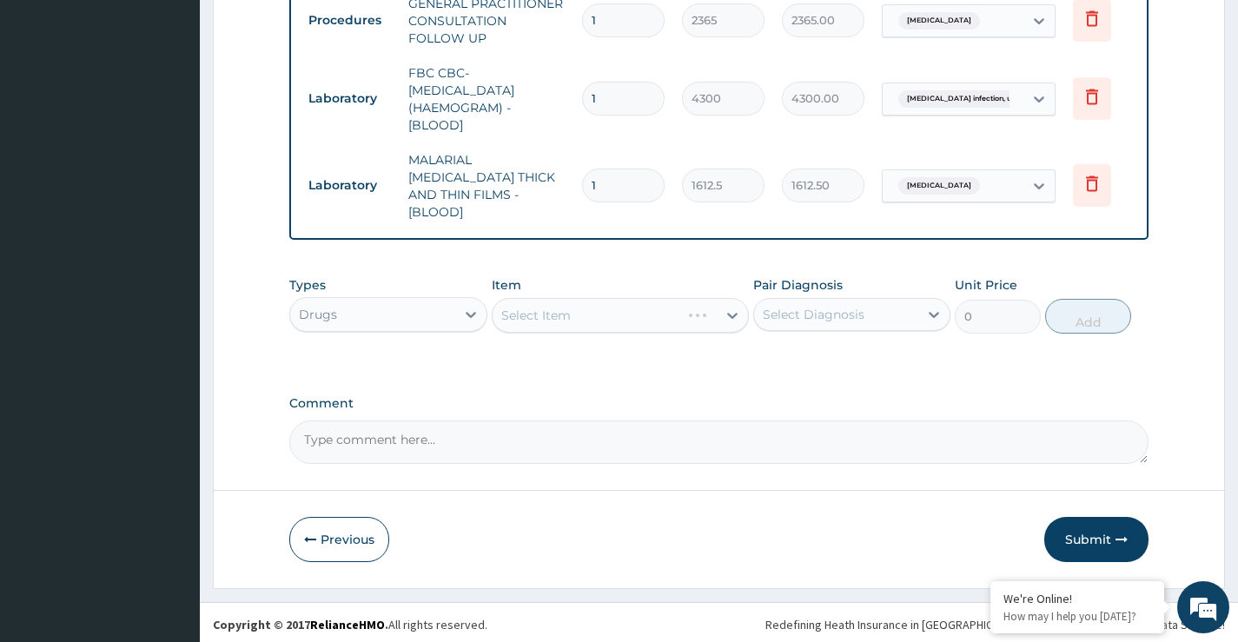
click at [605, 320] on div "Select Item" at bounding box center [621, 315] width 258 height 35
click at [605, 319] on div "Select Item" at bounding box center [621, 315] width 258 height 35
click at [609, 319] on div "Select Item" at bounding box center [621, 315] width 258 height 35
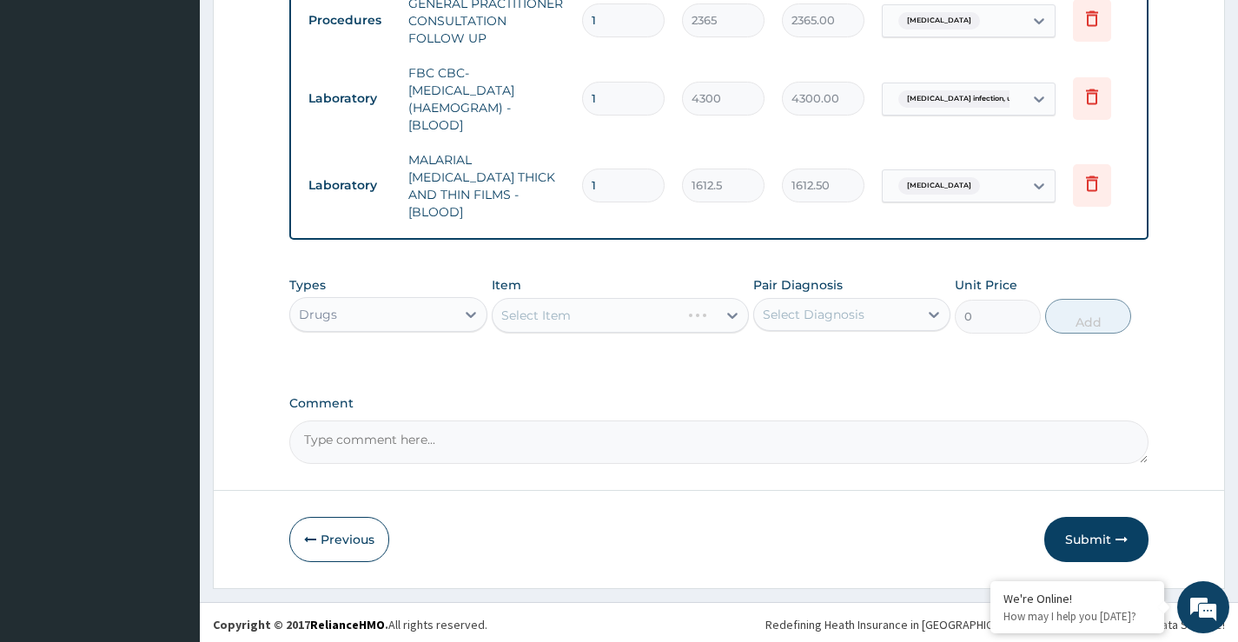
click at [634, 315] on div "Select Item" at bounding box center [621, 315] width 258 height 35
click at [615, 321] on div "Select Item" at bounding box center [621, 315] width 258 height 35
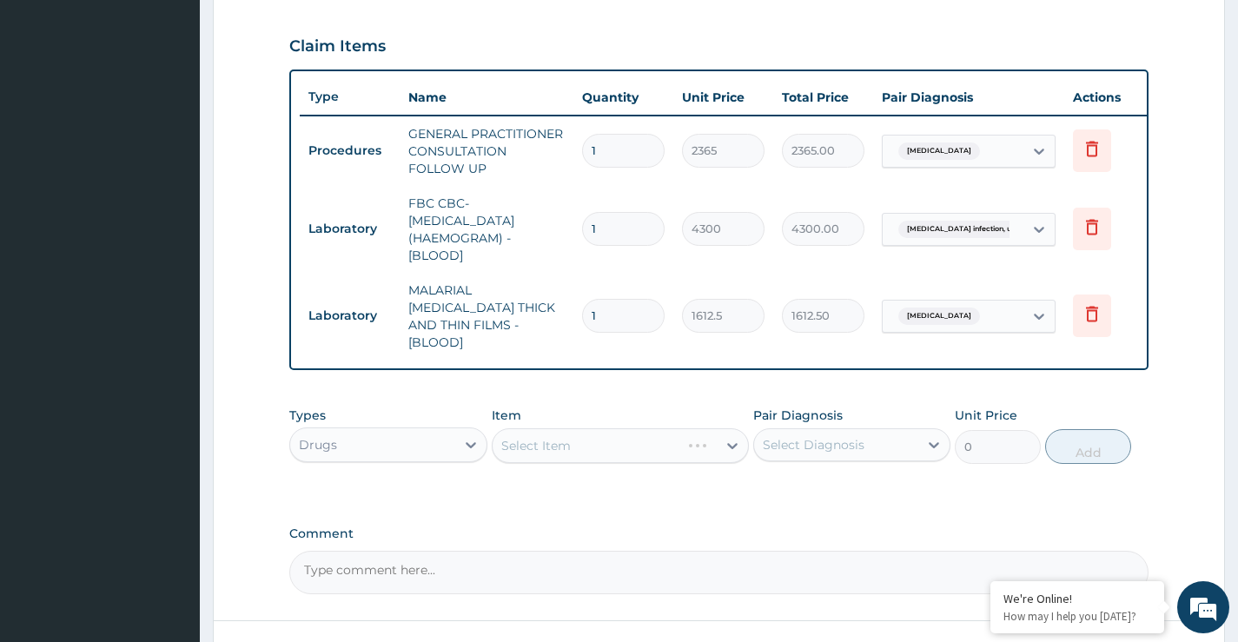
scroll to position [621, 0]
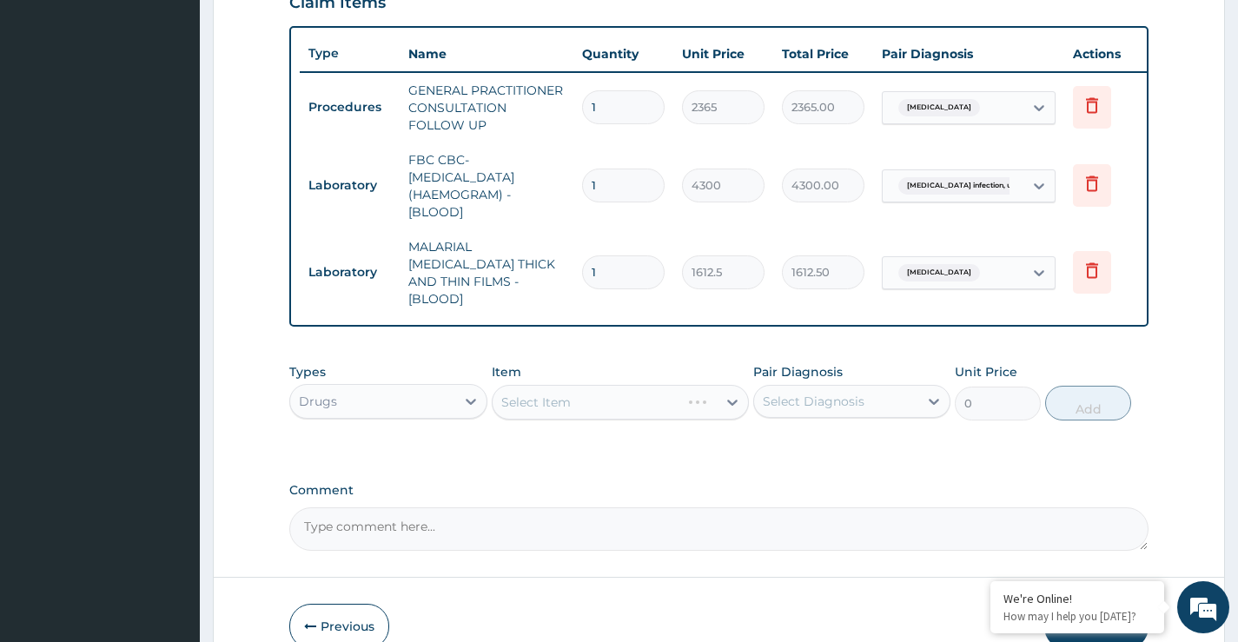
click at [536, 395] on div "Select Item" at bounding box center [621, 402] width 258 height 35
click at [577, 400] on div "Select Item" at bounding box center [621, 402] width 258 height 35
click at [730, 398] on div "Select Item" at bounding box center [621, 402] width 258 height 35
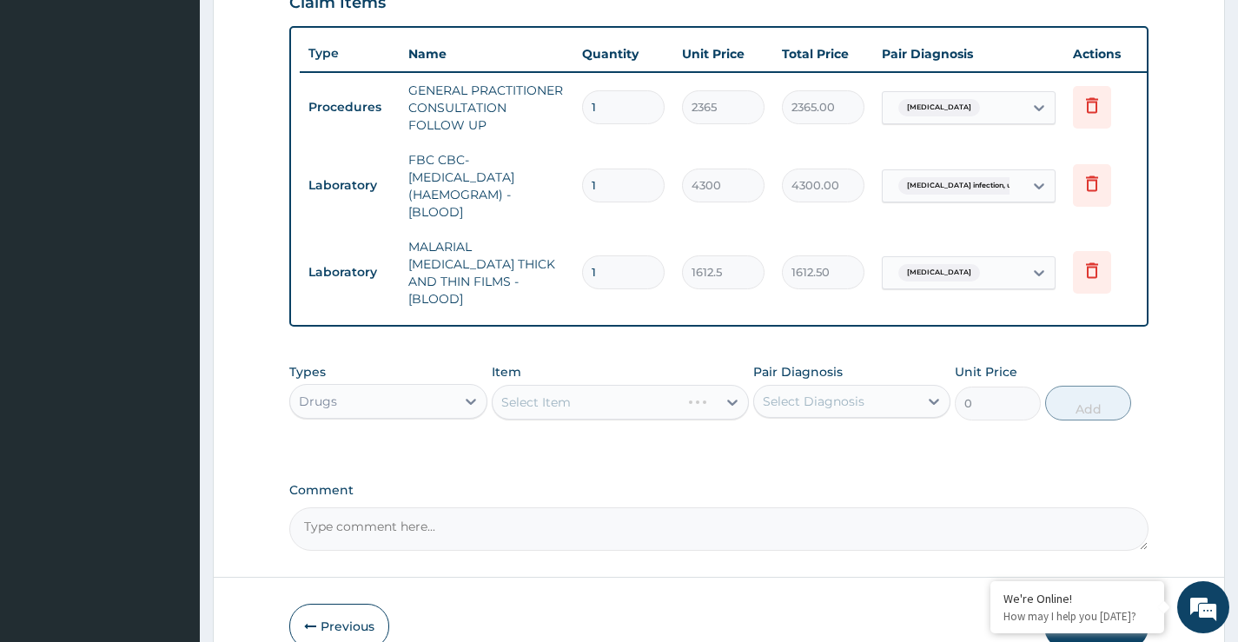
click at [633, 402] on div "Select Item" at bounding box center [621, 402] width 258 height 35
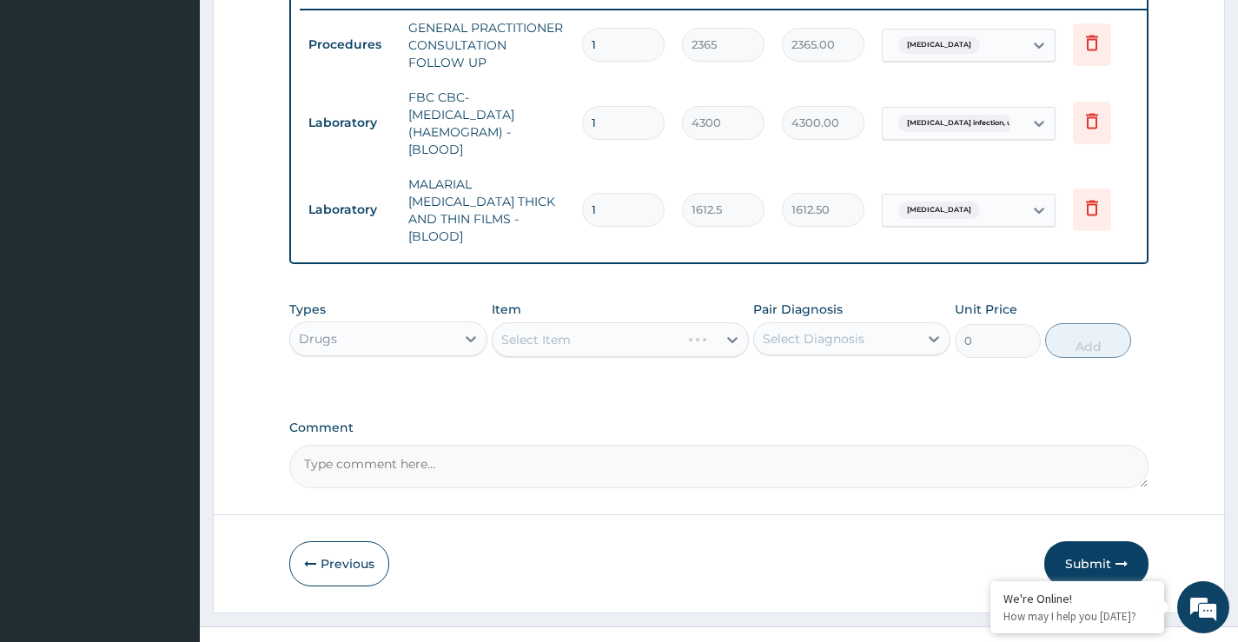
scroll to position [707, 0]
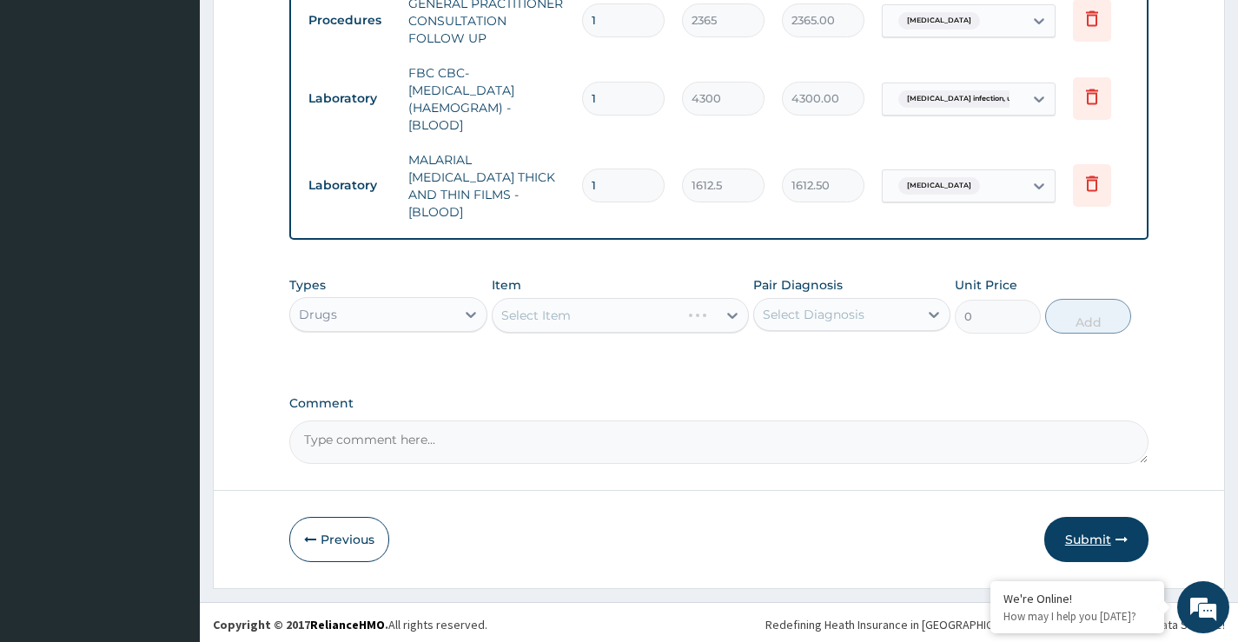
click at [1081, 536] on button "Submit" at bounding box center [1097, 539] width 104 height 45
click at [1082, 536] on button "Submit" at bounding box center [1097, 539] width 104 height 45
click at [593, 320] on div "Select Item" at bounding box center [621, 315] width 258 height 35
click at [597, 323] on div "Select Item" at bounding box center [621, 315] width 258 height 35
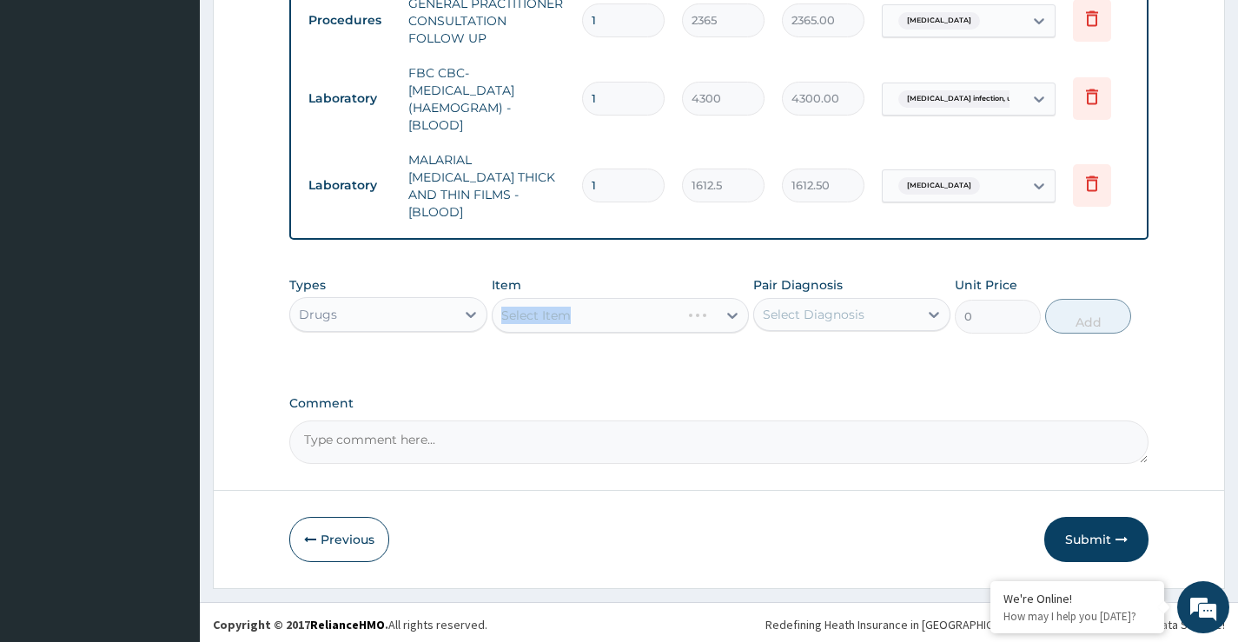
click at [598, 327] on div "Select Item" at bounding box center [621, 315] width 258 height 35
click at [598, 332] on div "Types Drugs Item Select Item Pair Diagnosis Select Diagnosis Unit Price 0 Add" at bounding box center [719, 305] width 860 height 75
click at [598, 320] on div "Select Item" at bounding box center [621, 315] width 258 height 35
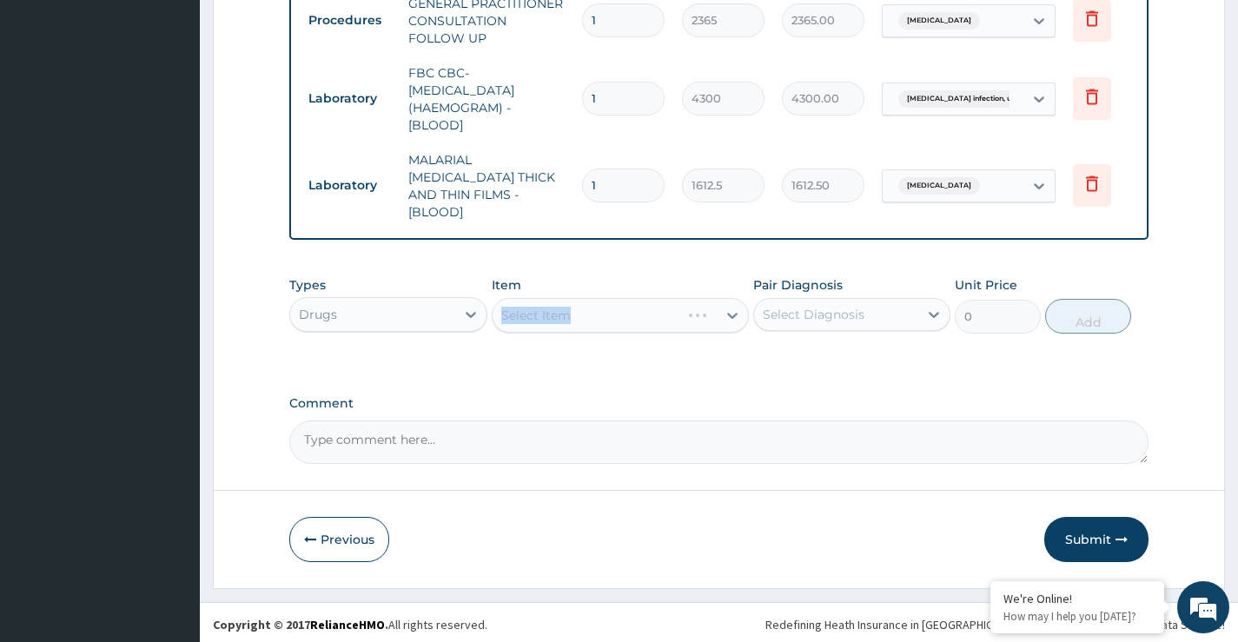
click at [542, 362] on div "Types Drugs Item Select Item Pair Diagnosis Select Diagnosis Unit Price 0 Add" at bounding box center [719, 318] width 860 height 101
click at [600, 322] on div "Select Item" at bounding box center [621, 315] width 258 height 35
click at [552, 315] on div "Select Item" at bounding box center [621, 315] width 258 height 35
click at [1104, 537] on button "Submit" at bounding box center [1097, 539] width 104 height 45
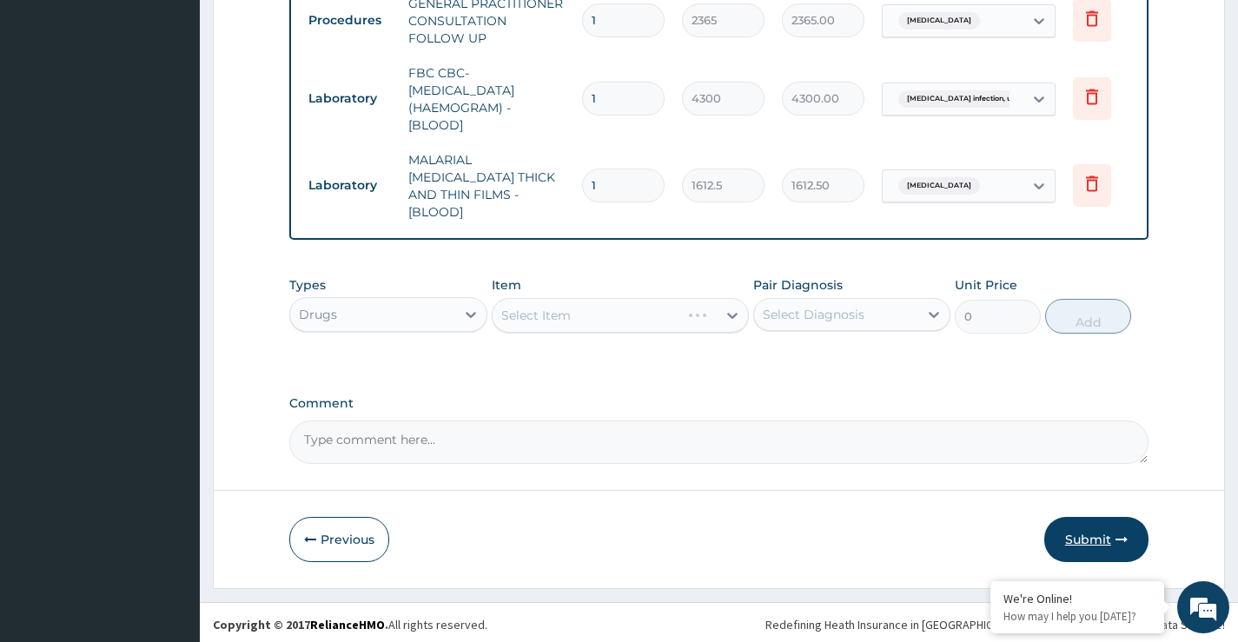
click at [1097, 537] on button "Submit" at bounding box center [1097, 539] width 104 height 45
click at [1086, 533] on button "Submit" at bounding box center [1097, 539] width 104 height 45
click at [1086, 534] on button "Submit" at bounding box center [1097, 539] width 104 height 45
click at [1086, 537] on button "Submit" at bounding box center [1097, 539] width 104 height 45
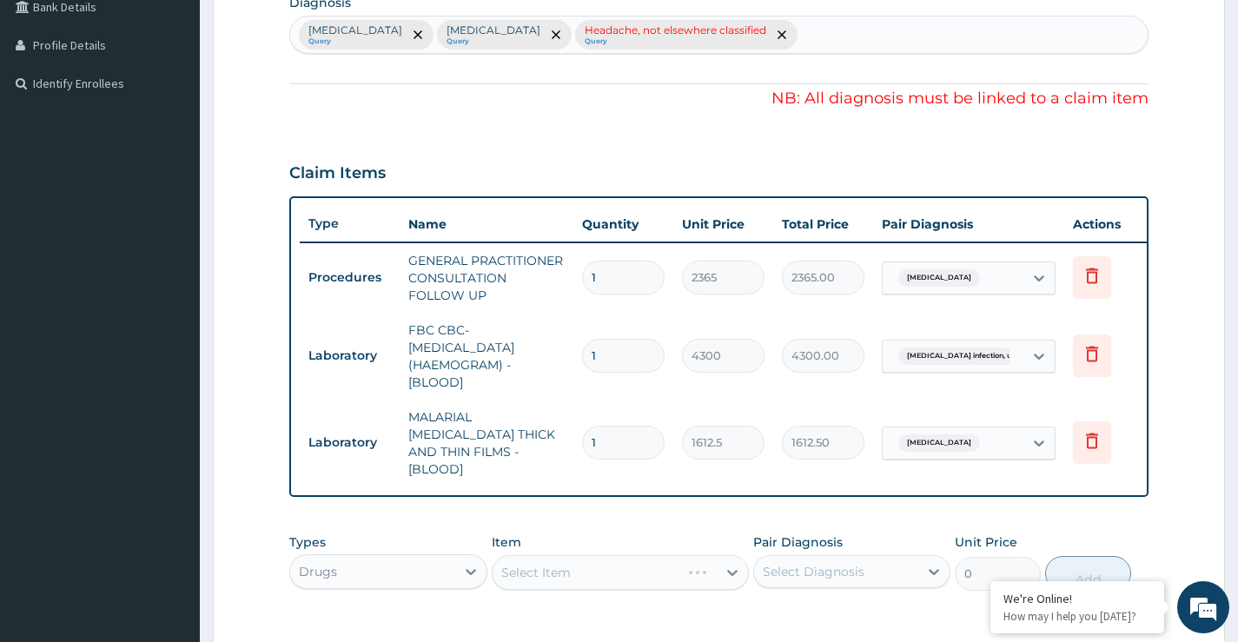
scroll to position [360, 0]
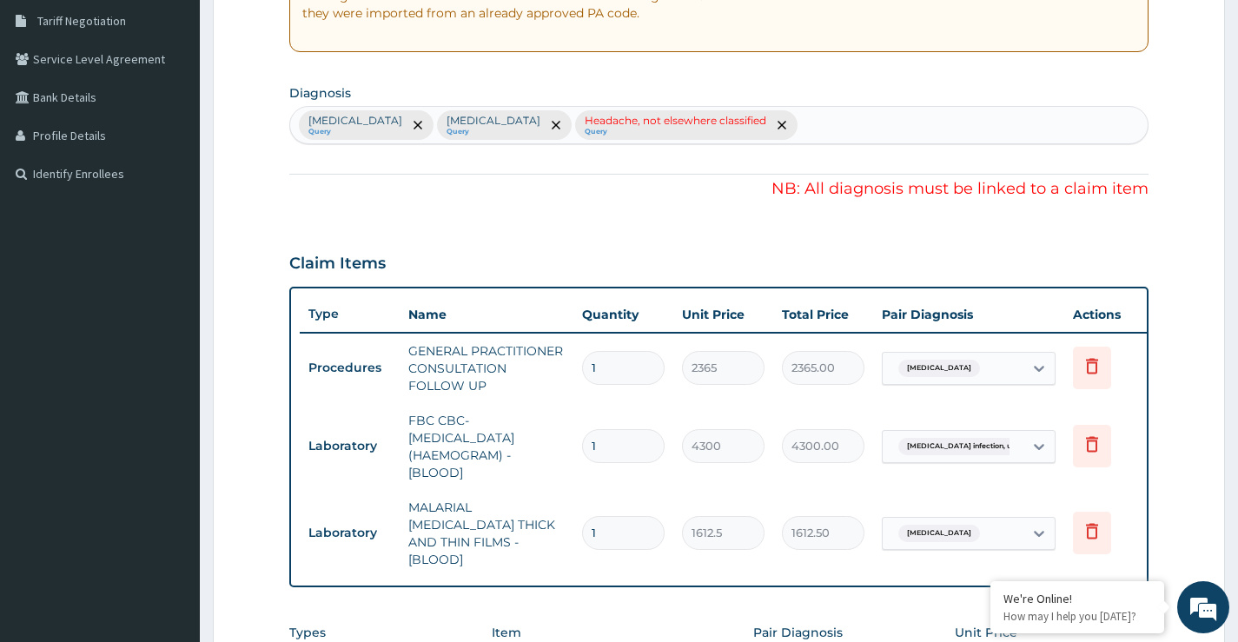
click at [742, 123] on p "Headache, not elsewhere classified" at bounding box center [676, 121] width 182 height 14
click at [787, 125] on icon "remove selection option" at bounding box center [782, 125] width 9 height 9
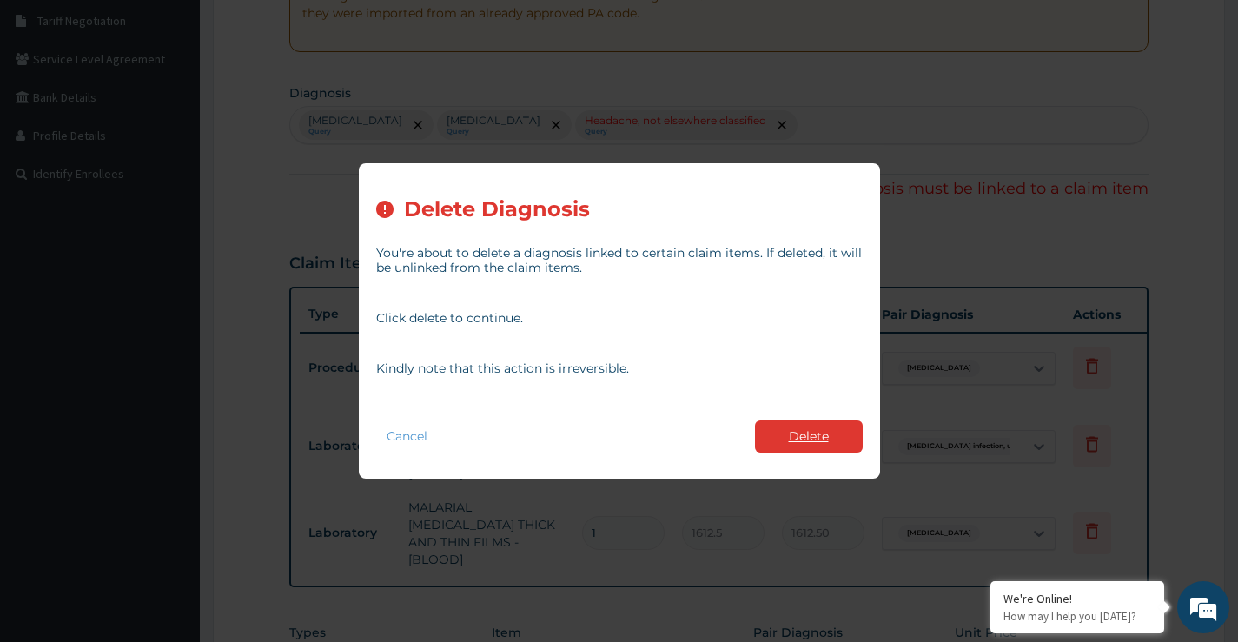
click at [803, 444] on button "Delete" at bounding box center [809, 437] width 108 height 32
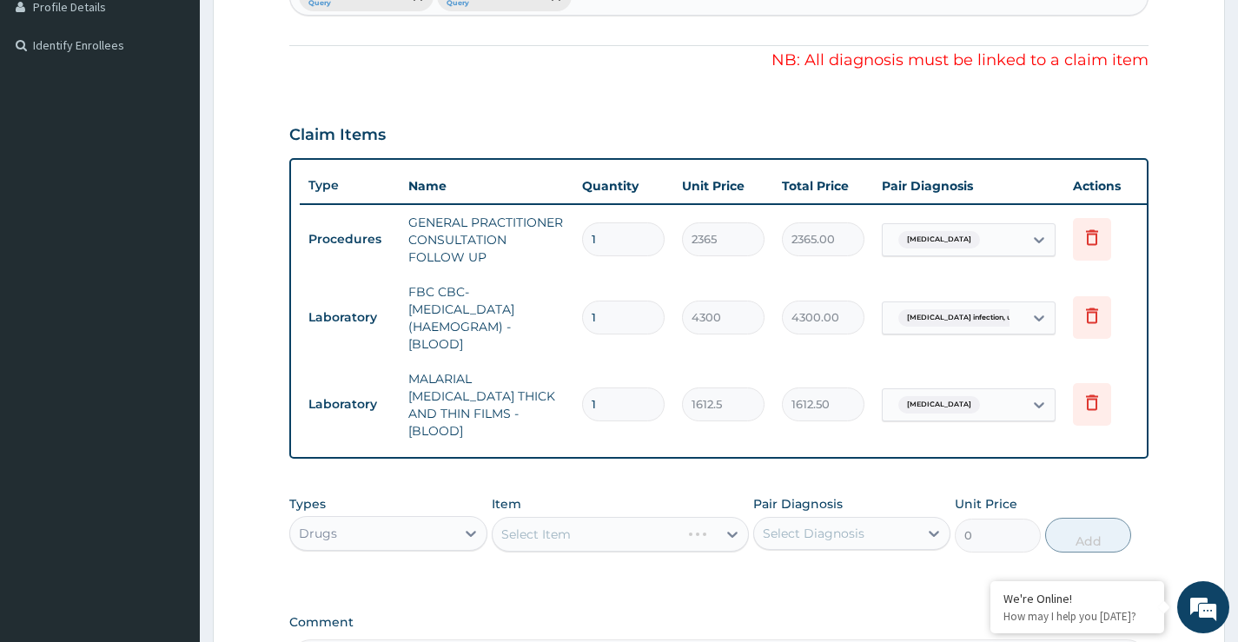
scroll to position [707, 0]
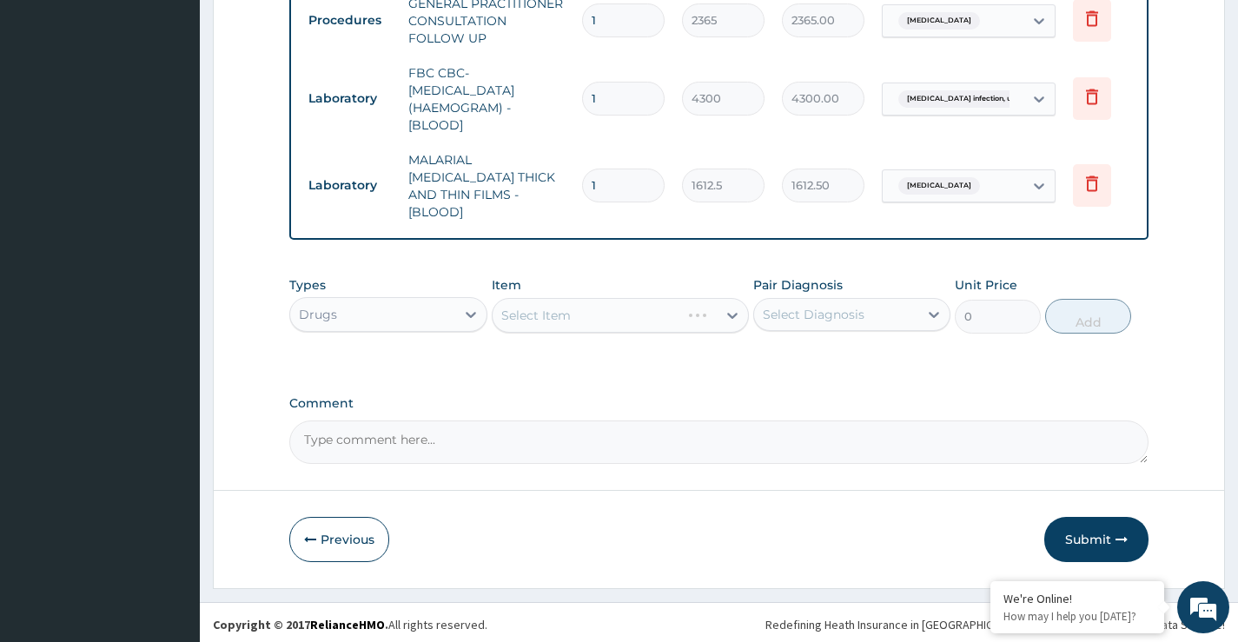
click at [1083, 533] on button "Submit" at bounding box center [1097, 539] width 104 height 45
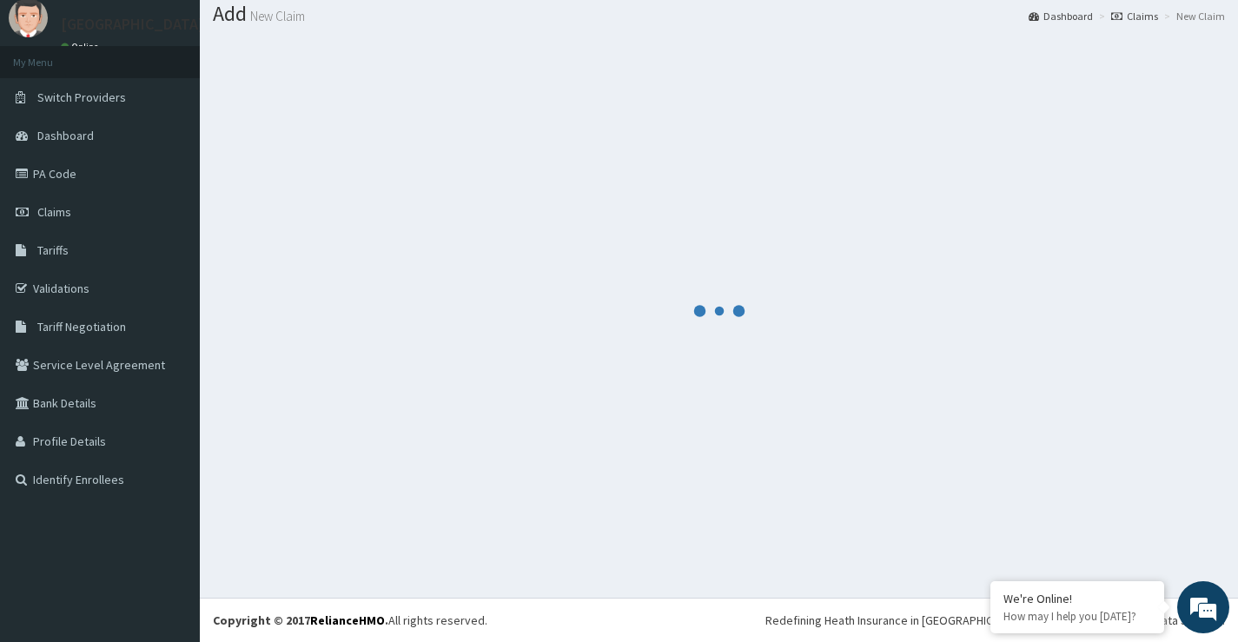
scroll to position [54, 0]
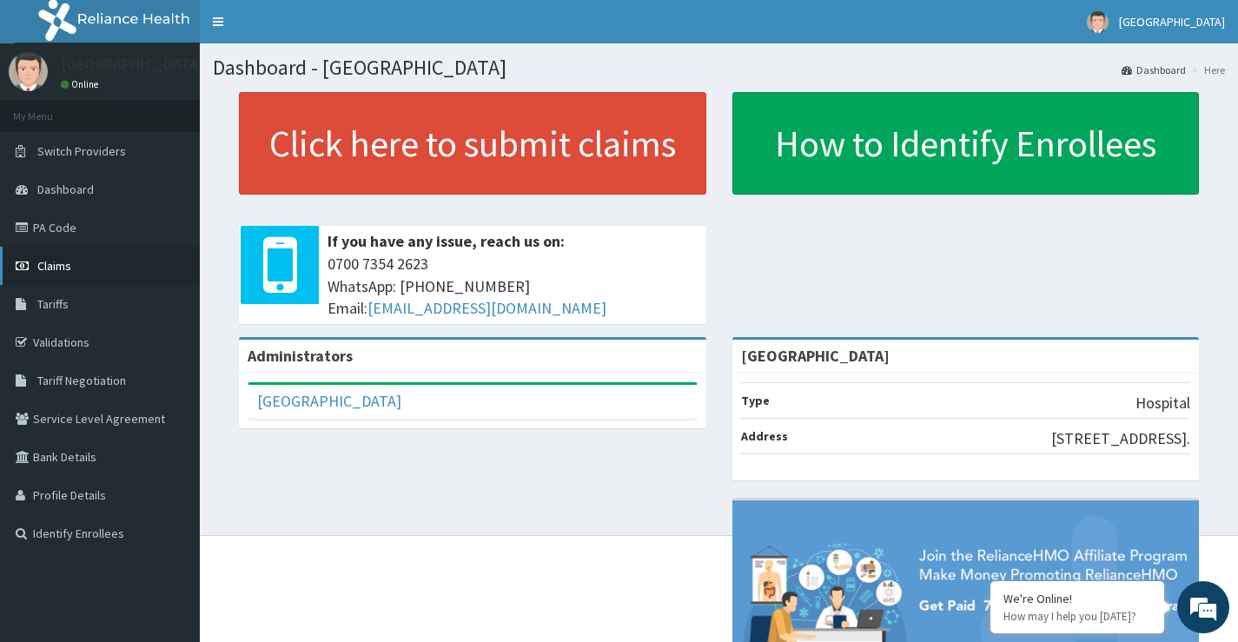
click at [63, 268] on span "Claims" at bounding box center [54, 266] width 34 height 16
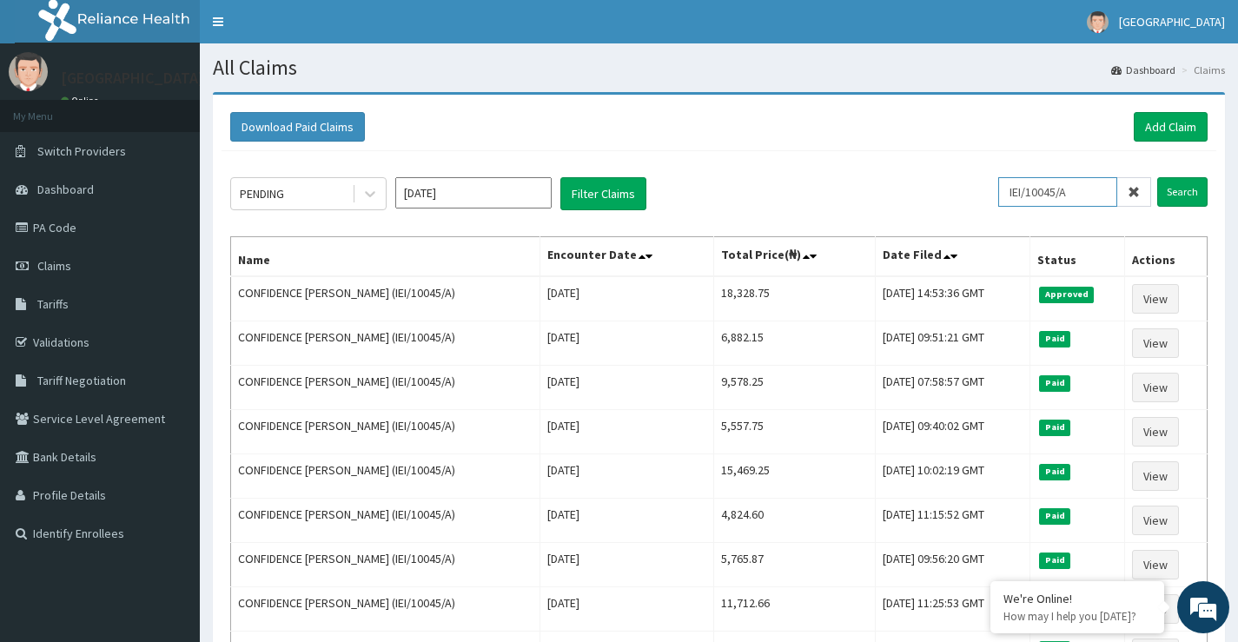
drag, startPoint x: 1088, startPoint y: 189, endPoint x: 1001, endPoint y: 186, distance: 86.9
click at [1001, 186] on div "PENDING [DATE] Filter Claims IEI/10045/A Search" at bounding box center [719, 193] width 978 height 33
paste input "NCL/10033/A"
type input "NCL/10033/A"
click at [1182, 190] on input "Search" at bounding box center [1183, 192] width 50 height 30
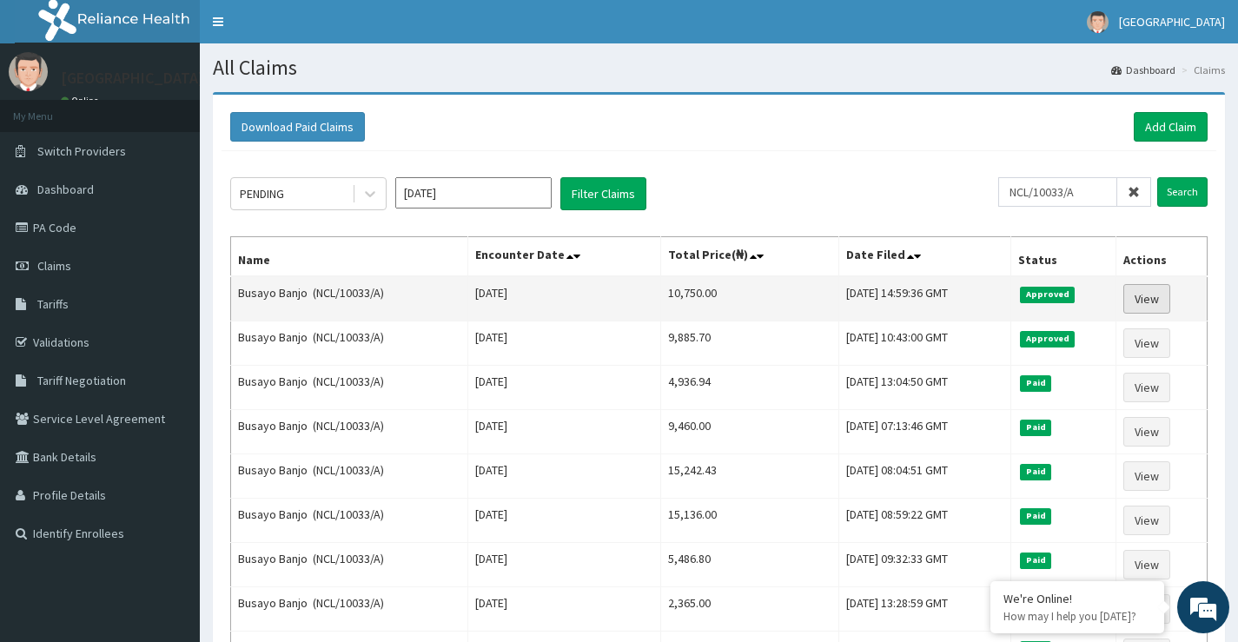
click at [1153, 299] on link "View" at bounding box center [1147, 299] width 47 height 30
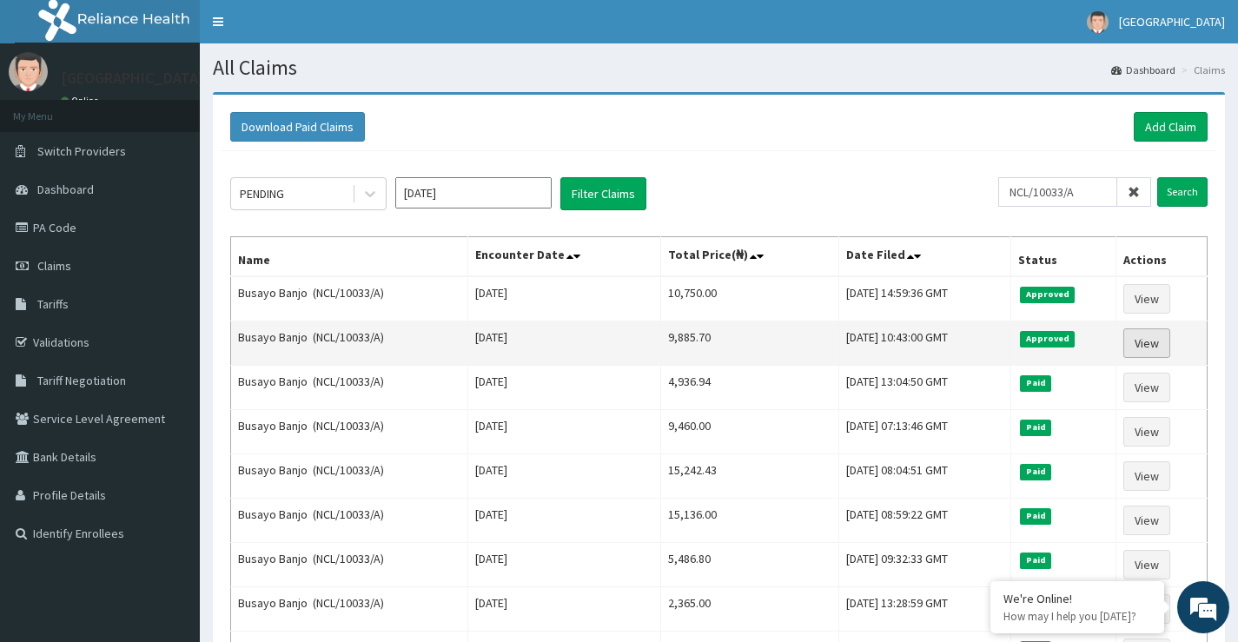
click at [1152, 345] on link "View" at bounding box center [1147, 344] width 47 height 30
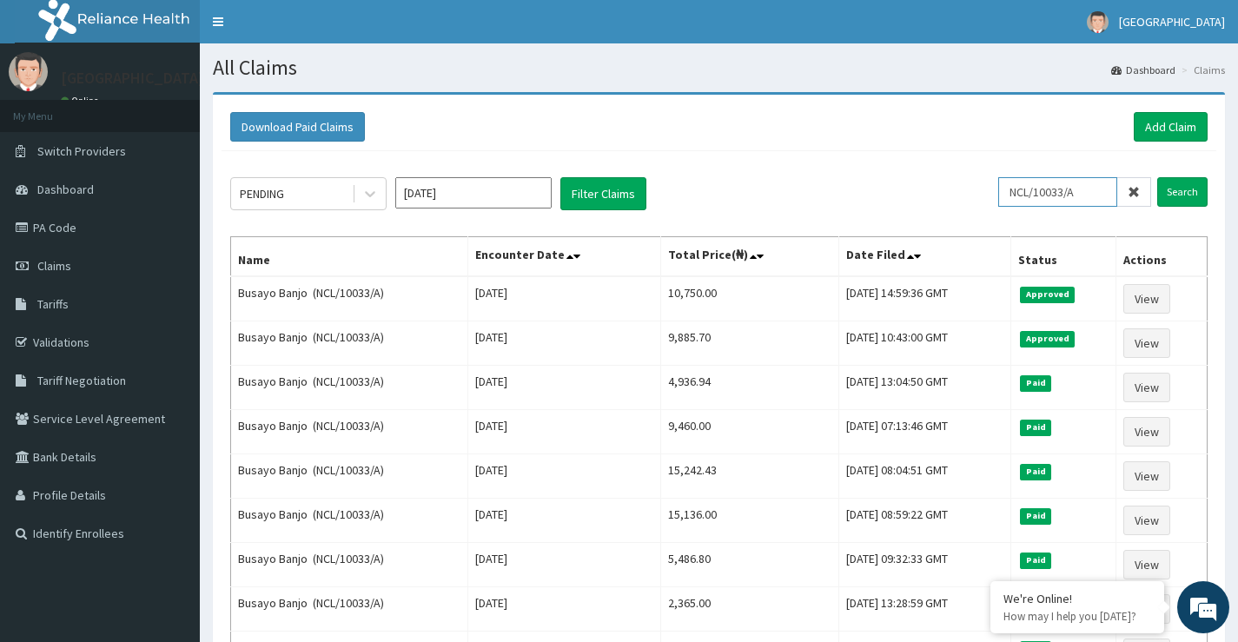
drag, startPoint x: 1019, startPoint y: 189, endPoint x: 1091, endPoint y: 191, distance: 72.2
click at [1091, 191] on input "NCL/10033/A" at bounding box center [1058, 192] width 119 height 30
click at [1152, 123] on link "Add Claim" at bounding box center [1171, 127] width 74 height 30
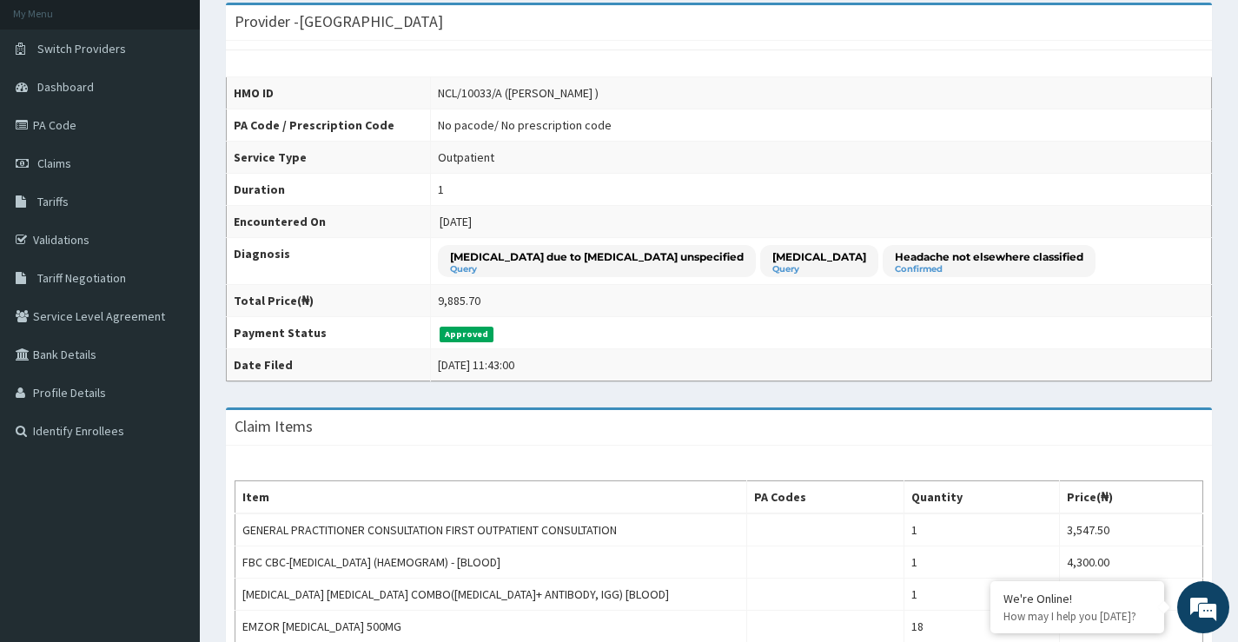
scroll to position [16, 0]
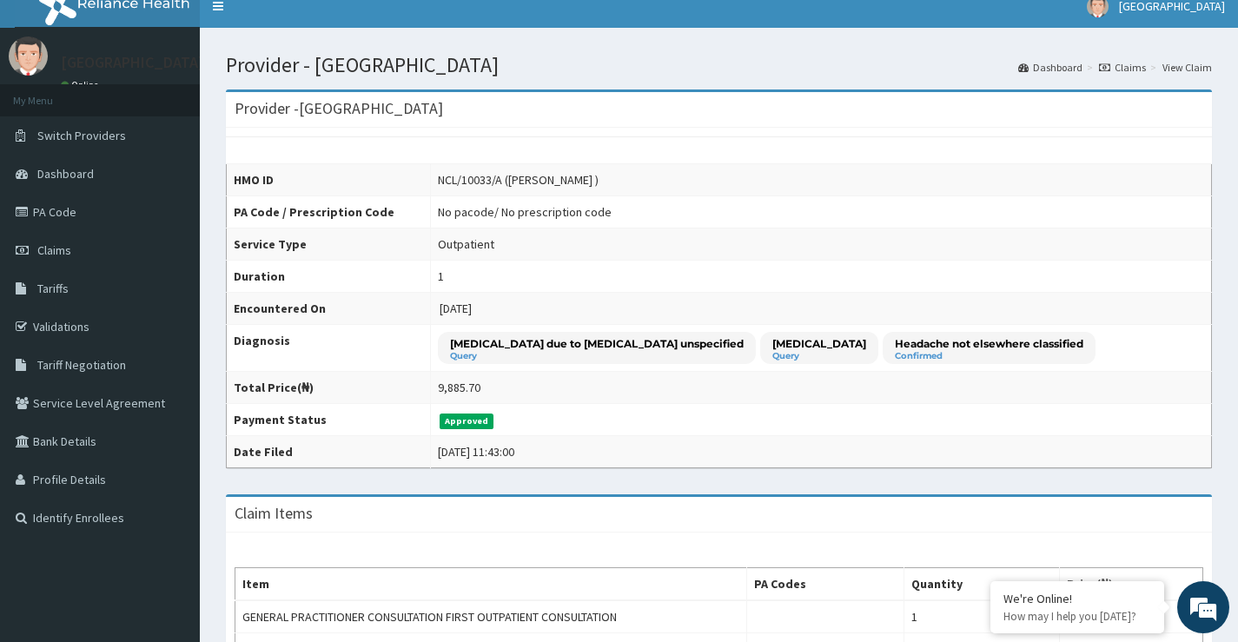
click at [1172, 64] on link "View Claim" at bounding box center [1188, 67] width 50 height 15
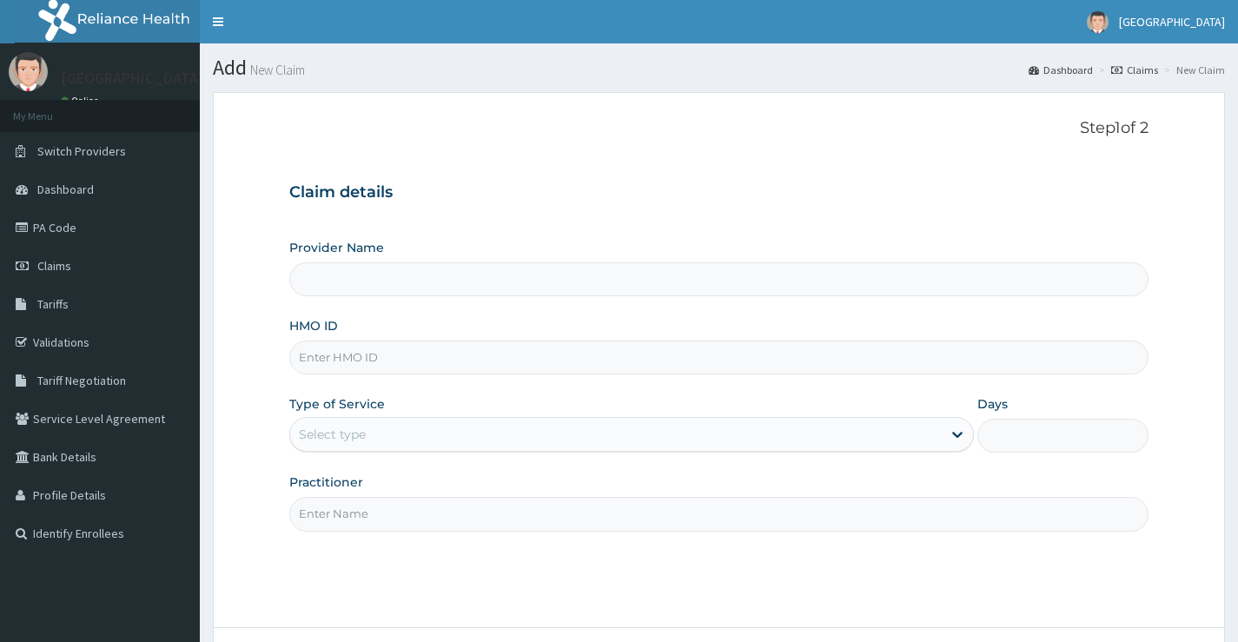
type input "[GEOGRAPHIC_DATA]"
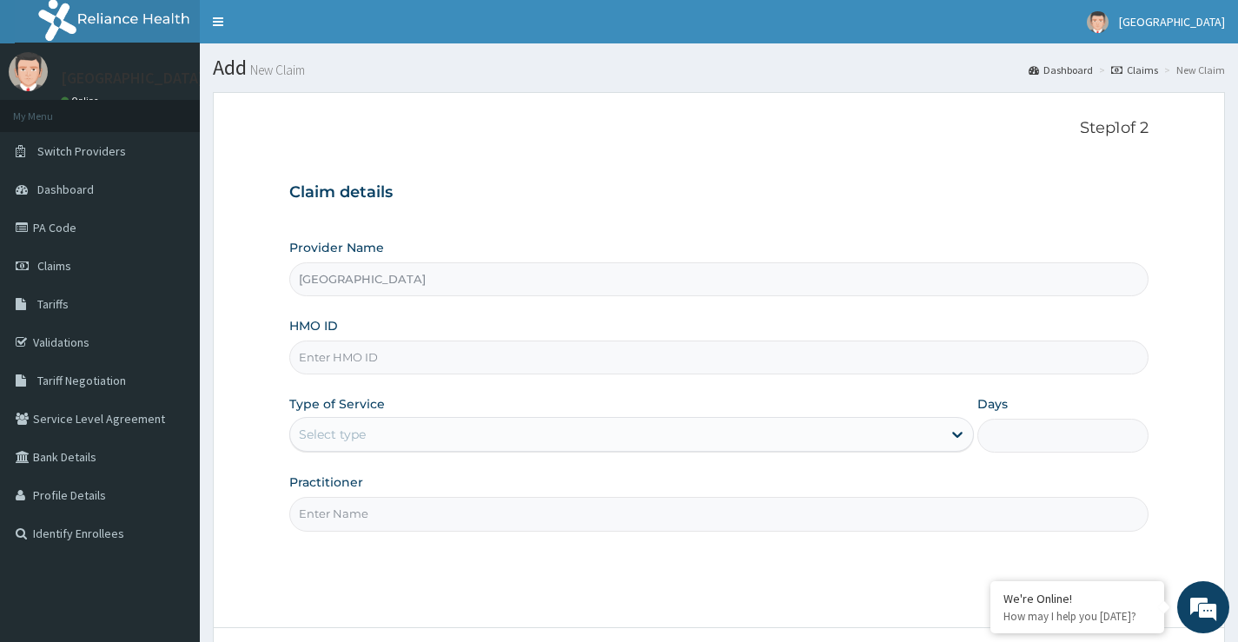
click at [428, 362] on input "HMO ID" at bounding box center [719, 358] width 860 height 34
paste input "NCL/10033/A"
type input "NCL/10033/A"
click at [621, 487] on div "Practitioner" at bounding box center [719, 502] width 860 height 57
click at [415, 441] on div "Select type" at bounding box center [616, 435] width 652 height 28
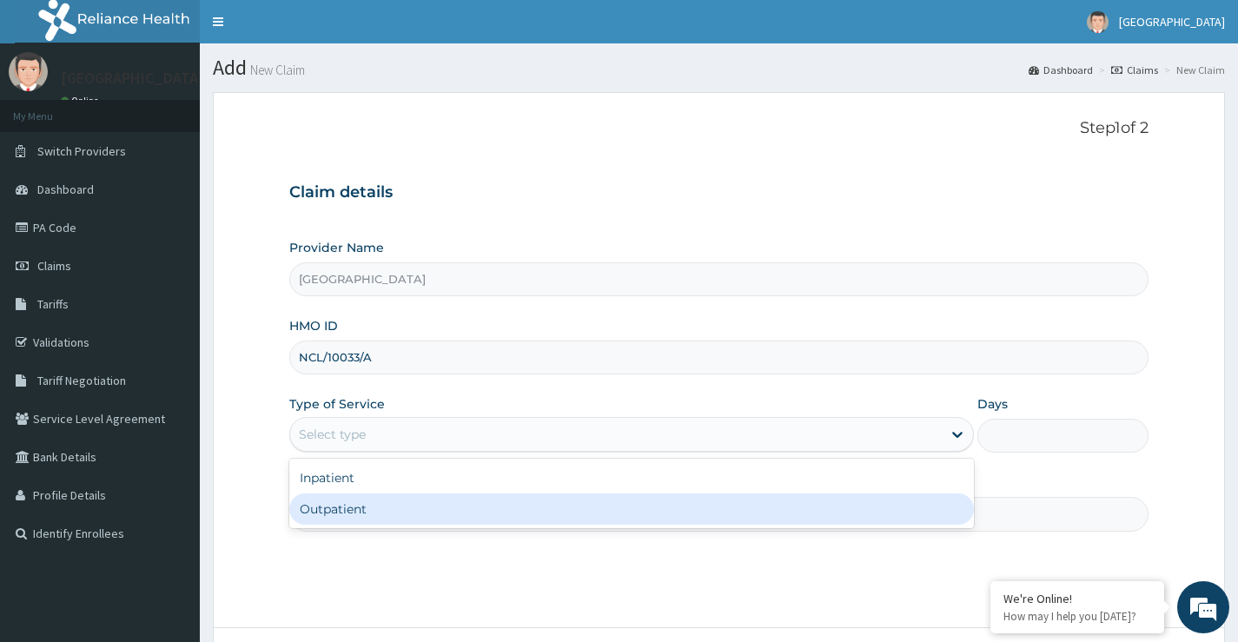
click at [429, 513] on div "Outpatient" at bounding box center [631, 509] width 685 height 31
type input "1"
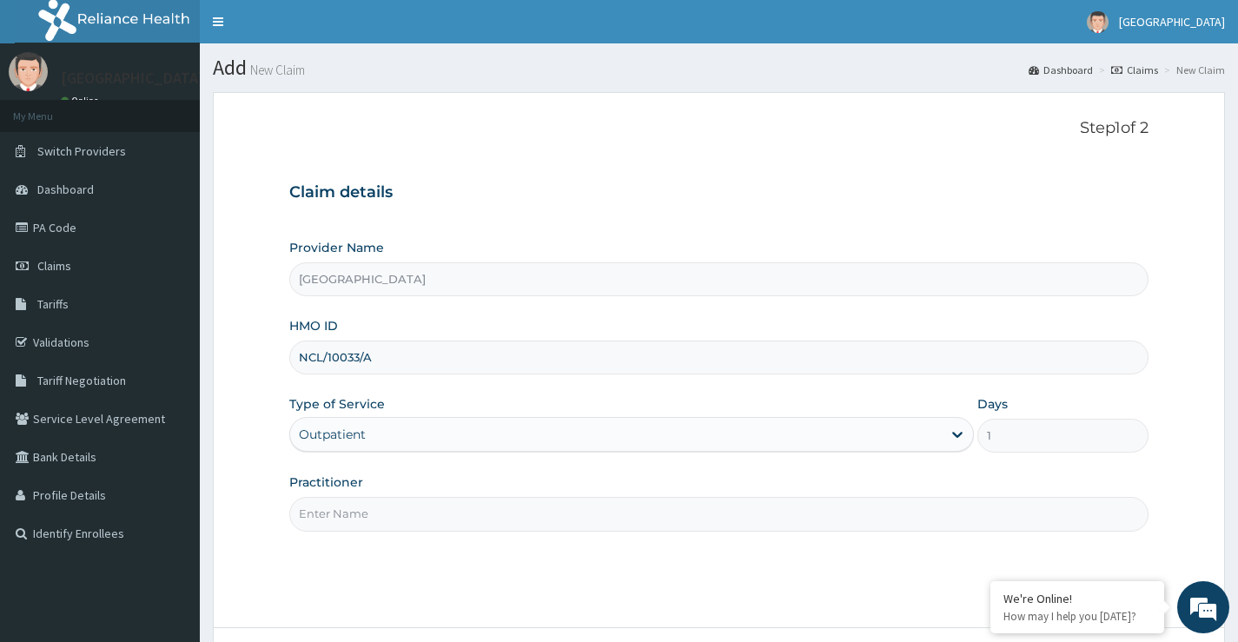
click at [439, 520] on input "Practitioner" at bounding box center [719, 514] width 860 height 34
click at [344, 518] on input "Practitioner" at bounding box center [719, 514] width 860 height 34
click at [450, 522] on input "Practitioner" at bounding box center [719, 514] width 860 height 34
type input "DR UZEZI AKPOTU"
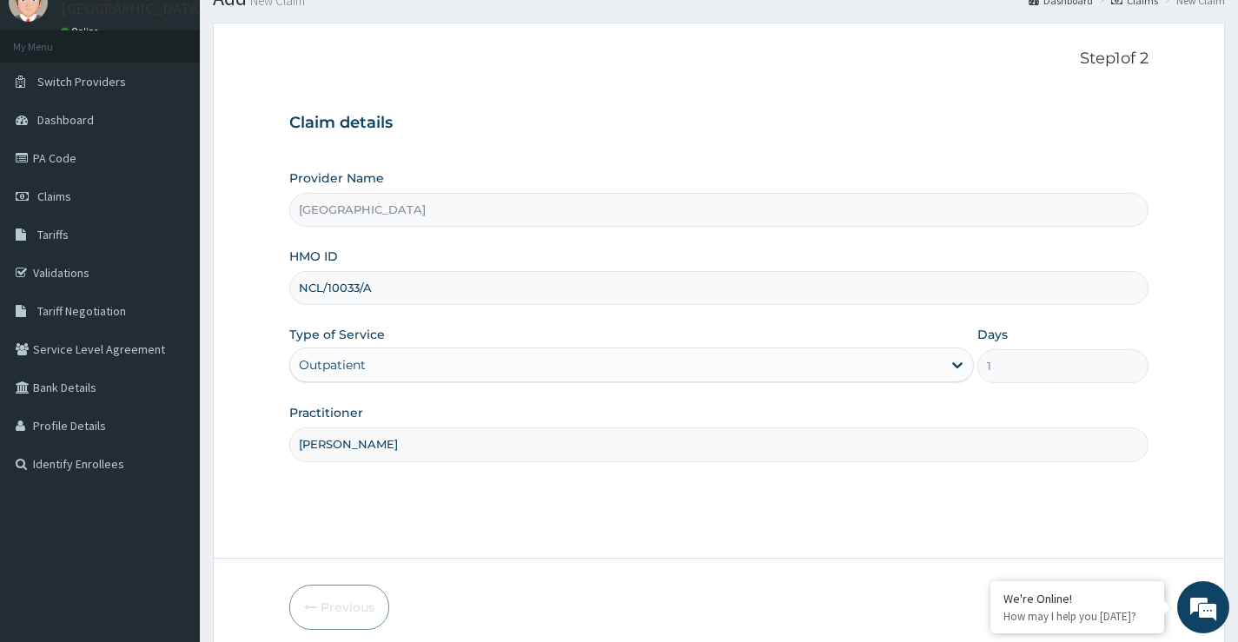
scroll to position [142, 0]
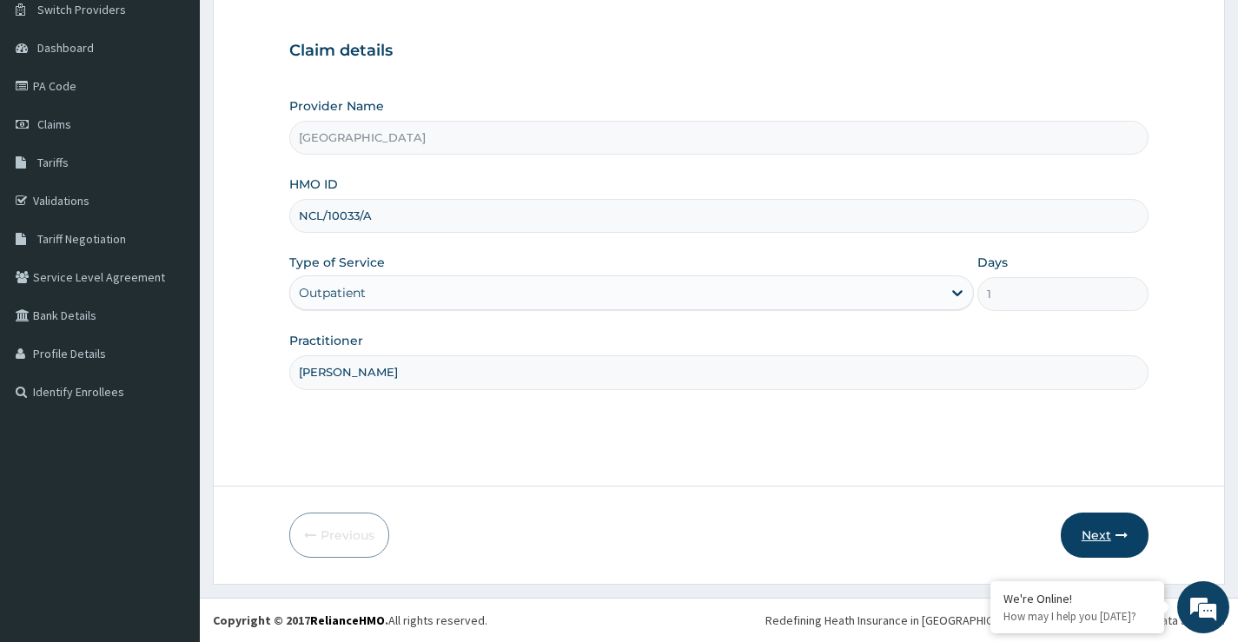
click at [1113, 534] on button "Next" at bounding box center [1105, 535] width 88 height 45
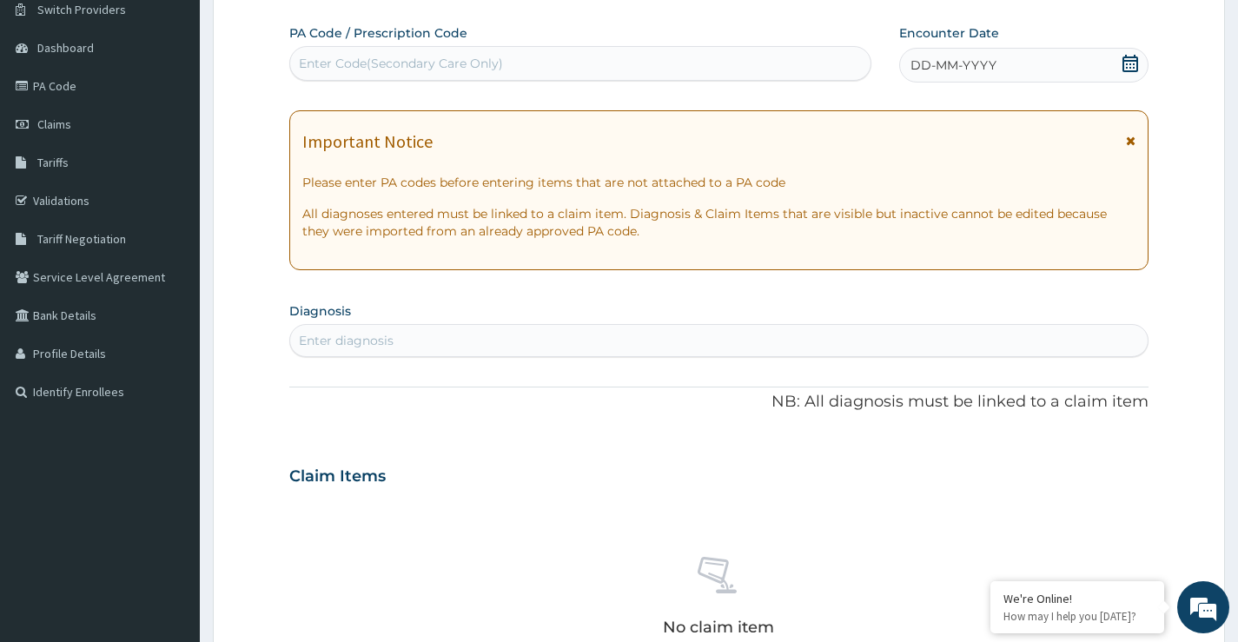
click at [1133, 64] on icon at bounding box center [1131, 63] width 16 height 17
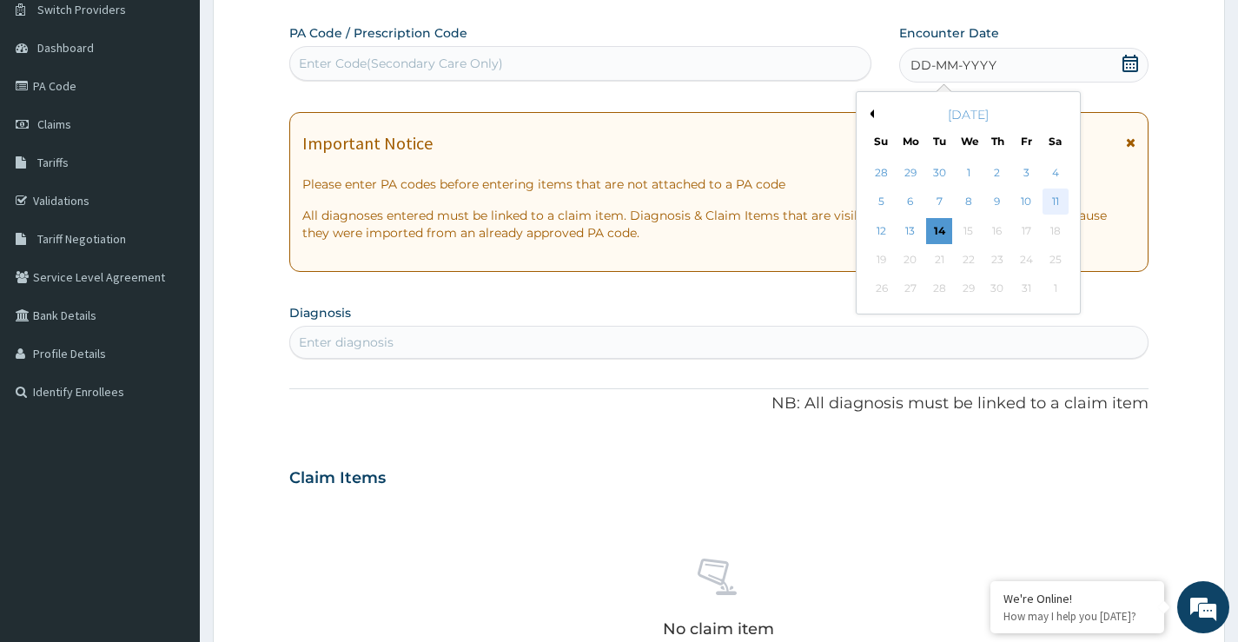
click at [1061, 198] on div "11" at bounding box center [1055, 202] width 26 height 26
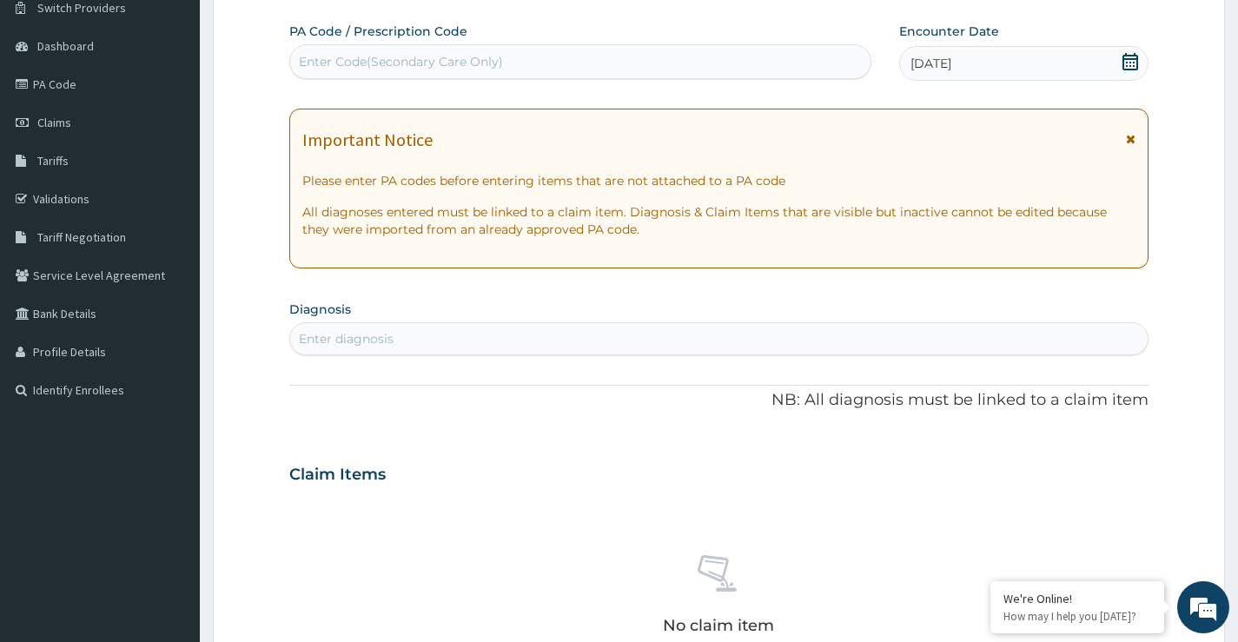
scroll to position [174, 0]
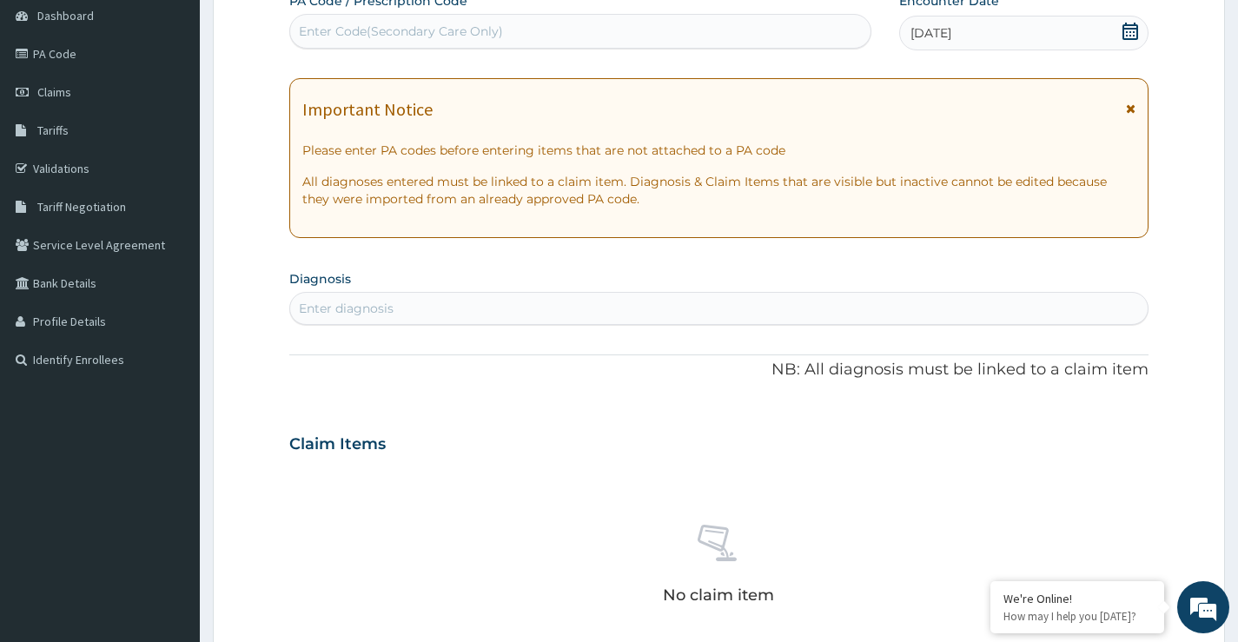
click at [555, 309] on div "Enter diagnosis" at bounding box center [719, 309] width 858 height 28
type input "HEADACHE"
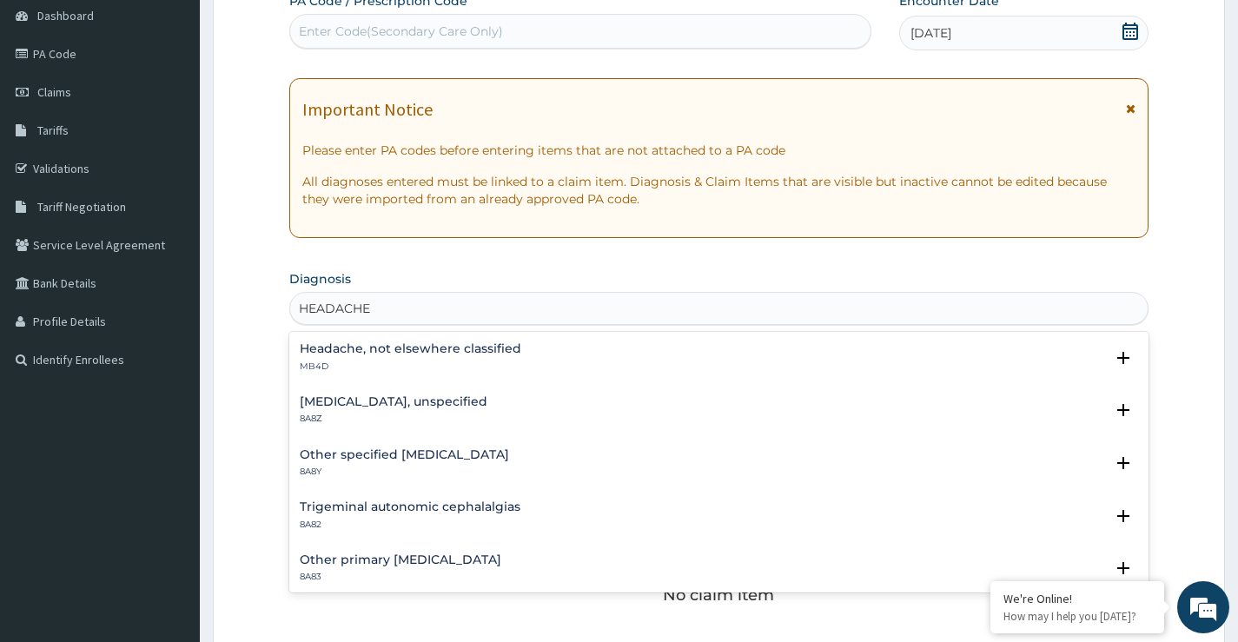
click at [433, 349] on h4 "Headache, not elsewhere classified" at bounding box center [411, 348] width 222 height 13
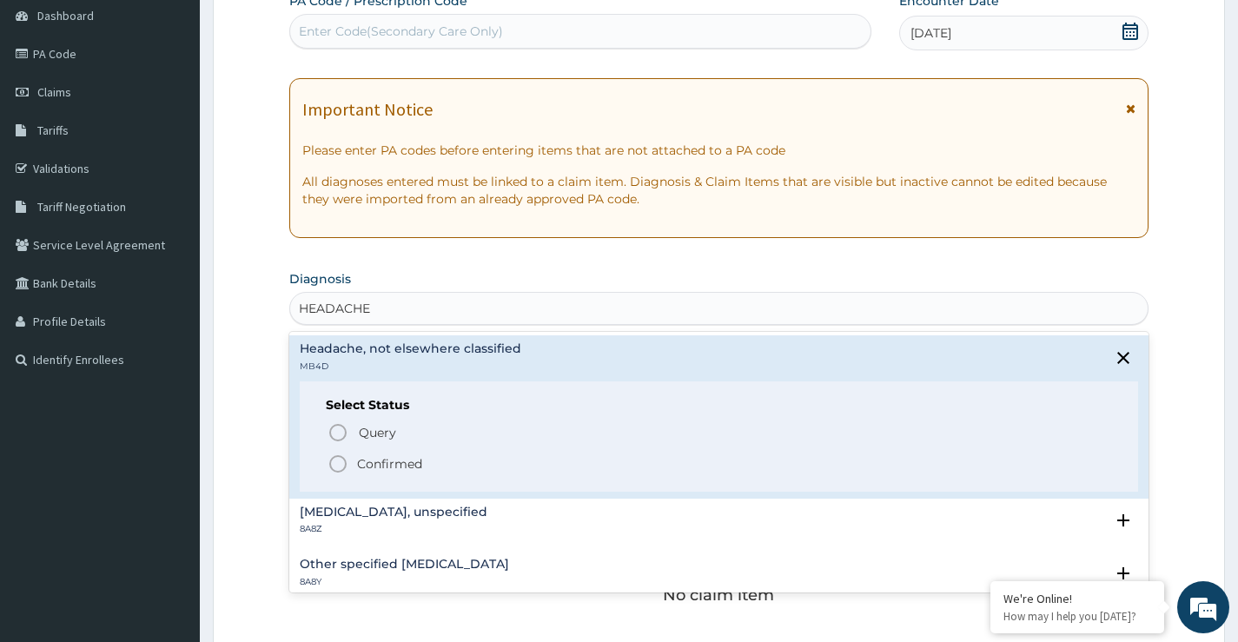
click at [335, 468] on icon "status option filled" at bounding box center [338, 464] width 21 height 21
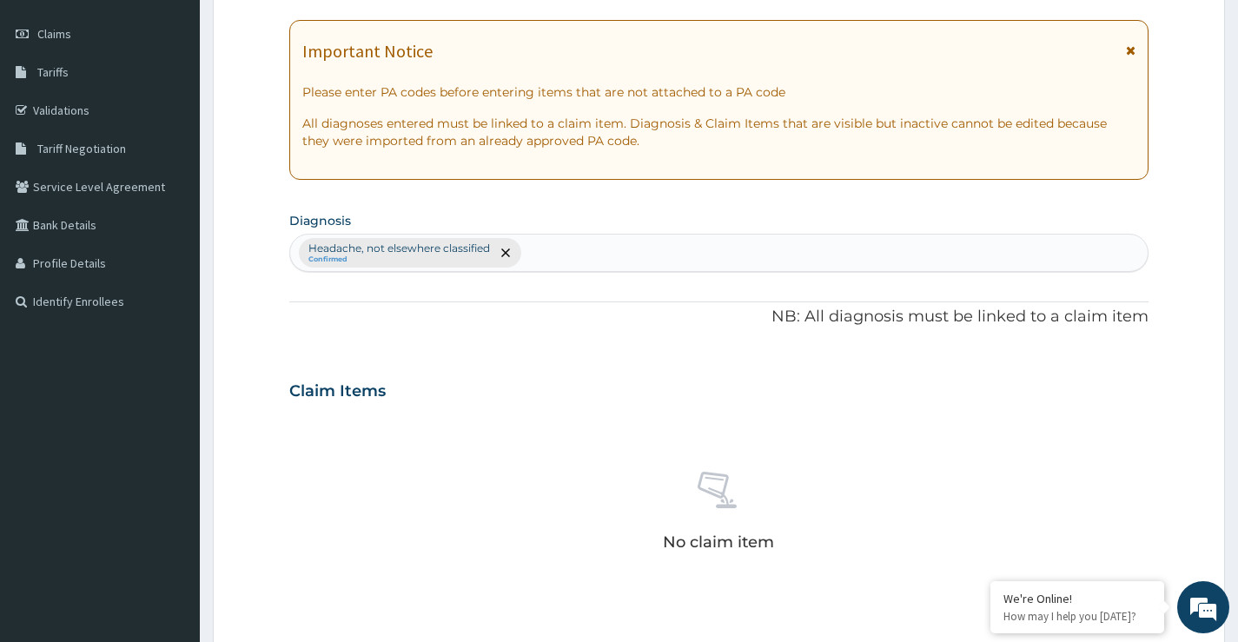
scroll to position [435, 0]
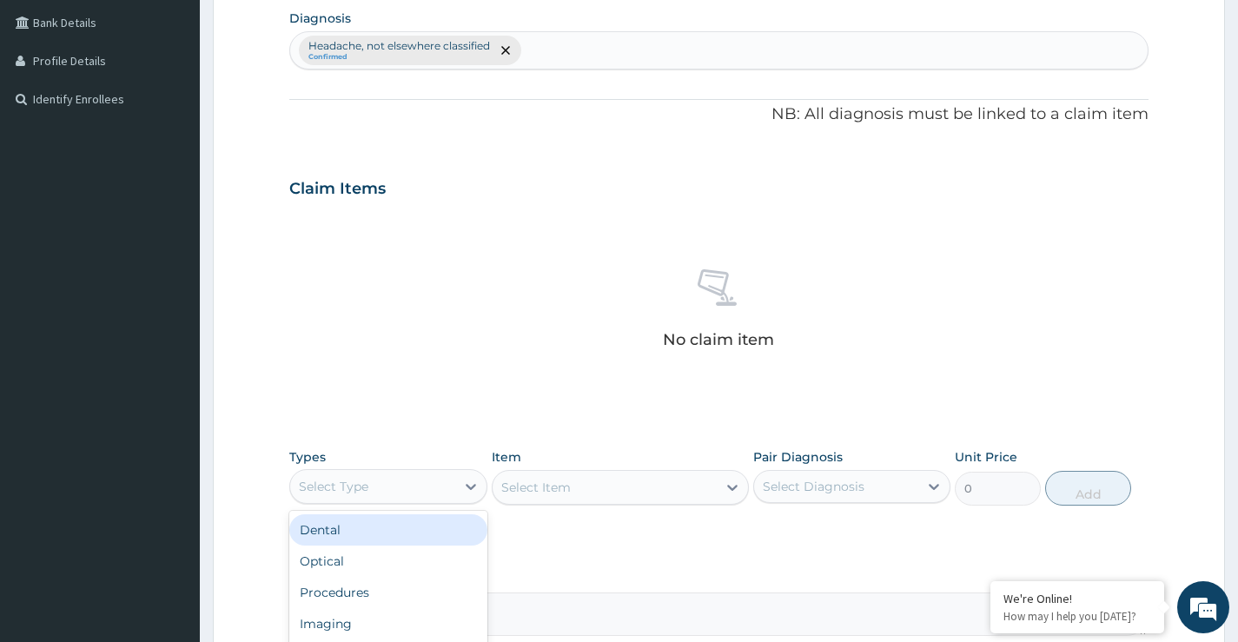
click at [382, 489] on div "Select Type" at bounding box center [372, 487] width 164 height 28
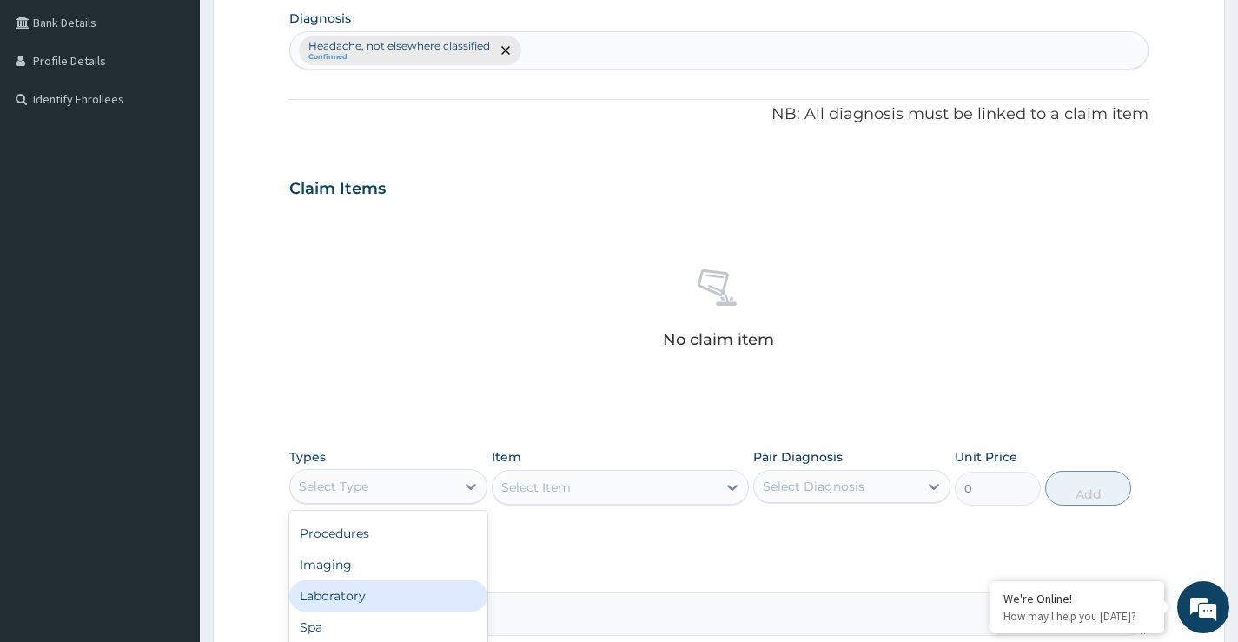
scroll to position [0, 0]
click at [394, 494] on div "Select Type" at bounding box center [372, 487] width 164 height 28
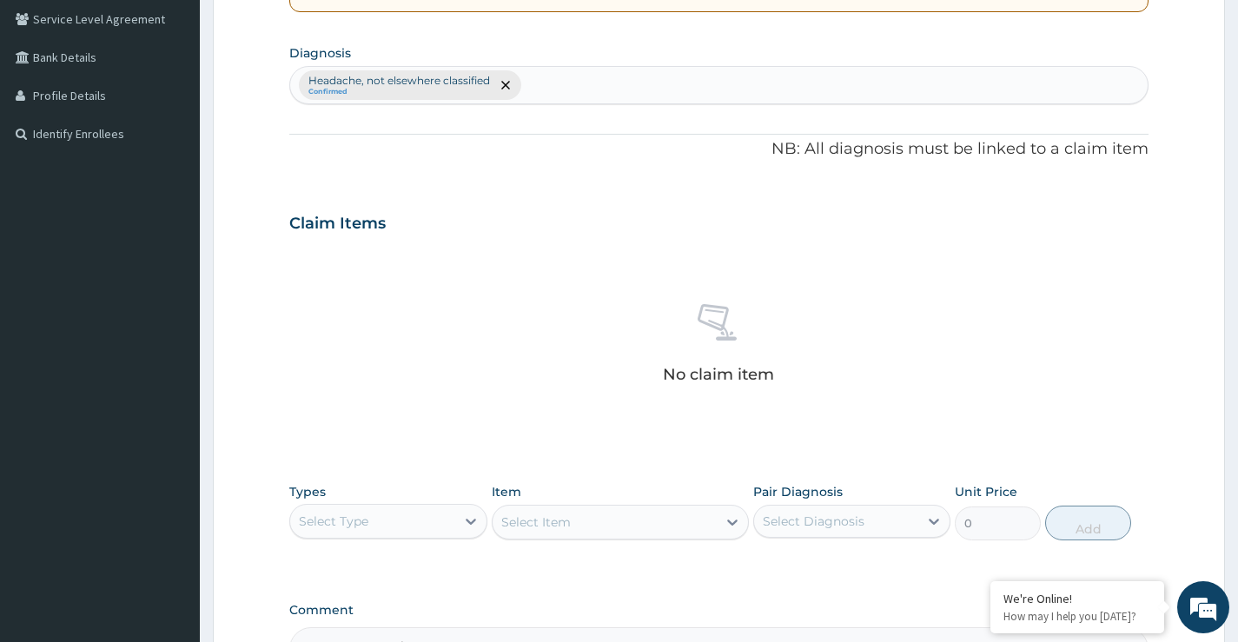
scroll to position [611, 0]
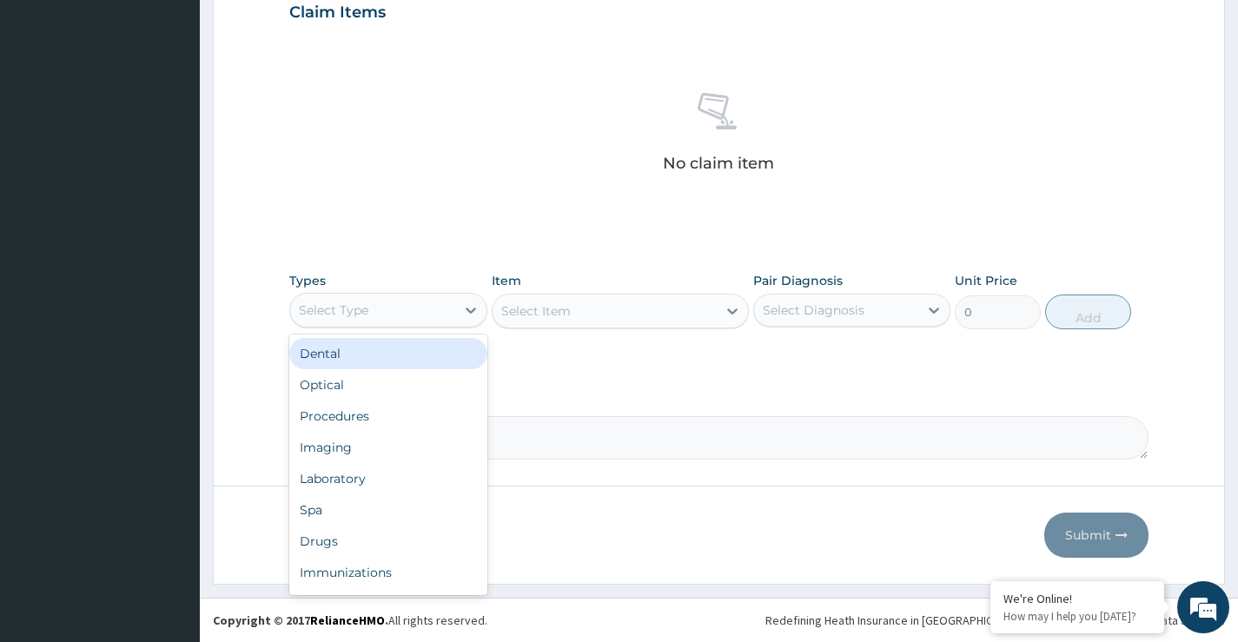
click at [403, 318] on div "Select Type" at bounding box center [372, 310] width 164 height 28
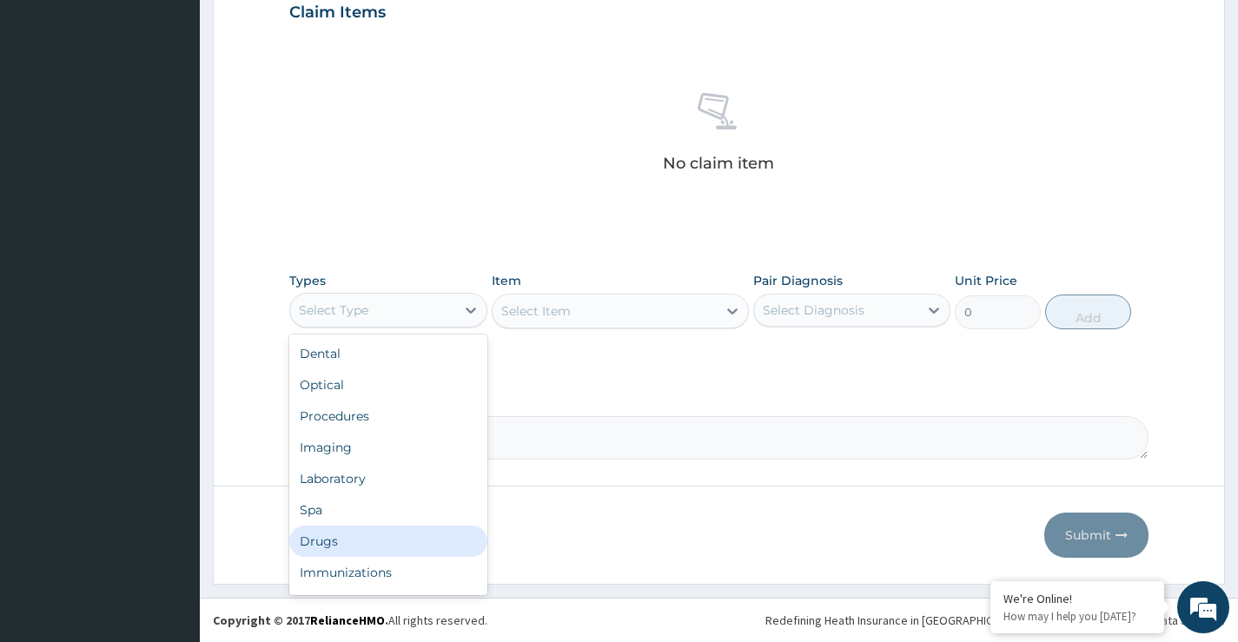
click at [352, 544] on div "Drugs" at bounding box center [387, 541] width 197 height 31
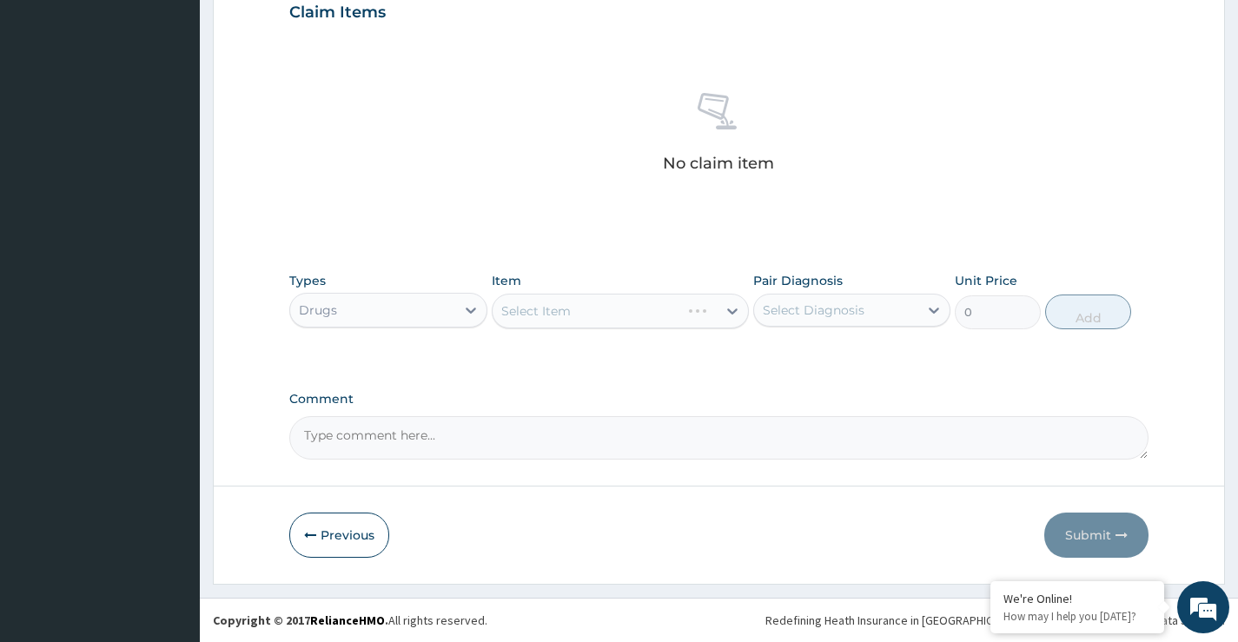
click at [595, 313] on div "Select Item" at bounding box center [621, 311] width 258 height 35
click at [609, 317] on div "Select Item" at bounding box center [605, 311] width 225 height 28
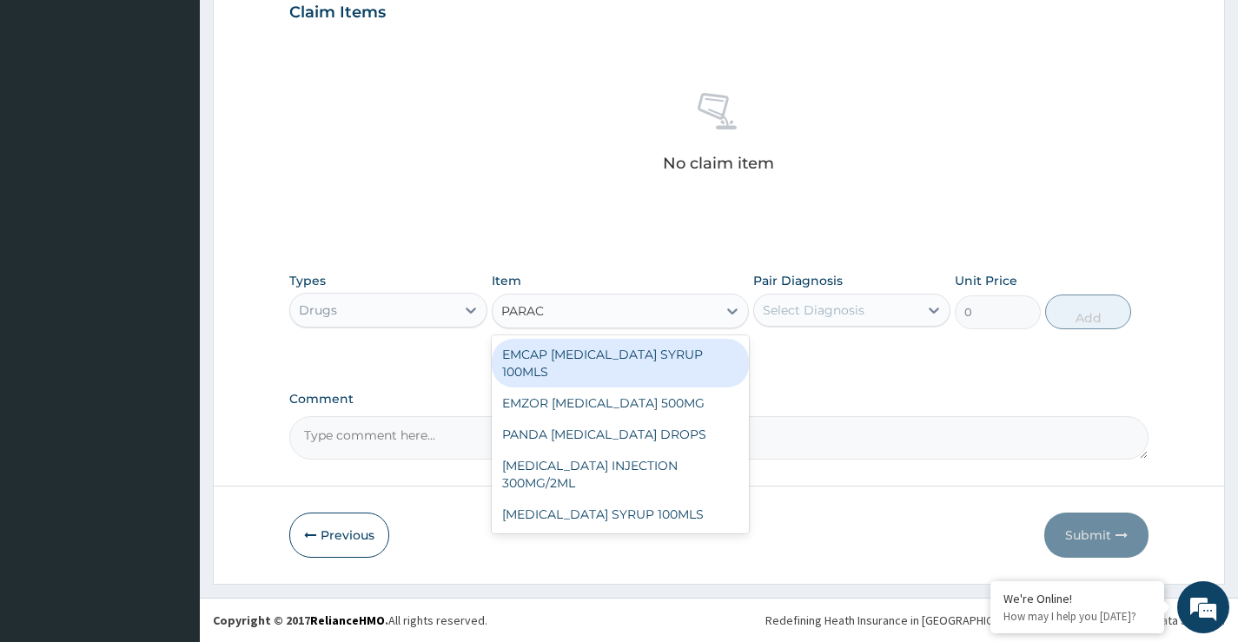
type input "PARACE"
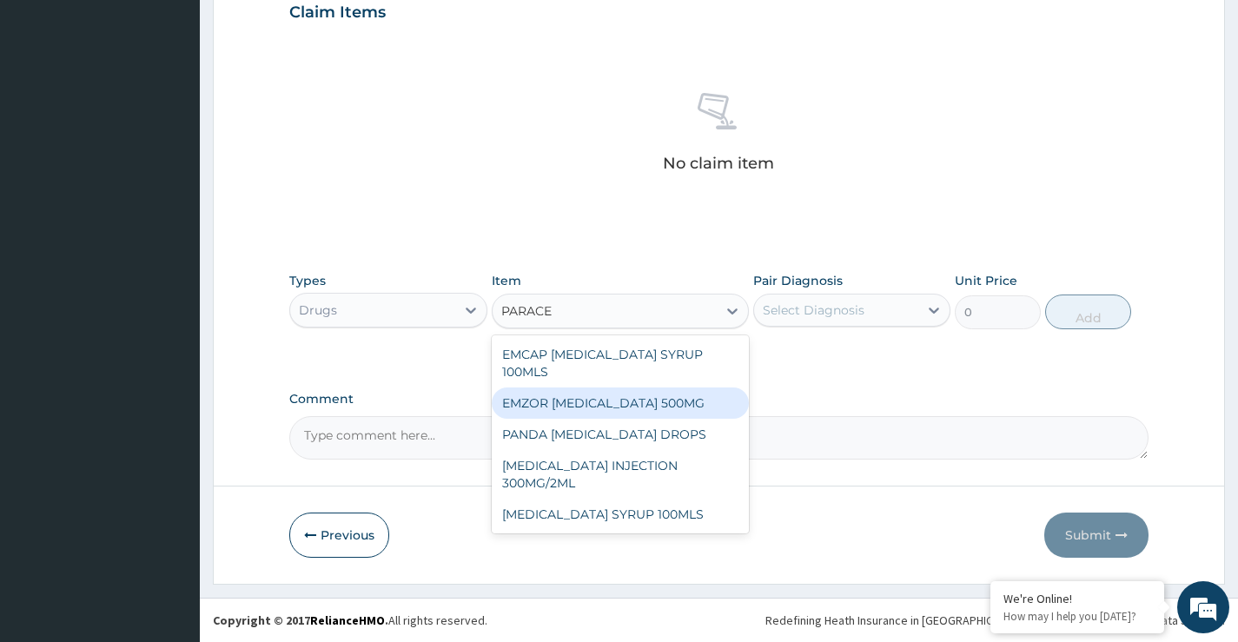
click at [614, 407] on div "EMZOR PARACETAMOL 500MG" at bounding box center [621, 403] width 258 height 31
type input "23.64999961853027"
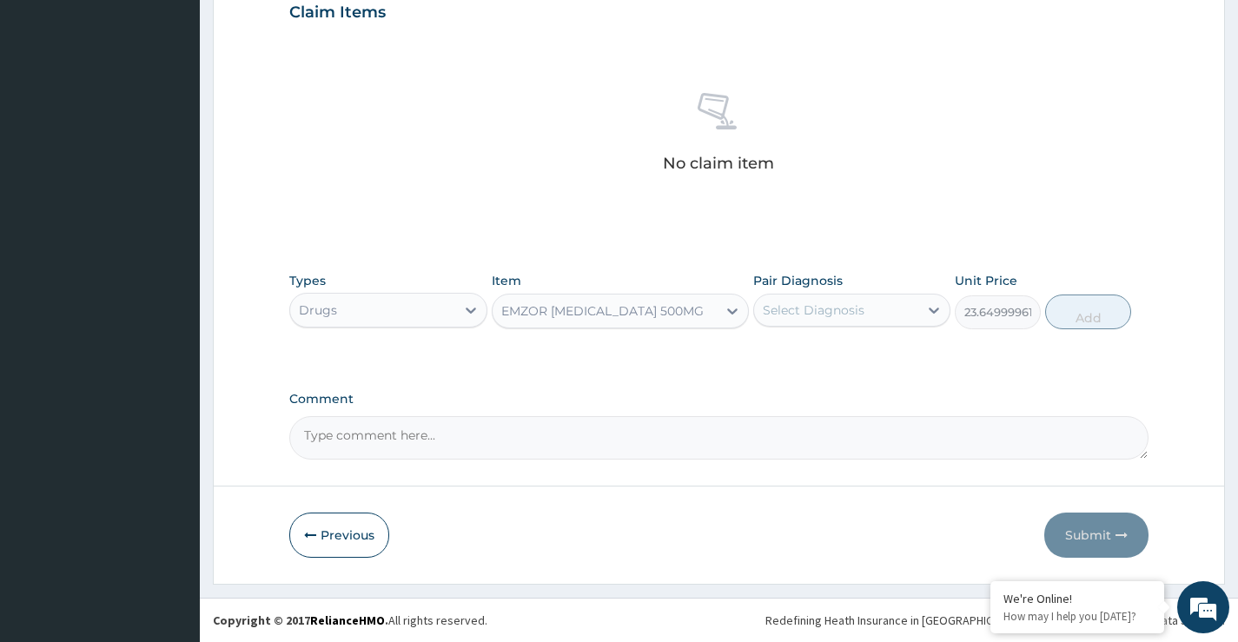
click at [816, 314] on div "Select Diagnosis" at bounding box center [814, 310] width 102 height 17
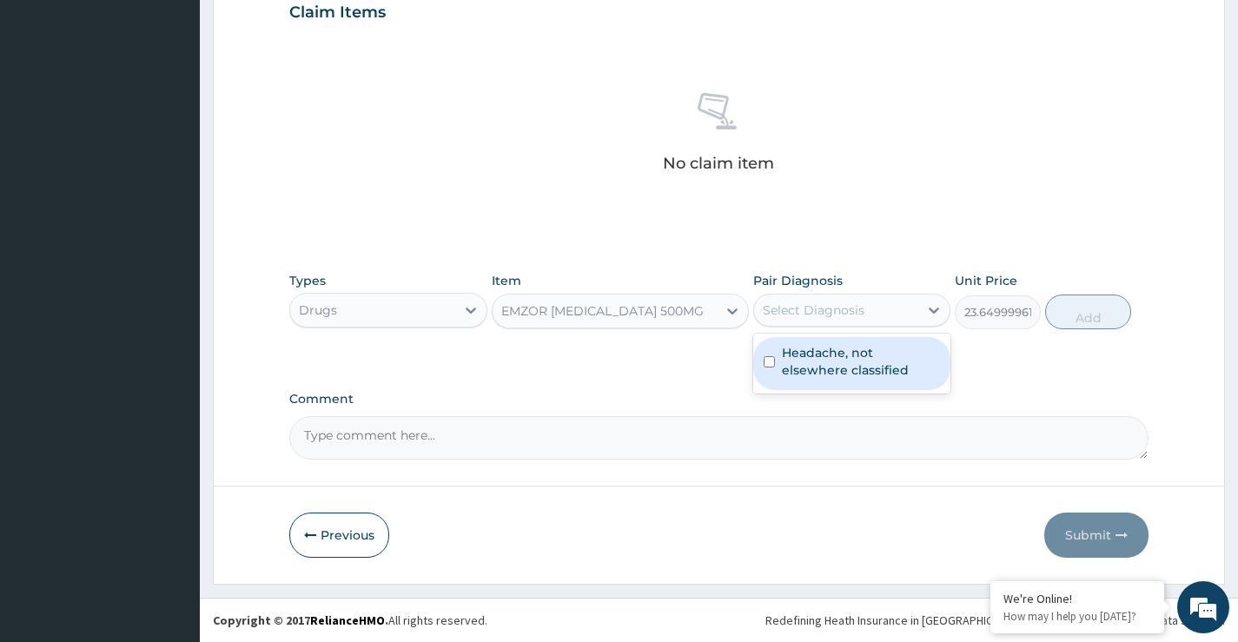
click at [766, 362] on input "checkbox" at bounding box center [769, 361] width 11 height 11
checkbox input "true"
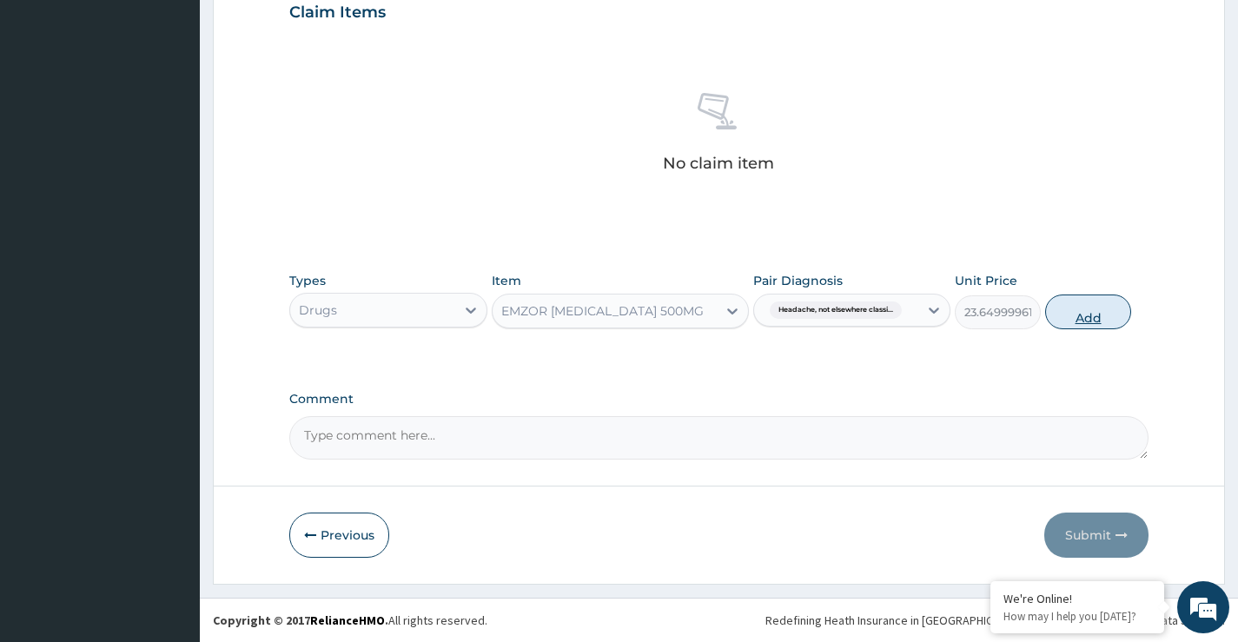
click at [1077, 314] on button "Add" at bounding box center [1089, 312] width 86 height 35
type input "0"
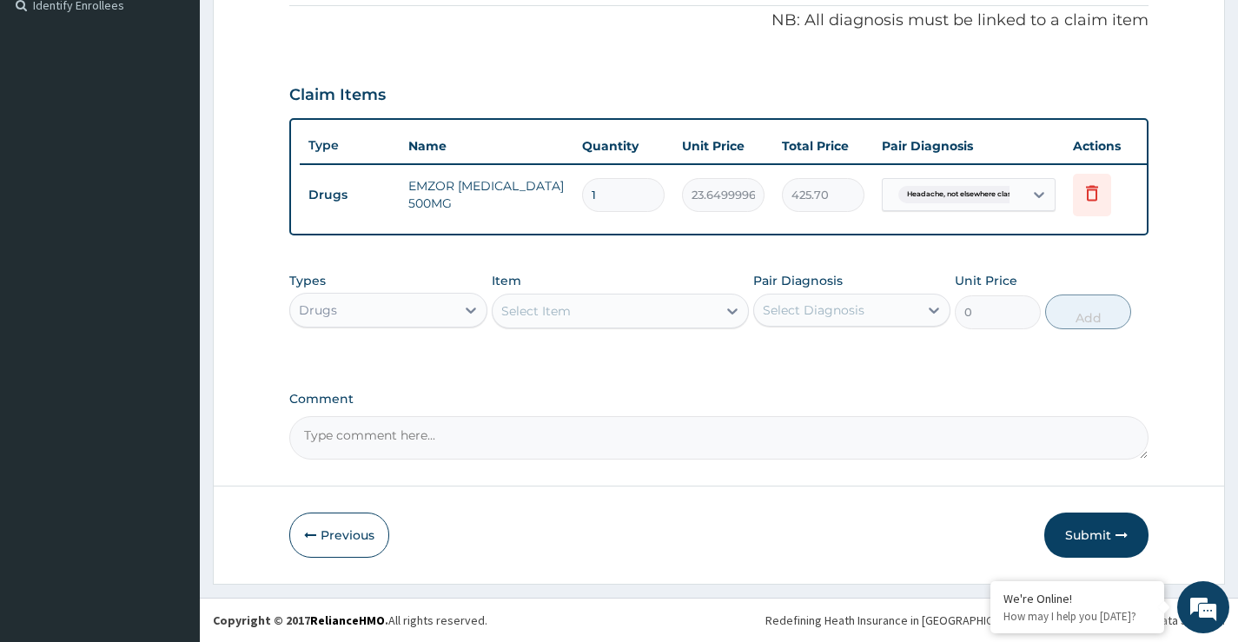
type input "18"
type input "425.70"
type input "18"
click at [1103, 536] on button "Submit" at bounding box center [1097, 535] width 104 height 45
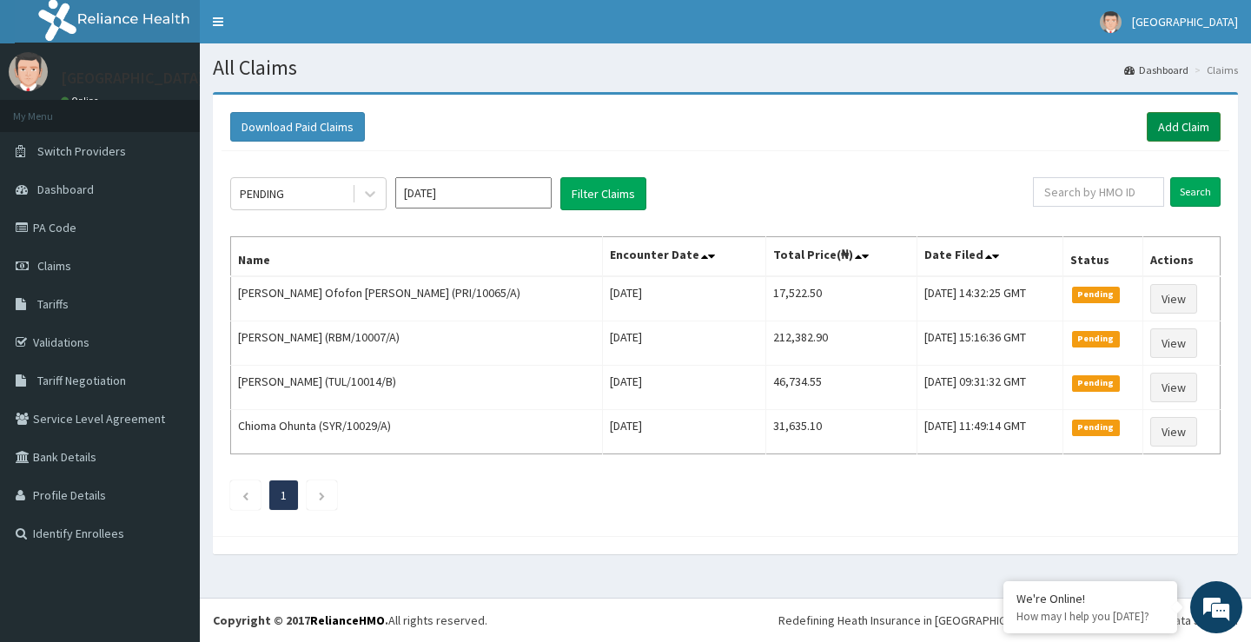
click at [1172, 126] on link "Add Claim" at bounding box center [1184, 127] width 74 height 30
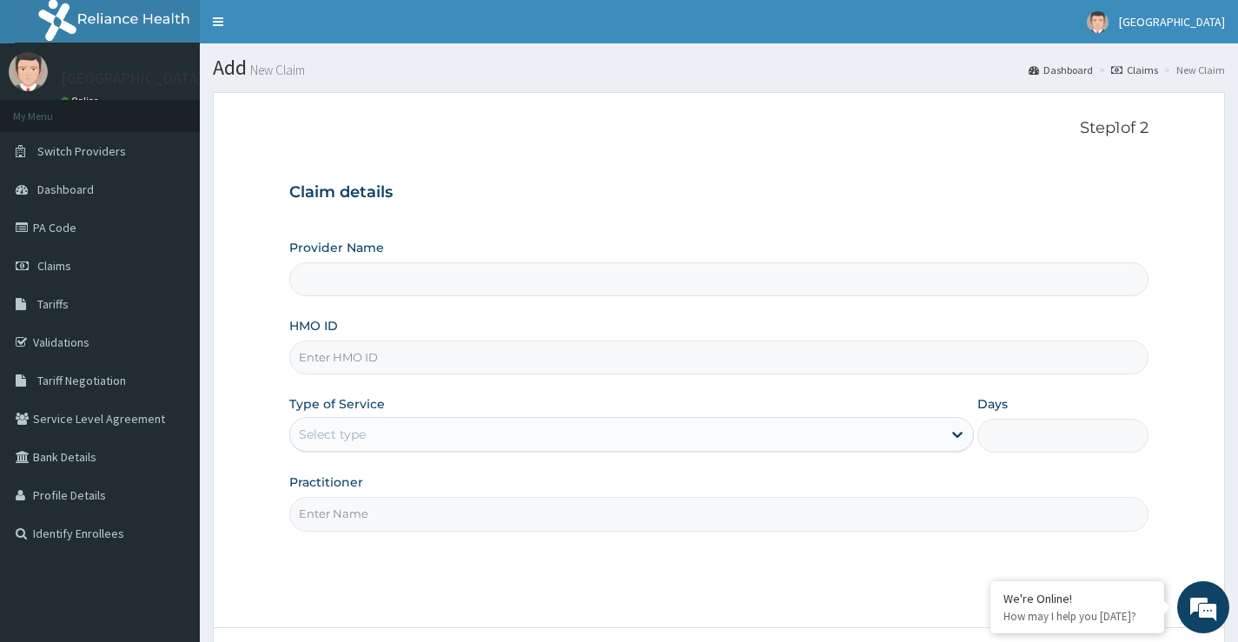
type input "[GEOGRAPHIC_DATA]"
click at [69, 266] on span "Claims" at bounding box center [54, 266] width 34 height 16
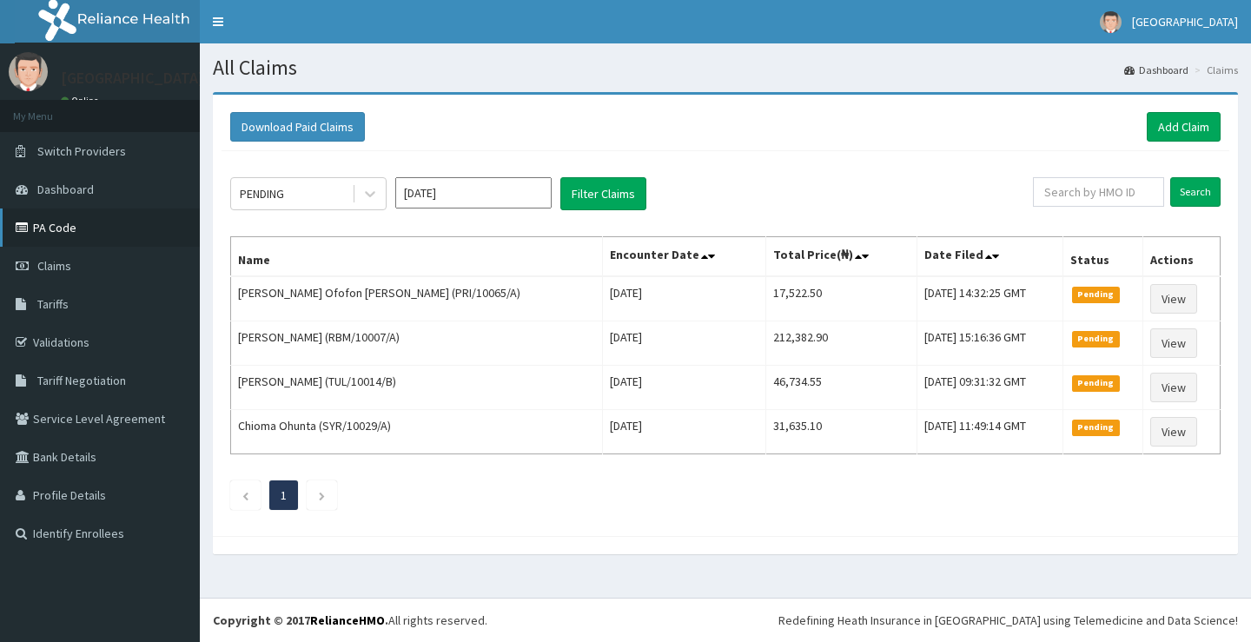
click at [58, 228] on link "PA Code" at bounding box center [100, 228] width 200 height 38
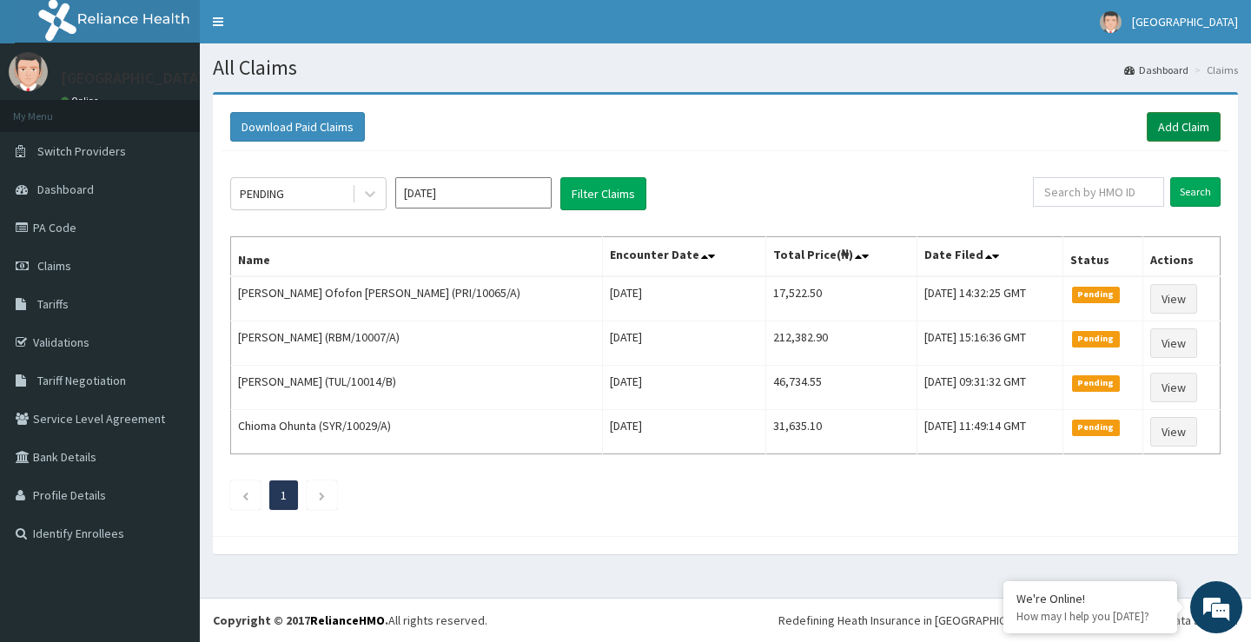
click at [1174, 129] on link "Add Claim" at bounding box center [1184, 127] width 74 height 30
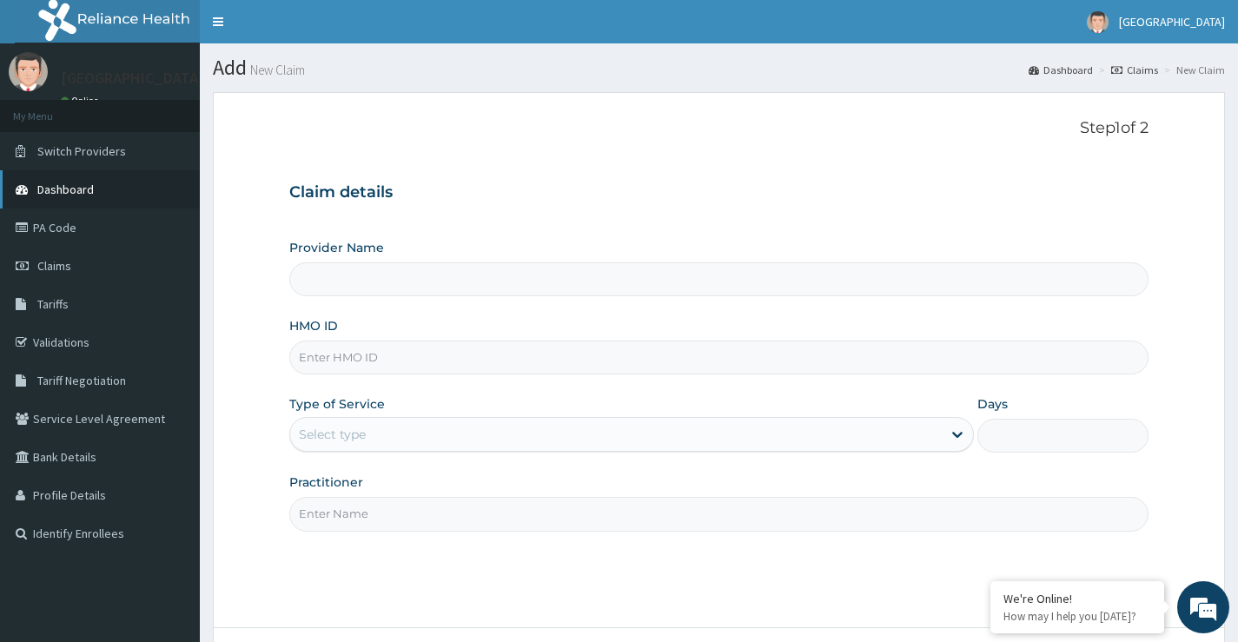
type input "[GEOGRAPHIC_DATA]"
click at [45, 269] on span "Claims" at bounding box center [54, 266] width 34 height 16
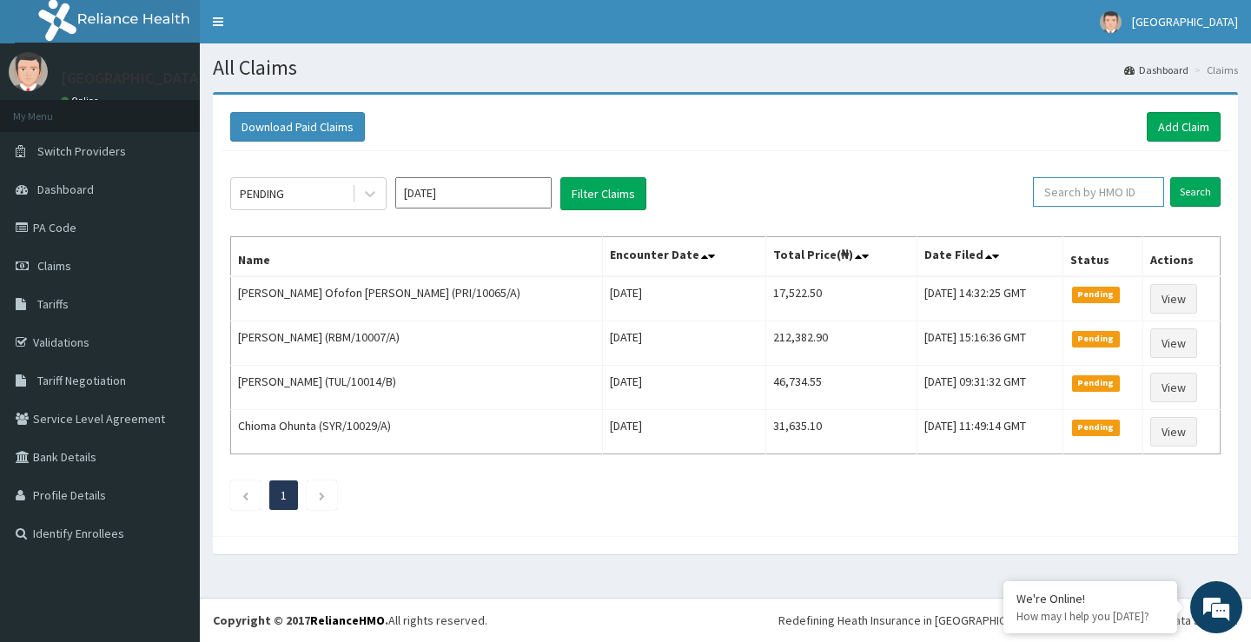
paste input "NCL/10033/A"
type input "NCL/10033/A"
click at [1185, 194] on input "Search" at bounding box center [1196, 192] width 50 height 30
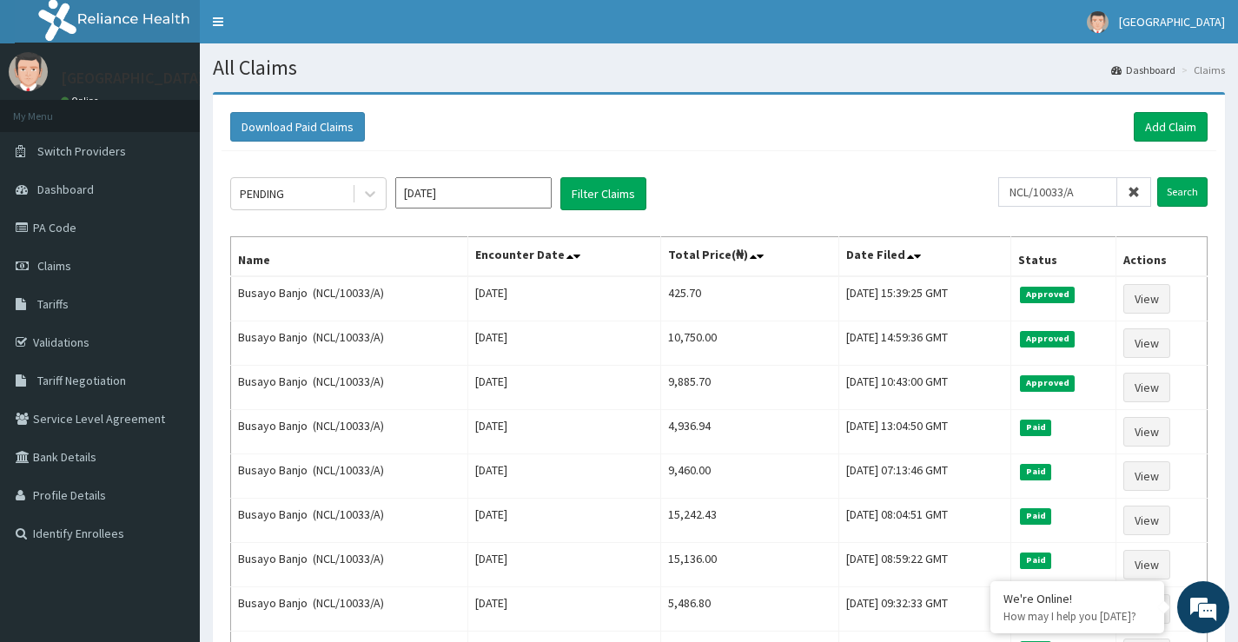
drag, startPoint x: 720, startPoint y: 111, endPoint x: 824, endPoint y: 48, distance: 122.1
click at [719, 111] on div "Download Paid Claims Add Claim" at bounding box center [719, 127] width 995 height 48
click at [60, 269] on span "Claims" at bounding box center [54, 266] width 34 height 16
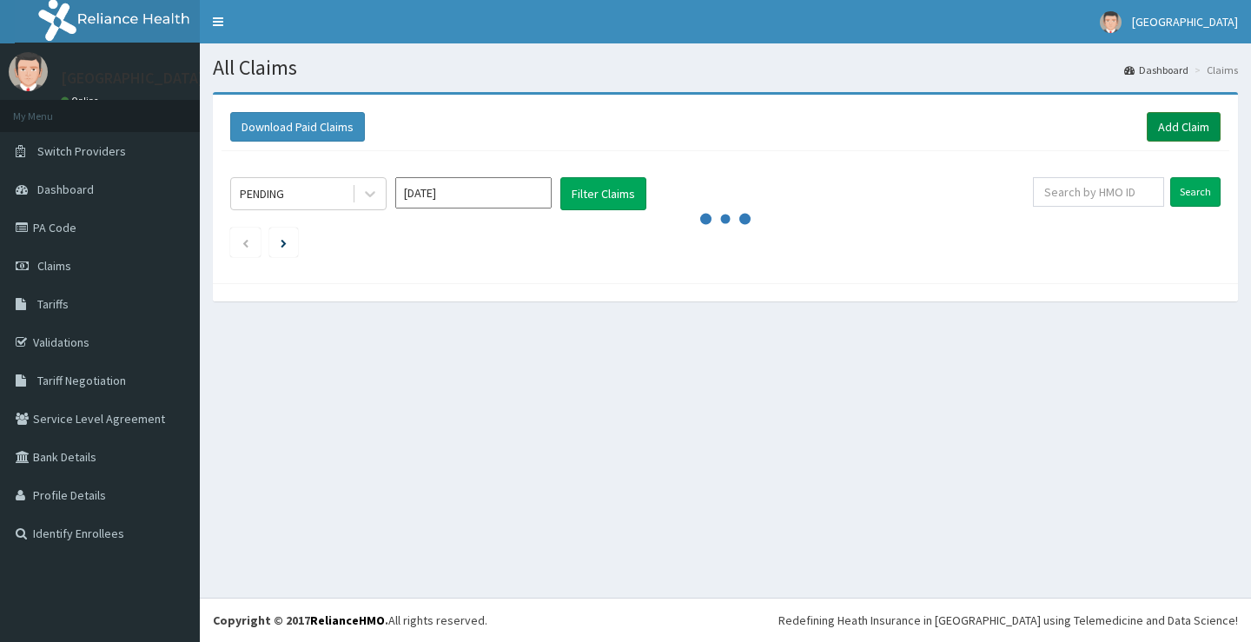
click at [1176, 126] on link "Add Claim" at bounding box center [1184, 127] width 74 height 30
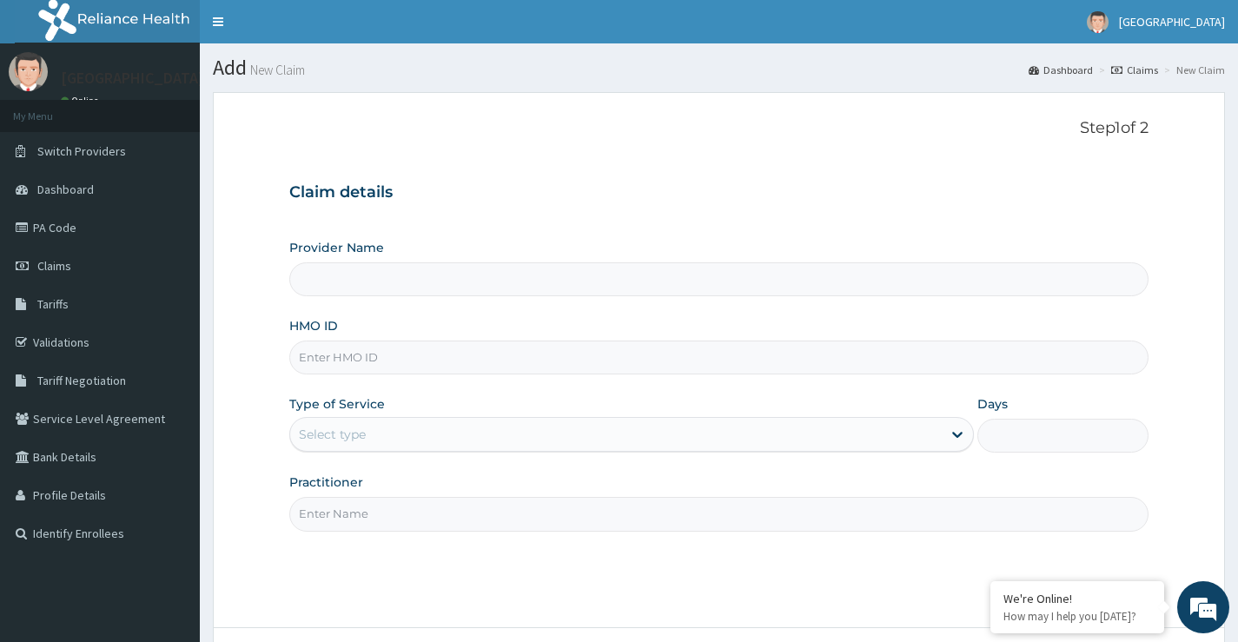
type input "[GEOGRAPHIC_DATA]"
click at [351, 354] on input "HMO ID" at bounding box center [719, 358] width 860 height 34
paste input "ISW/10600/B"
type input "ISW/10600/B"
click at [374, 438] on div "Select type" at bounding box center [616, 435] width 652 height 28
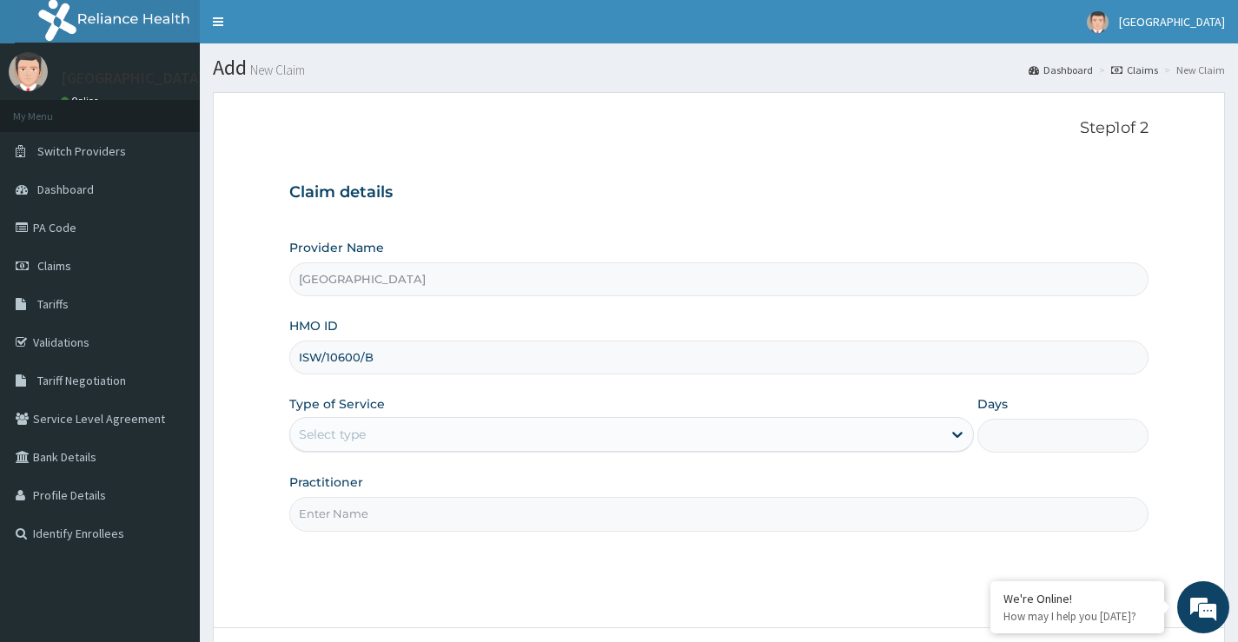
click at [375, 435] on div "Select type" at bounding box center [616, 435] width 652 height 28
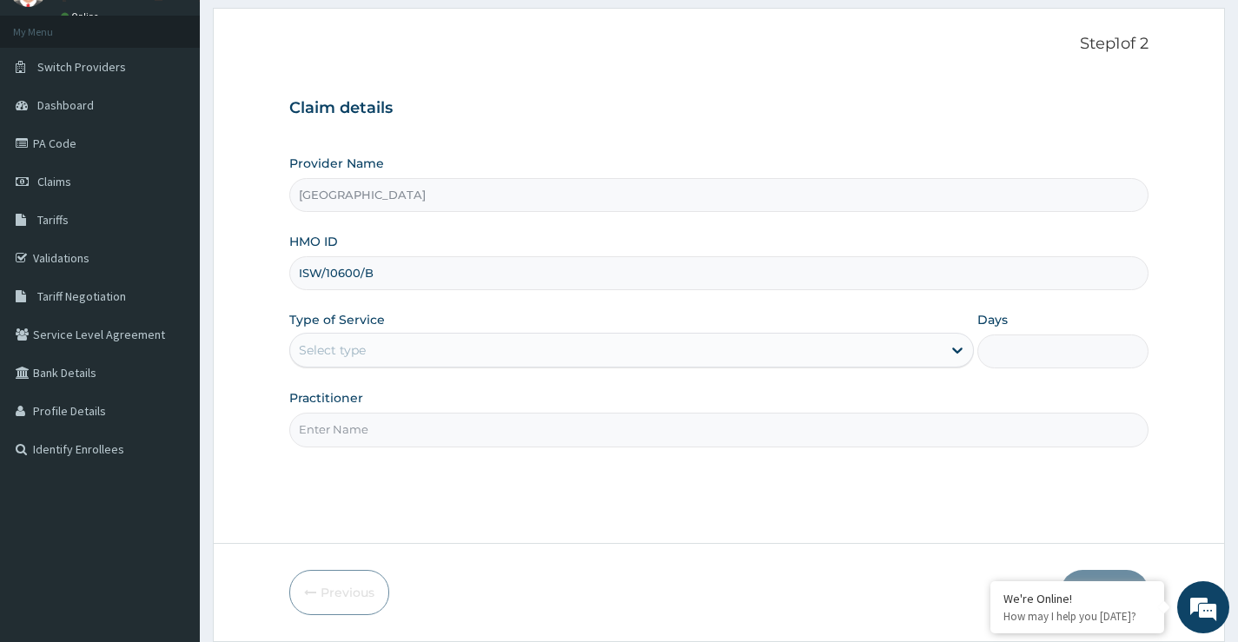
scroll to position [55, 0]
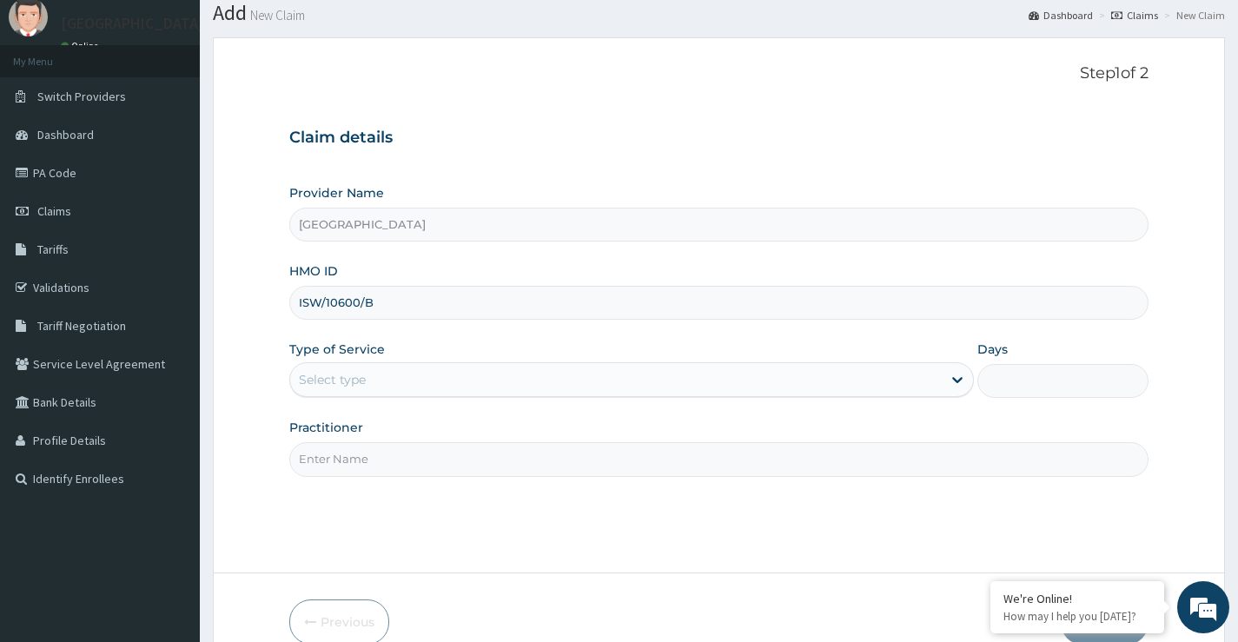
click at [433, 389] on div "Select type" at bounding box center [616, 380] width 652 height 28
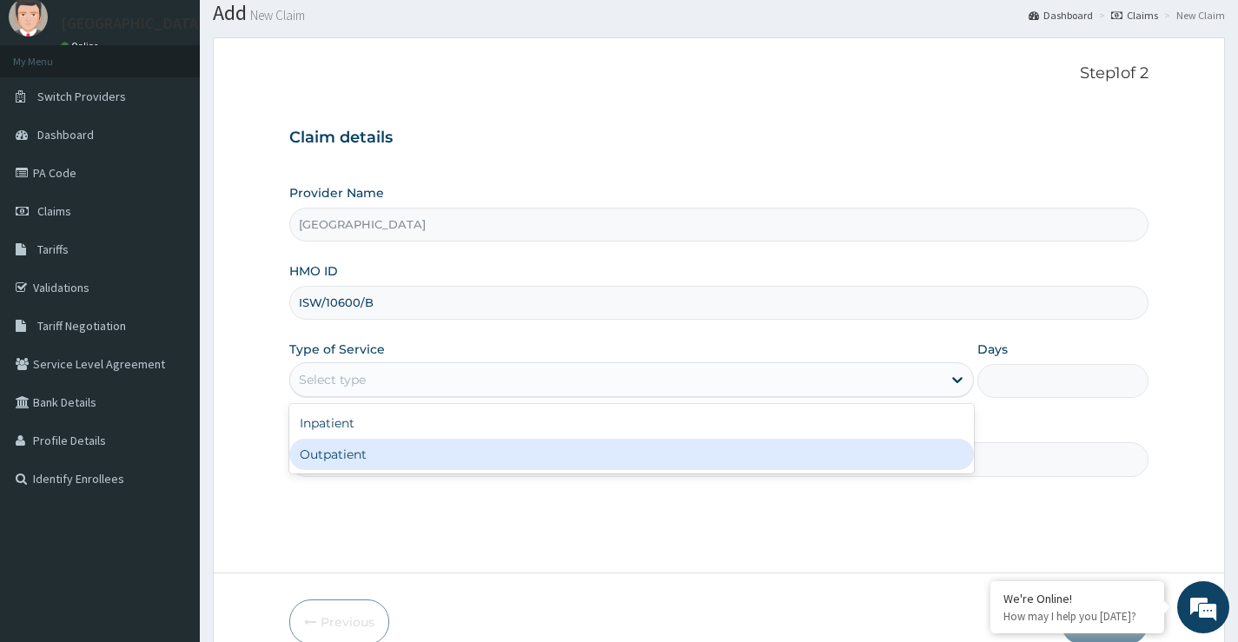
click at [377, 453] on div "Outpatient" at bounding box center [631, 454] width 685 height 31
type input "1"
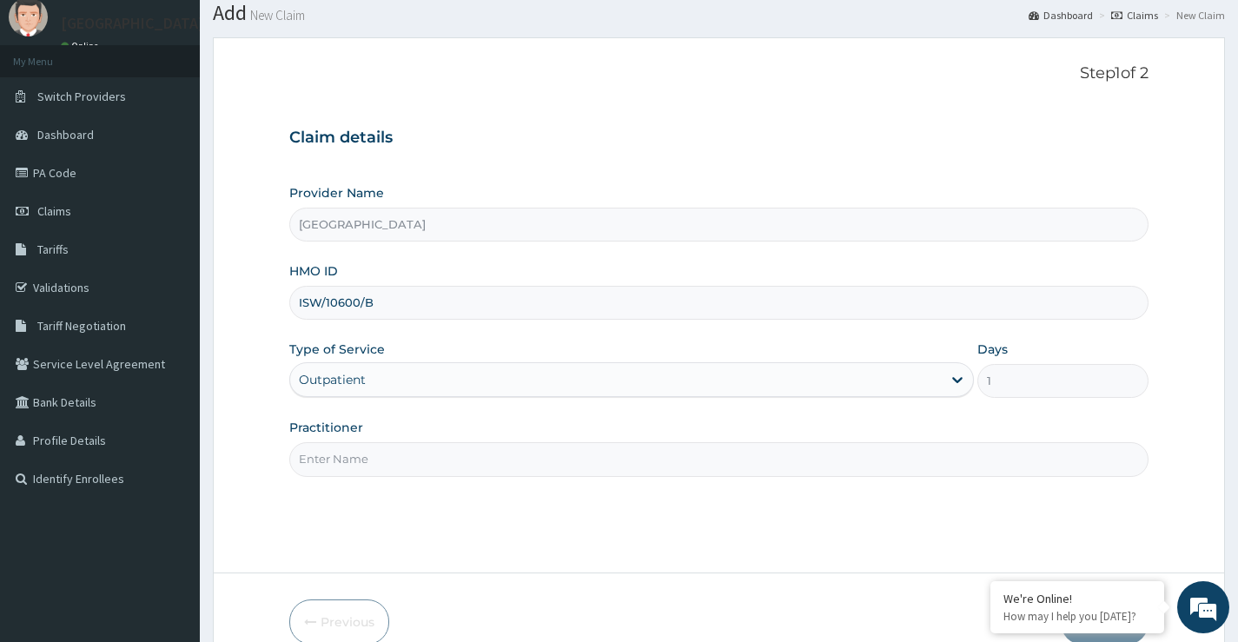
click at [399, 464] on input "Practitioner" at bounding box center [719, 459] width 860 height 34
type input "d"
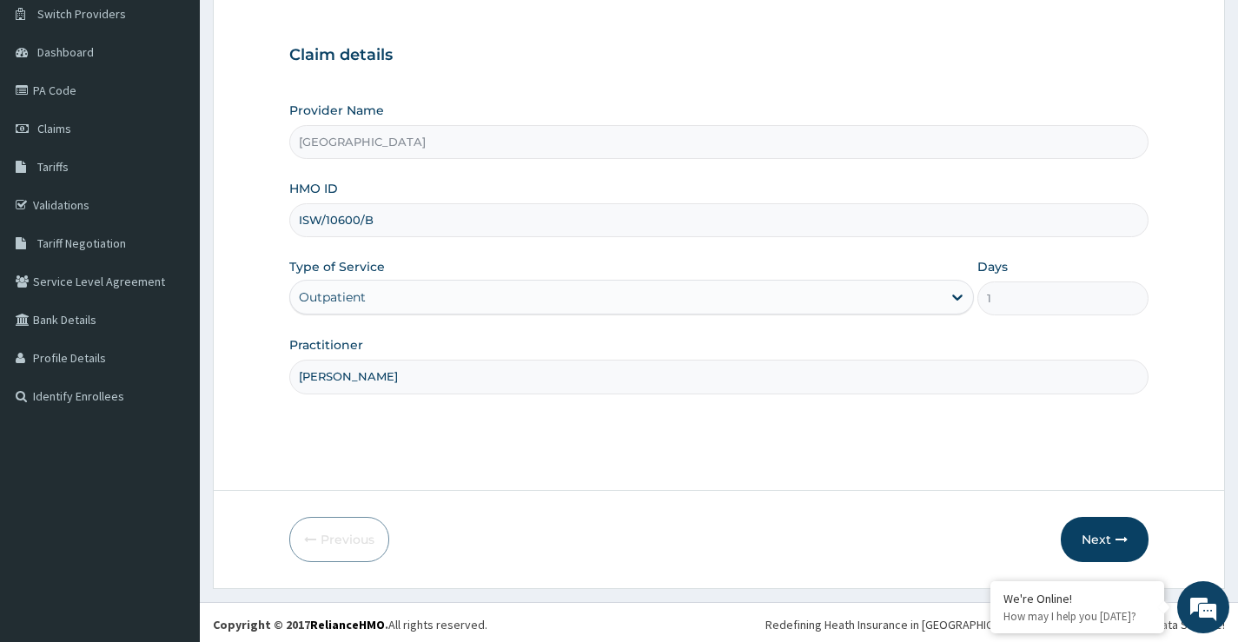
scroll to position [142, 0]
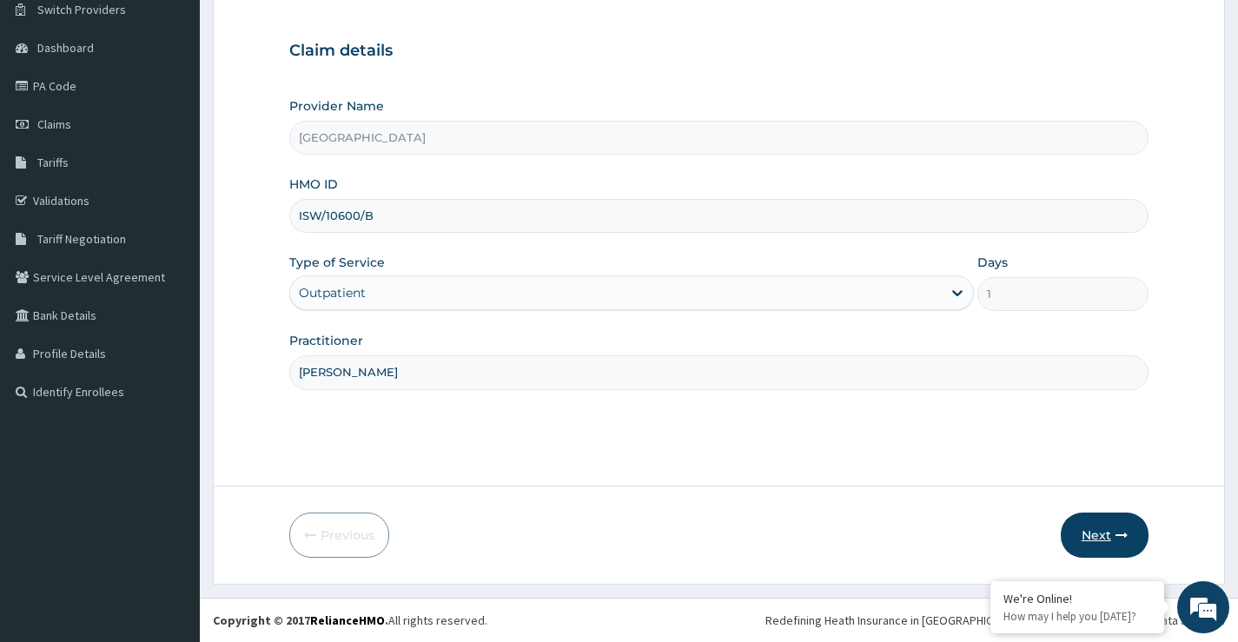
type input "[PERSON_NAME]"
click at [1107, 534] on button "Next" at bounding box center [1105, 535] width 88 height 45
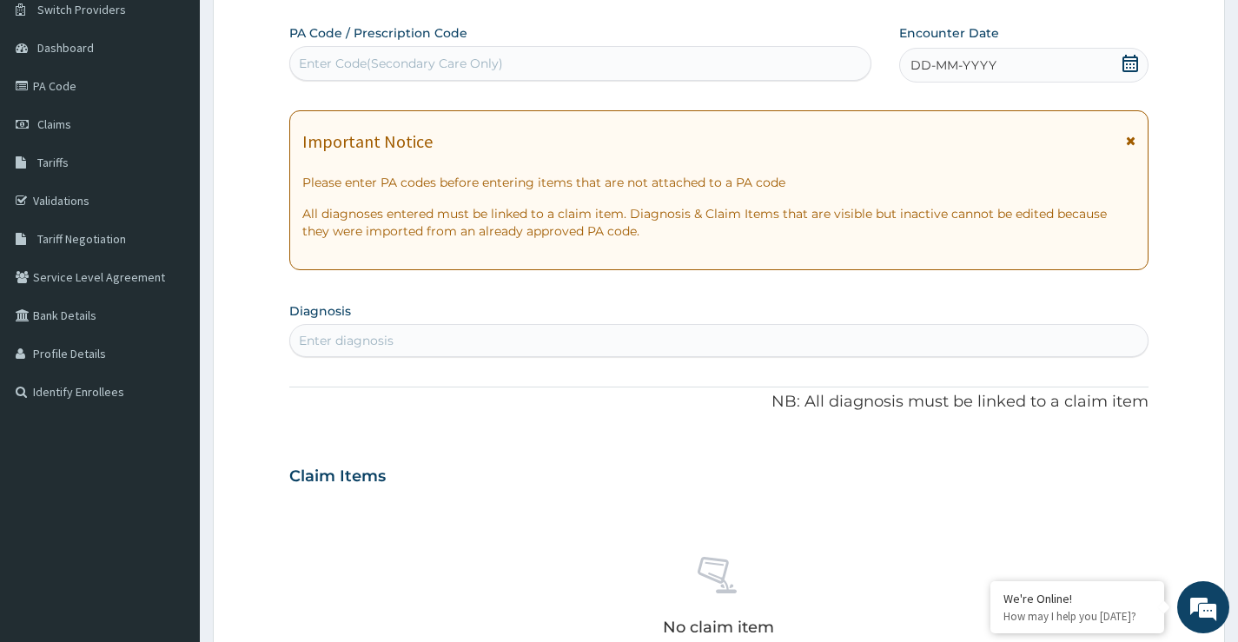
click at [1132, 62] on icon at bounding box center [1130, 63] width 17 height 17
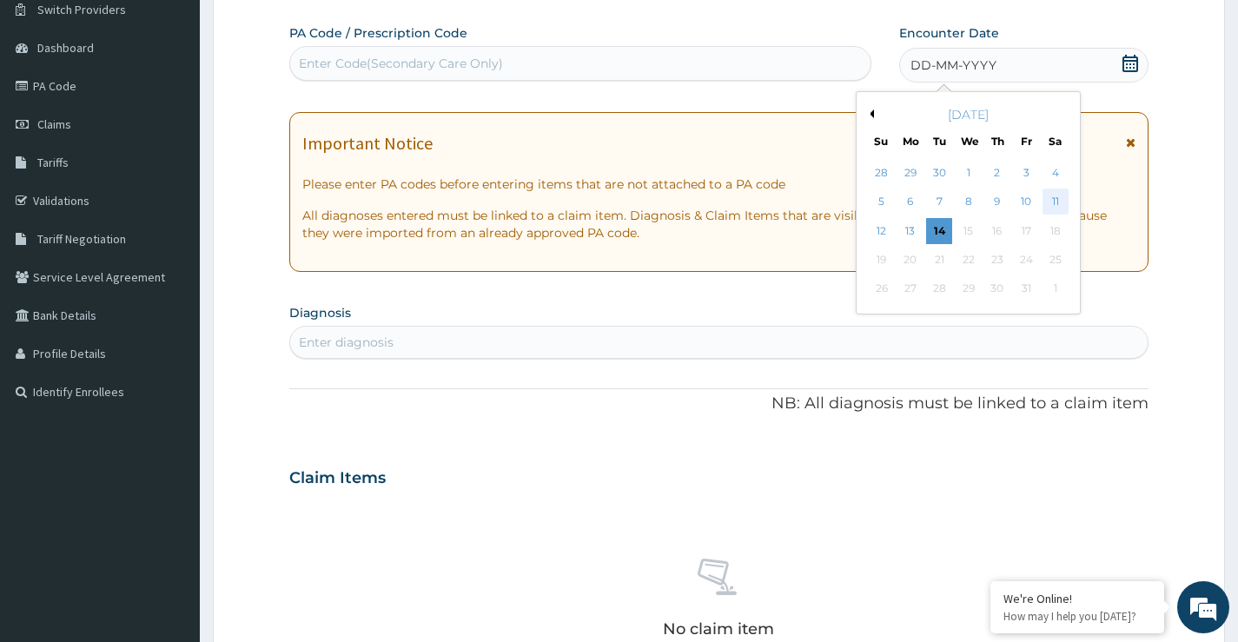
click at [1055, 202] on div "11" at bounding box center [1055, 202] width 26 height 26
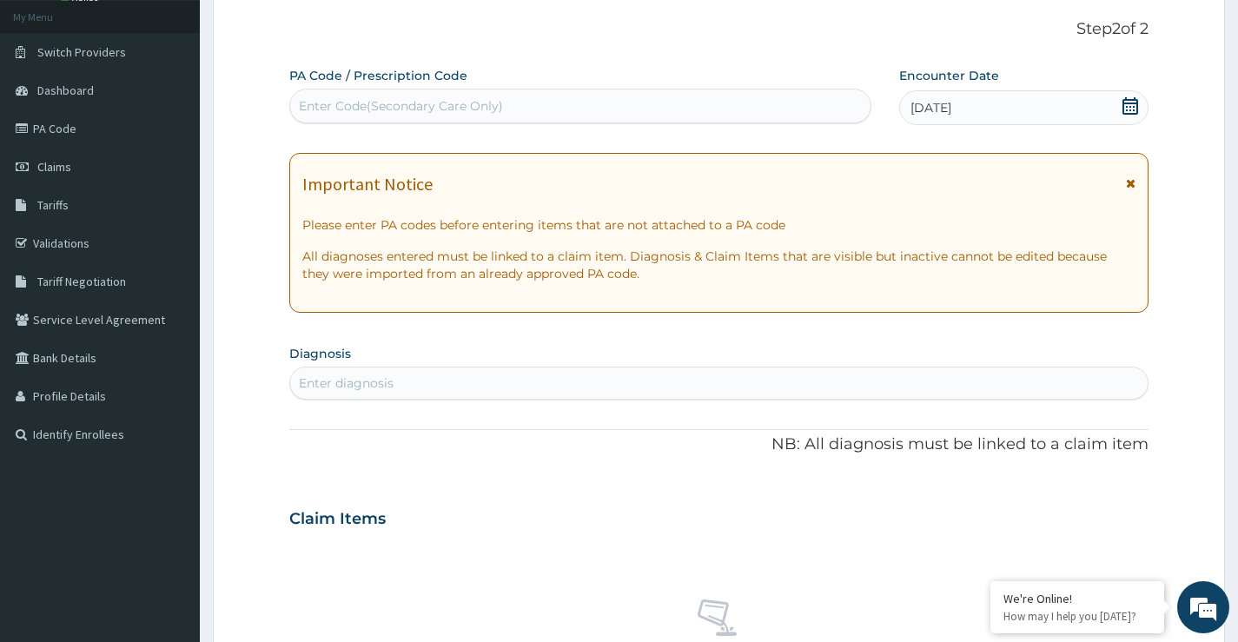
scroll to position [0, 0]
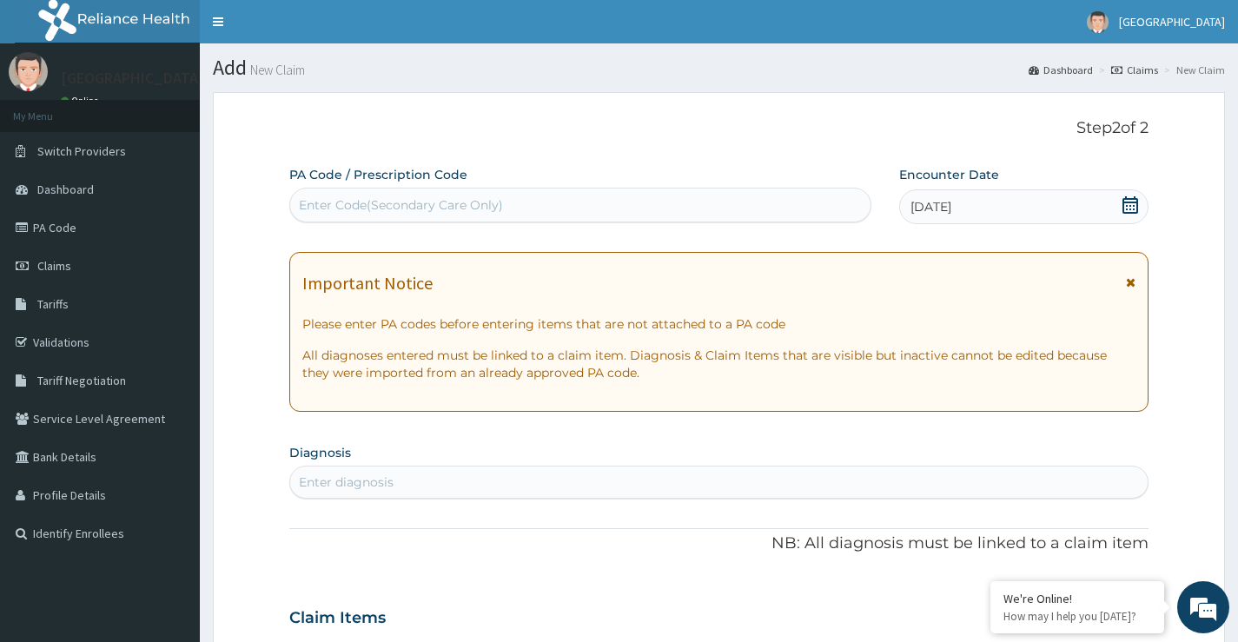
click at [568, 207] on div "Enter Code(Secondary Care Only)" at bounding box center [580, 205] width 581 height 28
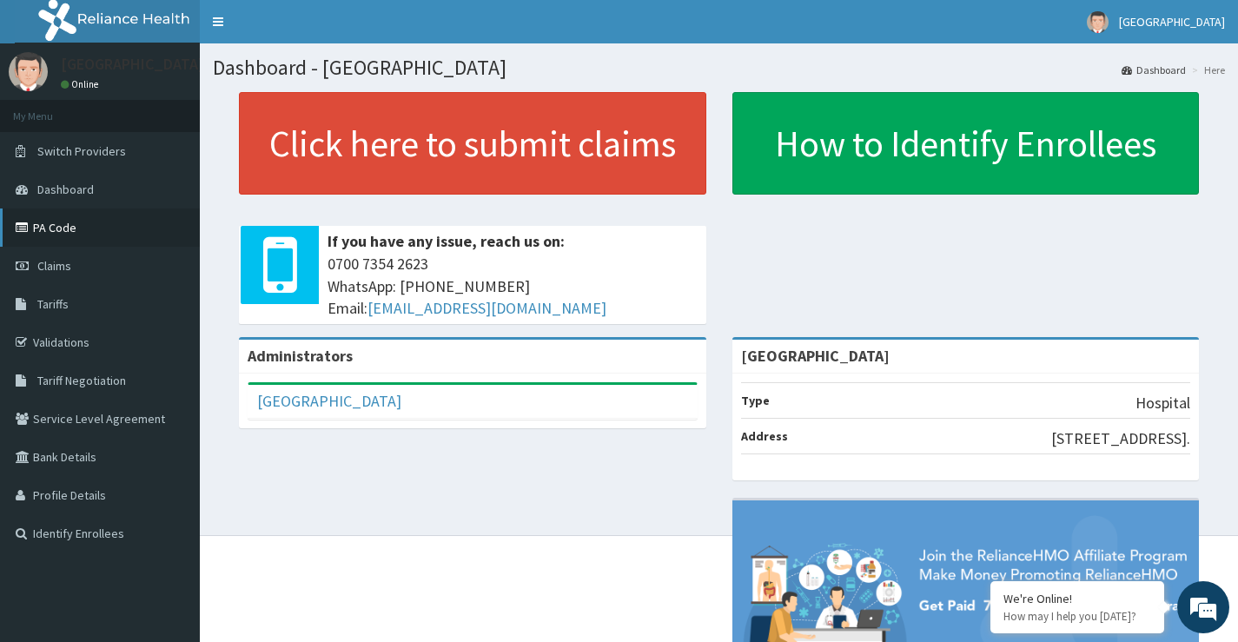
click at [54, 226] on link "PA Code" at bounding box center [100, 228] width 200 height 38
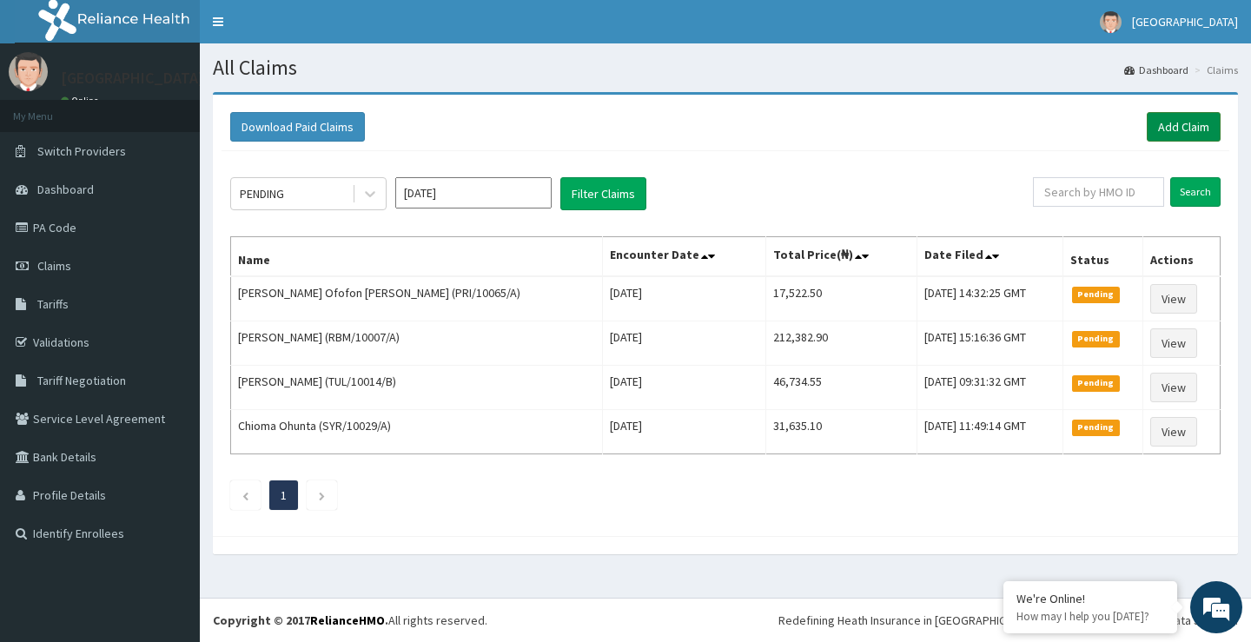
click at [1189, 129] on link "Add Claim" at bounding box center [1184, 127] width 74 height 30
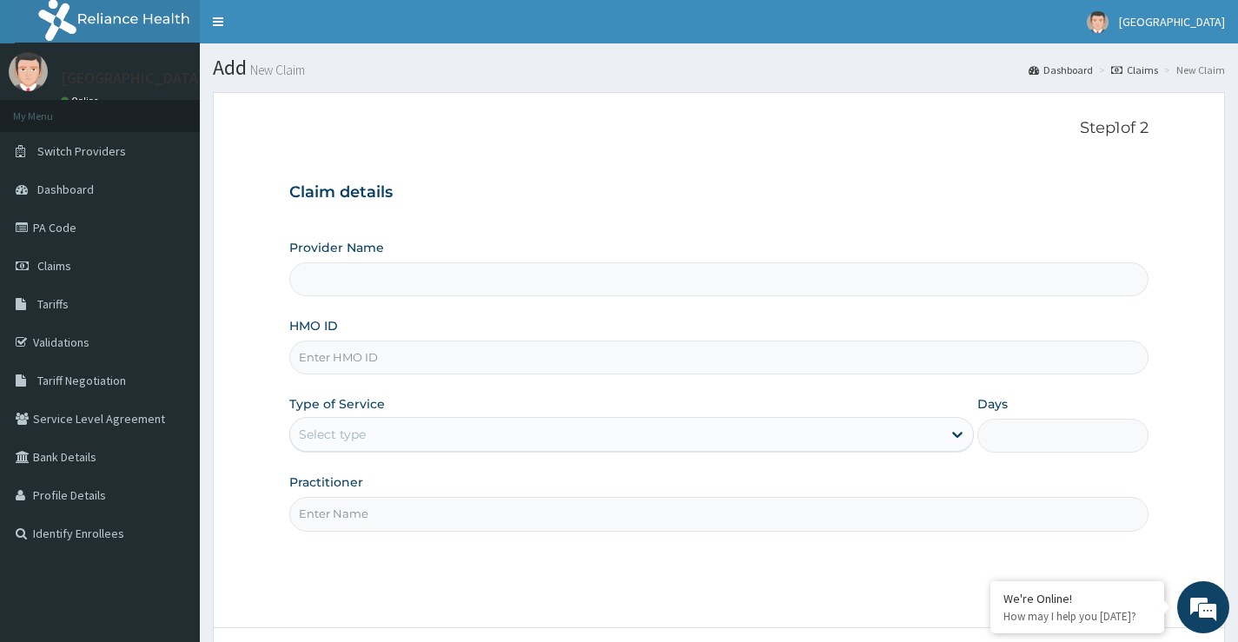
type input "[GEOGRAPHIC_DATA]"
paste input "ENP/10504/B"
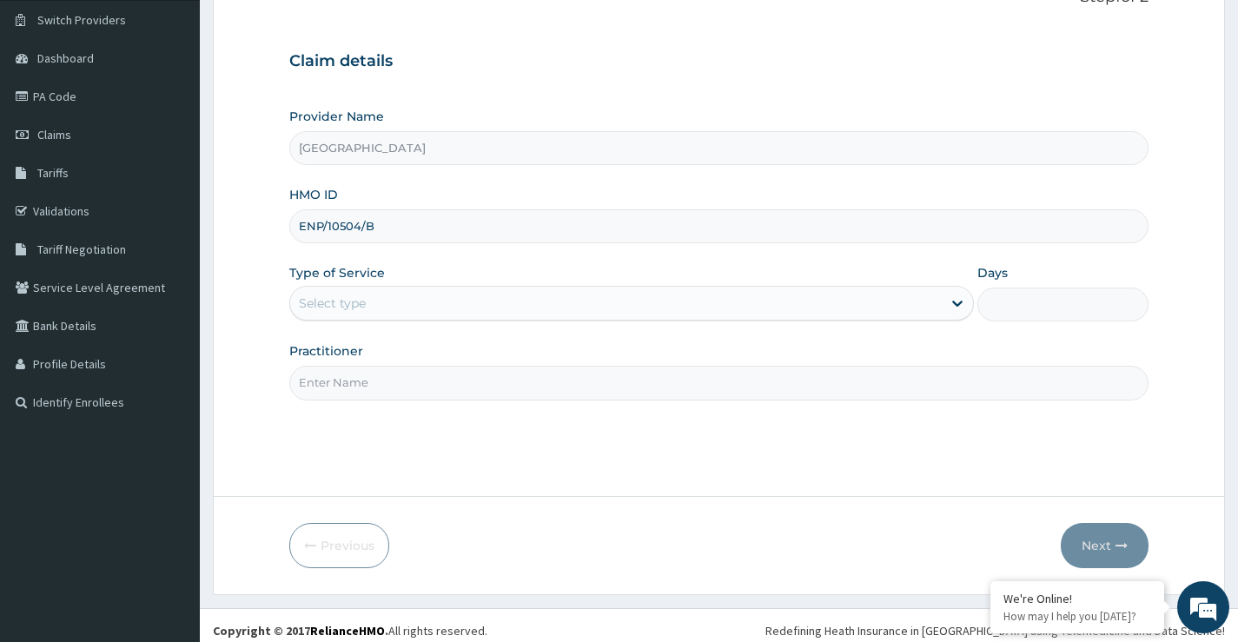
scroll to position [142, 0]
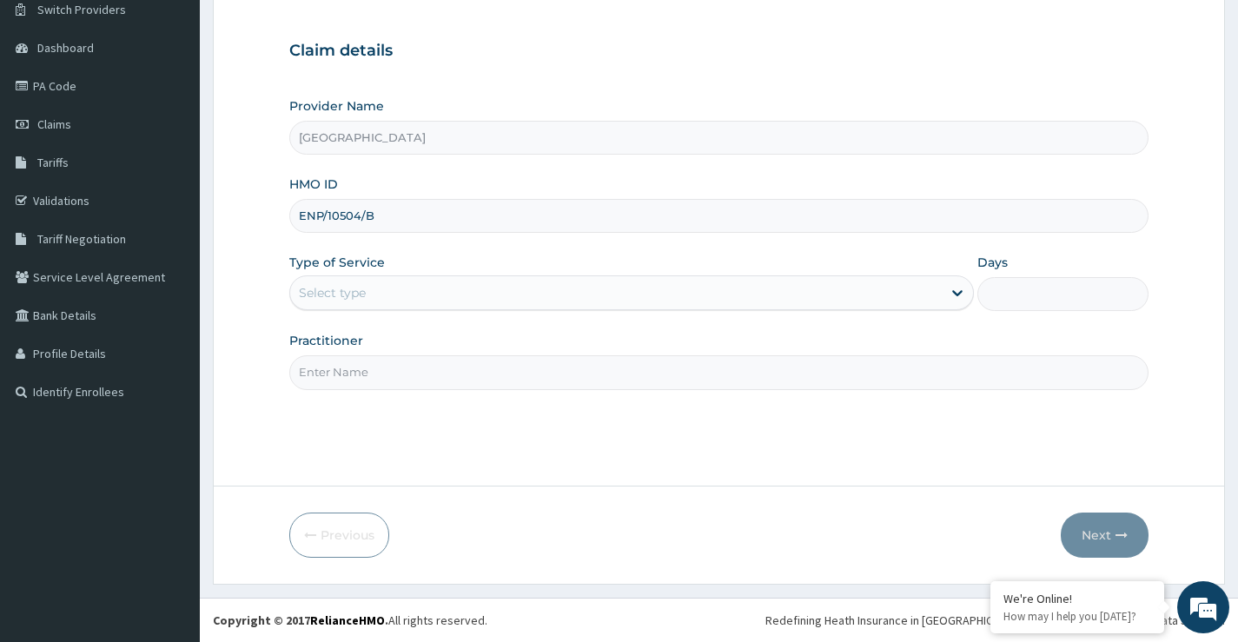
type input "ENP/10504/B"
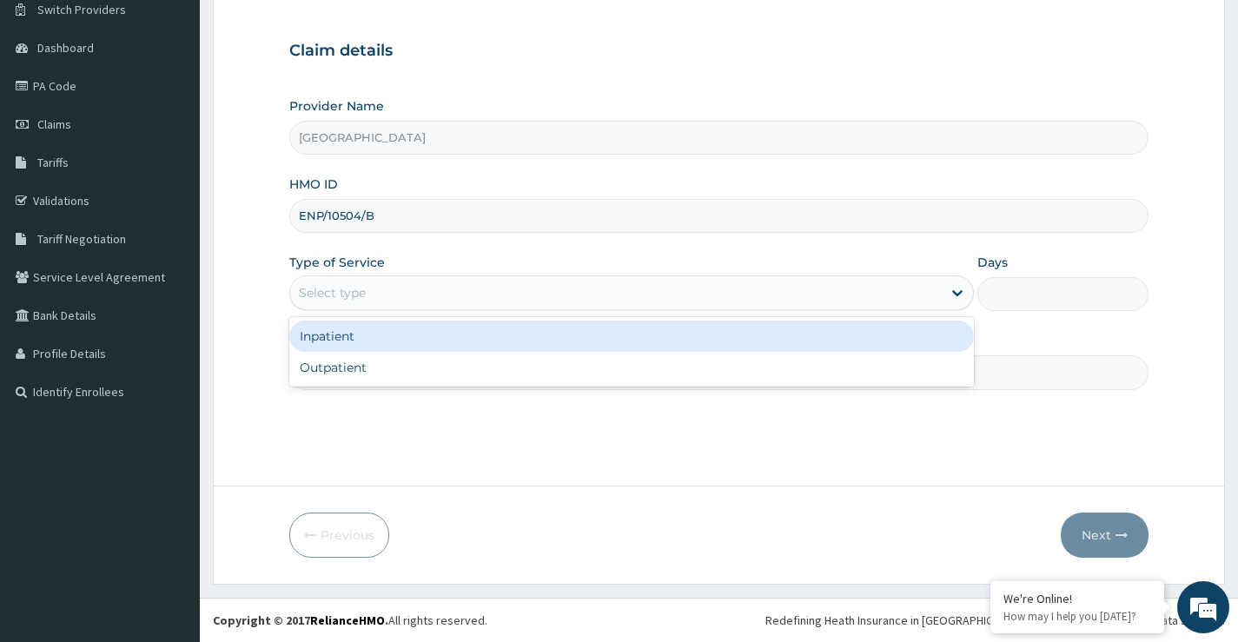
click at [375, 289] on div "Select type" at bounding box center [616, 293] width 652 height 28
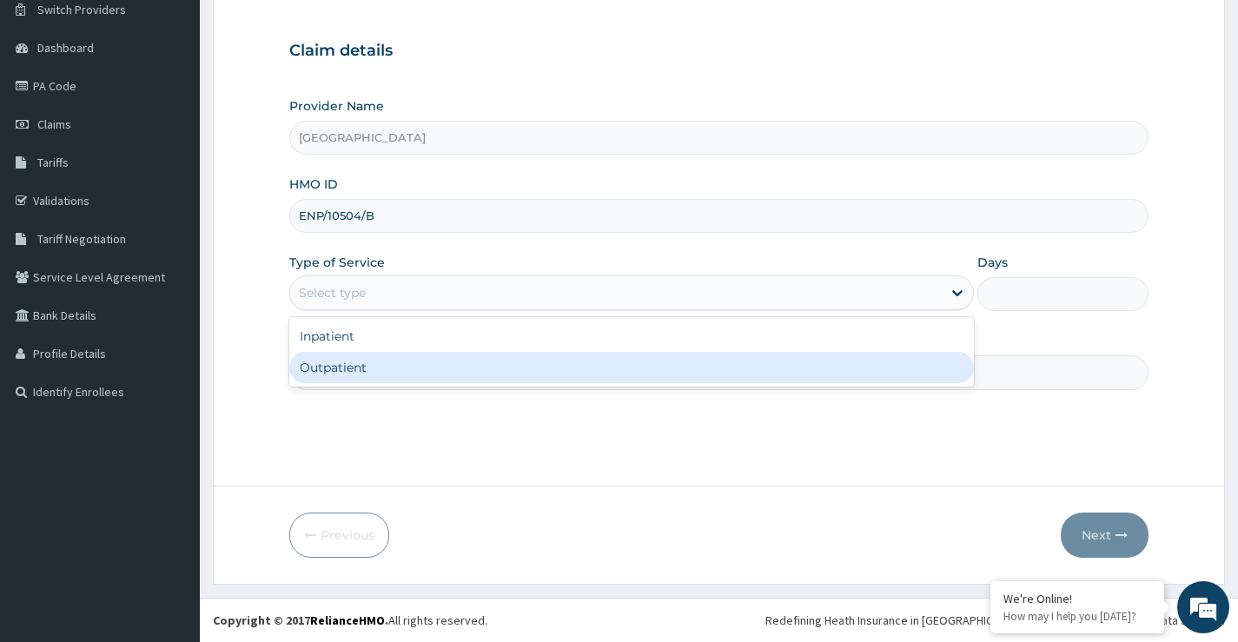
click at [382, 372] on div "Outpatient" at bounding box center [631, 367] width 685 height 31
type input "1"
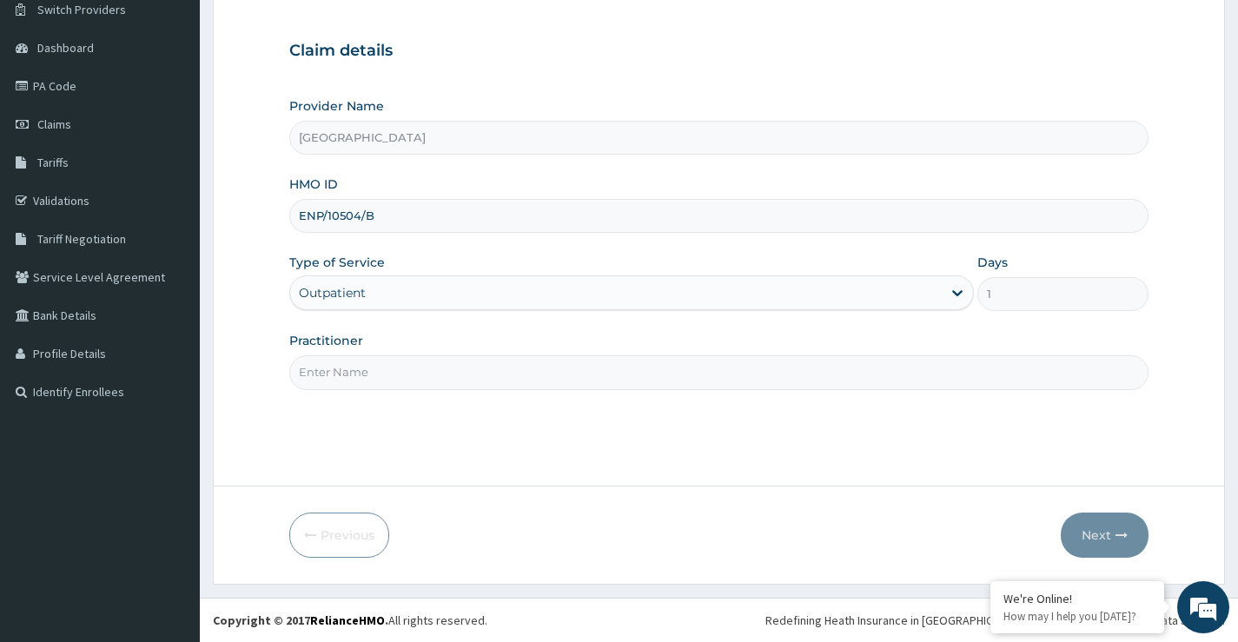
click at [382, 376] on input "Practitioner" at bounding box center [719, 372] width 860 height 34
click at [349, 376] on input "Practitioner" at bounding box center [719, 372] width 860 height 34
type input "[PERSON_NAME]"
click at [1095, 534] on button "Next" at bounding box center [1105, 535] width 88 height 45
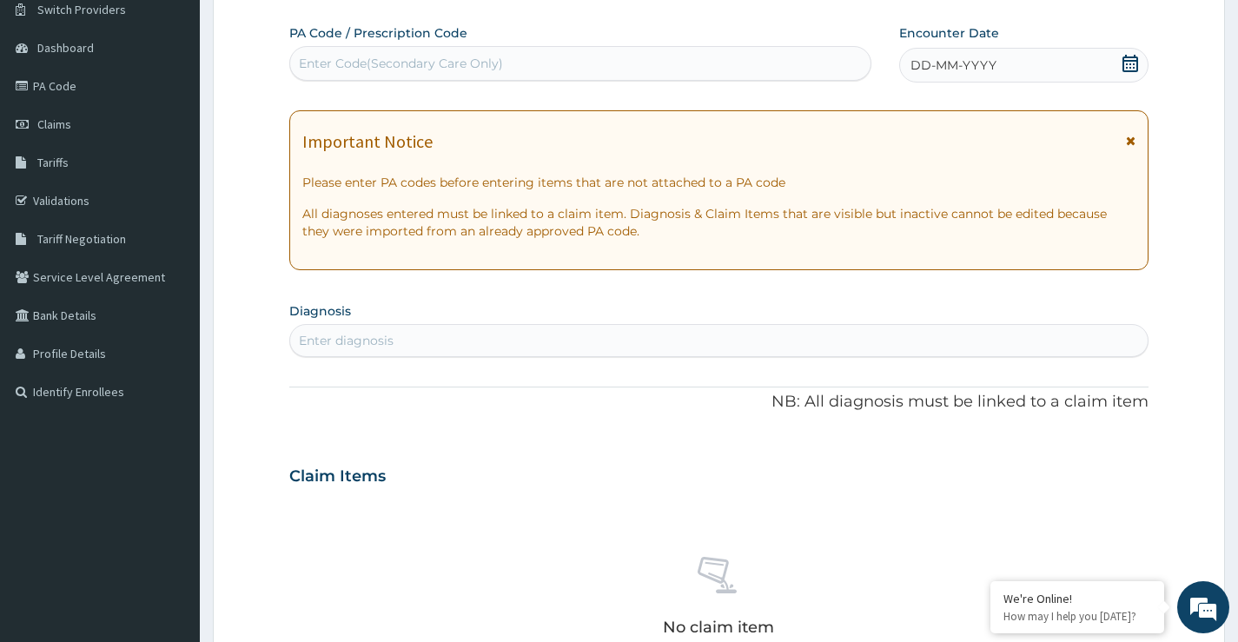
click at [1133, 61] on icon at bounding box center [1130, 63] width 17 height 17
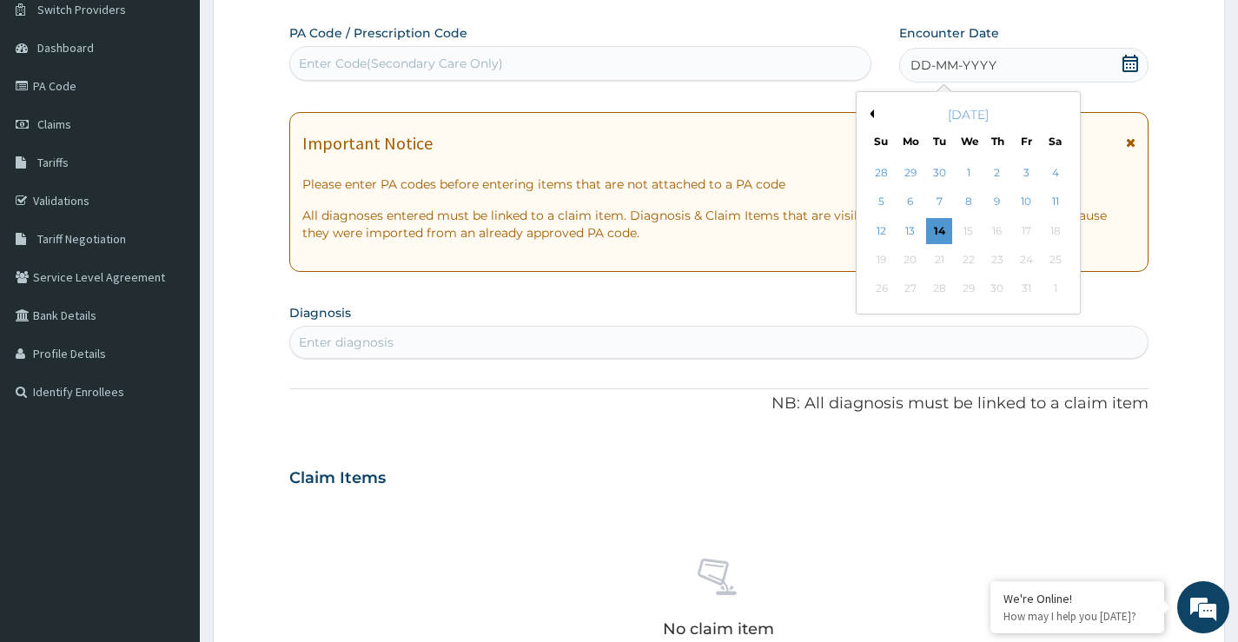
click at [1051, 195] on div "11" at bounding box center [1055, 202] width 26 height 26
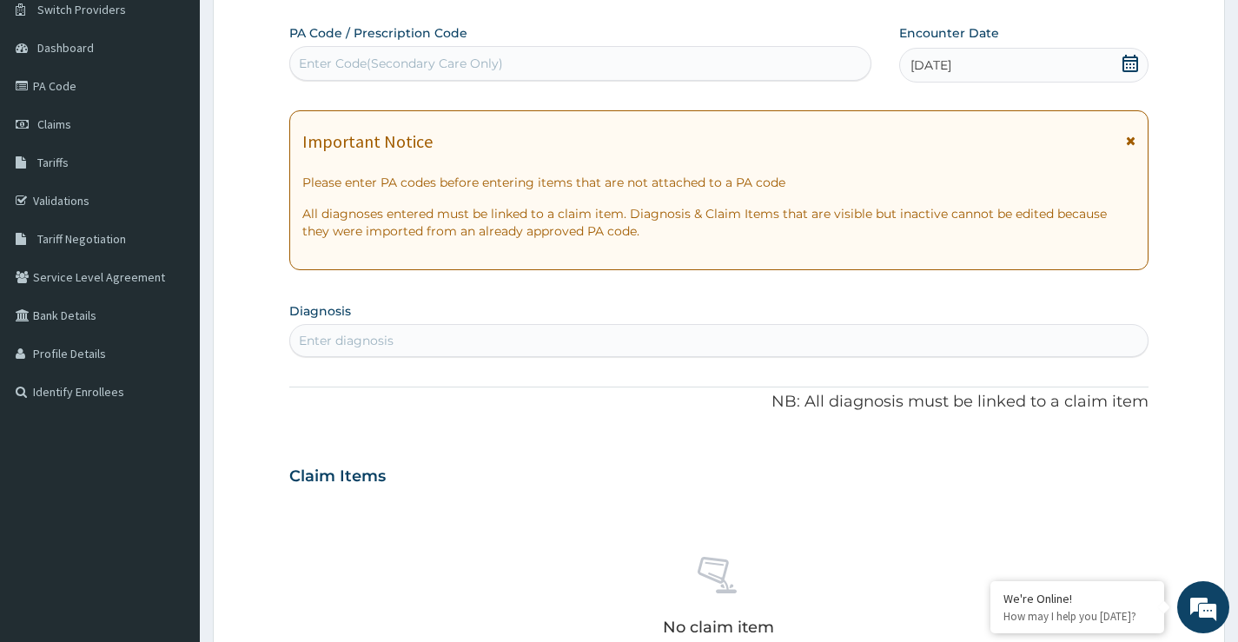
drag, startPoint x: 409, startPoint y: 56, endPoint x: 362, endPoint y: 70, distance: 49.8
click at [362, 70] on div "Enter Code(Secondary Care Only)" at bounding box center [401, 63] width 204 height 17
paste input "PA/FFD47E"
type input "PA/FFD47E"
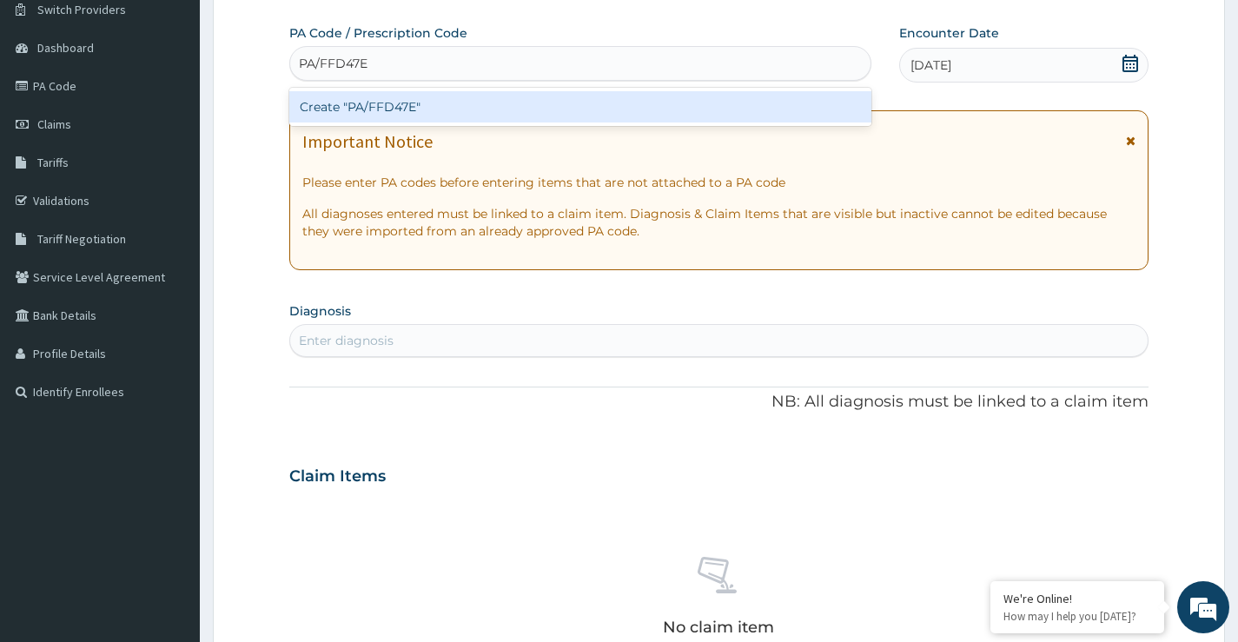
click at [382, 102] on div "Create "PA/FFD47E"" at bounding box center [580, 106] width 582 height 31
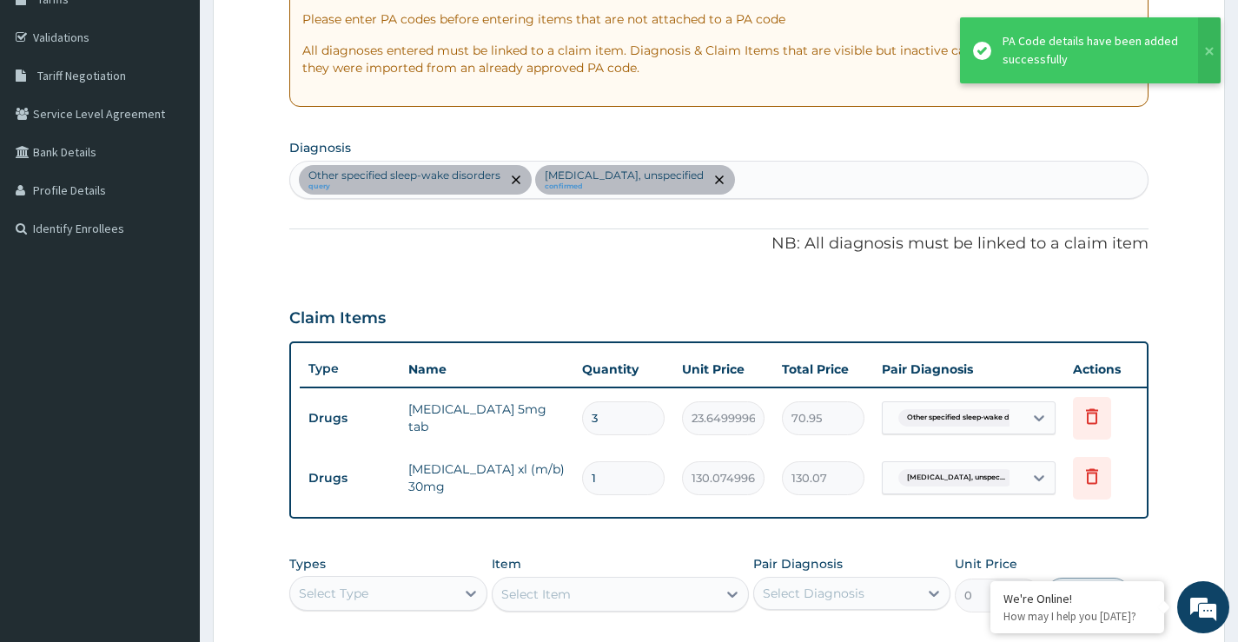
scroll to position [419, 0]
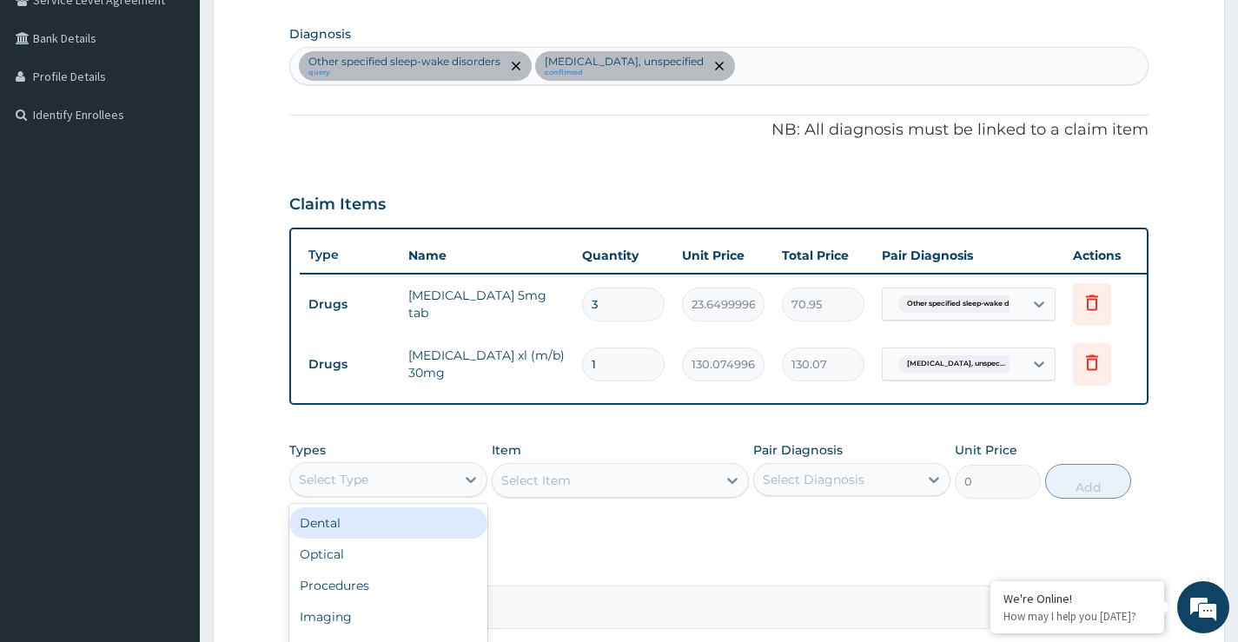
click at [428, 494] on div "Select Type" at bounding box center [372, 480] width 164 height 28
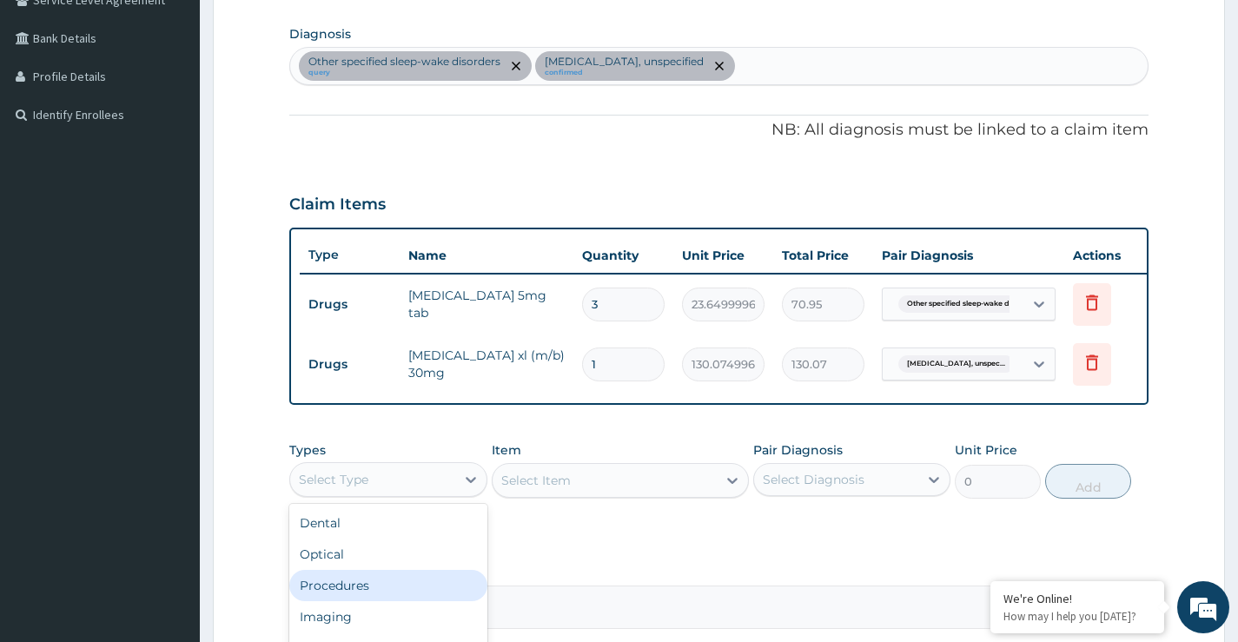
click at [386, 593] on div "Procedures" at bounding box center [387, 585] width 197 height 31
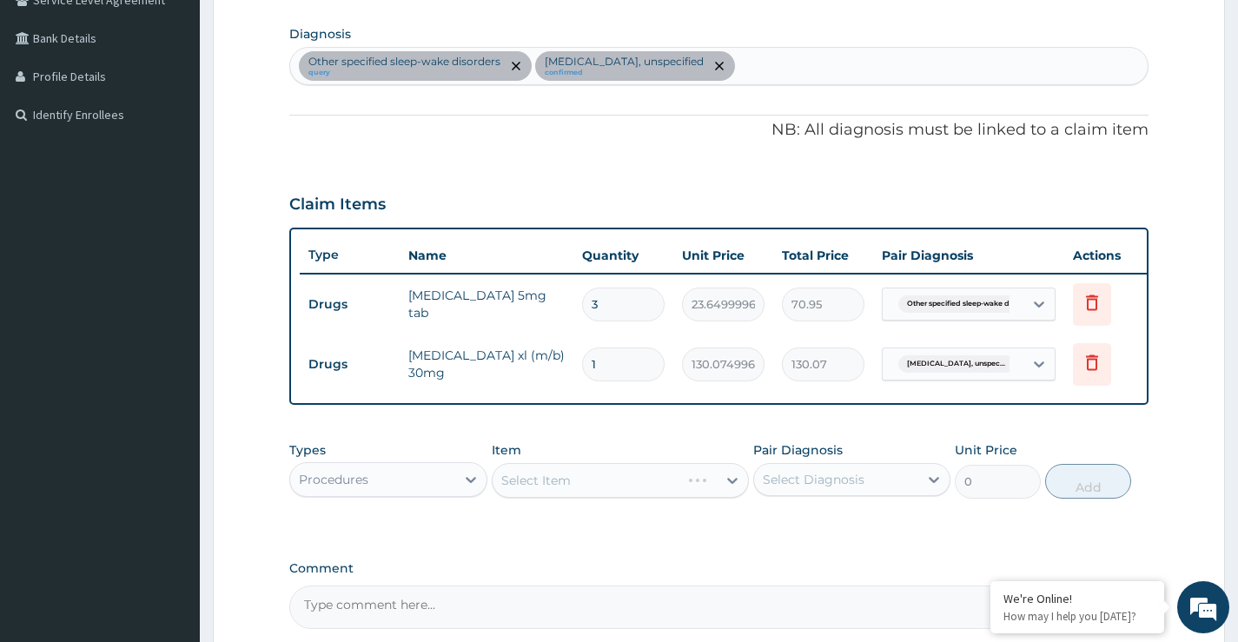
scroll to position [506, 0]
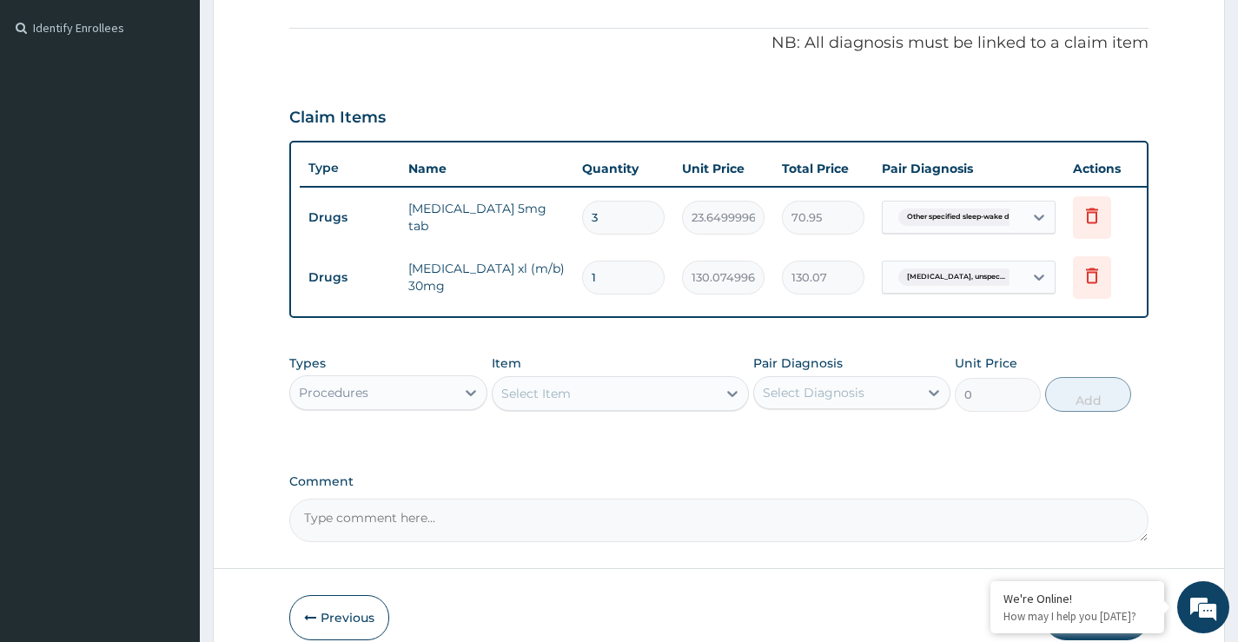
click at [562, 401] on div "Select Item" at bounding box center [536, 393] width 70 height 17
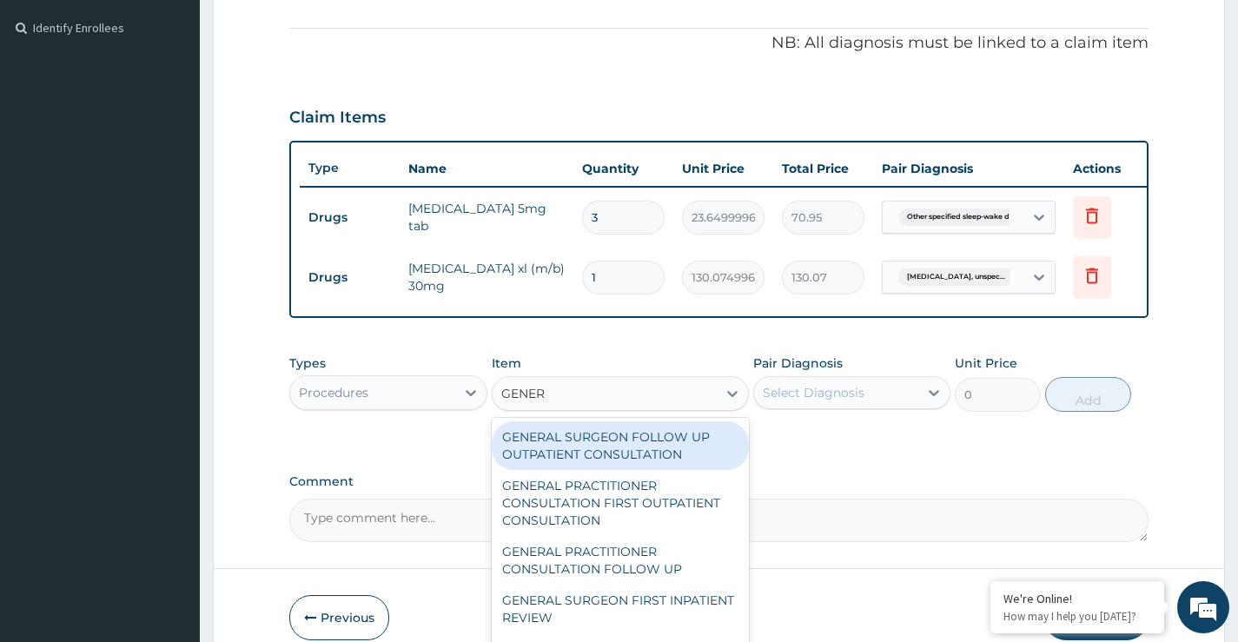
type input "GENERA"
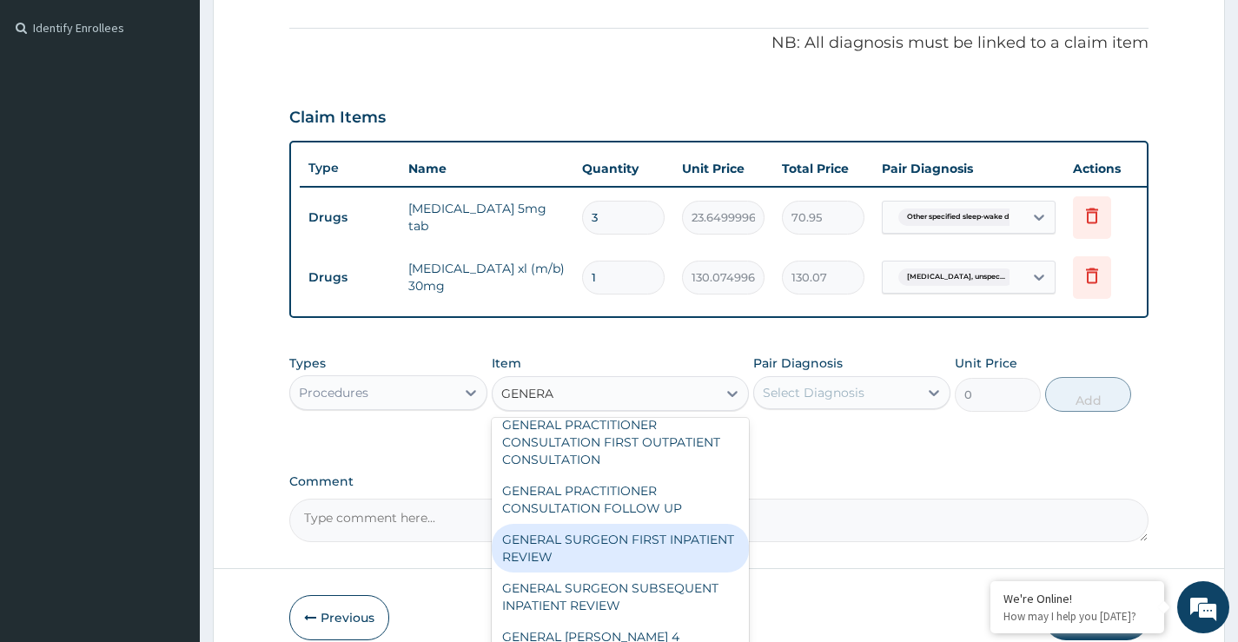
scroll to position [87, 0]
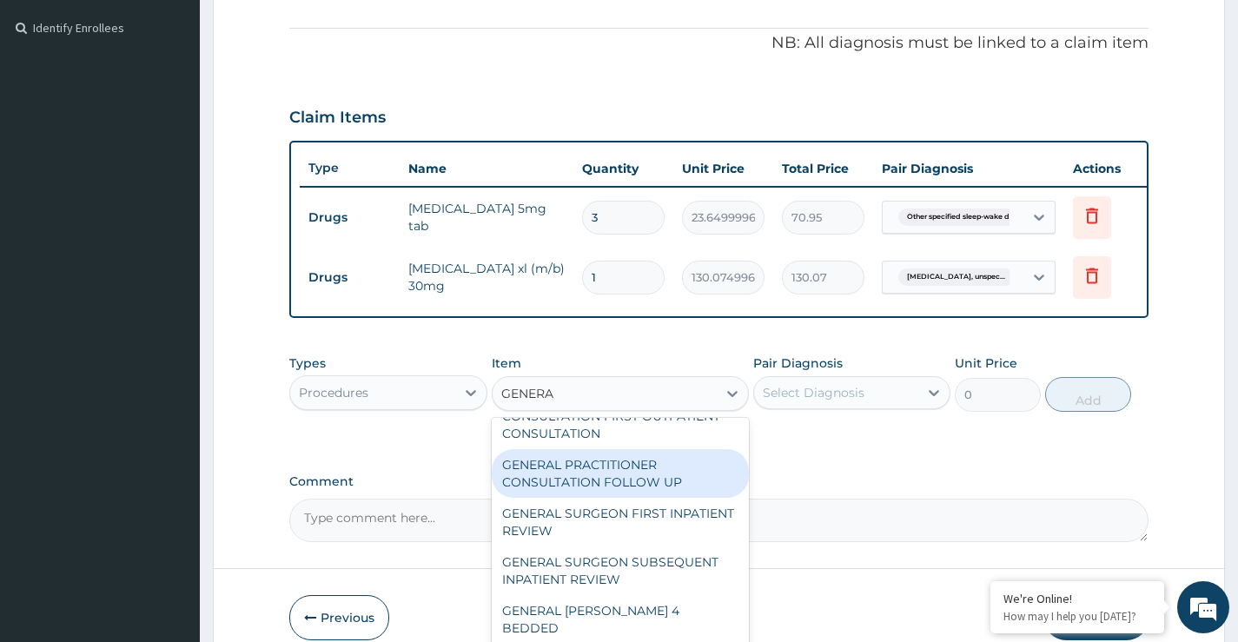
click at [593, 478] on div "GENERAL PRACTITIONER CONSULTATION FOLLOW UP" at bounding box center [621, 473] width 258 height 49
type input "2365"
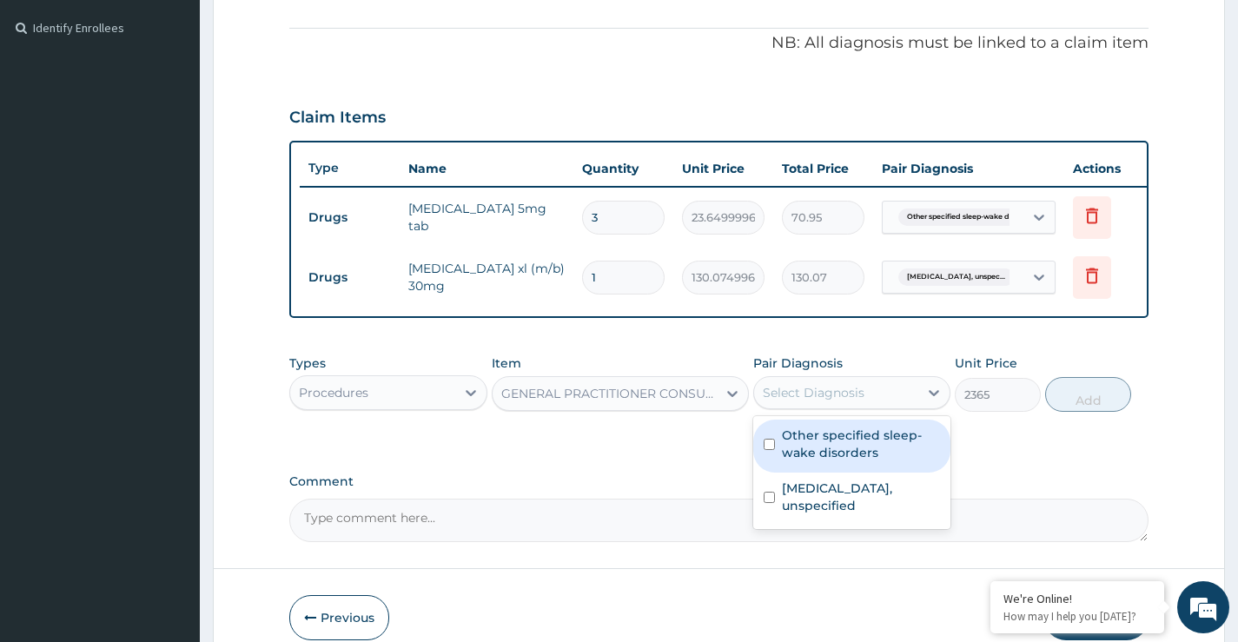
click at [828, 402] on div "Select Diagnosis" at bounding box center [814, 392] width 102 height 17
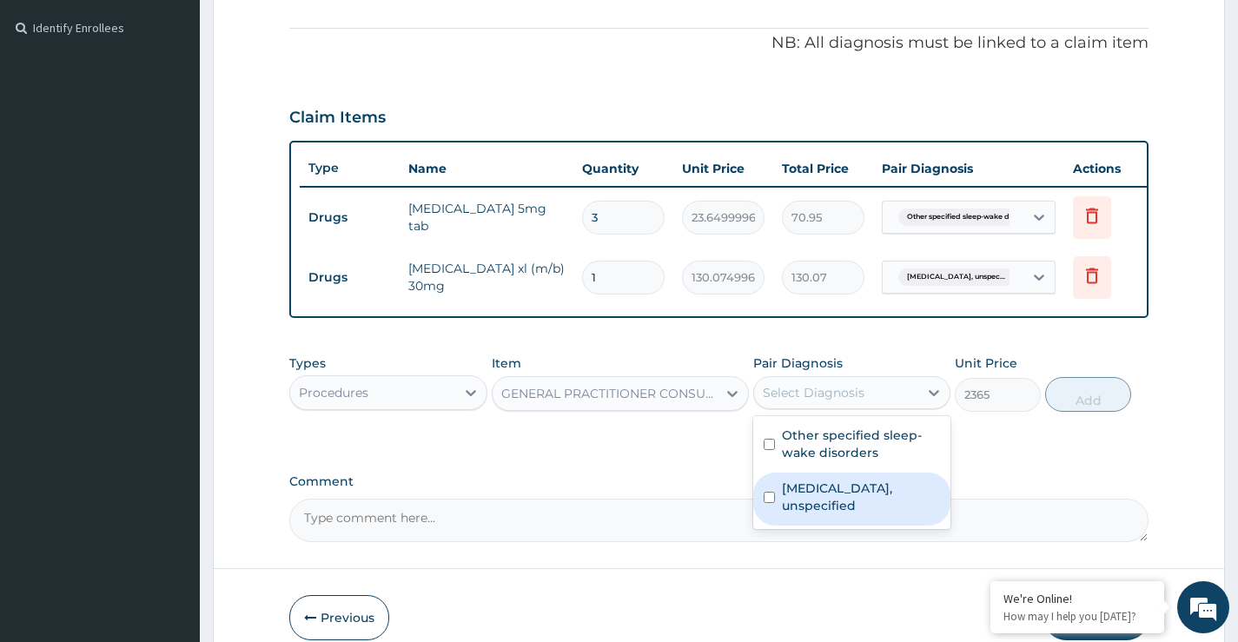
click at [767, 503] on input "checkbox" at bounding box center [769, 497] width 11 height 11
checkbox input "true"
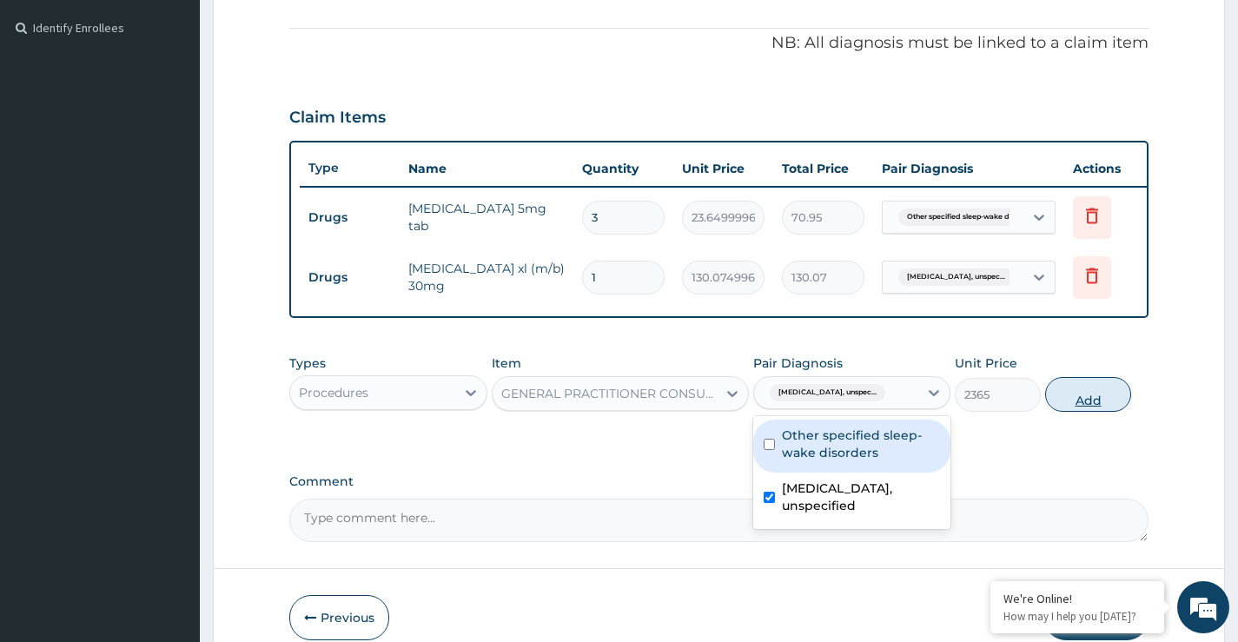
click at [1086, 406] on button "Add" at bounding box center [1089, 394] width 86 height 35
type input "0"
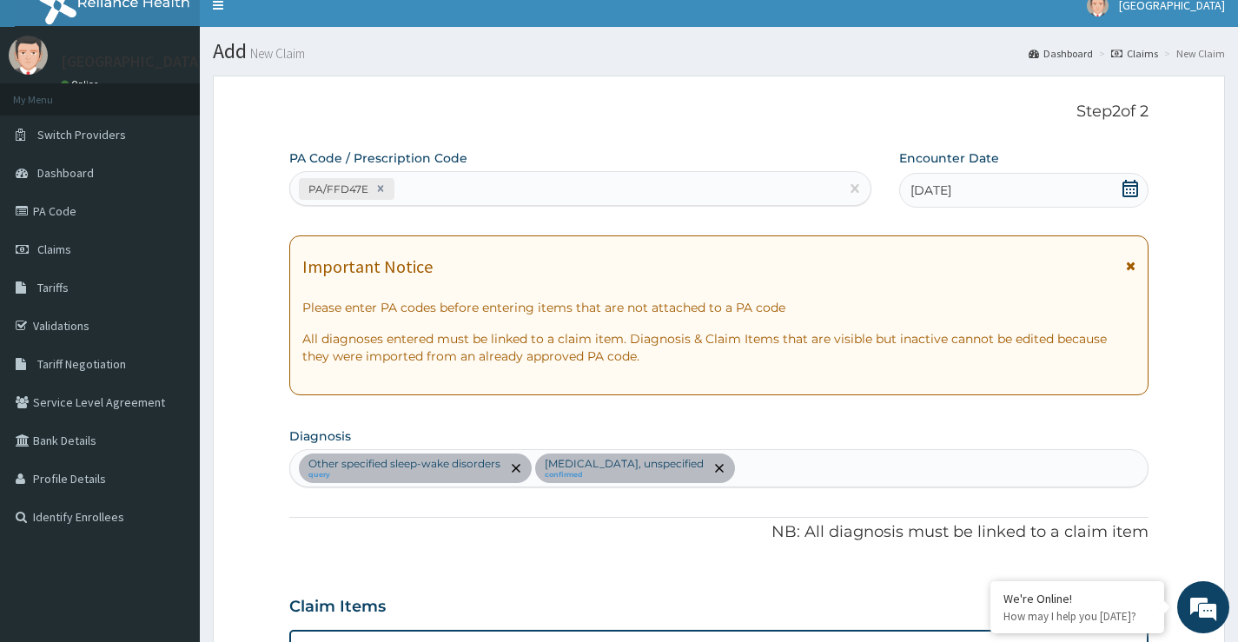
scroll to position [0, 0]
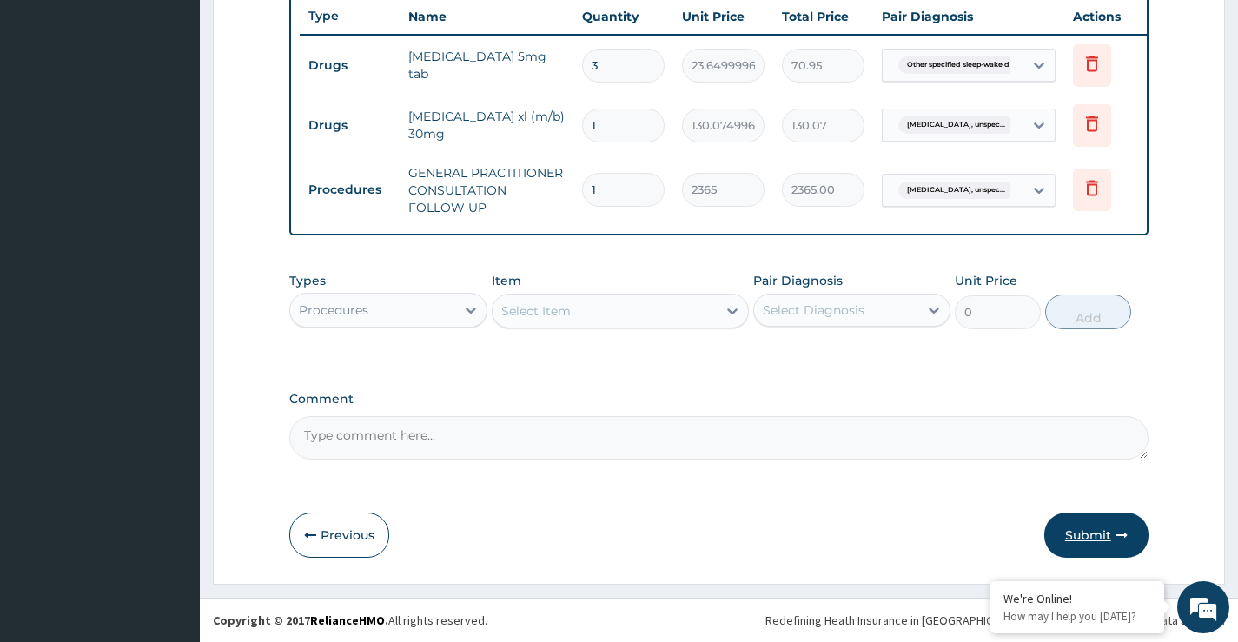
click at [1116, 540] on icon "button" at bounding box center [1122, 535] width 12 height 12
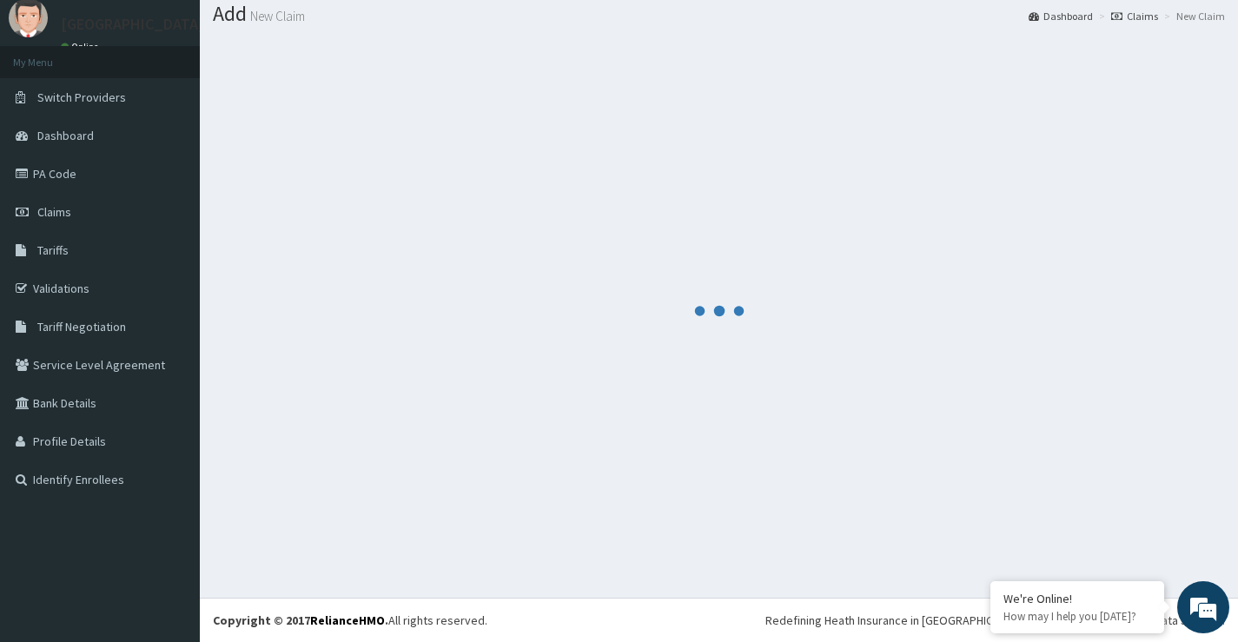
scroll to position [671, 0]
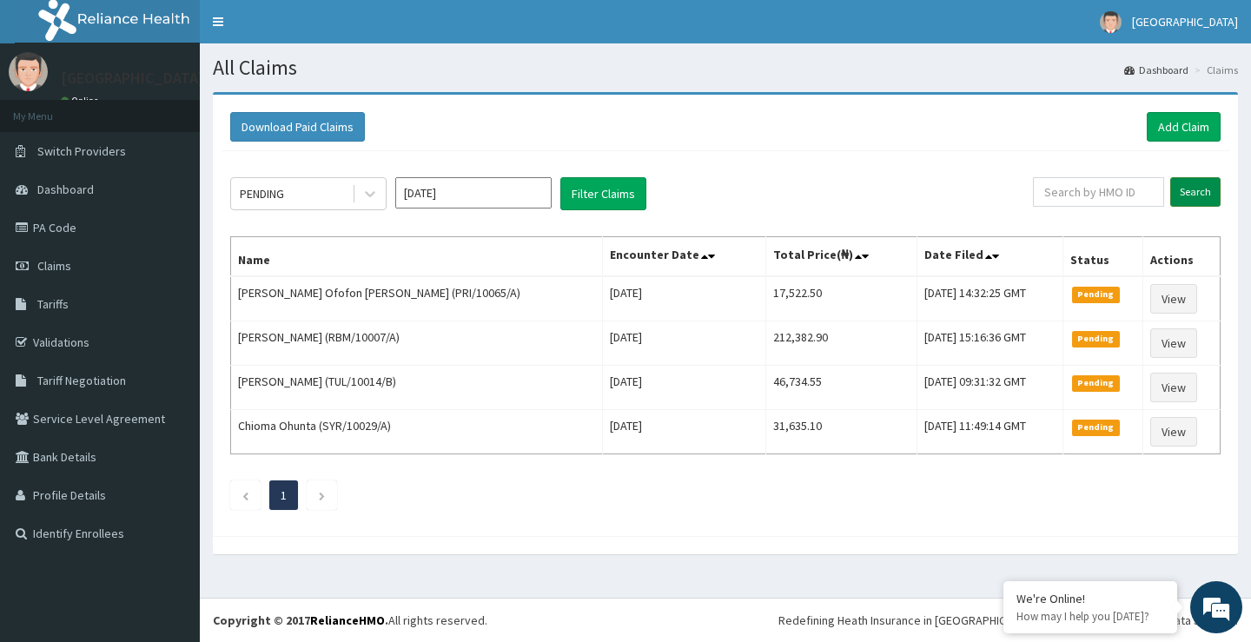
click at [1212, 190] on input "Search" at bounding box center [1196, 192] width 50 height 30
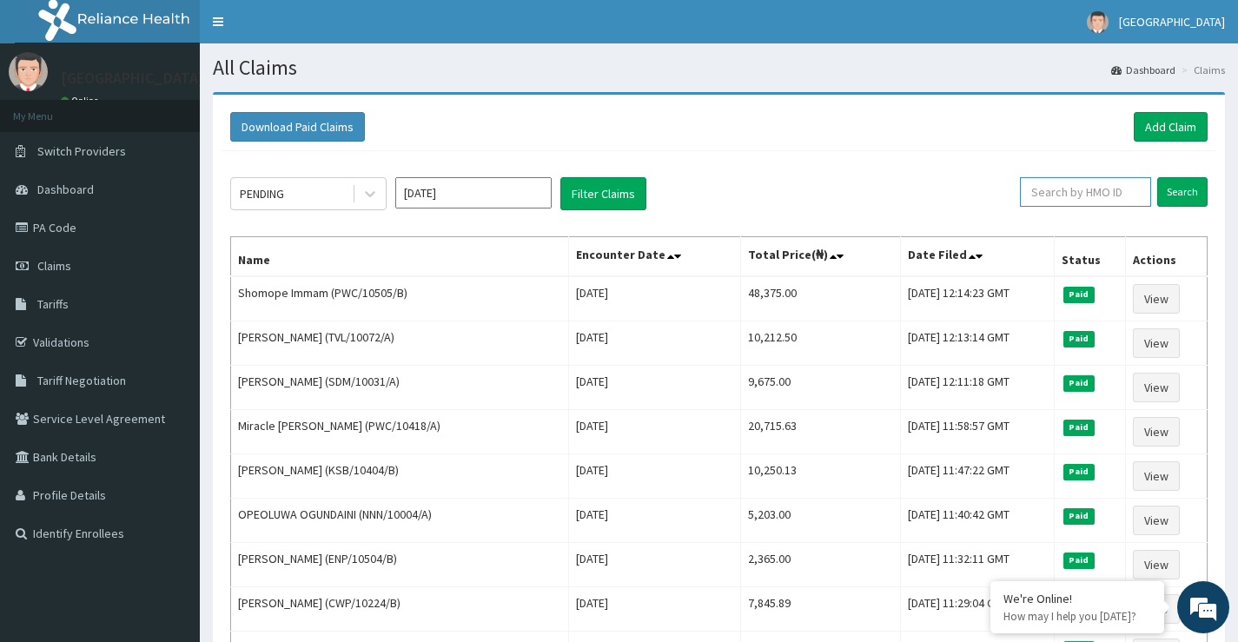
paste input "PA/FFD47E"
type input "PA/FFD47E"
click at [1190, 188] on input "Search" at bounding box center [1183, 192] width 50 height 30
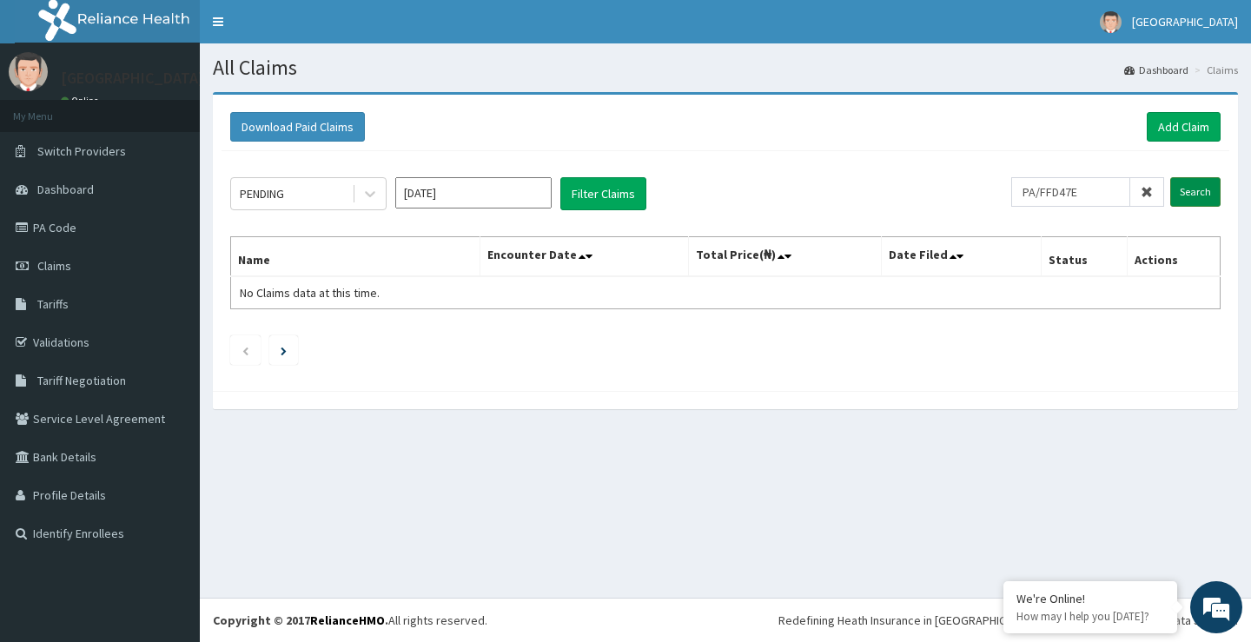
click at [1194, 189] on input "Search" at bounding box center [1196, 192] width 50 height 30
drag, startPoint x: 1094, startPoint y: 192, endPoint x: 986, endPoint y: 193, distance: 108.6
click at [998, 201] on div "PENDING [DATE] Filter Claims PA/FFD47E Search" at bounding box center [725, 193] width 991 height 33
click at [1198, 191] on input "Search" at bounding box center [1196, 192] width 50 height 30
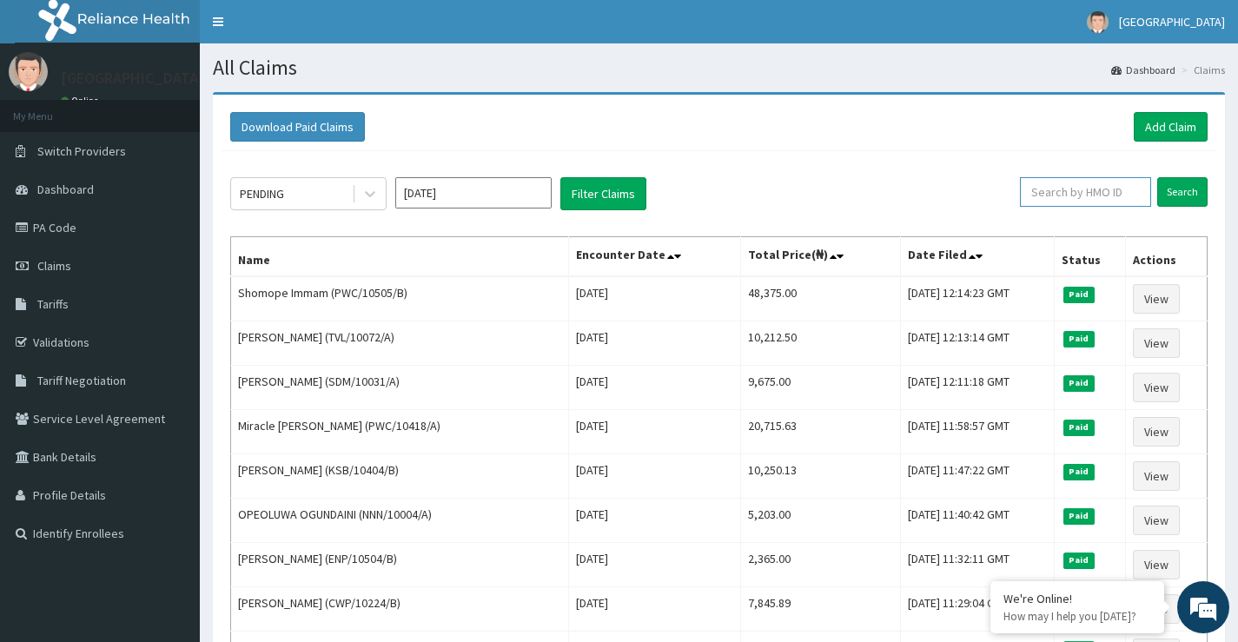
paste input "PA/FFD47E"
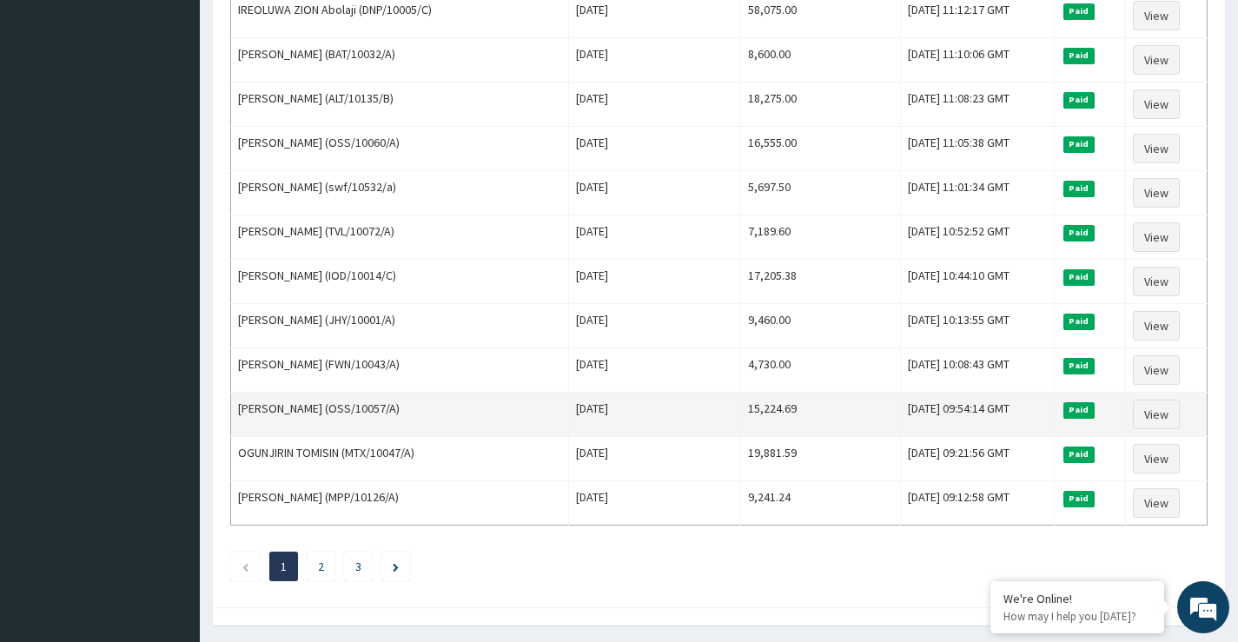
scroll to position [2026, 0]
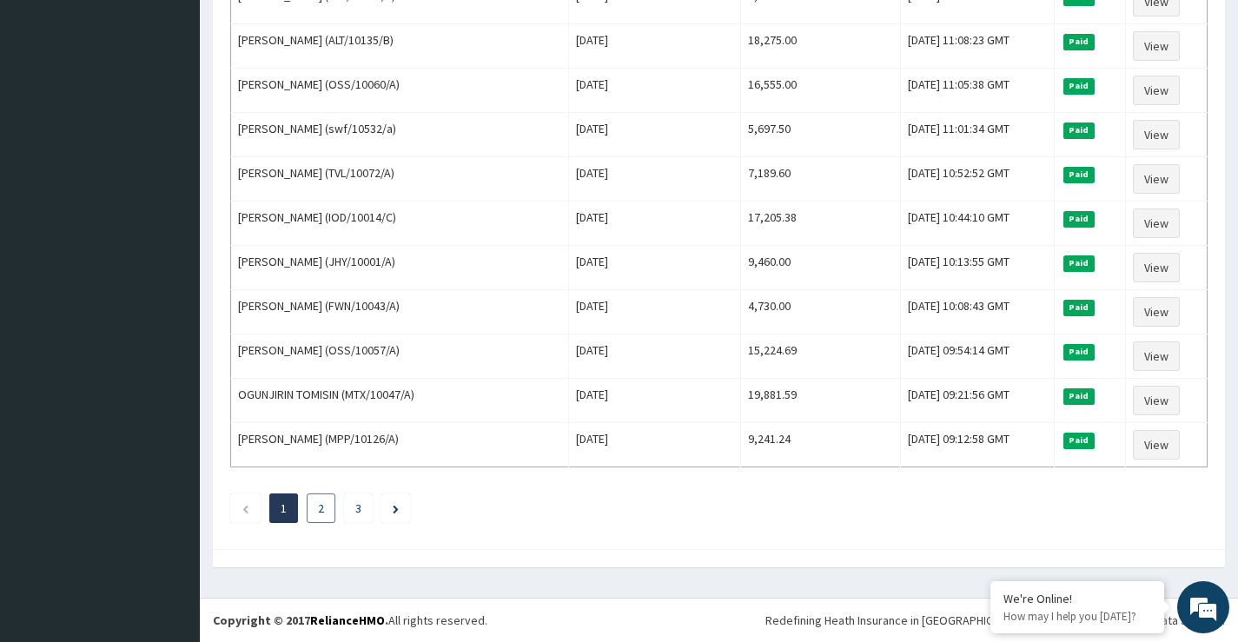
click at [318, 511] on link "2" at bounding box center [321, 509] width 6 height 16
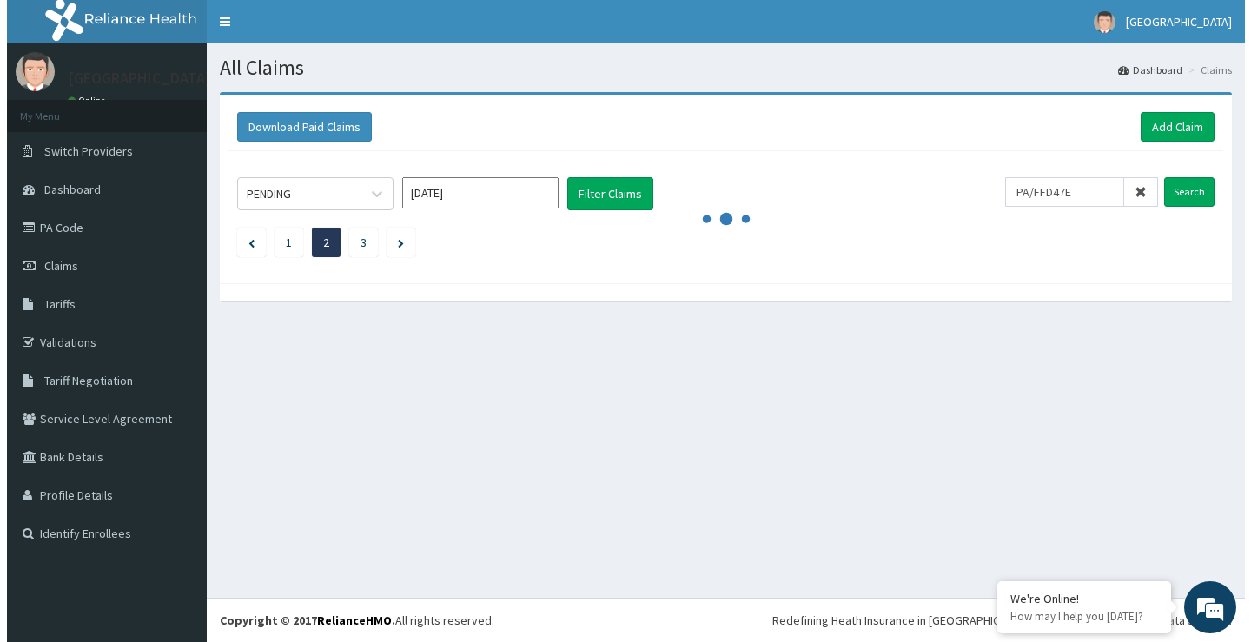
scroll to position [0, 0]
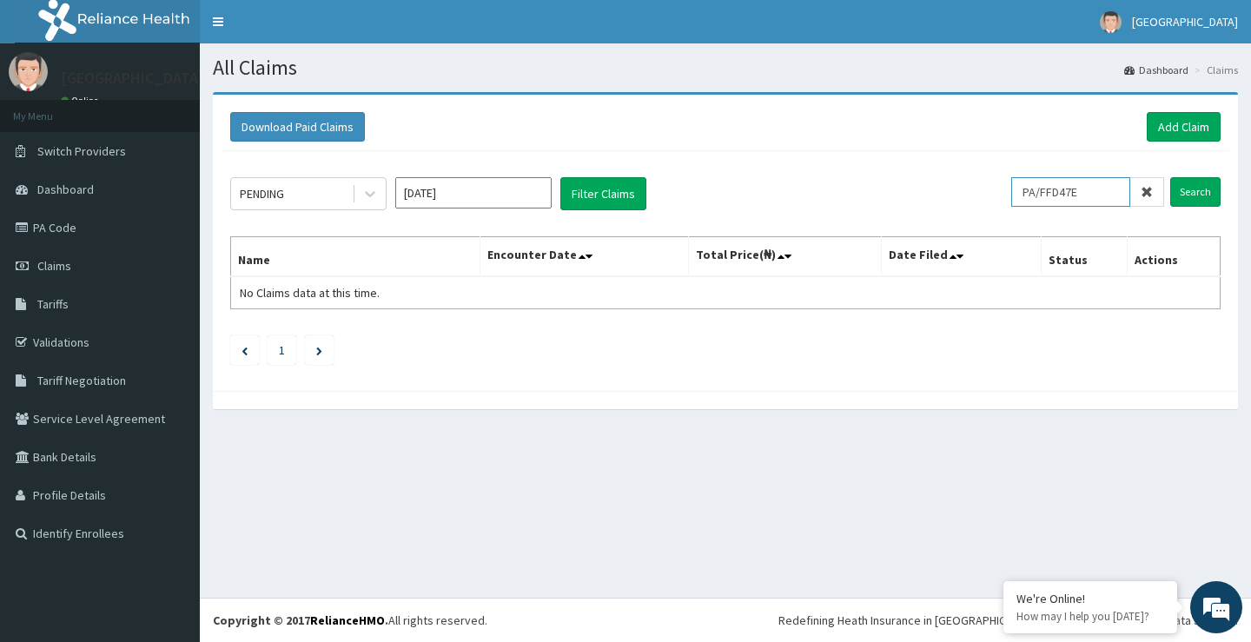
click at [1119, 196] on input "PA/FFD47E" at bounding box center [1071, 192] width 119 height 30
type input "P"
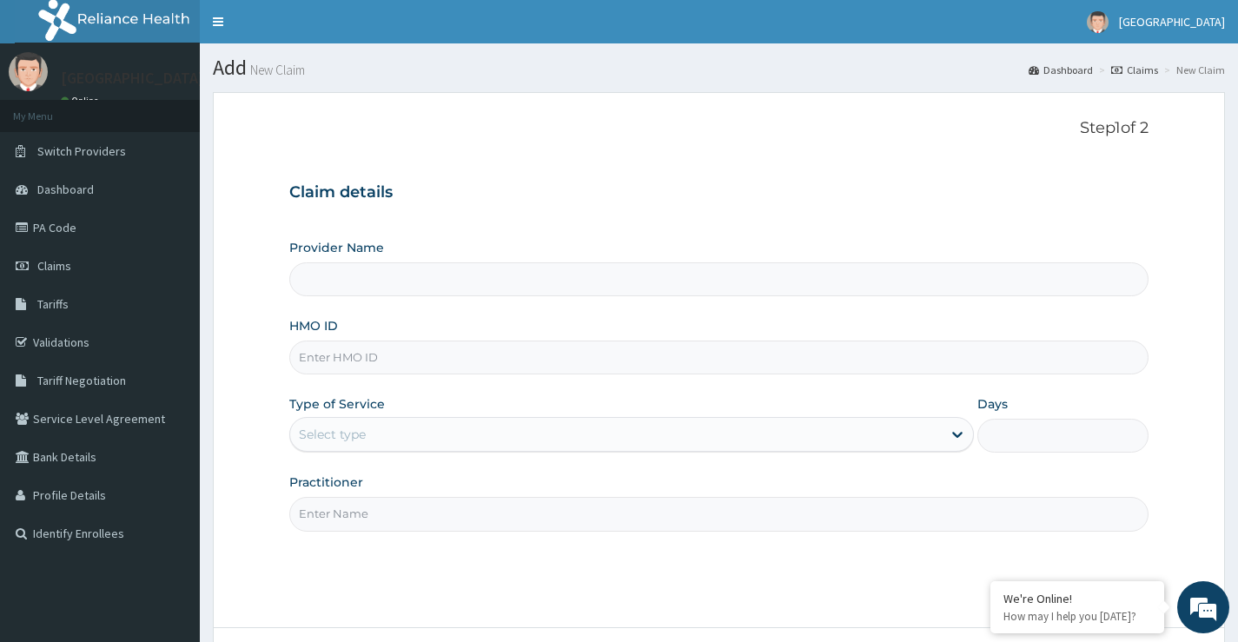
scroll to position [142, 0]
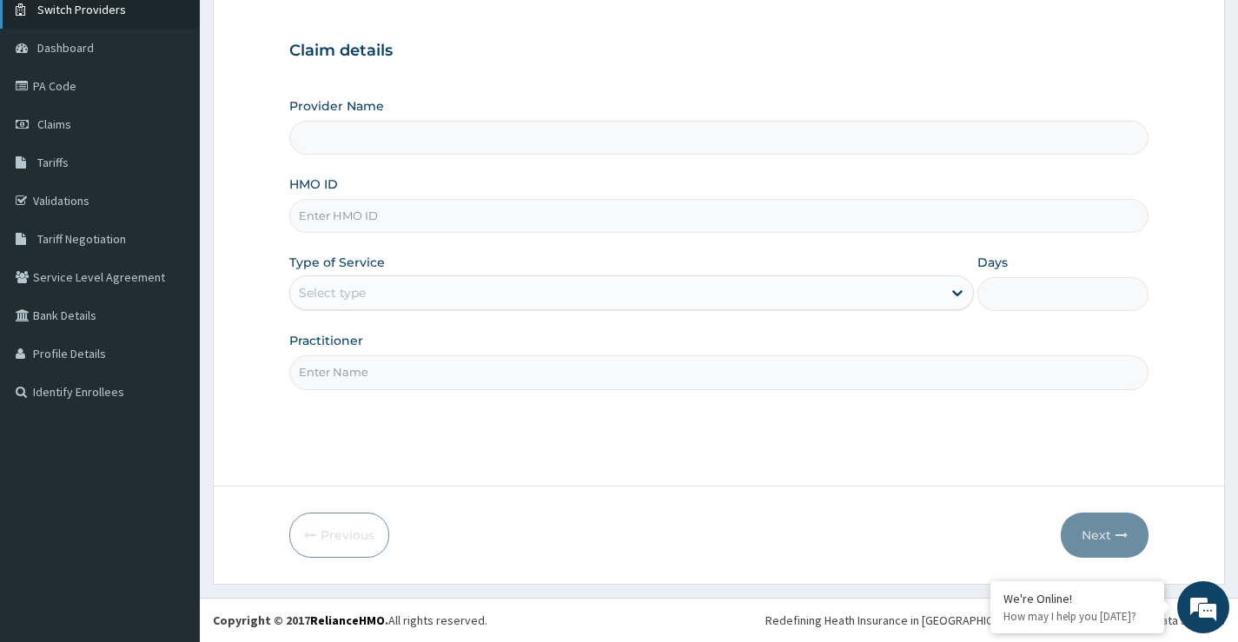
type input "Peachcare Medical Centre"
